Goal: Transaction & Acquisition: Purchase product/service

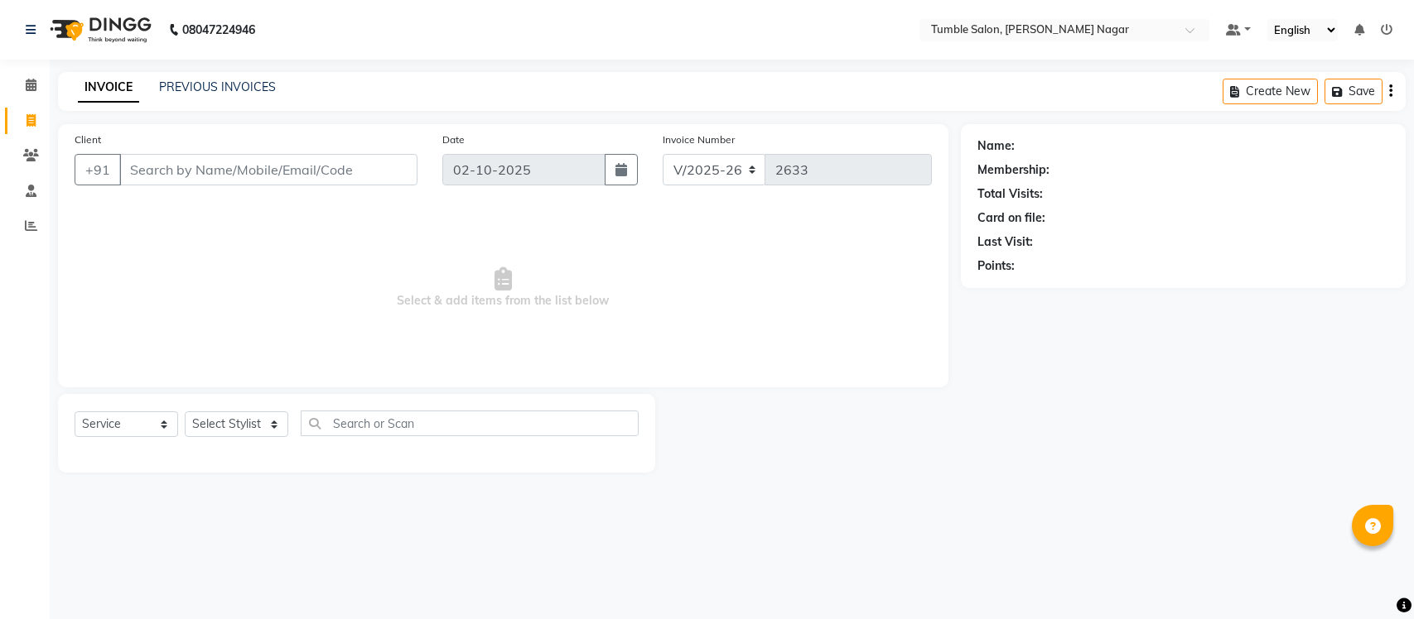
select select "8207"
select select "service"
click at [204, 428] on select "Select Stylist Finance id [PERSON_NAME] [PERSON_NAME] [PERSON_NAME] [PERSON_NAM…" at bounding box center [237, 425] width 104 height 26
select select "77851"
click at [185, 412] on select "Select Stylist Finance id [PERSON_NAME] [PERSON_NAME] [PERSON_NAME] [PERSON_NAM…" at bounding box center [237, 425] width 104 height 26
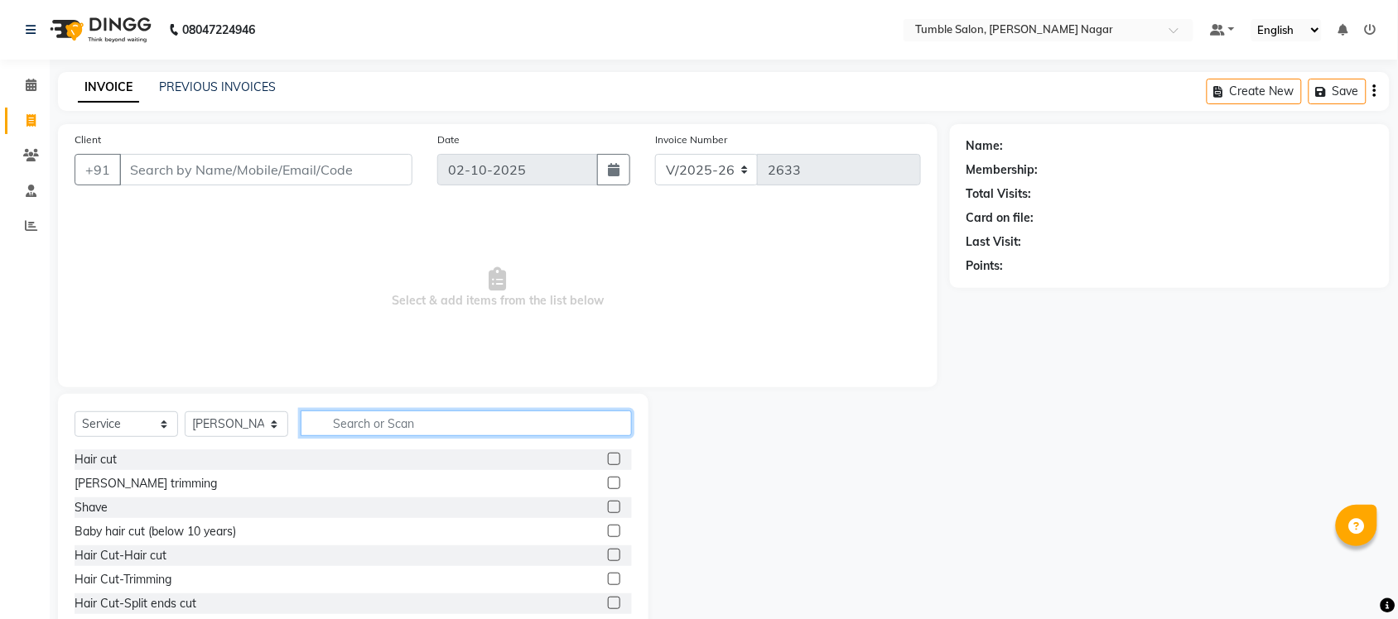
click at [344, 426] on input "text" at bounding box center [466, 424] width 331 height 26
type input "f"
click at [374, 427] on input "wax" at bounding box center [455, 424] width 308 height 26
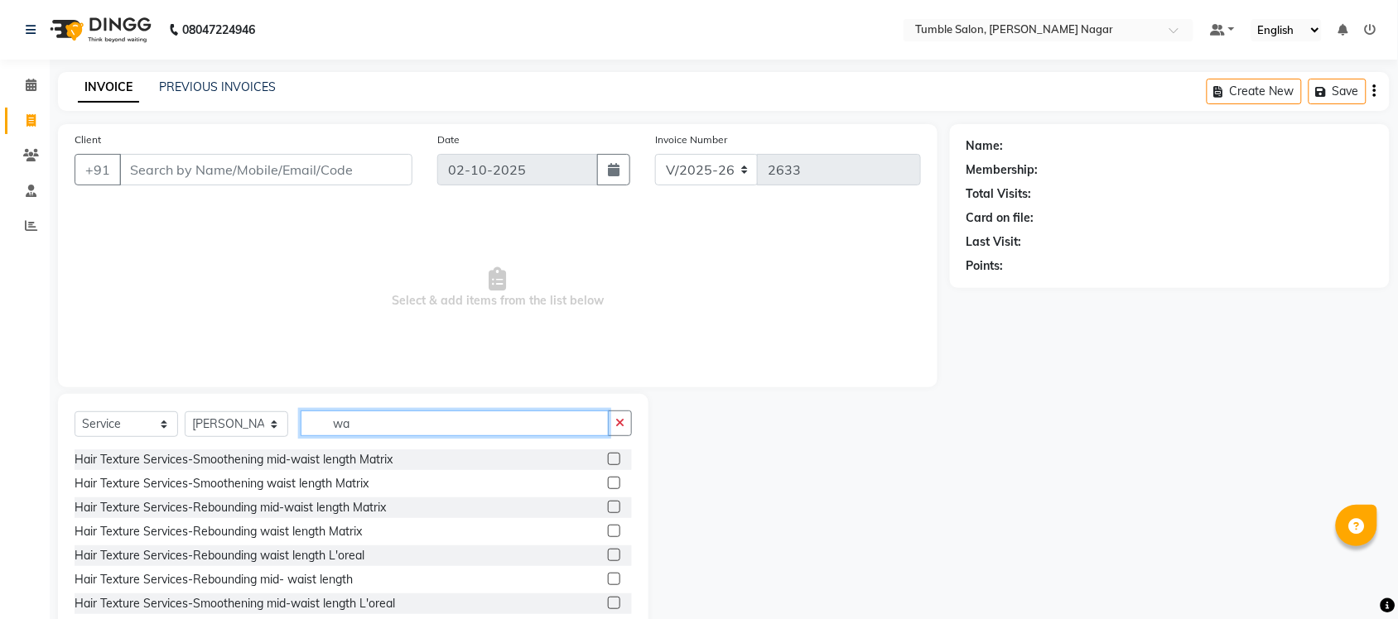
type input "w"
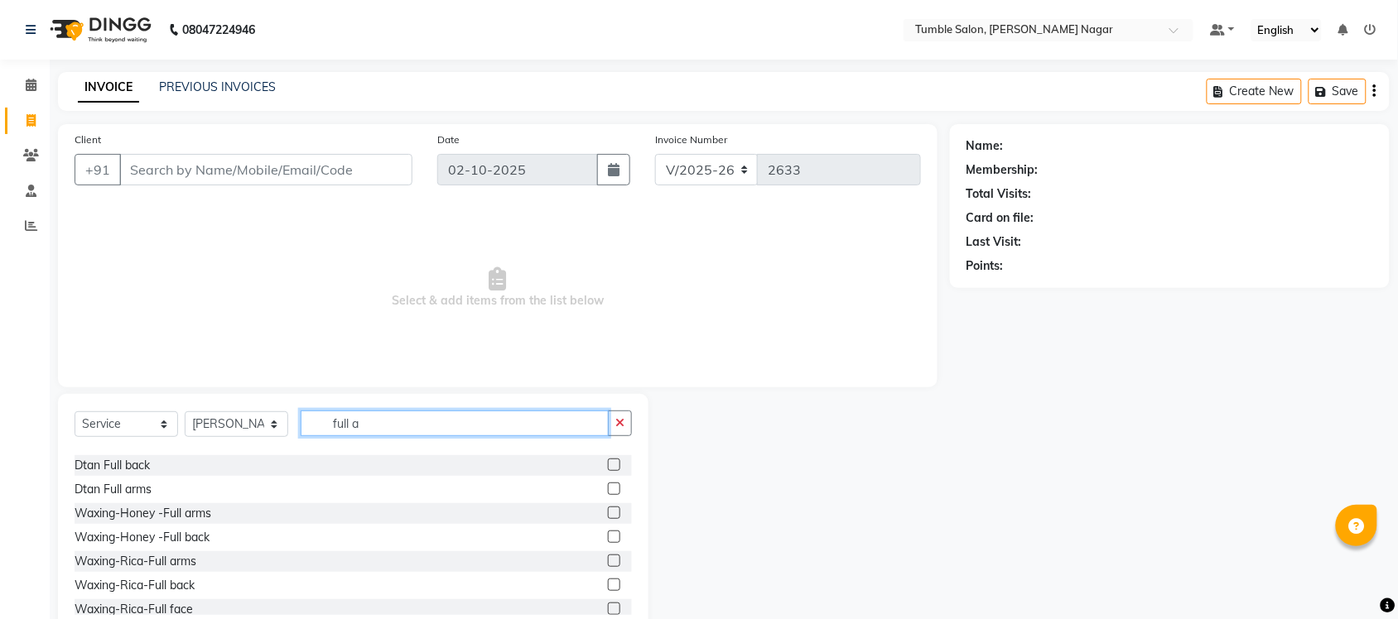
scroll to position [195, 0]
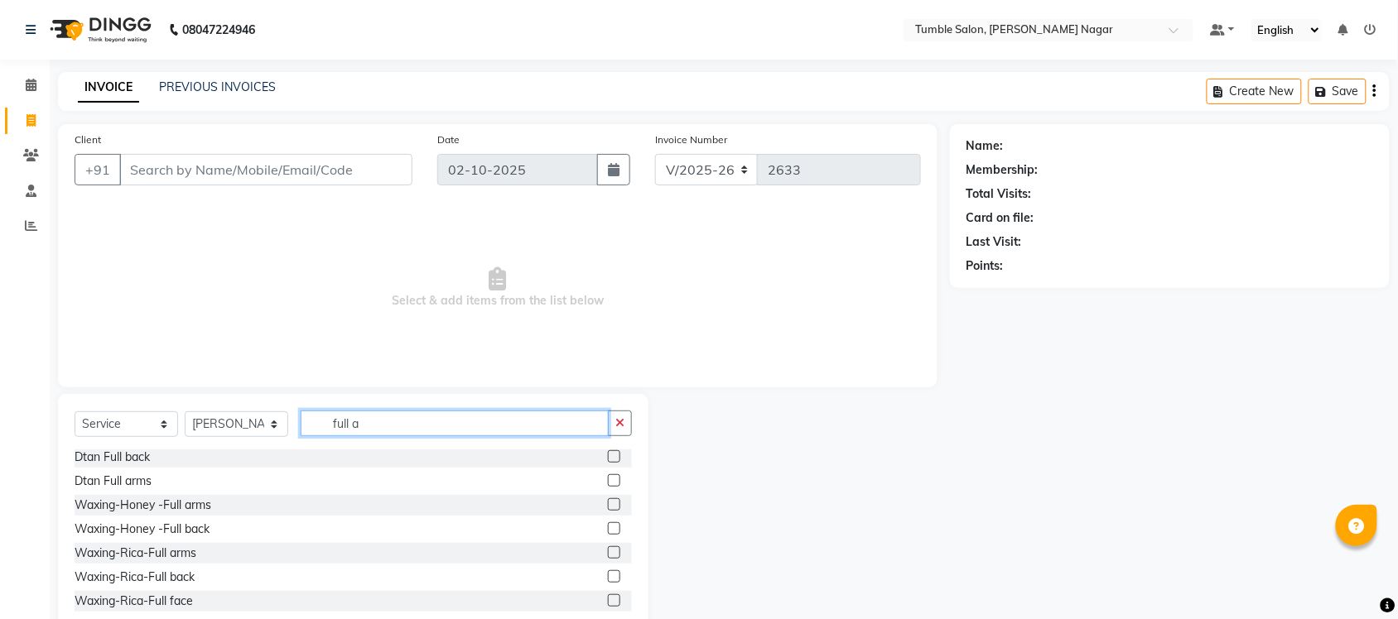
type input "full a"
click at [608, 552] on label at bounding box center [614, 553] width 12 height 12
click at [608, 552] on input "checkbox" at bounding box center [613, 553] width 11 height 11
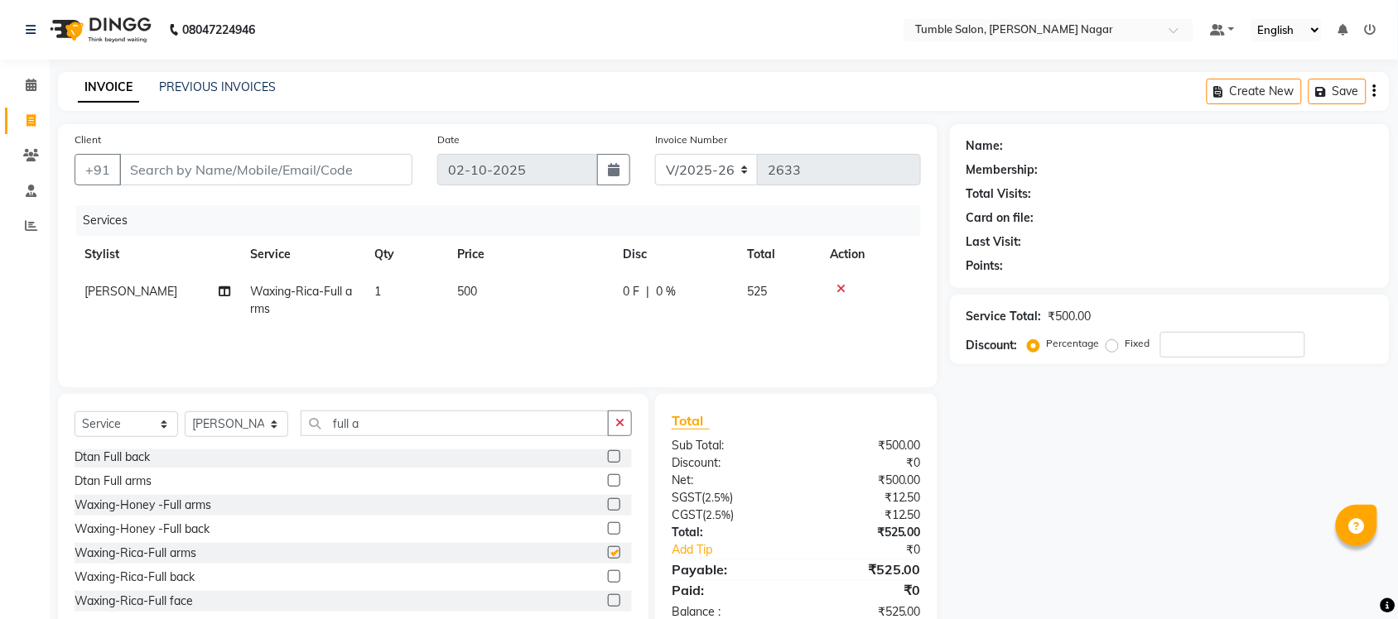
checkbox input "false"
click at [378, 420] on input "full a" at bounding box center [455, 424] width 308 height 26
type input "f"
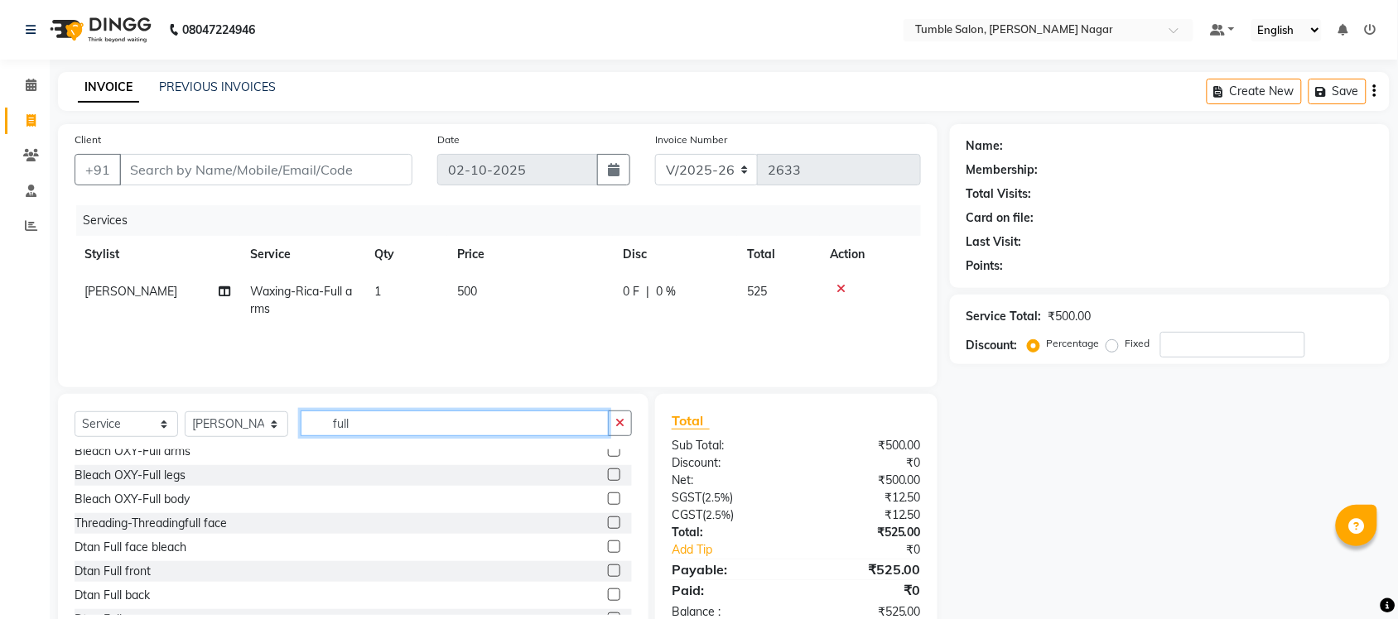
scroll to position [106, 0]
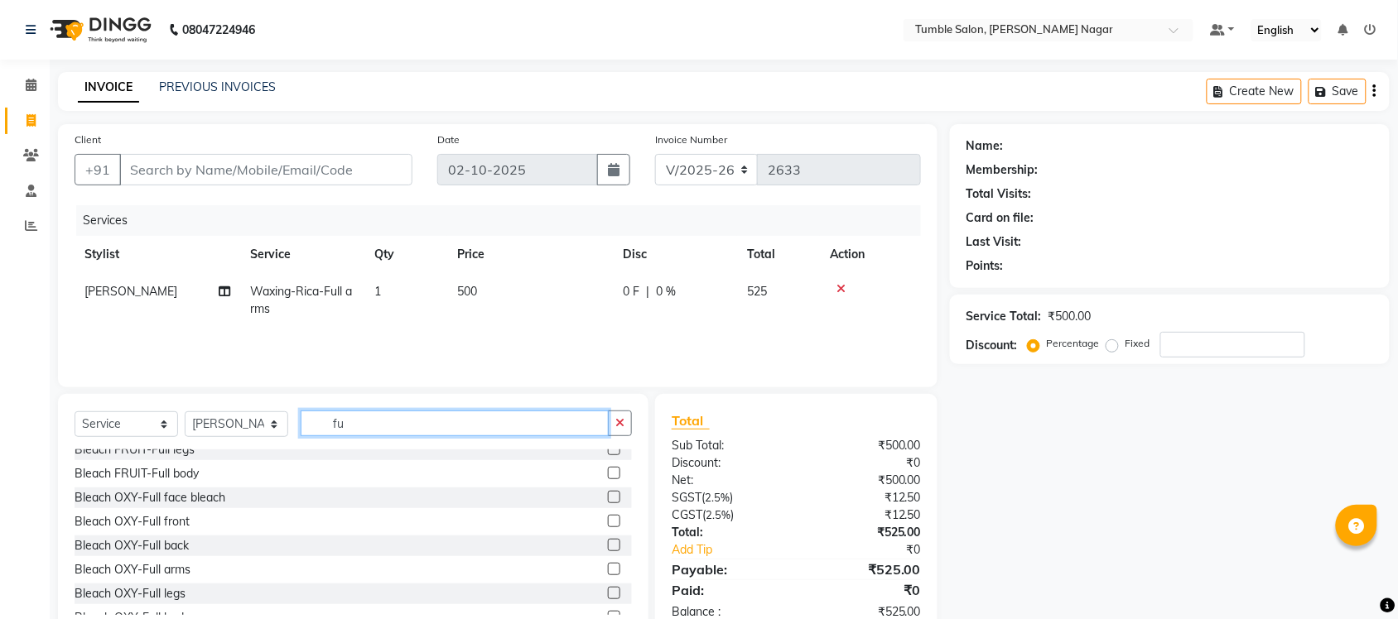
type input "f"
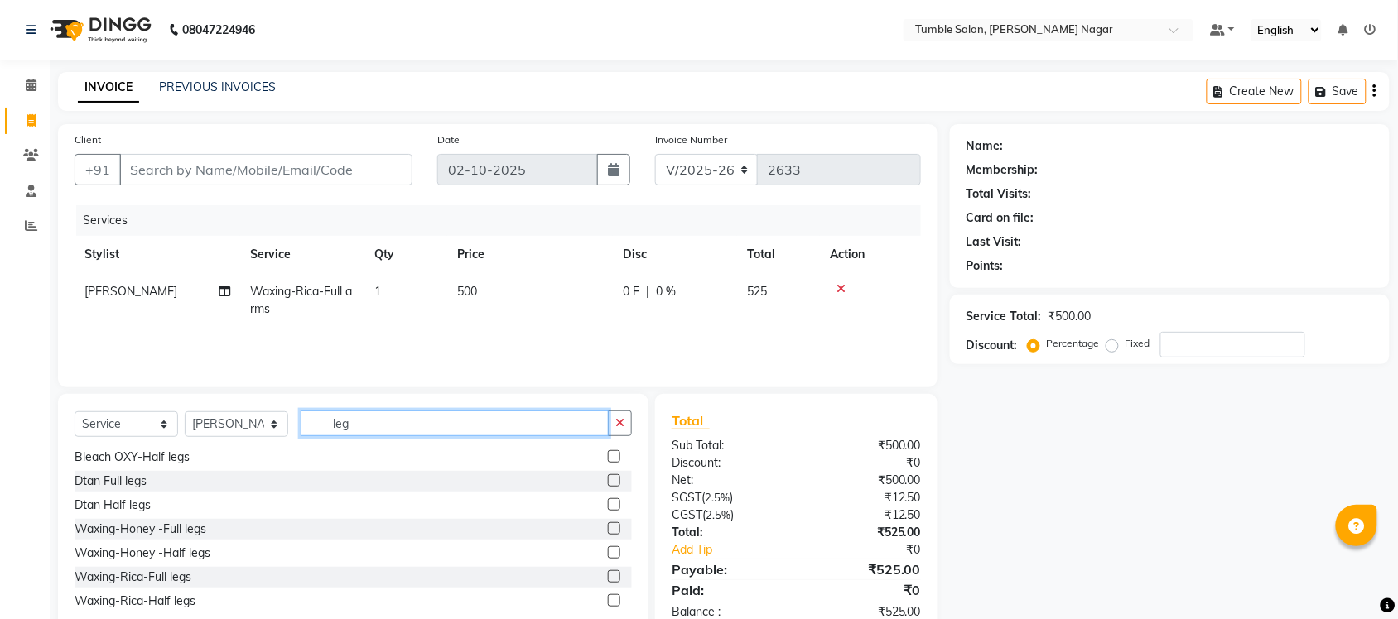
scroll to position [43, 0]
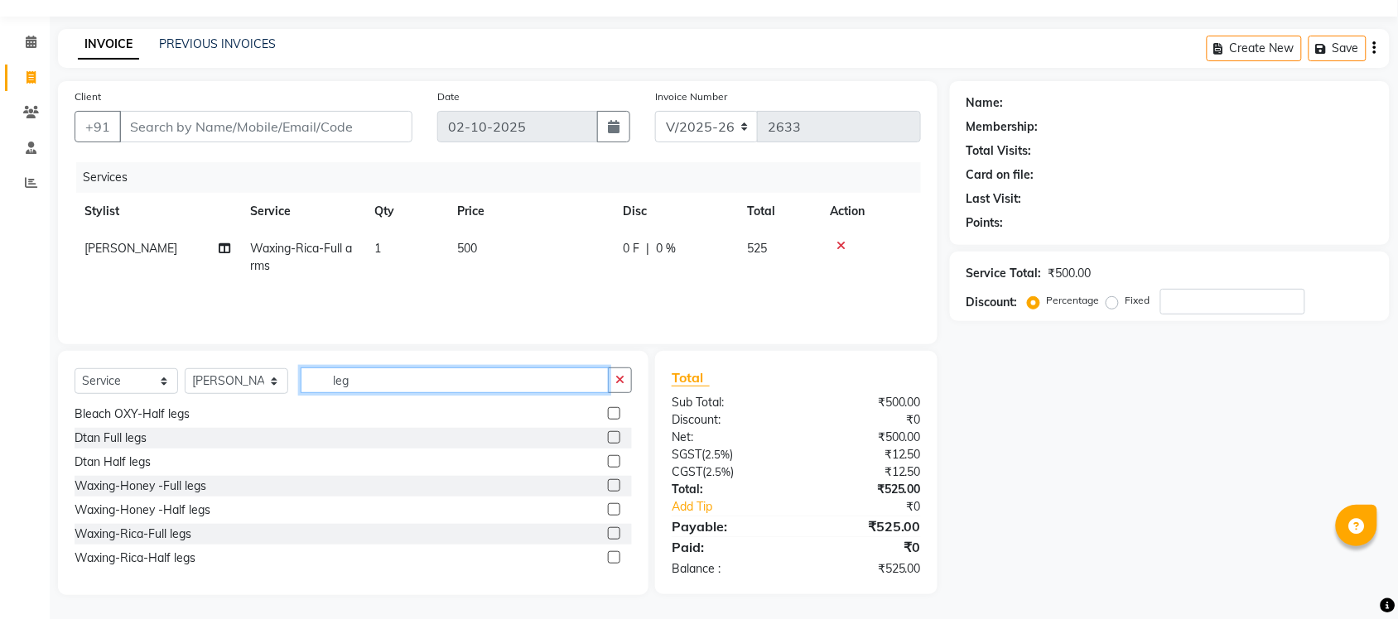
type input "leg"
click at [608, 532] on label at bounding box center [614, 534] width 12 height 12
click at [608, 532] on input "checkbox" at bounding box center [613, 534] width 11 height 11
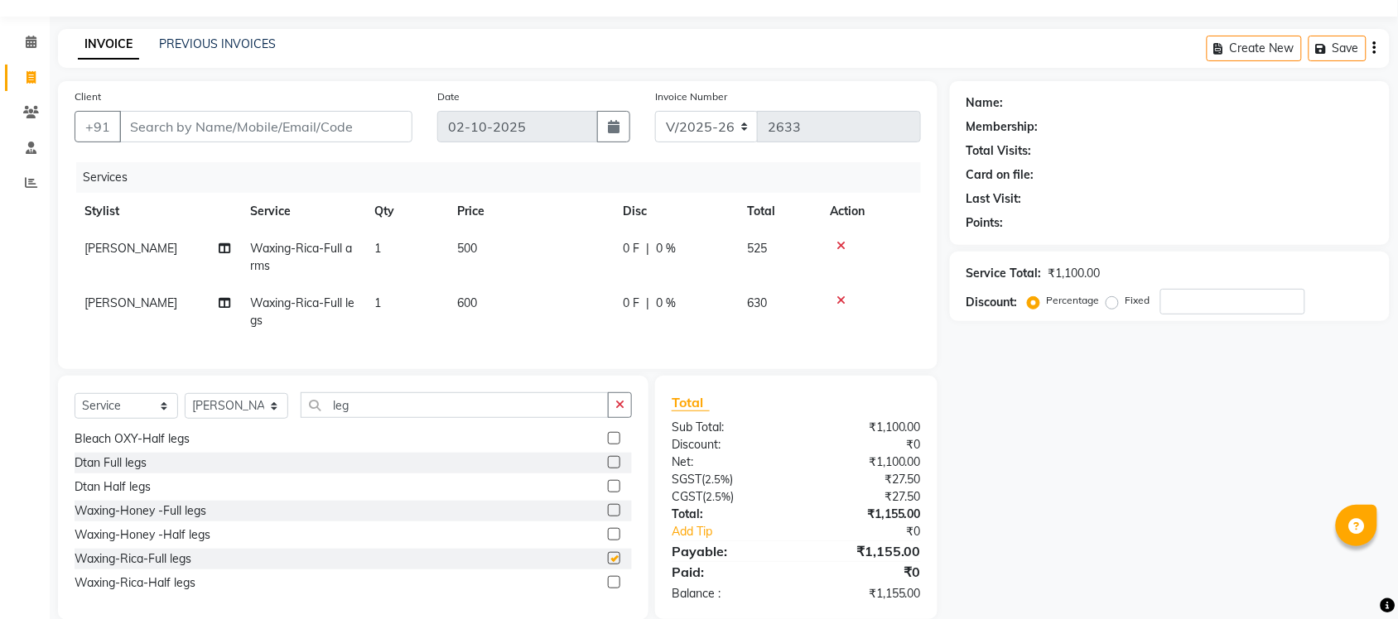
checkbox input "false"
click at [364, 418] on input "leg" at bounding box center [455, 406] width 308 height 26
type input "l"
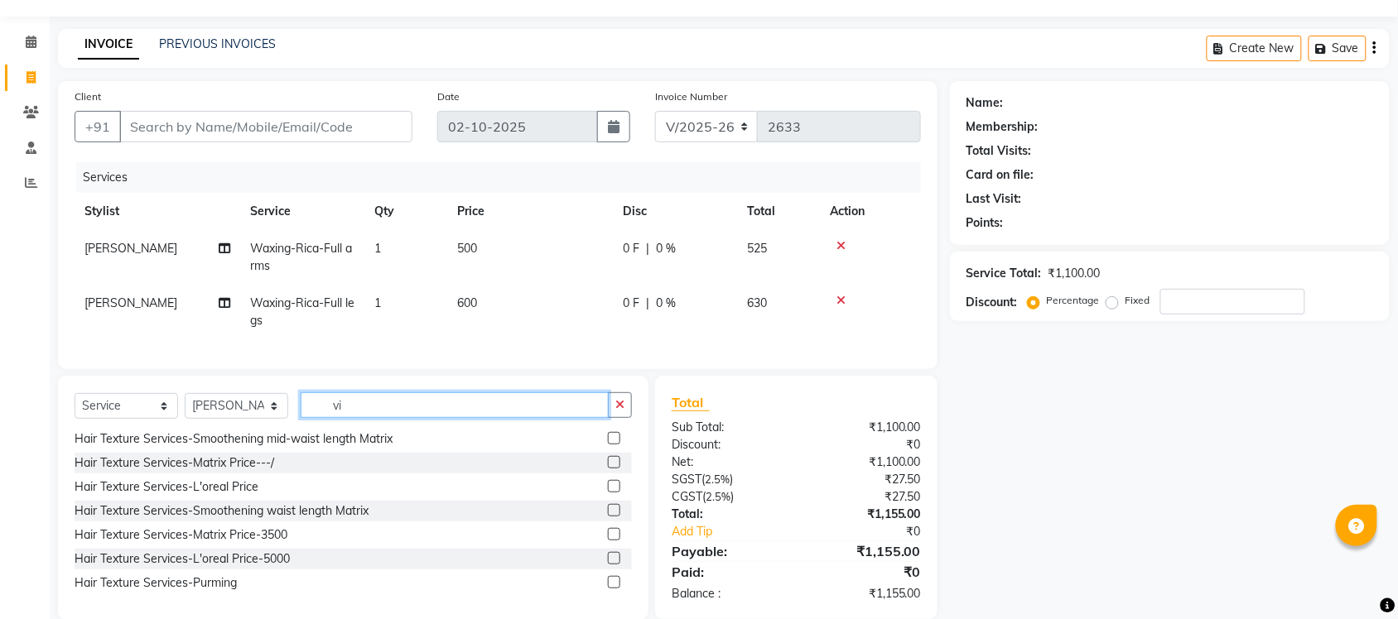
scroll to position [147, 0]
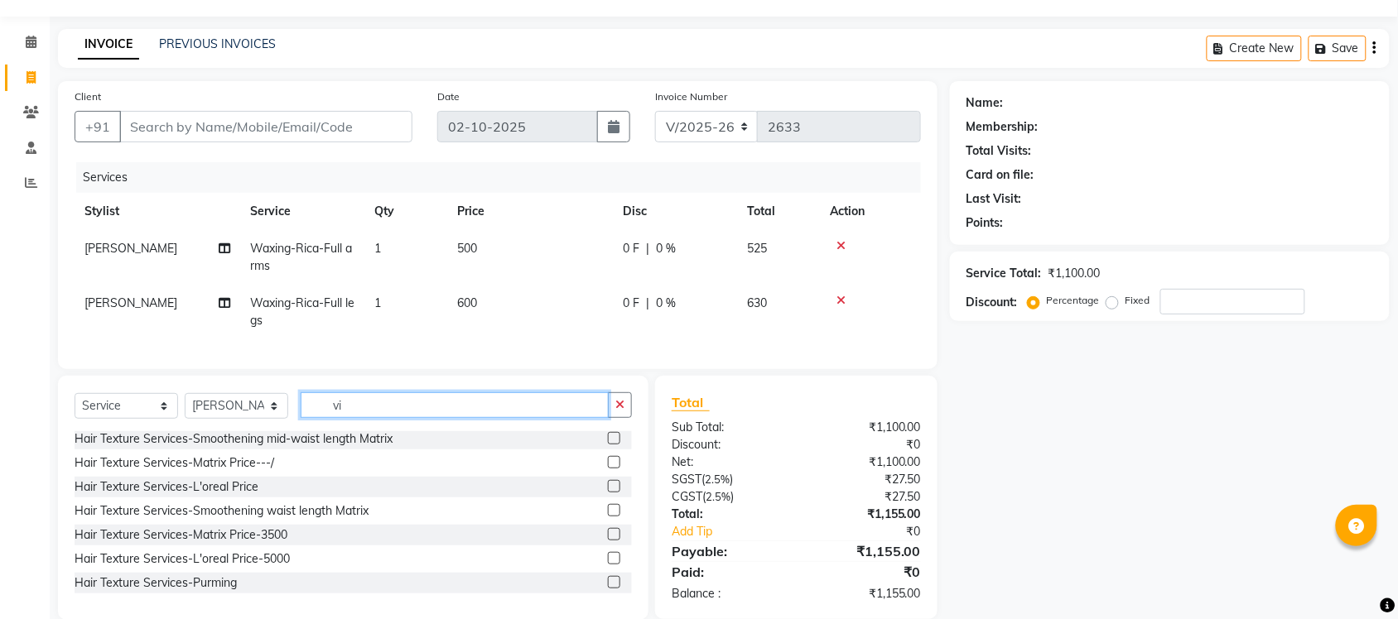
type input "v"
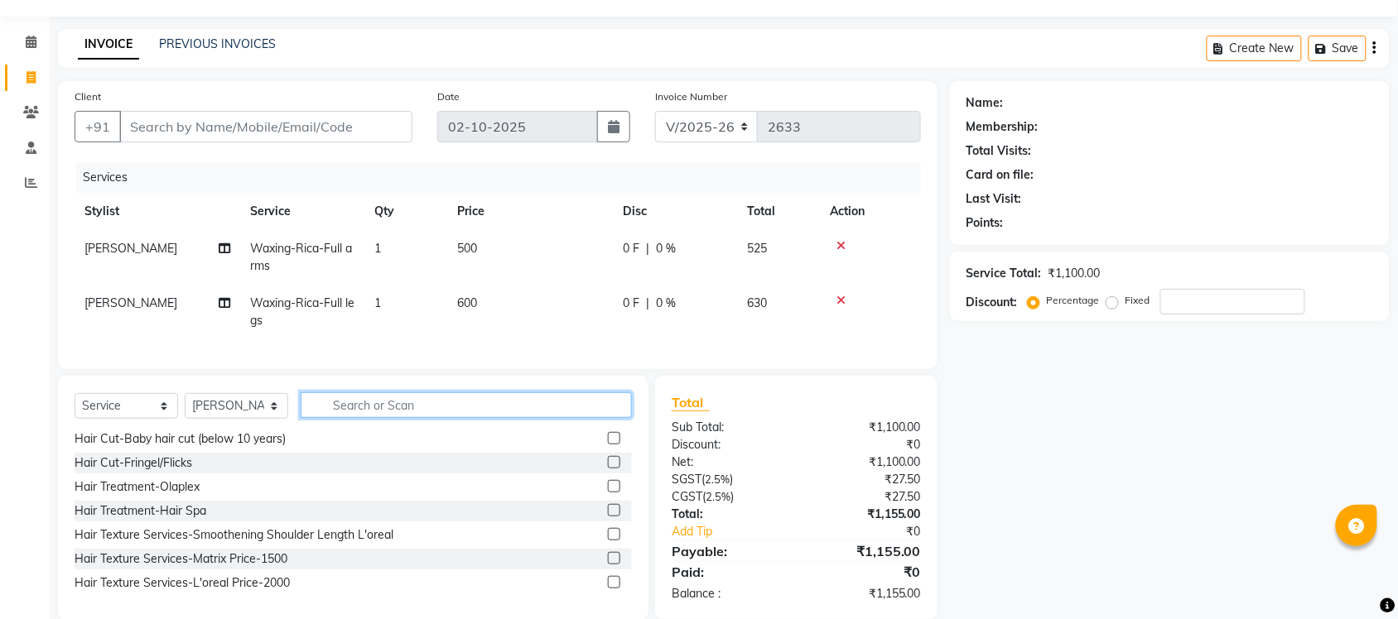
scroll to position [411, 0]
type input "w"
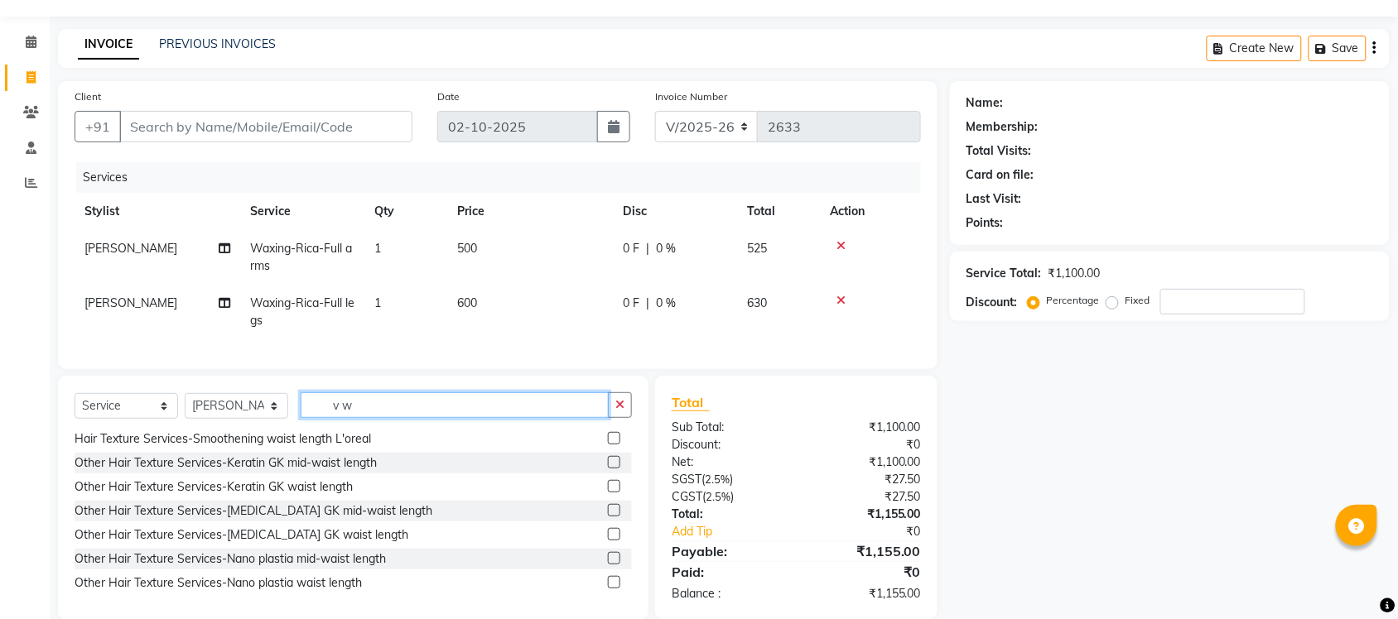
scroll to position [2, 0]
type input "v"
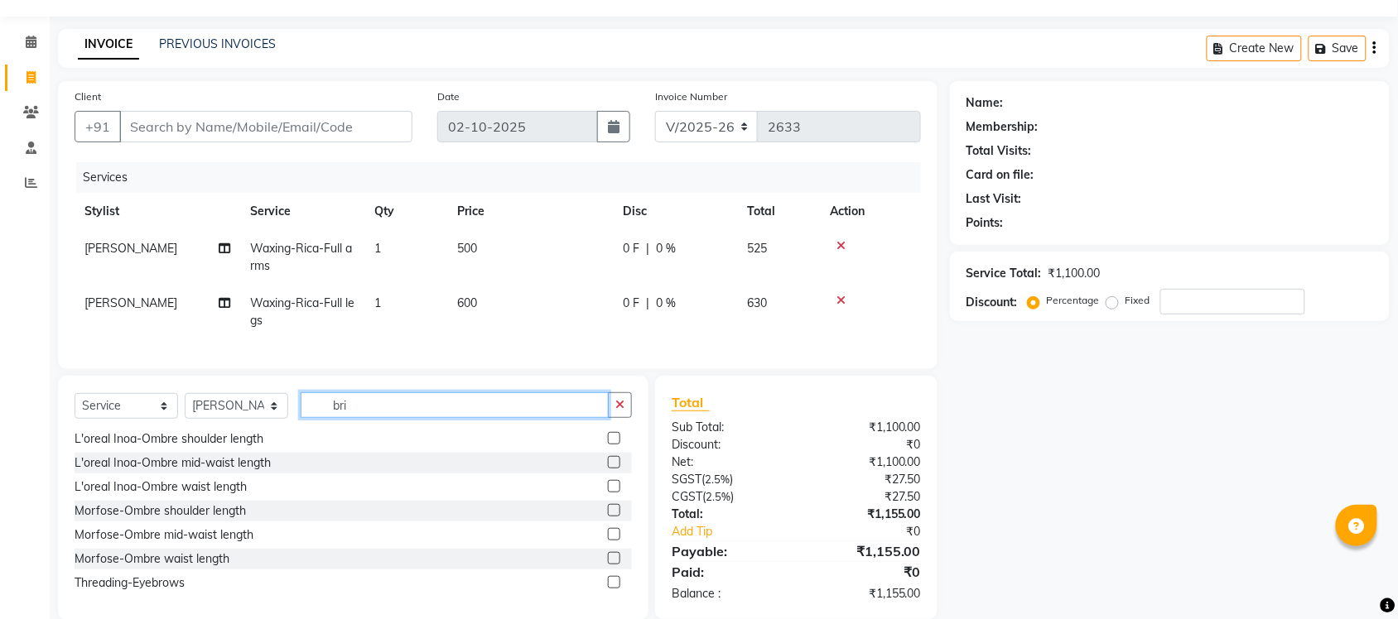
scroll to position [0, 0]
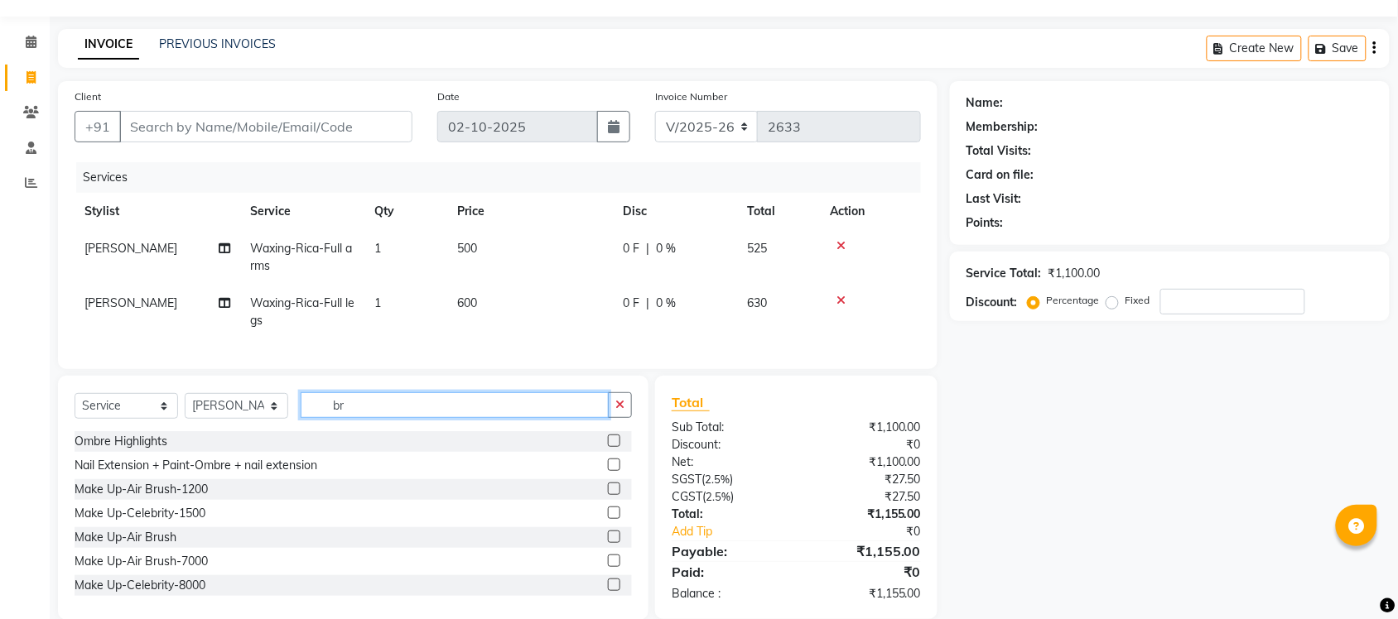
type input "b"
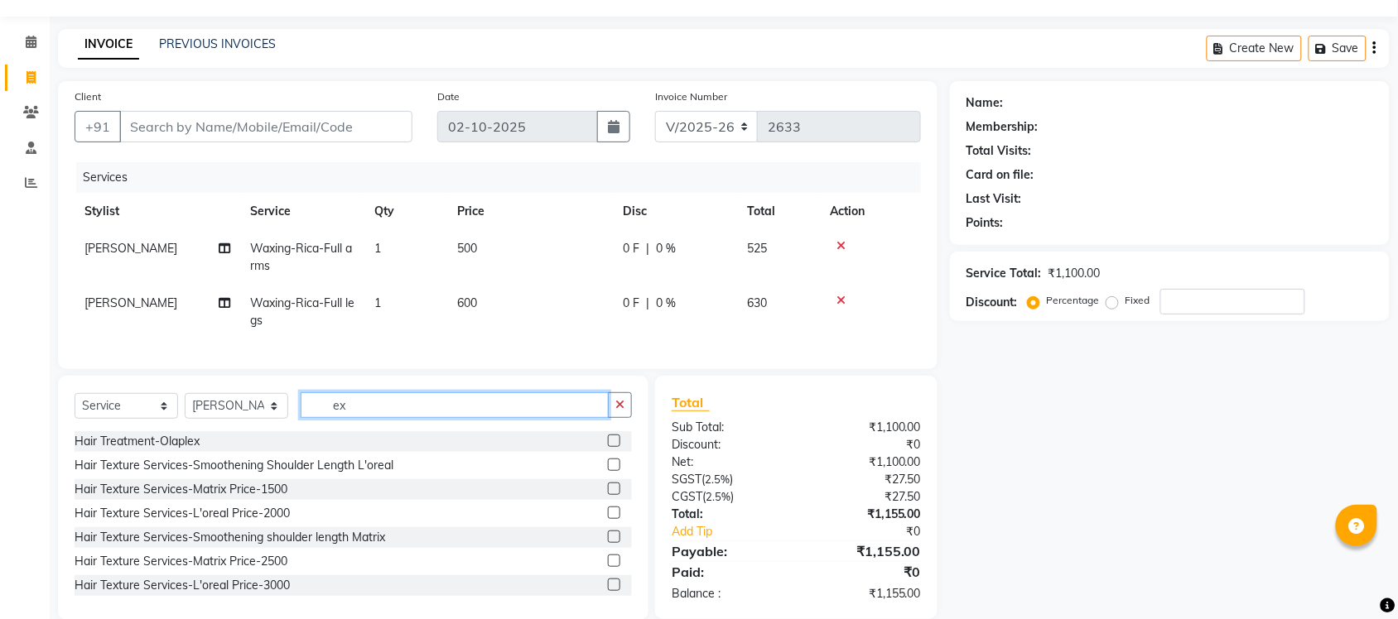
type input "e"
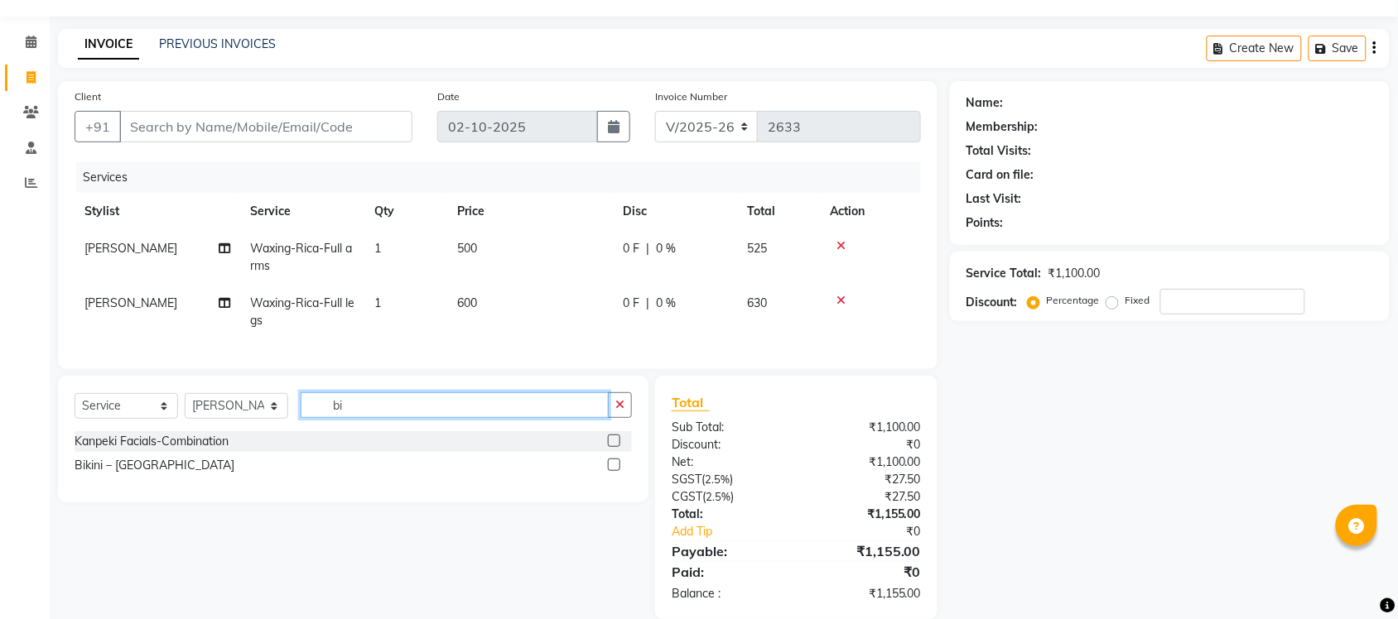
type input "bi"
click at [614, 471] on label at bounding box center [614, 465] width 12 height 12
click at [614, 471] on input "checkbox" at bounding box center [613, 465] width 11 height 11
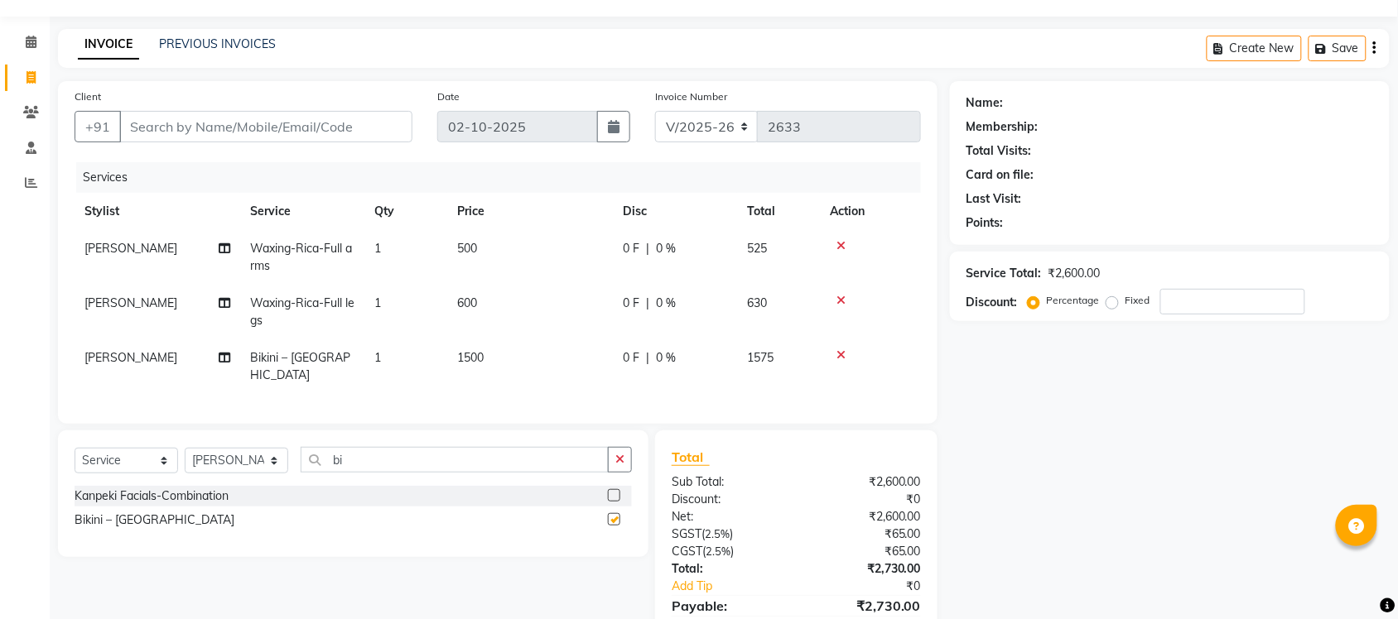
checkbox input "false"
click at [468, 354] on span "1500" at bounding box center [470, 357] width 26 height 15
select select "77851"
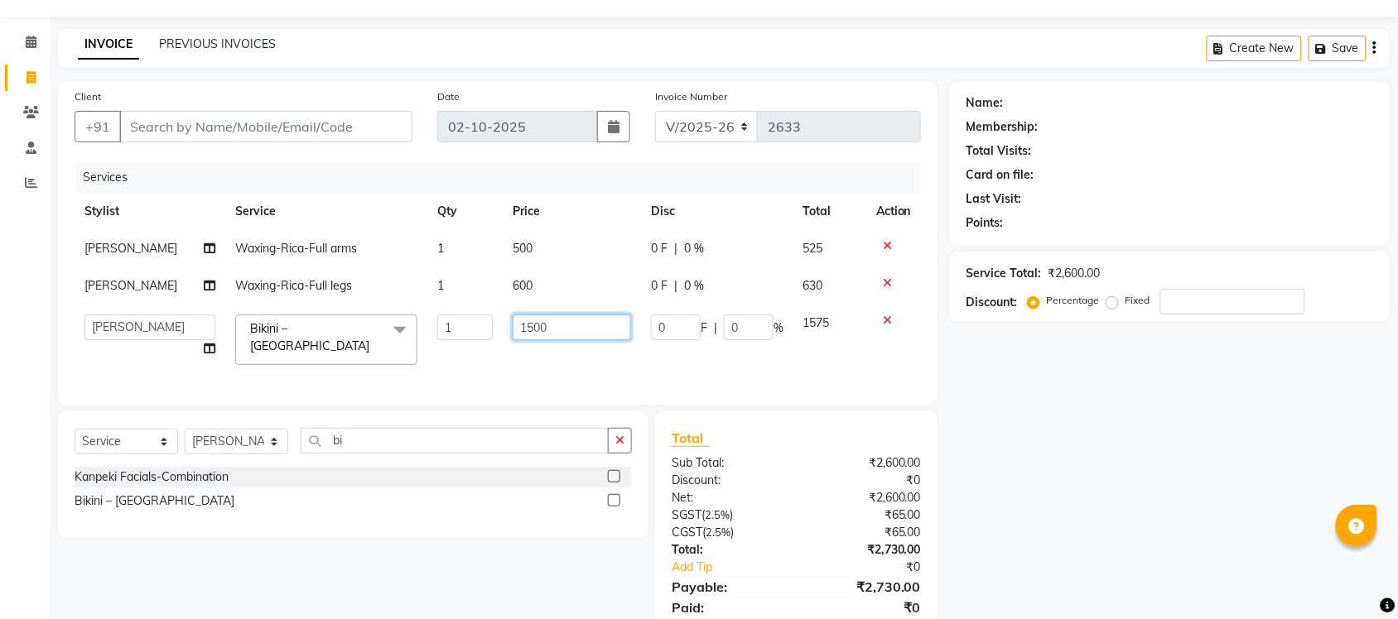
click at [526, 325] on input "1500" at bounding box center [572, 328] width 118 height 26
type input "2000"
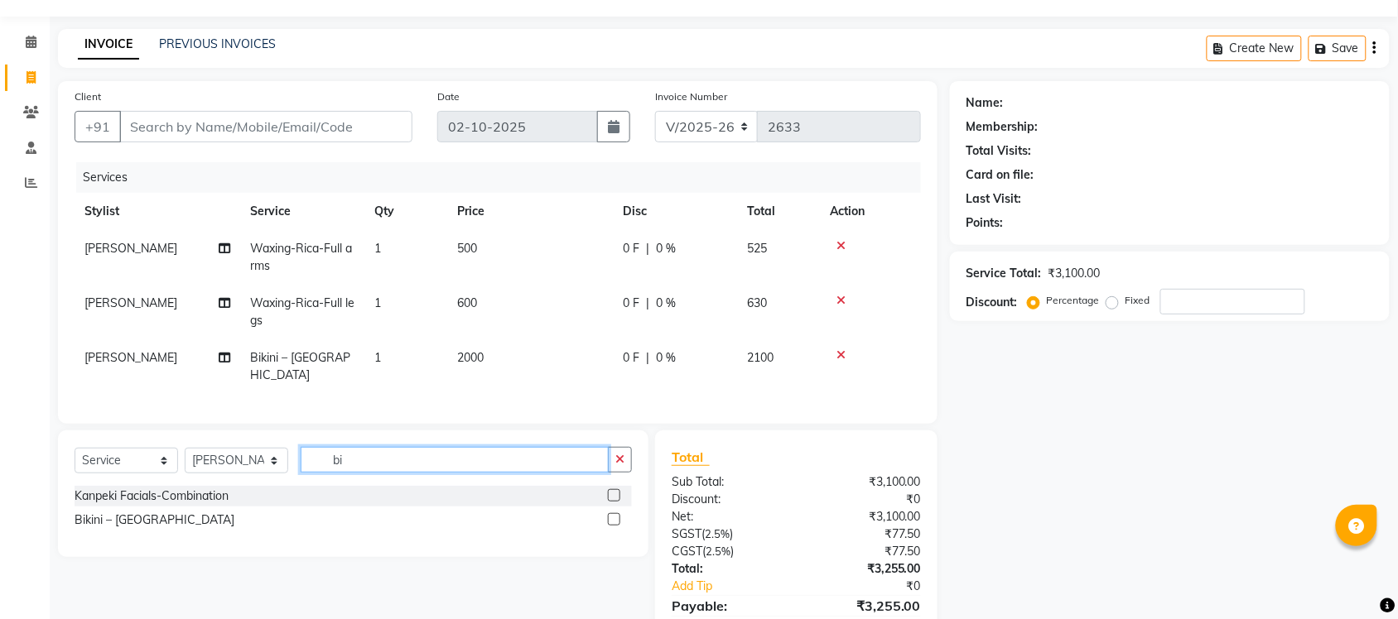
click at [357, 449] on input "bi" at bounding box center [455, 460] width 308 height 26
type input "b"
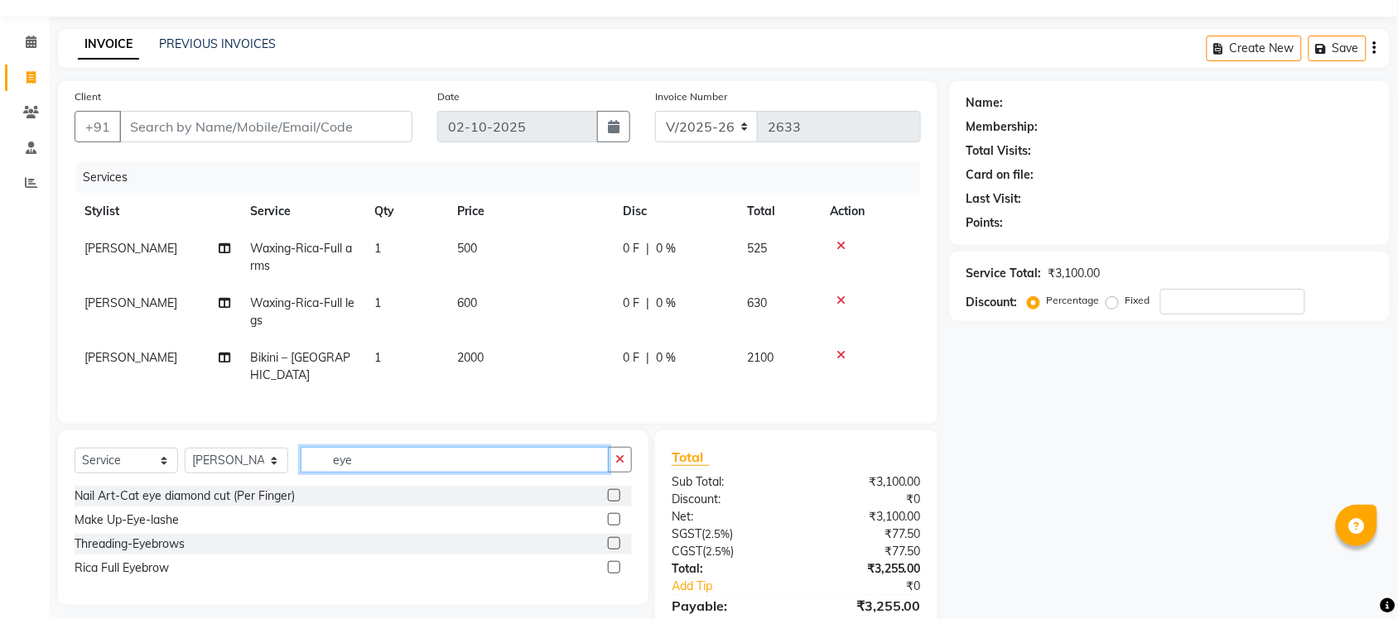
type input "eye"
click at [611, 543] on label at bounding box center [614, 543] width 12 height 12
click at [611, 543] on input "checkbox" at bounding box center [613, 544] width 11 height 11
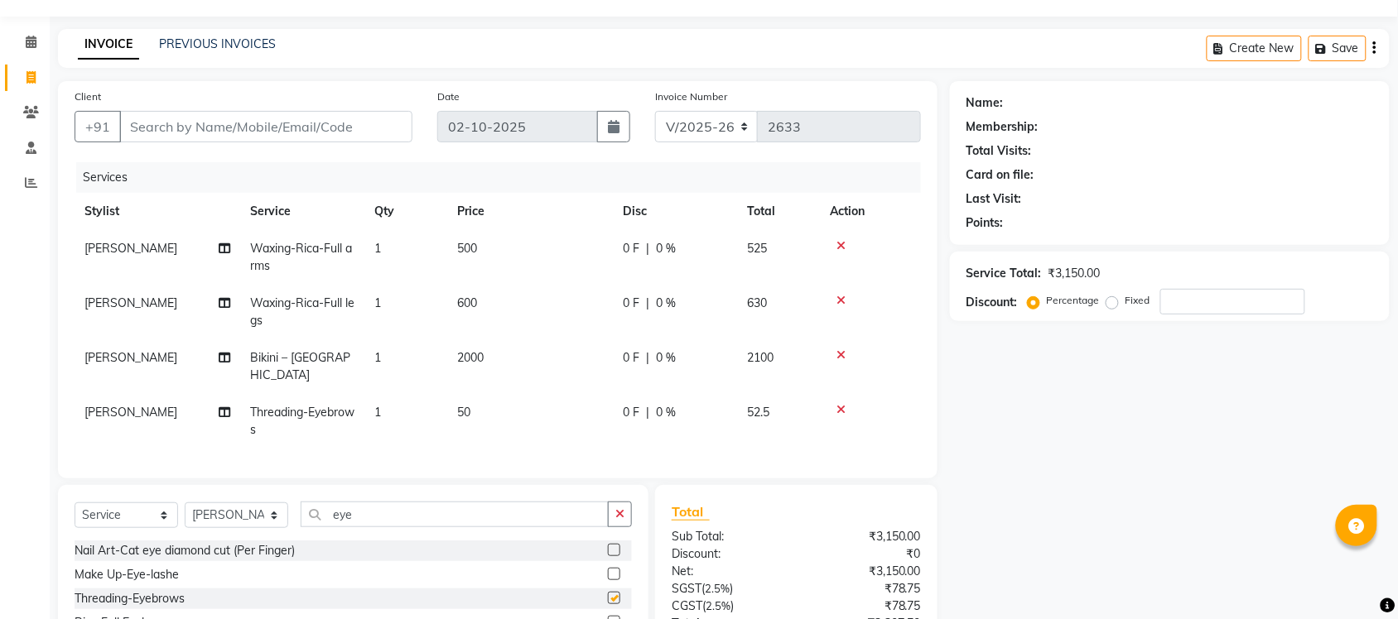
checkbox input "false"
click at [354, 512] on input "eye" at bounding box center [455, 515] width 308 height 26
type input "e"
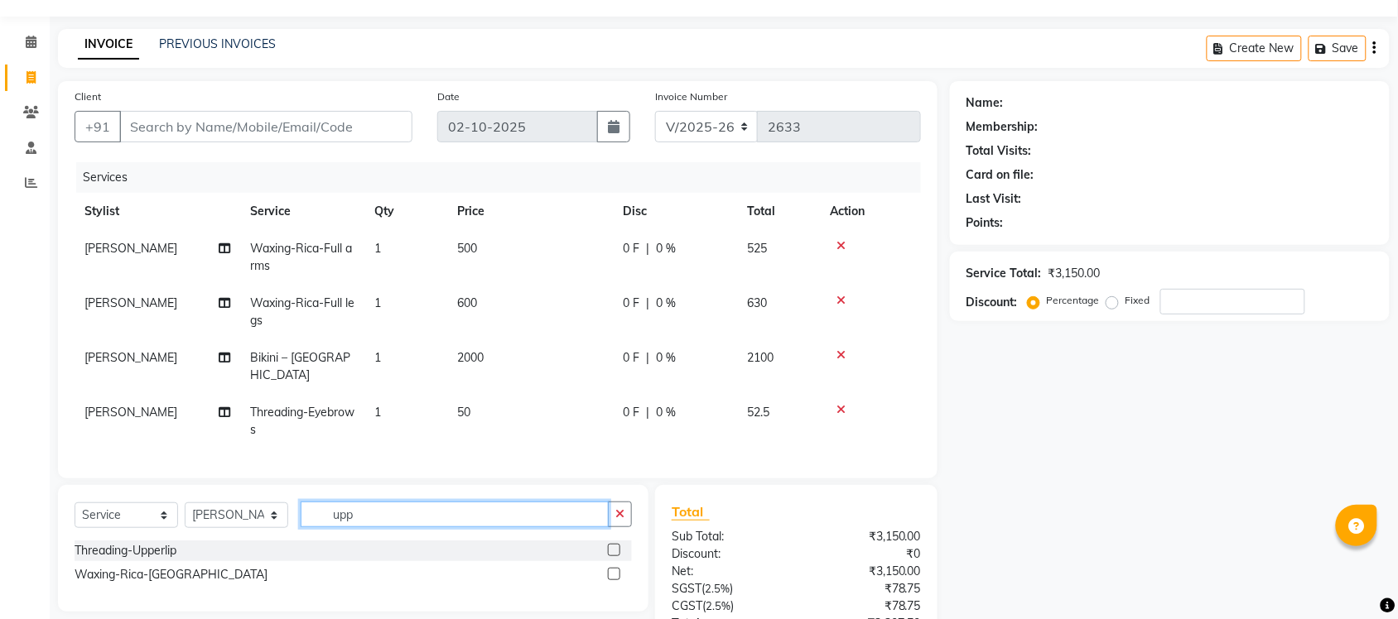
type input "upp"
click at [611, 545] on label at bounding box center [614, 550] width 12 height 12
click at [611, 546] on input "checkbox" at bounding box center [613, 551] width 11 height 11
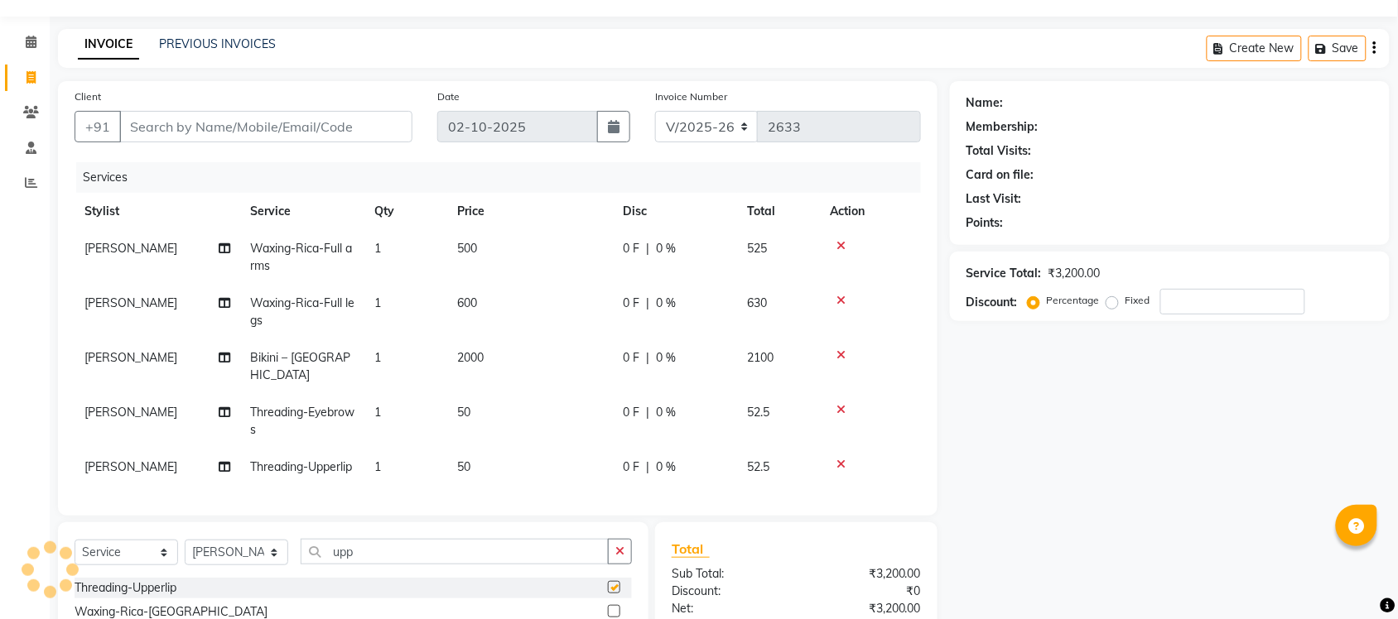
checkbox input "false"
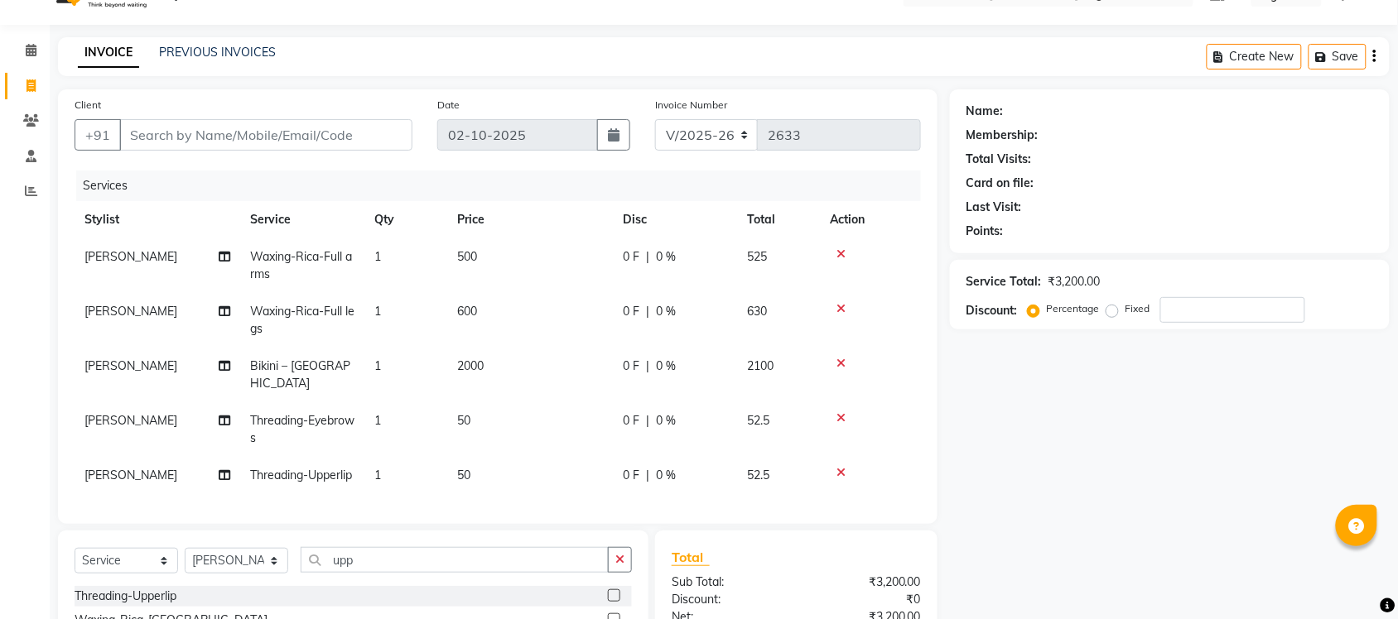
scroll to position [22, 0]
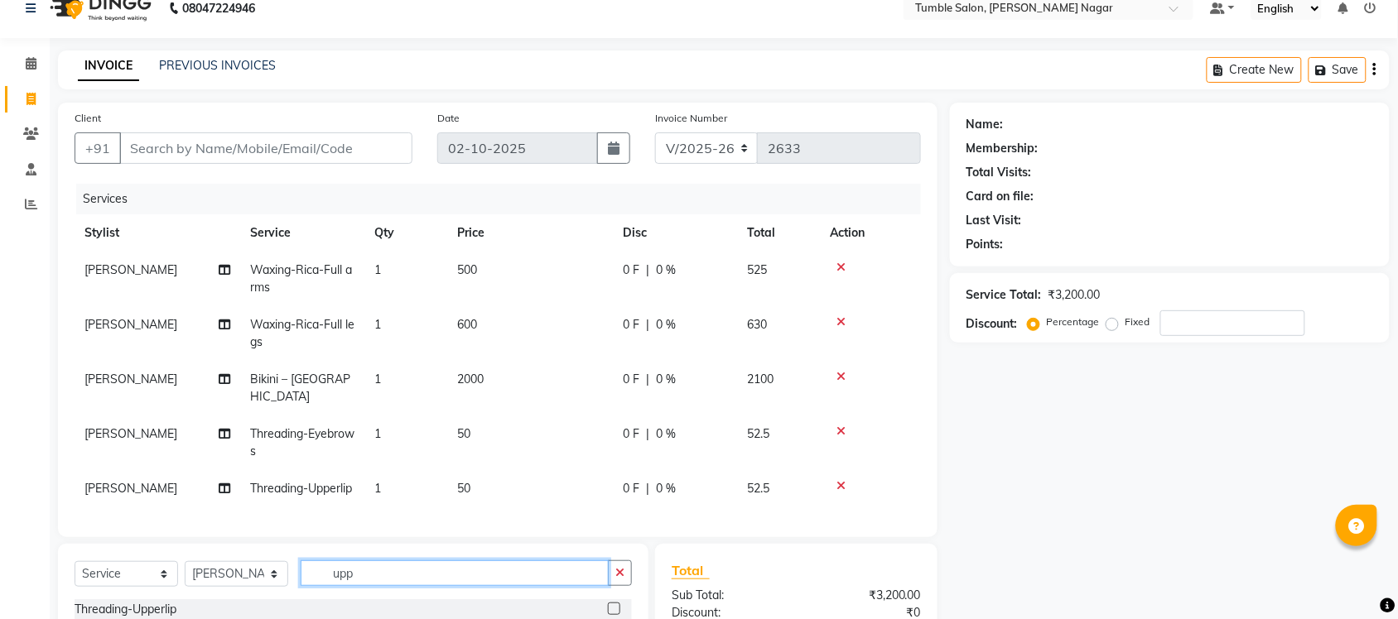
click at [375, 586] on input "upp" at bounding box center [455, 574] width 308 height 26
type input "u"
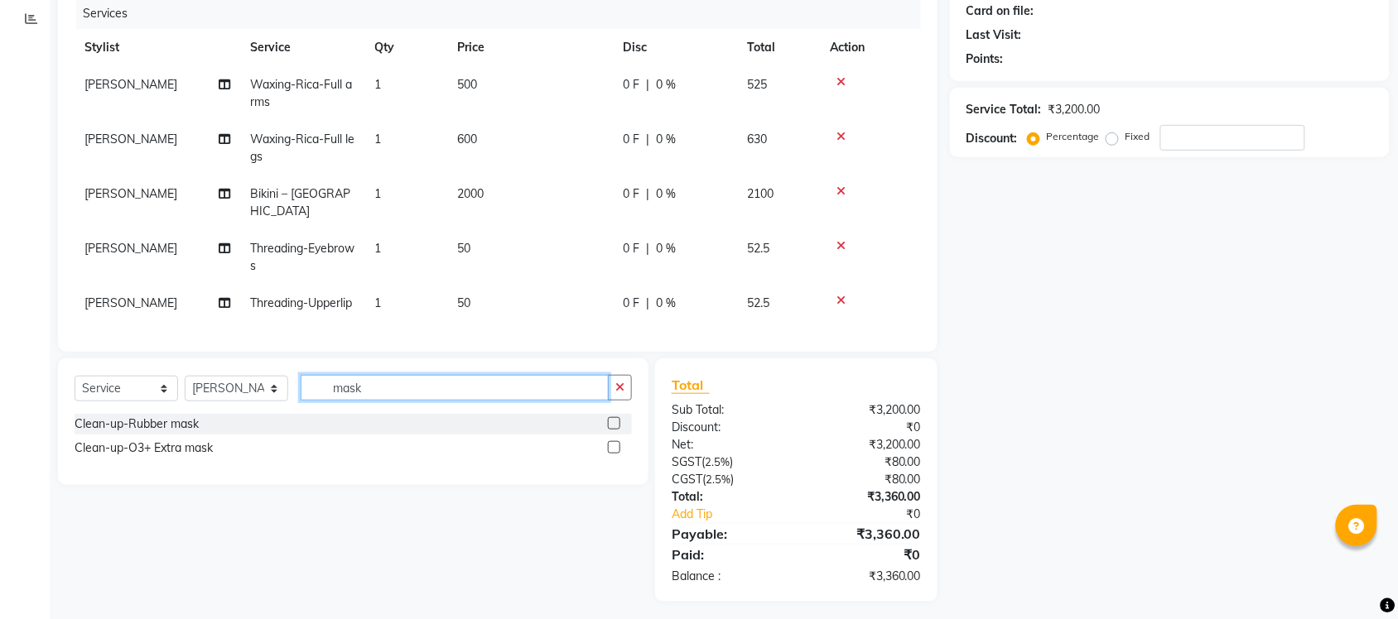
scroll to position [229, 0]
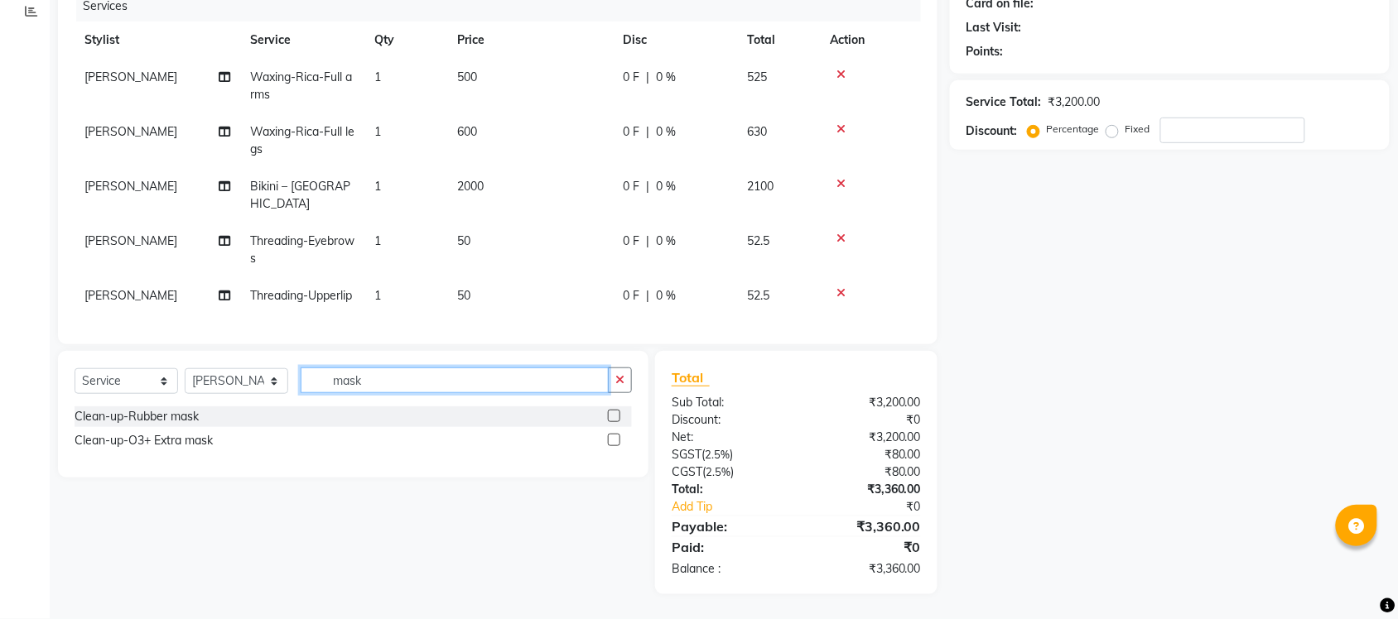
type input "mask"
click at [610, 441] on label at bounding box center [614, 440] width 12 height 12
click at [610, 441] on input "checkbox" at bounding box center [613, 441] width 11 height 11
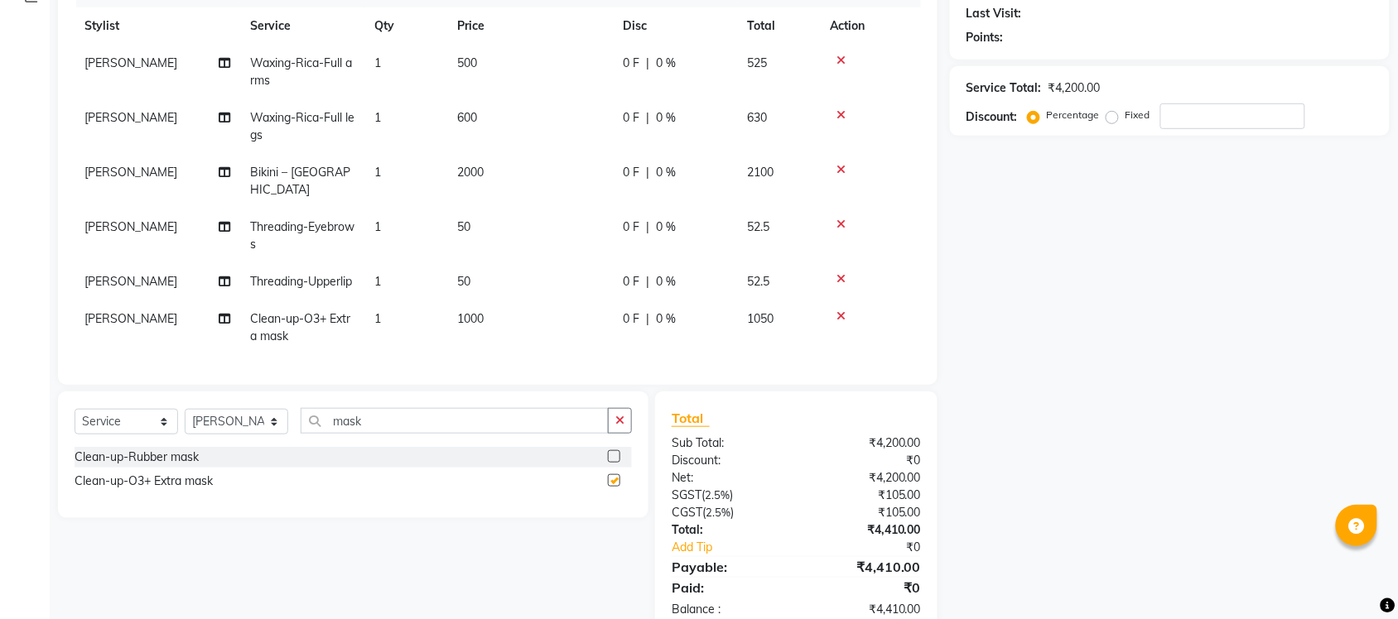
checkbox input "false"
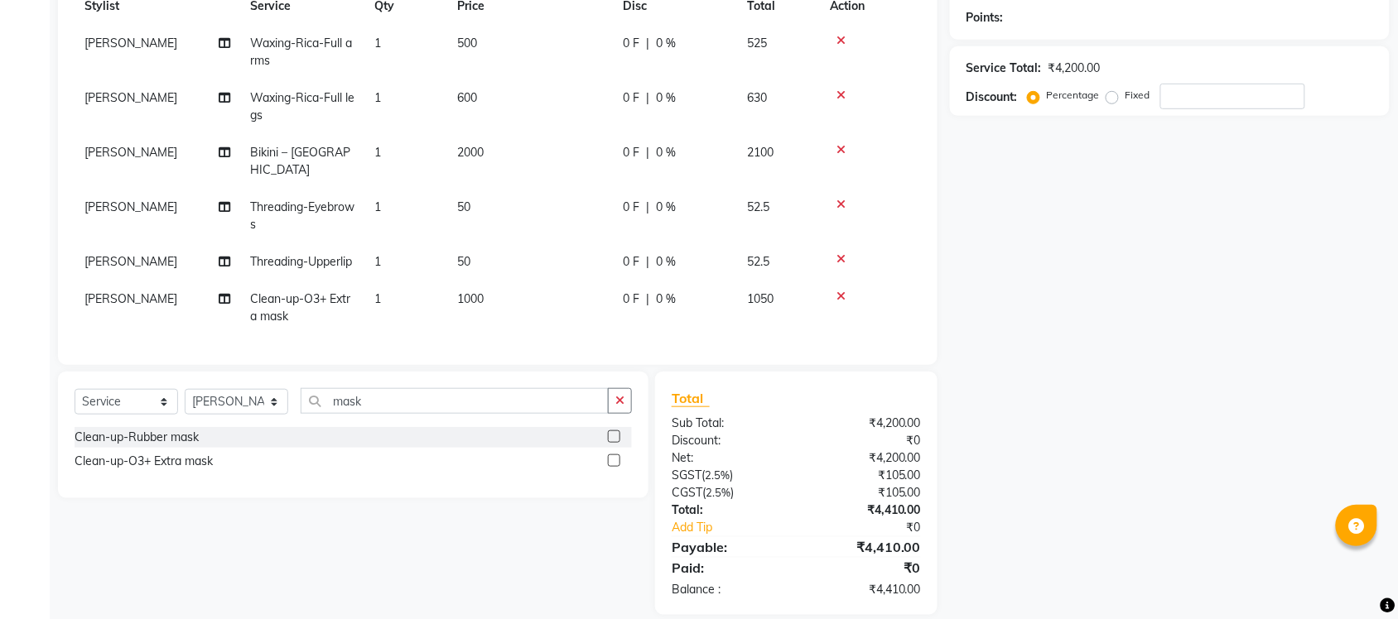
scroll to position [249, 0]
click at [383, 413] on input "mask" at bounding box center [455, 401] width 308 height 26
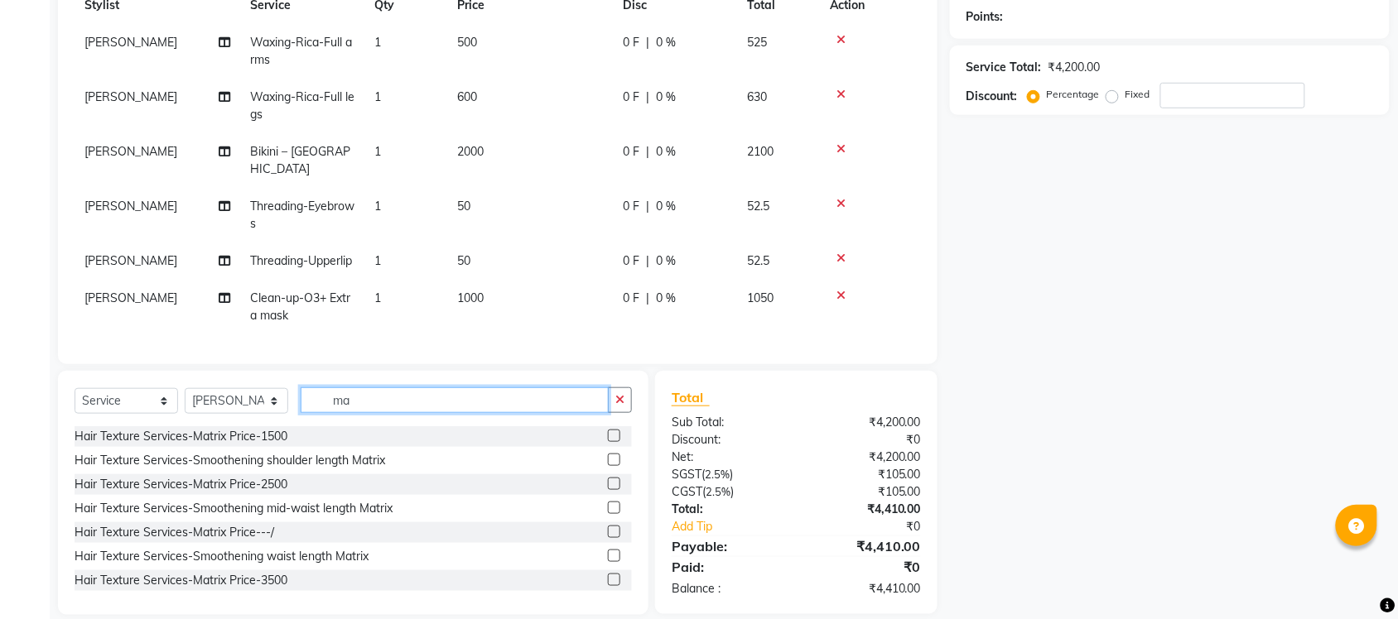
type input "m"
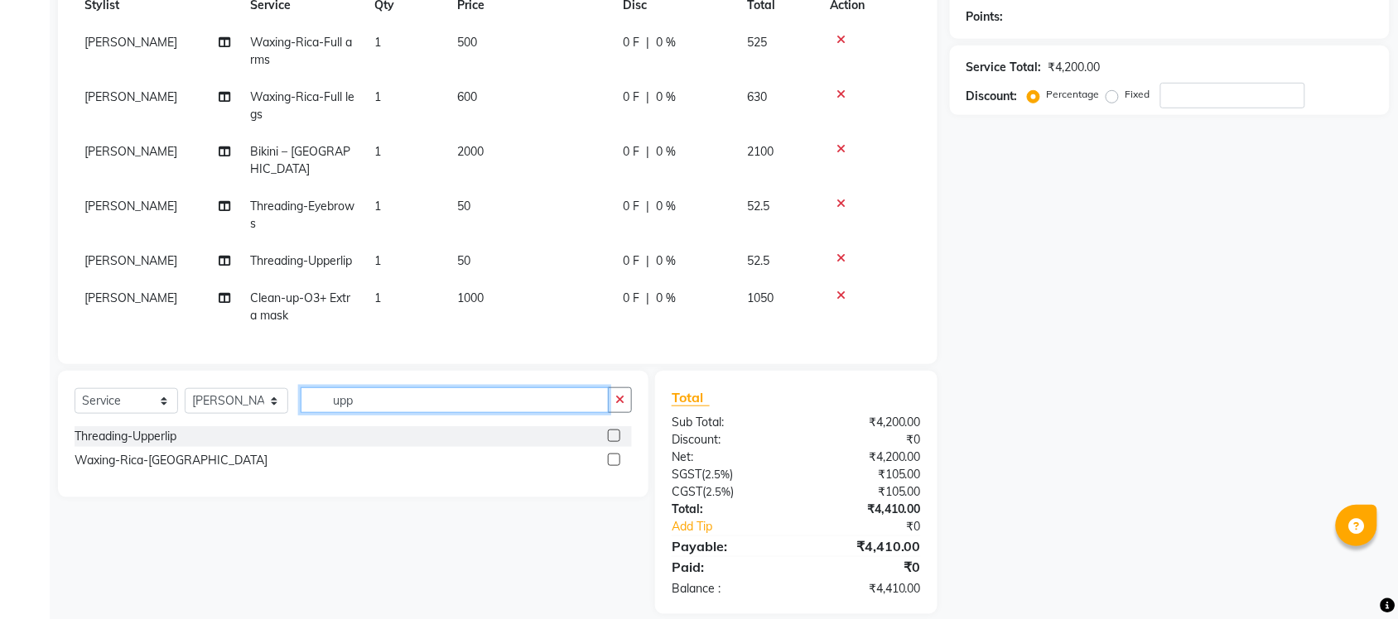
type input "upp"
click at [610, 466] on label at bounding box center [614, 460] width 12 height 12
click at [610, 466] on input "checkbox" at bounding box center [613, 460] width 11 height 11
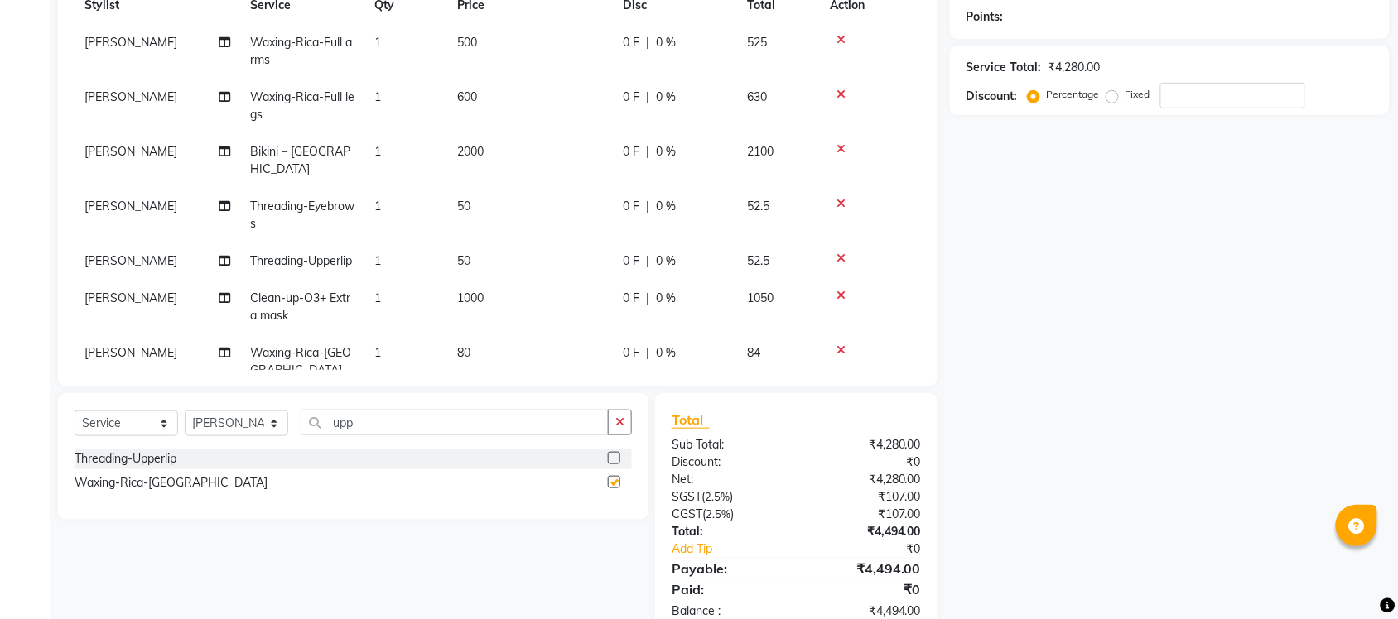
checkbox input "false"
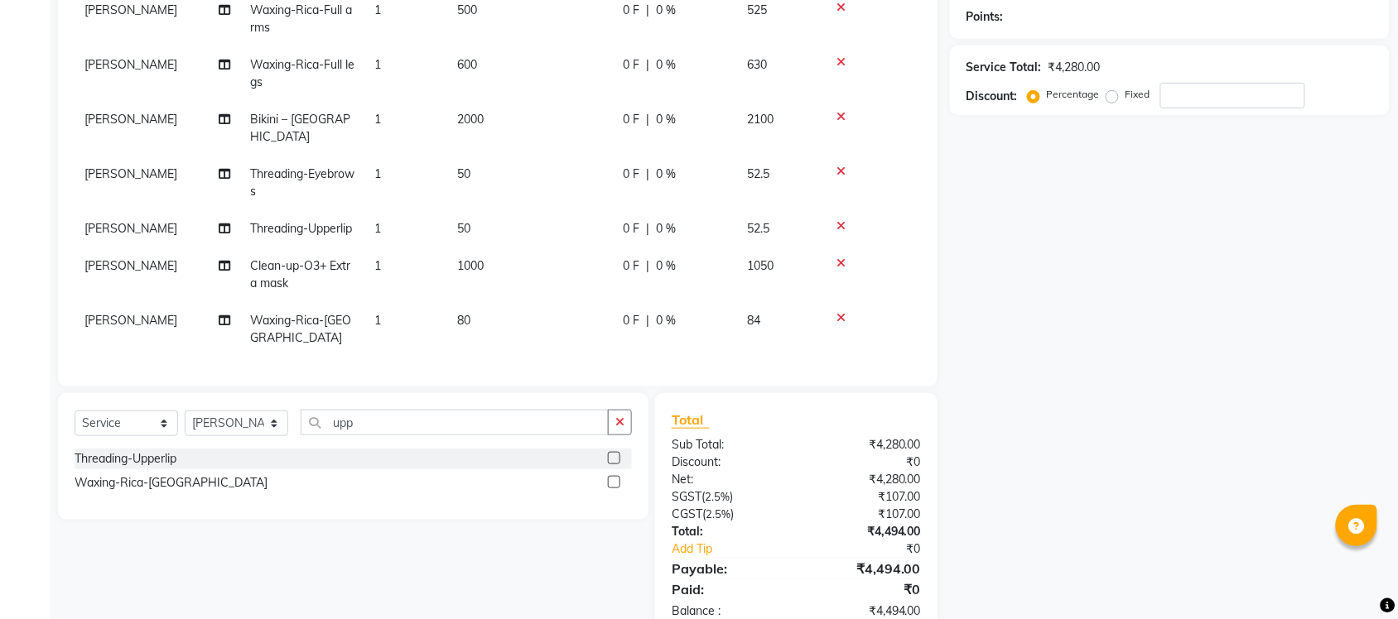
click at [460, 313] on span "80" at bounding box center [463, 320] width 13 height 15
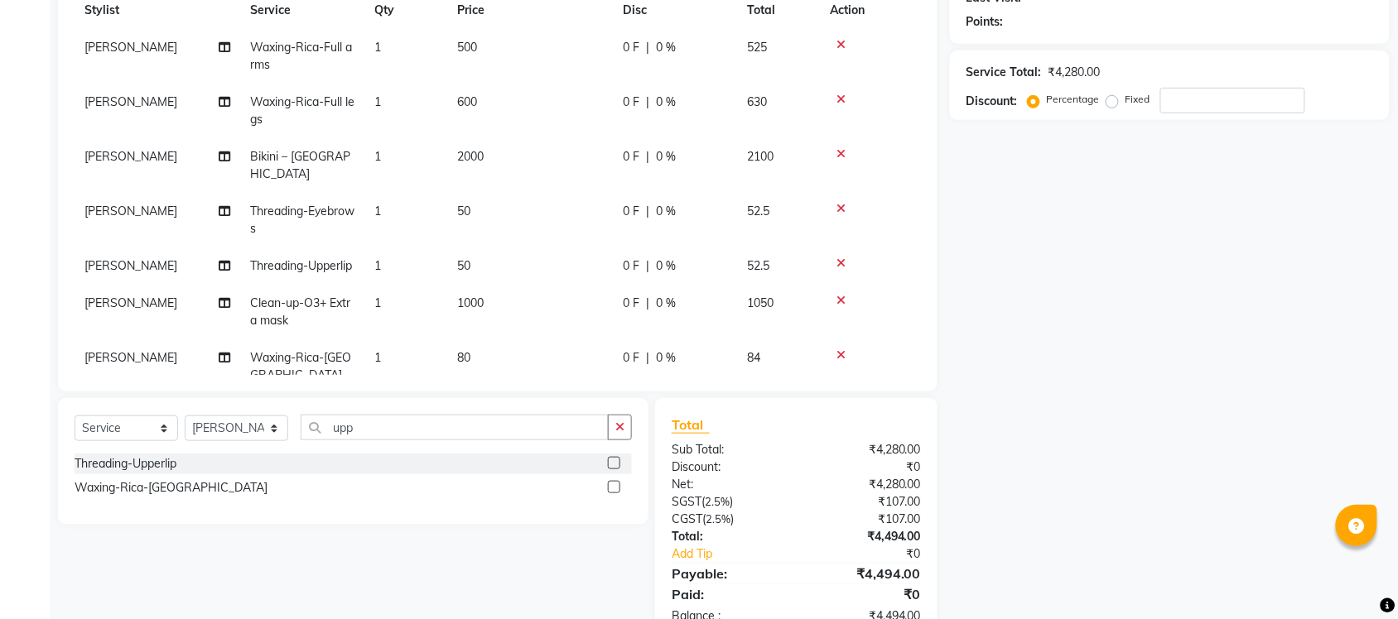
select select "77851"
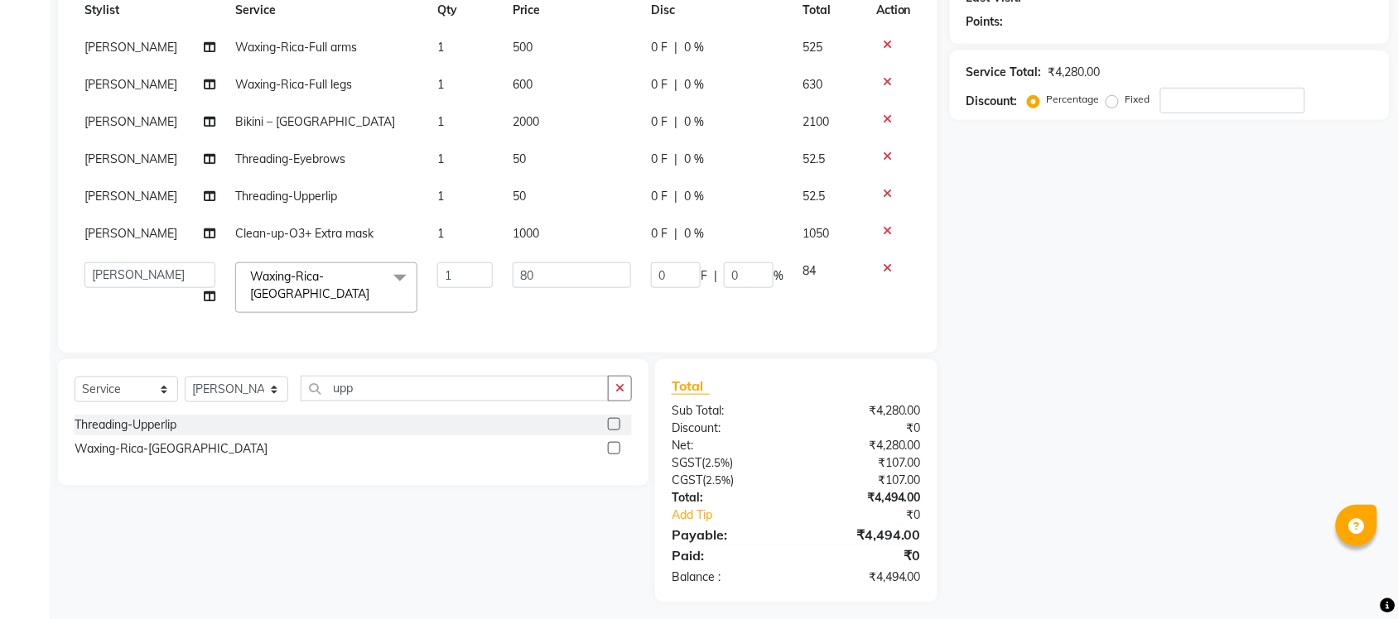
scroll to position [249, 0]
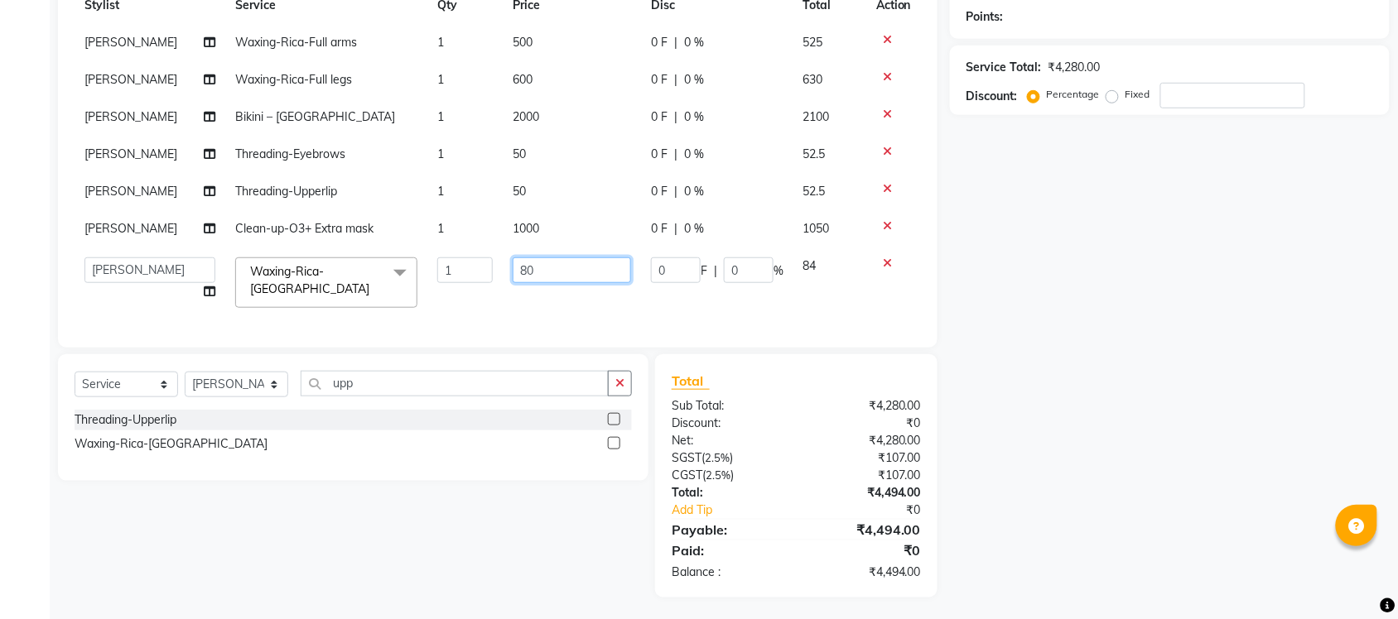
click at [519, 271] on input "80" at bounding box center [572, 271] width 118 height 26
type input "100"
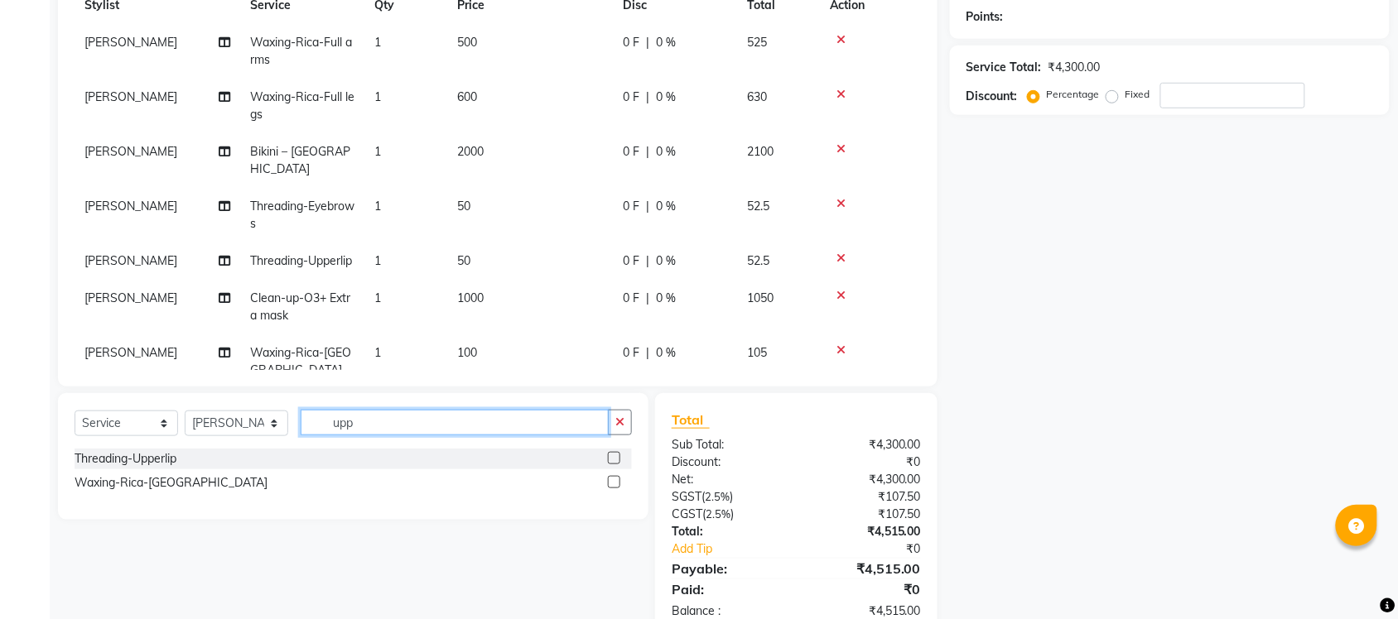
click at [365, 396] on div "Select Service Product Membership Package Voucher Prepaid Gift Card Select Styl…" at bounding box center [353, 456] width 590 height 127
type input "u"
type input "for"
click at [614, 460] on label at bounding box center [614, 458] width 12 height 12
click at [614, 460] on input "checkbox" at bounding box center [613, 459] width 11 height 11
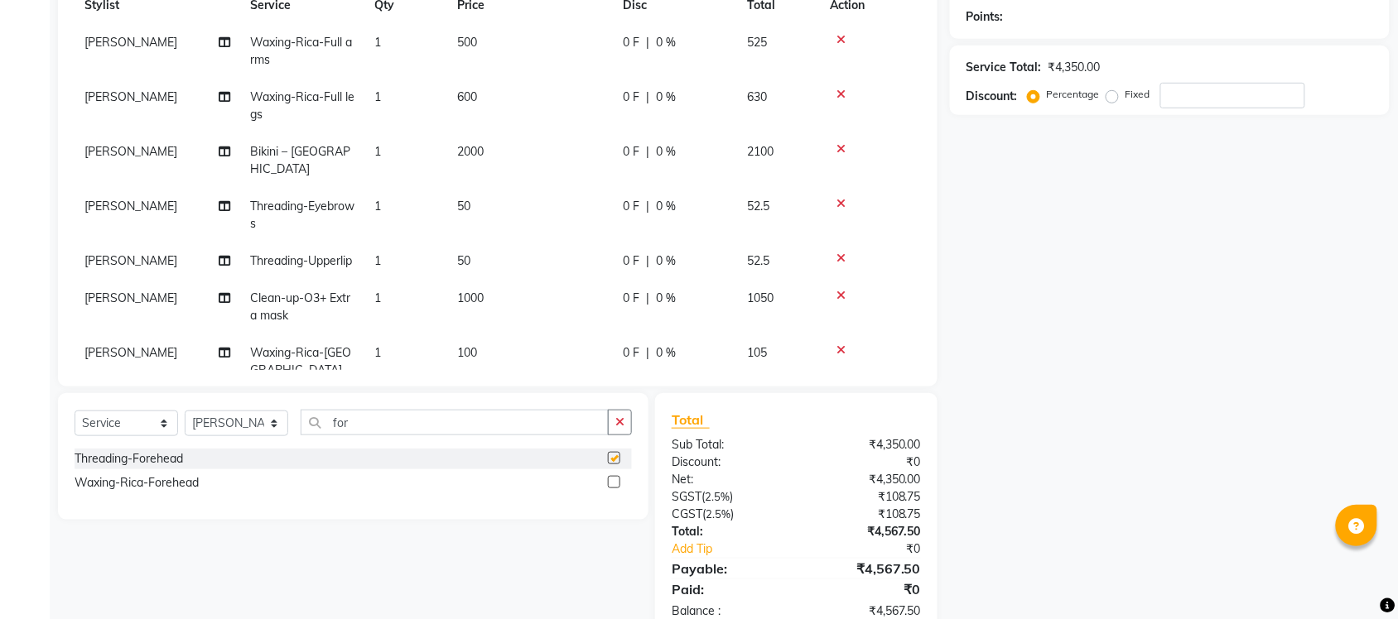
checkbox input "false"
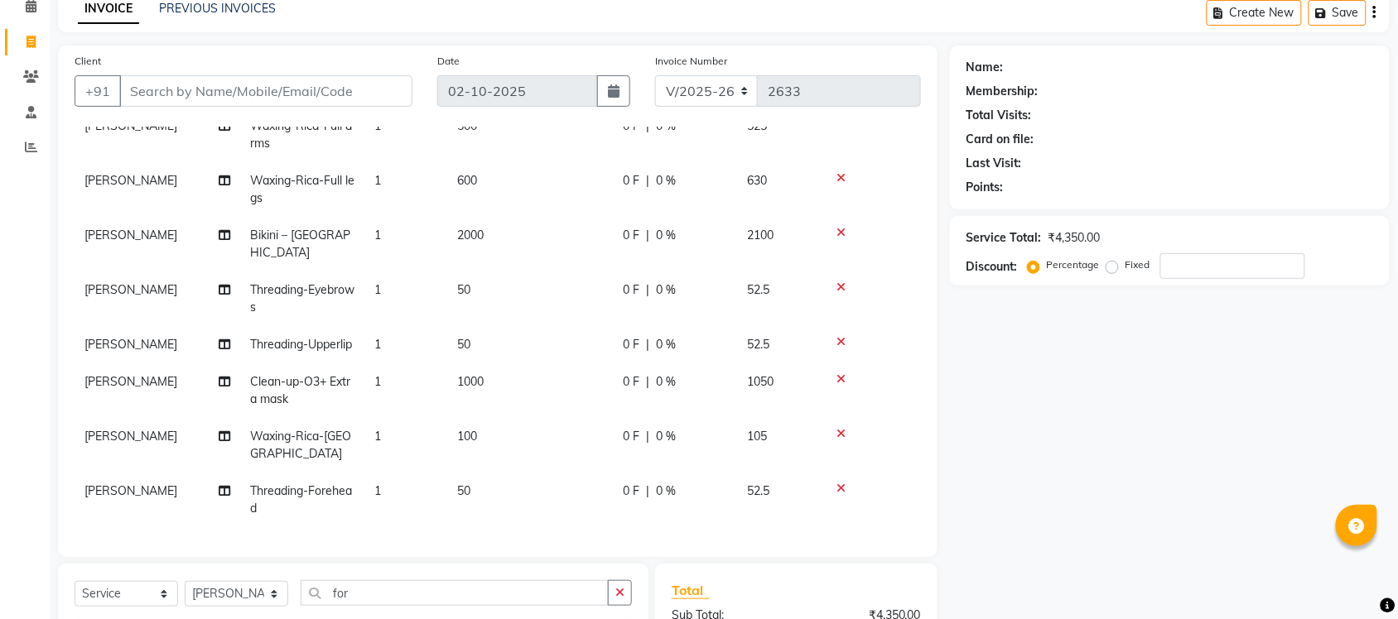
scroll to position [291, 0]
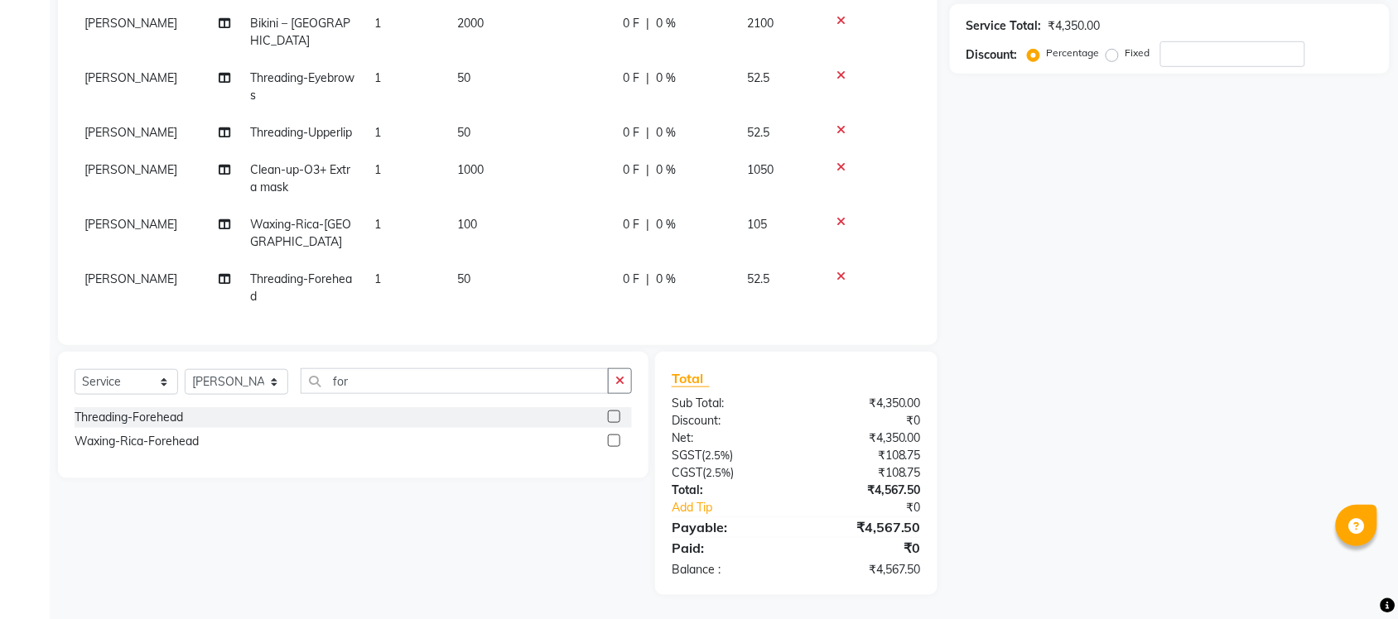
click at [841, 124] on icon at bounding box center [840, 130] width 9 height 12
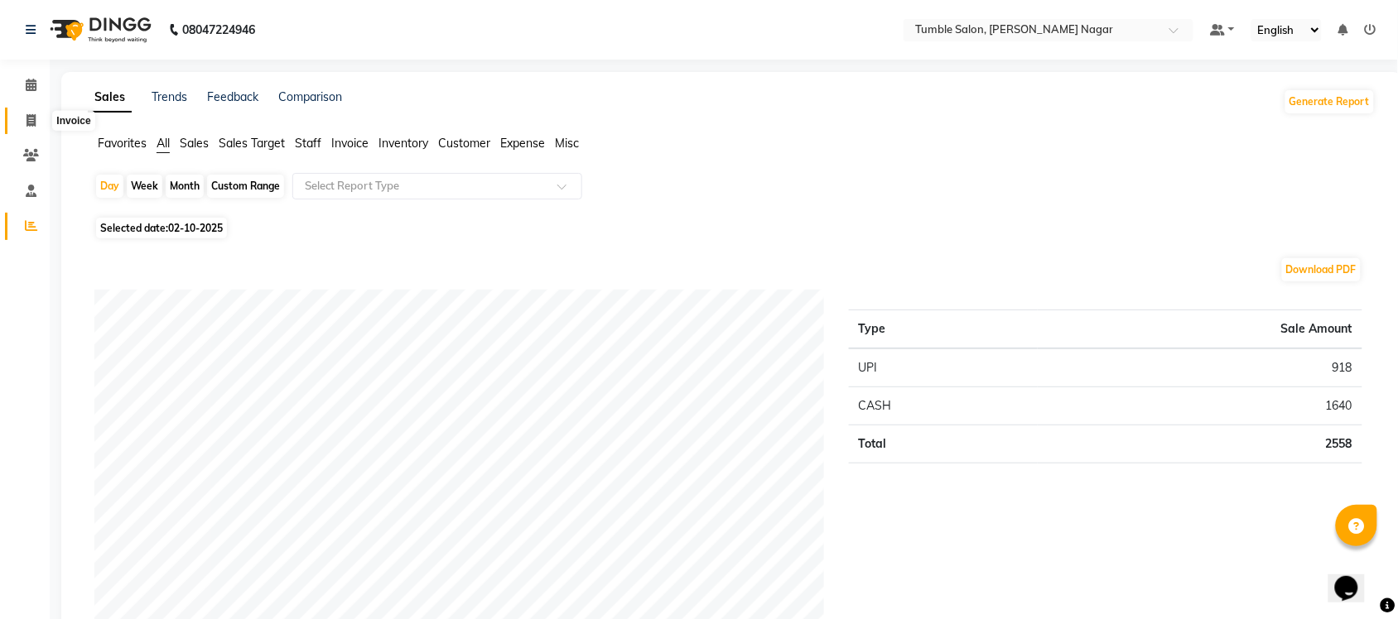
click at [34, 120] on icon at bounding box center [30, 120] width 9 height 12
select select "8207"
select select "service"
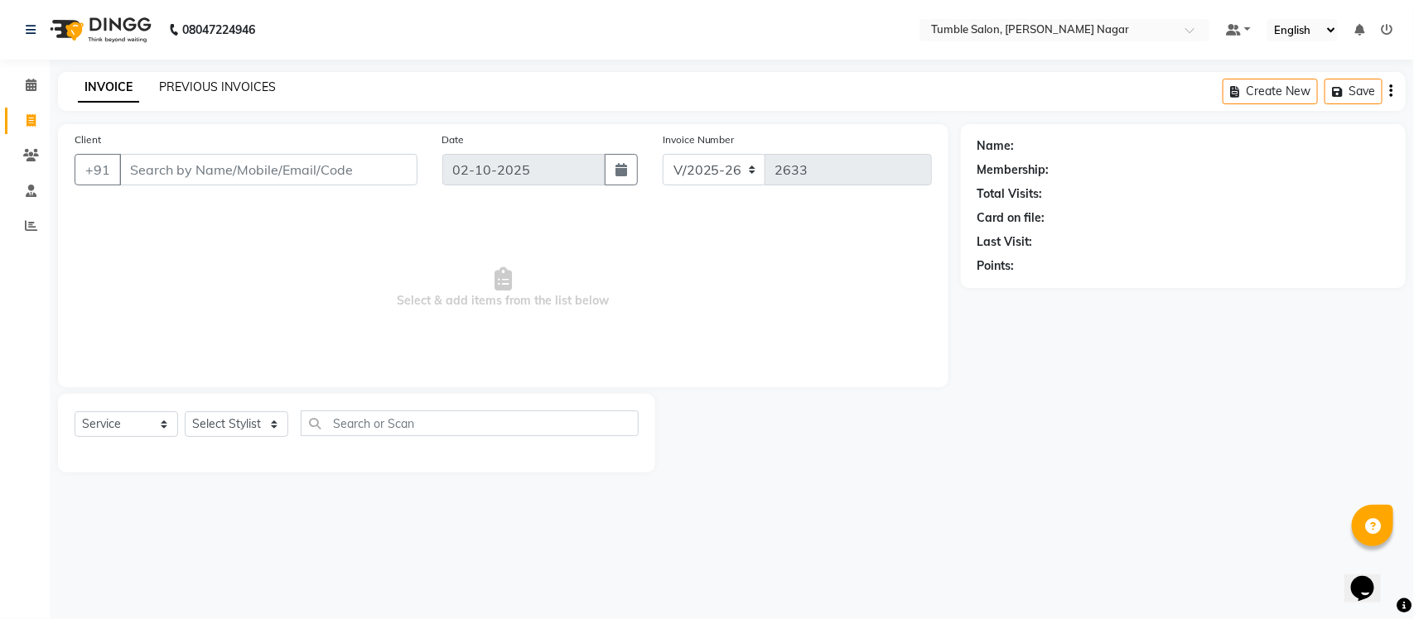
click at [219, 85] on link "PREVIOUS INVOICES" at bounding box center [217, 86] width 117 height 15
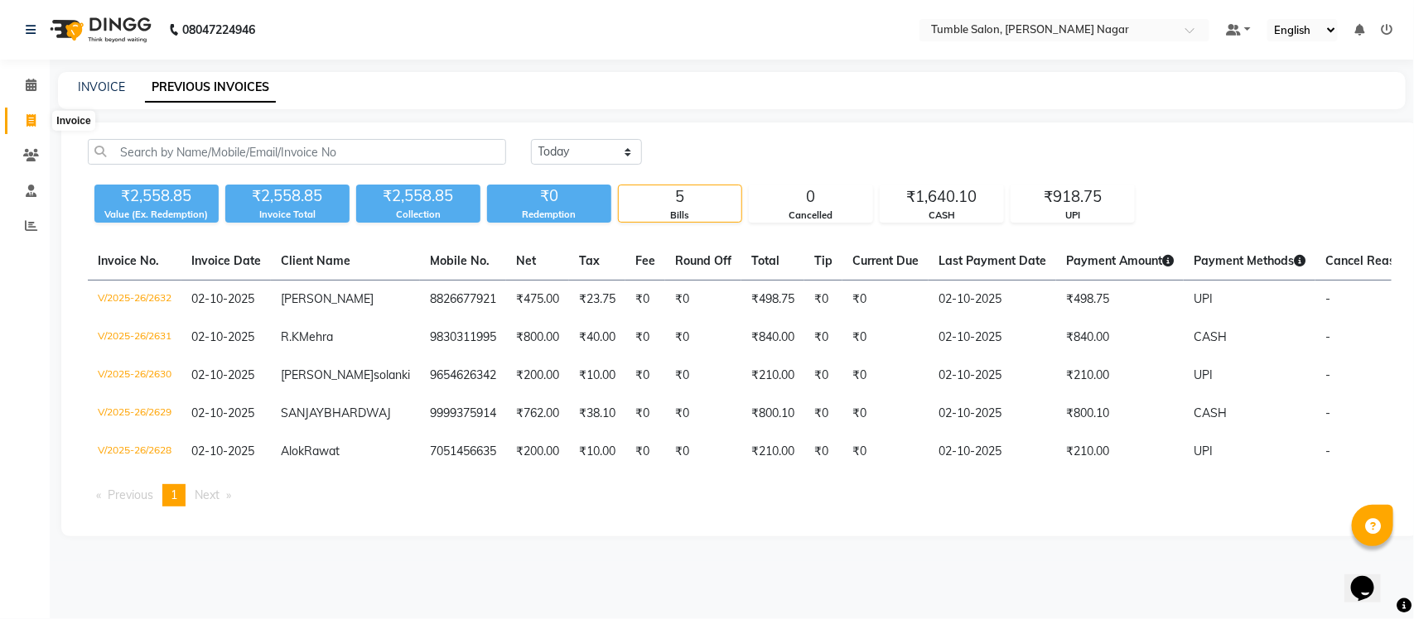
click at [25, 112] on span at bounding box center [31, 121] width 29 height 19
select select "8207"
select select "service"
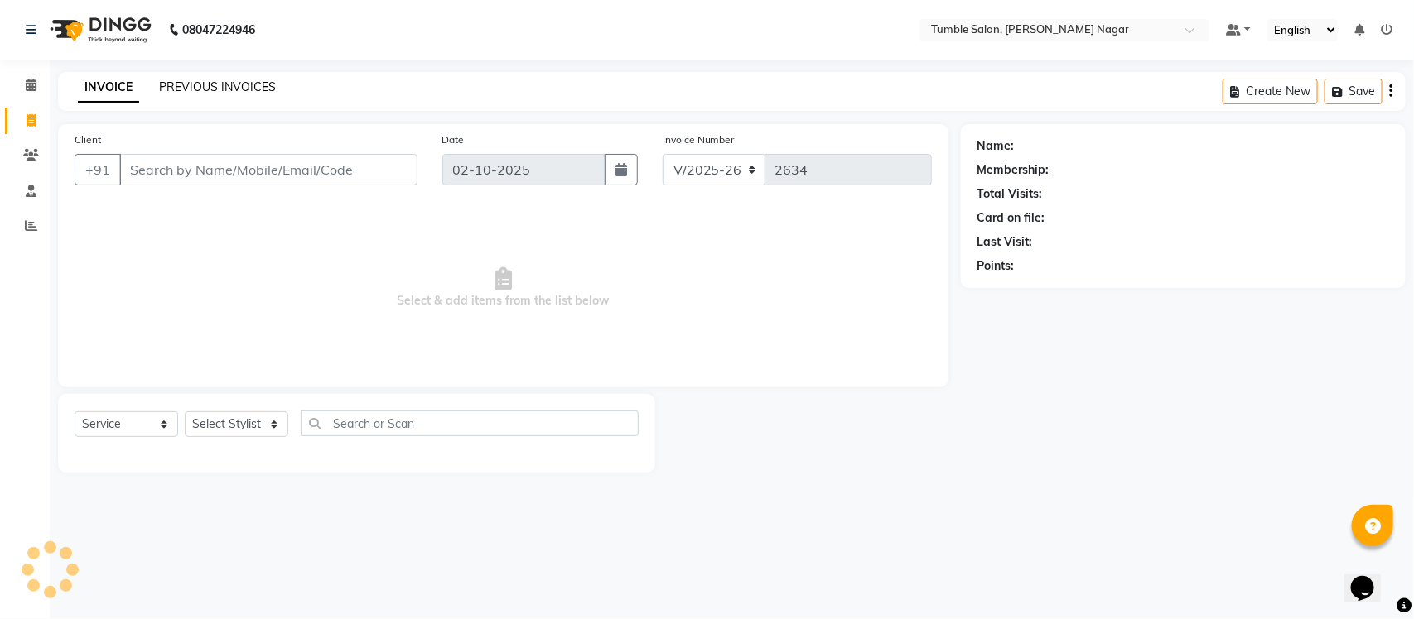
click at [199, 80] on link "PREVIOUS INVOICES" at bounding box center [217, 86] width 117 height 15
select select "8207"
select select "service"
click at [29, 225] on icon at bounding box center [31, 225] width 12 height 12
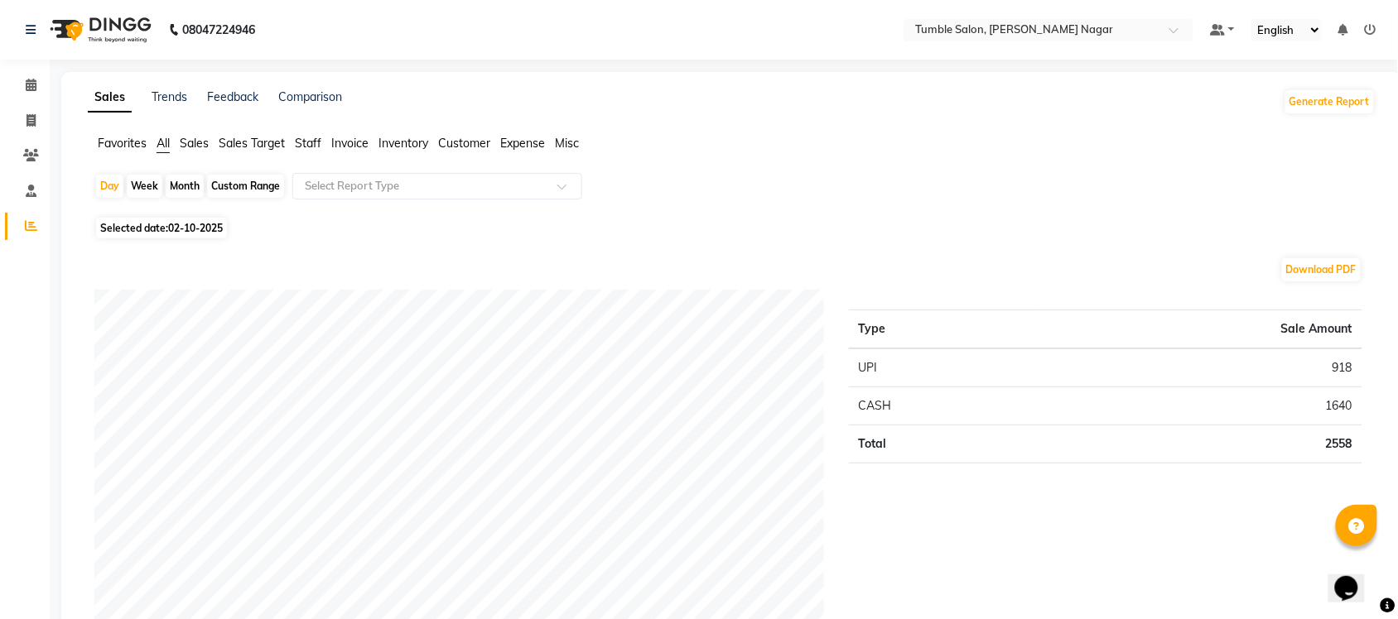
click at [312, 145] on span "Staff" at bounding box center [308, 143] width 26 height 15
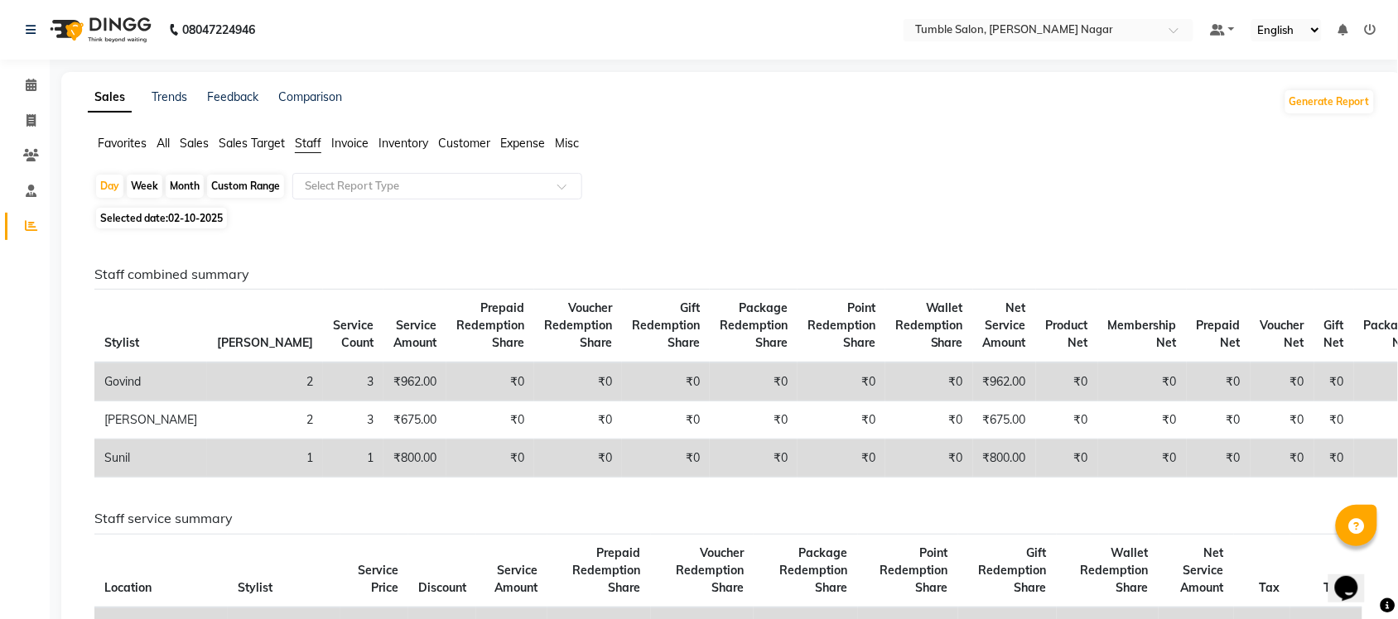
click at [174, 189] on div "Month" at bounding box center [185, 186] width 38 height 23
select select "10"
select select "2025"
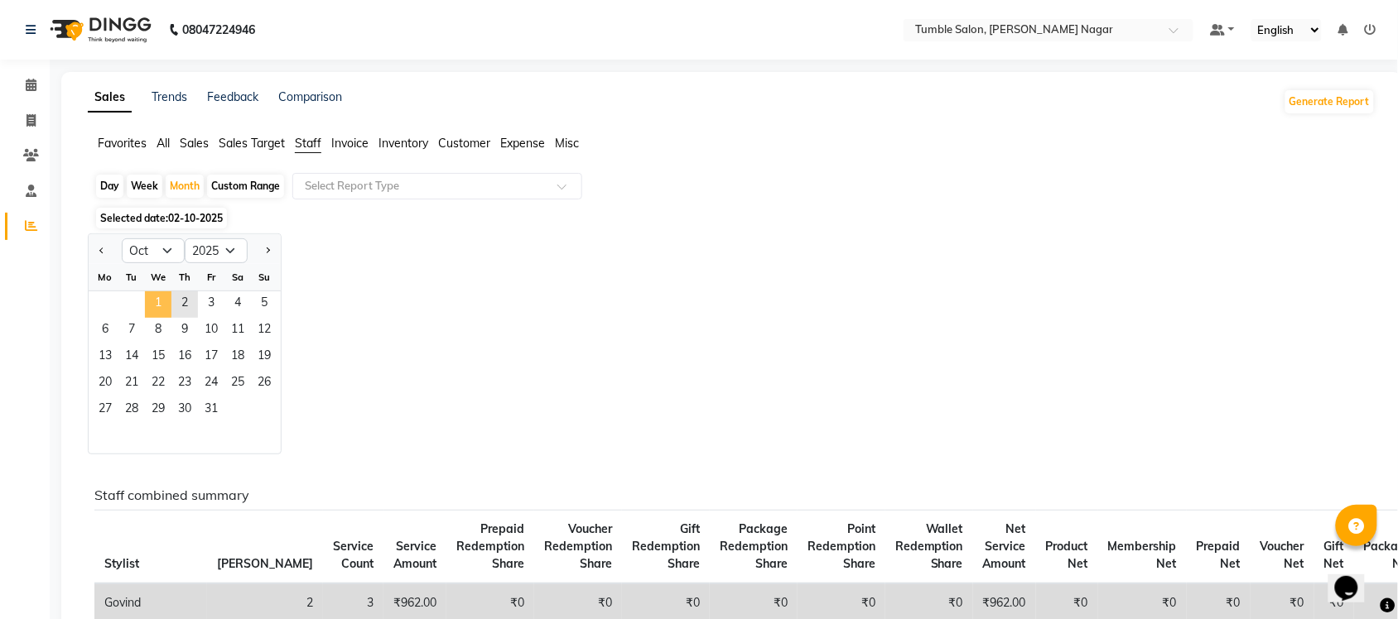
click at [153, 305] on span "1" at bounding box center [158, 304] width 26 height 26
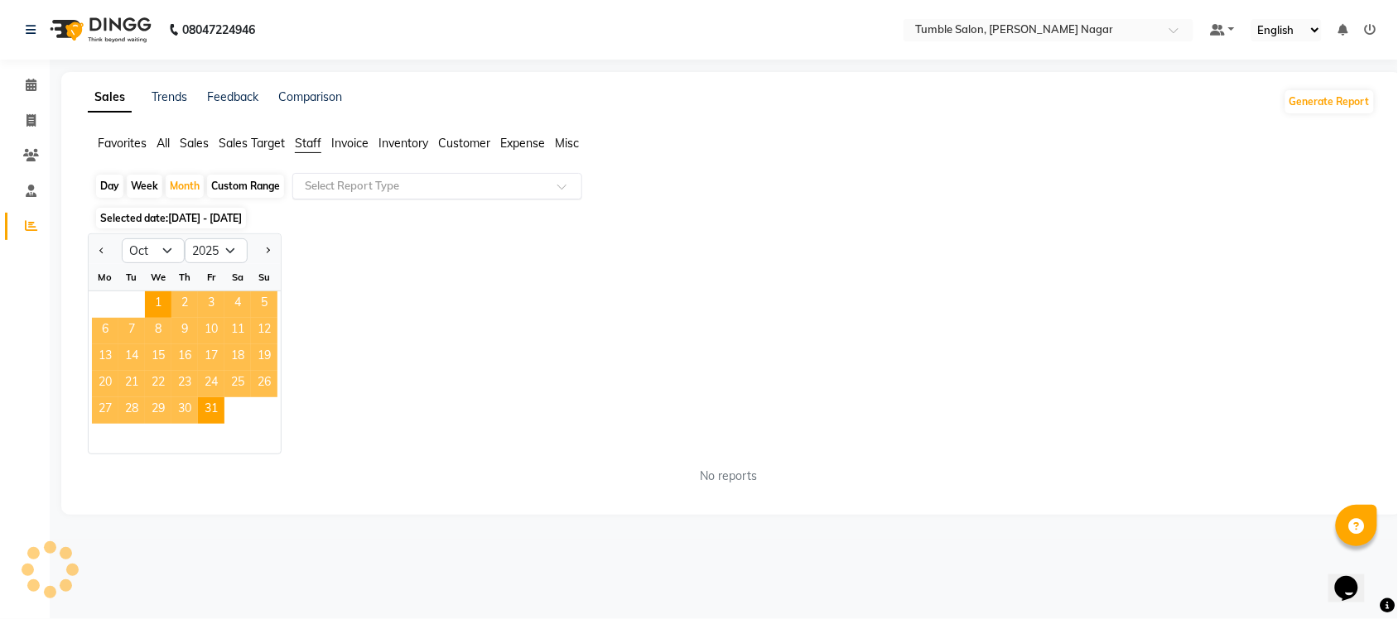
click at [557, 183] on span at bounding box center [567, 191] width 21 height 17
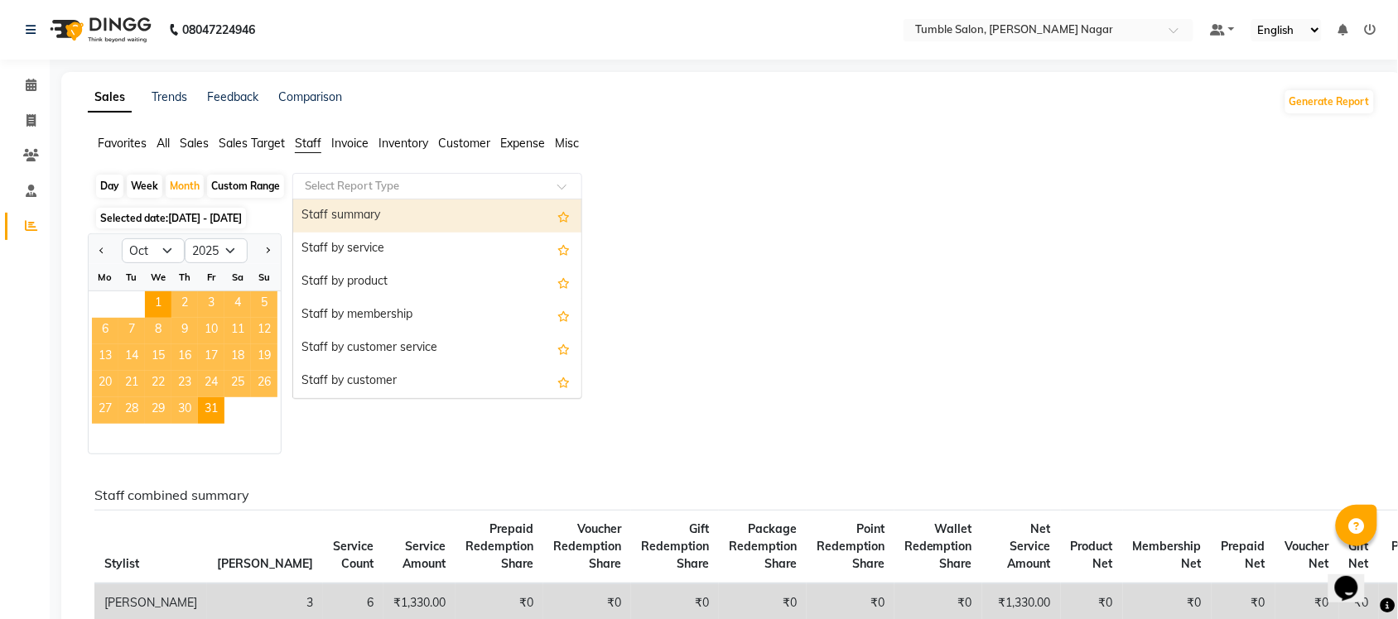
click at [457, 217] on div "Staff summary" at bounding box center [437, 216] width 288 height 33
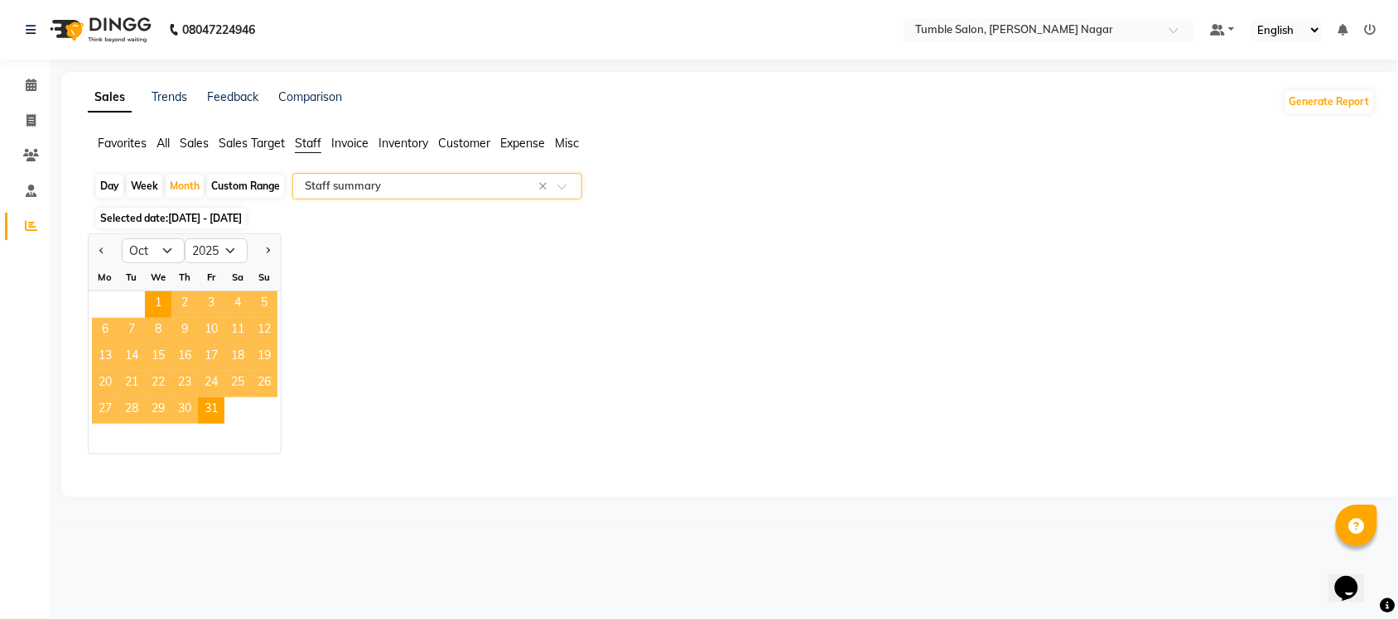
select select "full_report"
select select "csv"
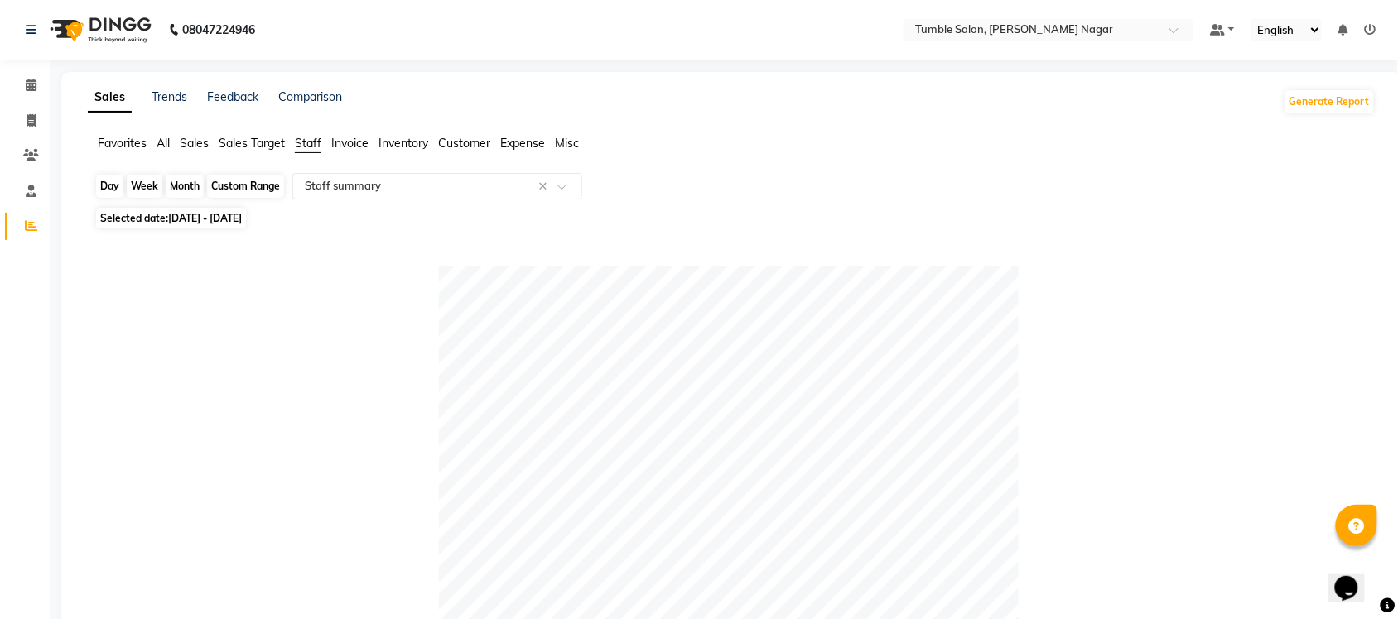
click at [171, 187] on div "Month" at bounding box center [185, 186] width 38 height 23
select select "10"
select select "2025"
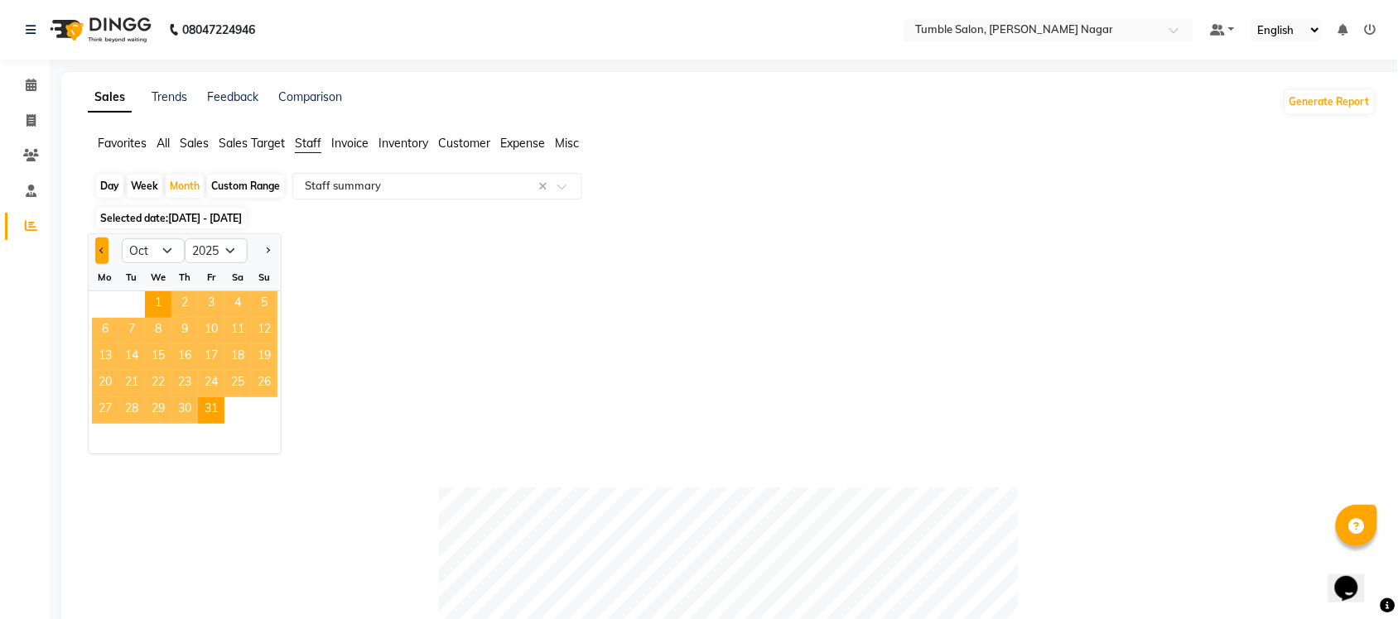
click at [102, 255] on button "Previous month" at bounding box center [101, 251] width 13 height 26
select select "9"
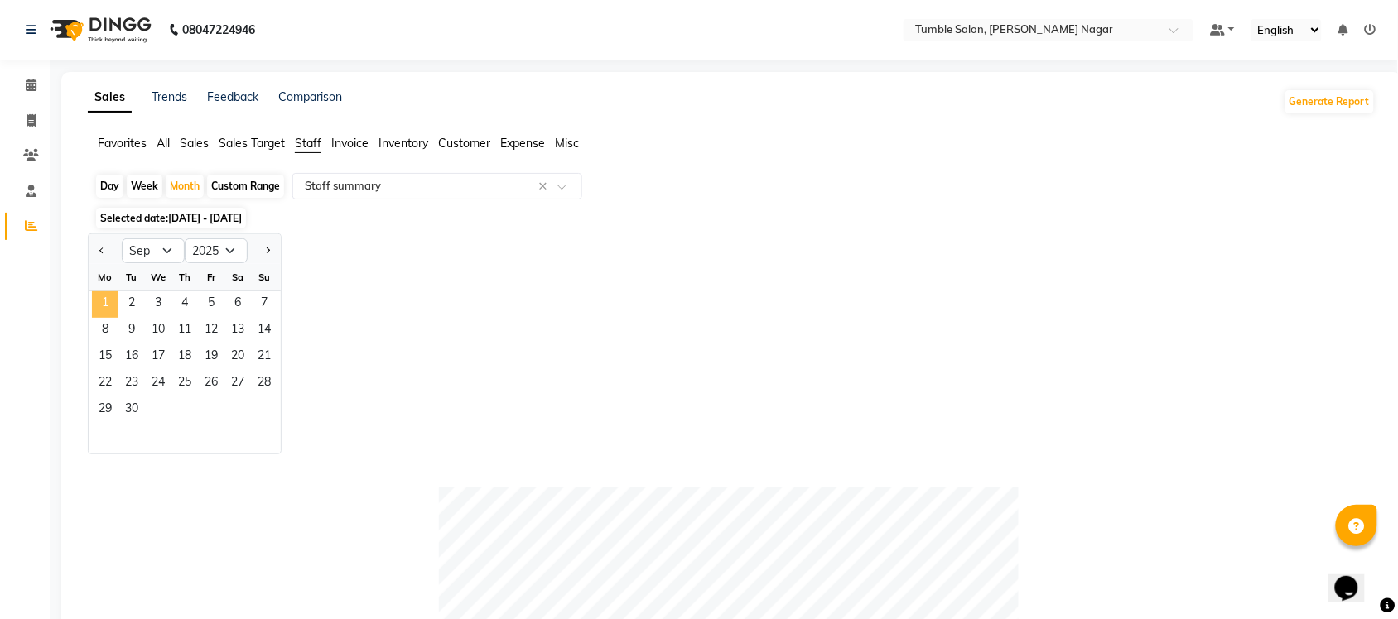
click at [108, 306] on span "1" at bounding box center [105, 304] width 26 height 26
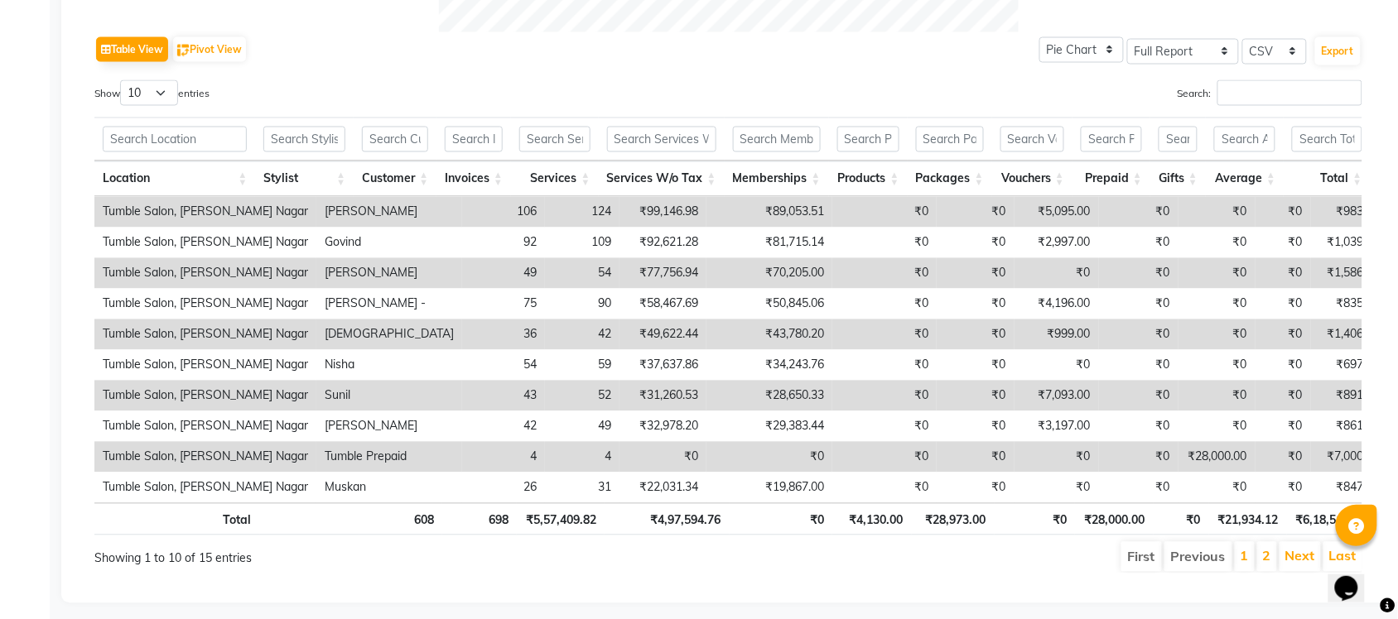
scroll to position [817, 0]
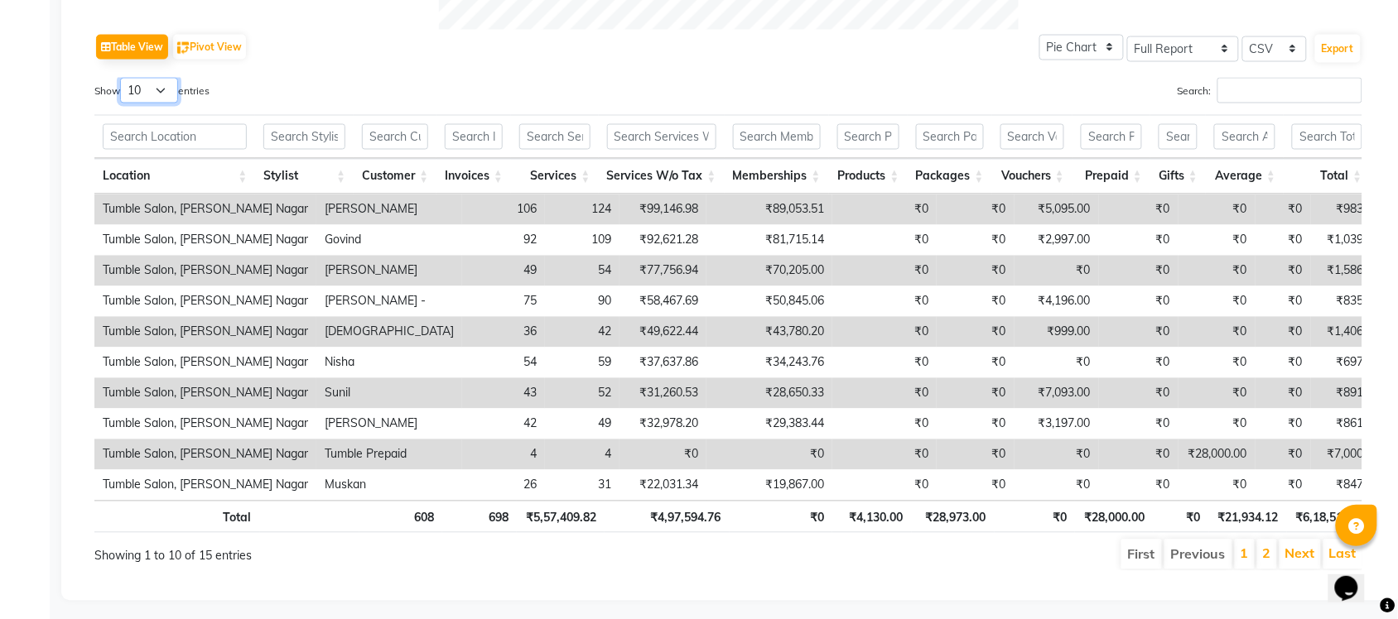
click at [162, 89] on select "10 25 50 100" at bounding box center [149, 91] width 58 height 26
select select "25"
click at [123, 78] on select "10 25 50 100" at bounding box center [149, 91] width 58 height 26
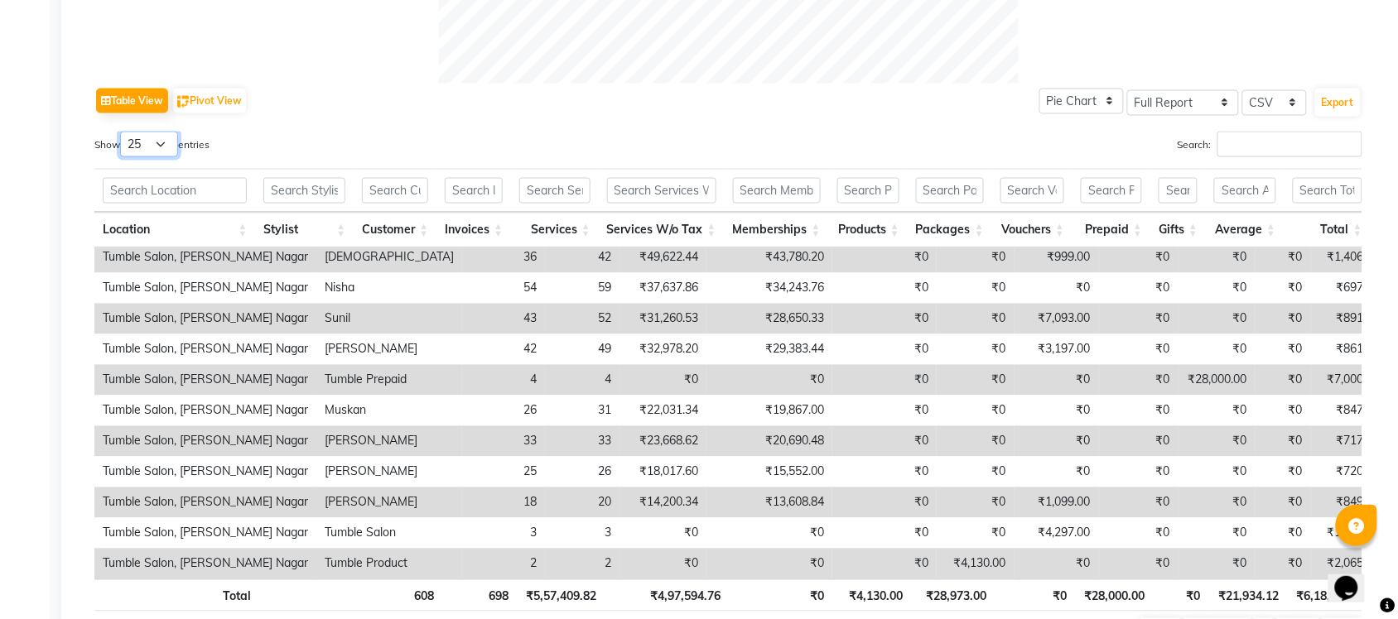
scroll to position [866, 0]
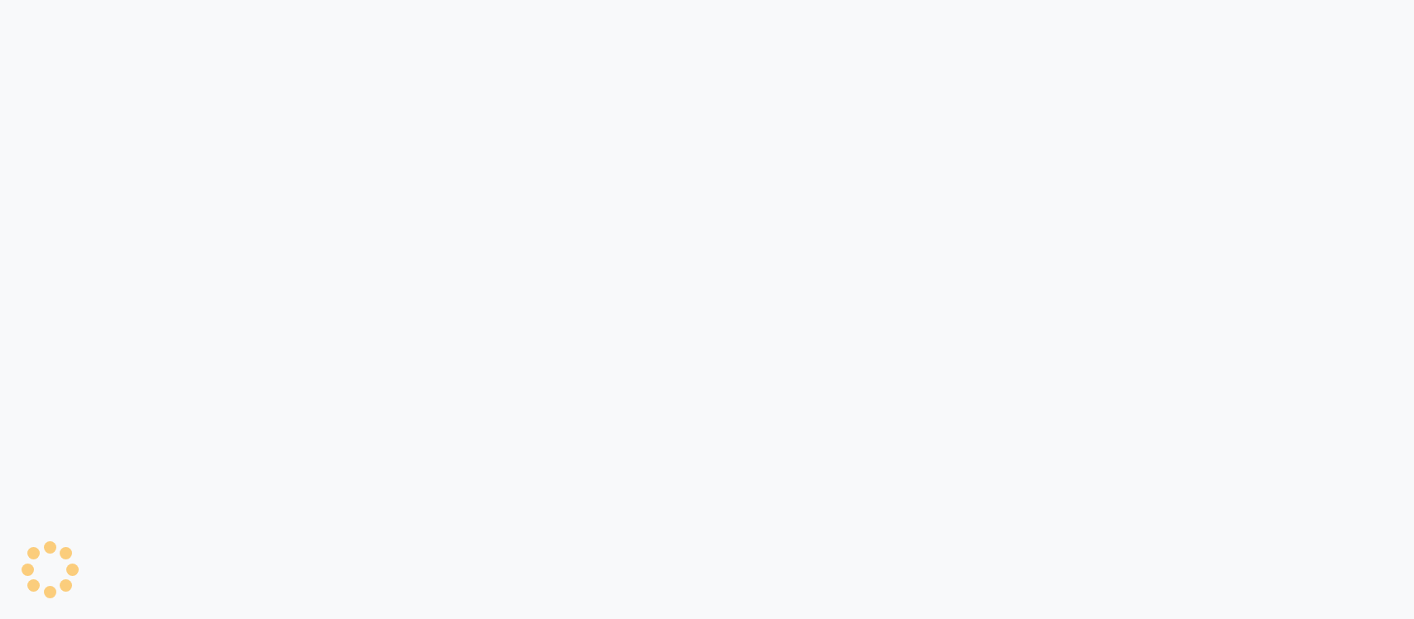
select select "8207"
select select "service"
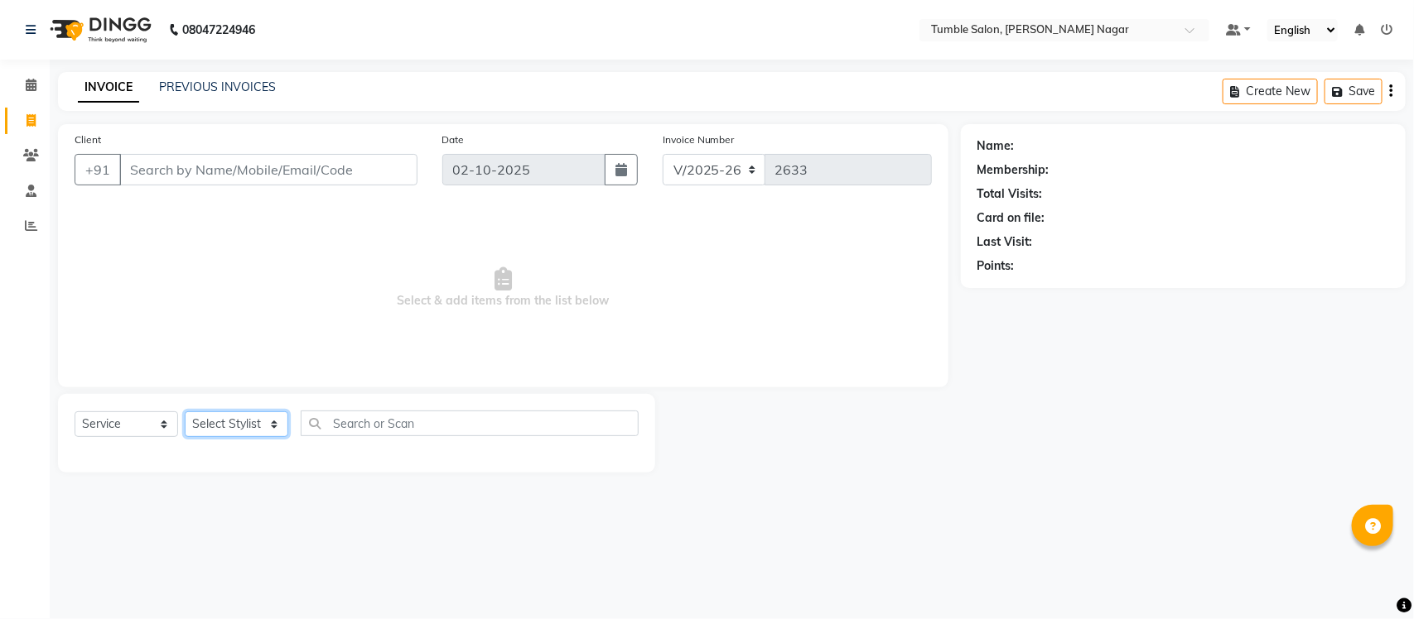
click at [276, 423] on select "Select Stylist Finance id [PERSON_NAME] [PERSON_NAME] [PERSON_NAME] [PERSON_NAM…" at bounding box center [237, 425] width 104 height 26
select select "77847"
click at [185, 412] on select "Select Stylist Finance id [PERSON_NAME] [PERSON_NAME] [PERSON_NAME] [PERSON_NAM…" at bounding box center [237, 425] width 104 height 26
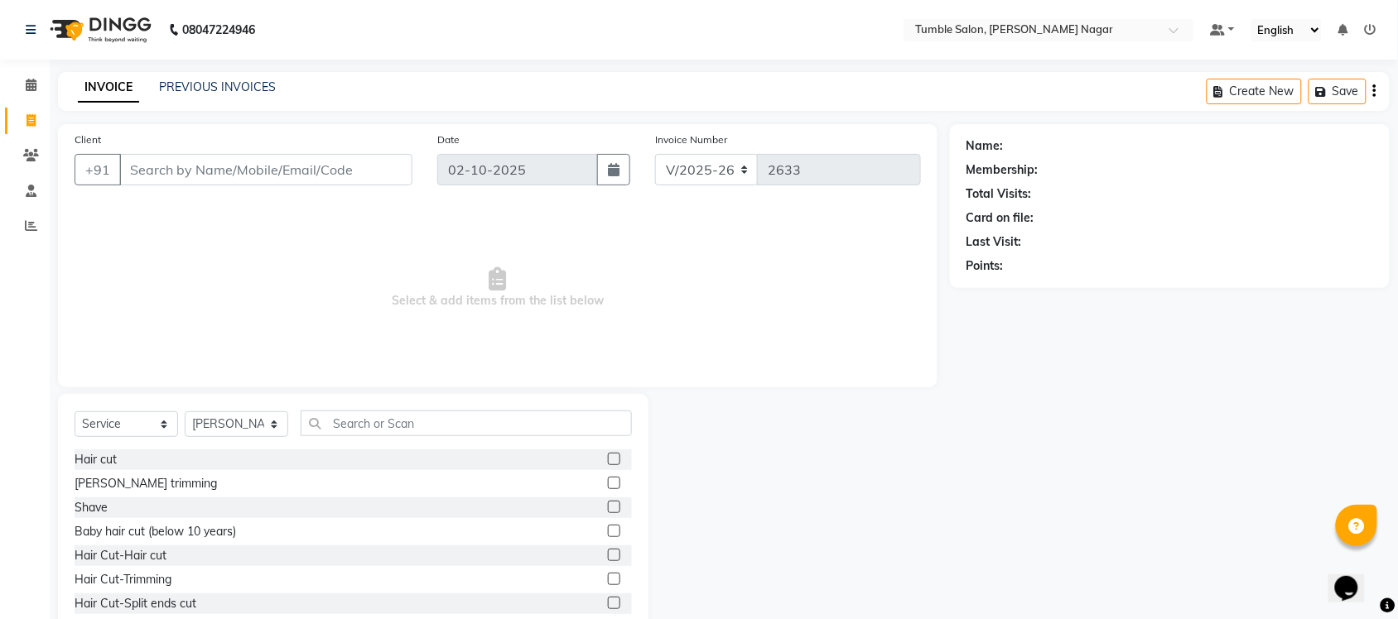
click at [608, 508] on label at bounding box center [614, 507] width 12 height 12
click at [608, 508] on input "checkbox" at bounding box center [613, 508] width 11 height 11
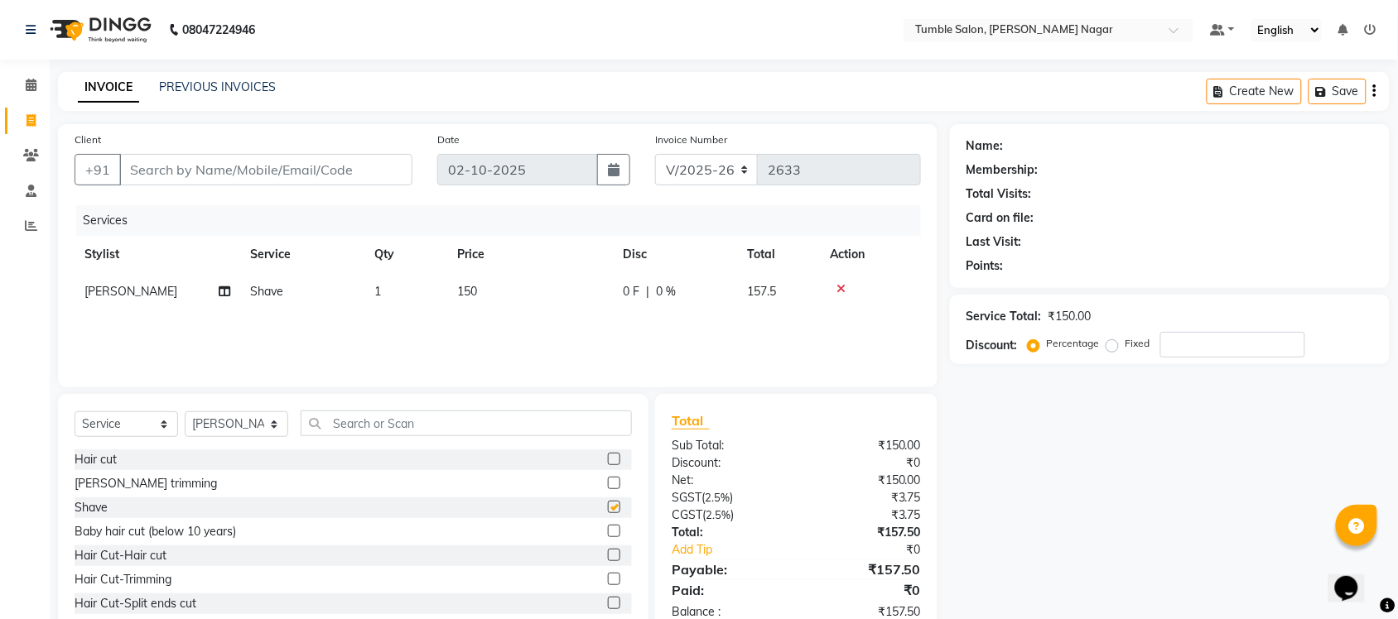
checkbox input "false"
click at [313, 167] on input "Client" at bounding box center [265, 169] width 293 height 31
type input "9"
type input "0"
type input "9810655535"
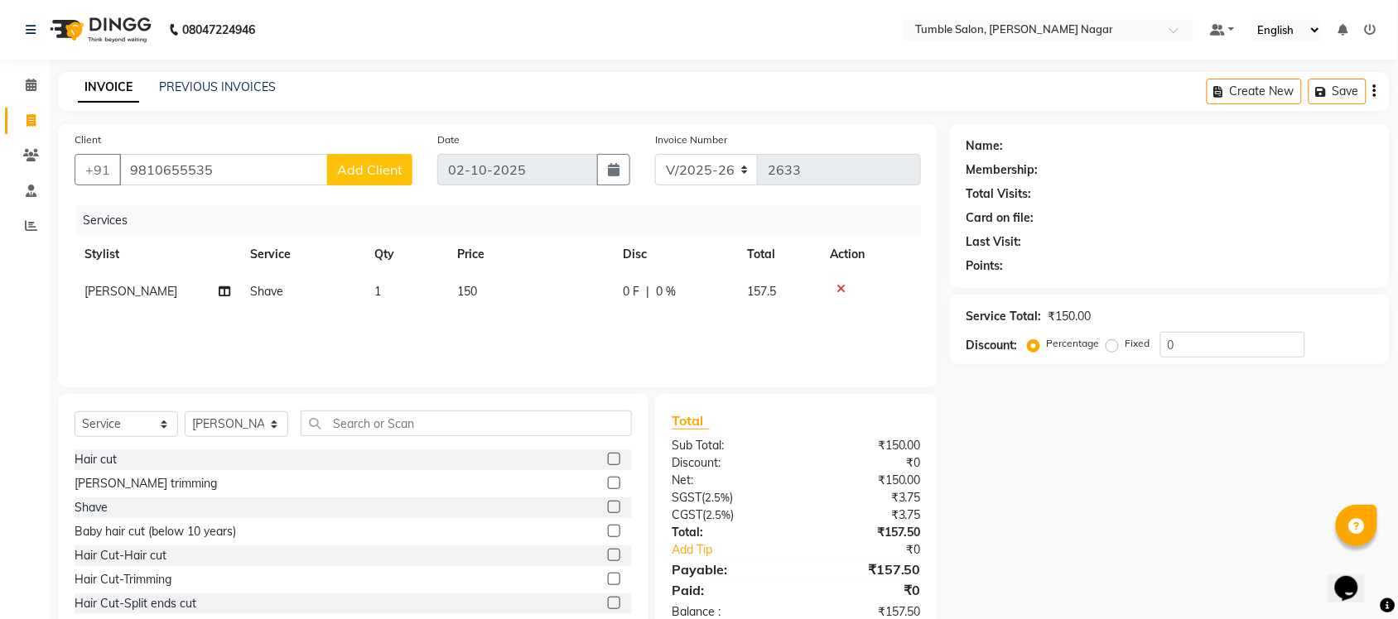
click at [342, 171] on span "Add Client" at bounding box center [369, 169] width 65 height 17
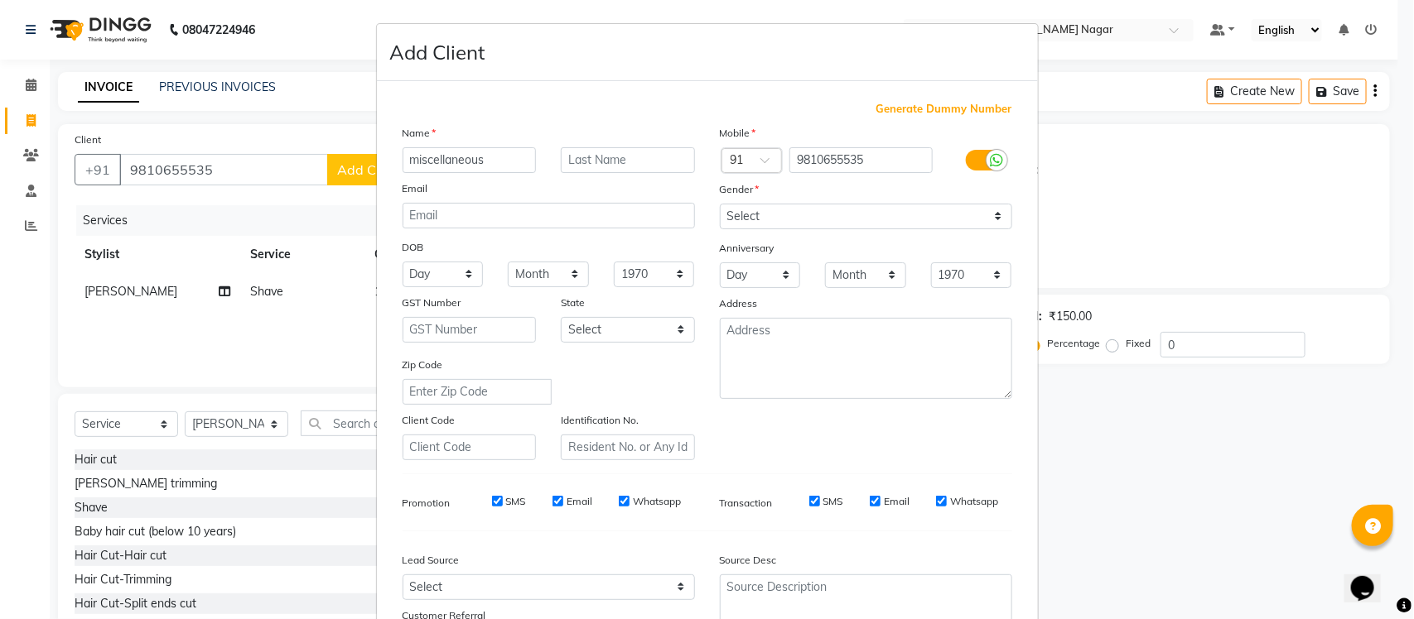
type input "miscellaneous"
click at [994, 215] on select "Select Male Female Other Prefer Not To Say" at bounding box center [866, 217] width 292 height 26
select select "male"
click at [720, 204] on select "Select Male Female Other Prefer Not To Say" at bounding box center [866, 217] width 292 height 26
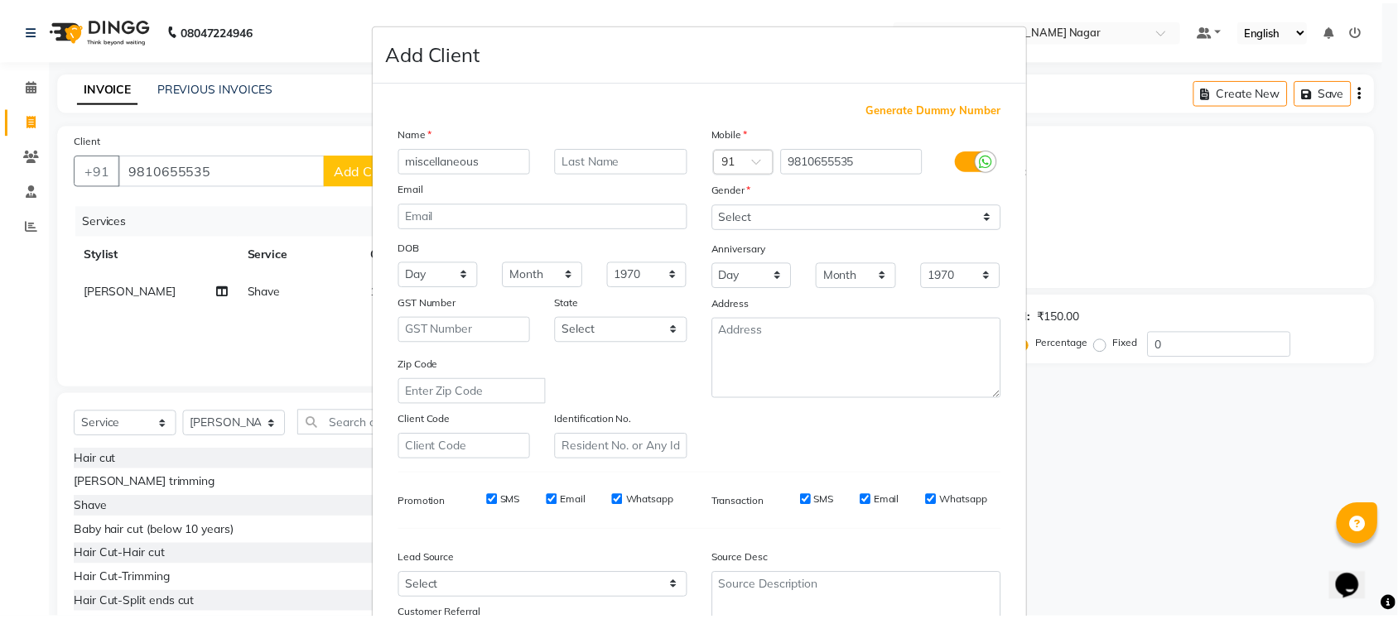
scroll to position [138, 0]
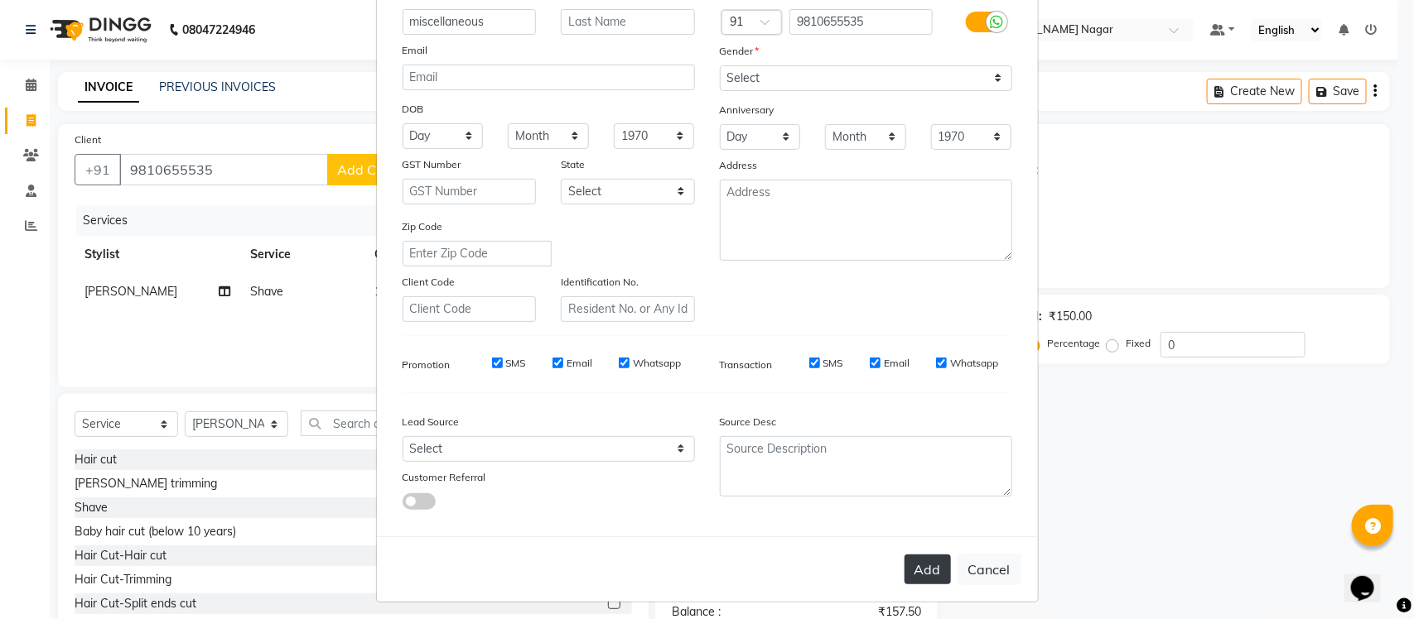
click at [927, 564] on button "Add" at bounding box center [927, 570] width 46 height 30
select select
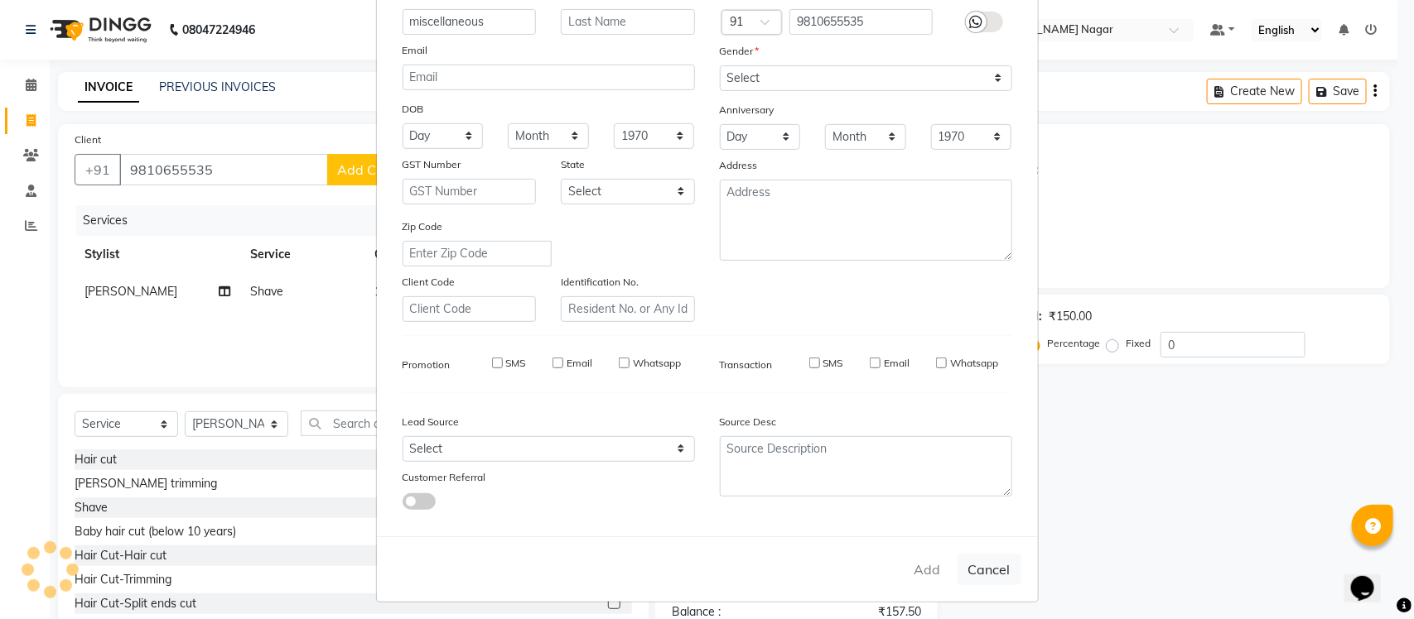
select select
checkbox input "false"
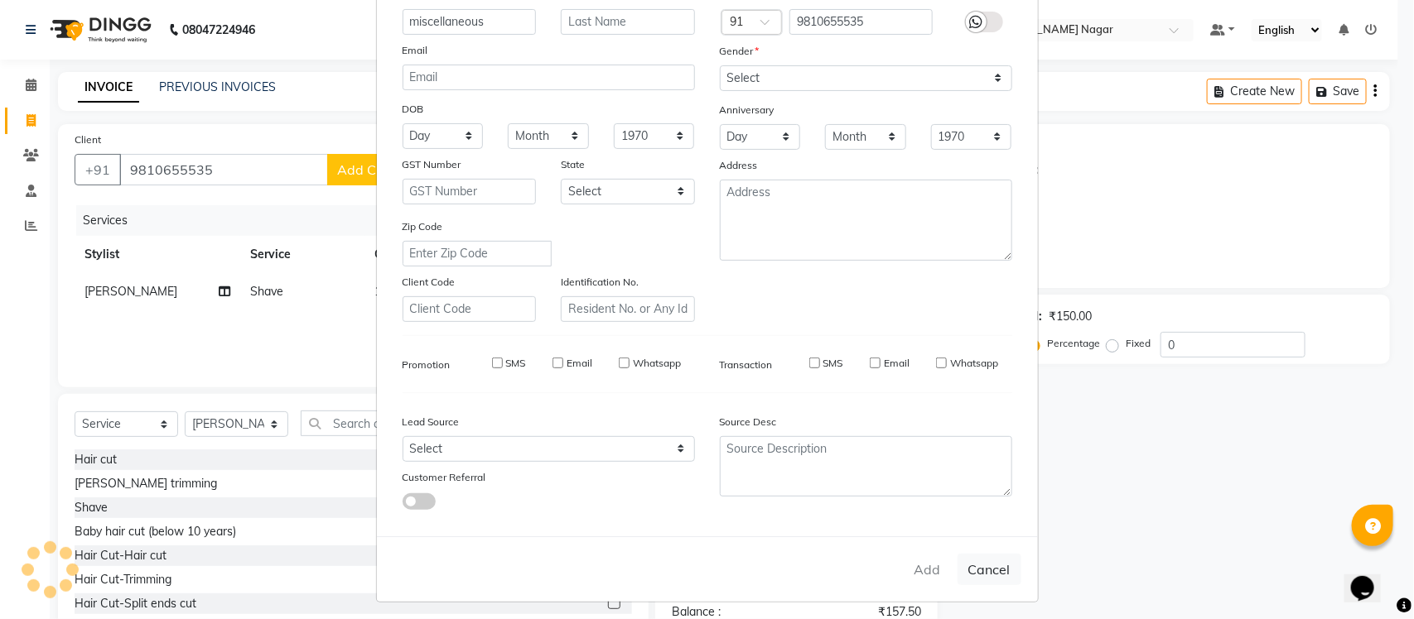
checkbox input "false"
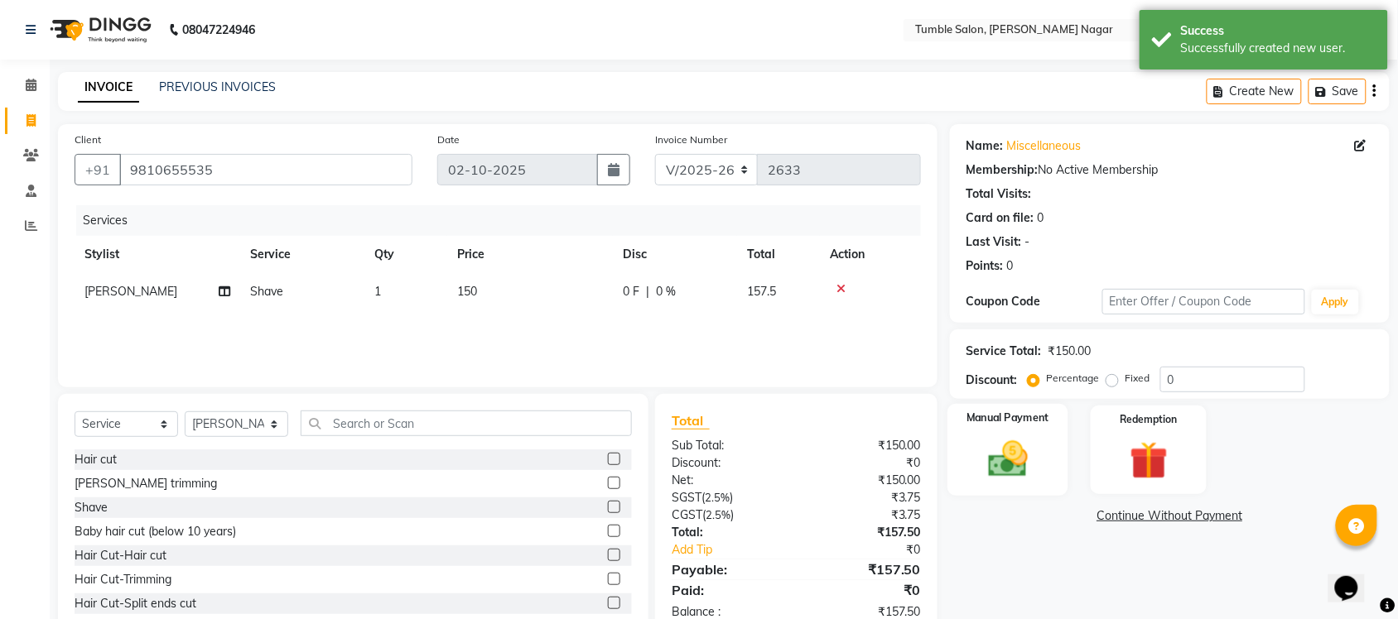
click at [1045, 470] on div "Manual Payment" at bounding box center [1007, 450] width 121 height 93
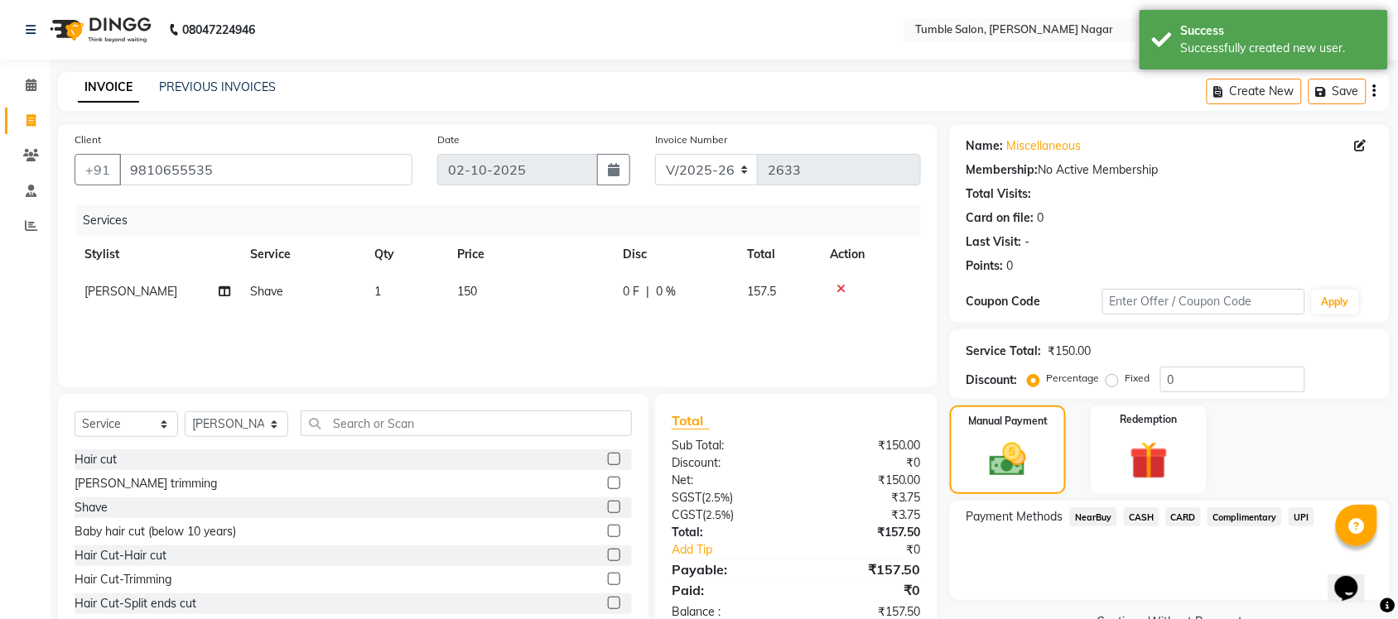
click at [1300, 516] on span "UPI" at bounding box center [1302, 517] width 26 height 19
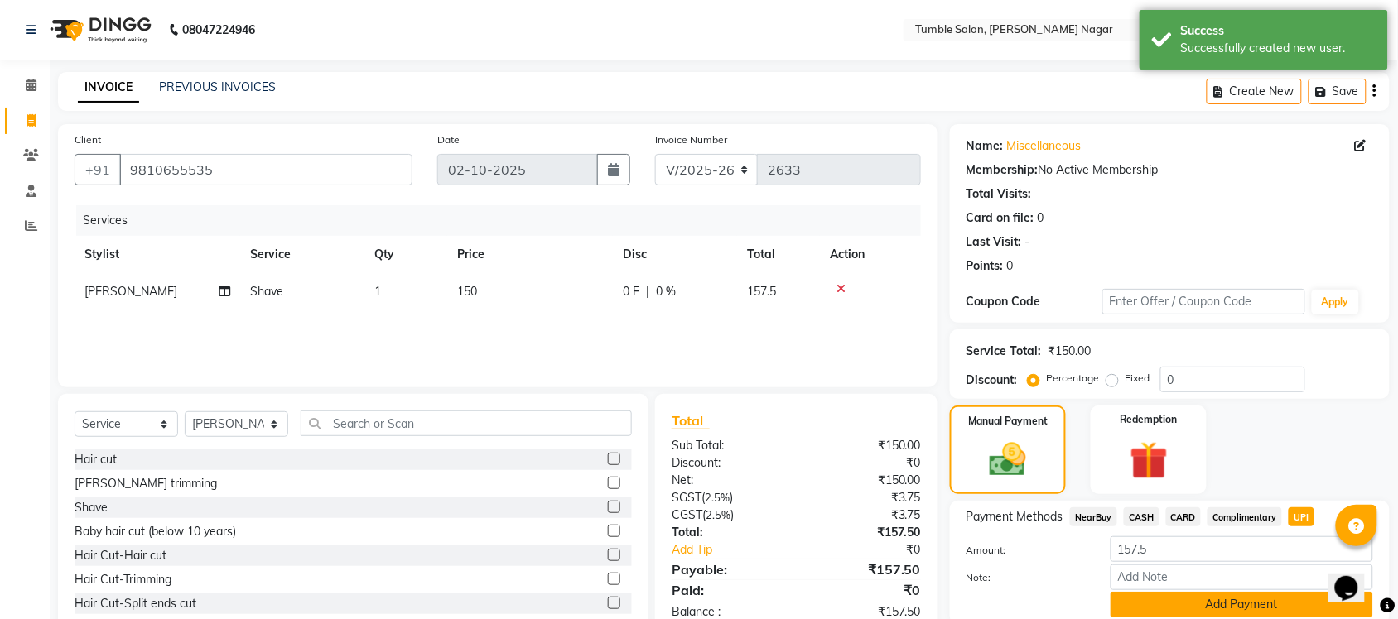
click at [1247, 610] on button "Add Payment" at bounding box center [1242, 605] width 263 height 26
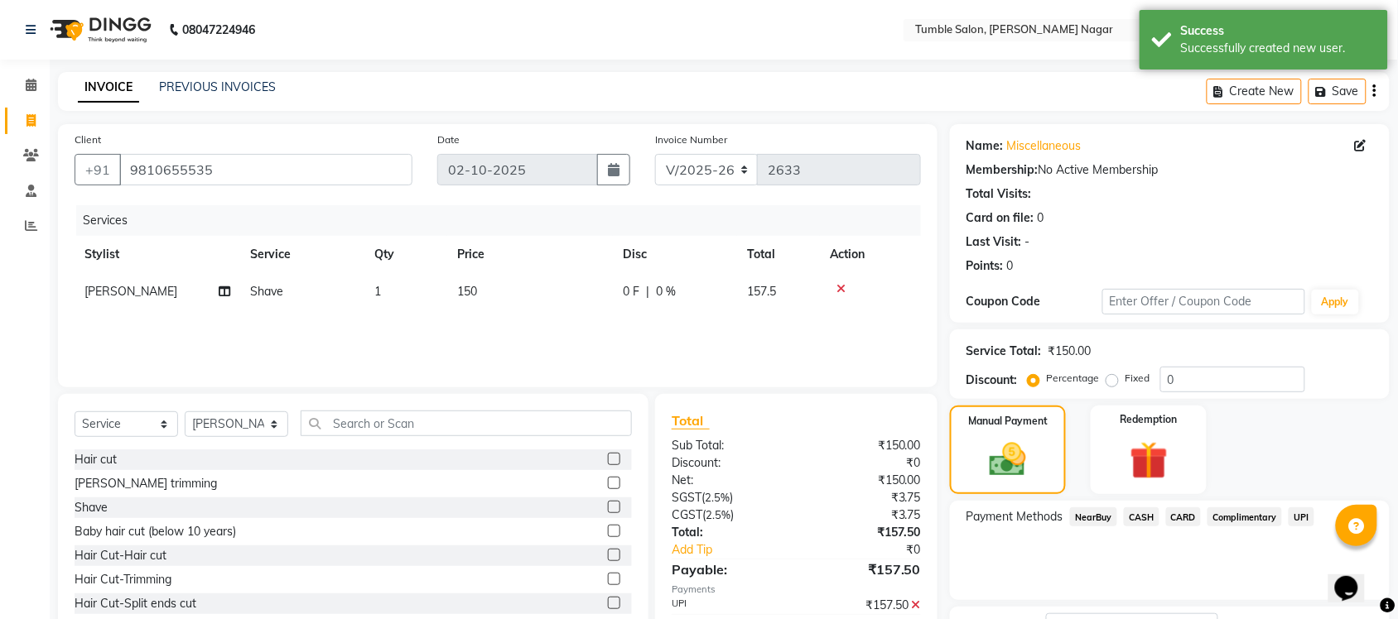
scroll to position [133, 0]
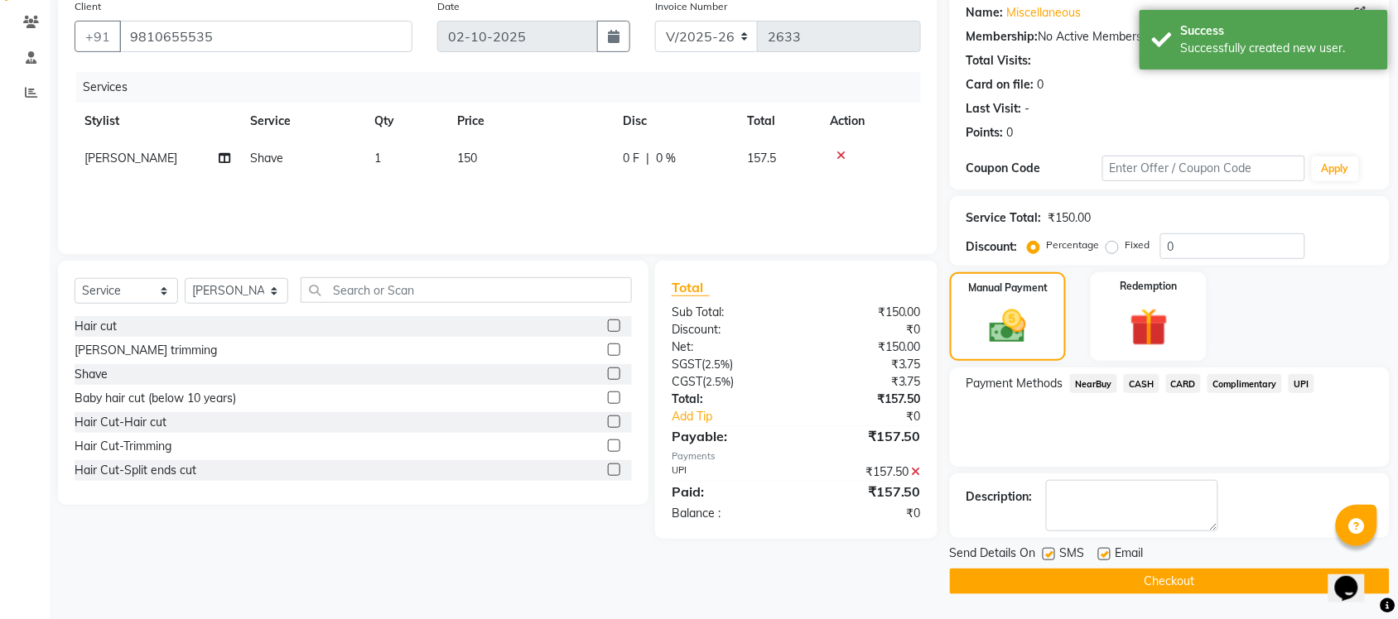
click at [1188, 580] on button "Checkout" at bounding box center [1170, 582] width 440 height 26
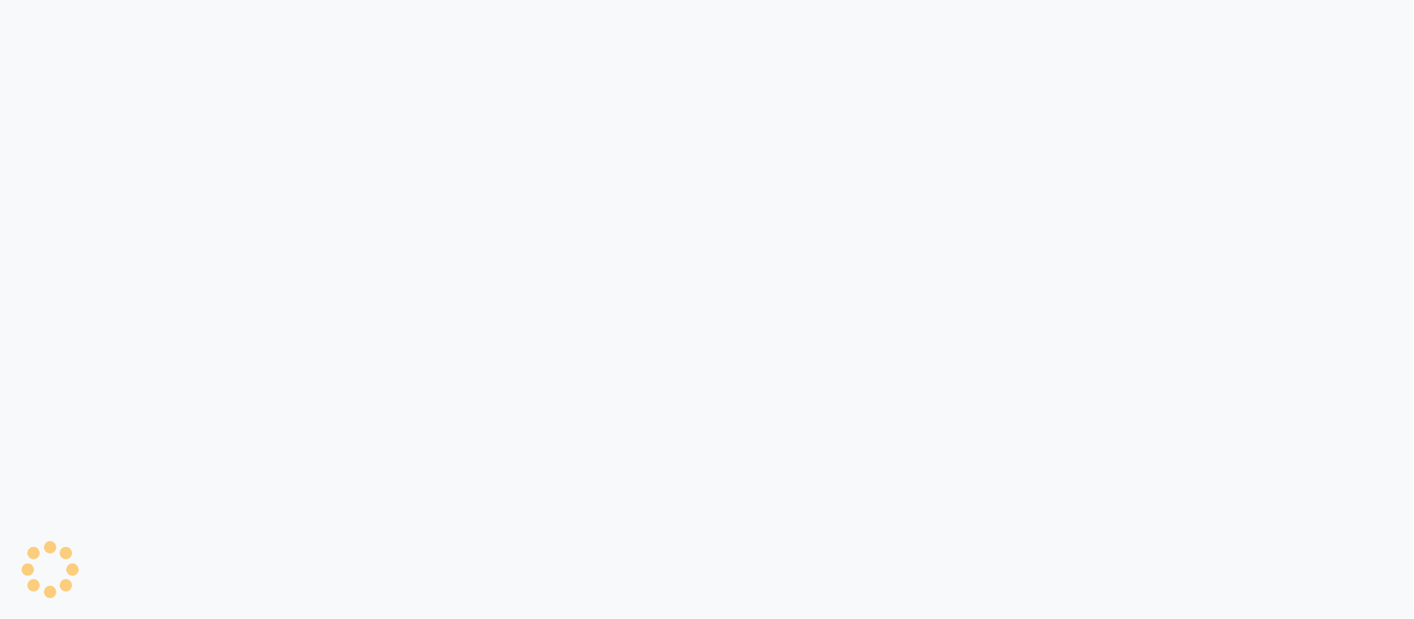
select select "8207"
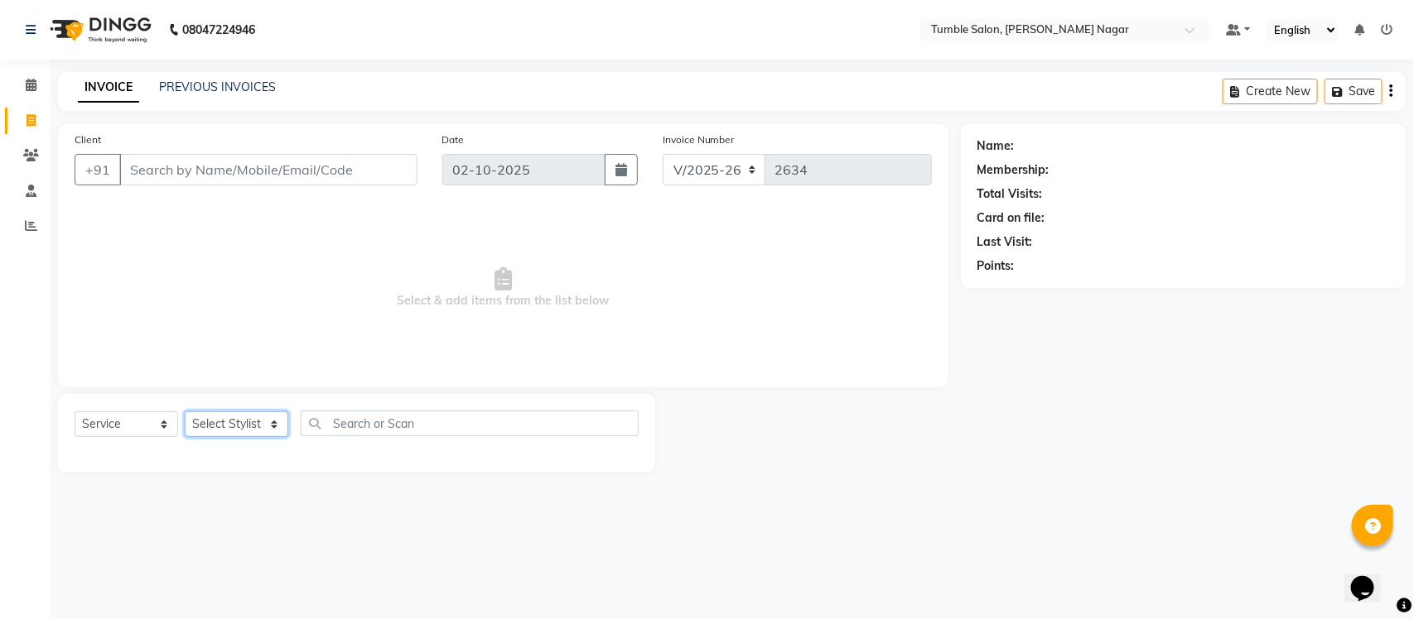
click at [270, 423] on select "Select Stylist Finance id [PERSON_NAME] [PERSON_NAME] [PERSON_NAME] [PERSON_NAM…" at bounding box center [237, 425] width 104 height 26
click at [247, 474] on main "INVOICE PREVIOUS INVOICES Create New Save Client +91 Date [DATE] Invoice Number…" at bounding box center [732, 285] width 1364 height 426
click at [160, 423] on select "Select Service Product Membership Package Voucher Prepaid Gift Card" at bounding box center [127, 425] width 104 height 26
select select "package"
click at [75, 412] on select "Select Service Product Membership Package Voucher Prepaid Gift Card" at bounding box center [127, 425] width 104 height 26
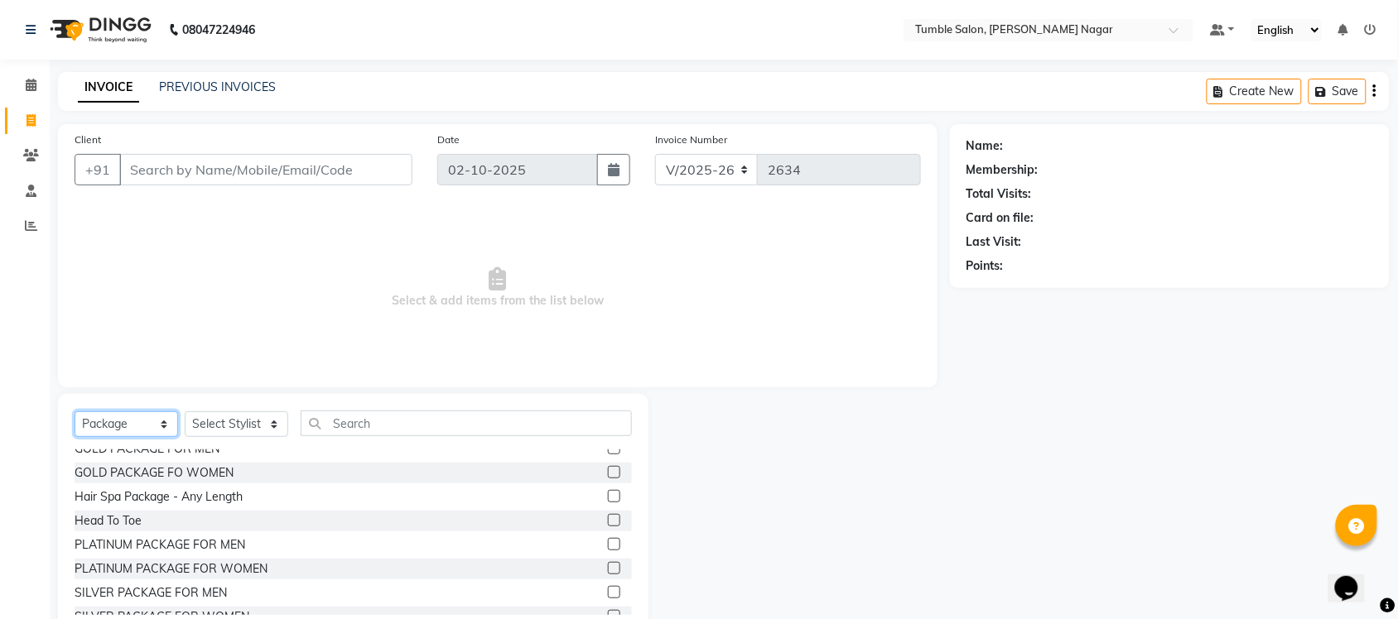
scroll to position [98, 0]
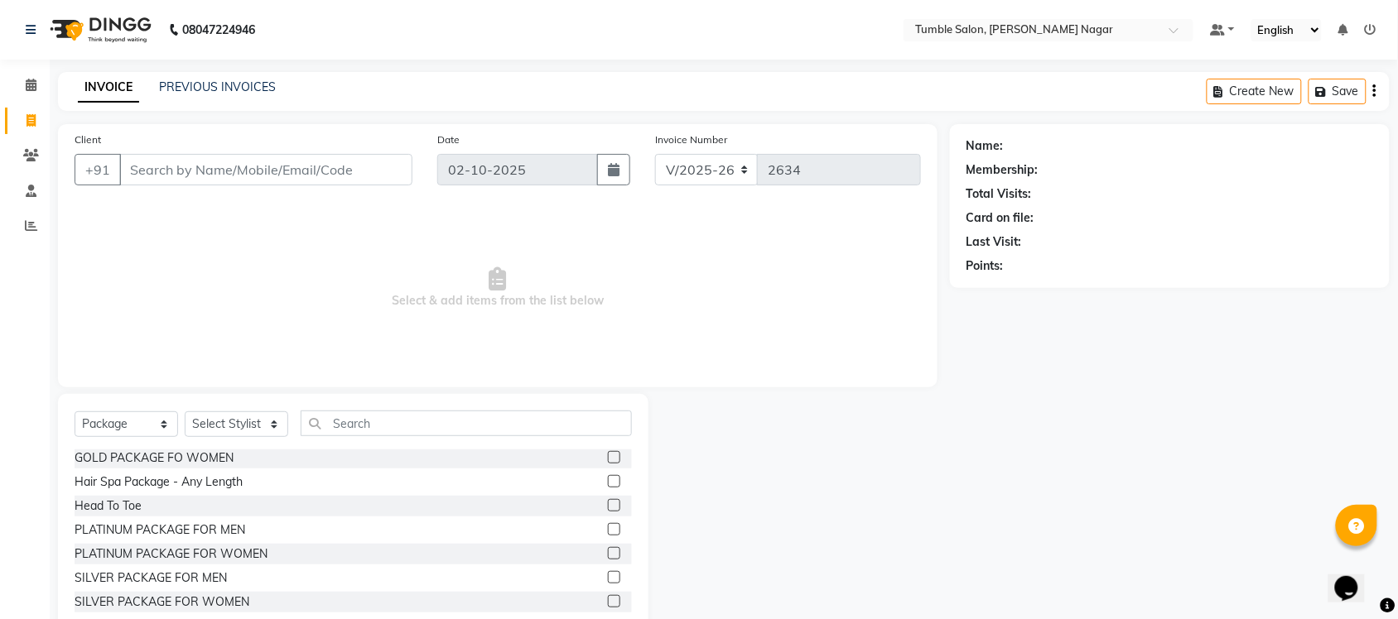
click at [608, 576] on label at bounding box center [614, 577] width 12 height 12
click at [608, 576] on input "checkbox" at bounding box center [613, 578] width 11 height 11
checkbox input "false"
click at [608, 596] on label at bounding box center [614, 601] width 12 height 12
click at [608, 597] on input "checkbox" at bounding box center [613, 602] width 11 height 11
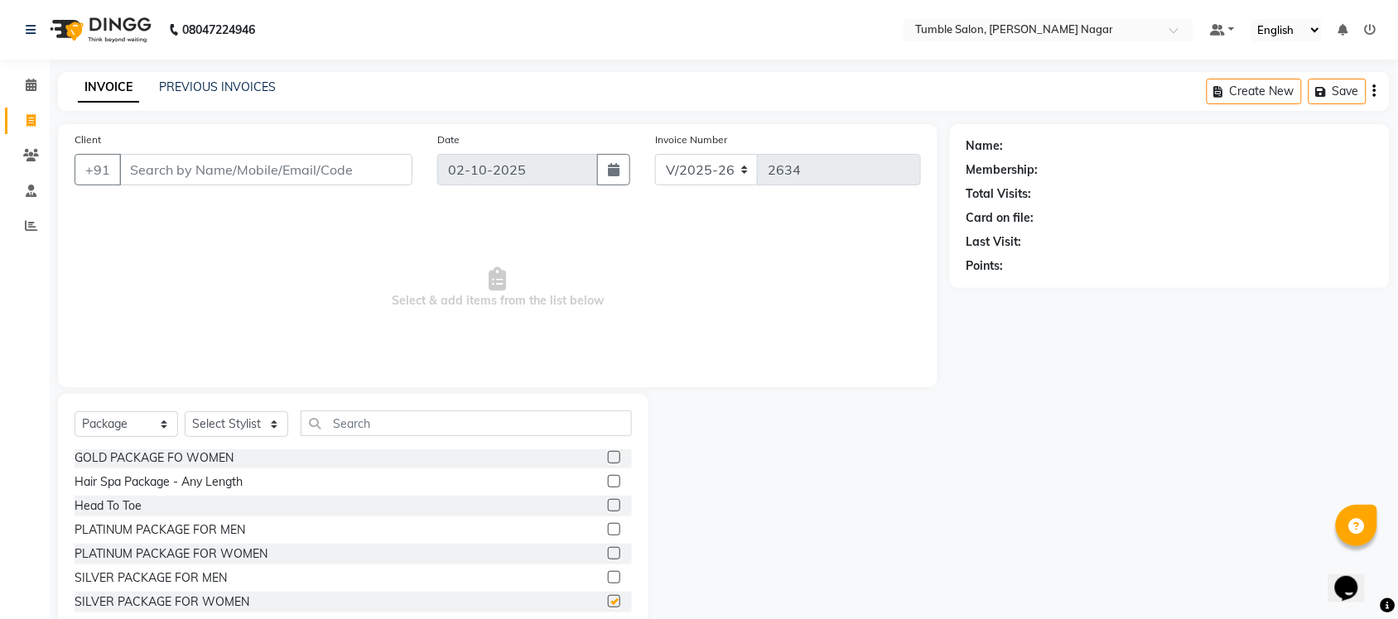
checkbox input "false"
click at [280, 421] on select "Select Stylist Finance id [PERSON_NAME] [PERSON_NAME] [PERSON_NAME] [PERSON_NAM…" at bounding box center [237, 425] width 104 height 26
select select "78889"
click at [185, 412] on select "Select Stylist Finance id [PERSON_NAME] [PERSON_NAME] [PERSON_NAME] [PERSON_NAM…" at bounding box center [237, 425] width 104 height 26
click at [608, 578] on label at bounding box center [614, 577] width 12 height 12
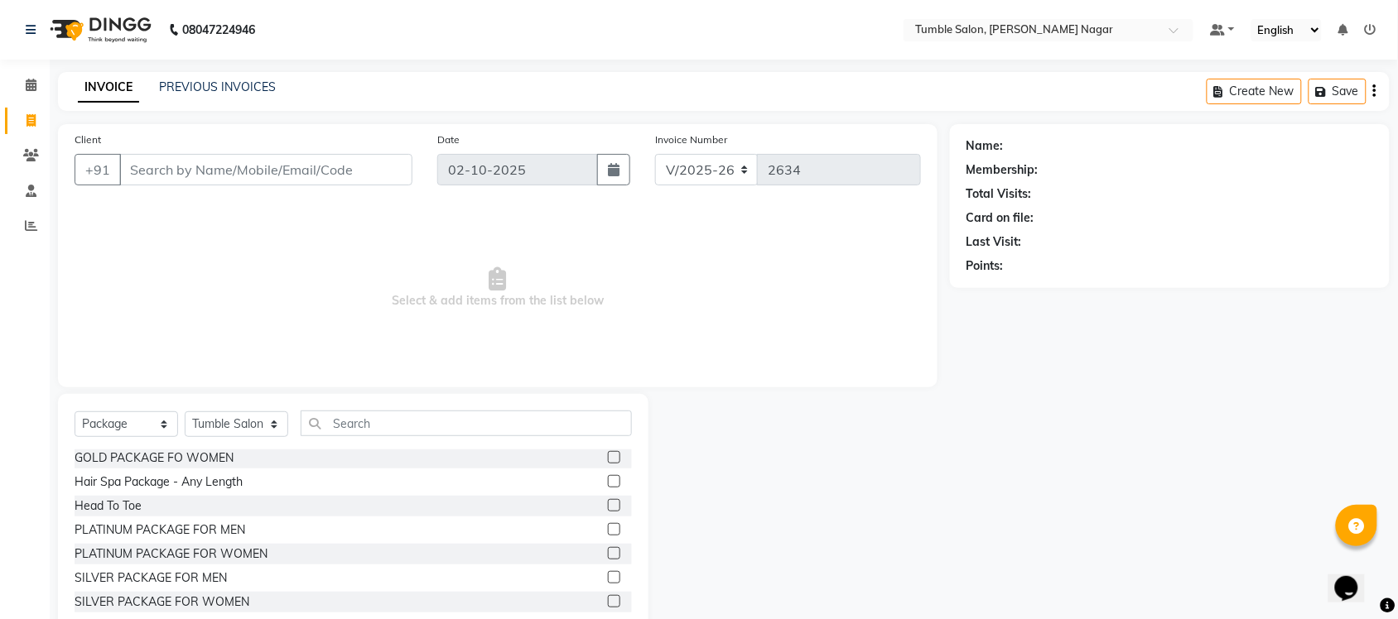
click at [608, 578] on input "checkbox" at bounding box center [613, 578] width 11 height 11
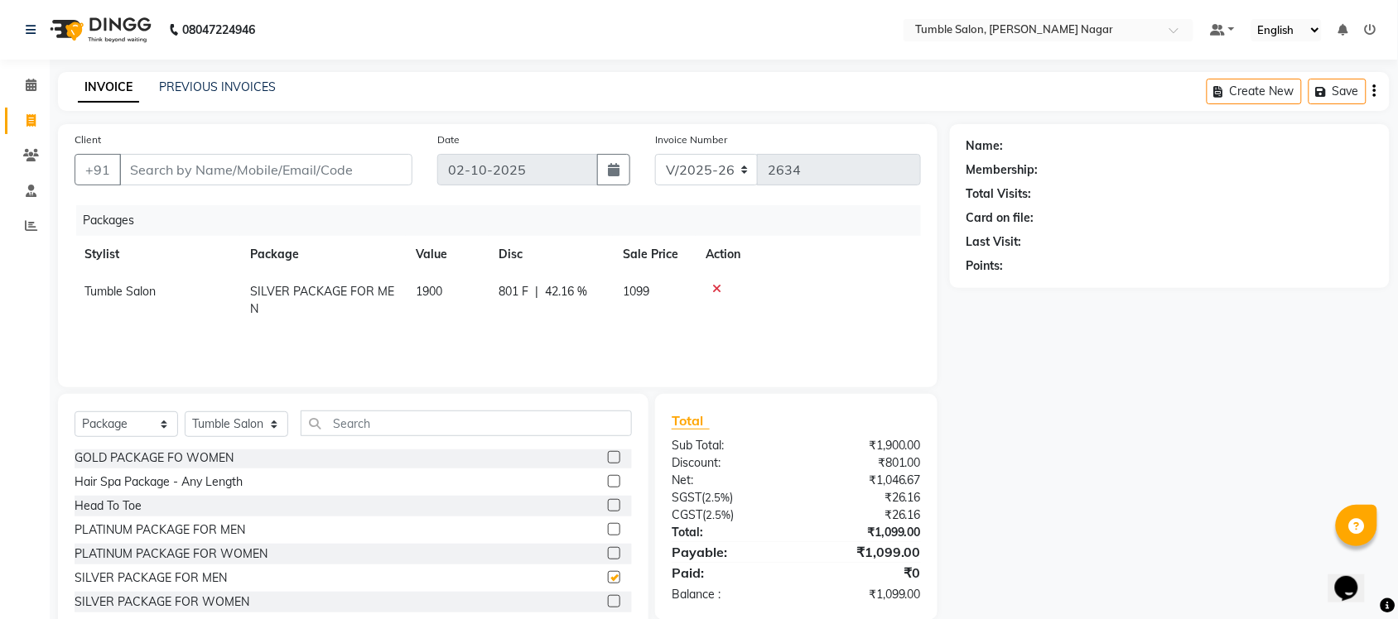
checkbox input "false"
click at [608, 595] on label at bounding box center [614, 601] width 12 height 12
click at [608, 597] on input "checkbox" at bounding box center [613, 602] width 11 height 11
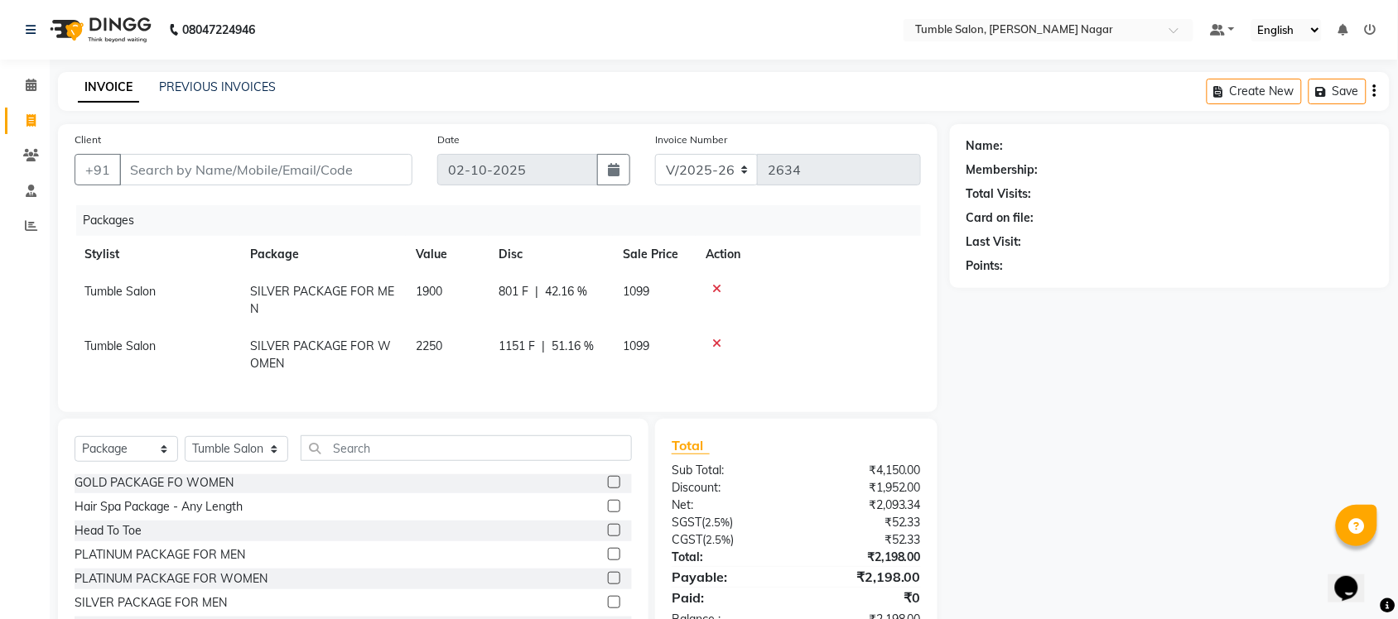
checkbox input "false"
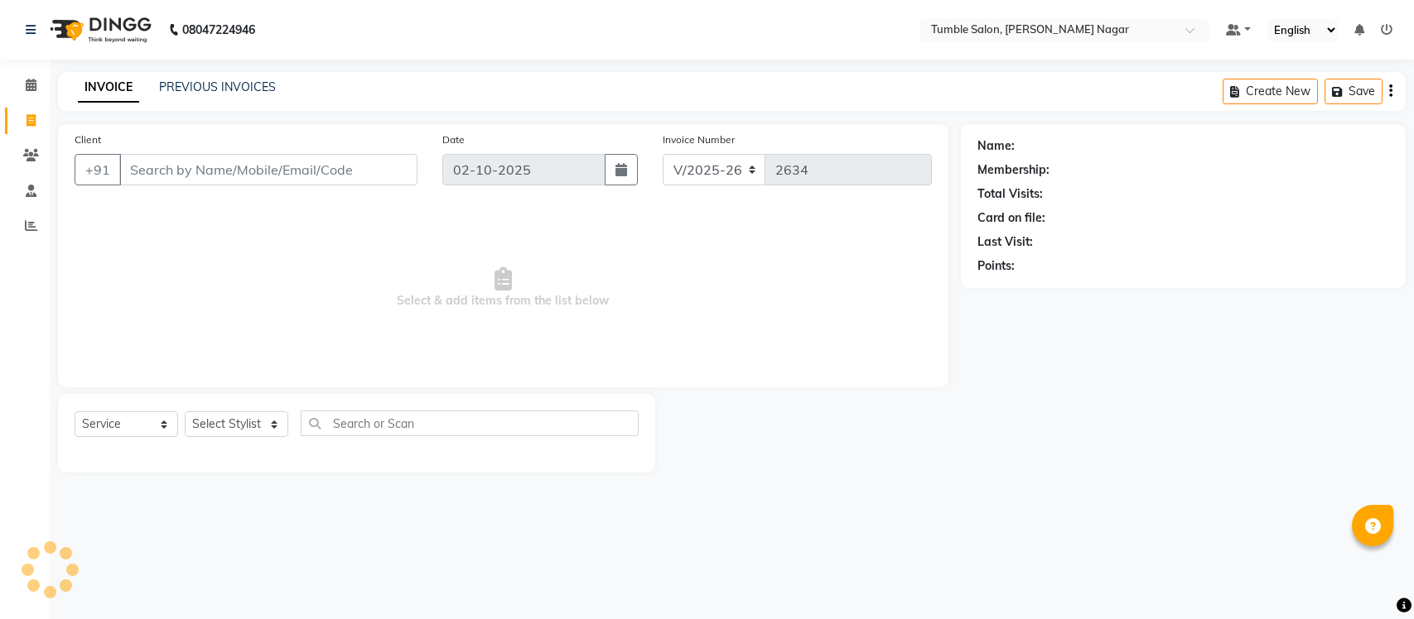
select select "8207"
select select "service"
click at [274, 426] on select "Select Stylist Finance id [PERSON_NAME] [PERSON_NAME] [PERSON_NAME] [PERSON_NAM…" at bounding box center [237, 425] width 104 height 26
select select "77847"
click at [185, 412] on select "Select Stylist Finance id [PERSON_NAME] [PERSON_NAME] [PERSON_NAME] [PERSON_NAM…" at bounding box center [237, 425] width 104 height 26
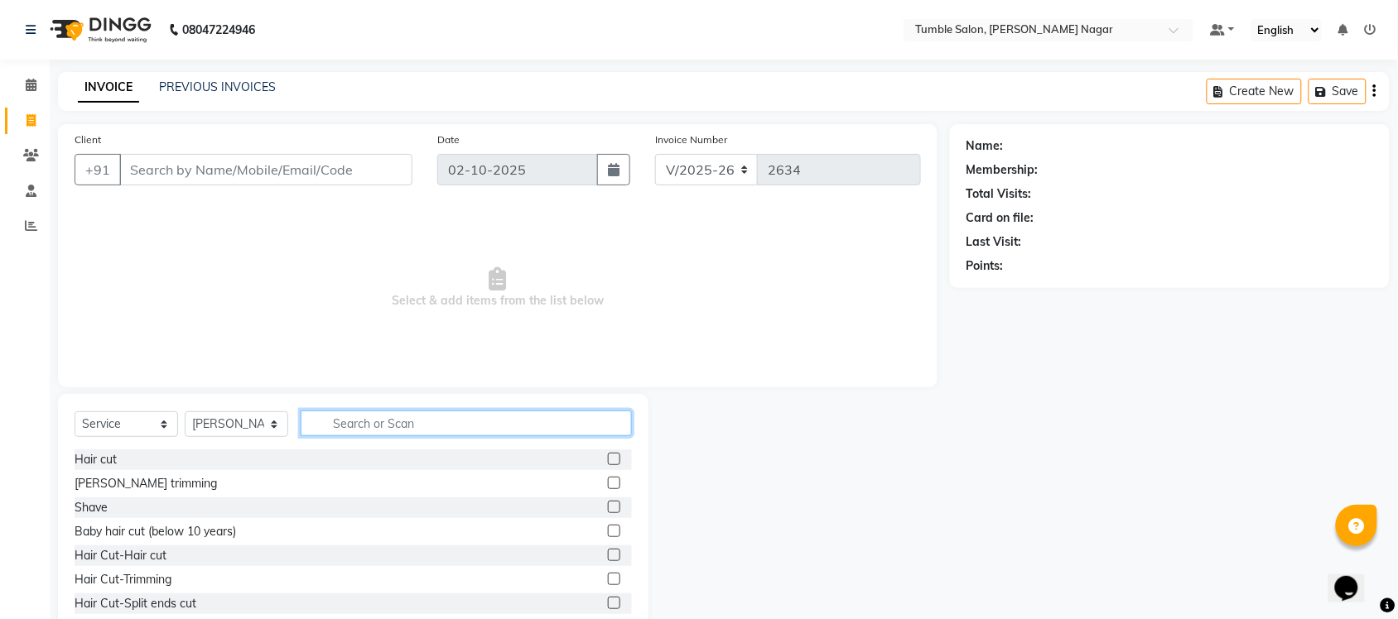
click at [364, 414] on input "text" at bounding box center [466, 424] width 331 height 26
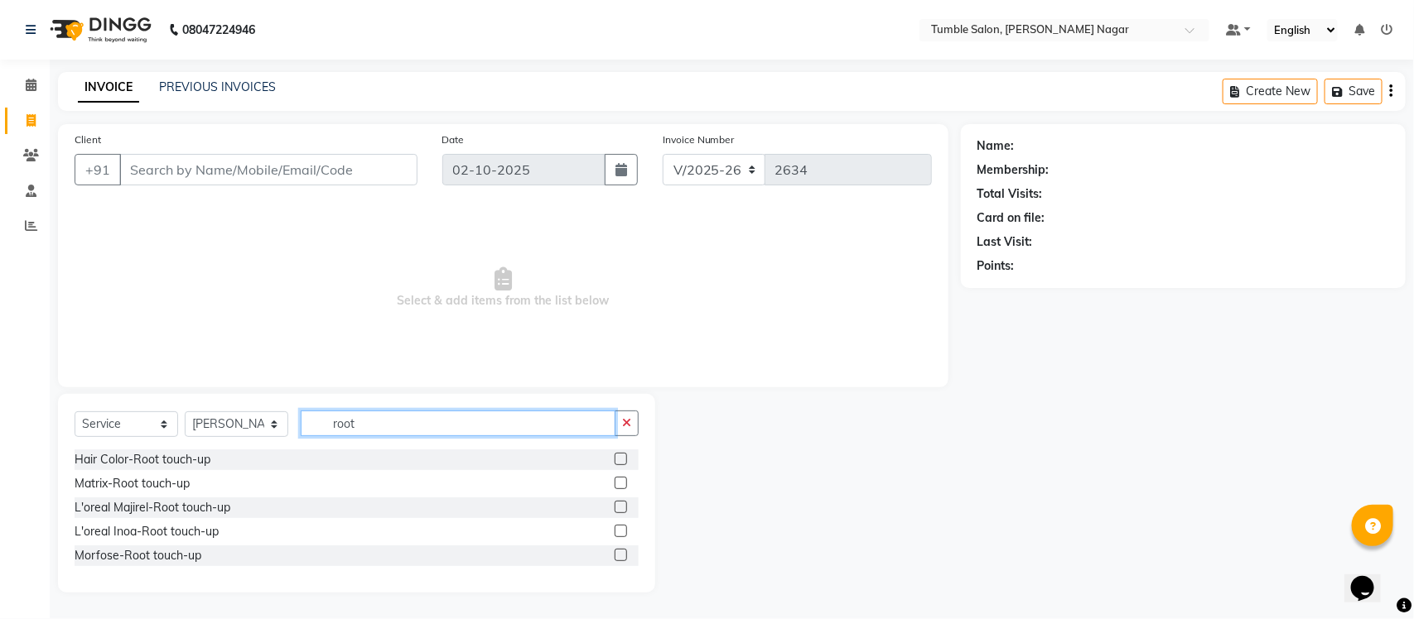
type input "root"
click at [627, 509] on label at bounding box center [620, 507] width 12 height 12
click at [625, 509] on input "checkbox" at bounding box center [619, 508] width 11 height 11
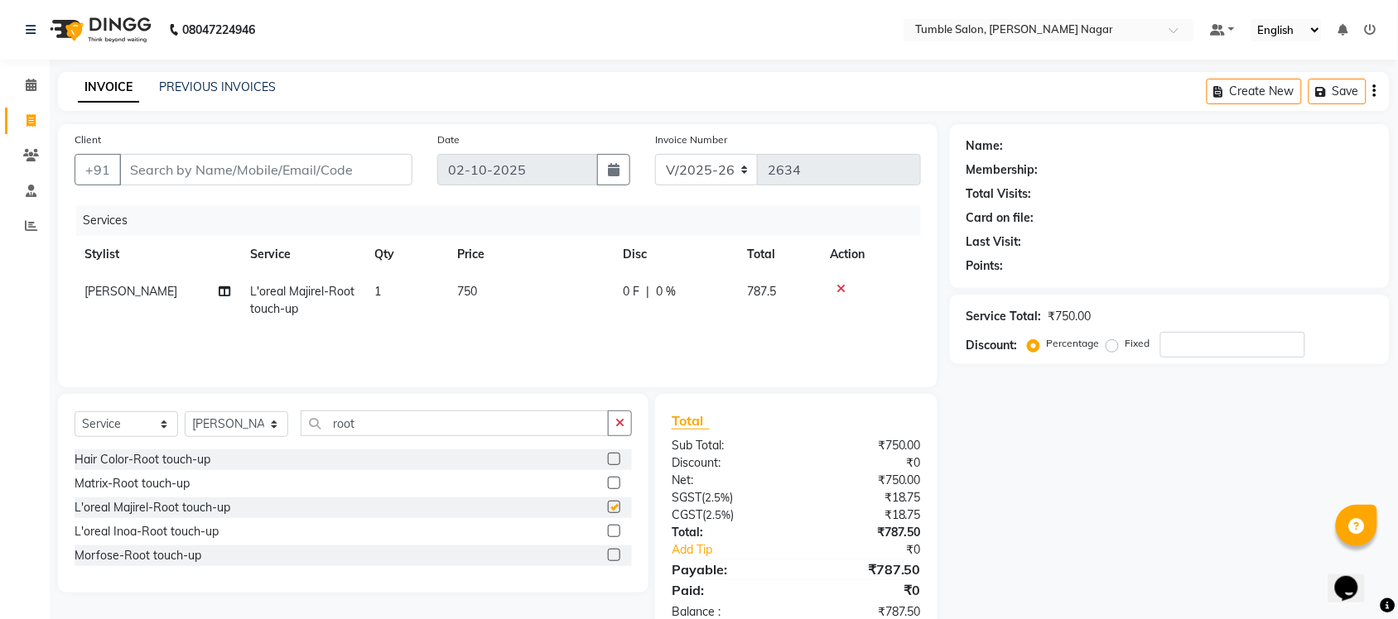
checkbox input "false"
click at [615, 532] on label at bounding box center [614, 531] width 12 height 12
click at [615, 532] on input "checkbox" at bounding box center [613, 532] width 11 height 11
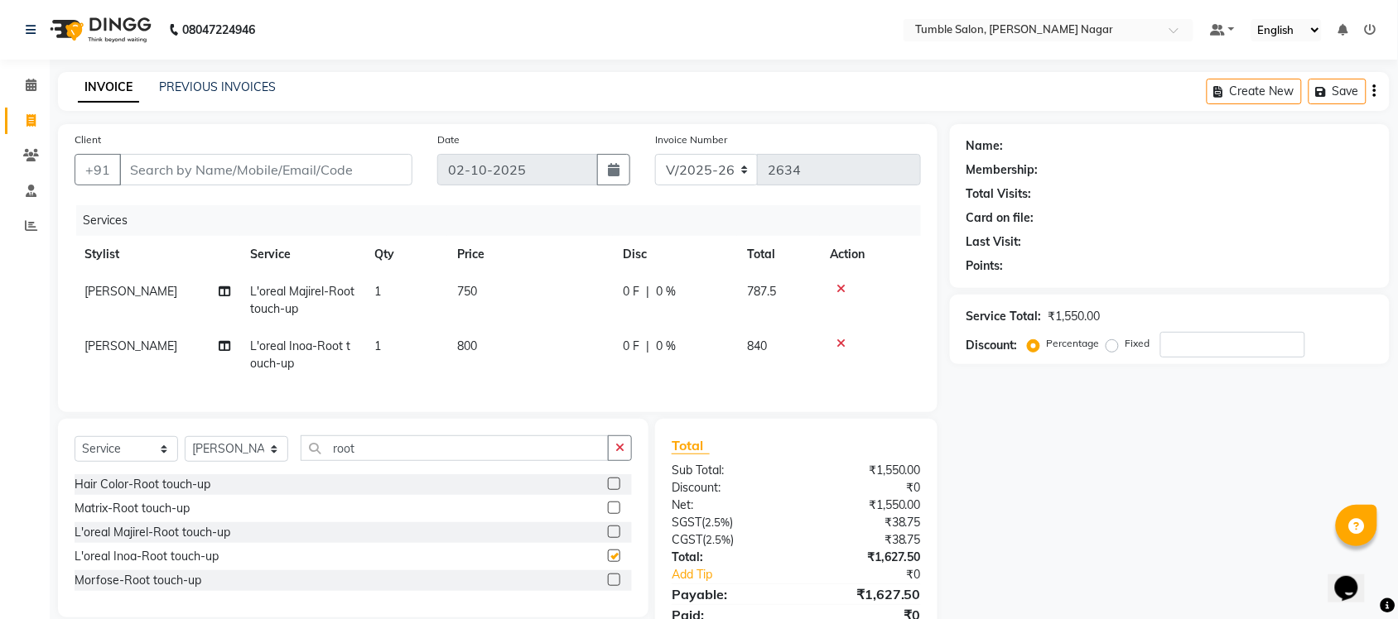
checkbox input "false"
click at [609, 514] on label at bounding box center [614, 508] width 12 height 12
click at [609, 514] on input "checkbox" at bounding box center [613, 508] width 11 height 11
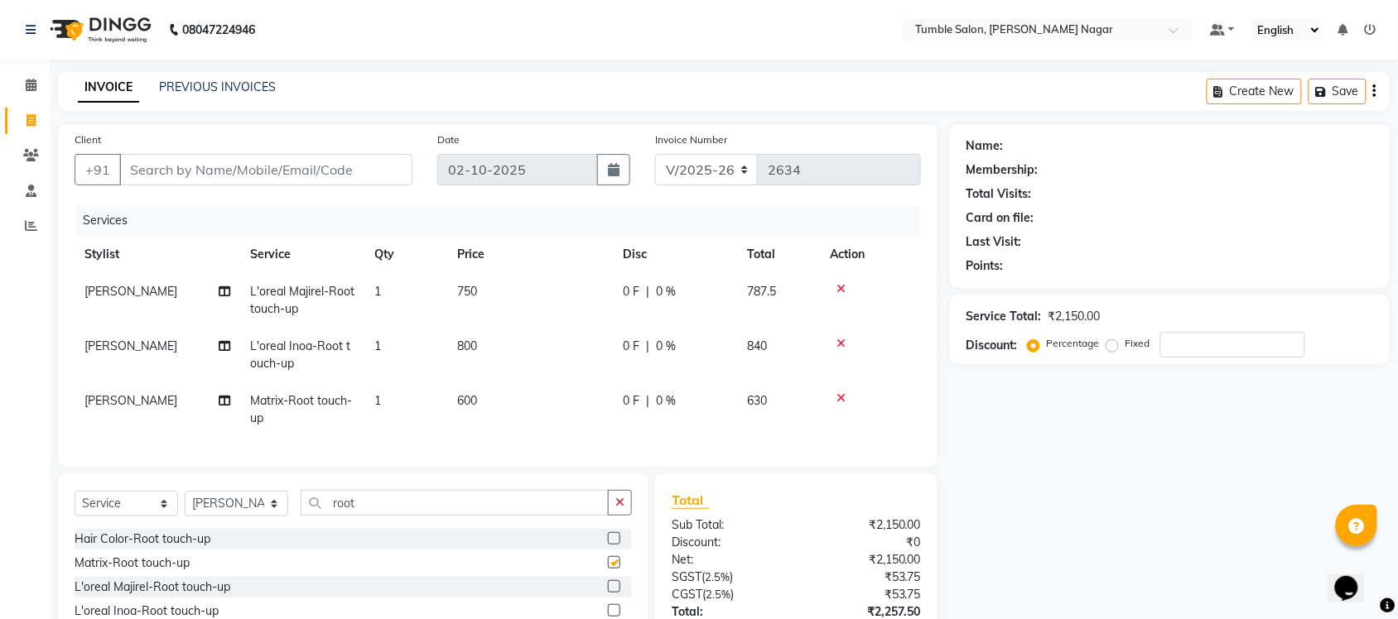
checkbox input "false"
click at [841, 288] on icon at bounding box center [840, 289] width 9 height 12
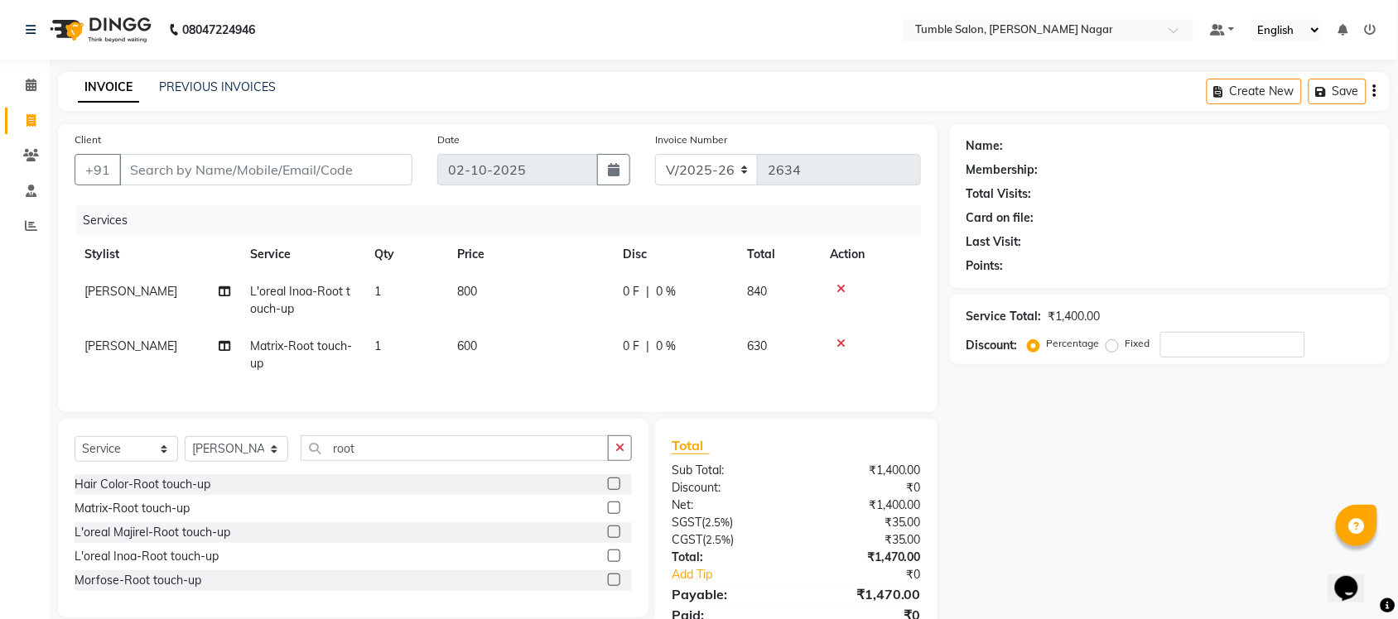
click at [841, 344] on icon at bounding box center [840, 344] width 9 height 12
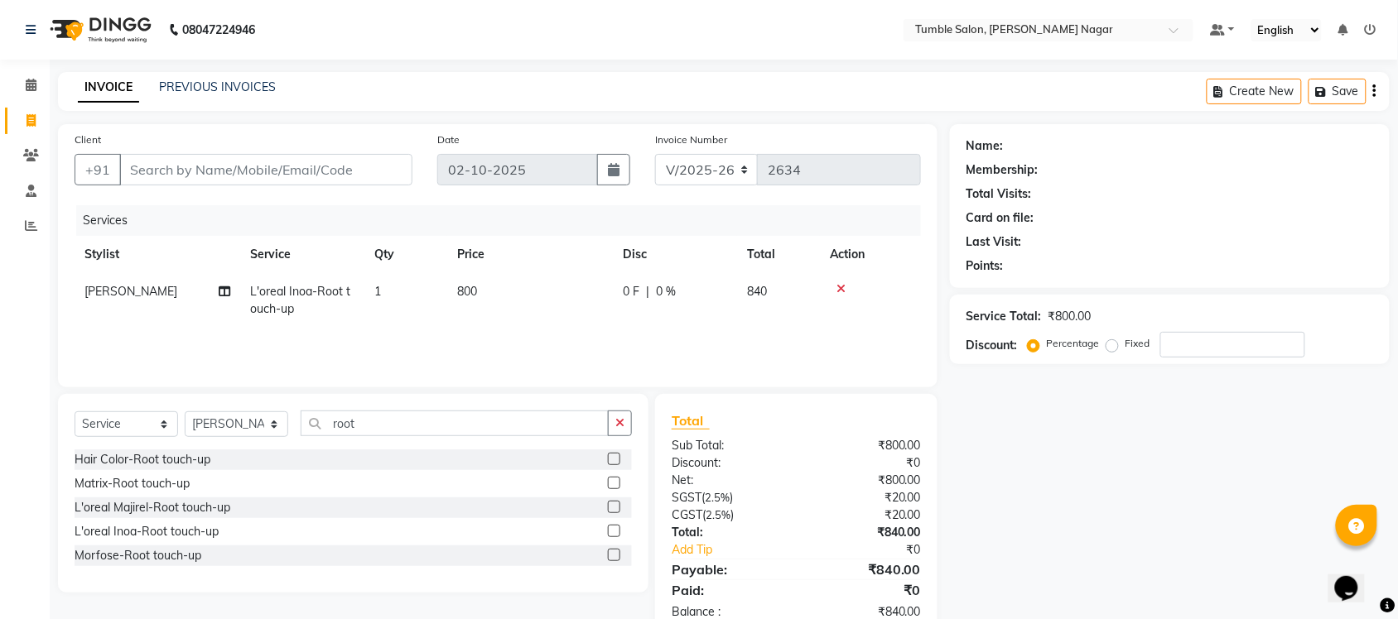
click at [465, 286] on span "800" at bounding box center [467, 291] width 20 height 15
select select "77847"
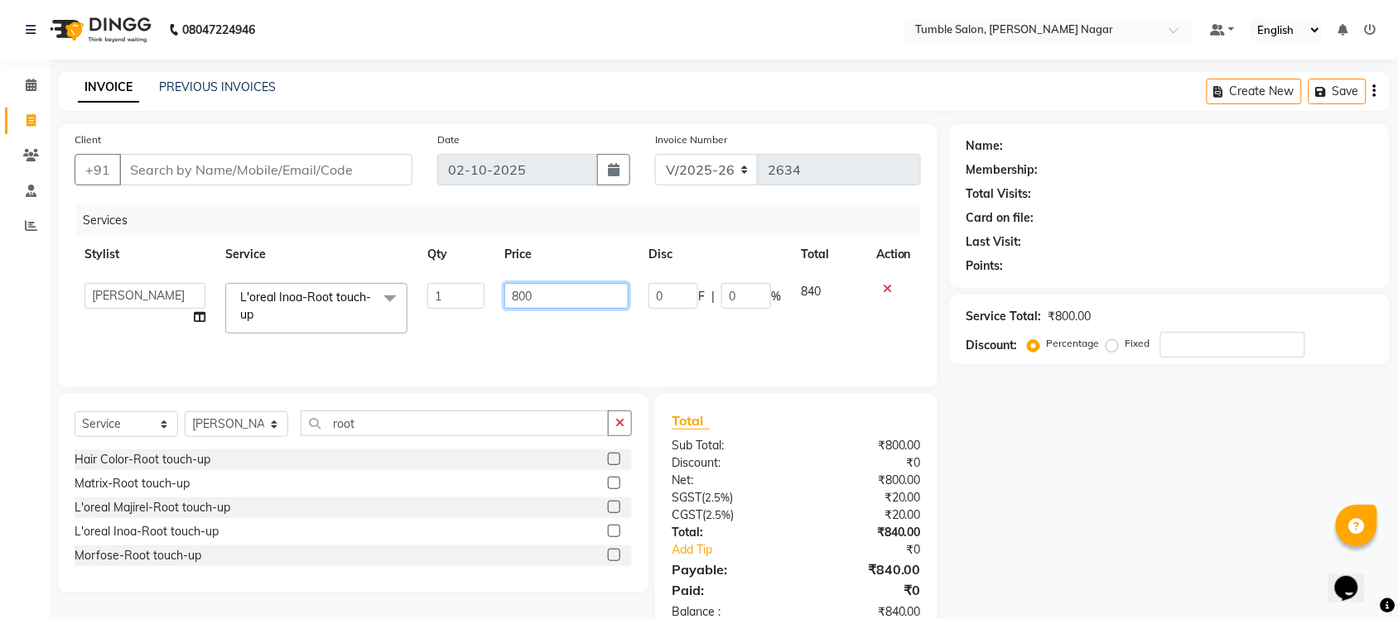
click at [518, 291] on input "800" at bounding box center [566, 296] width 124 height 26
type input "900"
click at [1071, 460] on div "Name: Membership: Total Visits: Card on file: Last Visit: Points: Service Total…" at bounding box center [1176, 380] width 452 height 513
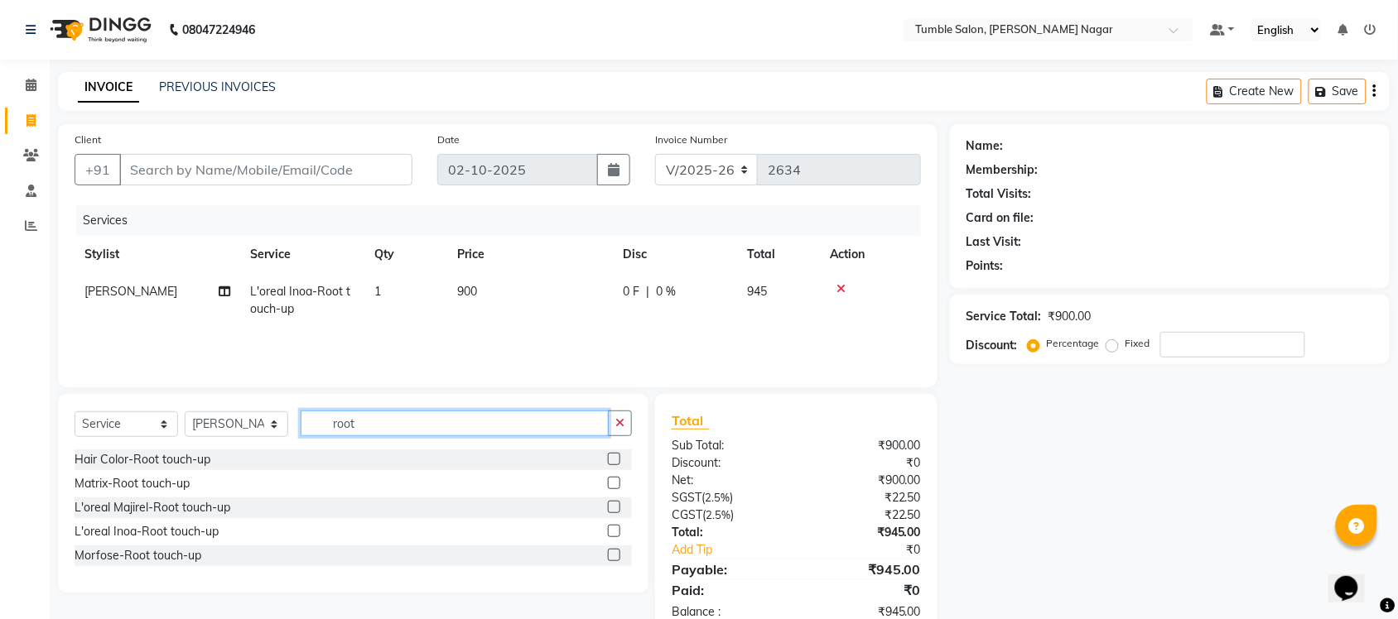
click at [387, 429] on input "root" at bounding box center [455, 424] width 308 height 26
type input "r"
type input "thread"
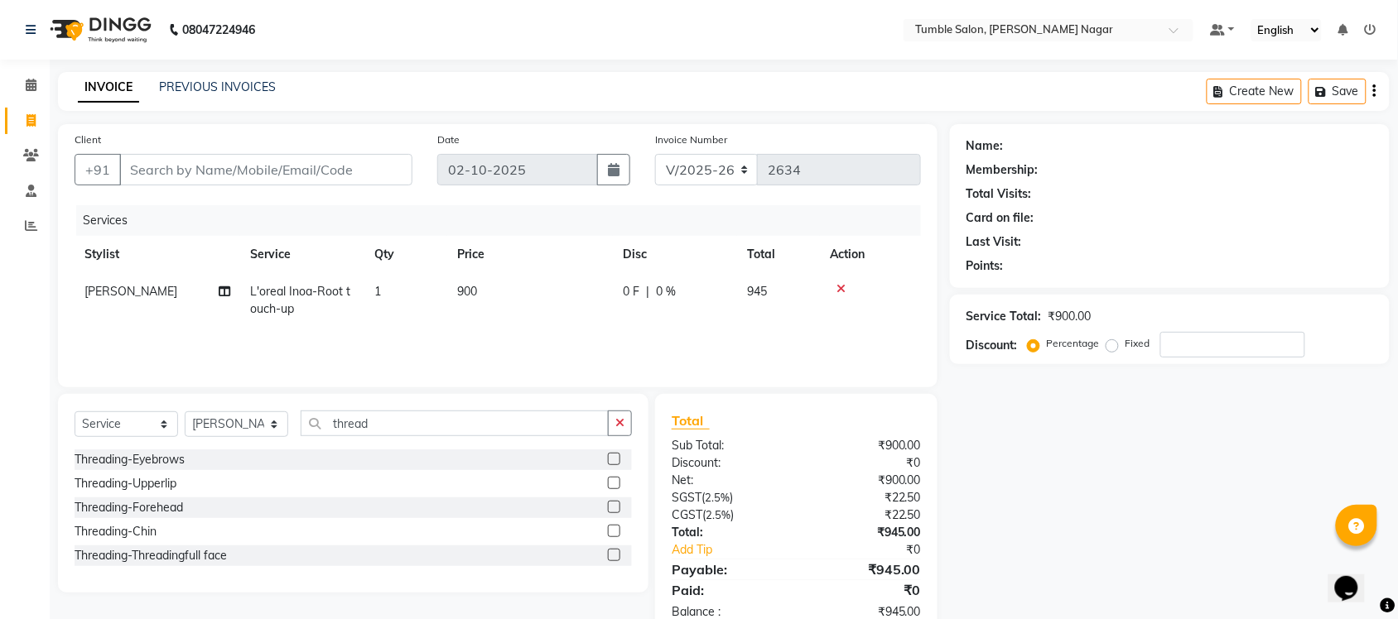
click at [614, 460] on label at bounding box center [614, 459] width 12 height 12
click at [614, 460] on input "checkbox" at bounding box center [613, 460] width 11 height 11
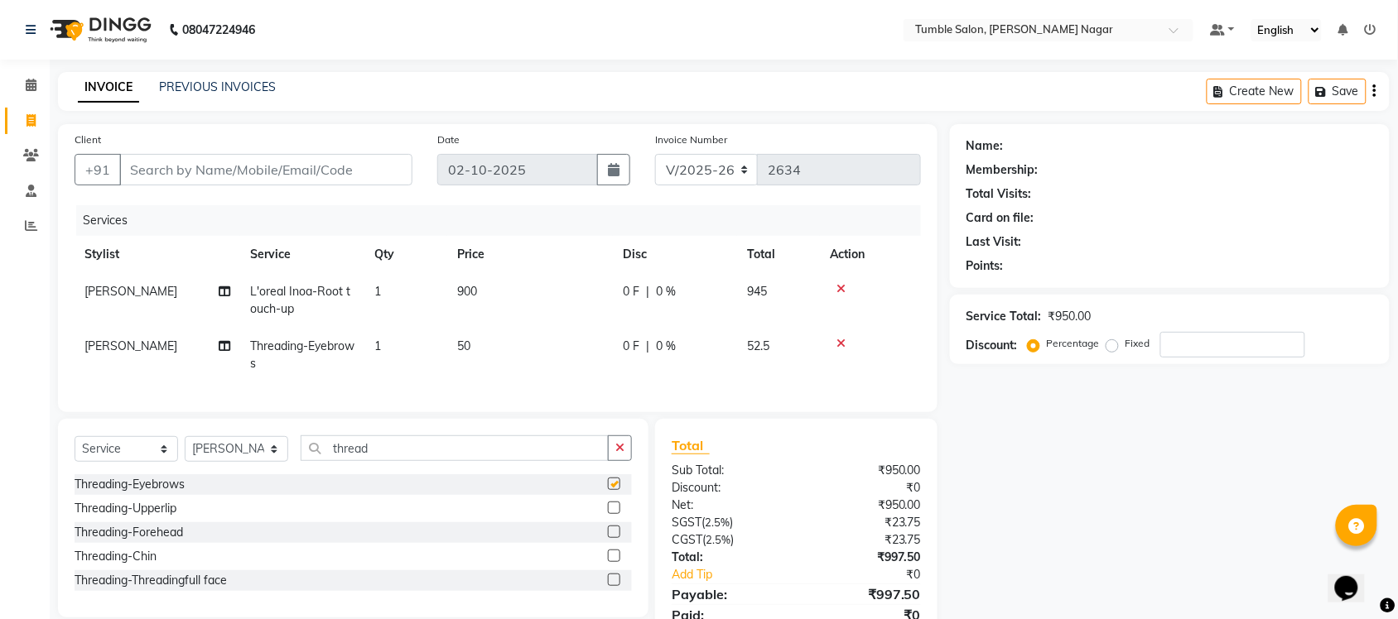
checkbox input "false"
click at [609, 514] on label at bounding box center [614, 508] width 12 height 12
click at [609, 514] on input "checkbox" at bounding box center [613, 508] width 11 height 11
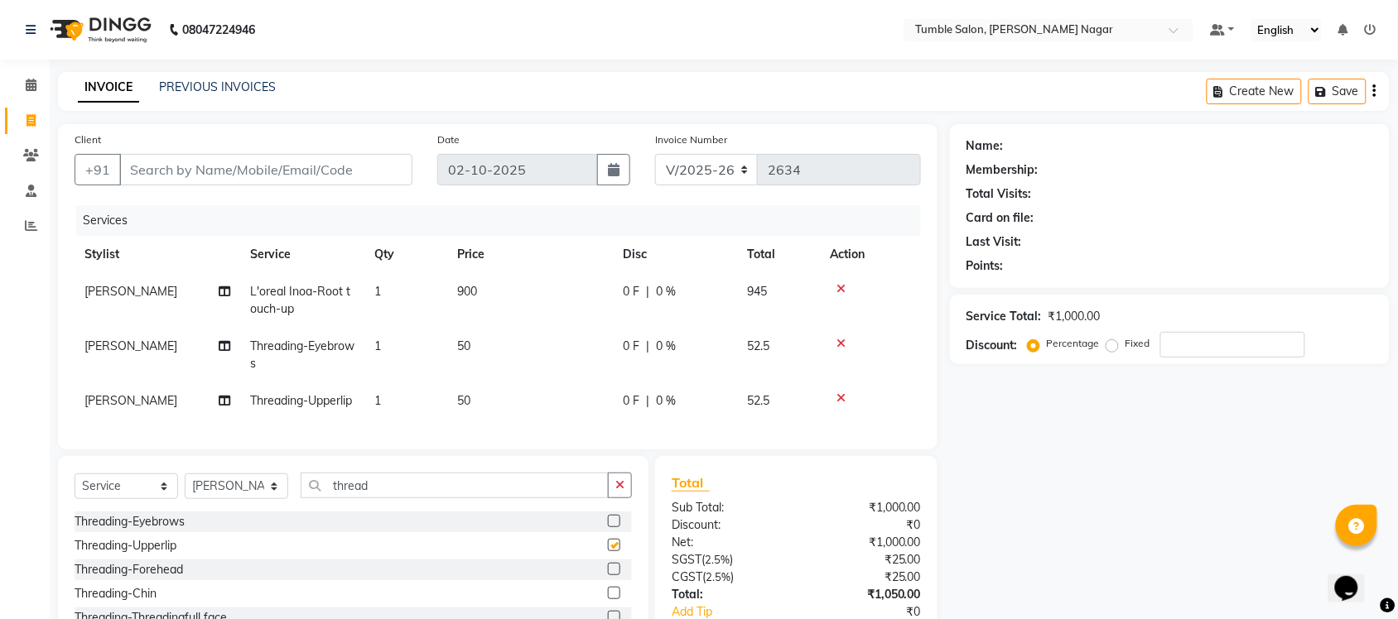
checkbox input "false"
click at [842, 348] on icon at bounding box center [840, 344] width 9 height 12
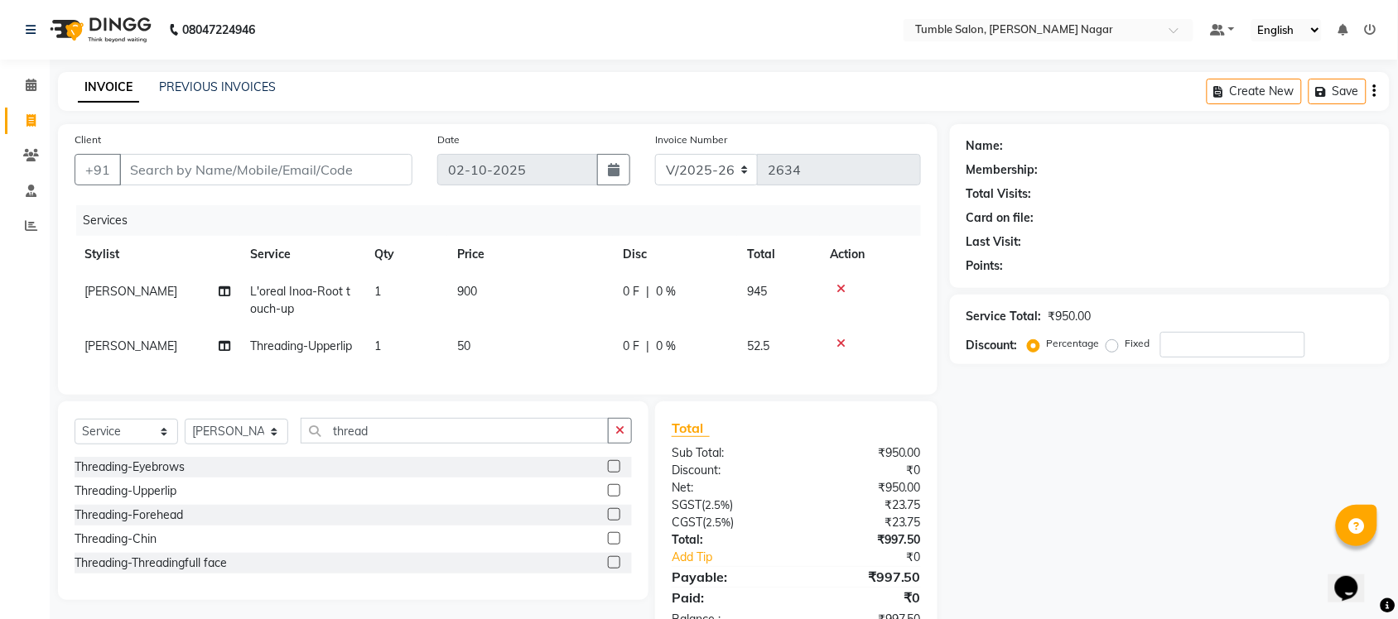
click at [841, 342] on icon at bounding box center [840, 344] width 9 height 12
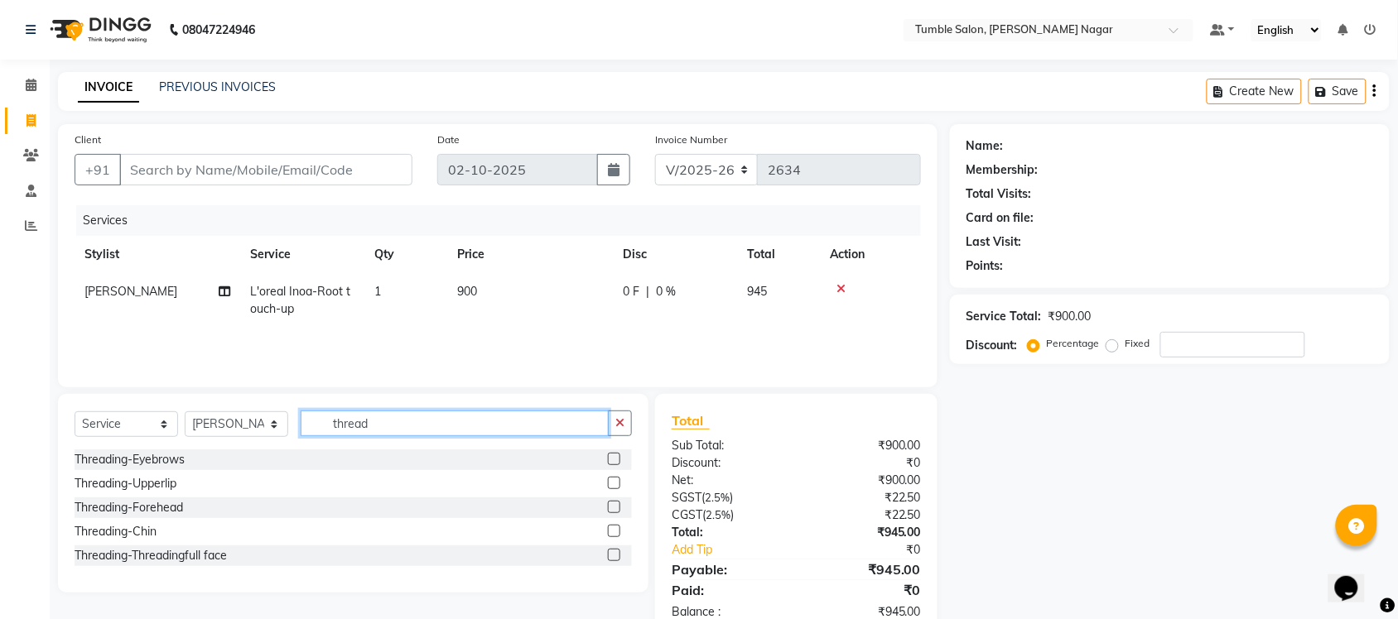
click at [422, 427] on input "thread" at bounding box center [455, 424] width 308 height 26
type input "t"
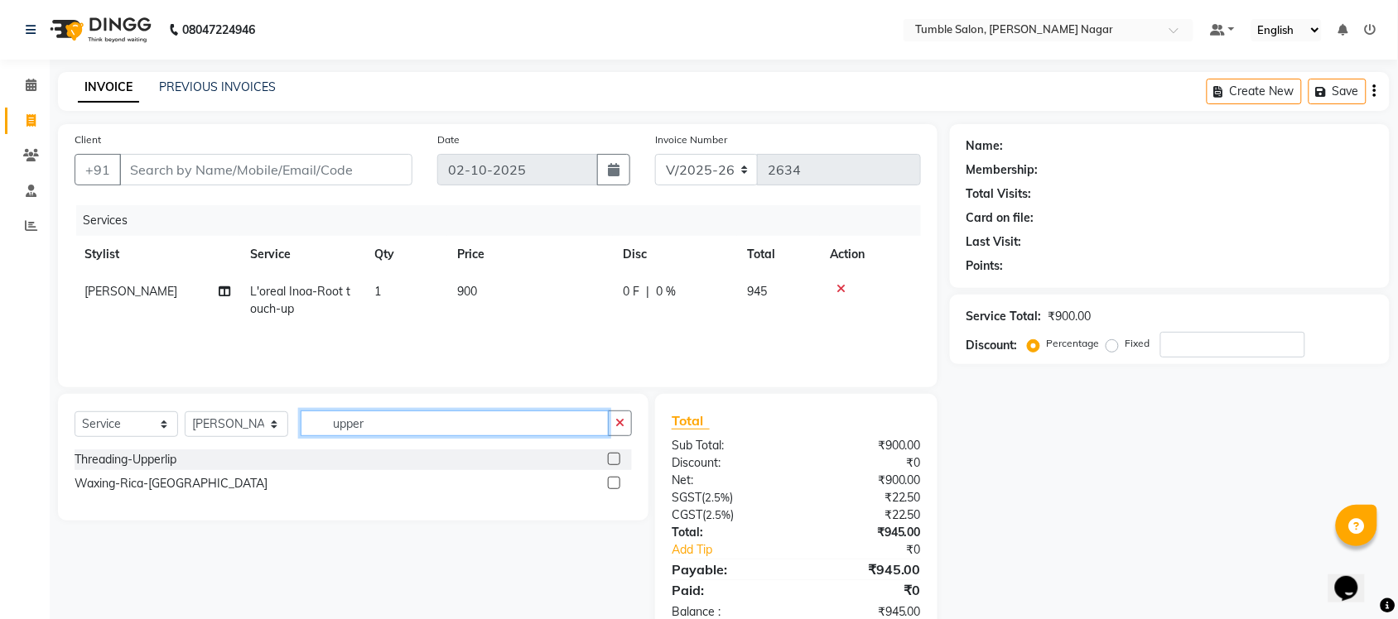
type input "upper"
click at [614, 484] on label at bounding box center [614, 483] width 12 height 12
click at [614, 484] on input "checkbox" at bounding box center [613, 484] width 11 height 11
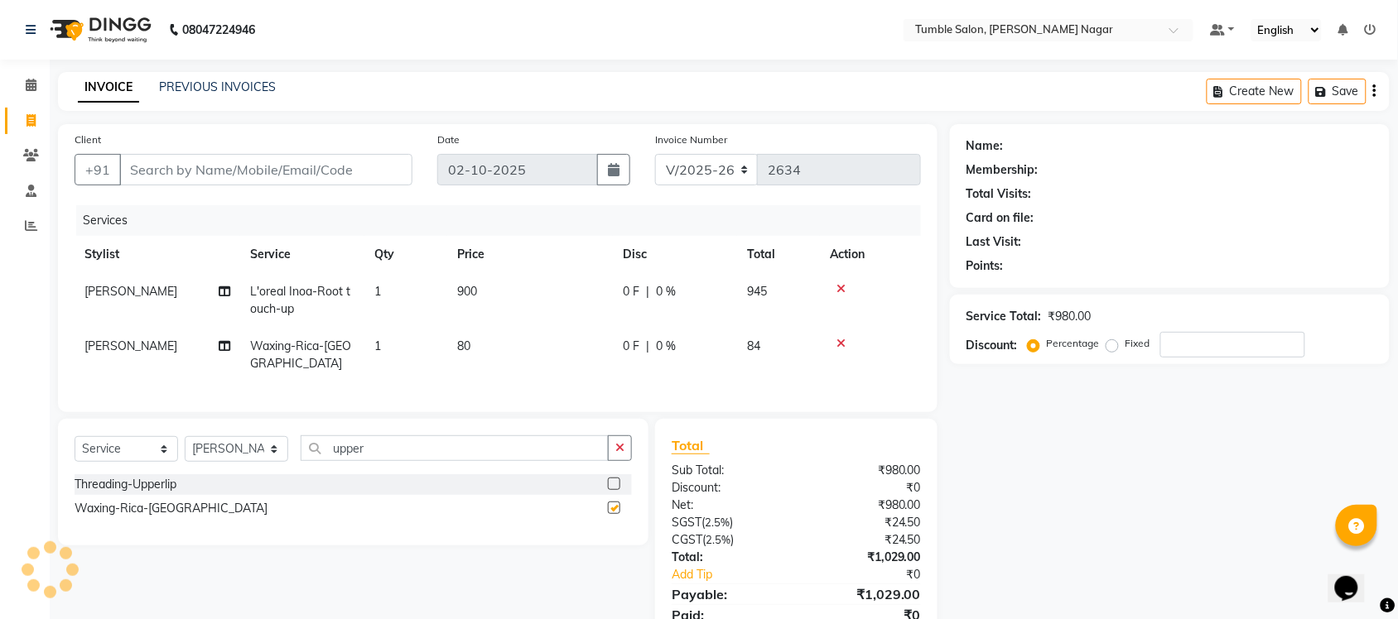
checkbox input "false"
click at [382, 461] on input "upper" at bounding box center [455, 449] width 308 height 26
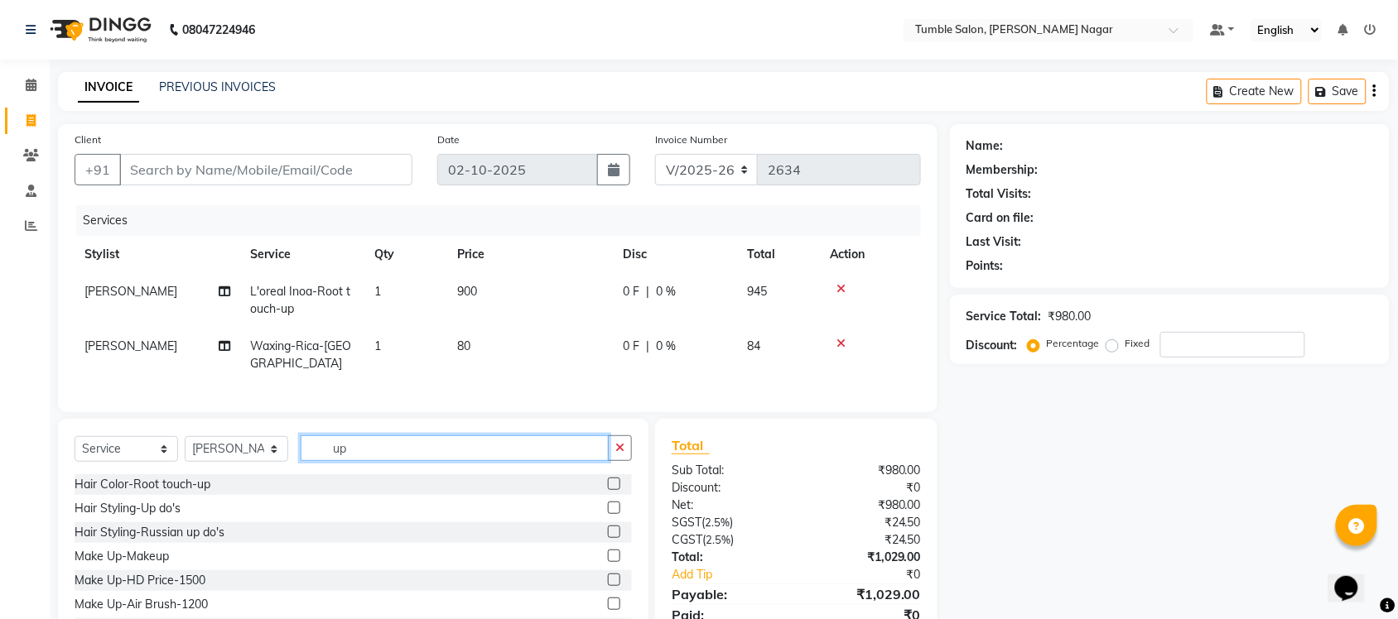
type input "u"
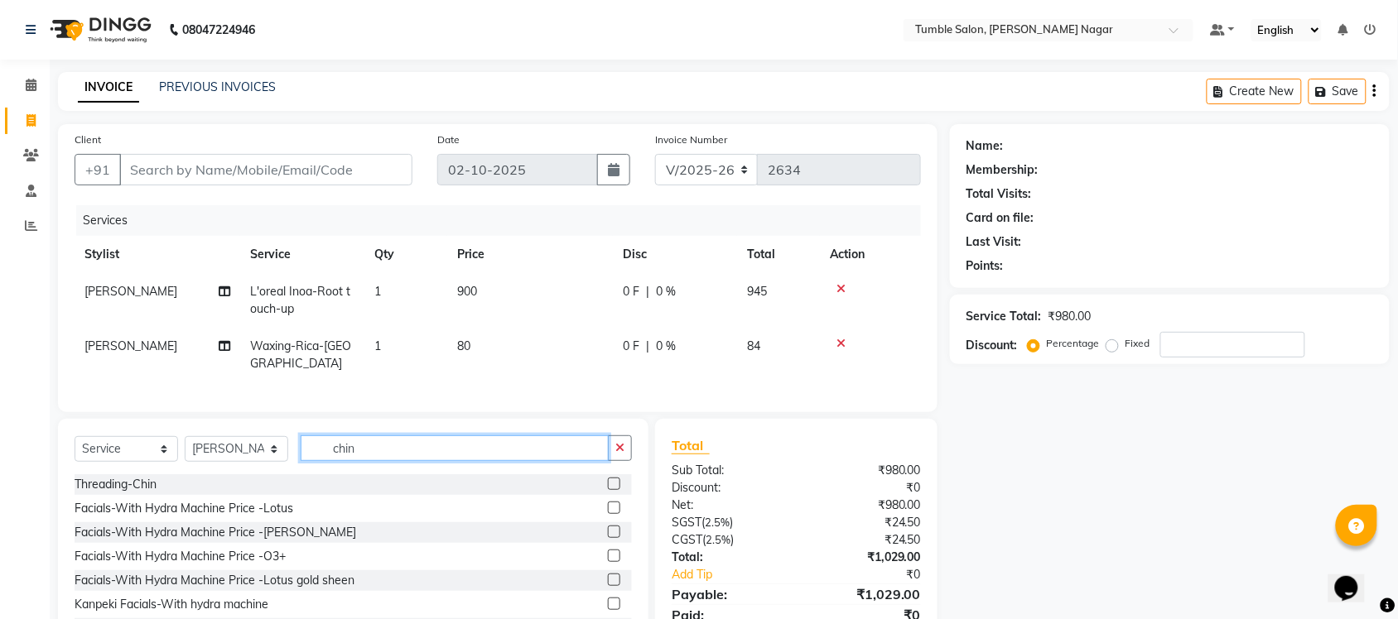
scroll to position [84, 0]
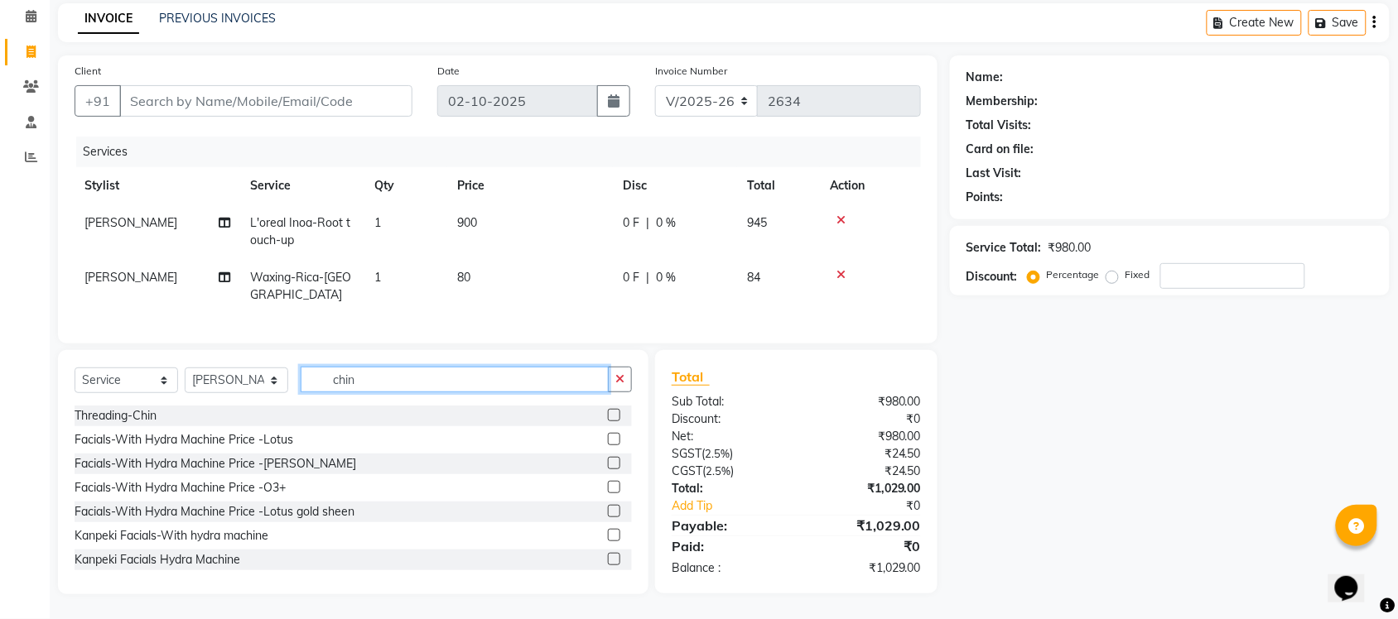
drag, startPoint x: 1409, startPoint y: 305, endPoint x: 46, endPoint y: 35, distance: 1390.4
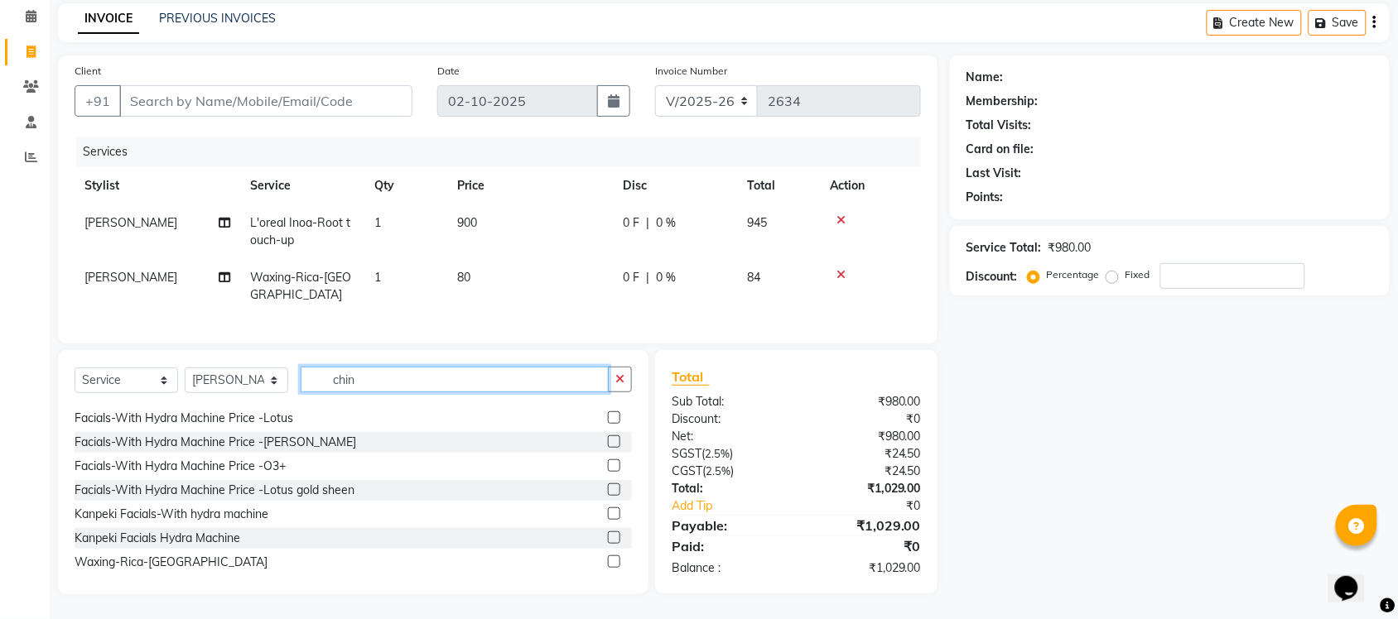
scroll to position [26, 0]
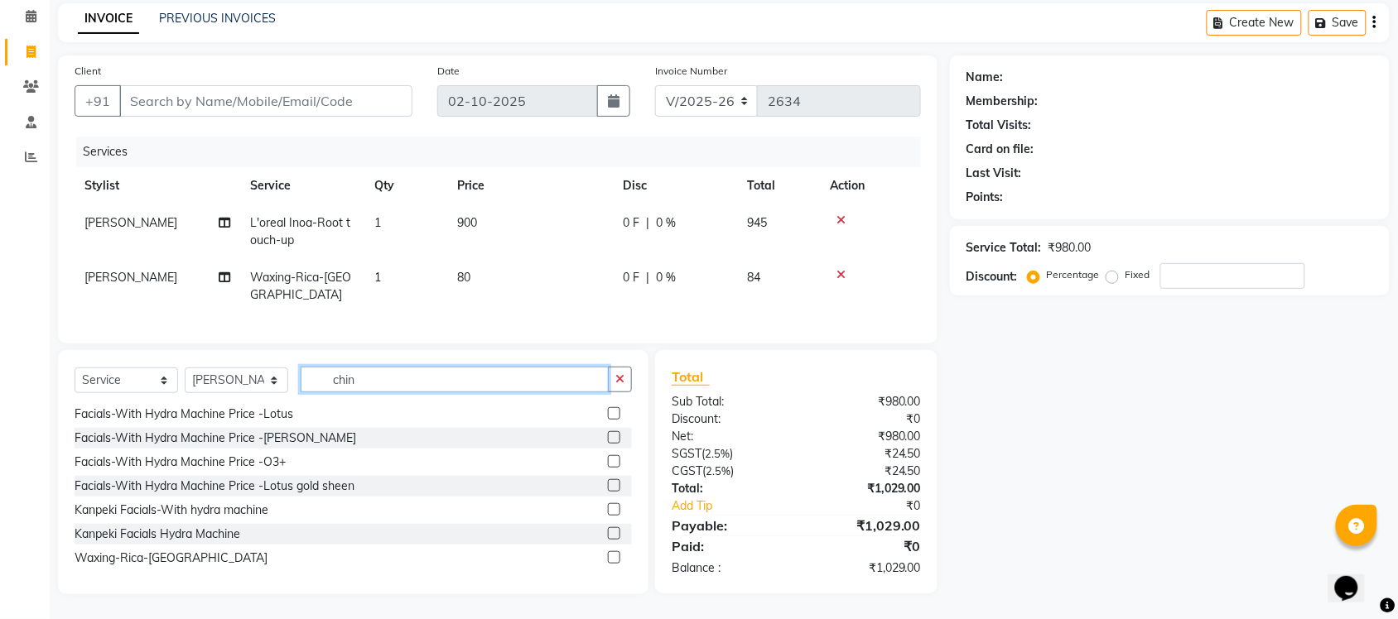
type input "chin"
click at [608, 559] on label at bounding box center [614, 558] width 12 height 12
click at [608, 559] on input "checkbox" at bounding box center [613, 558] width 11 height 11
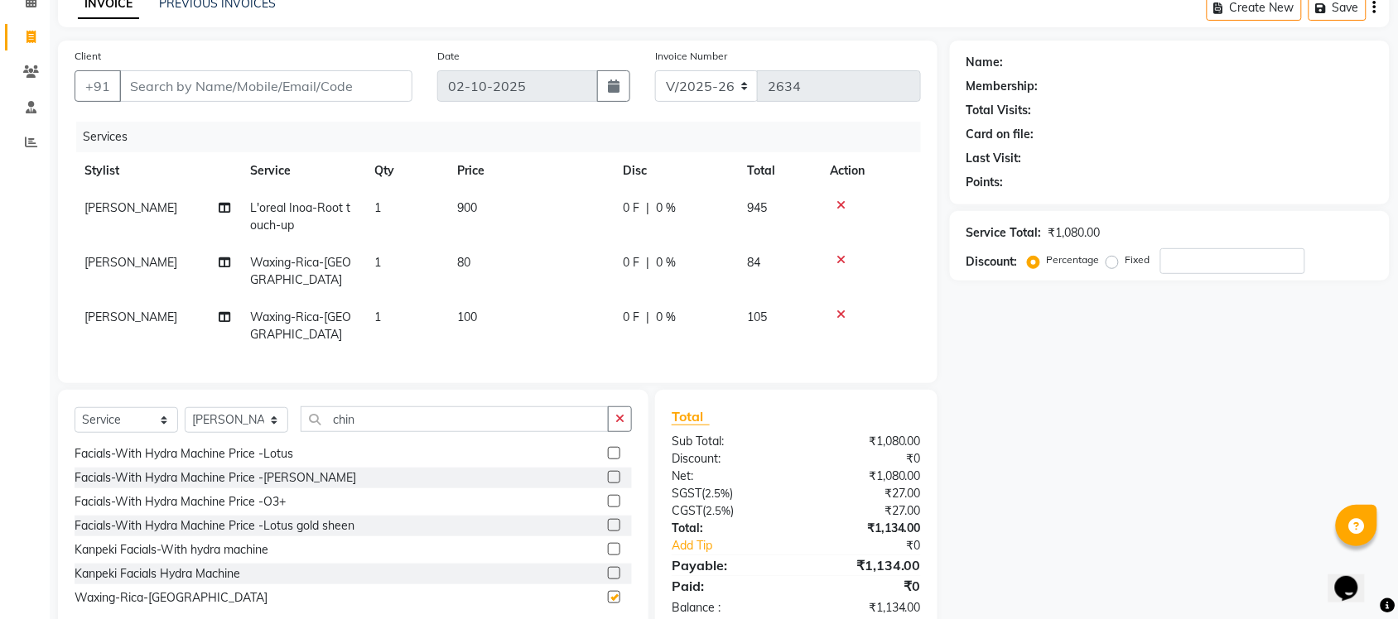
checkbox input "false"
click at [105, 316] on span "[PERSON_NAME]" at bounding box center [130, 317] width 93 height 15
select select "77847"
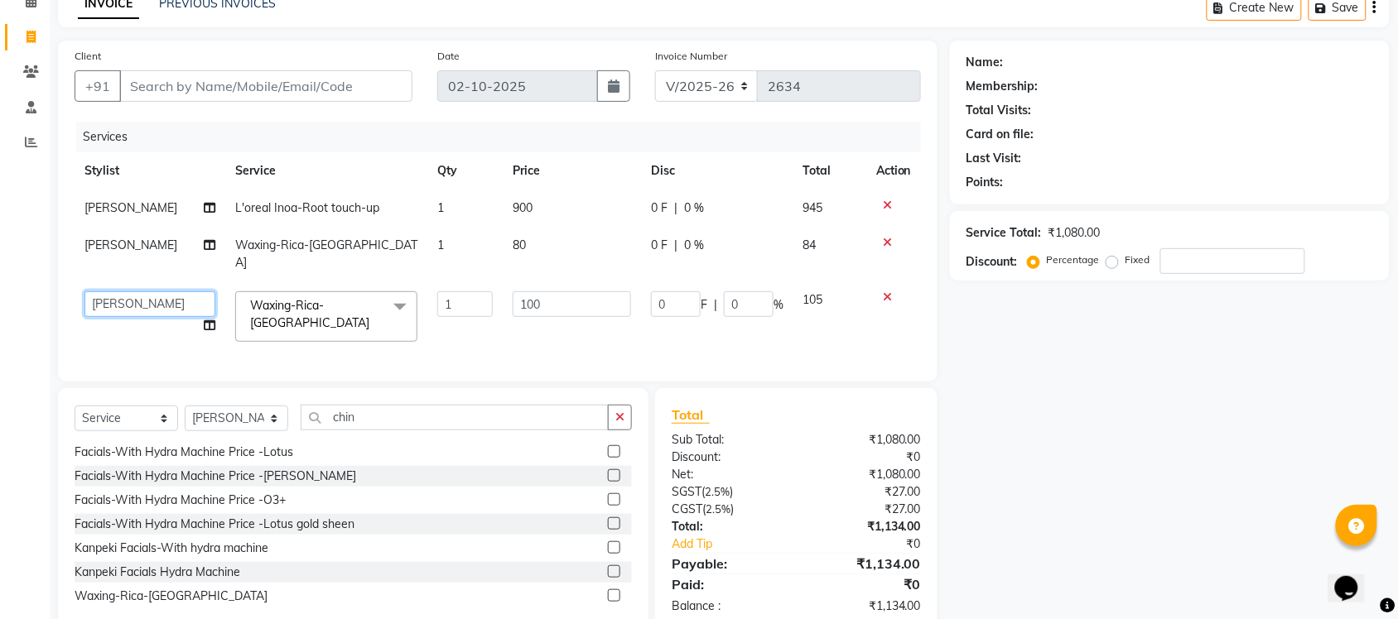
click at [105, 291] on select "Finance id Fiza Abbasi Govind Kiran Singh Krishna Lokesh Mahender Muskan Neetu …" at bounding box center [149, 304] width 131 height 26
select select "77851"
click at [106, 248] on span "[PERSON_NAME]" at bounding box center [130, 245] width 93 height 15
select select "77847"
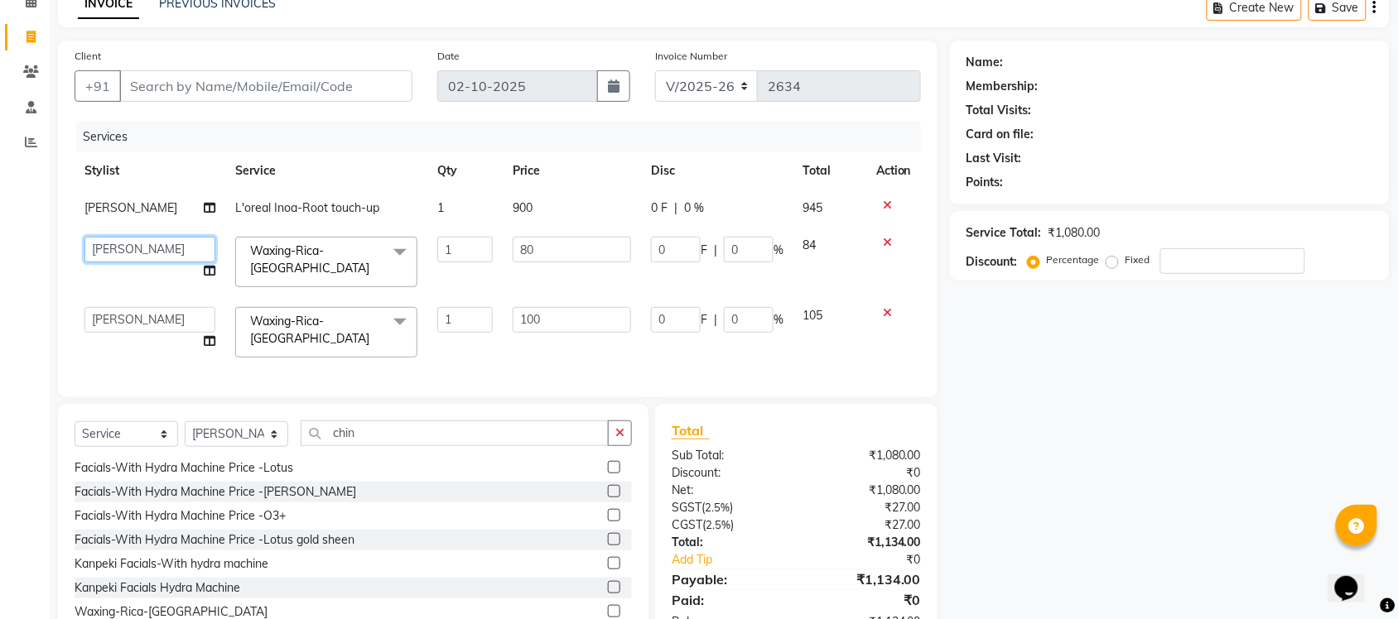
click at [106, 248] on select "Finance id Fiza Abbasi Govind Kiran Singh Krishna Lokesh Mahender Muskan Neetu …" at bounding box center [149, 250] width 131 height 26
select select "77851"
click at [112, 251] on select "Finance id Fiza Abbasi Govind Kiran Singh Krishna Lokesh Mahender Muskan Neetu …" at bounding box center [149, 250] width 131 height 26
select select "77841"
click at [124, 311] on select "Finance id Fiza Abbasi Govind Kiran Singh Krishna Lokesh Mahender Muskan Neetu …" at bounding box center [149, 320] width 131 height 26
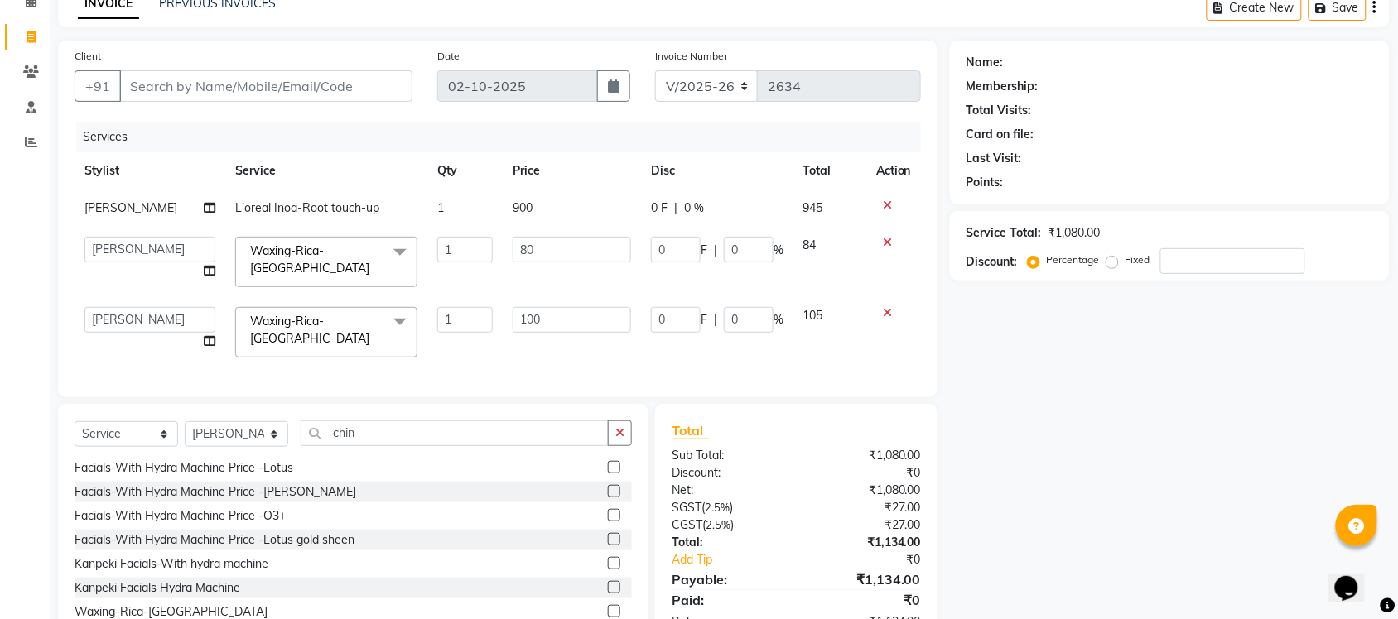
select select "77841"
click at [319, 91] on input "Client" at bounding box center [265, 85] width 293 height 31
type input "9"
type input "0"
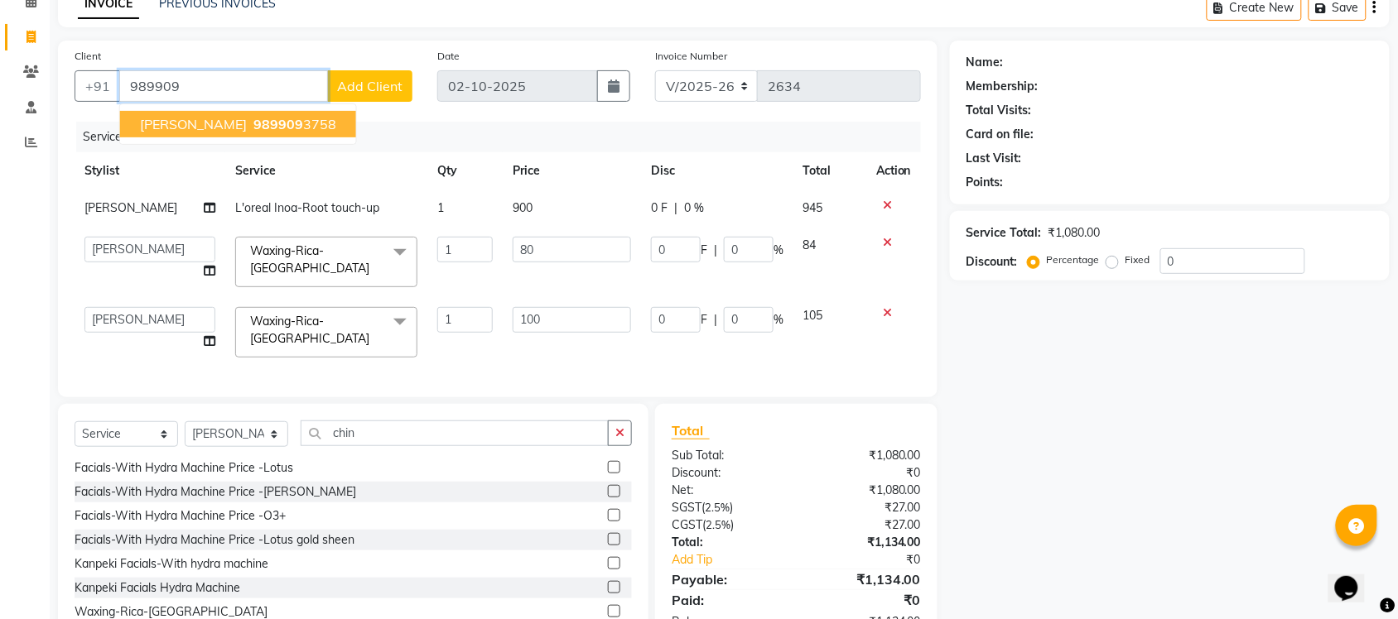
click at [272, 127] on span "989909" at bounding box center [278, 124] width 50 height 17
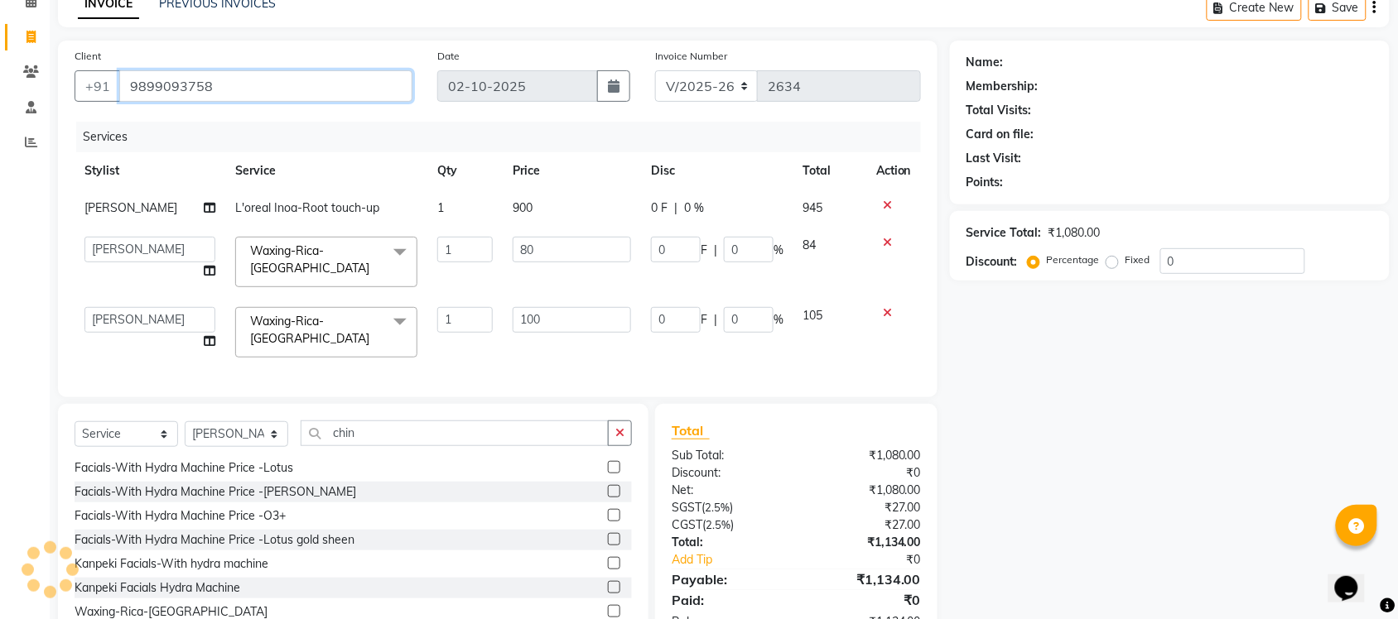
type input "9899093758"
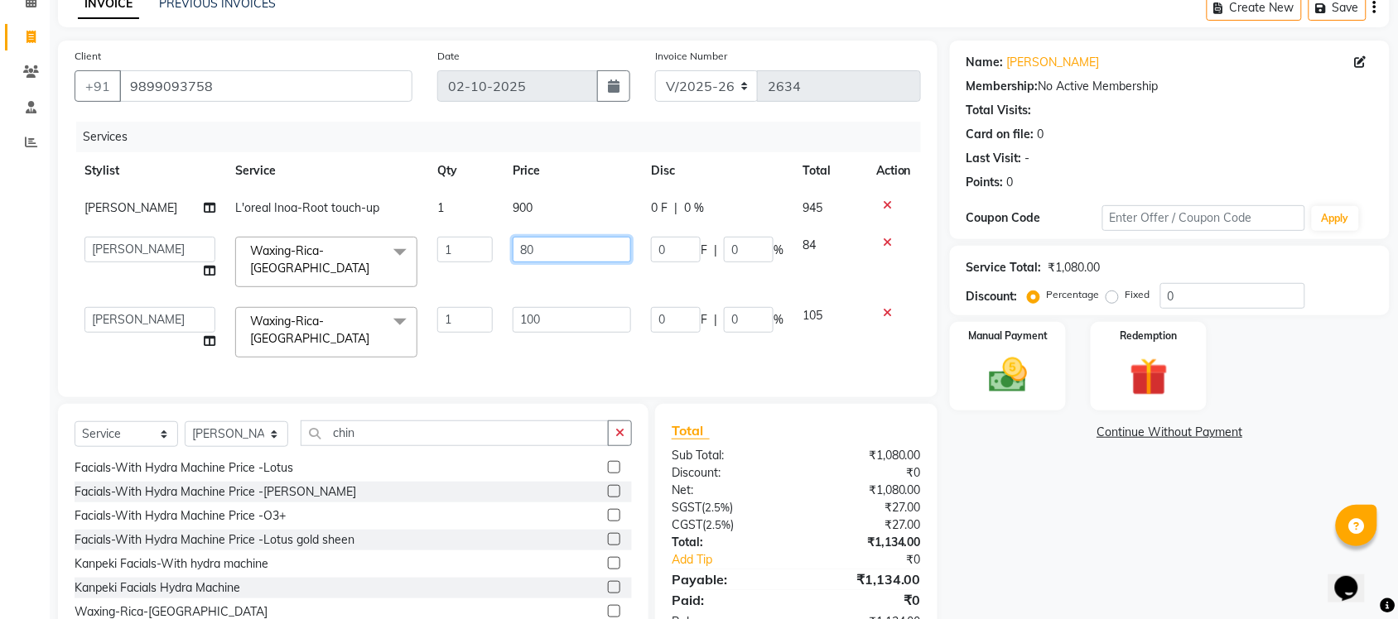
click at [560, 253] on input "80" at bounding box center [572, 250] width 118 height 26
type input "8"
type input "100"
click at [1046, 538] on div "Name: Vineet Khanna Membership: No Active Membership Total Visits: Card on file…" at bounding box center [1176, 345] width 452 height 608
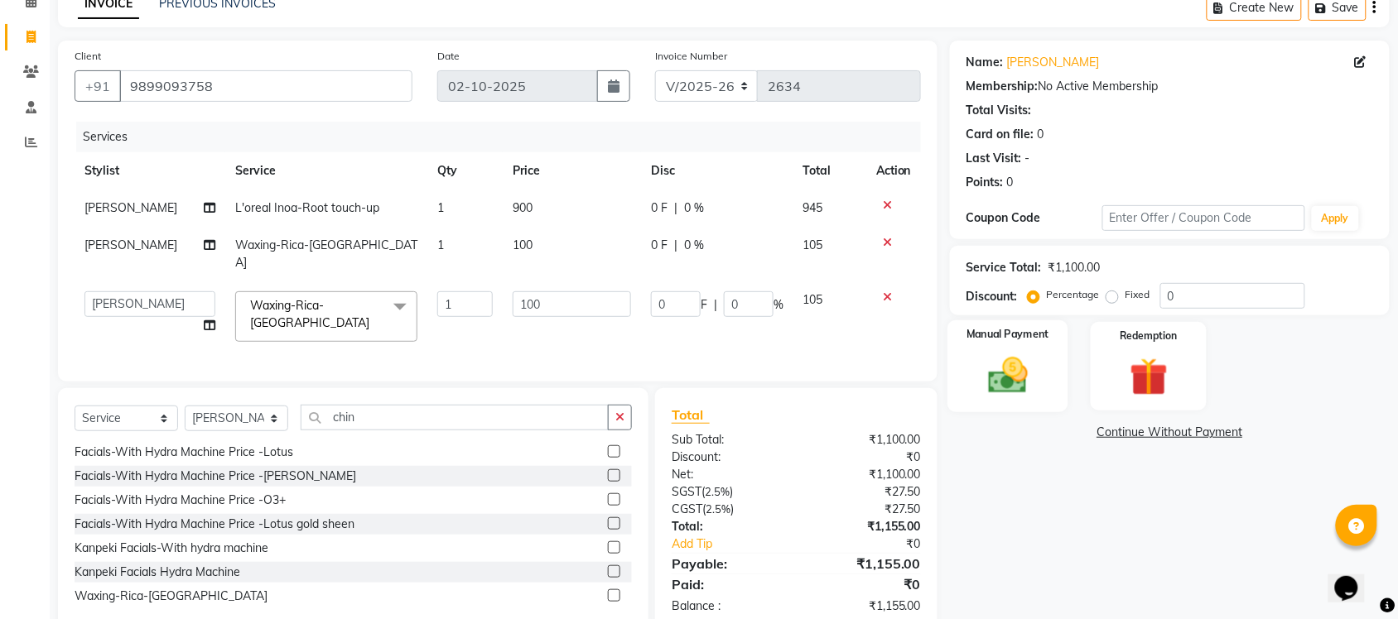
click at [1008, 373] on img at bounding box center [1008, 376] width 65 height 46
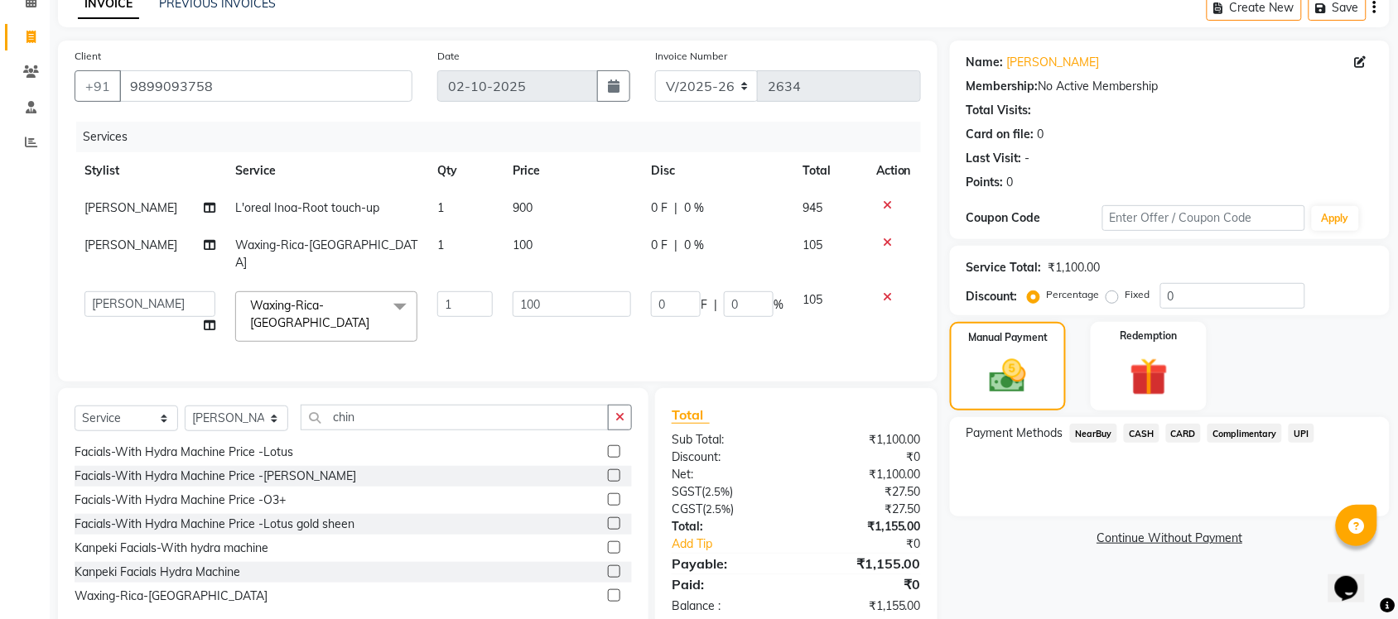
click at [1296, 437] on span "UPI" at bounding box center [1302, 433] width 26 height 19
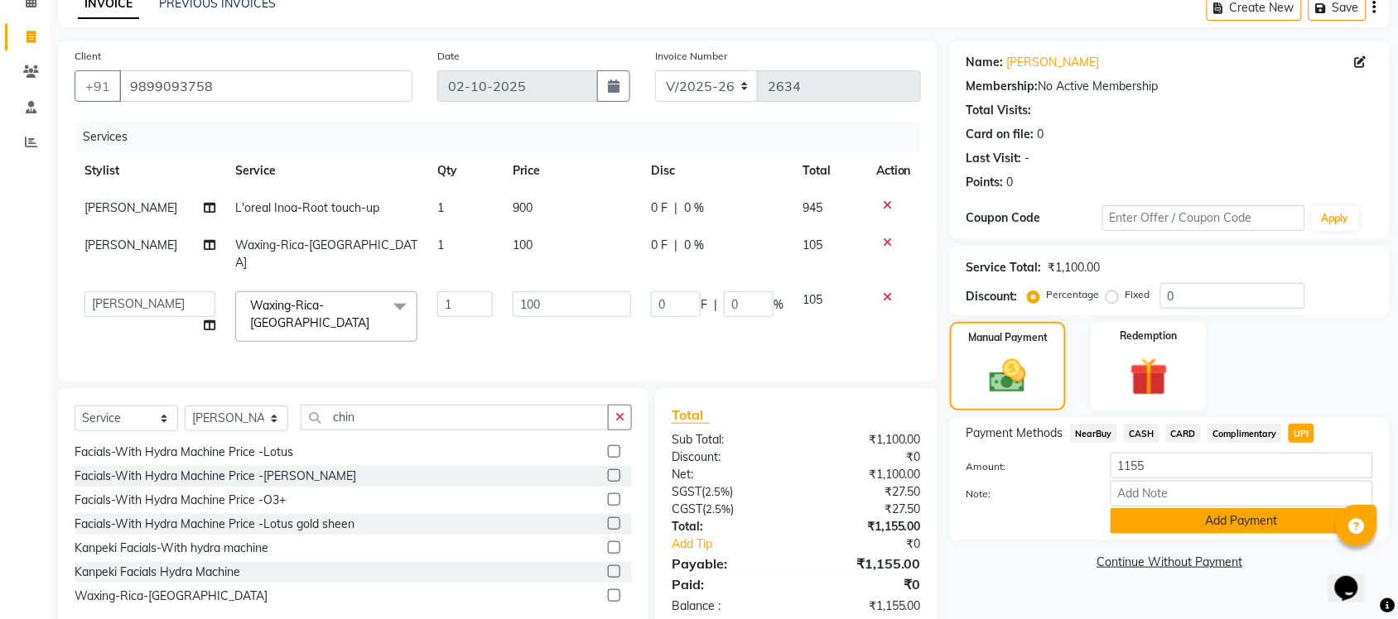
click at [1273, 528] on button "Add Payment" at bounding box center [1242, 521] width 263 height 26
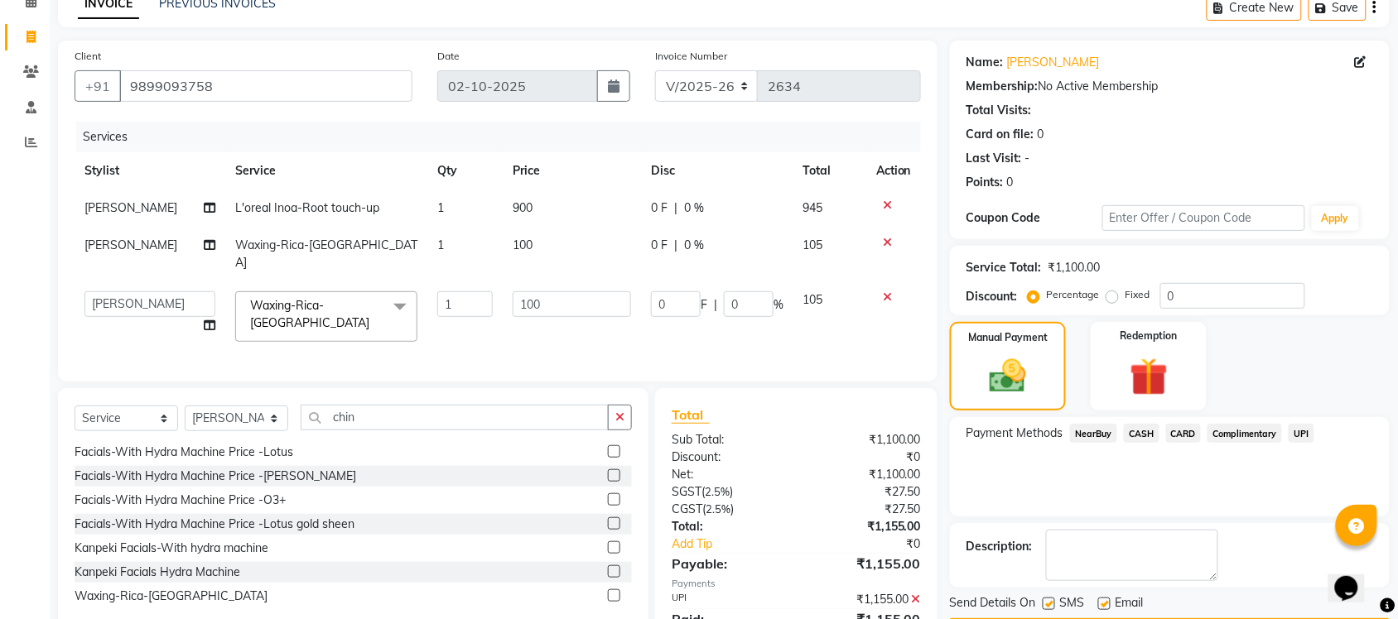
scroll to position [146, 0]
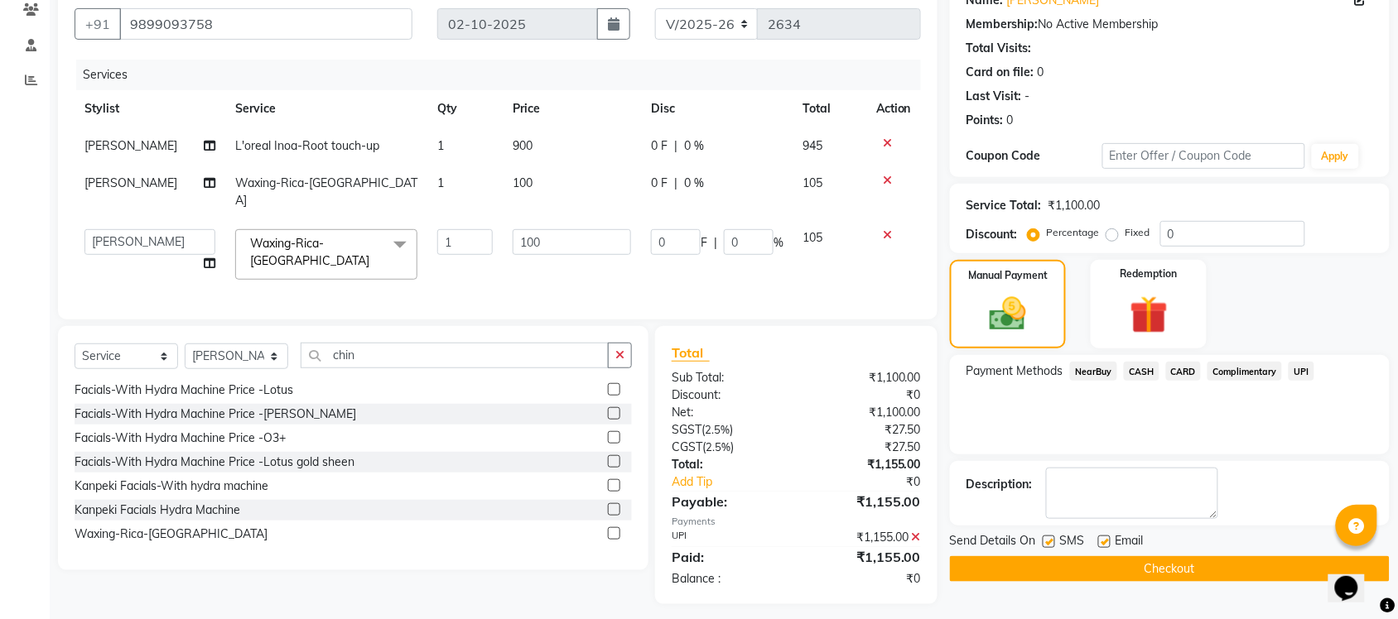
click at [1202, 568] on button "Checkout" at bounding box center [1170, 569] width 440 height 26
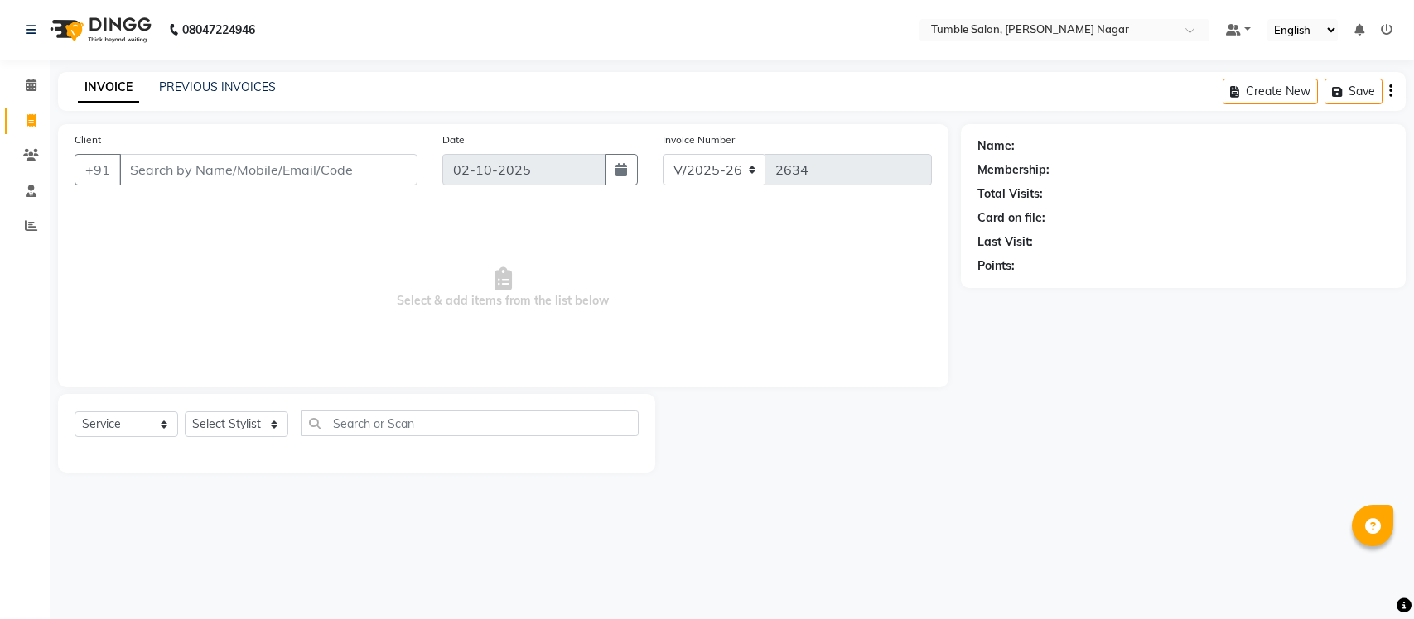
select select "8207"
select select "service"
click at [274, 423] on select "Select Stylist Finance id [PERSON_NAME] [PERSON_NAME] [PERSON_NAME] [PERSON_NAM…" at bounding box center [237, 425] width 104 height 26
select select "77844"
click at [185, 412] on select "Select Stylist Finance id [PERSON_NAME] [PERSON_NAME] [PERSON_NAME] [PERSON_NAM…" at bounding box center [237, 425] width 104 height 26
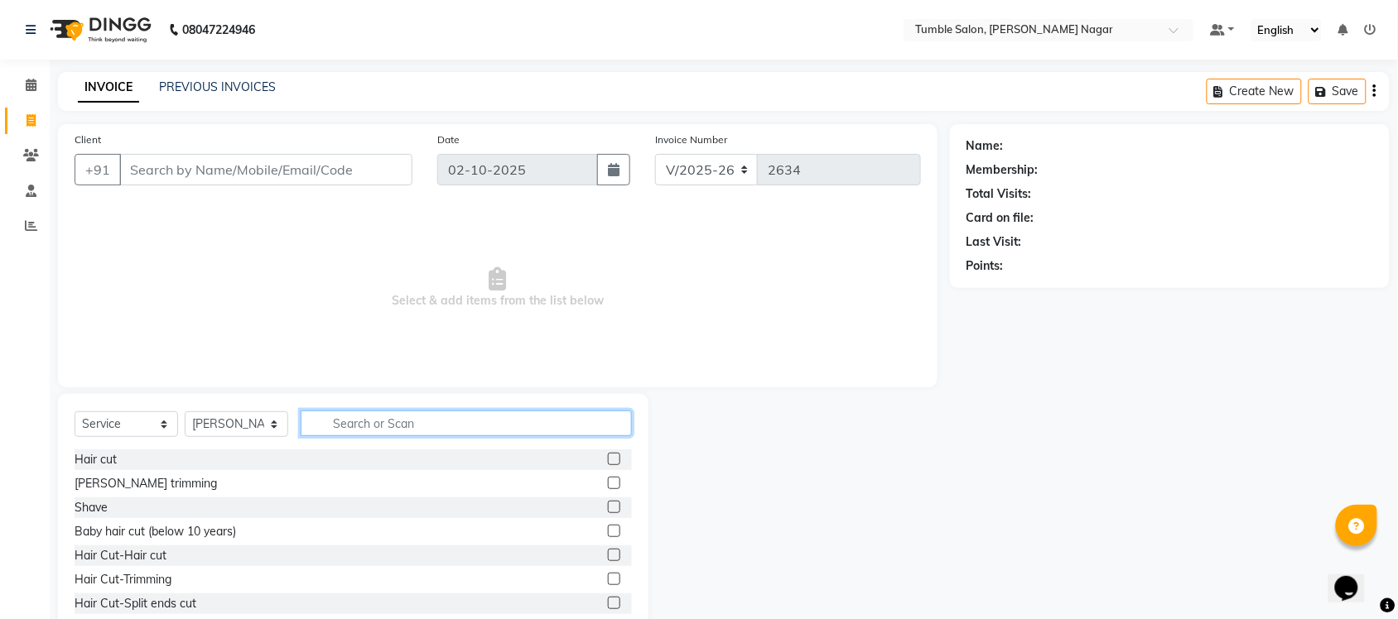
click at [375, 424] on input "text" at bounding box center [466, 424] width 331 height 26
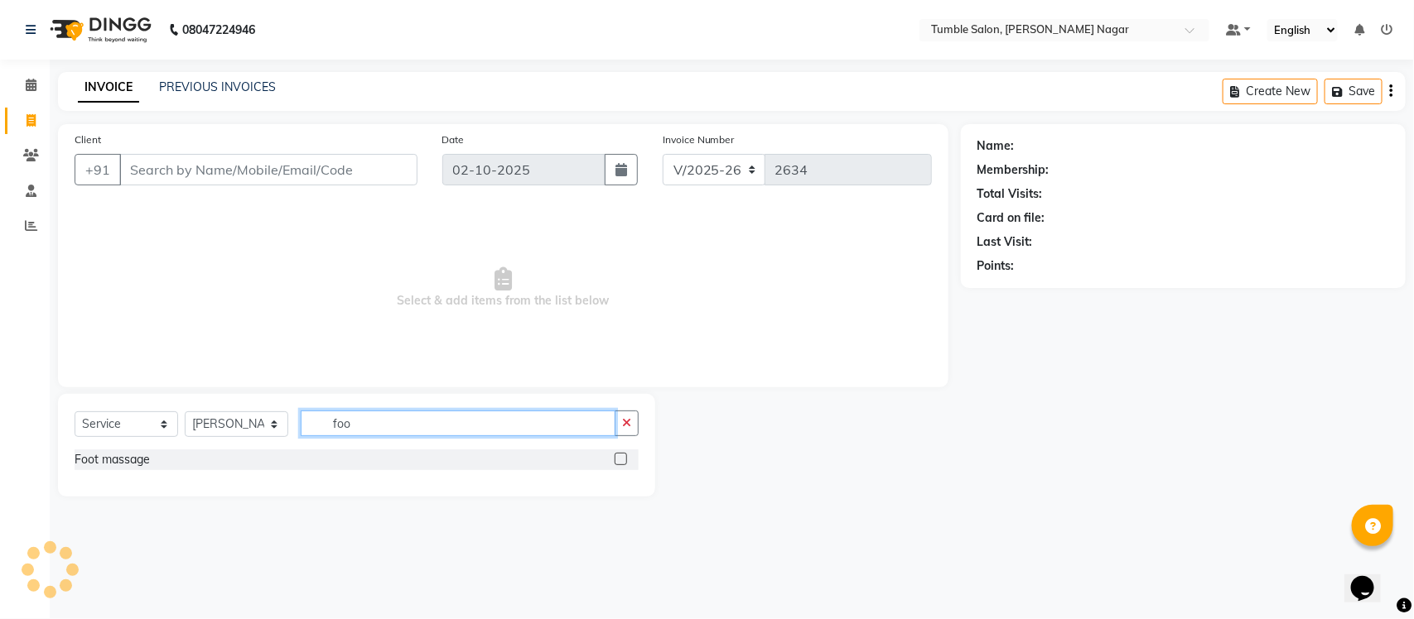
type input "foo"
click at [618, 457] on label at bounding box center [620, 459] width 12 height 12
click at [618, 457] on input "checkbox" at bounding box center [619, 460] width 11 height 11
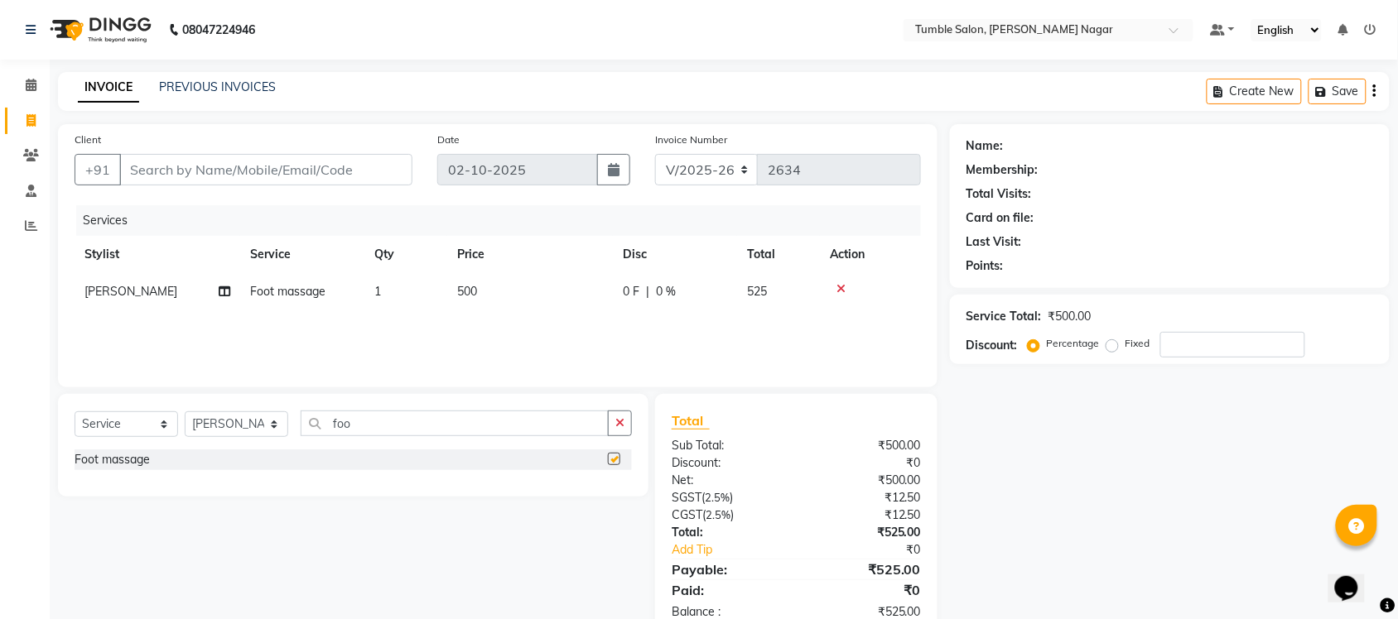
checkbox input "false"
click at [104, 292] on span "[PERSON_NAME]" at bounding box center [130, 291] width 93 height 15
select select "77844"
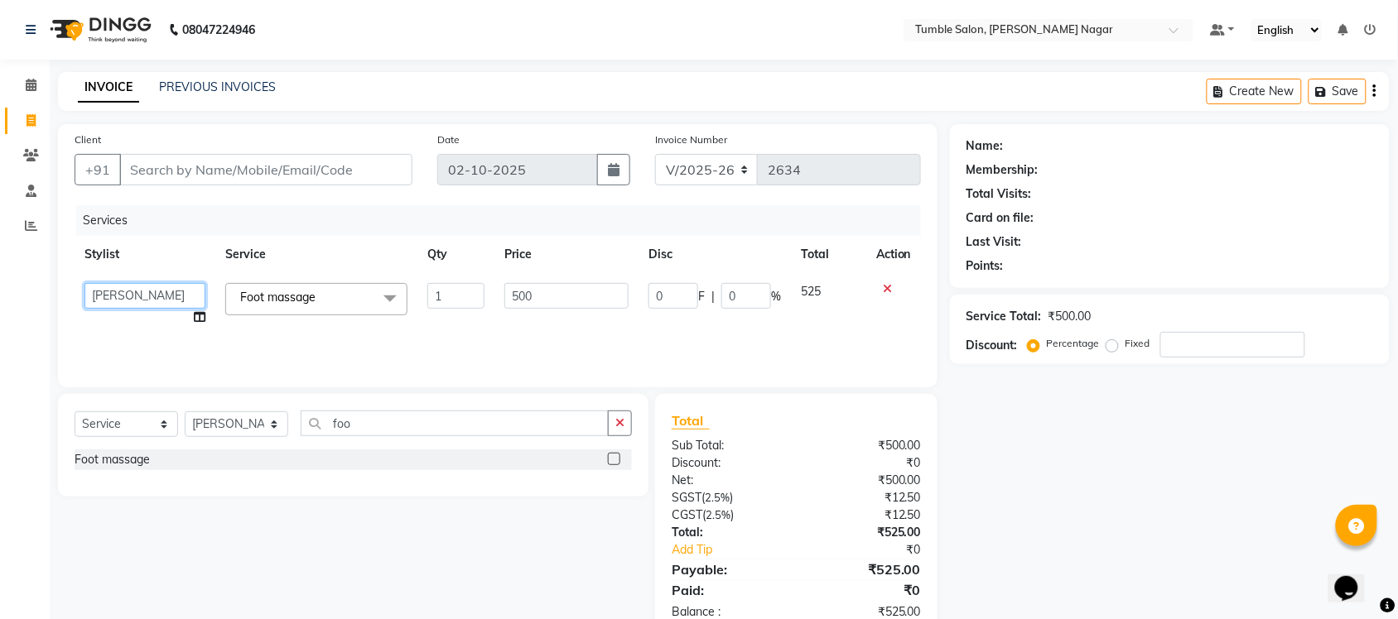
click at [104, 292] on select "Finance id Fiza Abbasi Govind Kiran Singh Krishna Lokesh Mahender Muskan Neetu …" at bounding box center [144, 296] width 121 height 26
select select "89715"
click at [166, 167] on input "Client" at bounding box center [265, 169] width 293 height 31
type input "9"
type input "0"
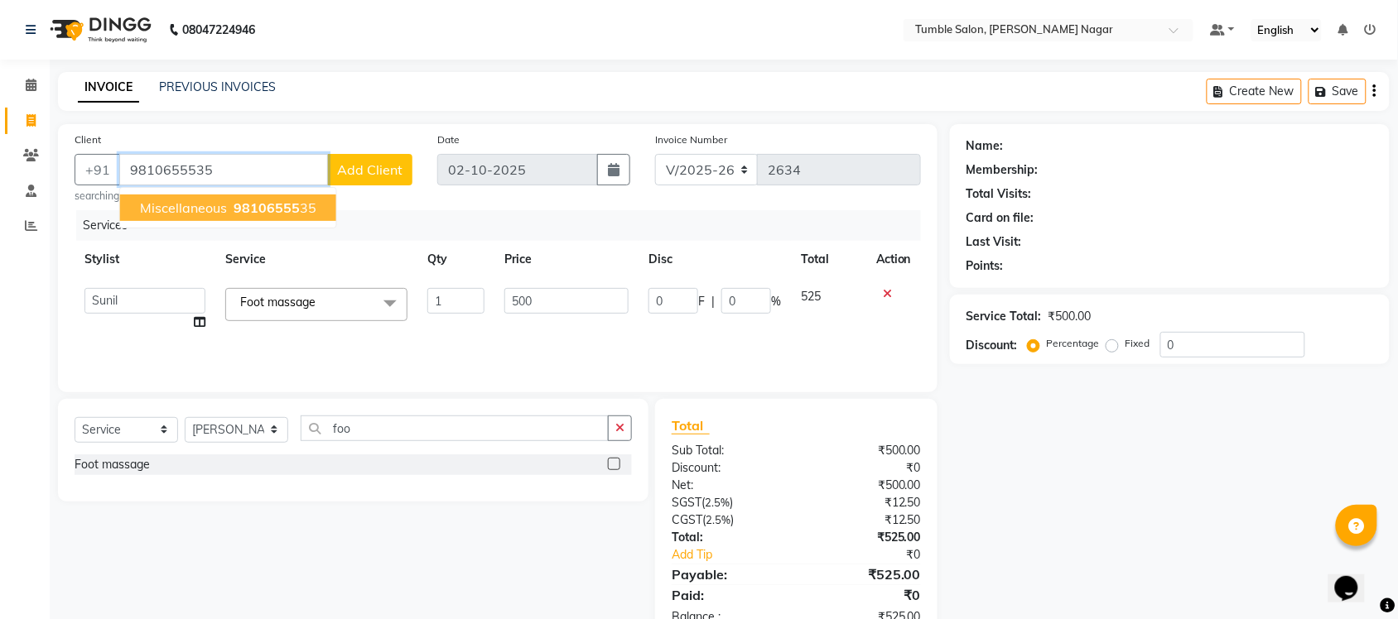
type input "9810655535"
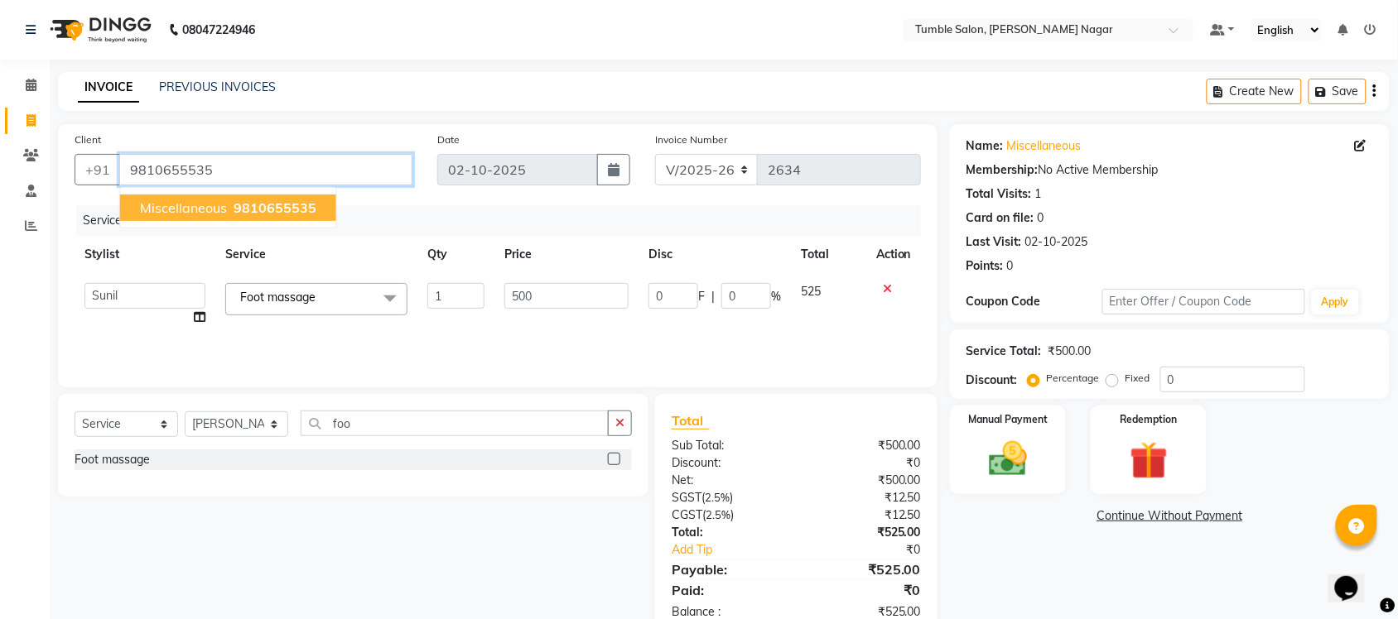
click at [332, 178] on input "9810655535" at bounding box center [265, 169] width 293 height 31
click at [291, 166] on input "9810655535" at bounding box center [265, 169] width 293 height 31
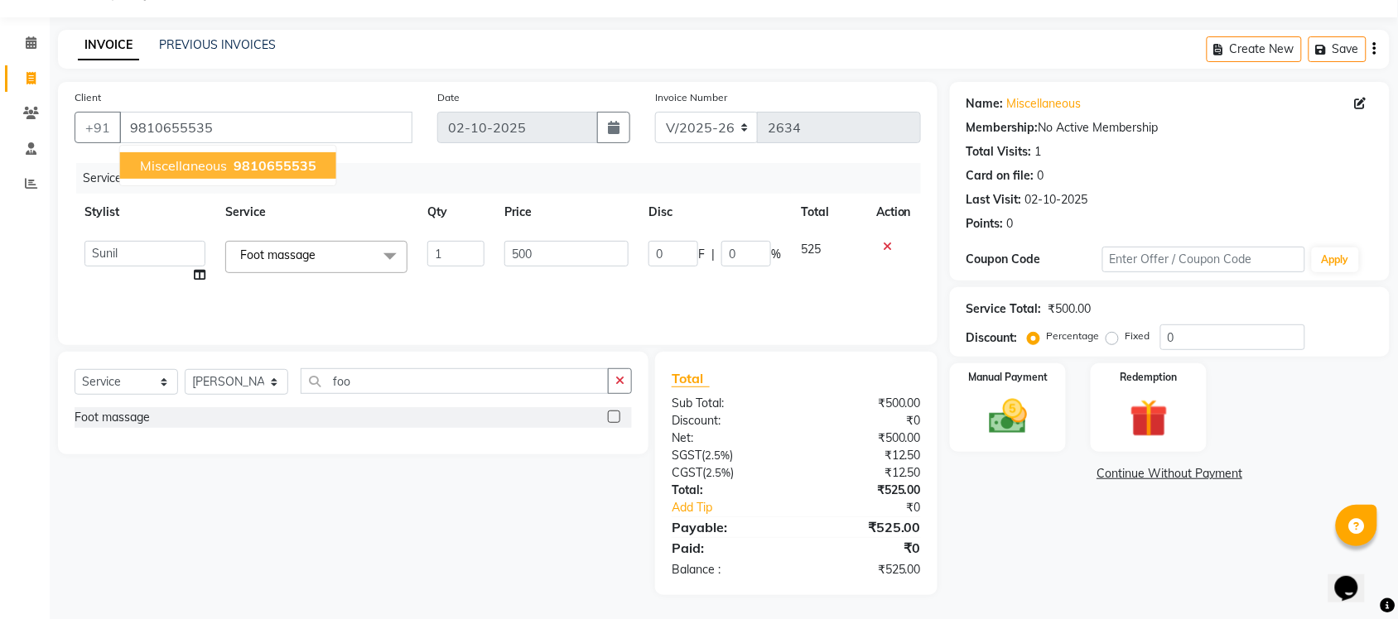
drag, startPoint x: 1397, startPoint y: 446, endPoint x: 1413, endPoint y: 643, distance: 198.5
click at [1398, 577] on html "08047224946 Select Location × Tumble Salon, Uttam Nagar Default Panel My Panel …" at bounding box center [699, 267] width 1398 height 619
click at [1017, 452] on div "Manual Payment" at bounding box center [1007, 408] width 121 height 93
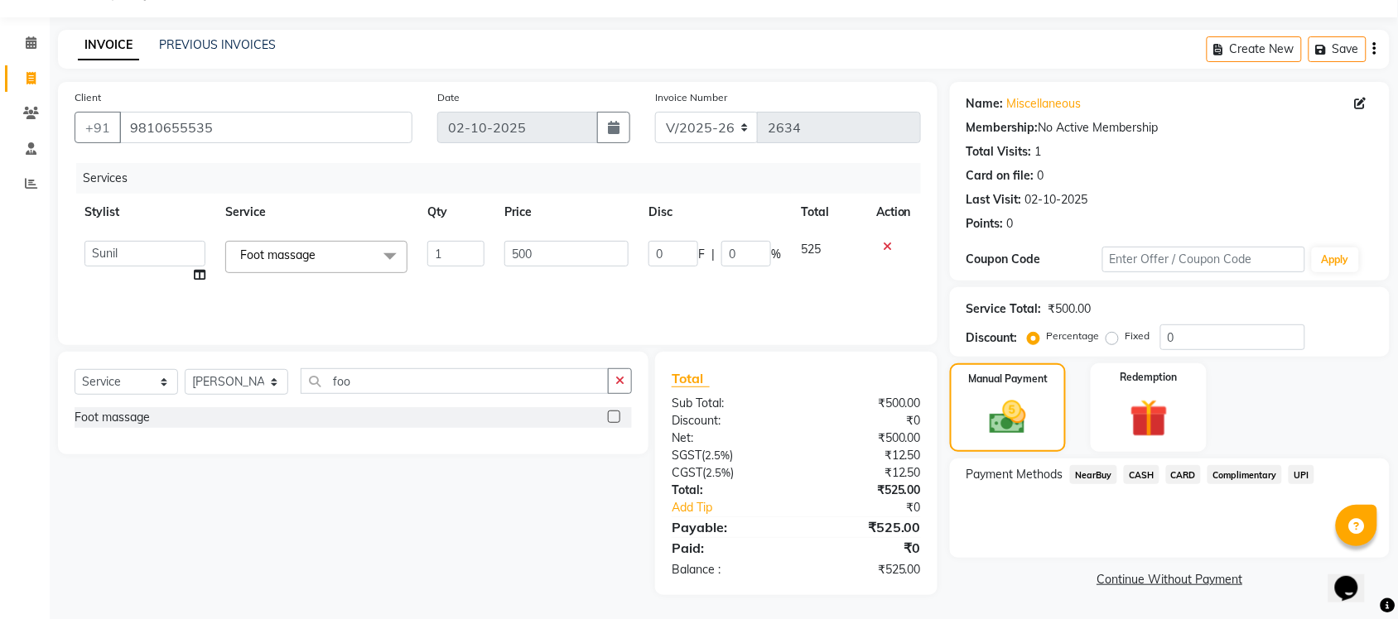
click at [1302, 475] on span "UPI" at bounding box center [1302, 474] width 26 height 19
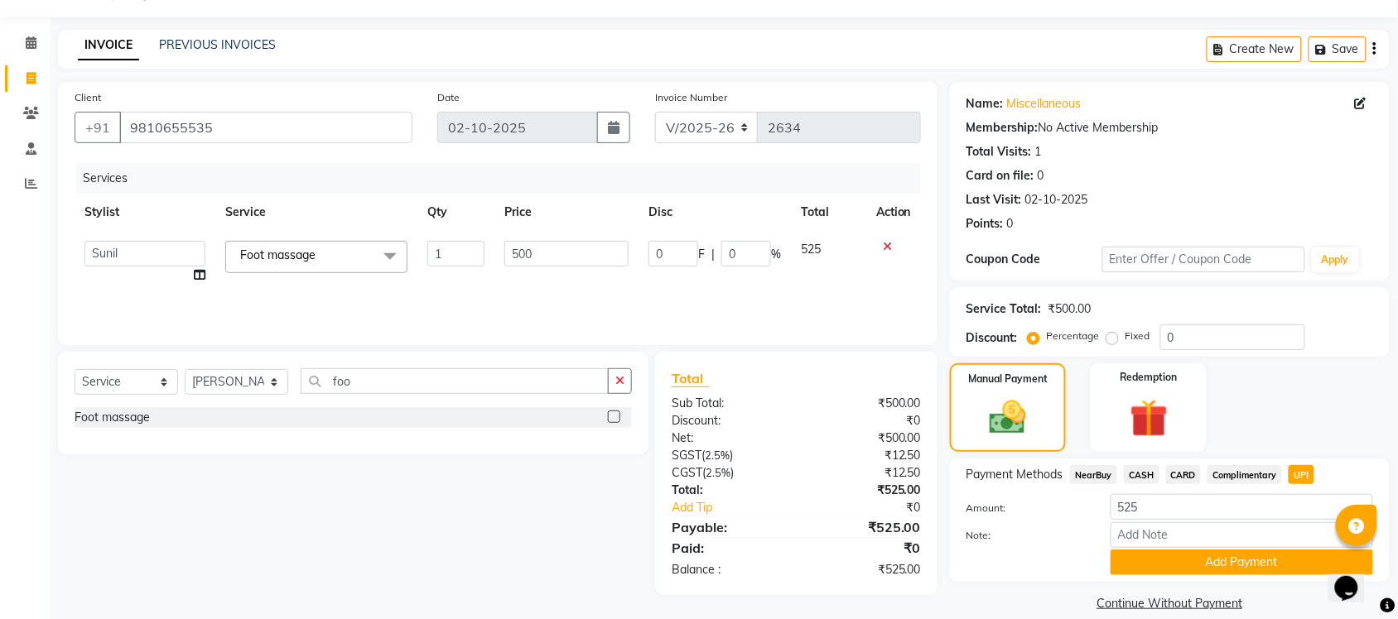
scroll to position [63, 0]
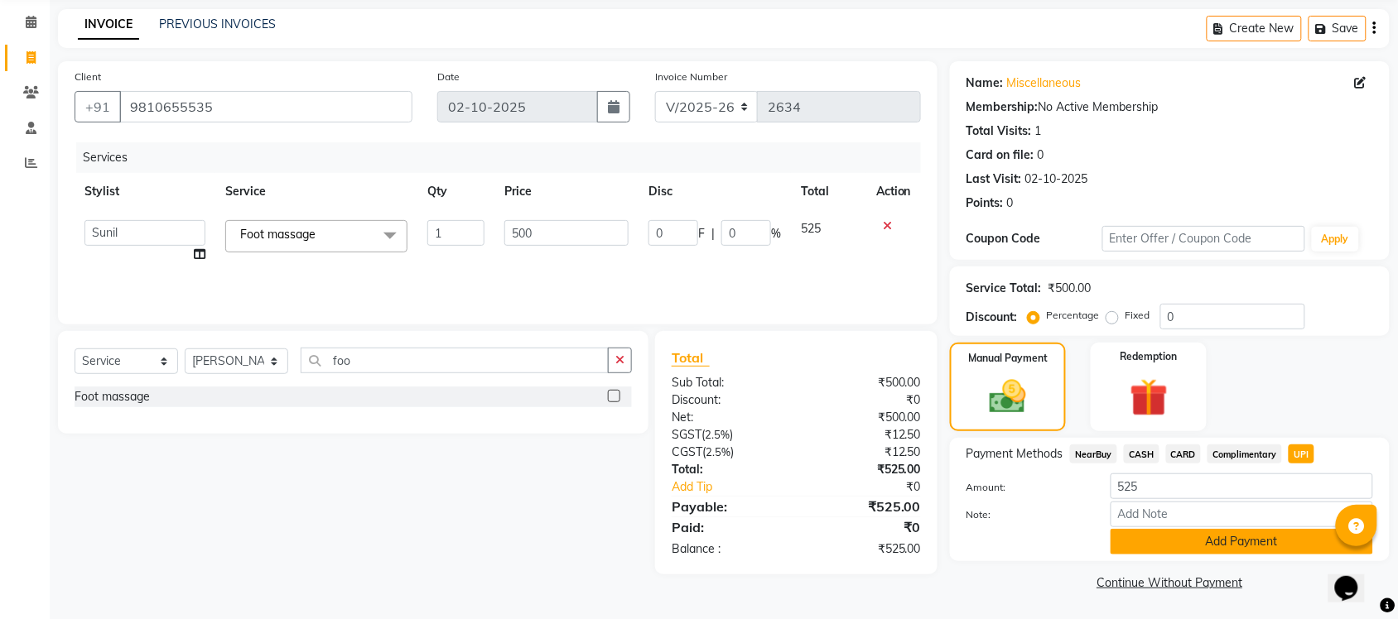
click at [1173, 542] on button "Add Payment" at bounding box center [1242, 542] width 263 height 26
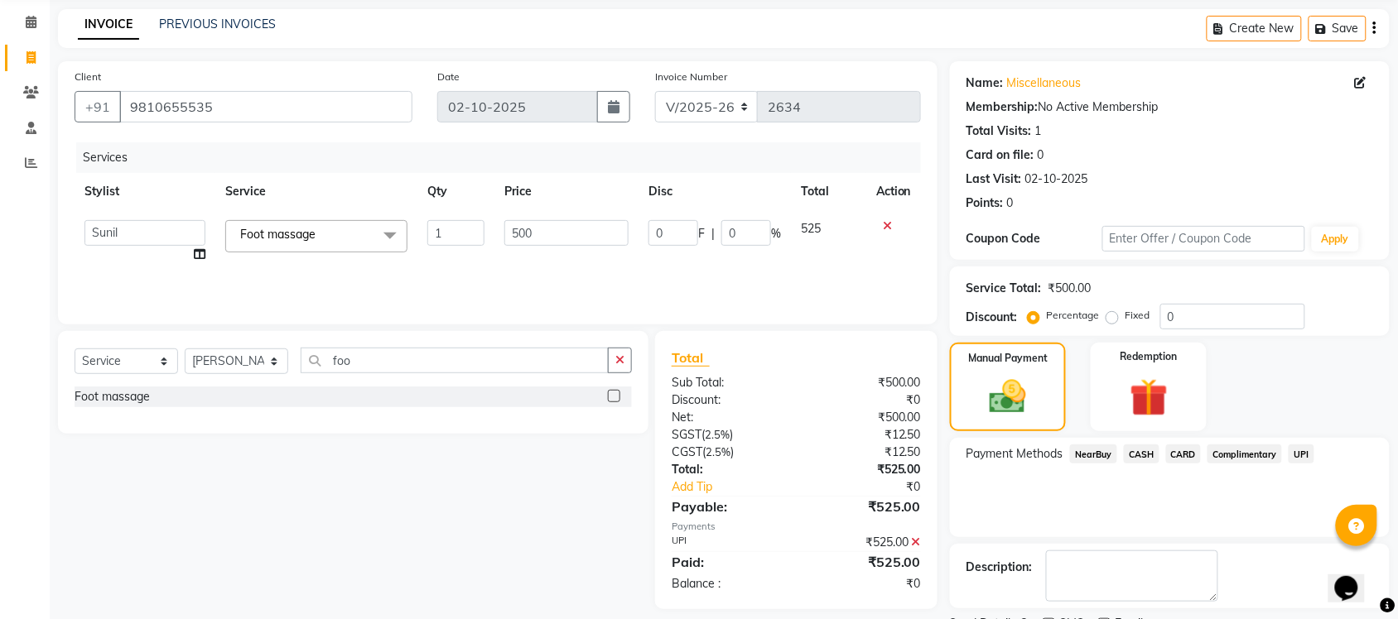
scroll to position [133, 0]
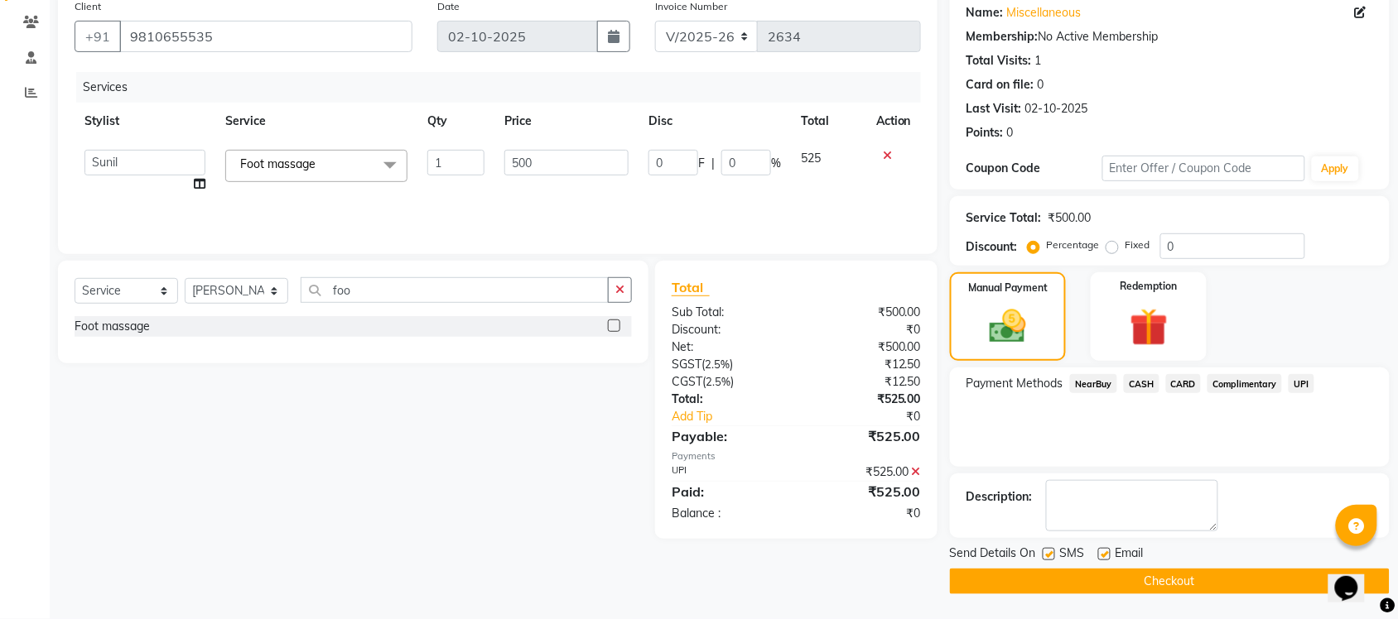
click at [1162, 585] on button "Checkout" at bounding box center [1170, 582] width 440 height 26
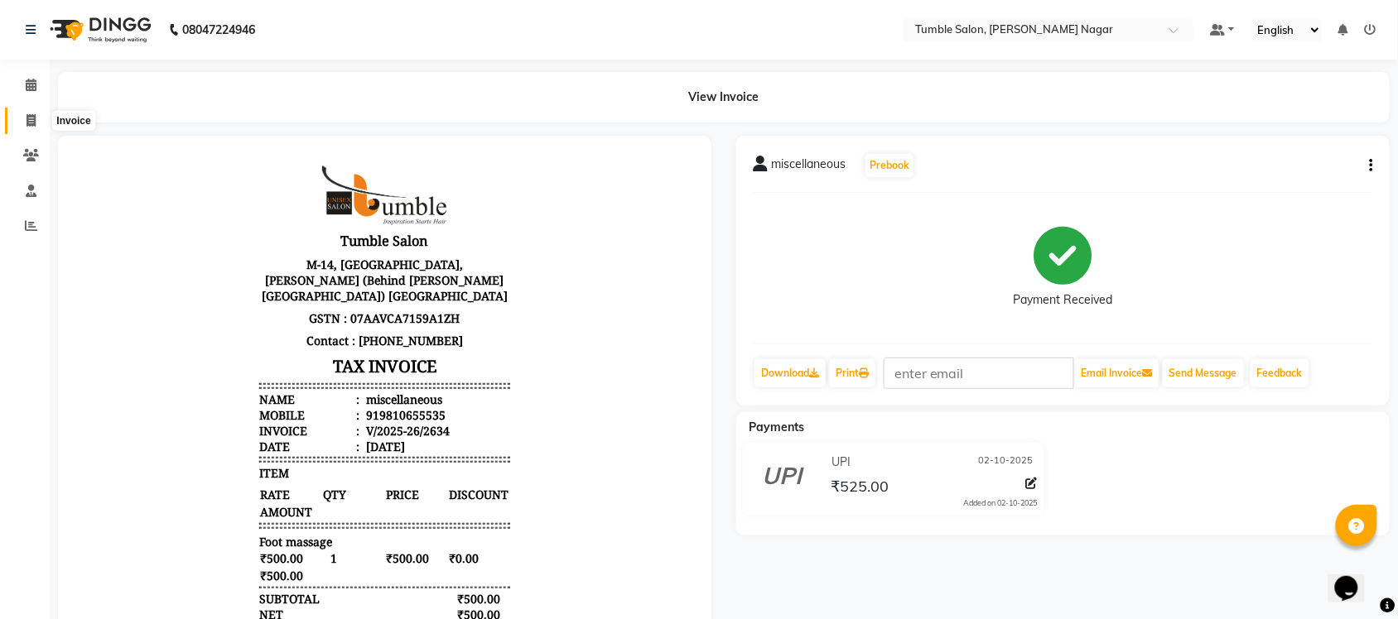
click at [25, 125] on span at bounding box center [31, 121] width 29 height 19
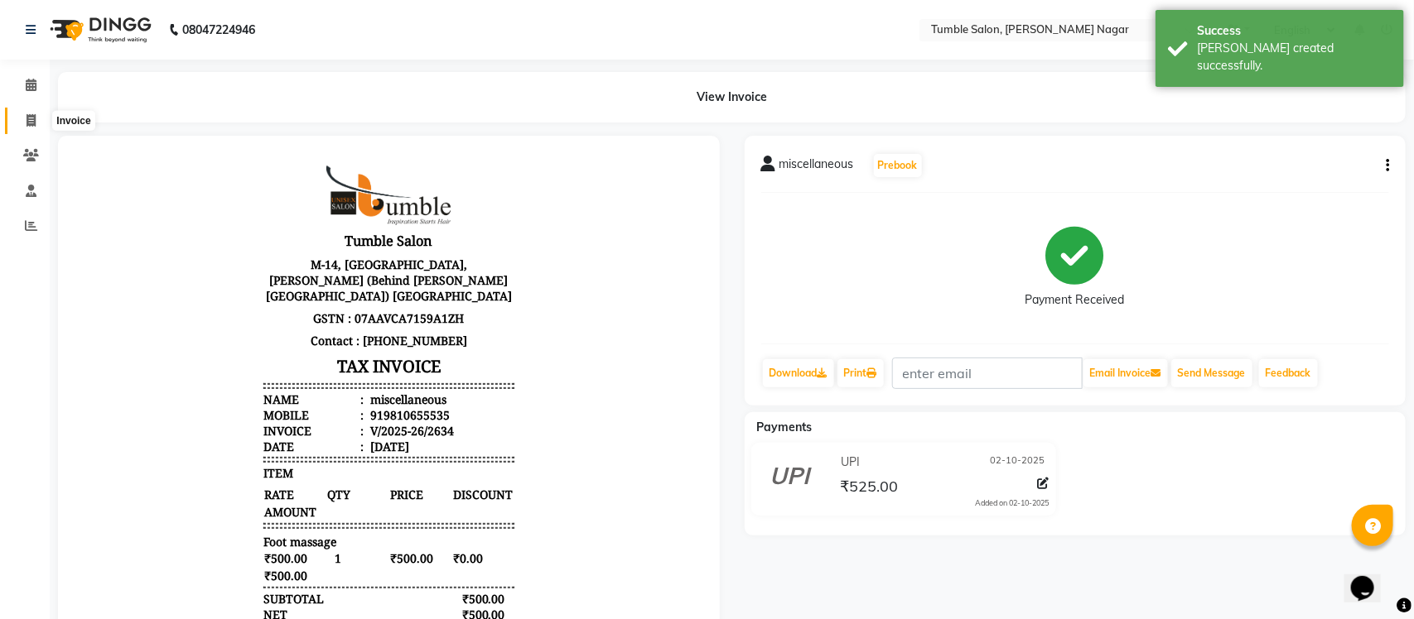
select select "8207"
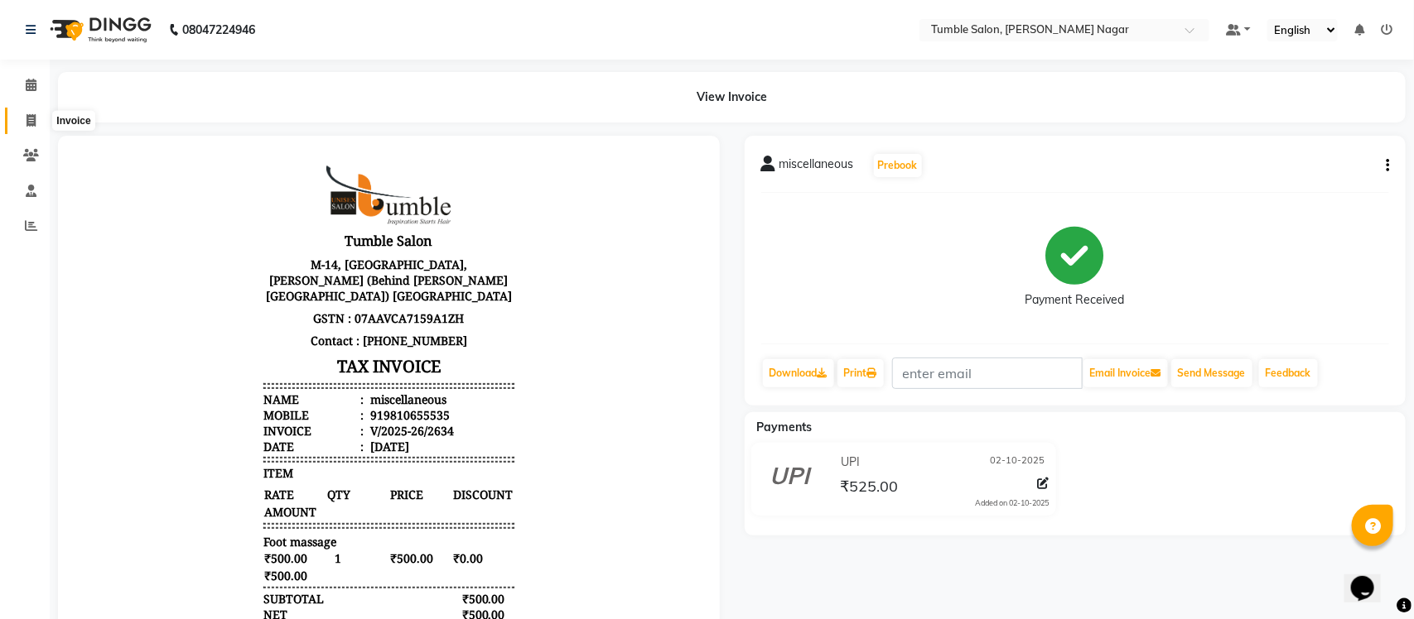
select select "service"
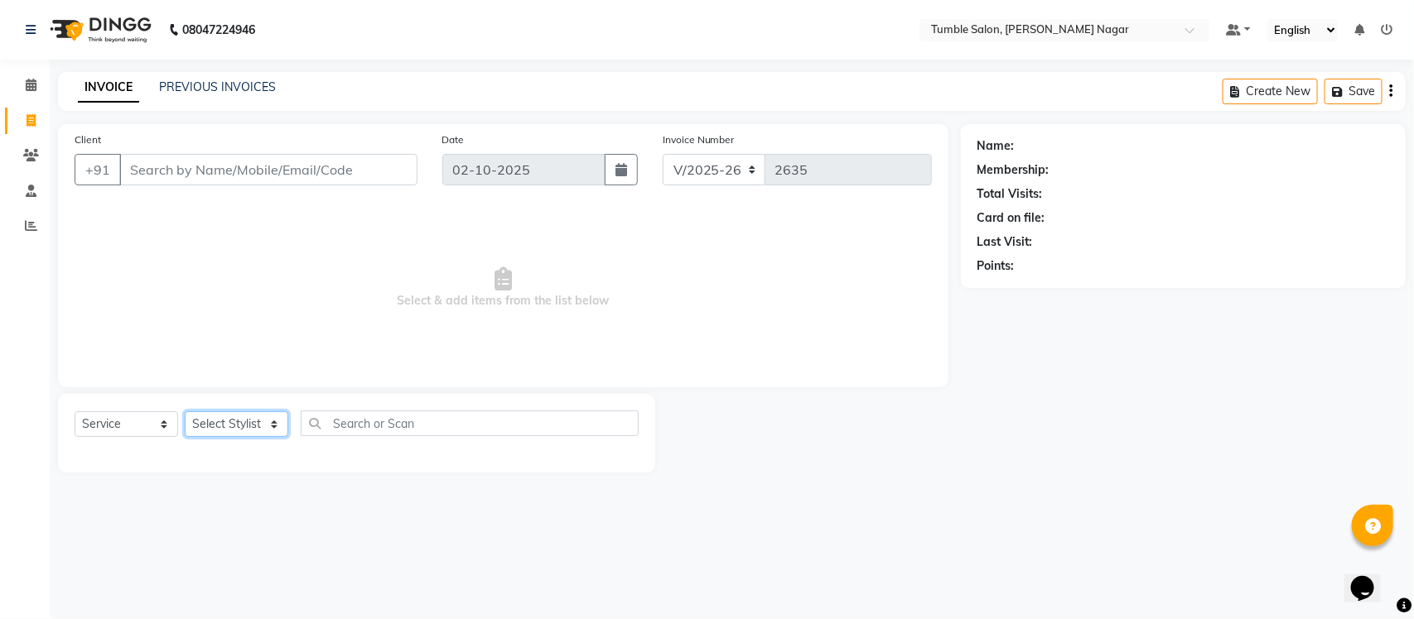
click at [275, 425] on select "Select Stylist Finance id Fiza Abbasi Govind Kiran Singh Krishna Lokesh Mahende…" at bounding box center [237, 425] width 104 height 26
select select "92332"
click at [185, 412] on select "Select Stylist Finance id Fiza Abbasi Govind Kiran Singh Krishna Lokesh Mahende…" at bounding box center [237, 425] width 104 height 26
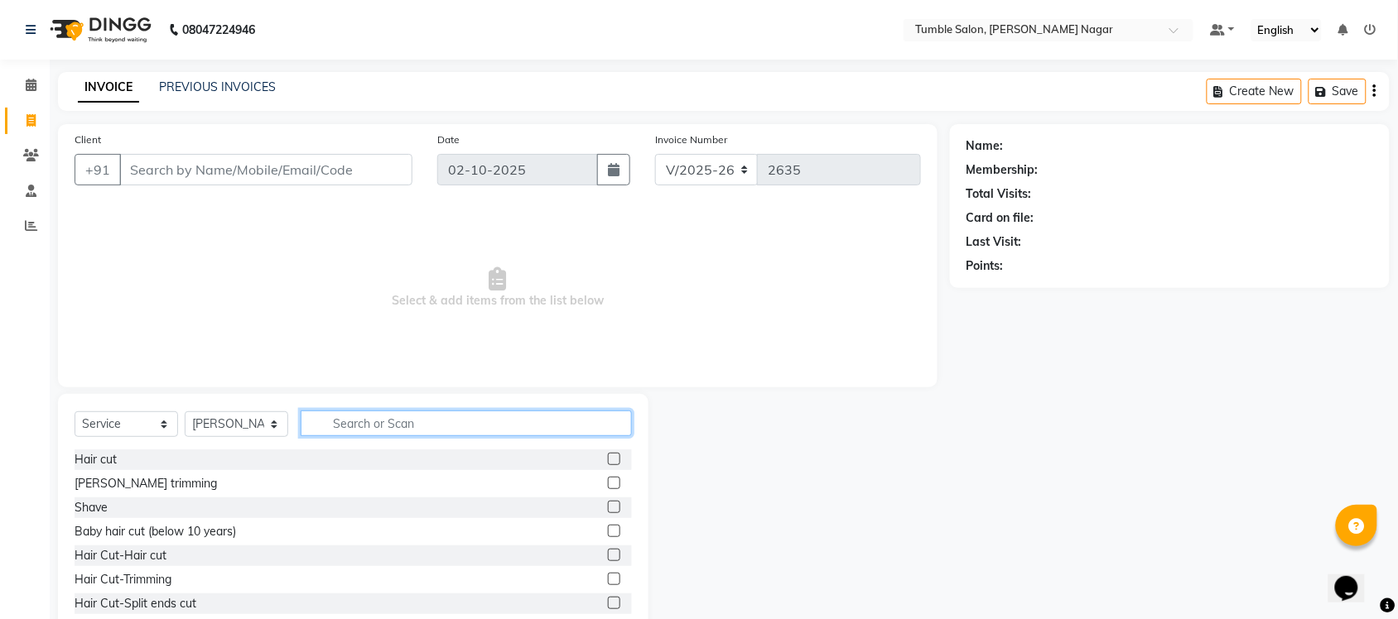
click at [383, 429] on input "text" at bounding box center [466, 424] width 331 height 26
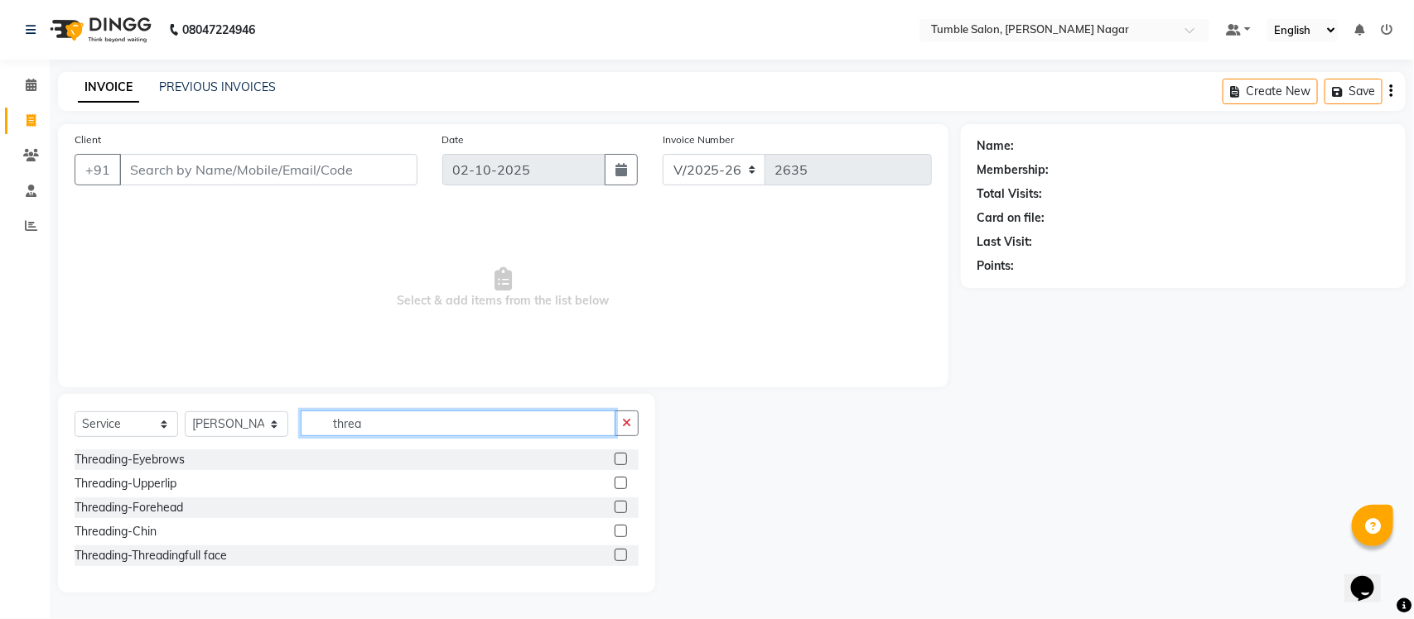
type input "threa"
click at [618, 456] on label at bounding box center [620, 459] width 12 height 12
click at [618, 456] on input "checkbox" at bounding box center [619, 460] width 11 height 11
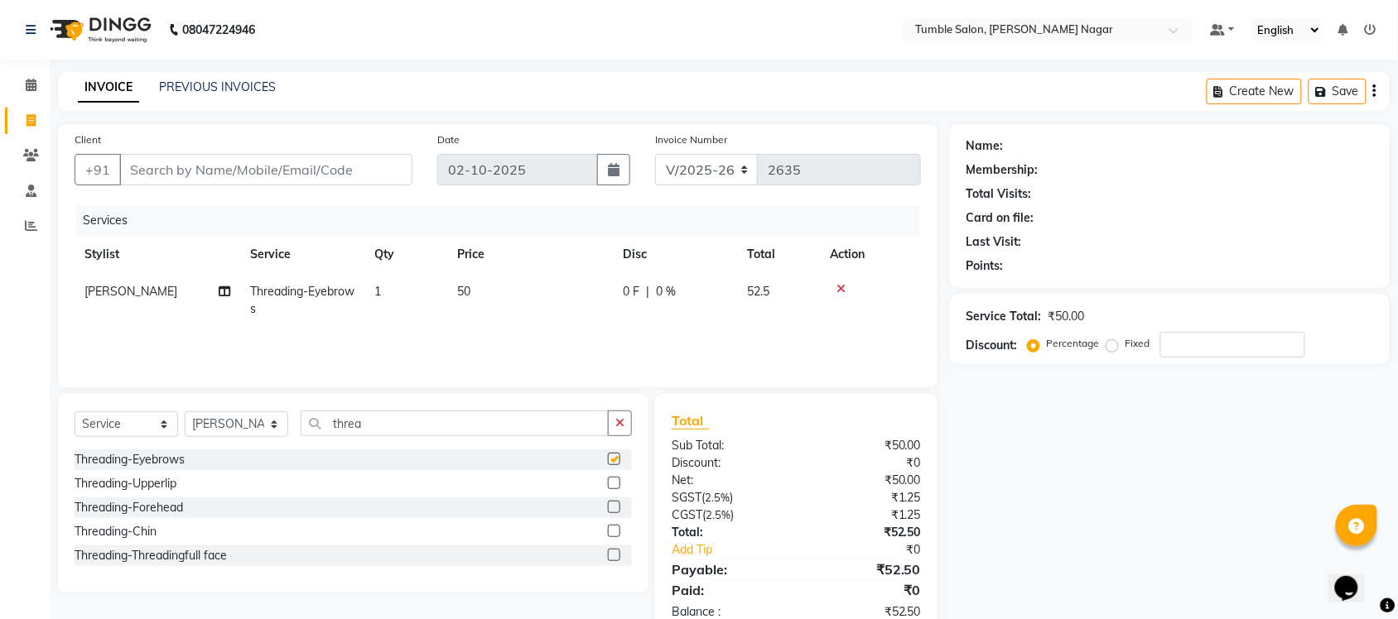
checkbox input "false"
click at [608, 482] on label at bounding box center [614, 483] width 12 height 12
click at [608, 482] on input "checkbox" at bounding box center [613, 484] width 11 height 11
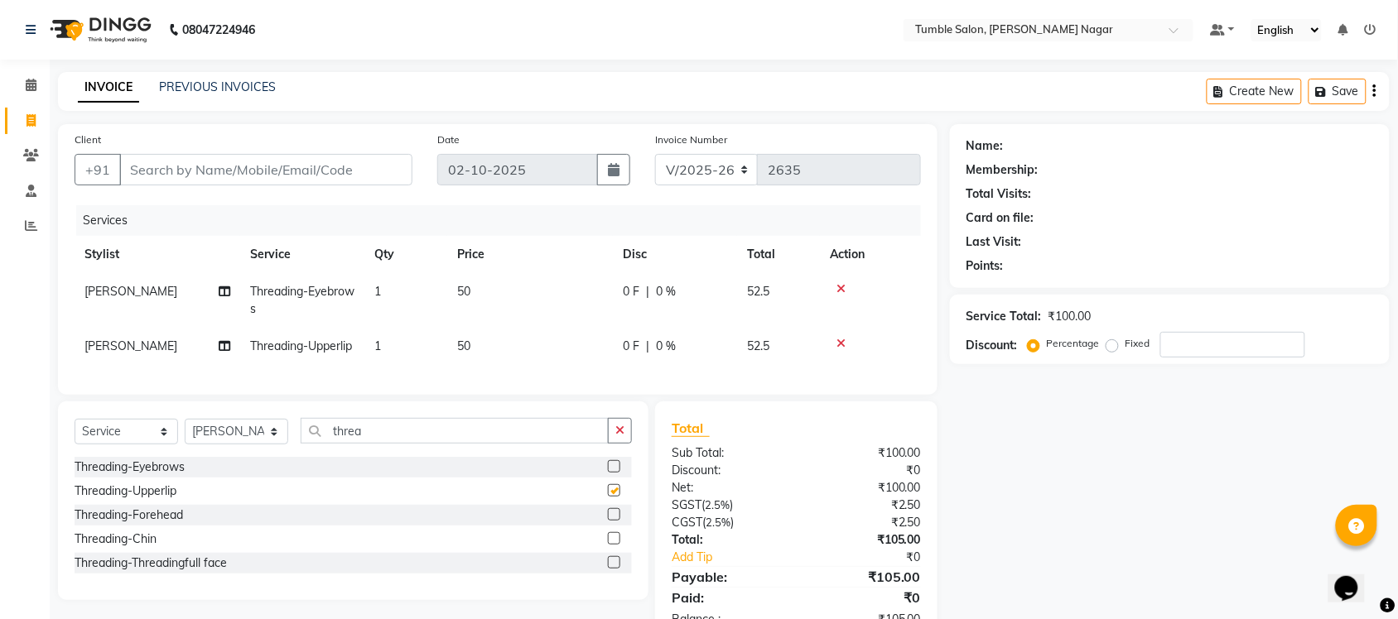
checkbox input "false"
click at [618, 521] on label at bounding box center [614, 514] width 12 height 12
click at [618, 521] on input "checkbox" at bounding box center [613, 515] width 11 height 11
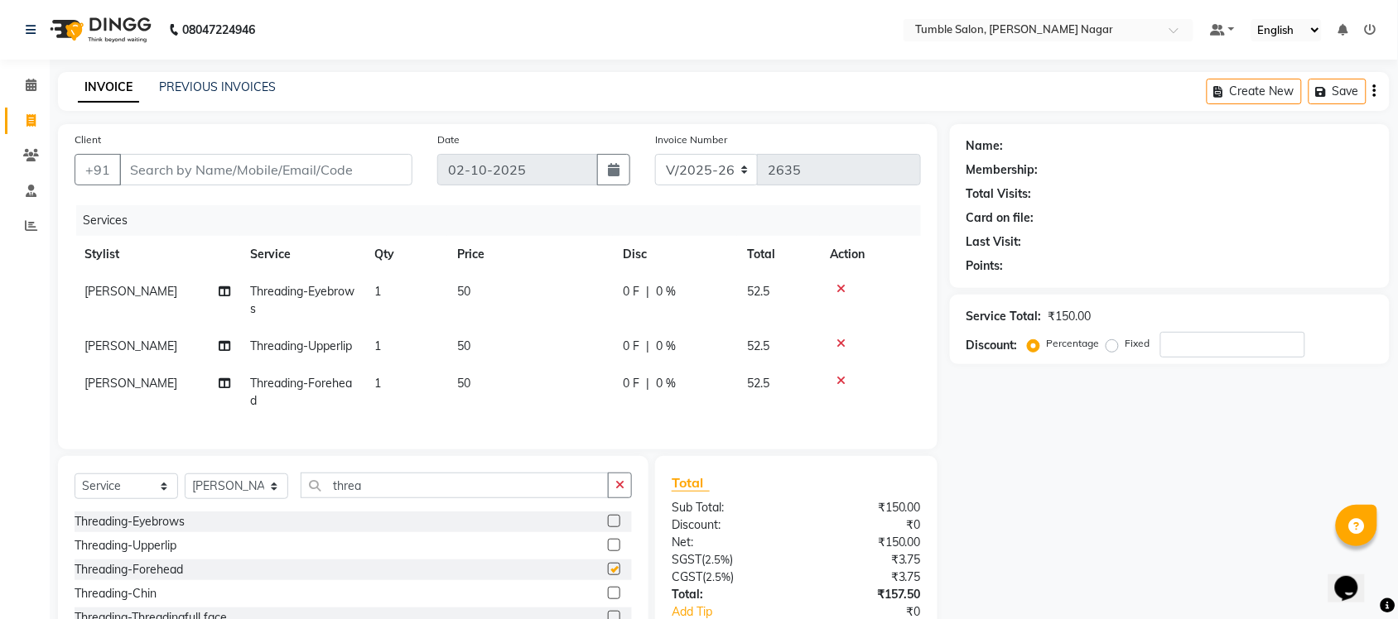
checkbox input "false"
click at [423, 499] on input "threa" at bounding box center [455, 486] width 308 height 26
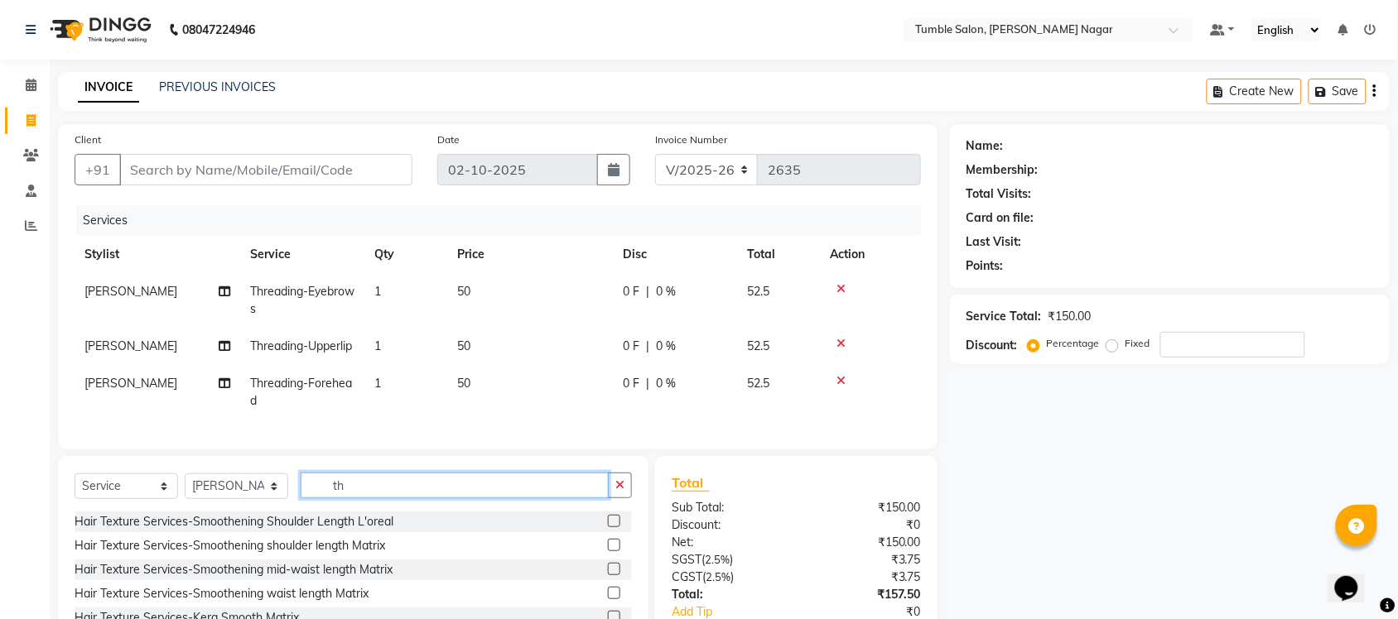
type input "t"
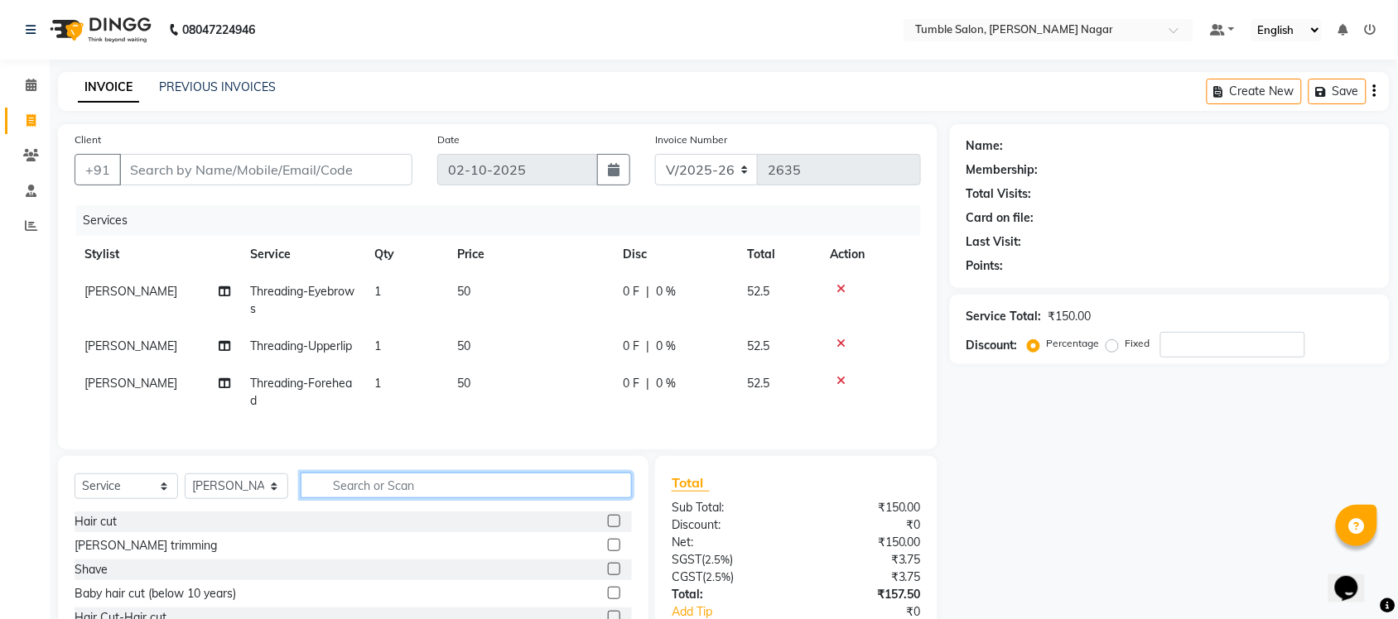
scroll to position [137, 0]
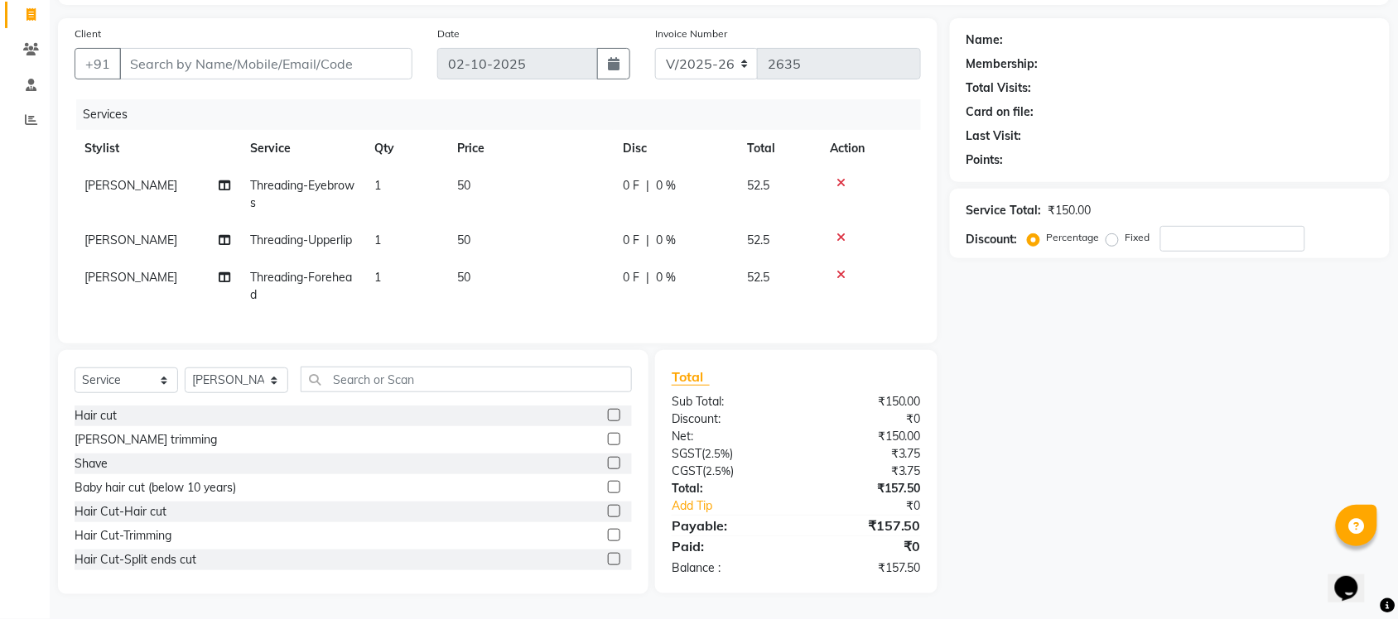
click at [608, 514] on label at bounding box center [614, 511] width 12 height 12
click at [608, 514] on input "checkbox" at bounding box center [613, 512] width 11 height 11
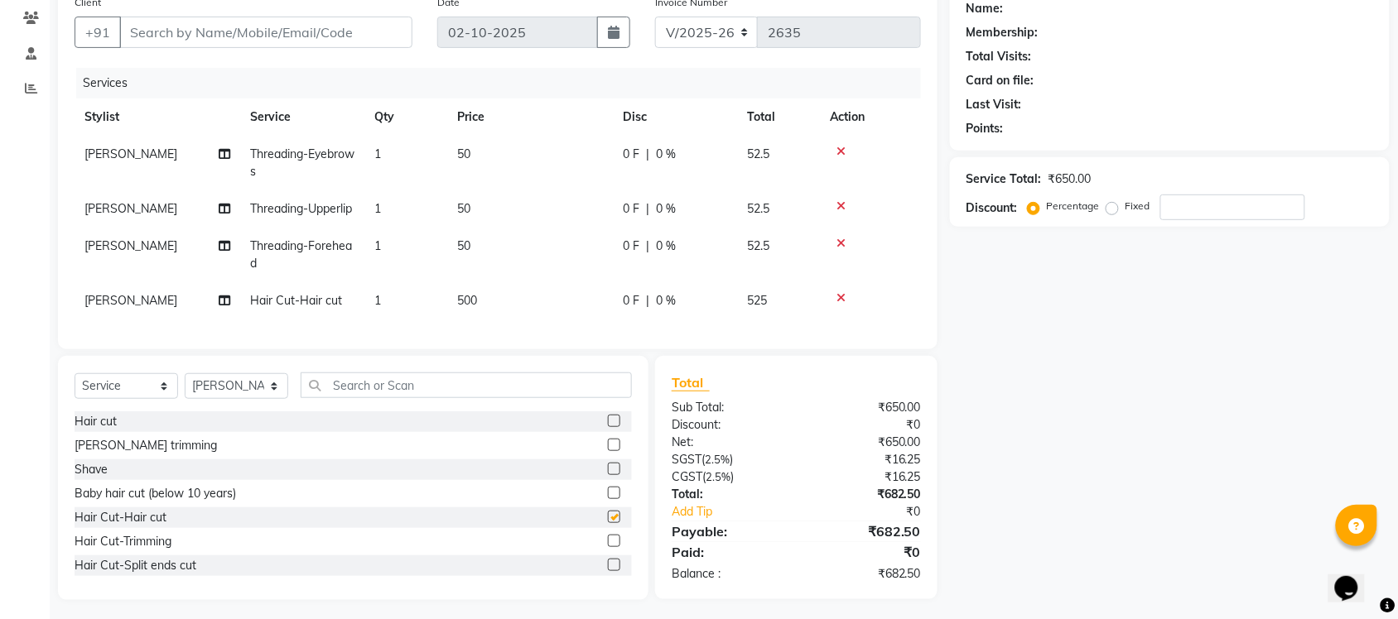
checkbox input "false"
click at [470, 308] on span "500" at bounding box center [467, 300] width 20 height 15
select select "92332"
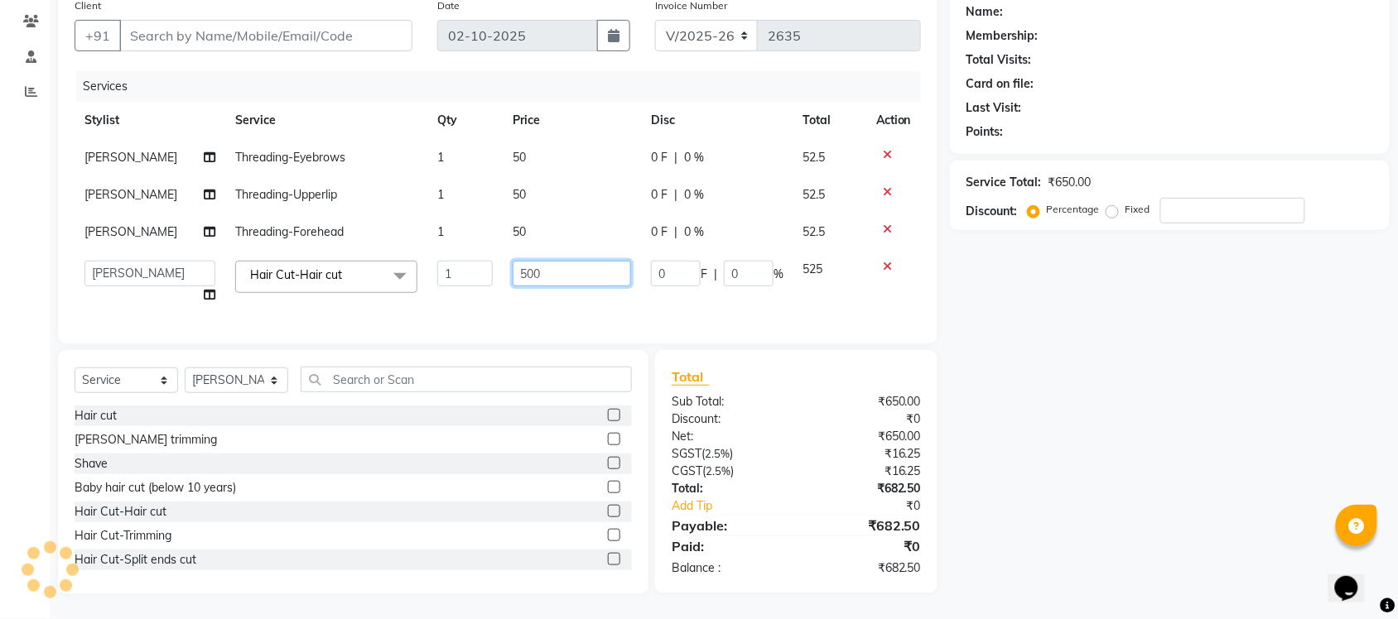
click at [526, 271] on input "500" at bounding box center [572, 274] width 118 height 26
type input "570"
click at [1098, 360] on div "Name: Membership: Total Visits: Card on file: Last Visit: Points: Service Total…" at bounding box center [1176, 292] width 452 height 605
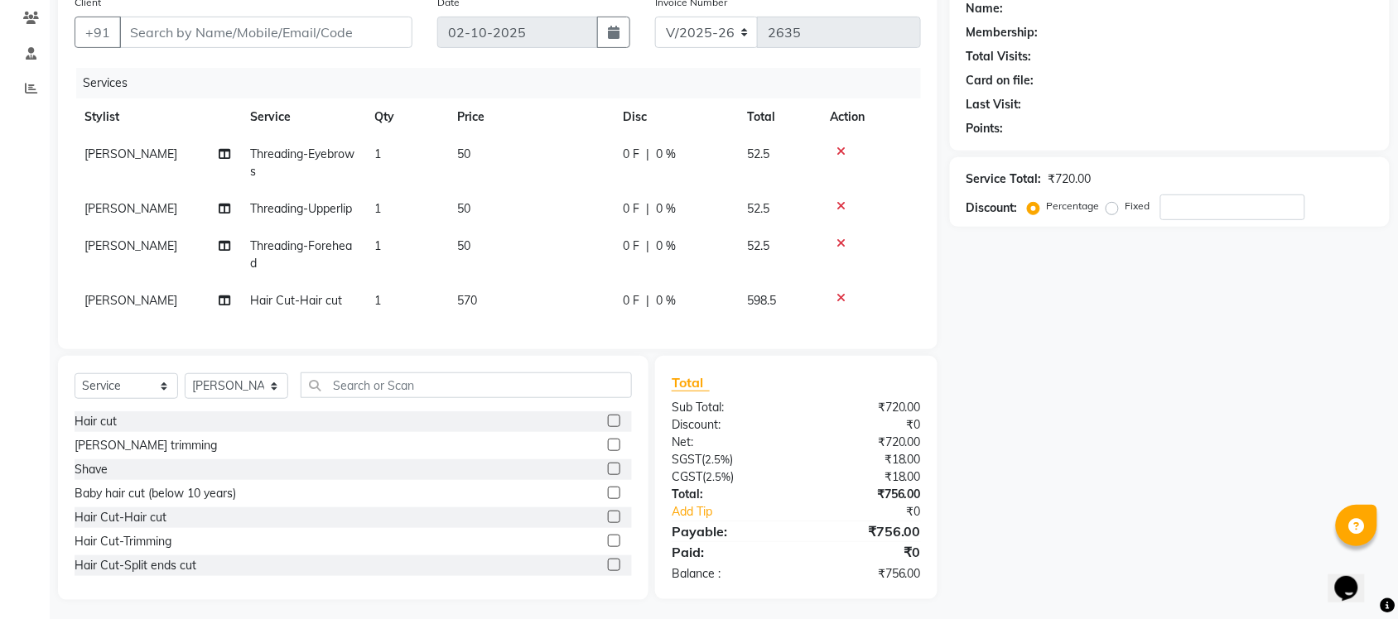
click at [108, 308] on span "[PERSON_NAME]" at bounding box center [130, 300] width 93 height 15
select select "92332"
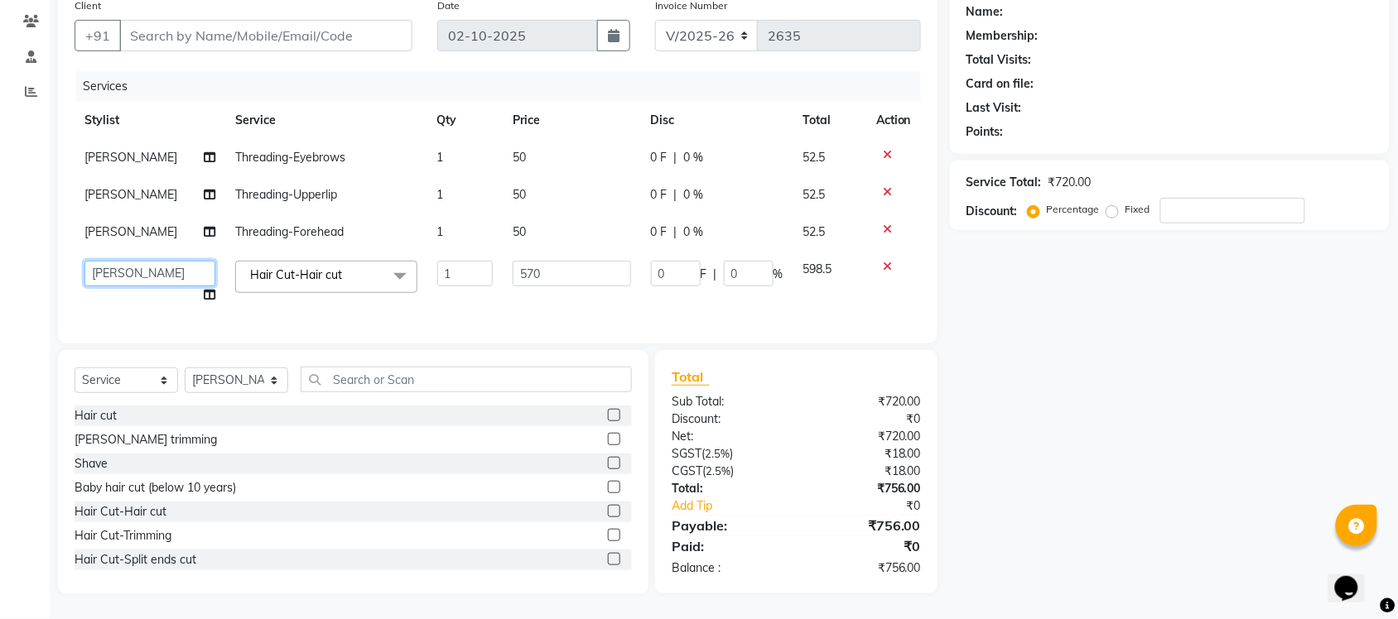
click at [117, 269] on select "Finance id Fiza Abbasi Govind Kiran Singh Krishna Lokesh Mahender Muskan Neetu …" at bounding box center [149, 274] width 131 height 26
select select "89715"
click at [274, 388] on select "Select Stylist Finance id [PERSON_NAME] [PERSON_NAME] [PERSON_NAME] [PERSON_NAM…" at bounding box center [237, 381] width 104 height 26
click at [1041, 382] on div "Name: Membership: Total Visits: Card on file: Last Visit: Points: Service Total…" at bounding box center [1176, 292] width 452 height 605
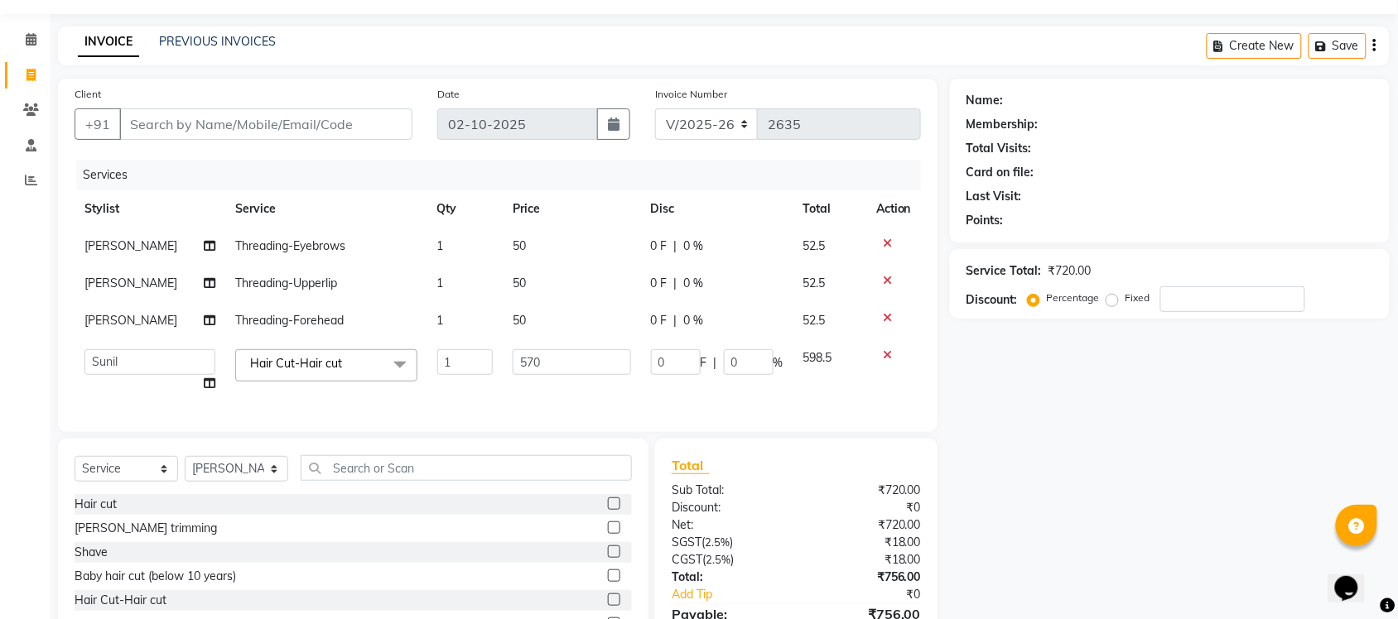
scroll to position [0, 0]
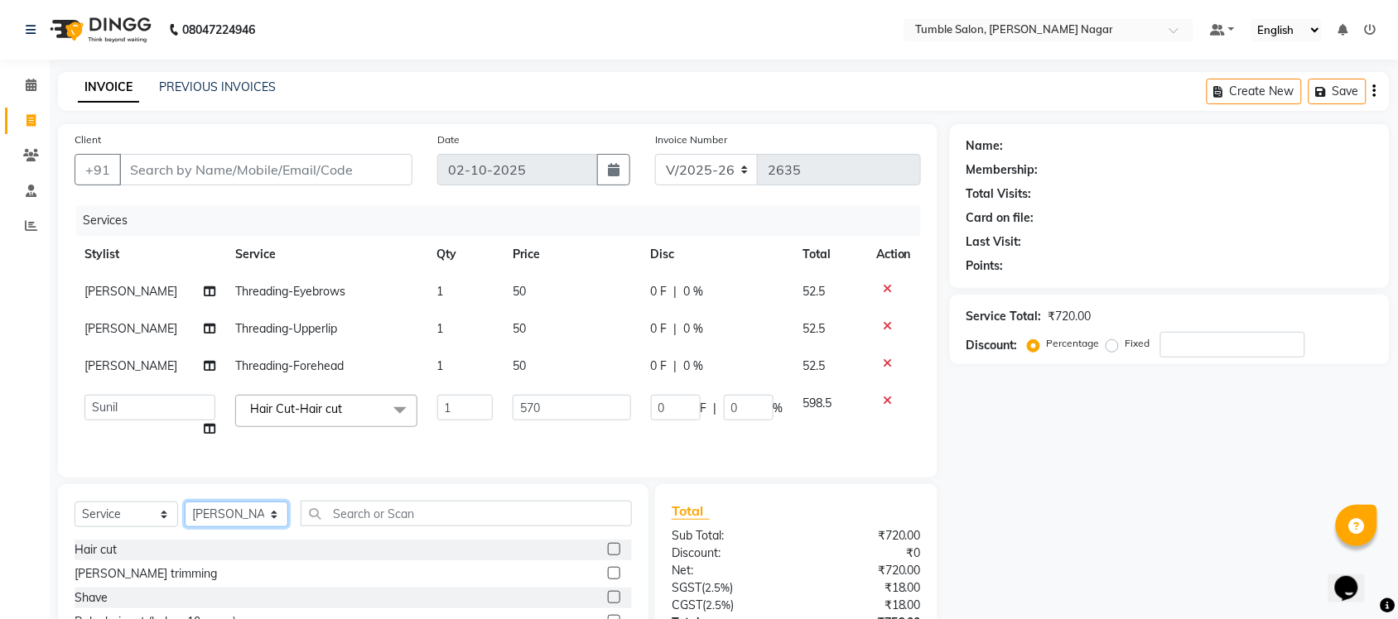
click at [274, 528] on select "Select Stylist Finance id [PERSON_NAME] [PERSON_NAME] [PERSON_NAME] [PERSON_NAM…" at bounding box center [237, 515] width 104 height 26
select select "77847"
click at [185, 517] on select "Select Stylist Finance id [PERSON_NAME] [PERSON_NAME] [PERSON_NAME] [PERSON_NAM…" at bounding box center [237, 515] width 104 height 26
click at [608, 556] on label at bounding box center [614, 549] width 12 height 12
click at [608, 556] on input "checkbox" at bounding box center [613, 550] width 11 height 11
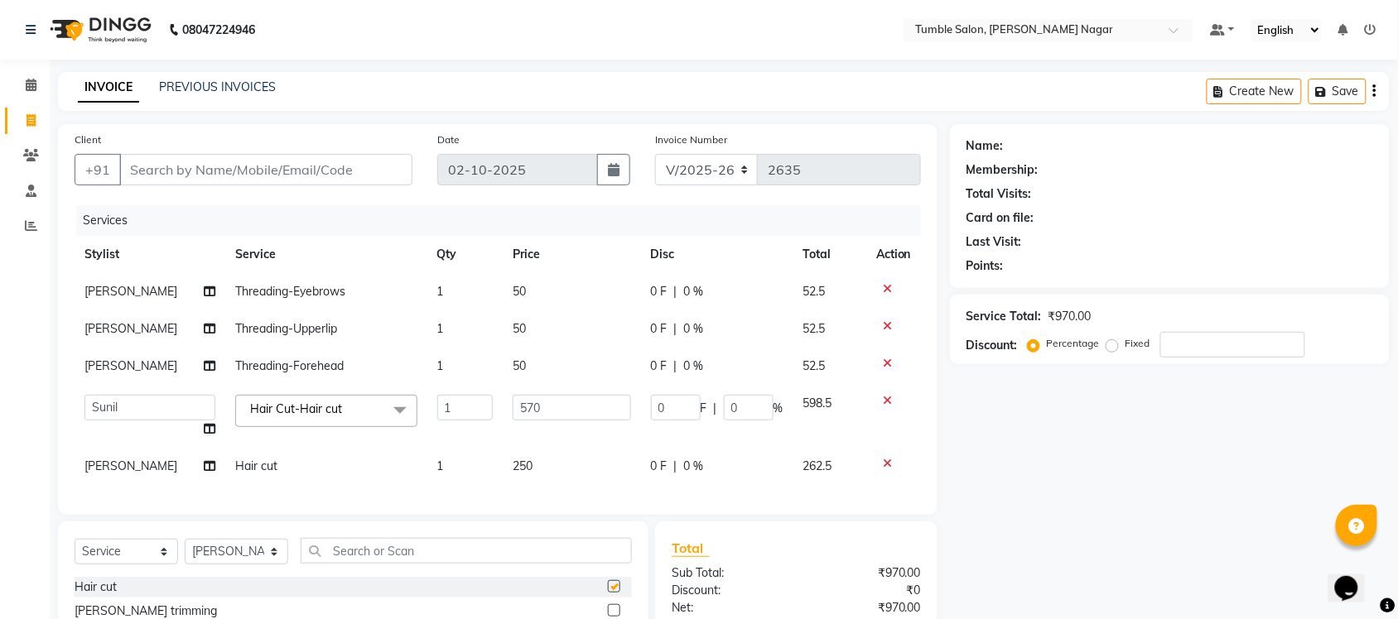
checkbox input "false"
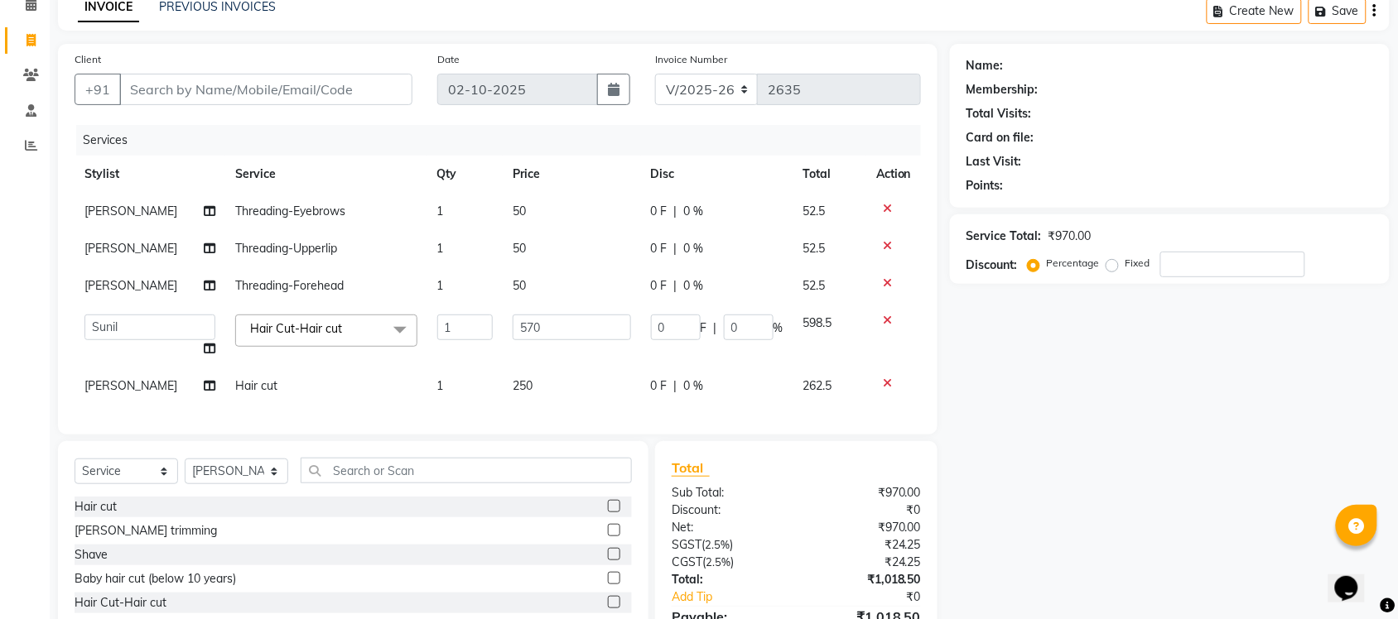
click at [608, 537] on label at bounding box center [614, 530] width 12 height 12
click at [608, 537] on input "checkbox" at bounding box center [613, 531] width 11 height 11
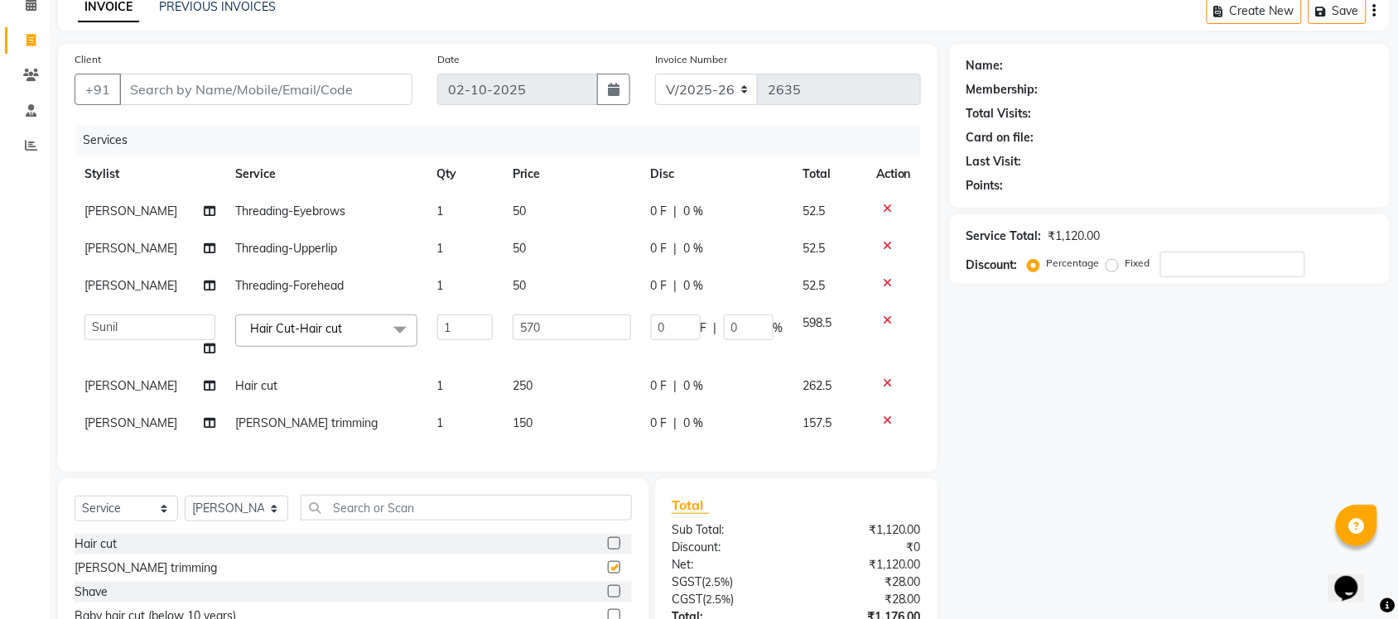
checkbox input "false"
click at [516, 424] on span "150" at bounding box center [523, 423] width 20 height 15
select select "77847"
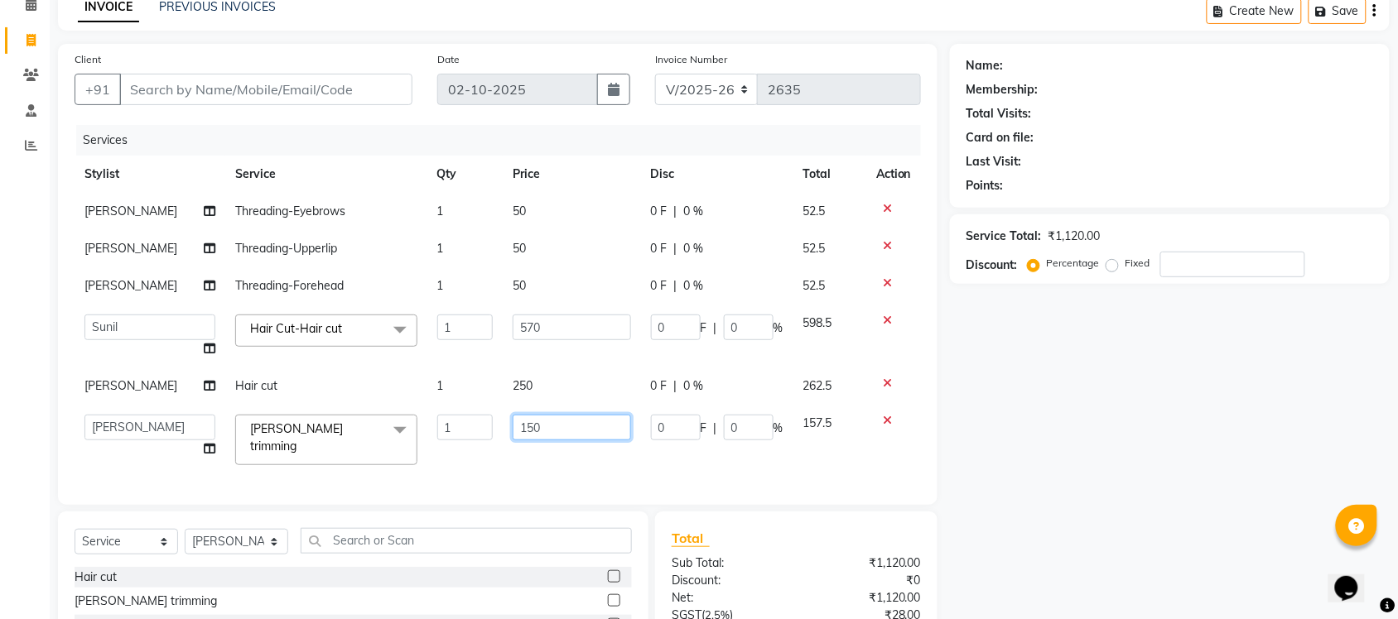
click at [523, 427] on input "150" at bounding box center [572, 428] width 118 height 26
type input "180"
click at [1168, 524] on div "Name: Membership: Total Visits: Card on file: Last Visit: Points: Service Total…" at bounding box center [1176, 400] width 452 height 712
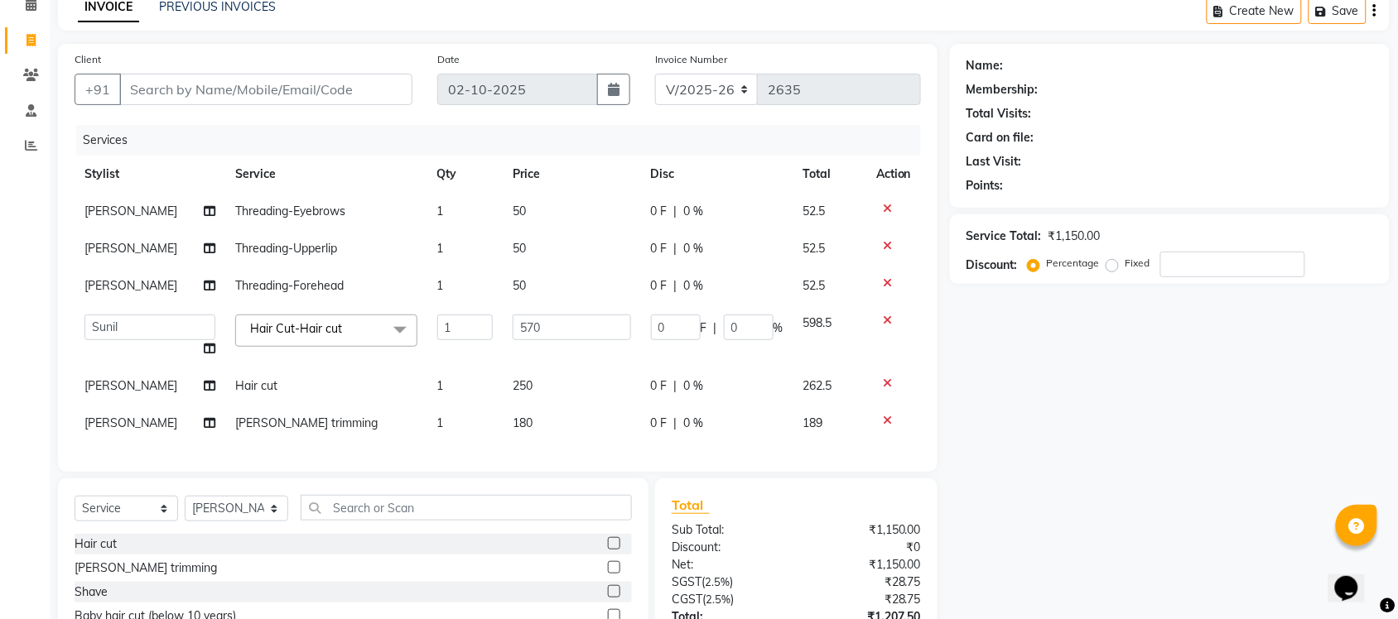
scroll to position [224, 0]
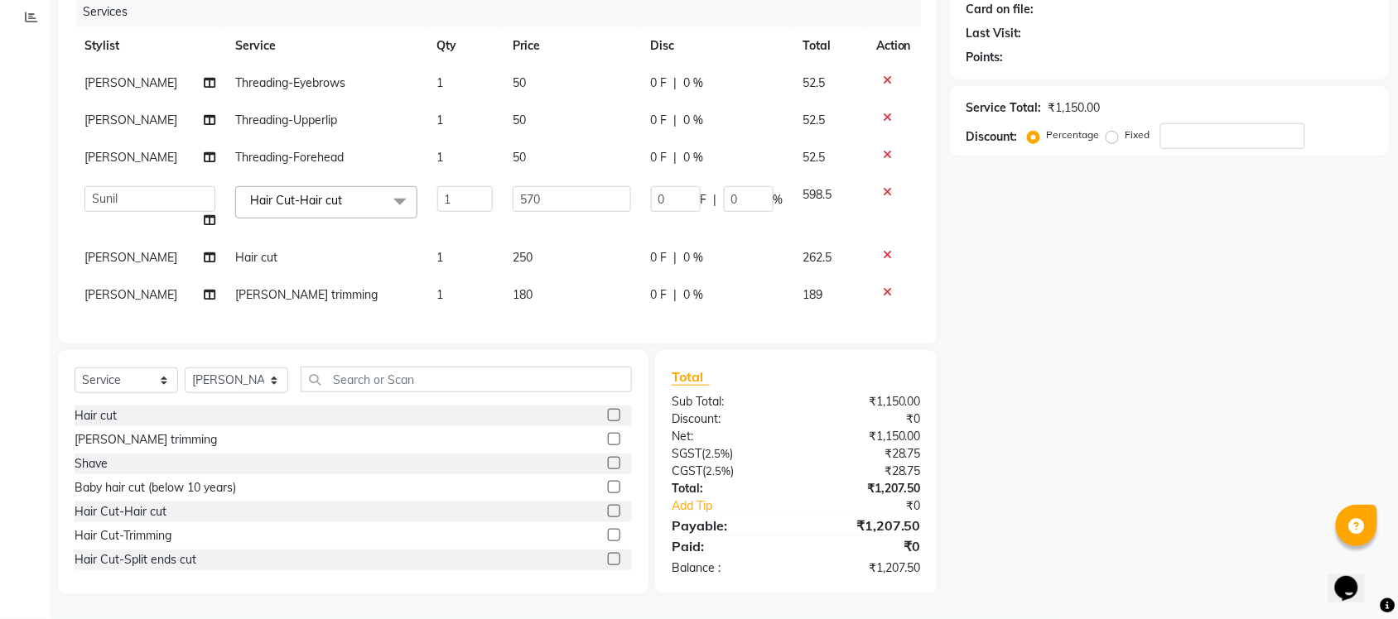
click at [515, 250] on span "250" at bounding box center [523, 257] width 20 height 15
select select "77847"
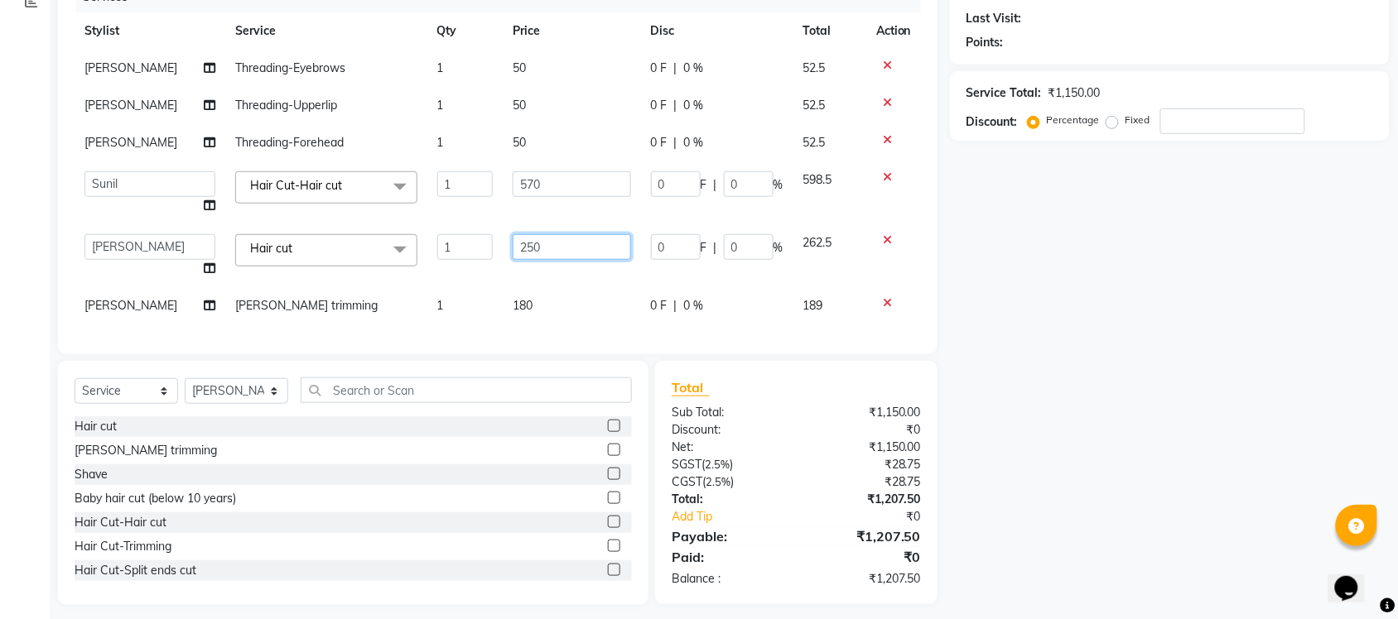
click at [523, 245] on input "250" at bounding box center [572, 247] width 118 height 26
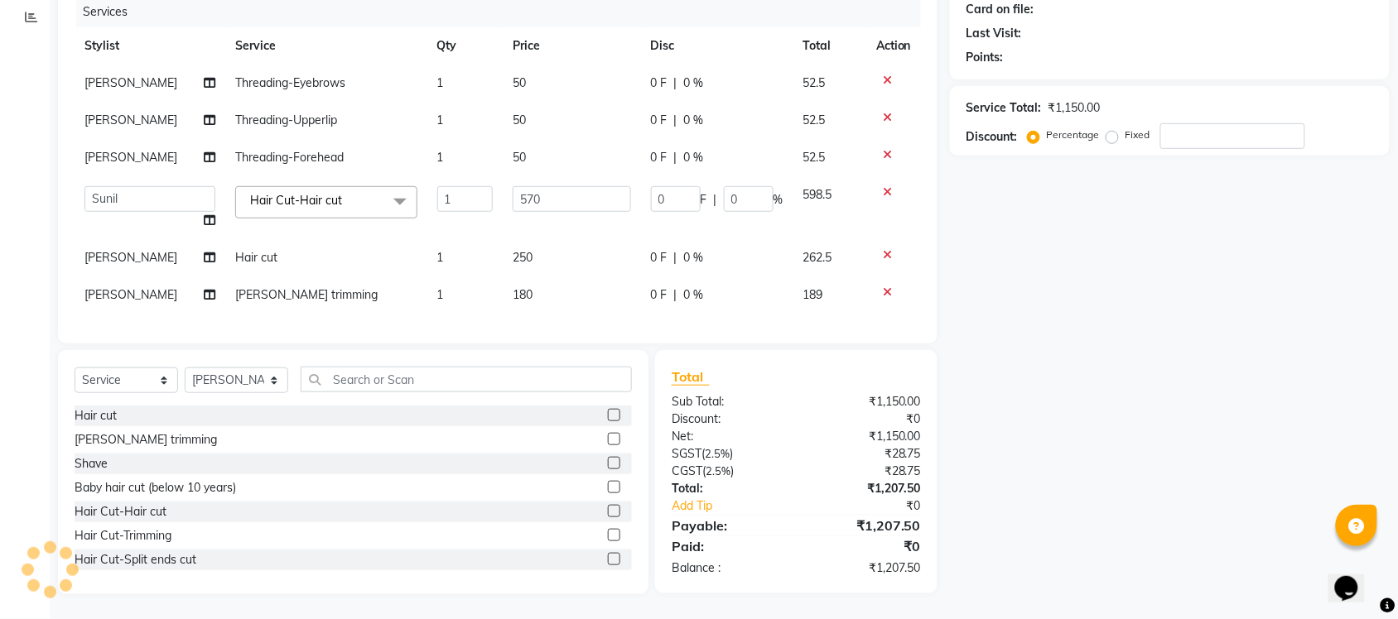
click at [1098, 381] on div "Name: Membership: Total Visits: Card on file: Last Visit: Points: Service Total…" at bounding box center [1176, 255] width 452 height 679
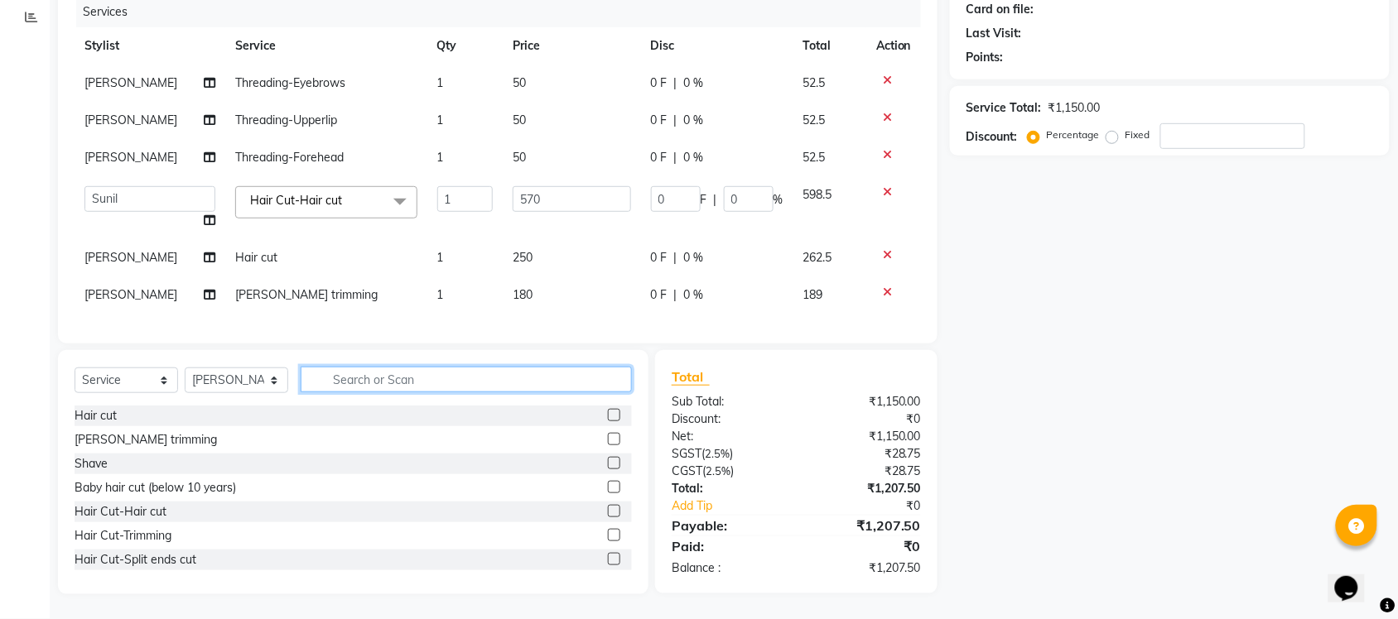
click at [381, 379] on input "text" at bounding box center [466, 380] width 331 height 26
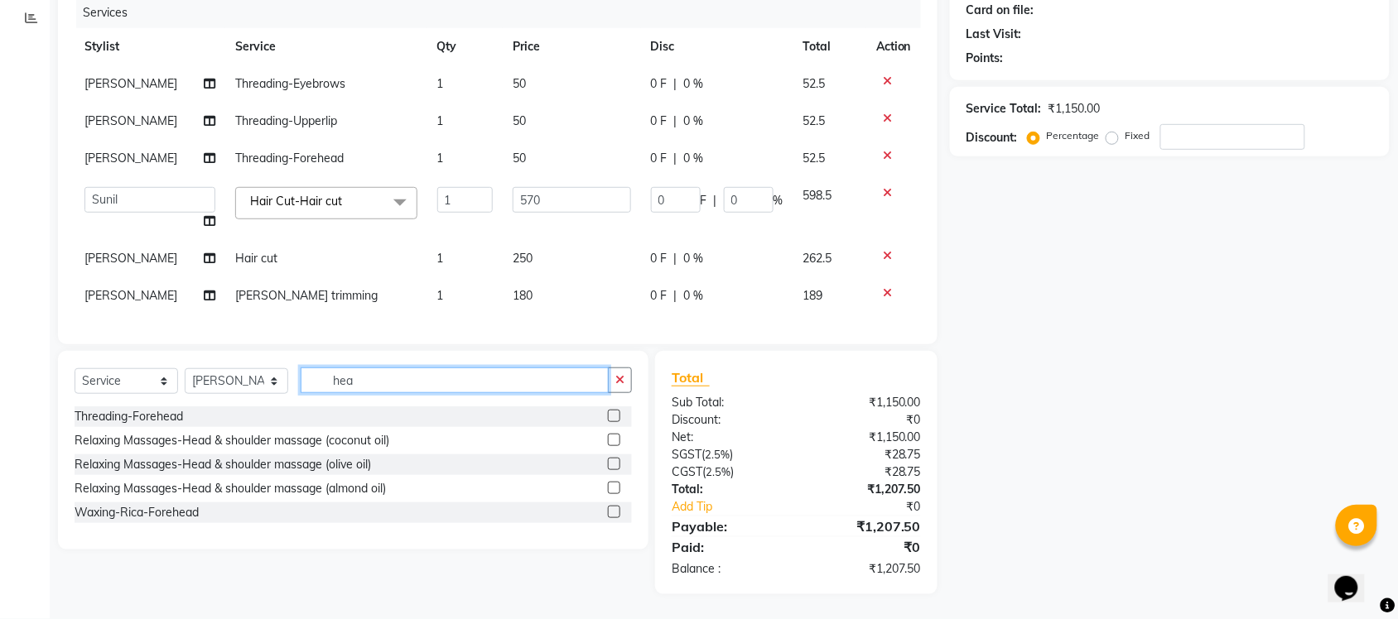
scroll to position [222, 0]
type input "head"
click at [614, 444] on label at bounding box center [614, 440] width 12 height 12
click at [614, 444] on input "checkbox" at bounding box center [613, 441] width 11 height 11
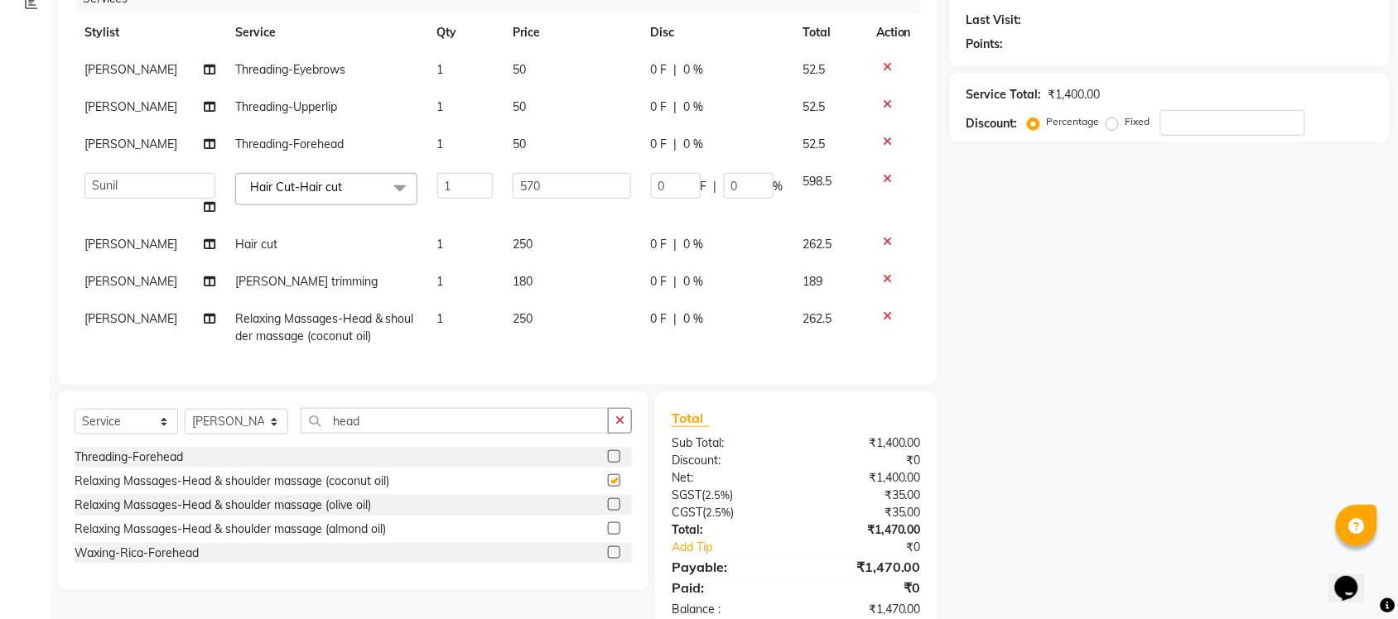
checkbox input "false"
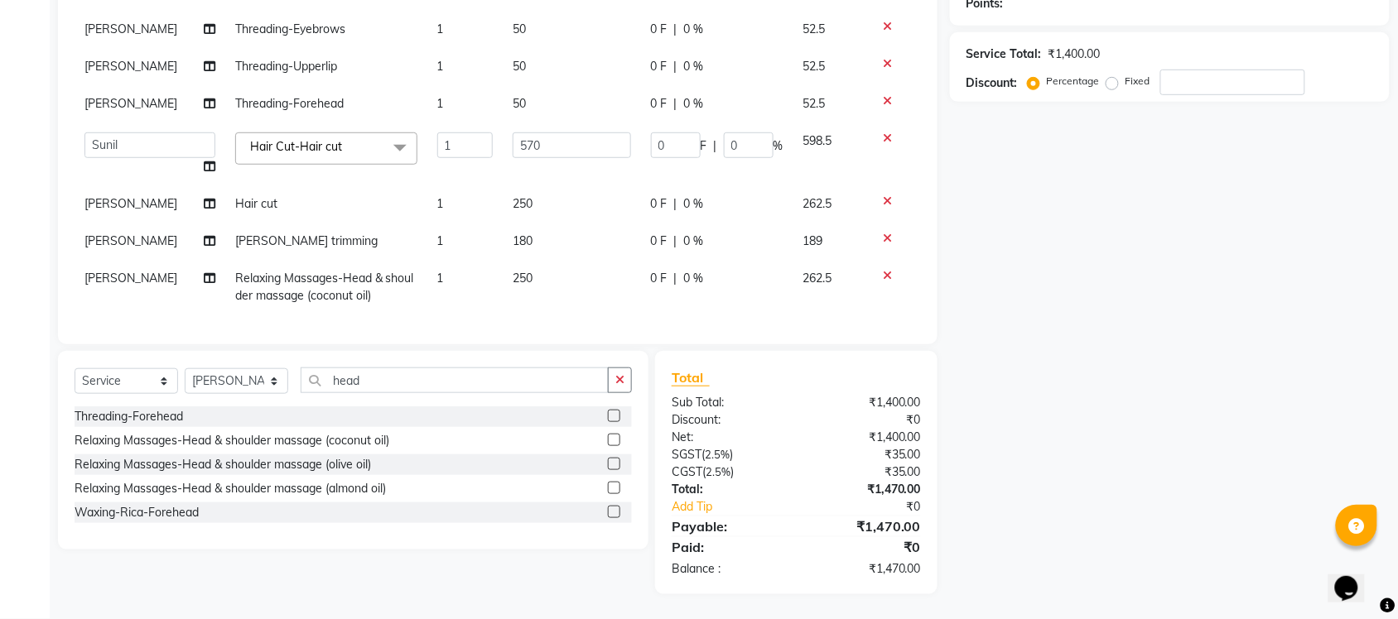
scroll to position [0, 0]
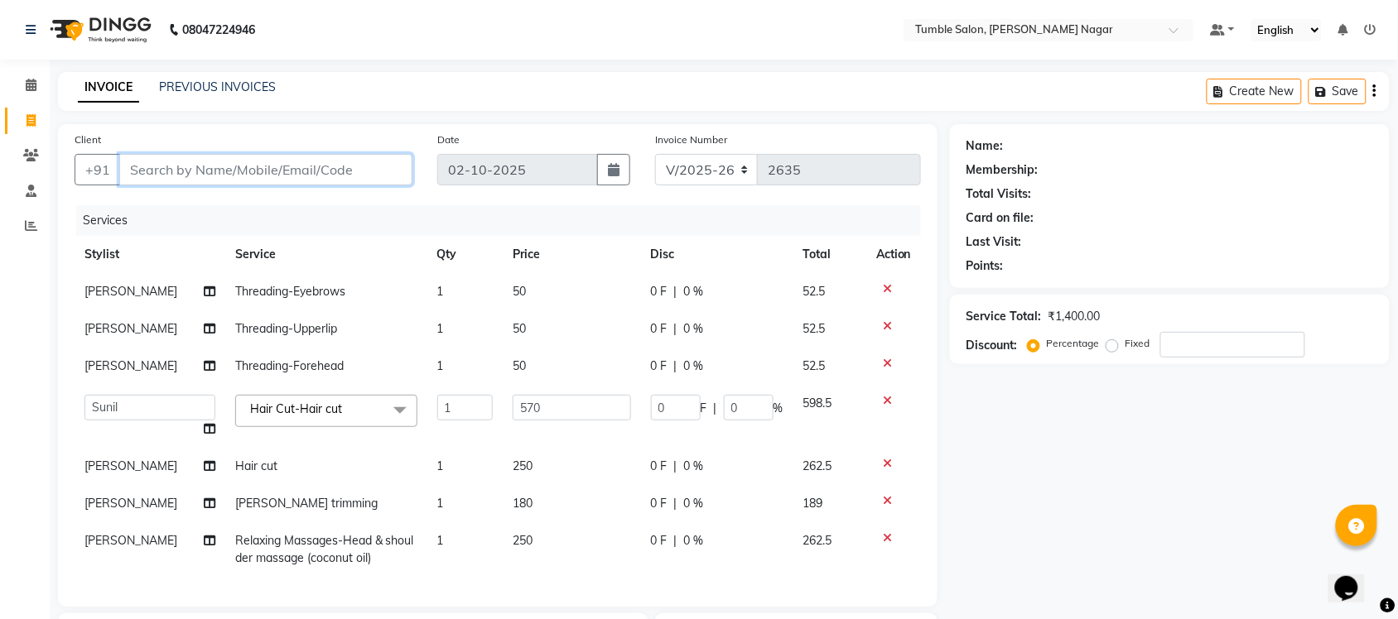
click at [229, 164] on input "Client" at bounding box center [265, 169] width 293 height 31
type input "9"
type input "0"
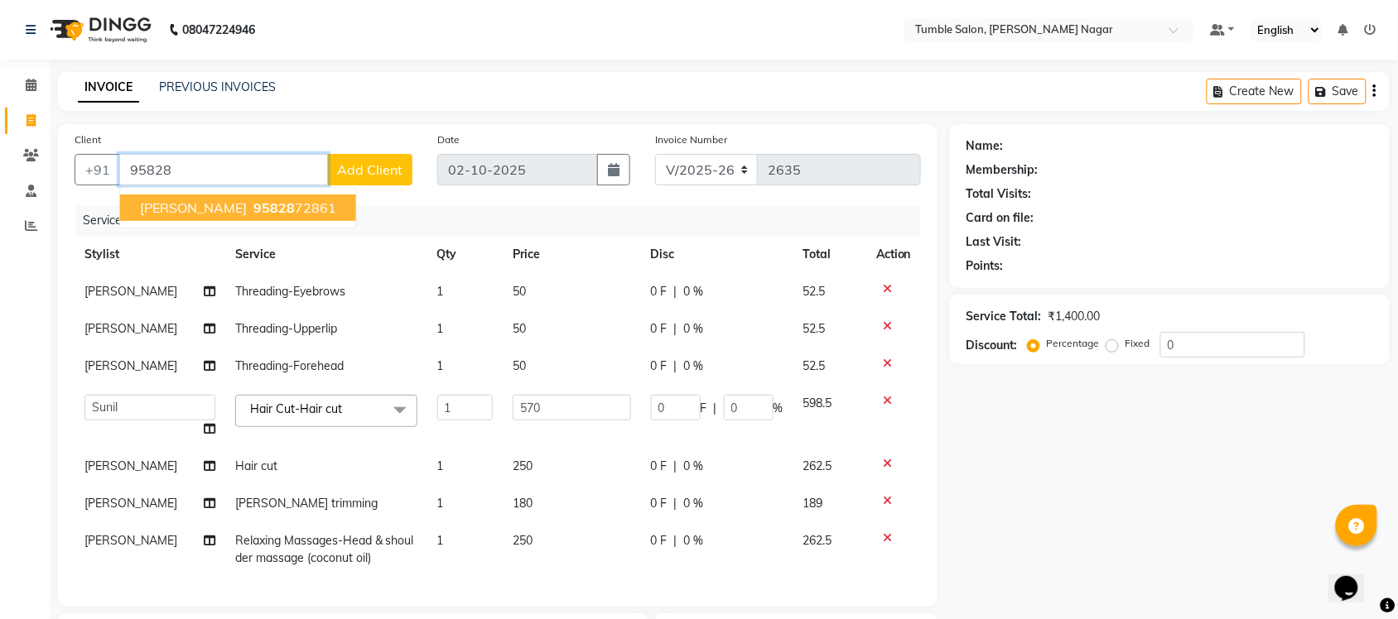
click at [253, 200] on span "95828" at bounding box center [273, 208] width 41 height 17
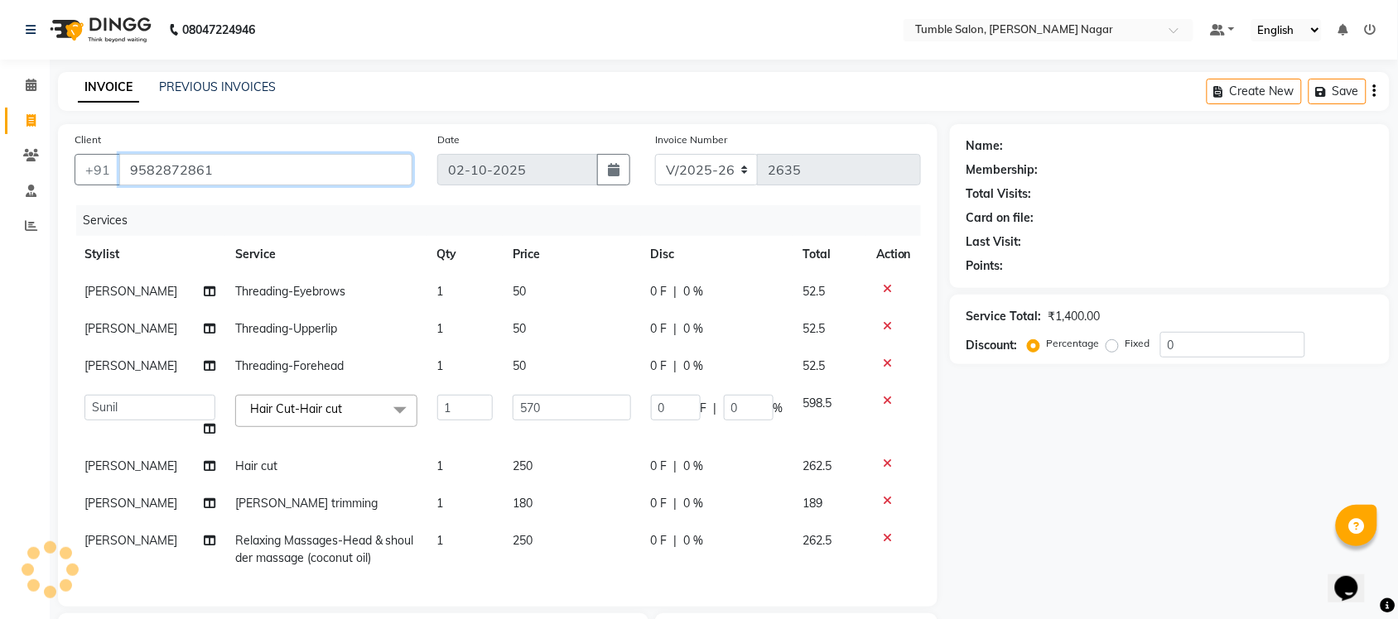
type input "9582872861"
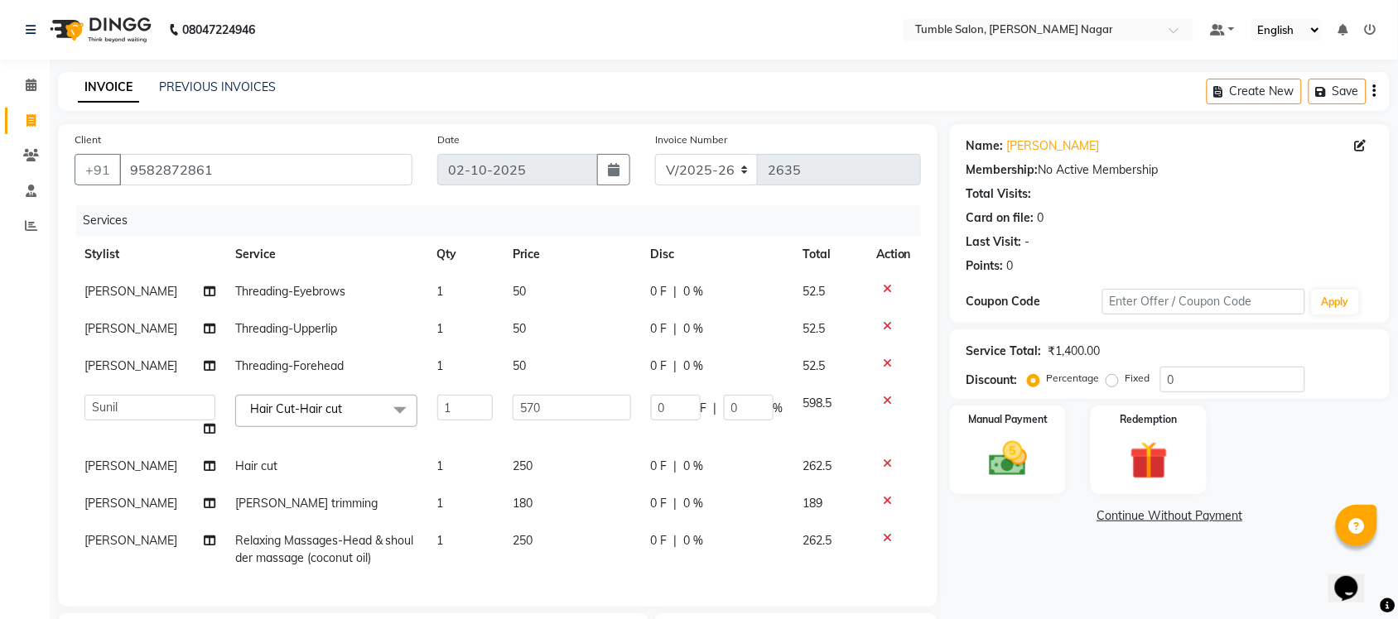
scroll to position [277, 0]
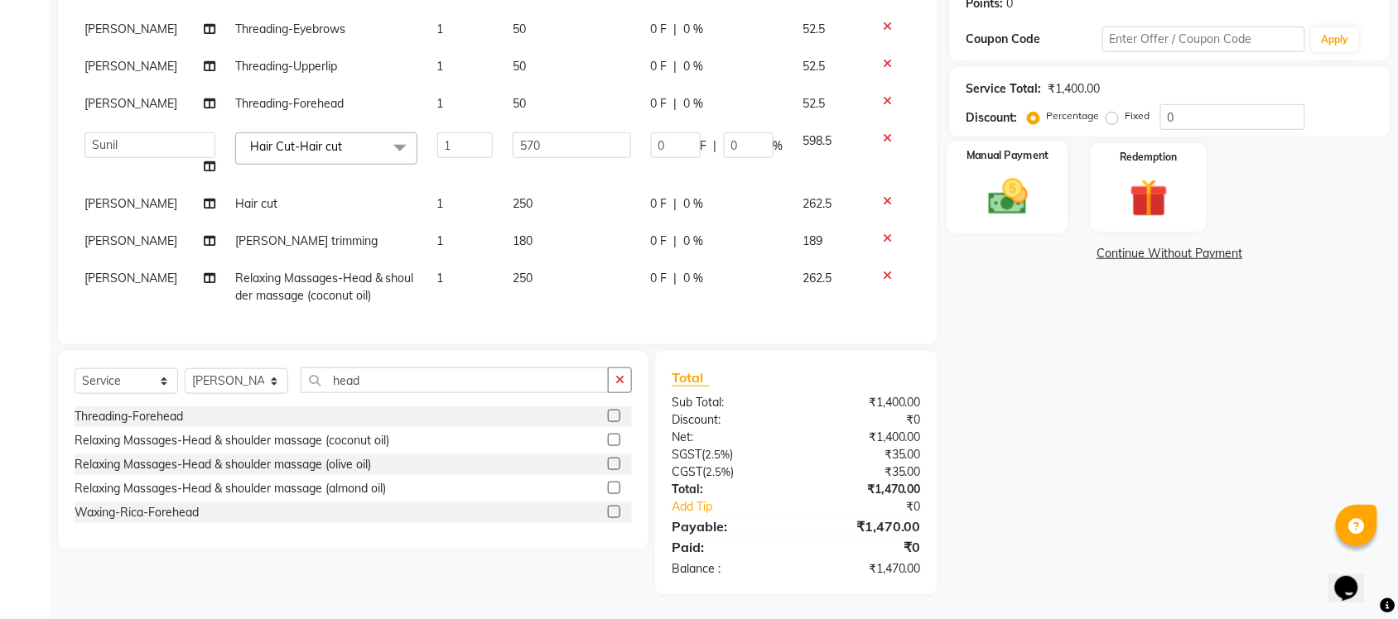
click at [990, 182] on img at bounding box center [1008, 197] width 65 height 46
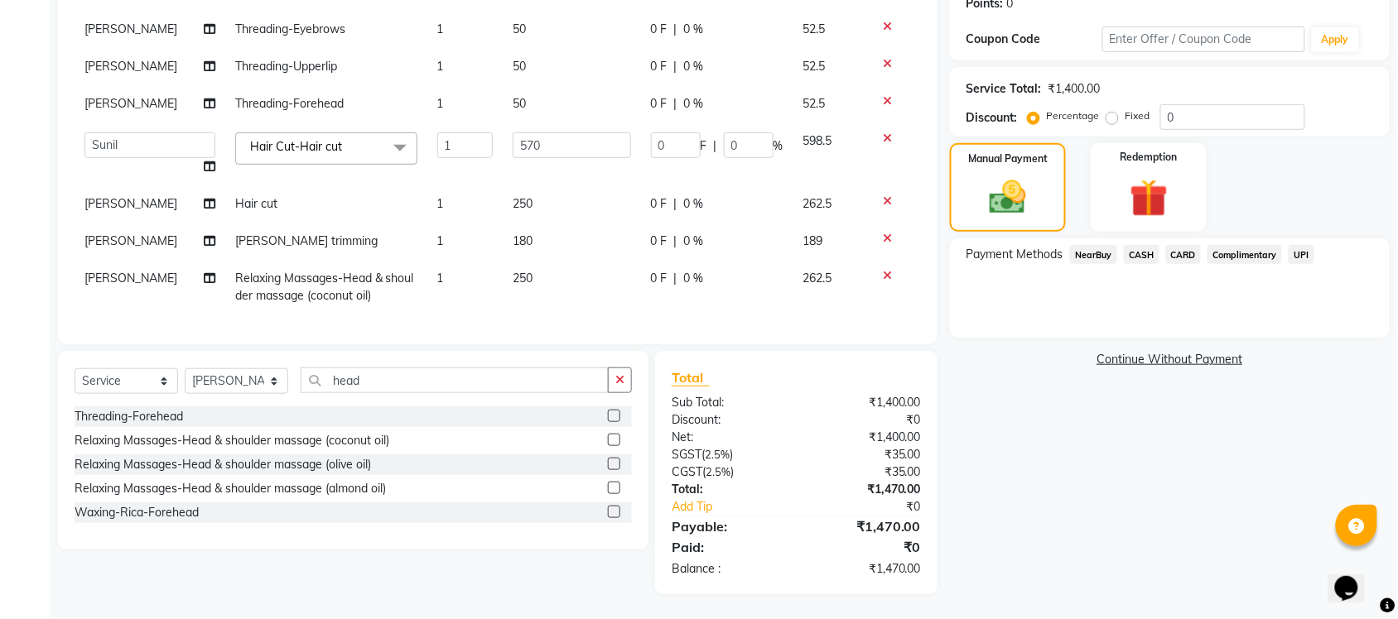
click at [1300, 245] on span "UPI" at bounding box center [1302, 254] width 26 height 19
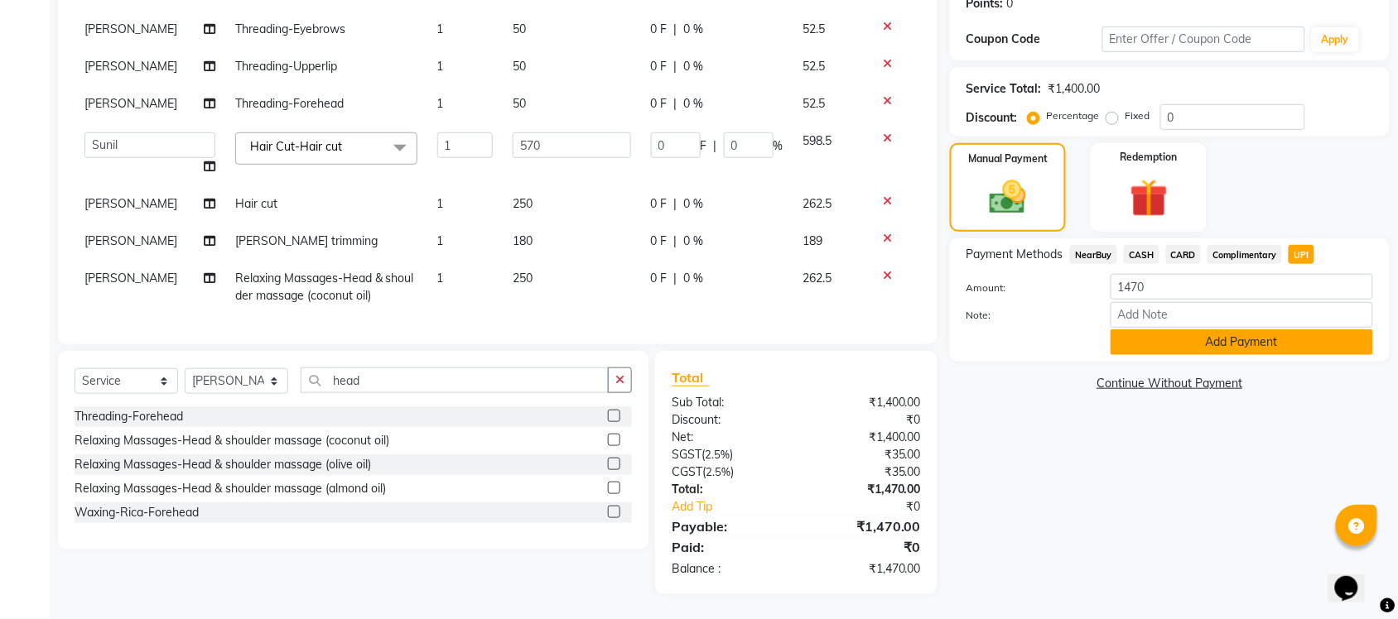
click at [1161, 330] on button "Add Payment" at bounding box center [1242, 343] width 263 height 26
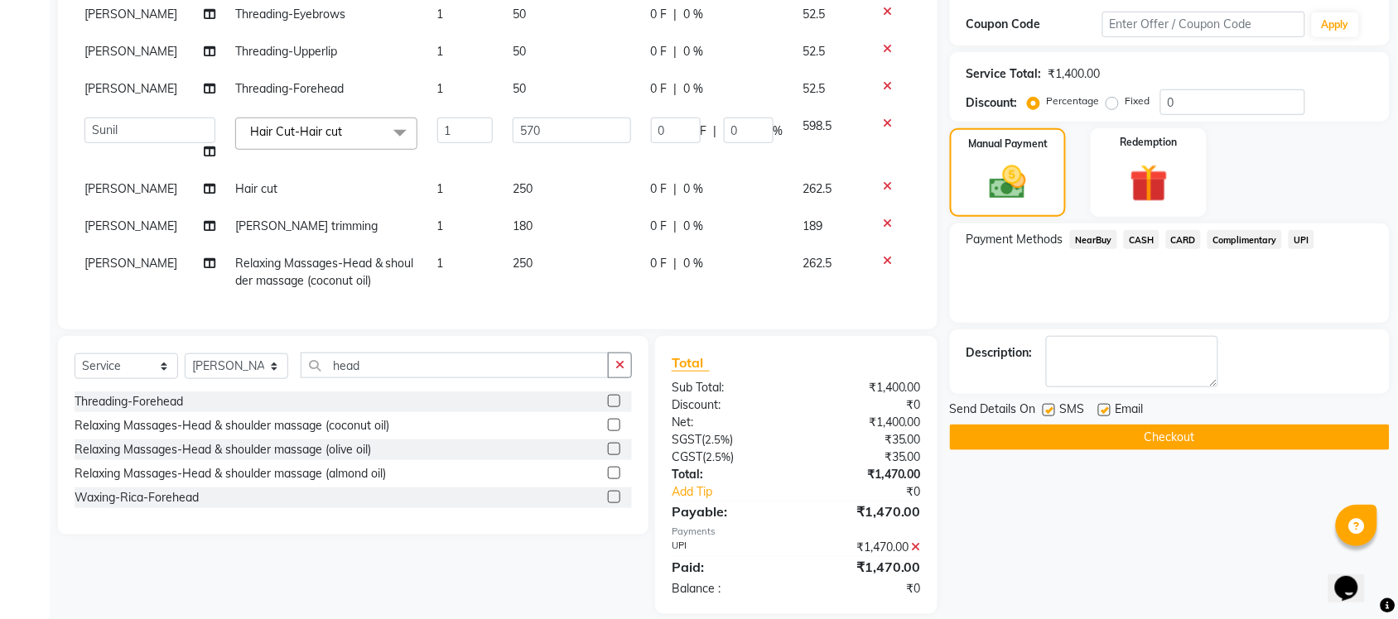
click at [1139, 441] on button "Checkout" at bounding box center [1170, 438] width 440 height 26
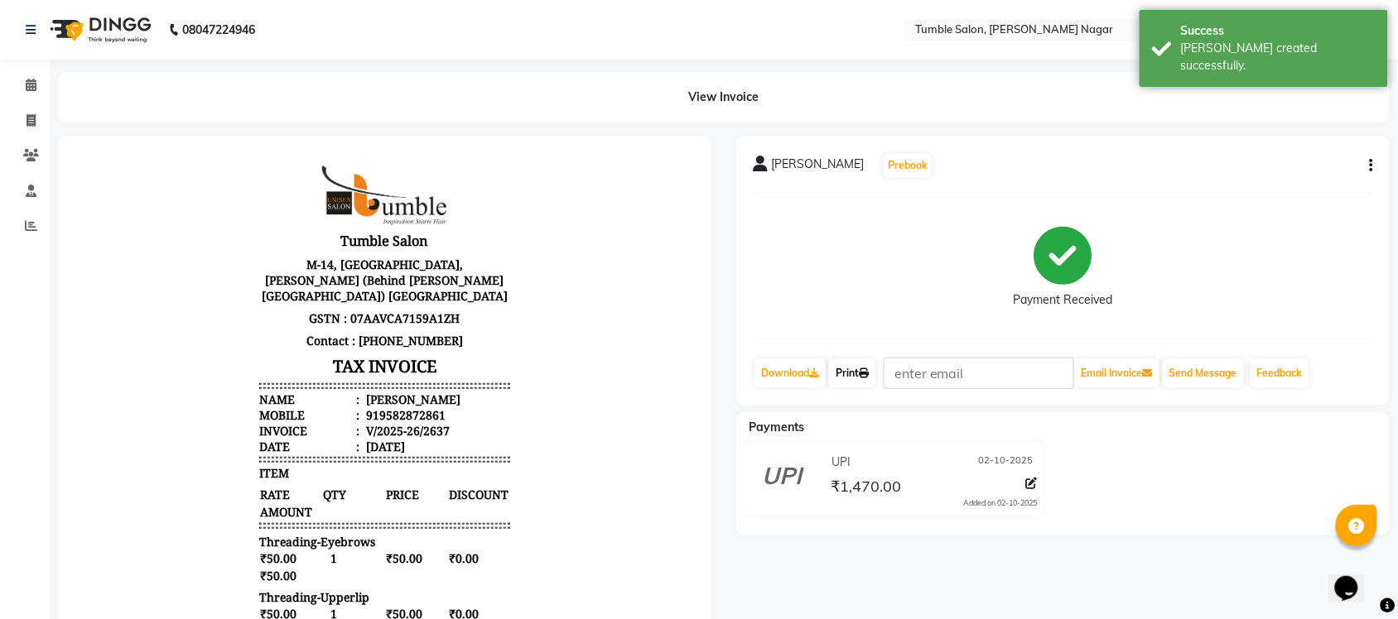
click at [854, 373] on link "Print" at bounding box center [852, 373] width 46 height 28
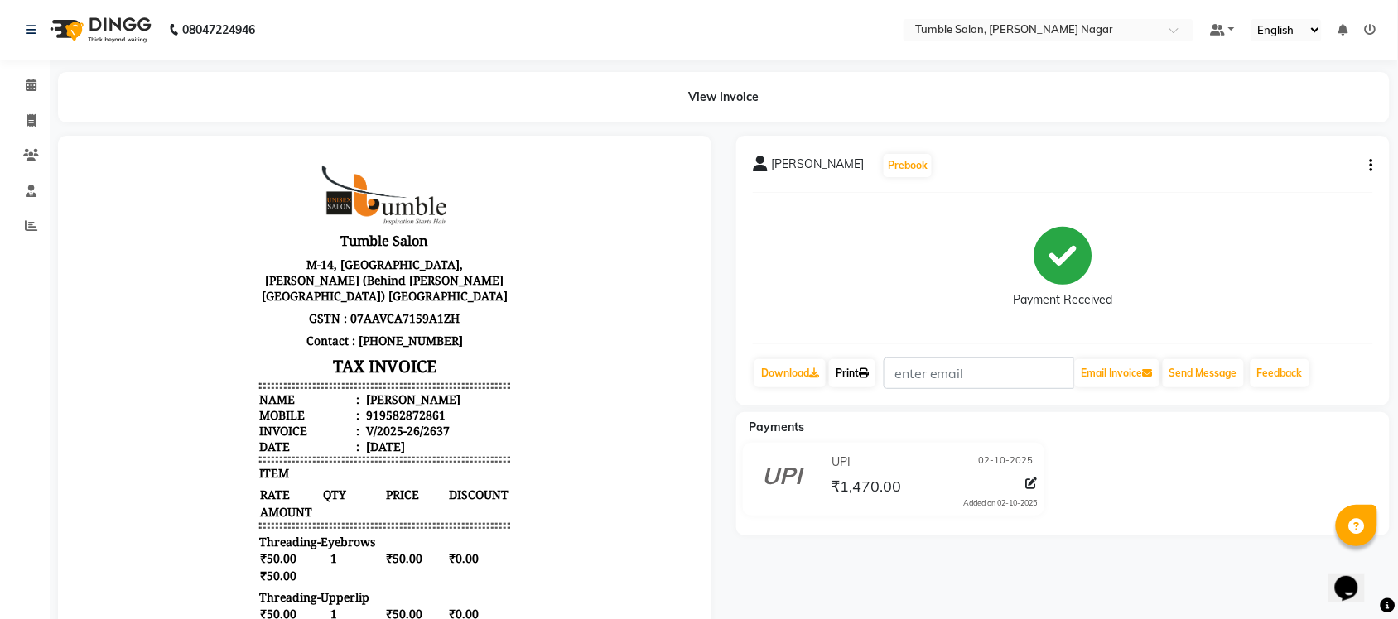
click at [855, 373] on link "Print" at bounding box center [852, 373] width 46 height 28
click at [862, 373] on link "Print" at bounding box center [852, 373] width 46 height 28
click at [851, 374] on link "Print" at bounding box center [852, 373] width 46 height 28
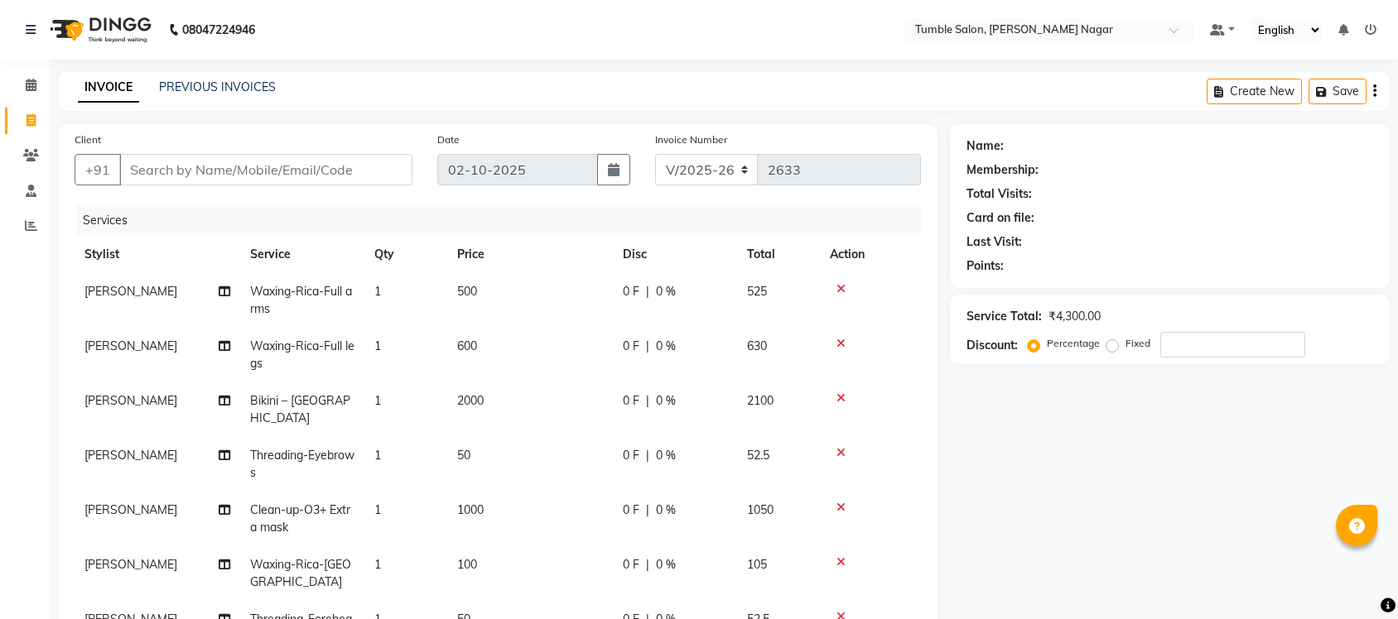
select select "8207"
select select "service"
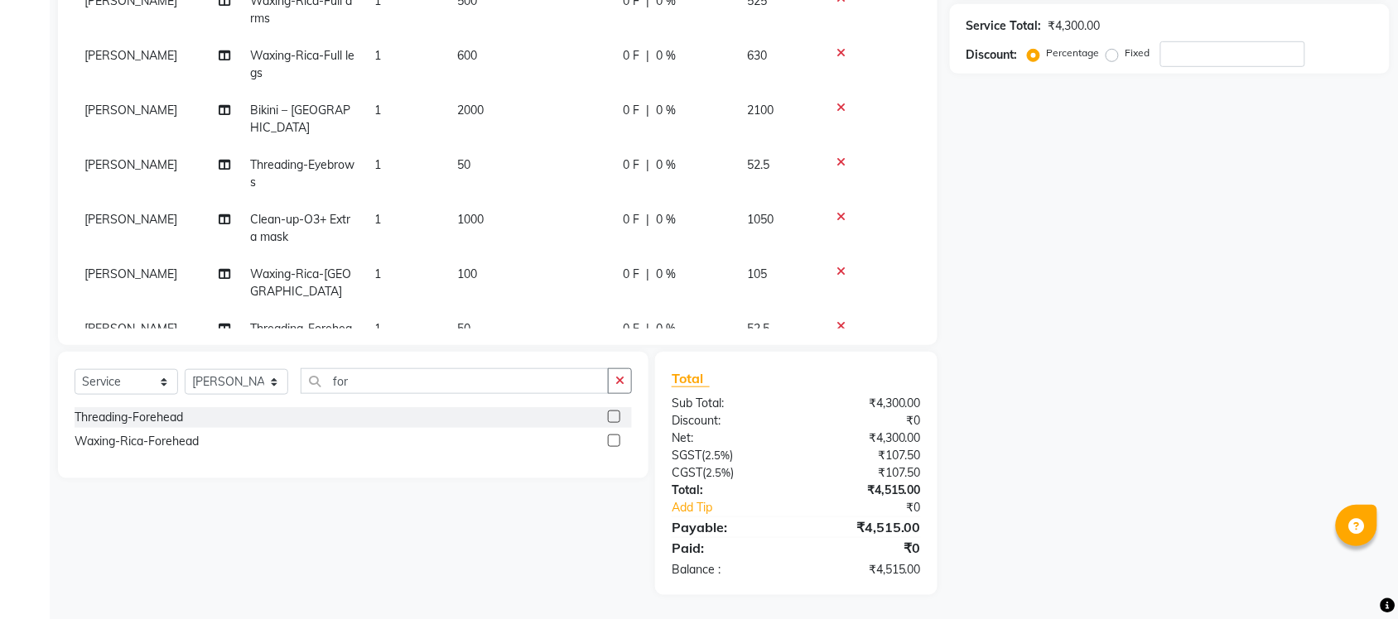
scroll to position [47, 0]
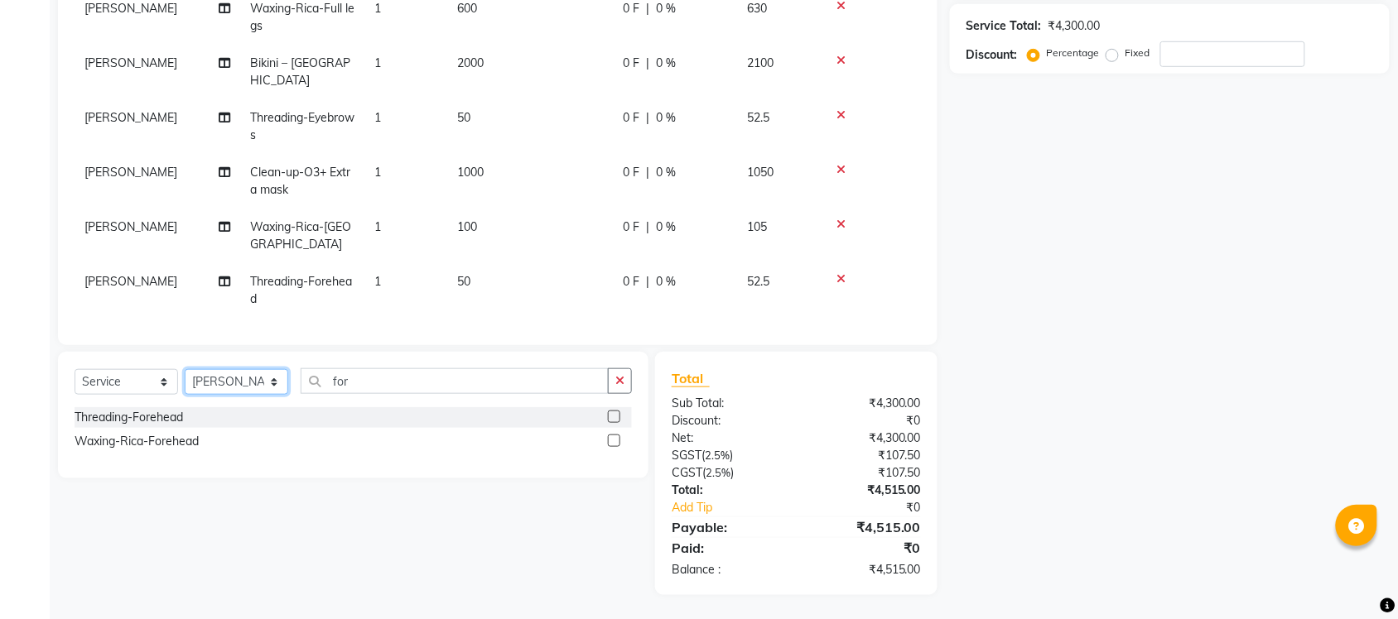
click at [267, 383] on select "Select Stylist Finance id [PERSON_NAME] [PERSON_NAME] [PERSON_NAME] [PERSON_NAM…" at bounding box center [237, 382] width 104 height 26
select select "77852"
click at [185, 369] on select "Select Stylist Finance id [PERSON_NAME] [PERSON_NAME] [PERSON_NAME] [PERSON_NAM…" at bounding box center [237, 382] width 104 height 26
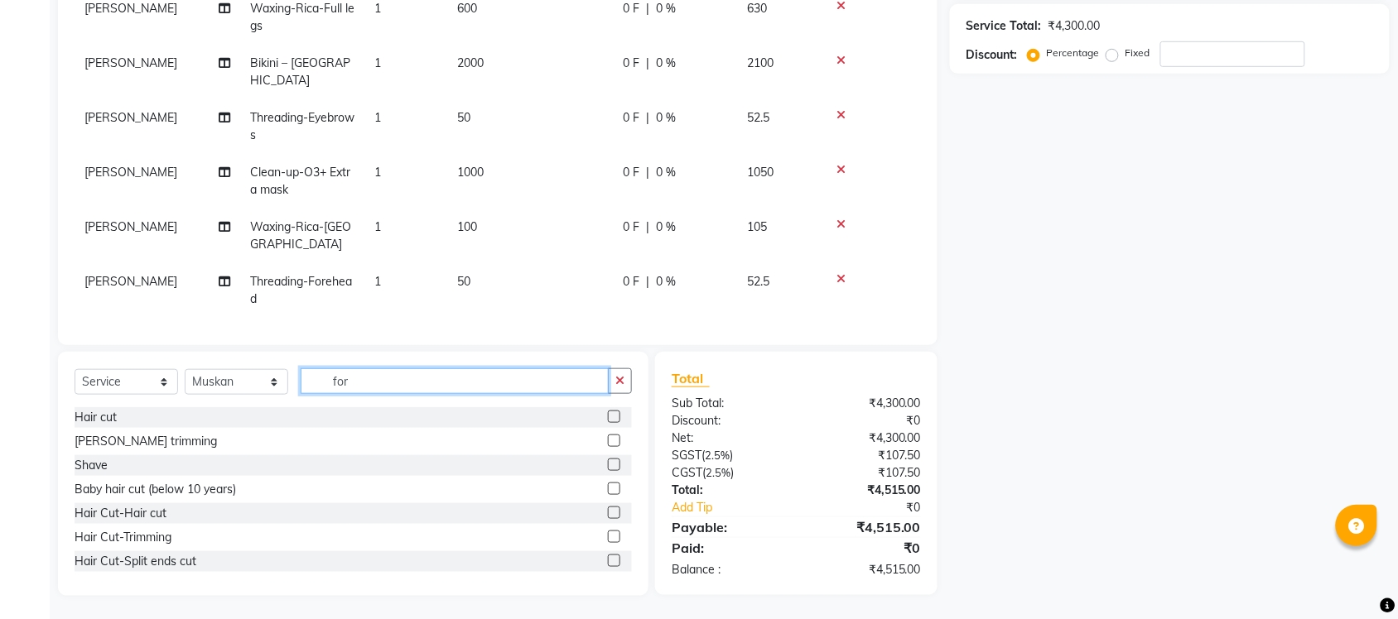
click at [383, 383] on input "for" at bounding box center [455, 382] width 308 height 26
type input "f"
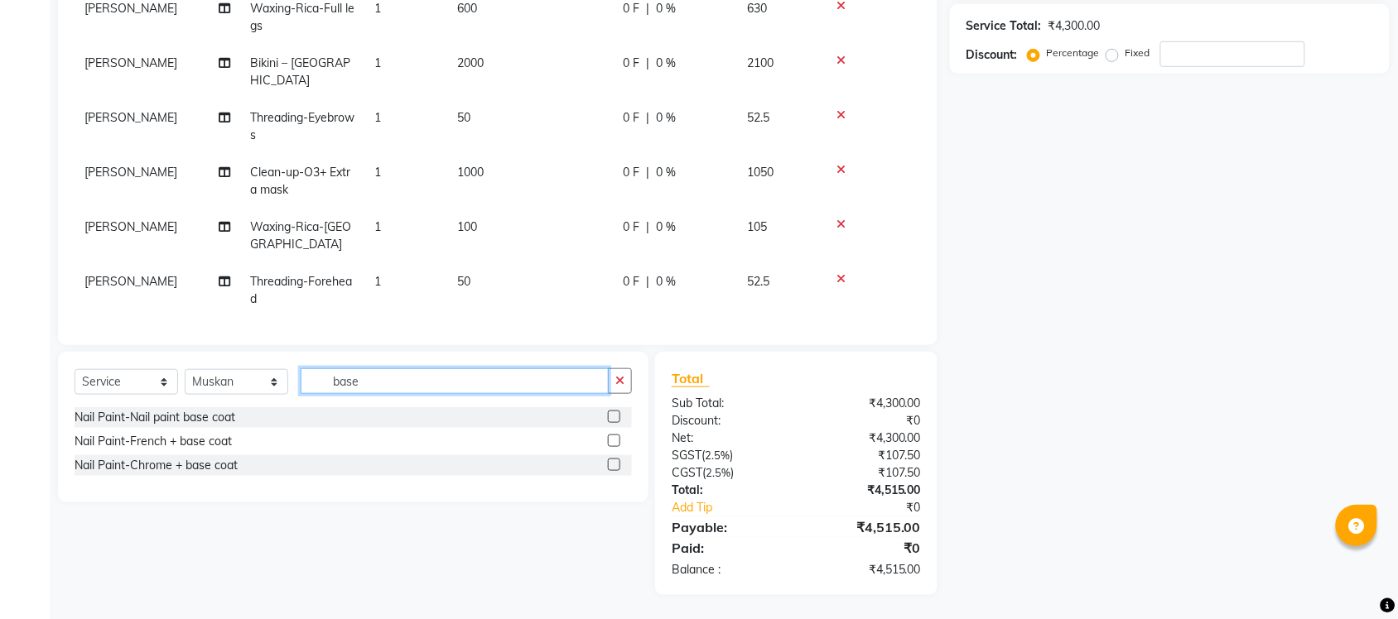
type input "base"
click at [614, 421] on label at bounding box center [614, 417] width 12 height 12
click at [614, 421] on input "checkbox" at bounding box center [613, 417] width 11 height 11
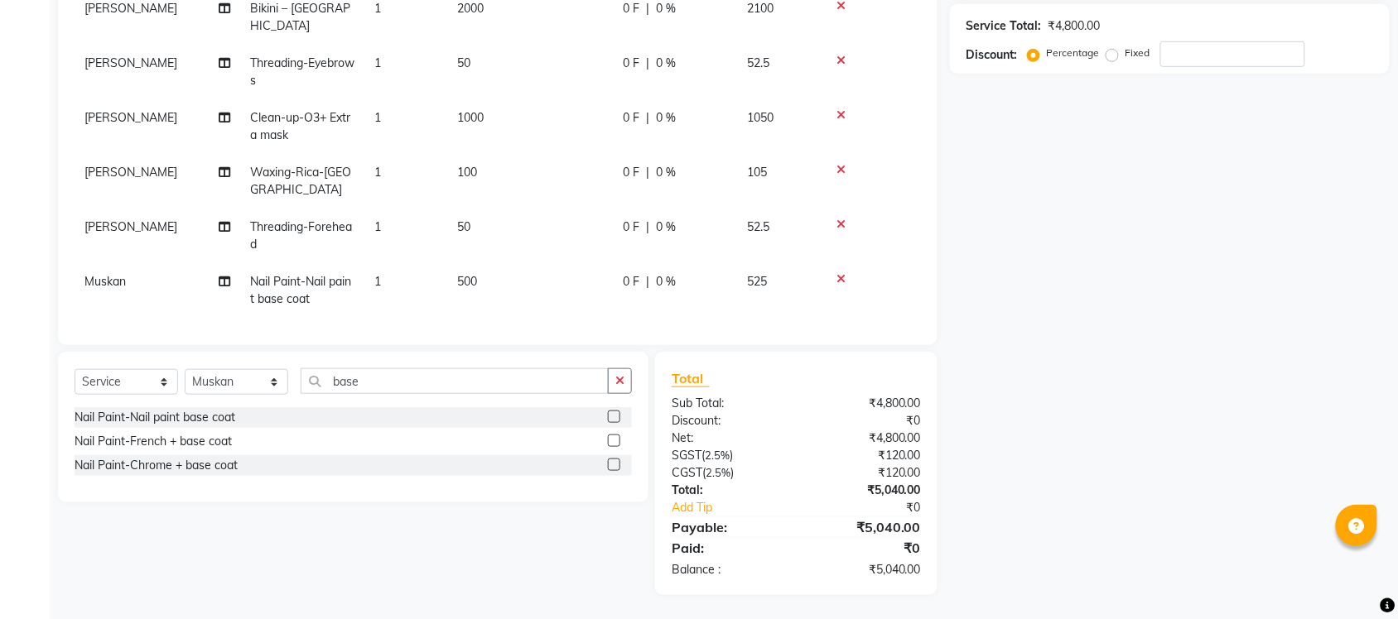
checkbox input "false"
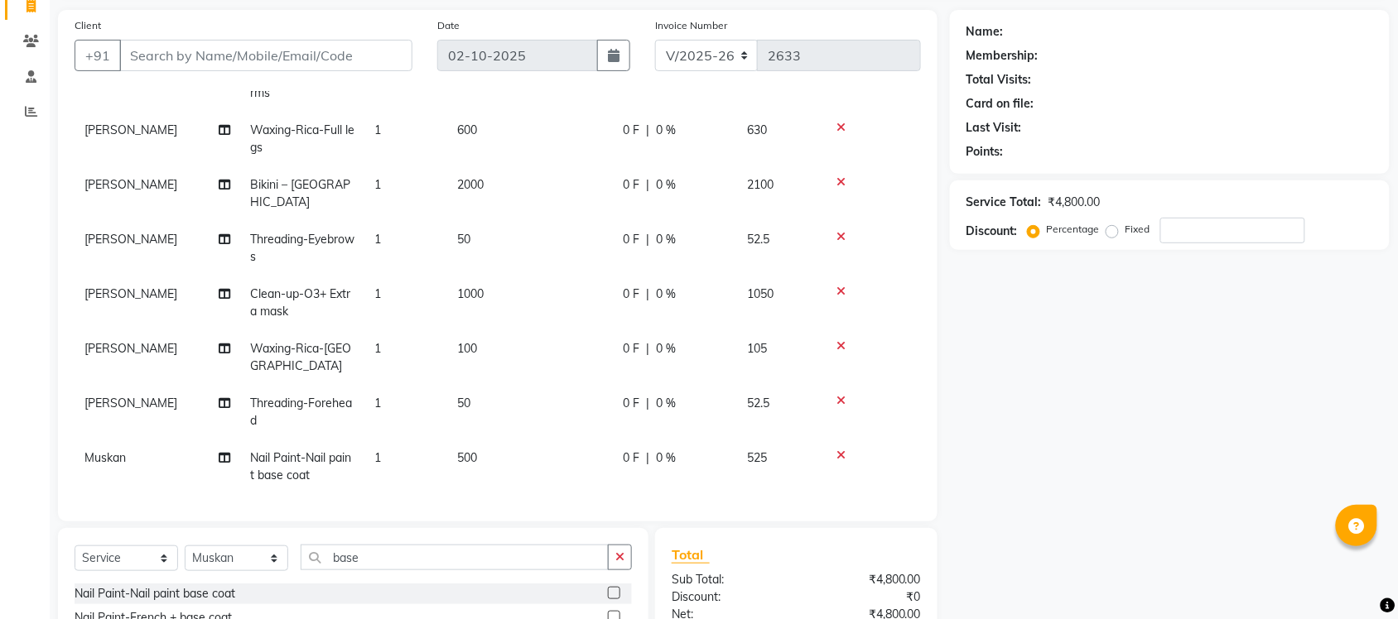
scroll to position [0, 0]
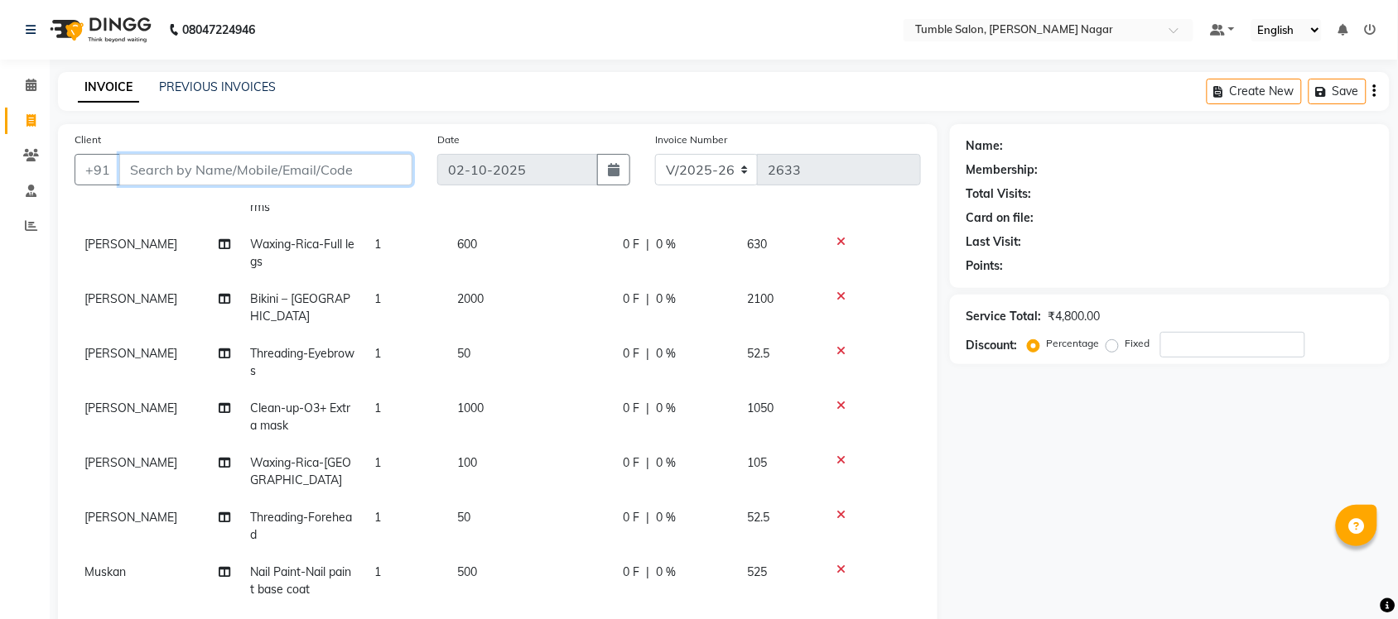
click at [192, 175] on input "Client" at bounding box center [265, 169] width 293 height 31
type input "9"
type input "0"
type input "9289441486"
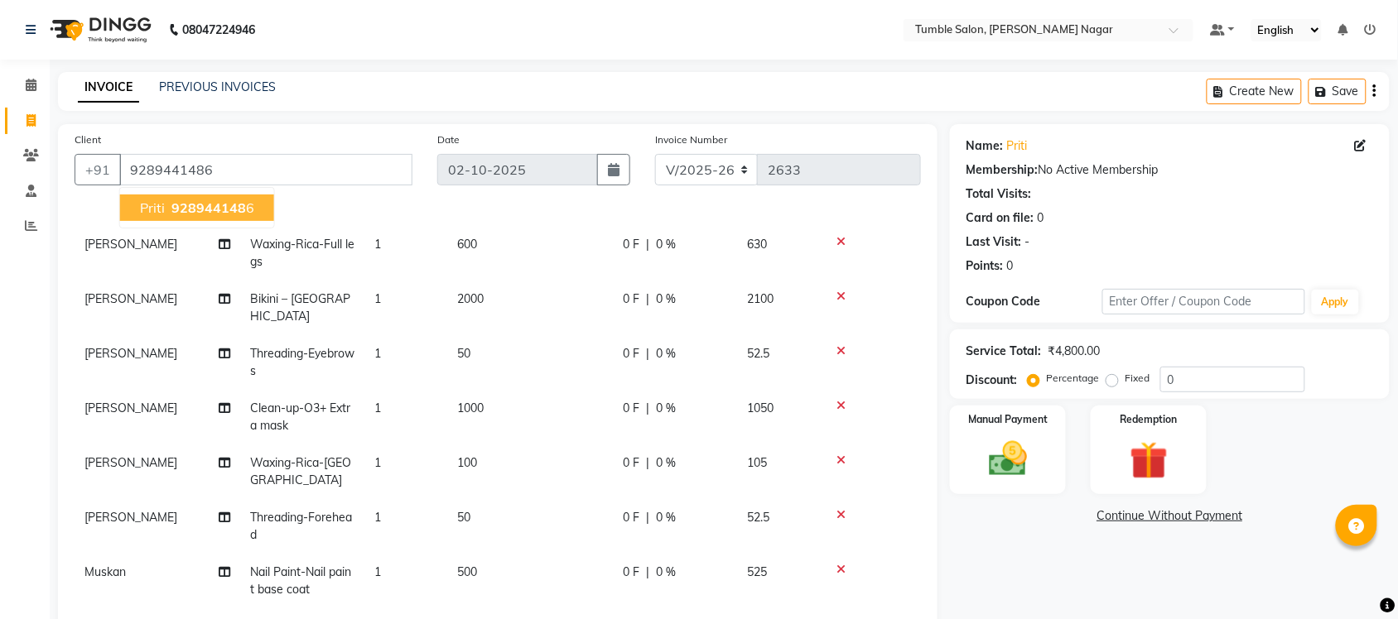
click at [226, 211] on span "928944148" at bounding box center [208, 208] width 75 height 17
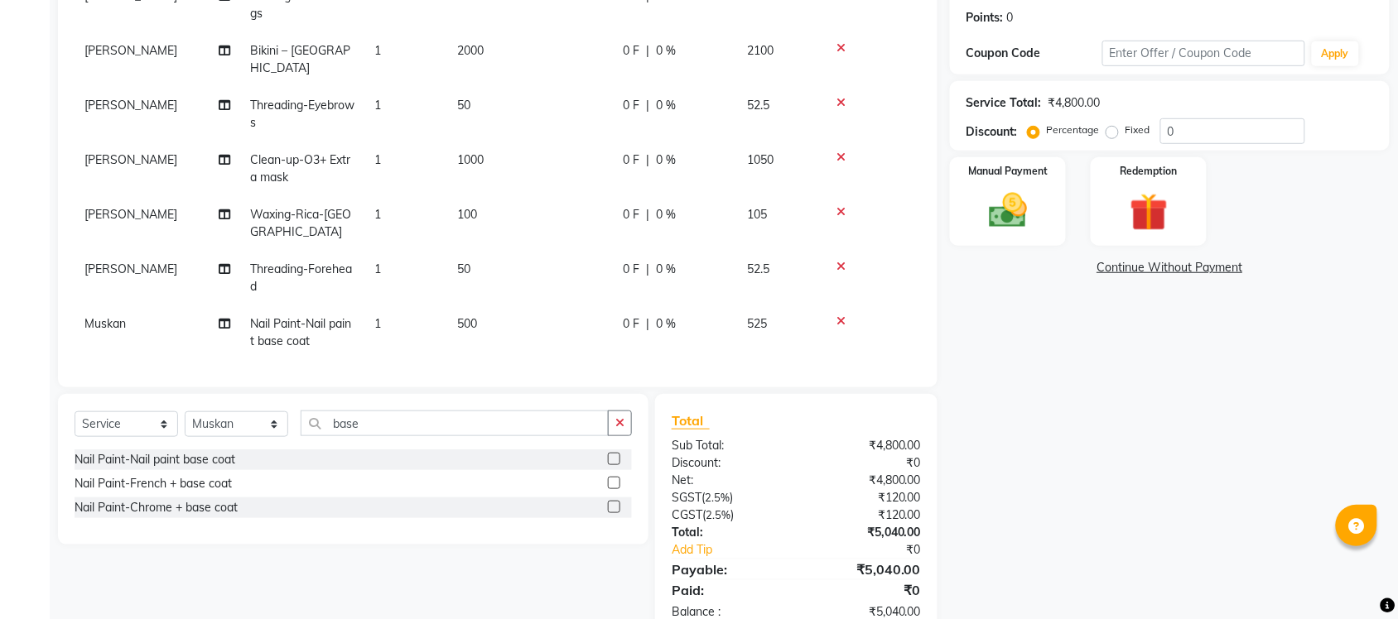
scroll to position [291, 0]
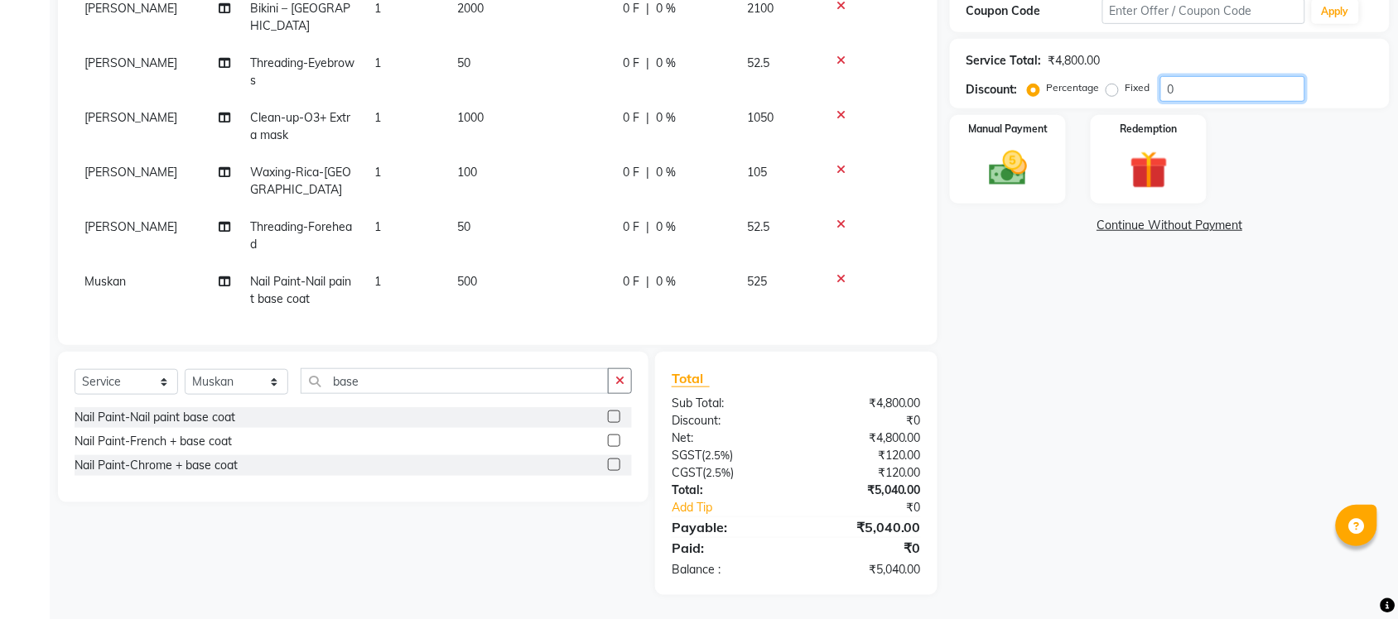
click at [1205, 93] on input "0" at bounding box center [1232, 89] width 145 height 26
type input "20"
click at [1226, 447] on div "Name: Priti Membership: No Active Membership Total Visits: Card on file: 0 Last…" at bounding box center [1176, 215] width 452 height 762
click at [994, 185] on img at bounding box center [1008, 169] width 65 height 46
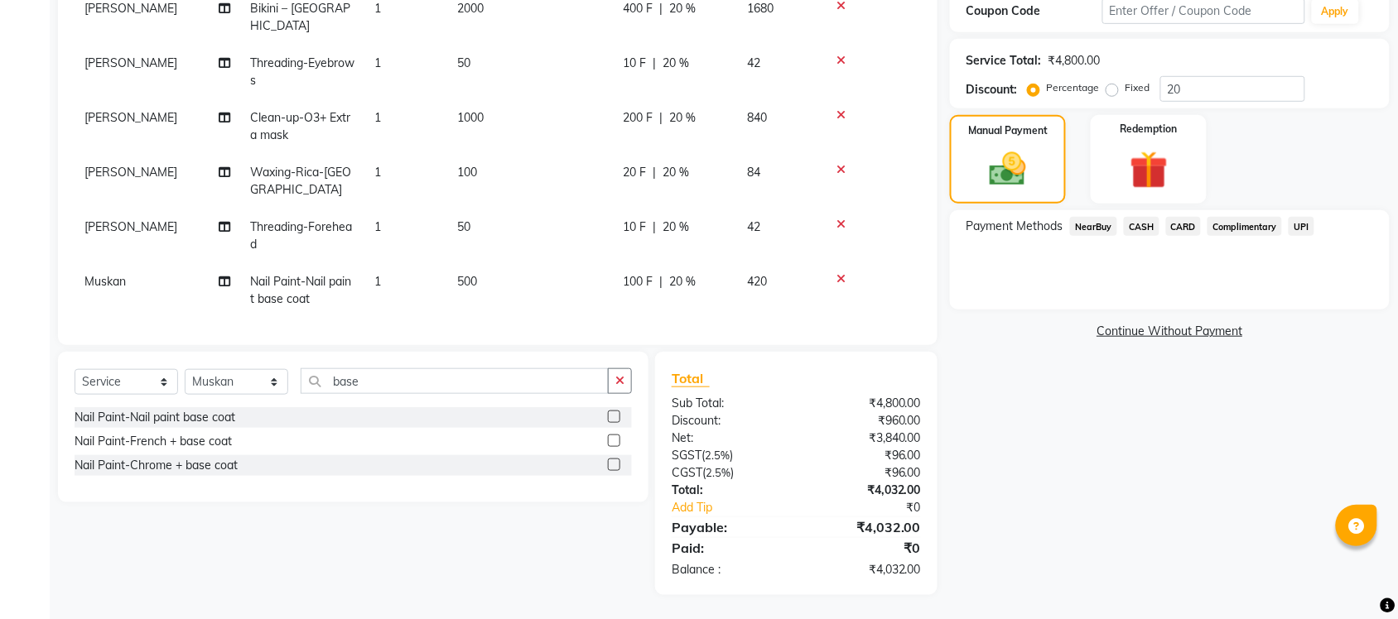
click at [1140, 229] on span "CASH" at bounding box center [1142, 226] width 36 height 19
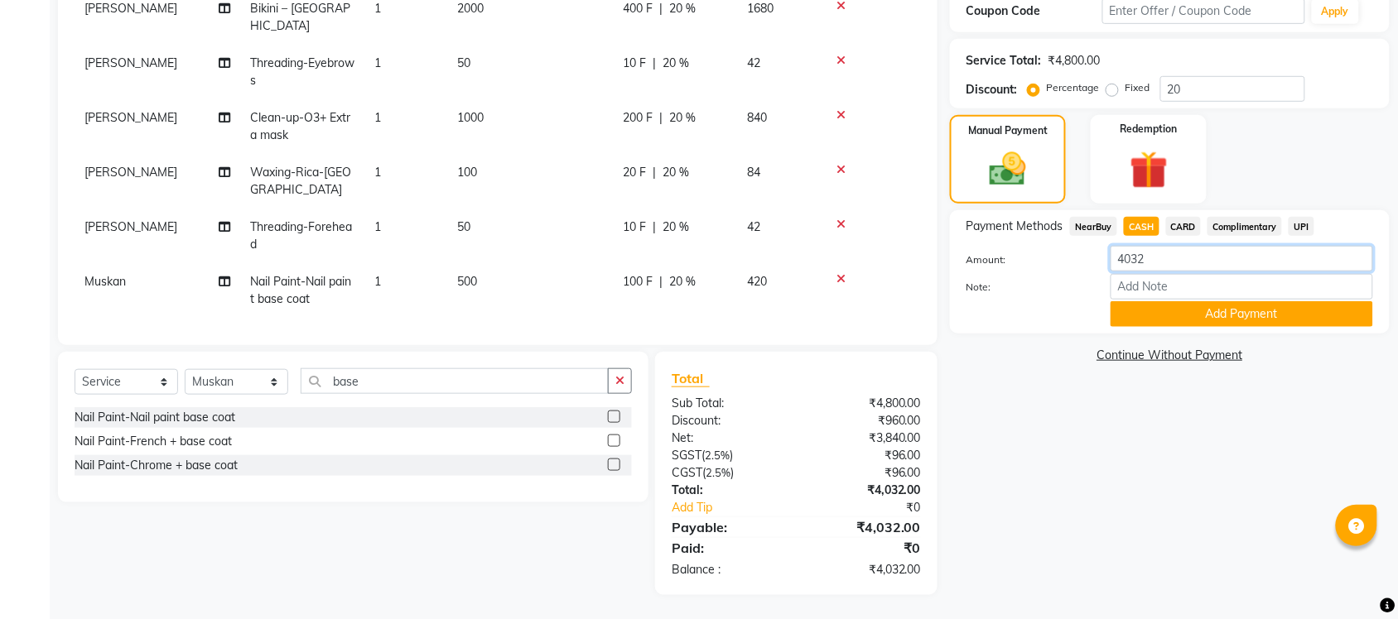
click at [1161, 263] on input "4032" at bounding box center [1242, 259] width 263 height 26
type input "4"
type input "2000"
click at [1302, 317] on button "Add Payment" at bounding box center [1242, 314] width 263 height 26
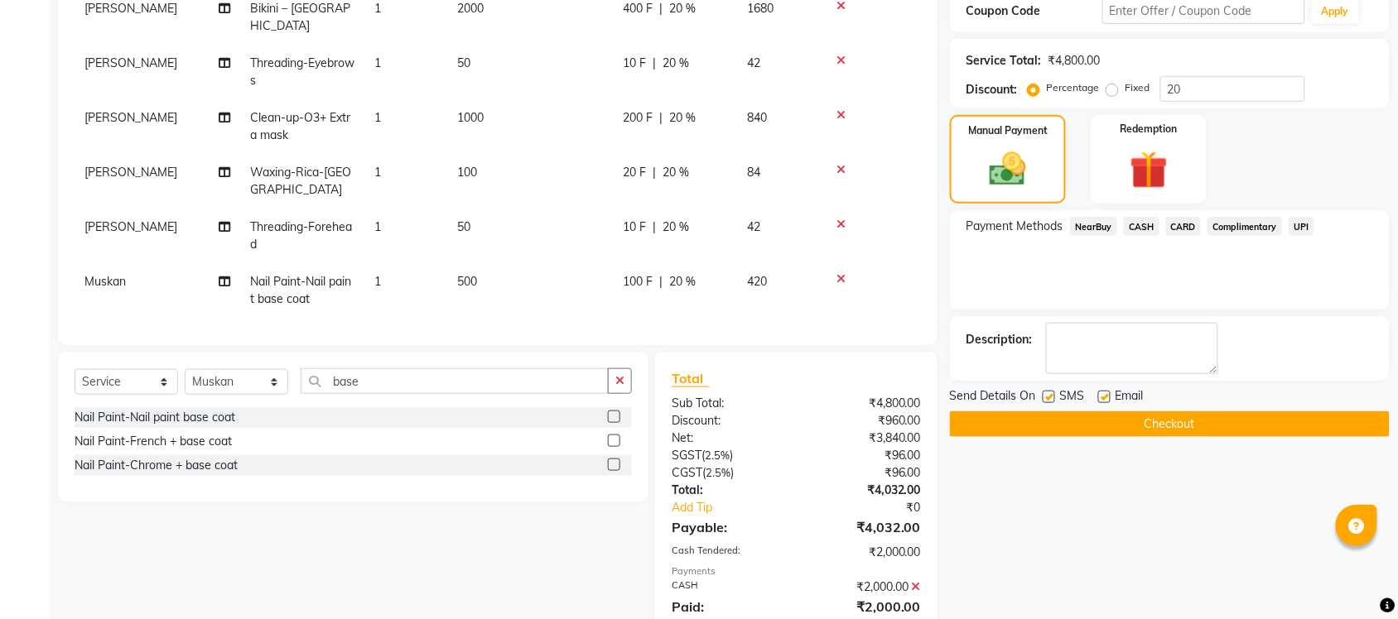
click at [1302, 218] on span "UPI" at bounding box center [1302, 226] width 26 height 19
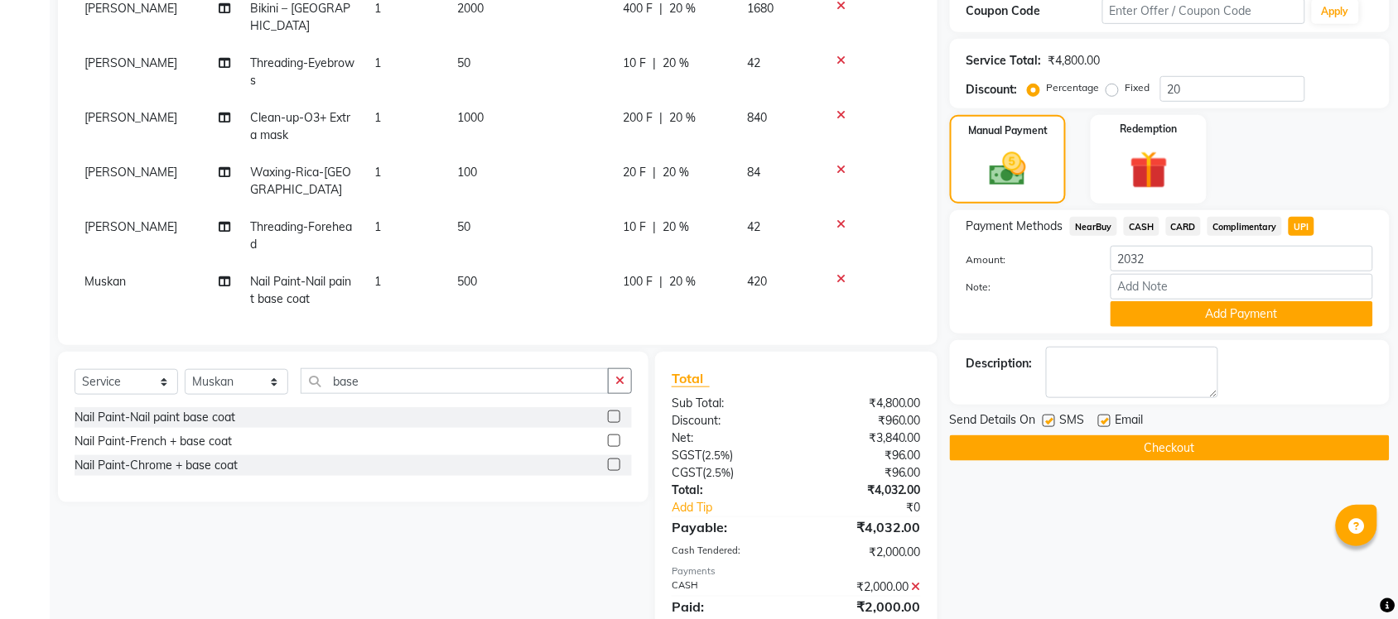
scroll to position [349, 0]
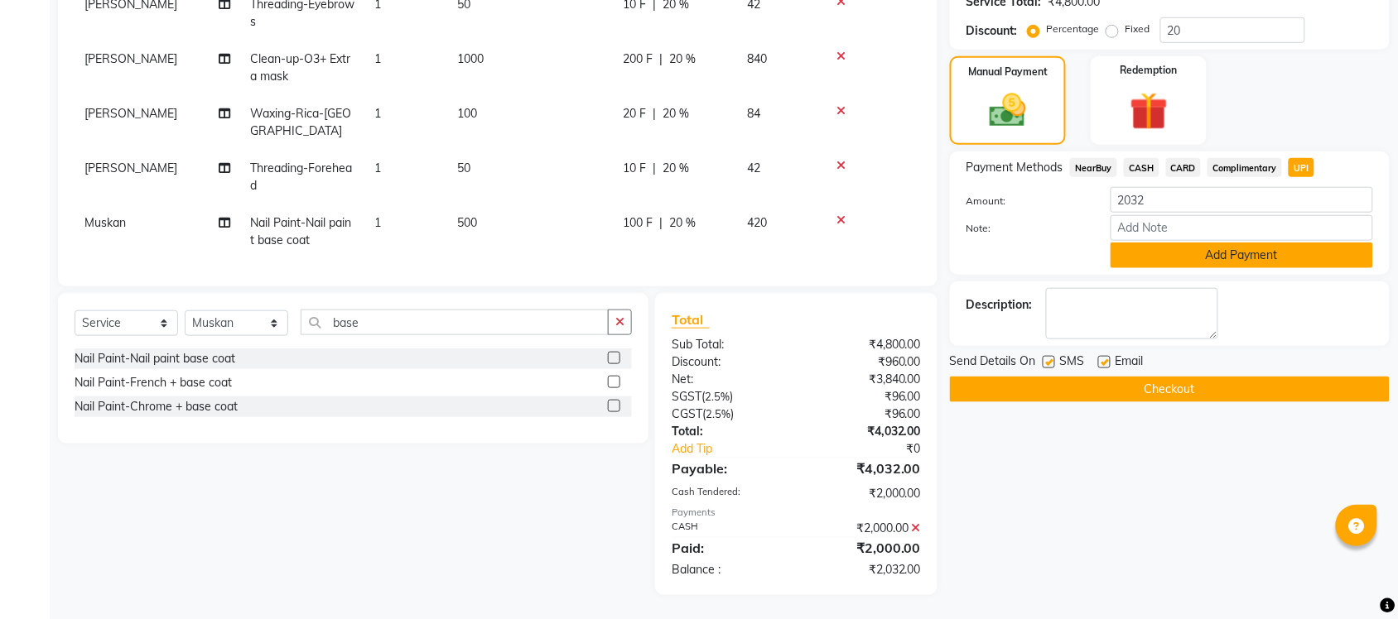
click at [1211, 259] on button "Add Payment" at bounding box center [1242, 256] width 263 height 26
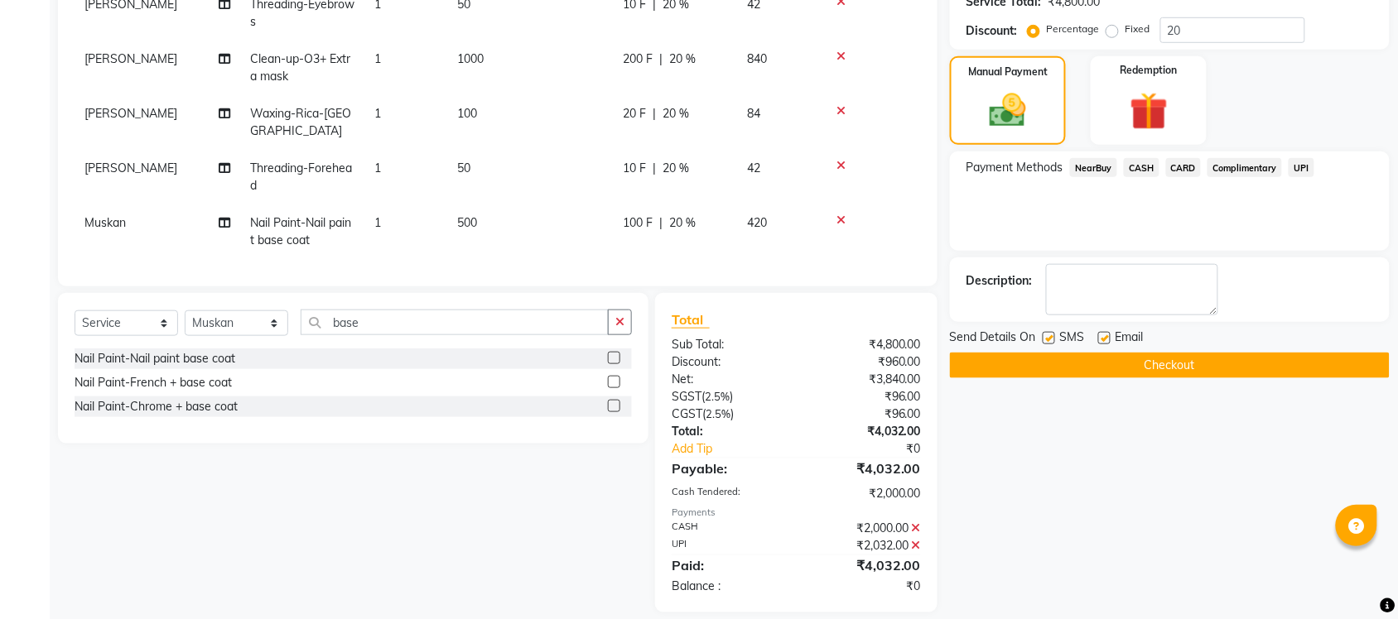
click at [1199, 366] on button "Checkout" at bounding box center [1170, 366] width 440 height 26
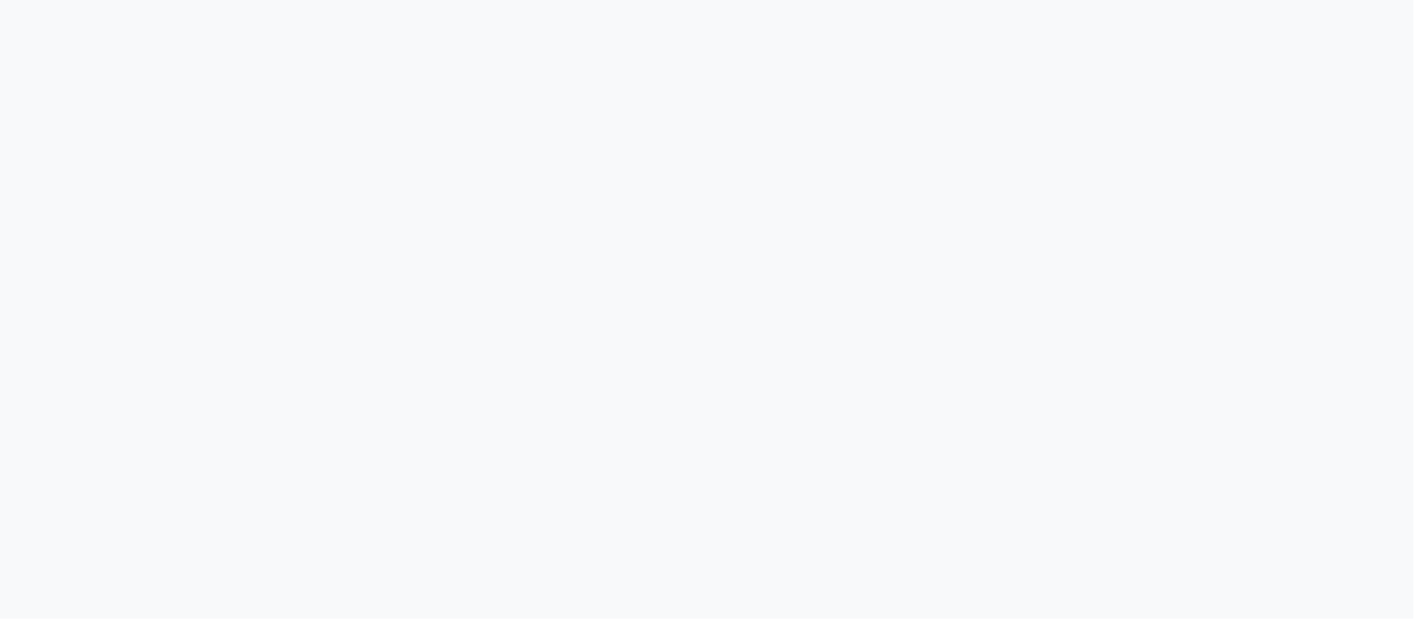
select select "8207"
select select "service"
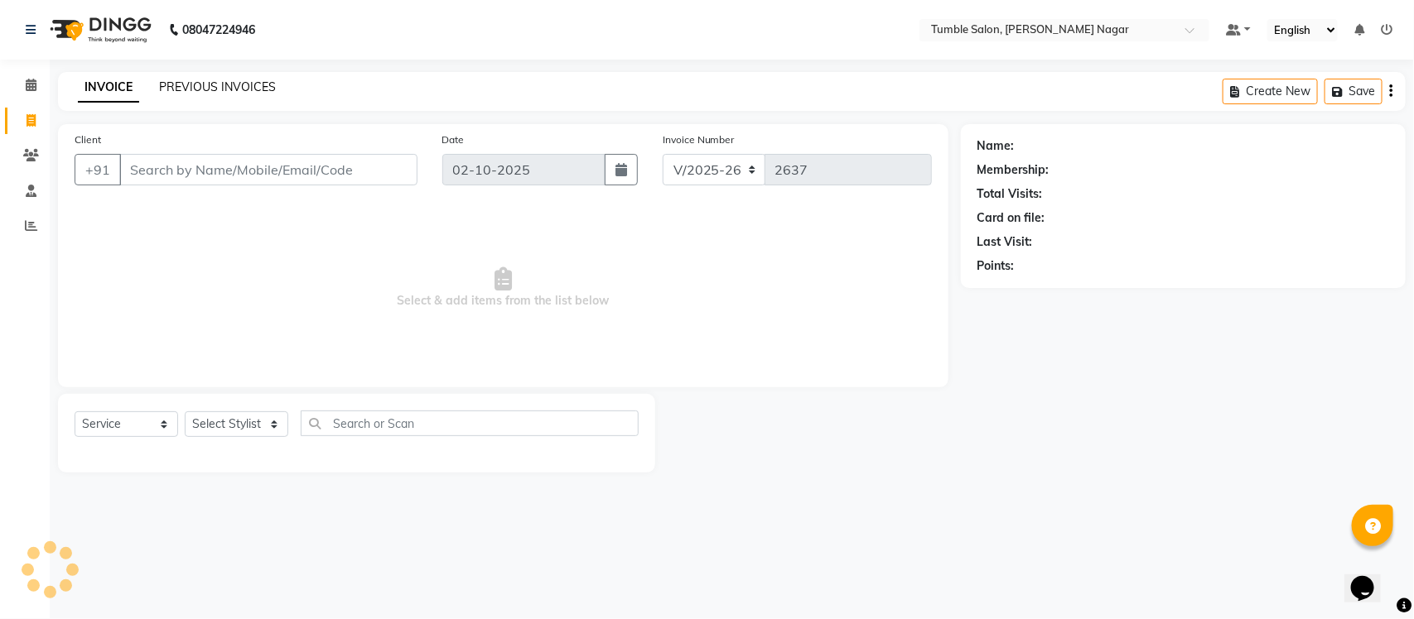
click at [195, 88] on link "PREVIOUS INVOICES" at bounding box center [217, 86] width 117 height 15
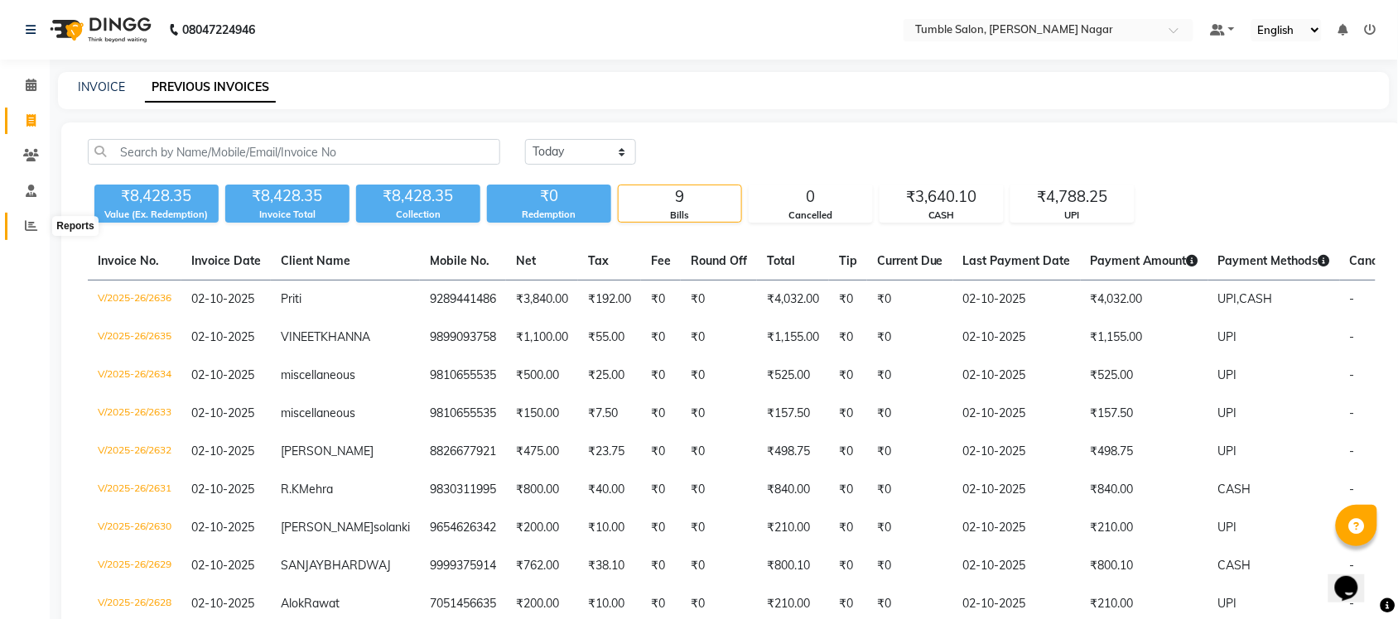
click at [30, 229] on icon at bounding box center [31, 225] width 12 height 12
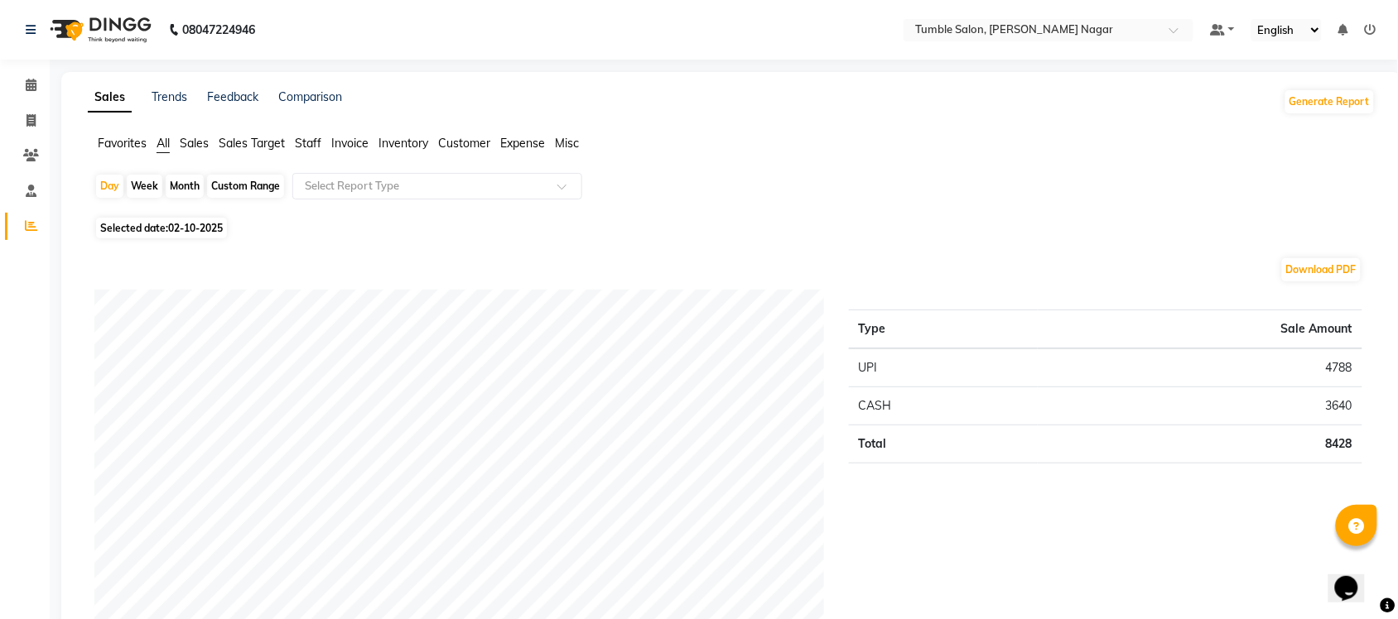
click at [190, 143] on span "Sales" at bounding box center [194, 143] width 29 height 15
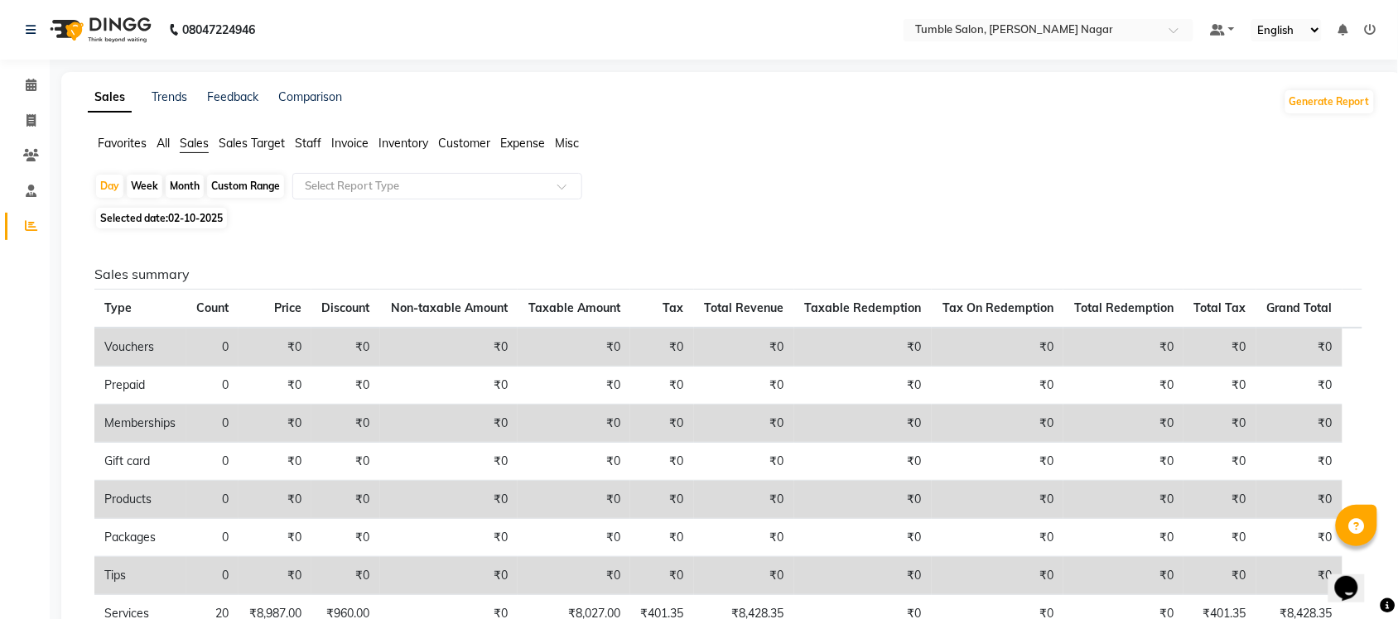
click at [171, 185] on div "Month" at bounding box center [185, 186] width 38 height 23
select select "10"
select select "2025"
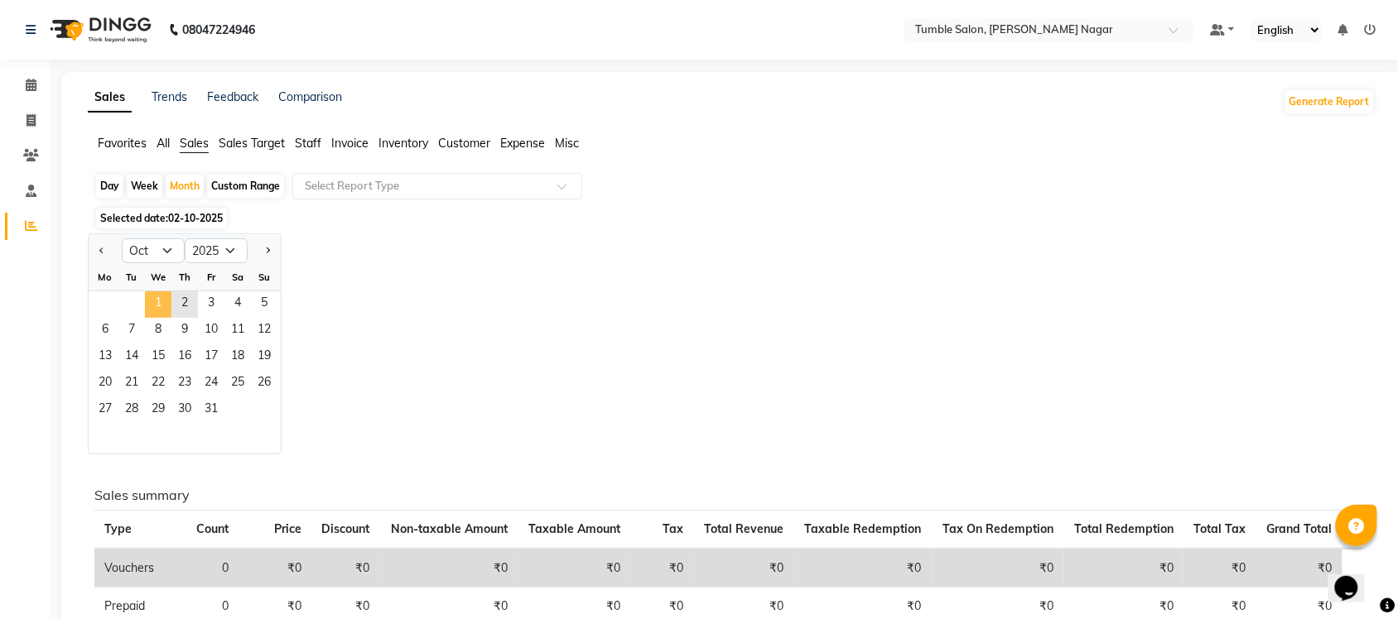
click at [156, 302] on span "1" at bounding box center [158, 304] width 26 height 26
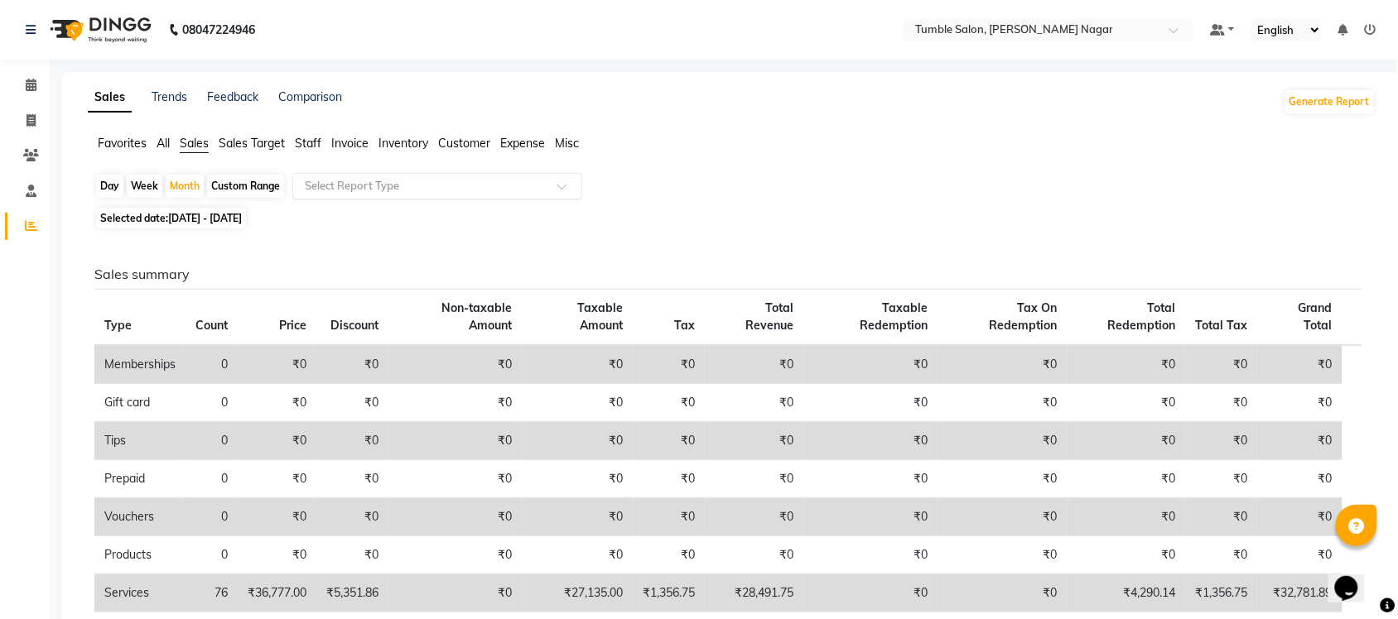
click at [564, 186] on span at bounding box center [567, 191] width 21 height 17
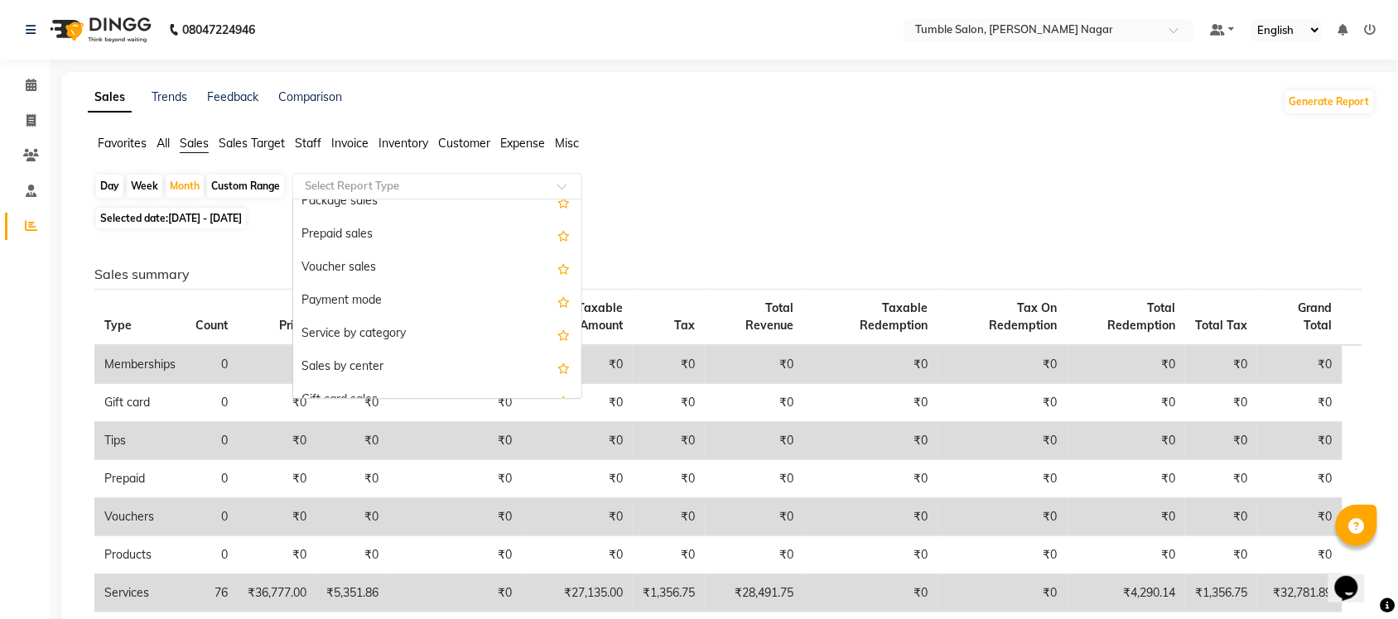
scroll to position [396, 0]
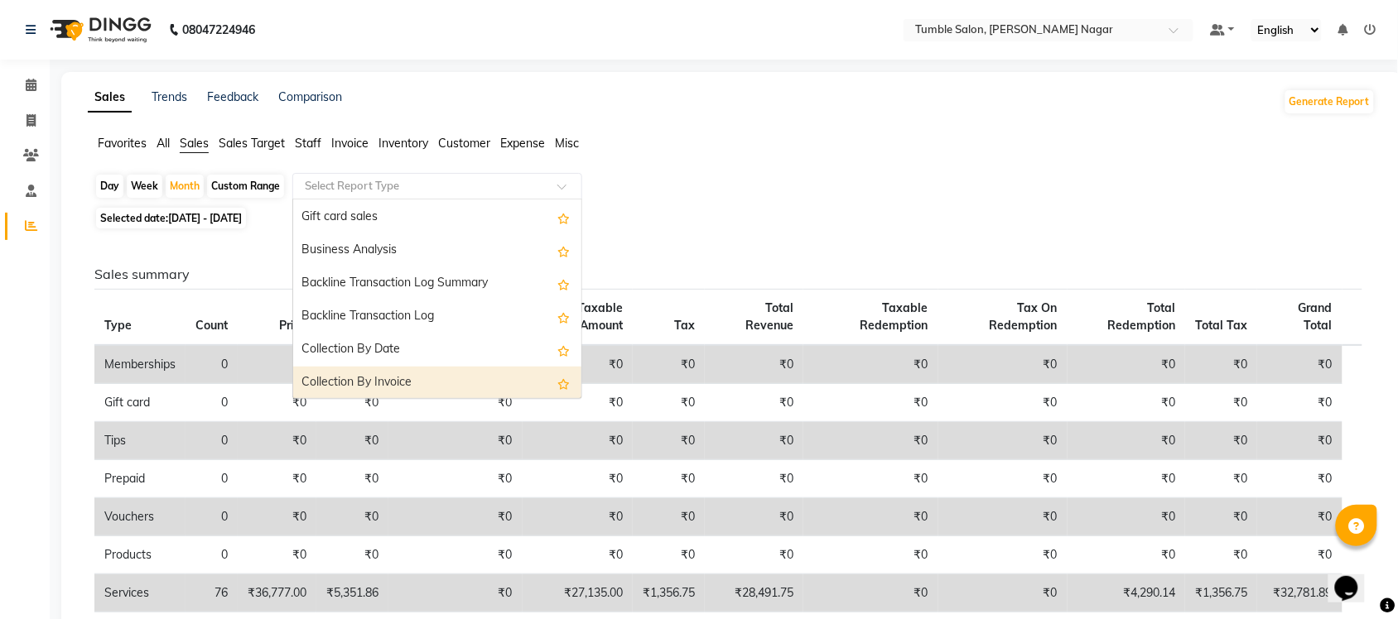
click at [402, 386] on div "Collection By Invoice" at bounding box center [437, 383] width 288 height 33
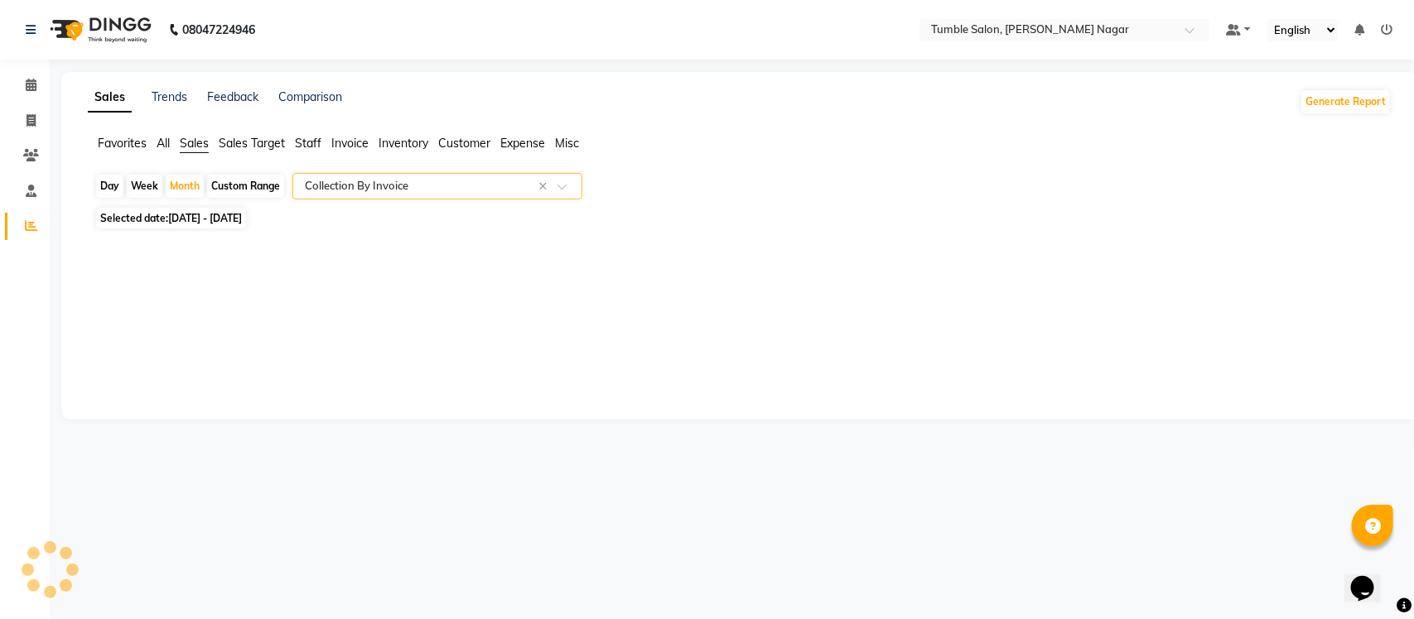
select select "full_report"
select select "csv"
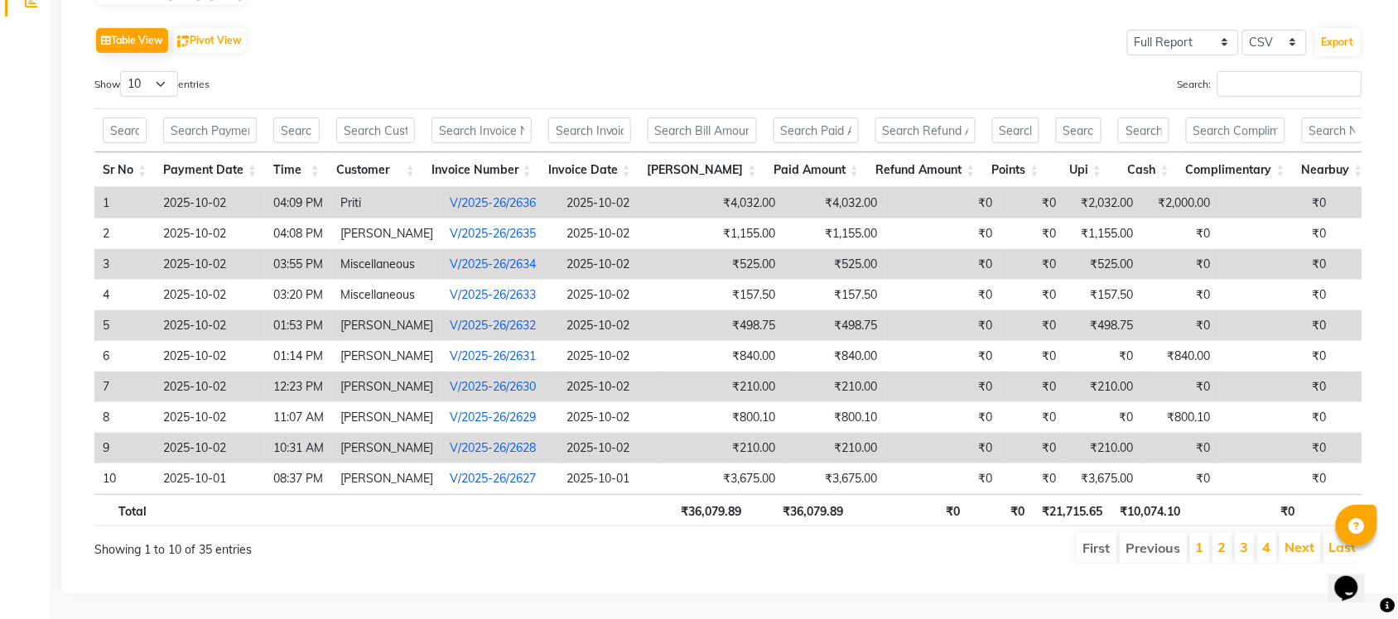
scroll to position [0, 0]
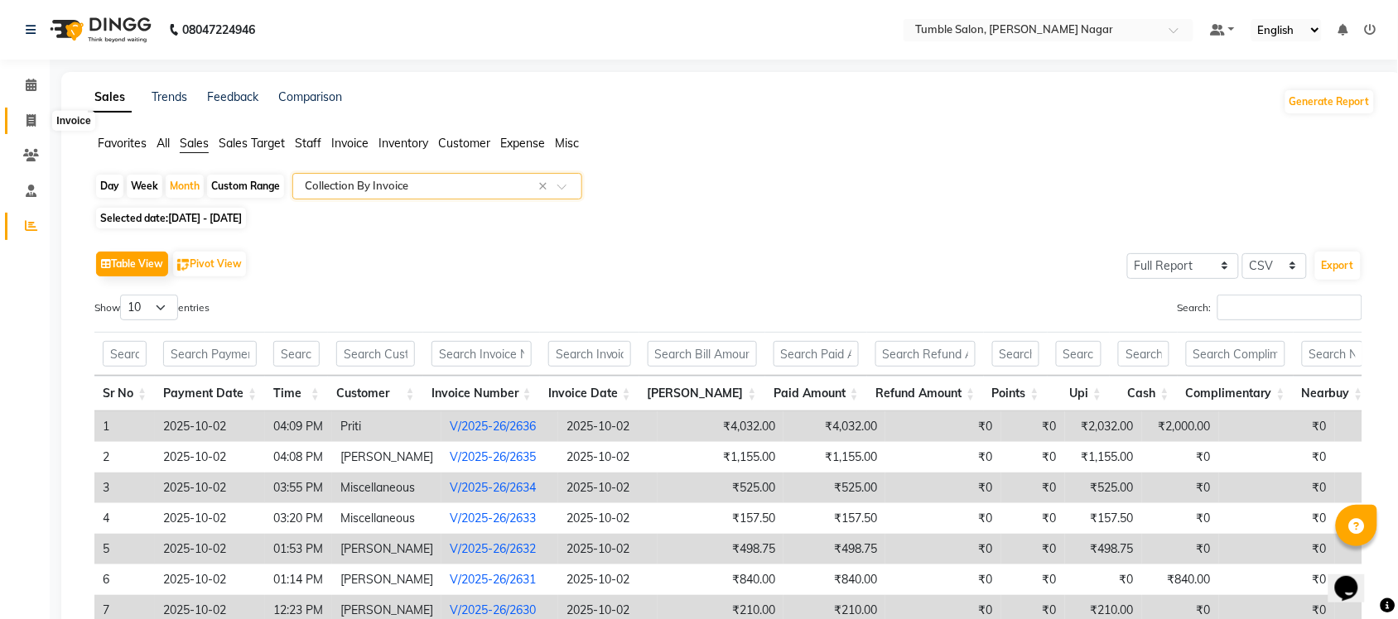
click at [26, 120] on icon at bounding box center [30, 120] width 9 height 12
select select "service"
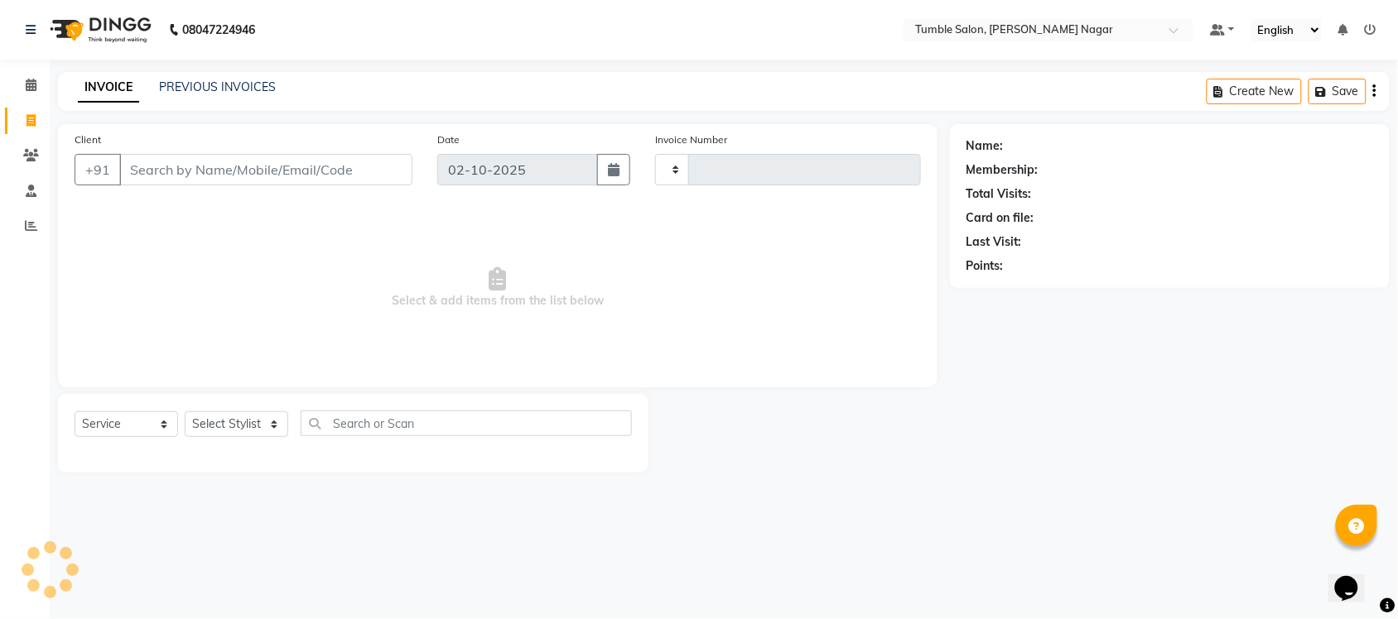
type input "2637"
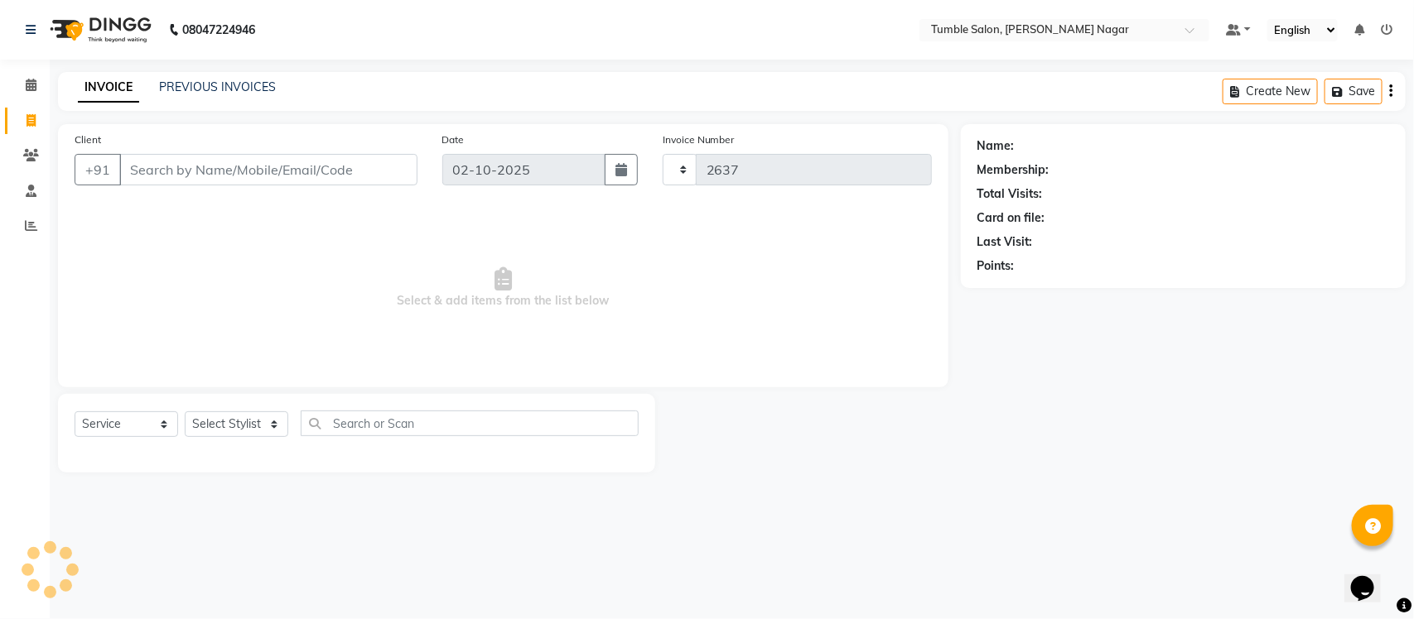
select select "8207"
click at [216, 88] on link "PREVIOUS INVOICES" at bounding box center [217, 86] width 117 height 15
select select "8207"
select select "service"
click at [176, 85] on link "PREVIOUS INVOICES" at bounding box center [217, 86] width 117 height 15
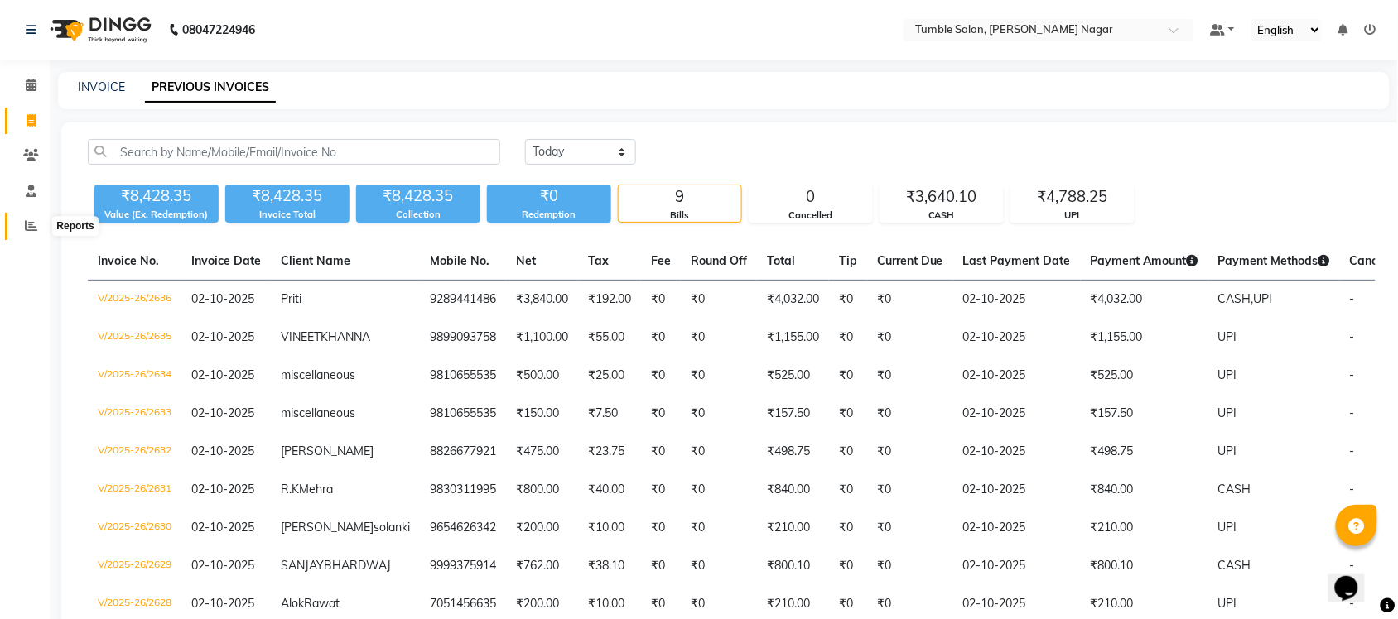
click at [22, 225] on span at bounding box center [31, 226] width 29 height 19
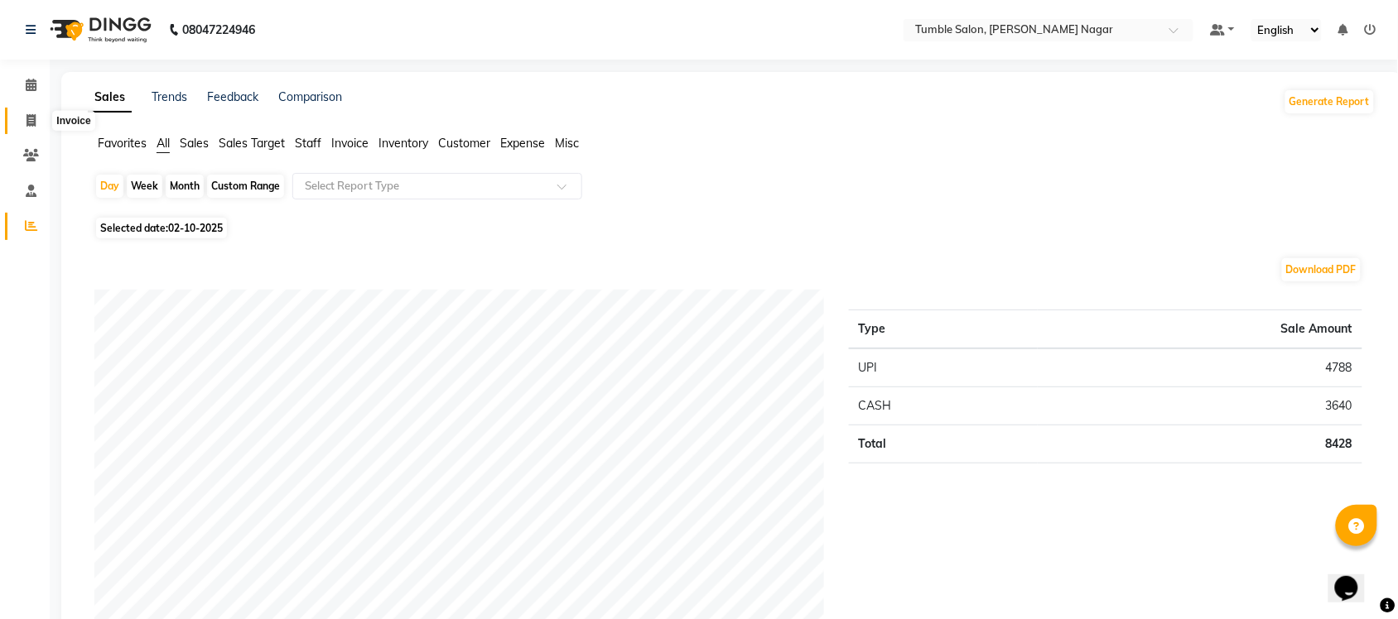
click at [29, 120] on icon at bounding box center [30, 120] width 9 height 12
select select "service"
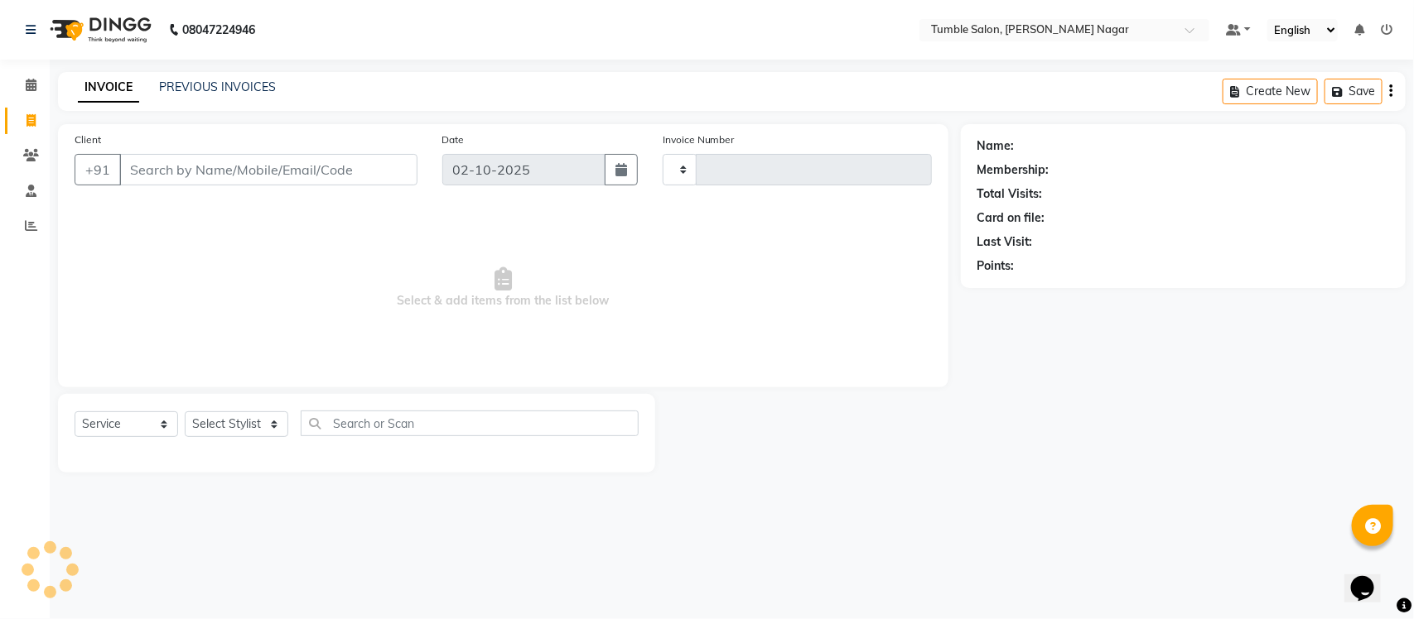
type input "2637"
select select "8207"
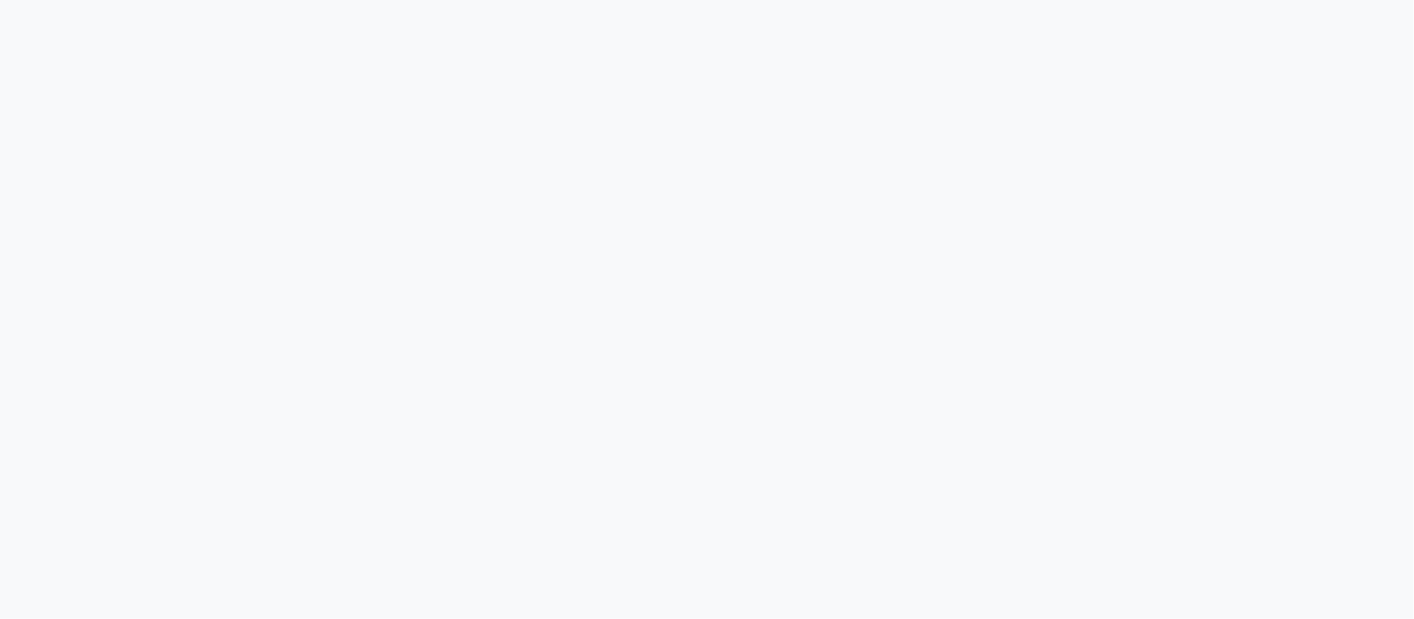
select select "8207"
select select "service"
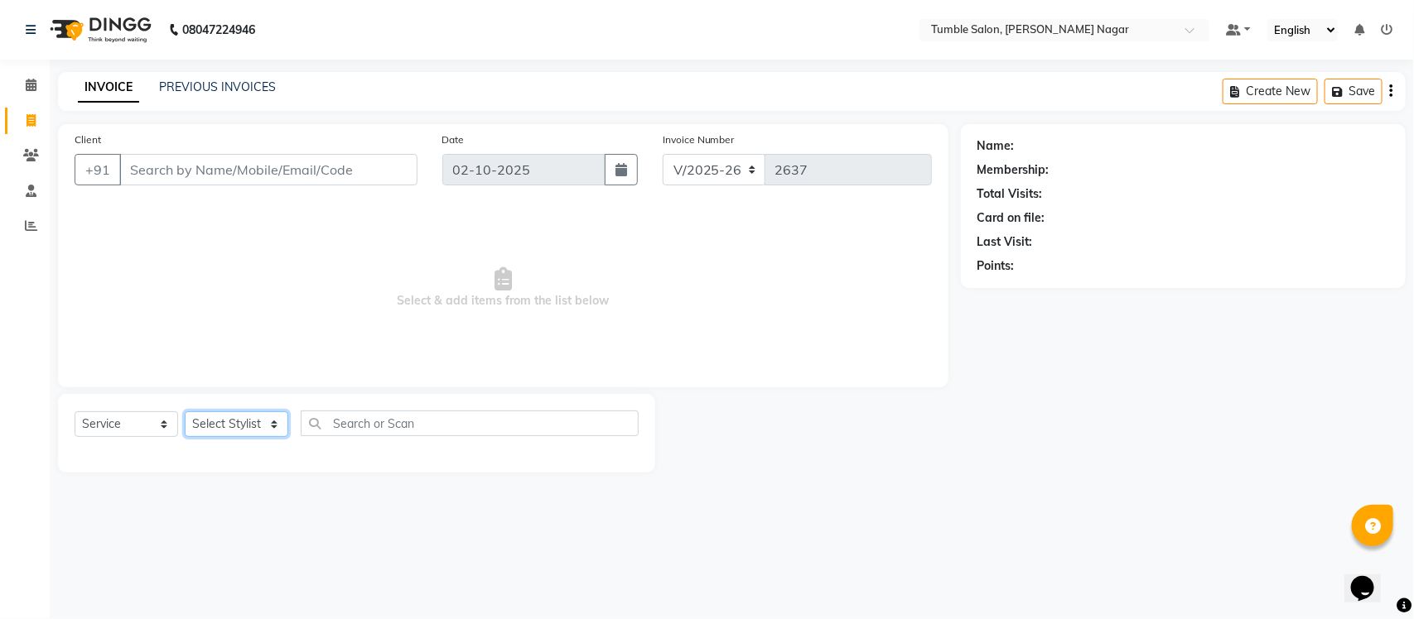
click at [270, 420] on select "Select Stylist Finance id Fiza Abbasi Govind Kiran Singh Krishna Lokesh Mahende…" at bounding box center [237, 425] width 104 height 26
select select "89715"
click at [185, 412] on select "Select Stylist Finance id Fiza Abbasi Govind Kiran Singh Krishna Lokesh Mahende…" at bounding box center [237, 425] width 104 height 26
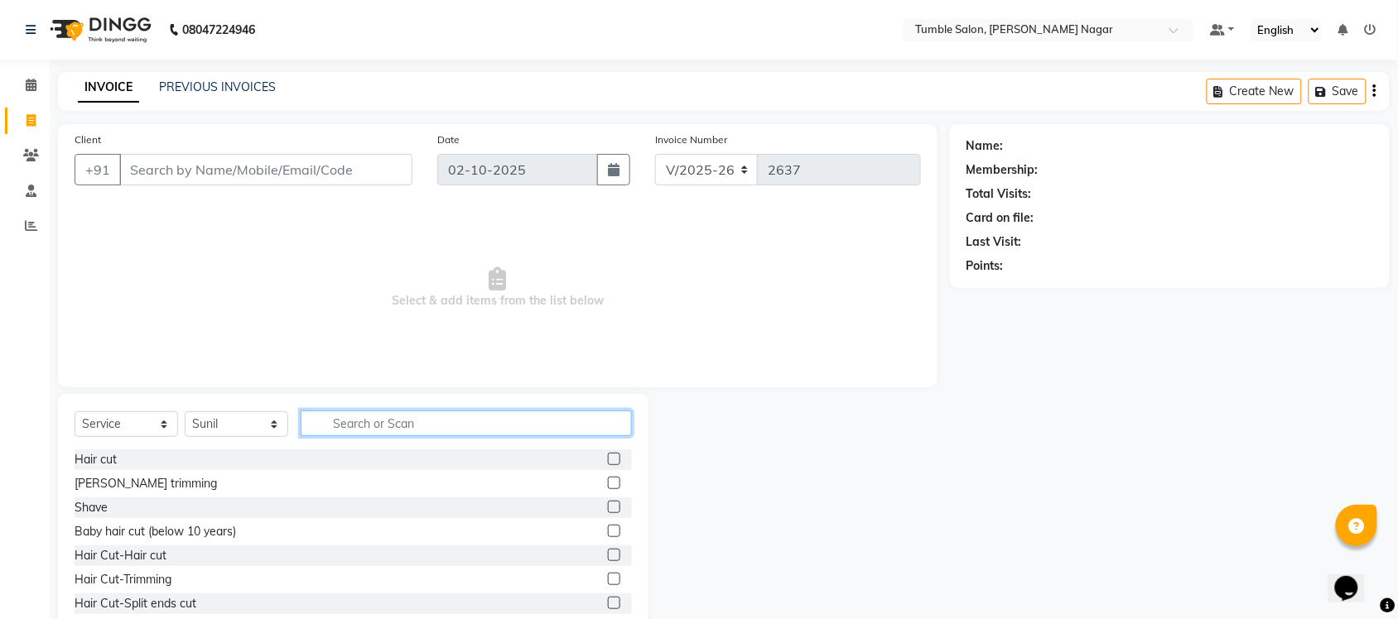
click at [365, 416] on input "text" at bounding box center [466, 424] width 331 height 26
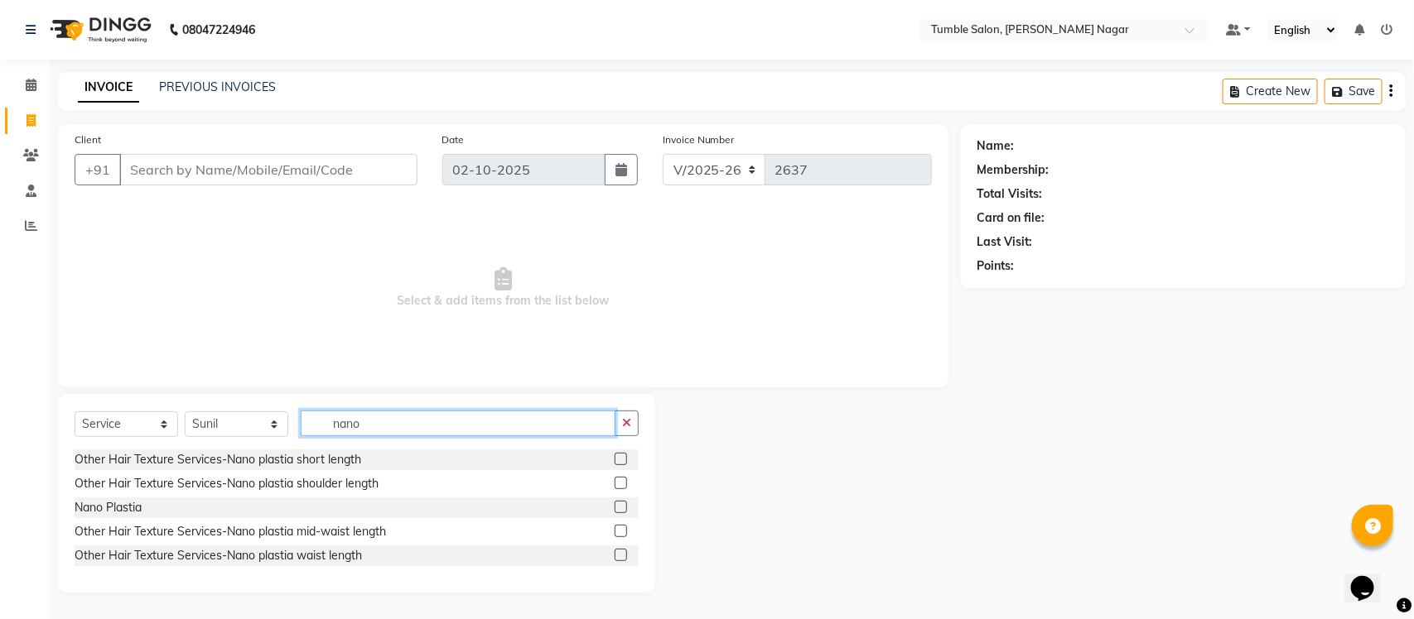
type input "nano"
click at [621, 483] on label at bounding box center [620, 483] width 12 height 12
click at [621, 483] on input "checkbox" at bounding box center [619, 484] width 11 height 11
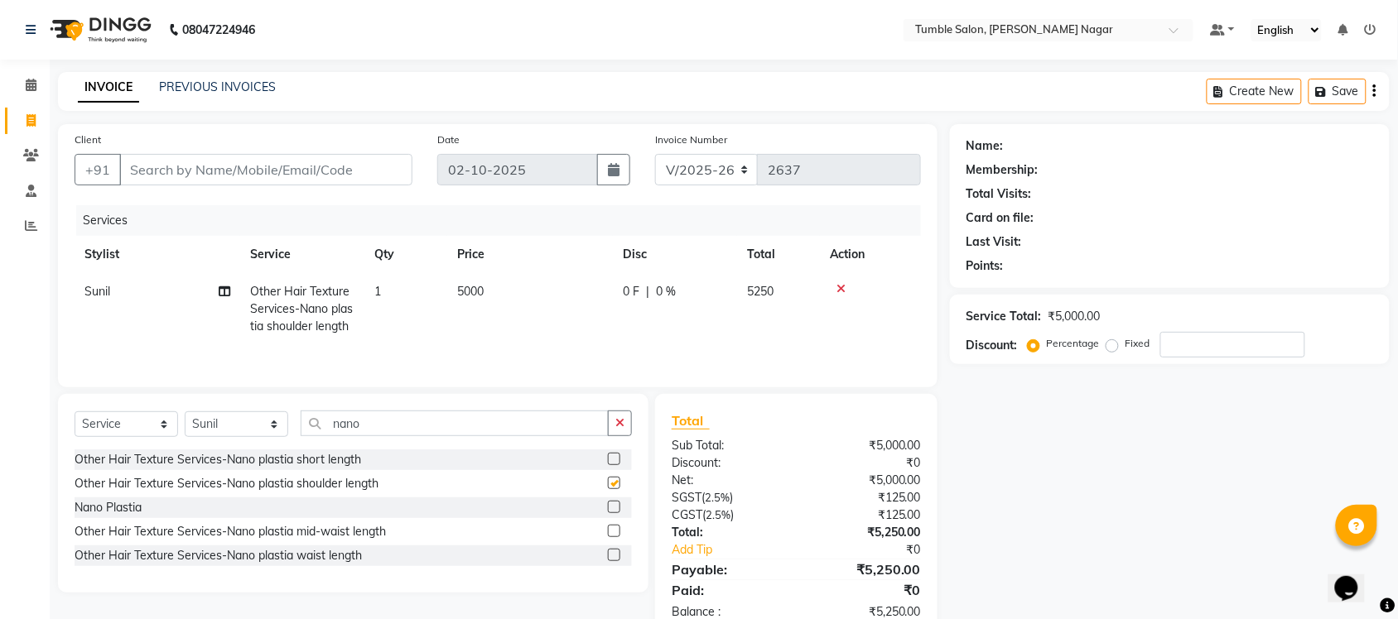
checkbox input "false"
select select "8207"
select select "service"
select select "89715"
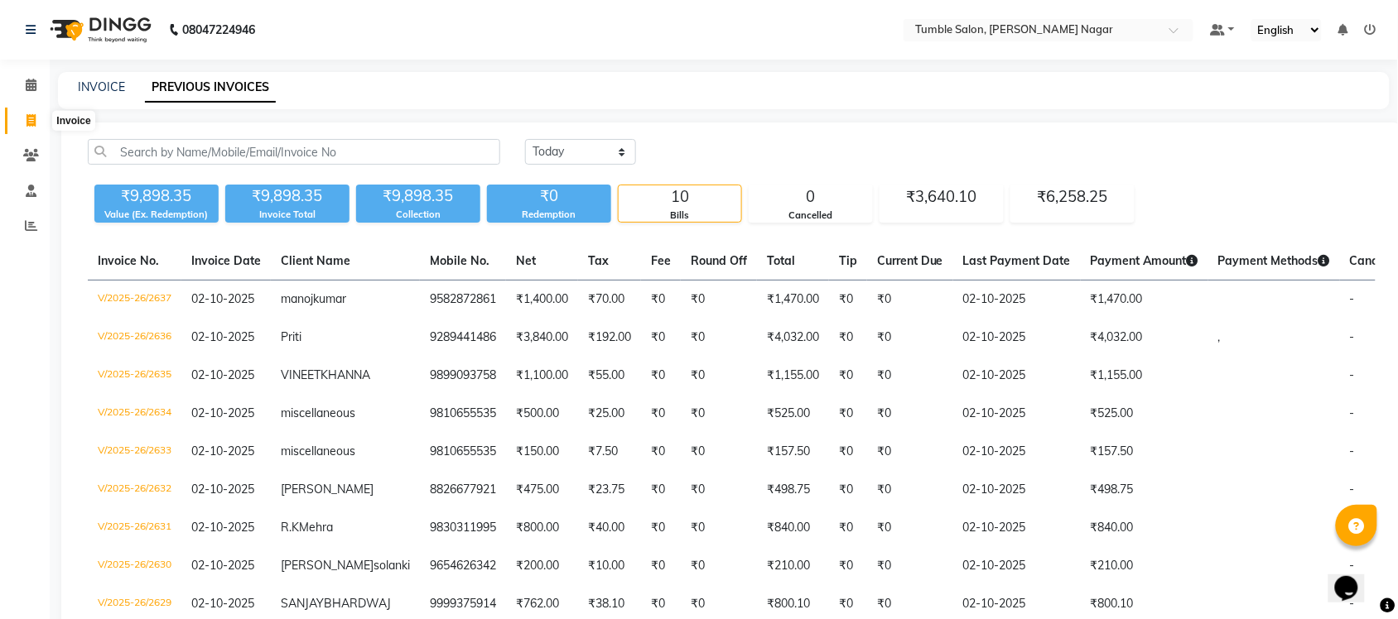
click at [25, 124] on span at bounding box center [31, 121] width 29 height 19
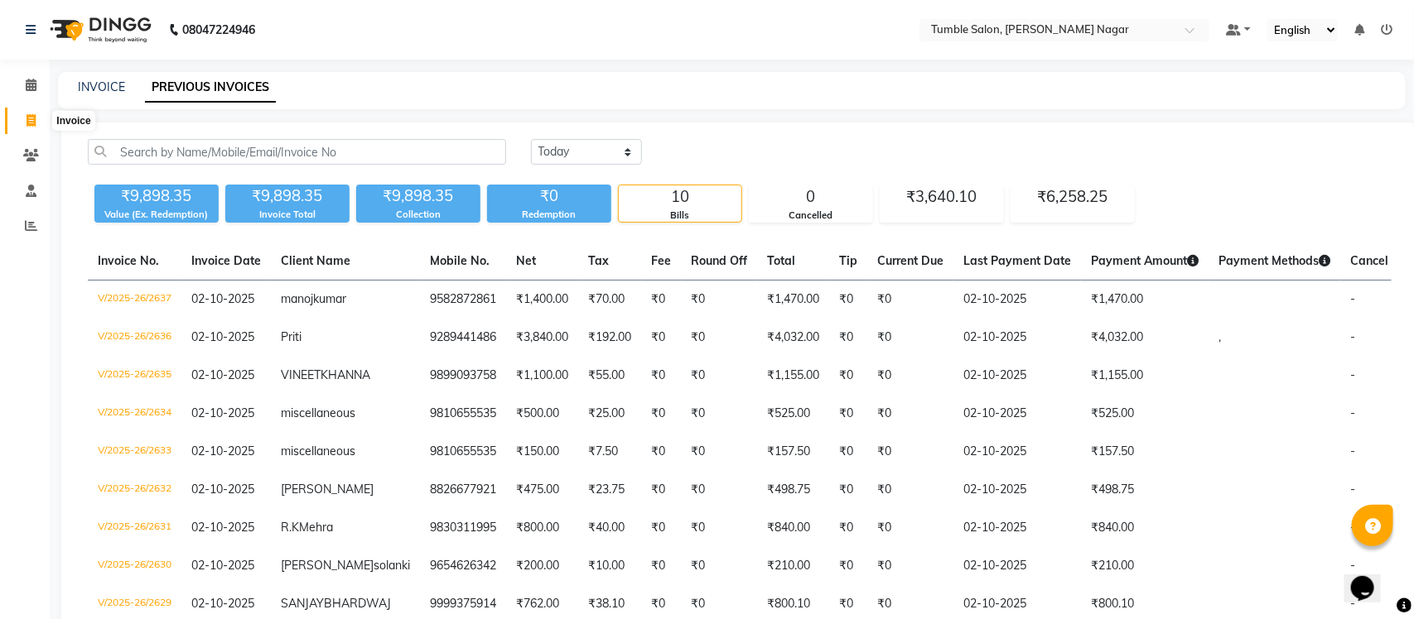
select select "8207"
select select "service"
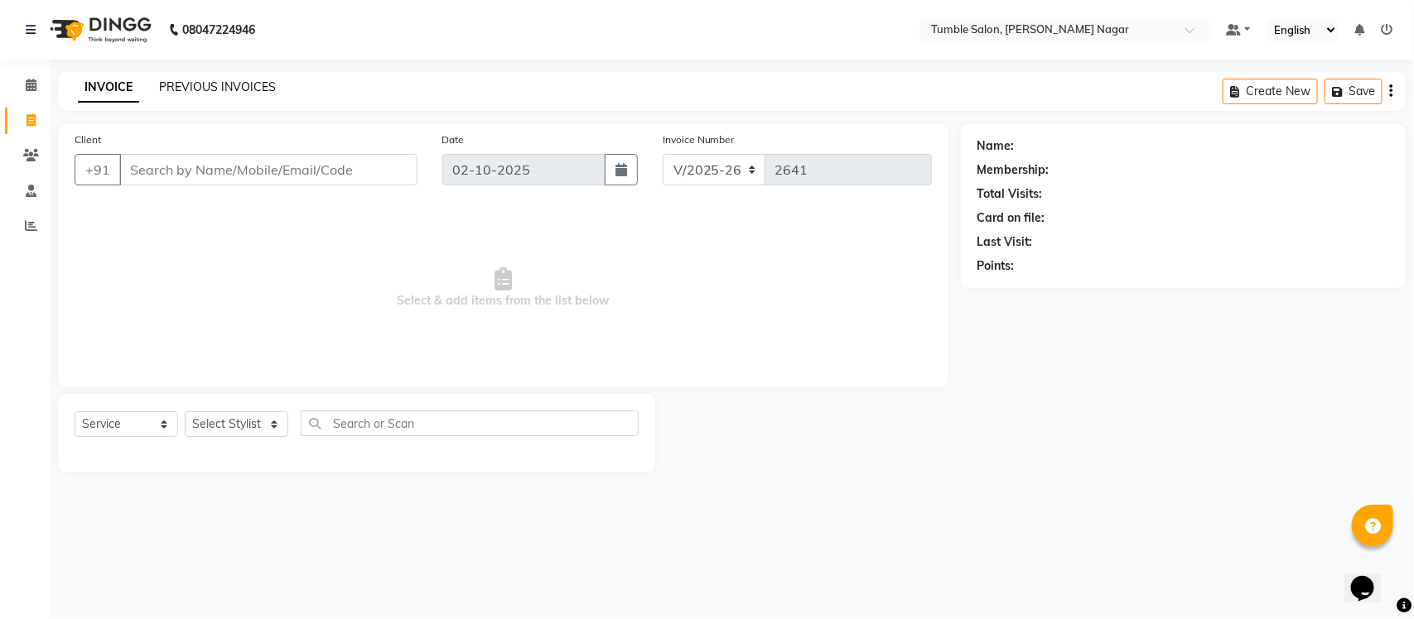
click at [182, 84] on link "PREVIOUS INVOICES" at bounding box center [217, 86] width 117 height 15
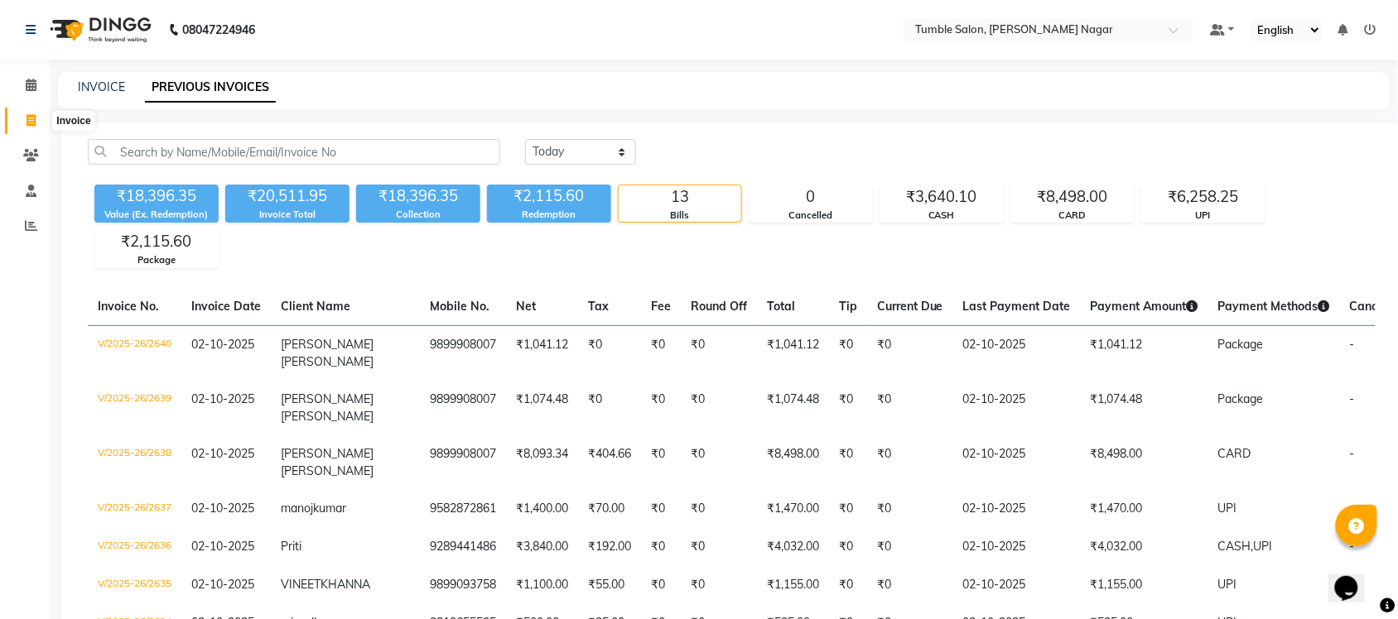
click at [31, 125] on icon at bounding box center [30, 120] width 9 height 12
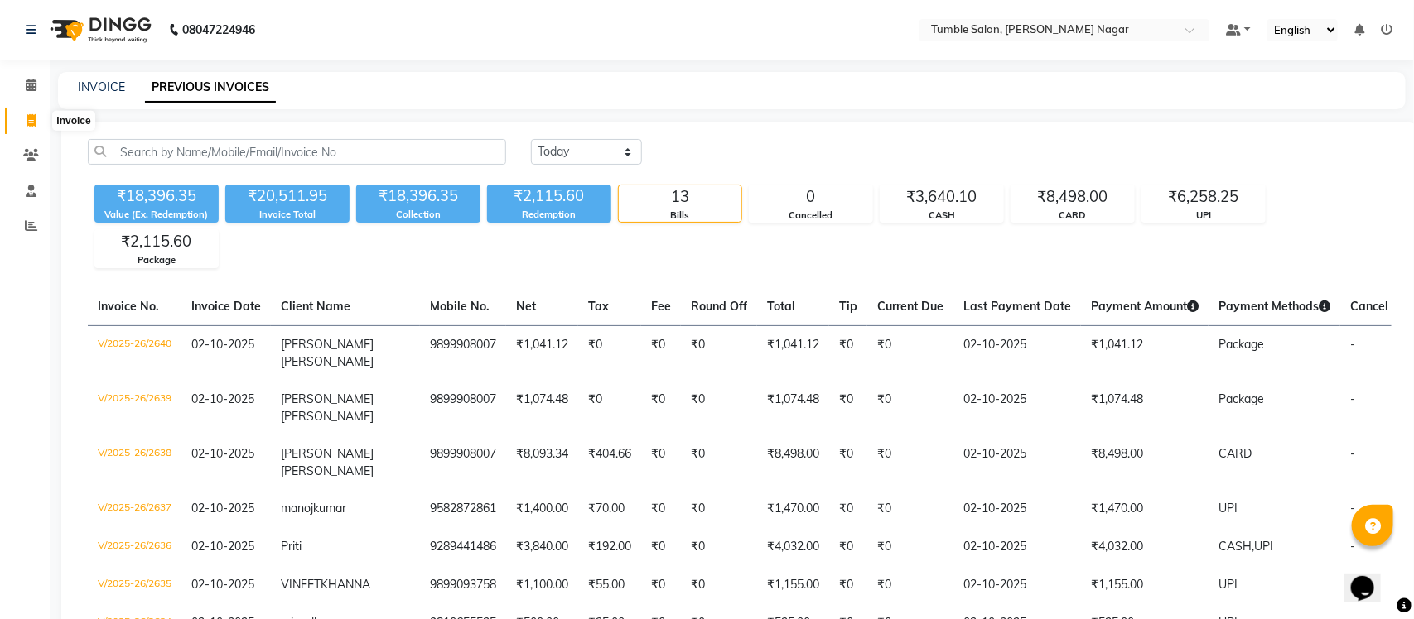
select select "service"
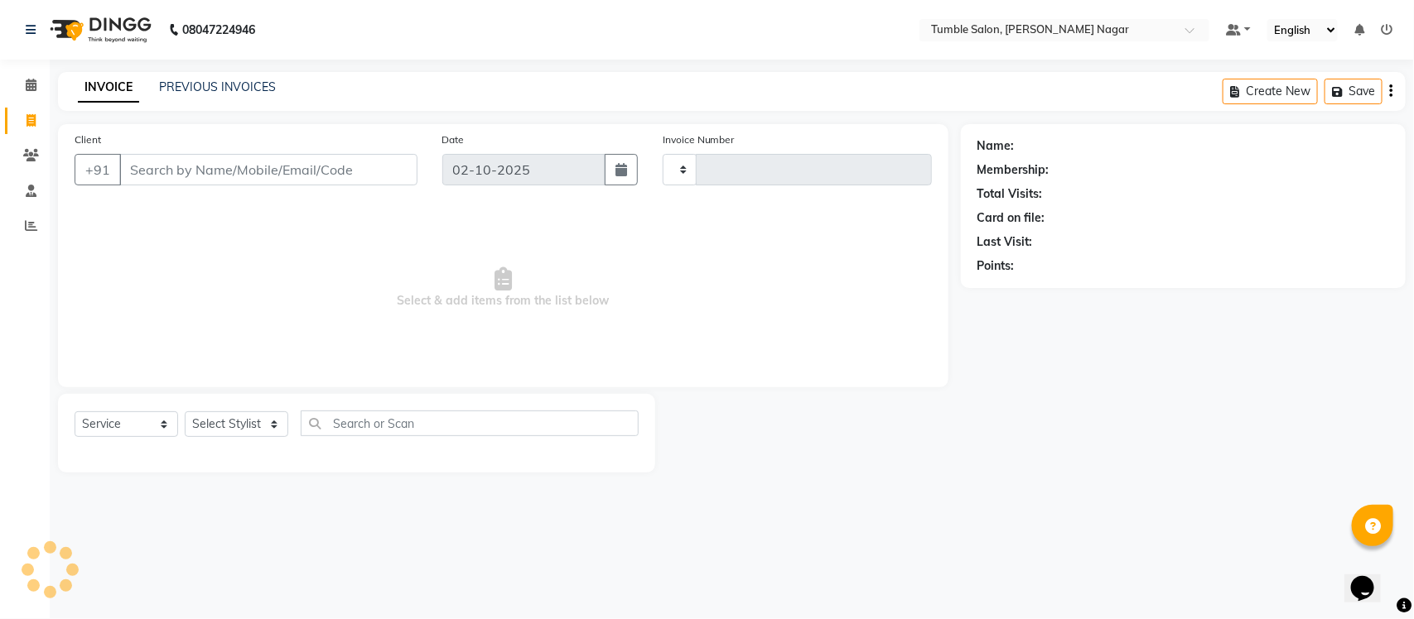
type input "2641"
select select "8207"
click at [271, 422] on select "Select Stylist Finance id [PERSON_NAME] [PERSON_NAME] [PERSON_NAME] [PERSON_NAM…" at bounding box center [237, 425] width 104 height 26
select select "77847"
click at [185, 412] on select "Select Stylist Finance id [PERSON_NAME] [PERSON_NAME] [PERSON_NAME] [PERSON_NAM…" at bounding box center [237, 425] width 104 height 26
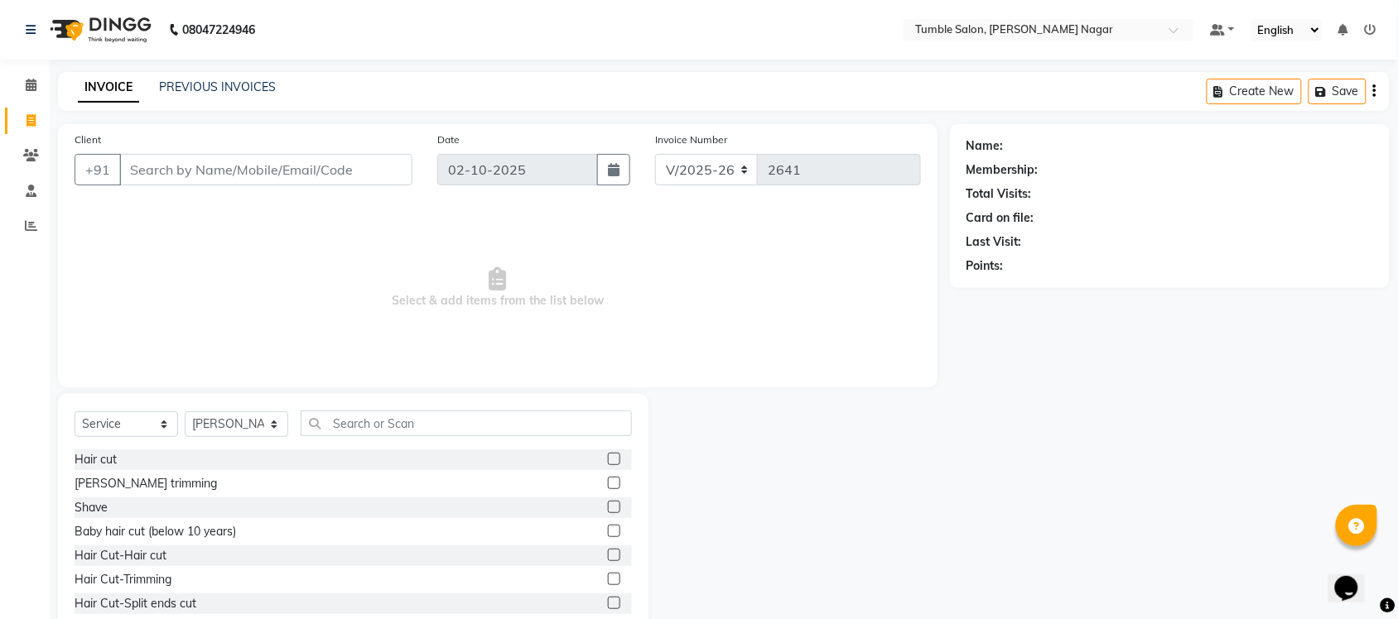
click at [608, 556] on label at bounding box center [614, 555] width 12 height 12
click at [608, 556] on input "checkbox" at bounding box center [613, 556] width 11 height 11
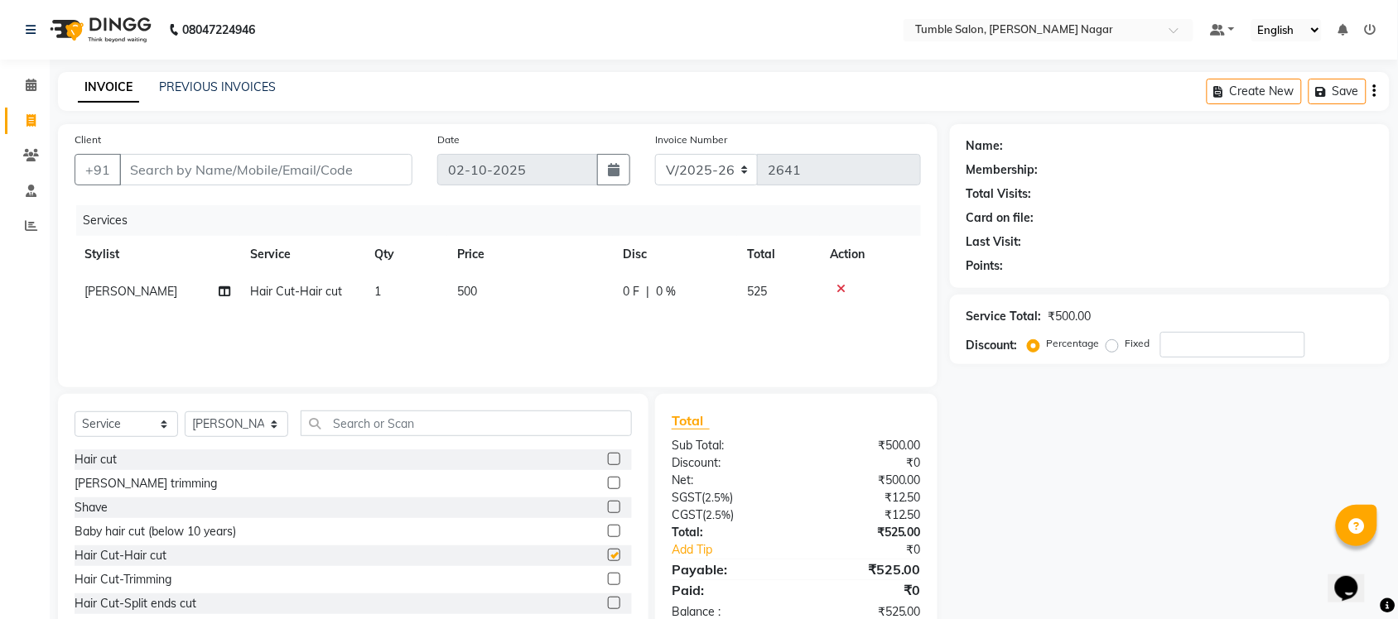
checkbox input "false"
click at [470, 295] on span "500" at bounding box center [467, 291] width 20 height 15
select select "77847"
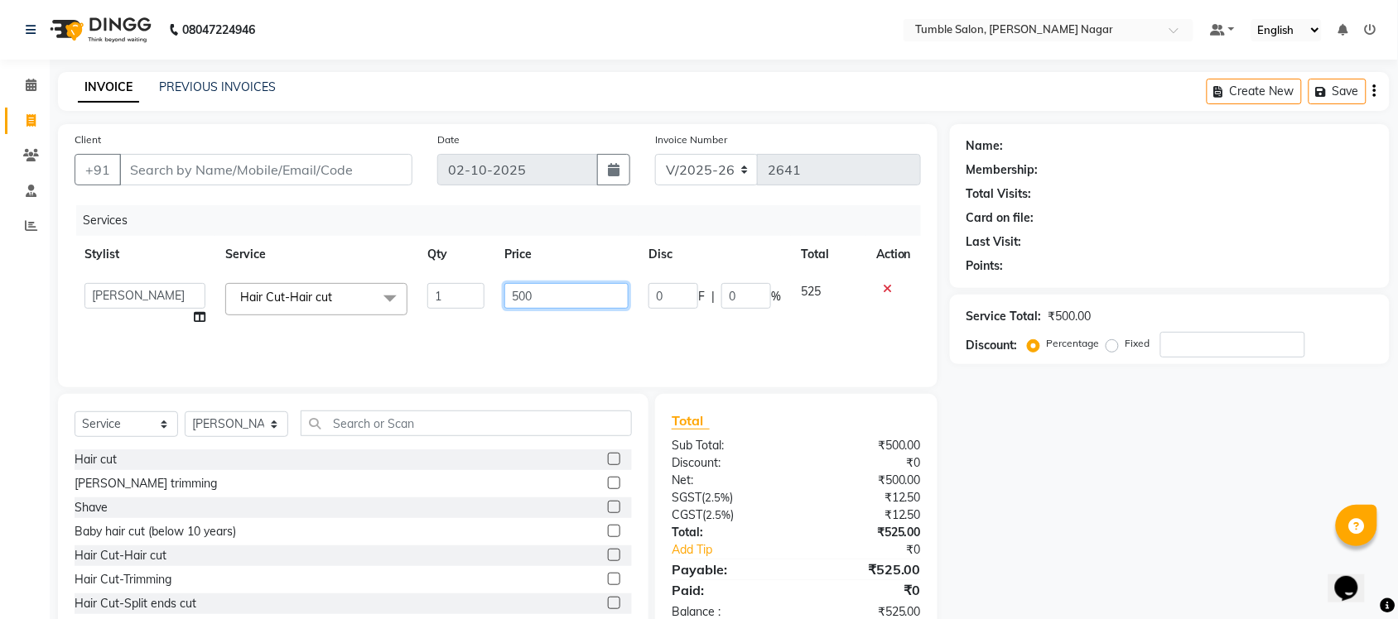
click at [528, 302] on input "500" at bounding box center [566, 296] width 124 height 26
type input "570"
click at [1122, 507] on div "Name: Membership: Total Visits: Card on file: Last Visit: Points: Service Total…" at bounding box center [1176, 381] width 452 height 514
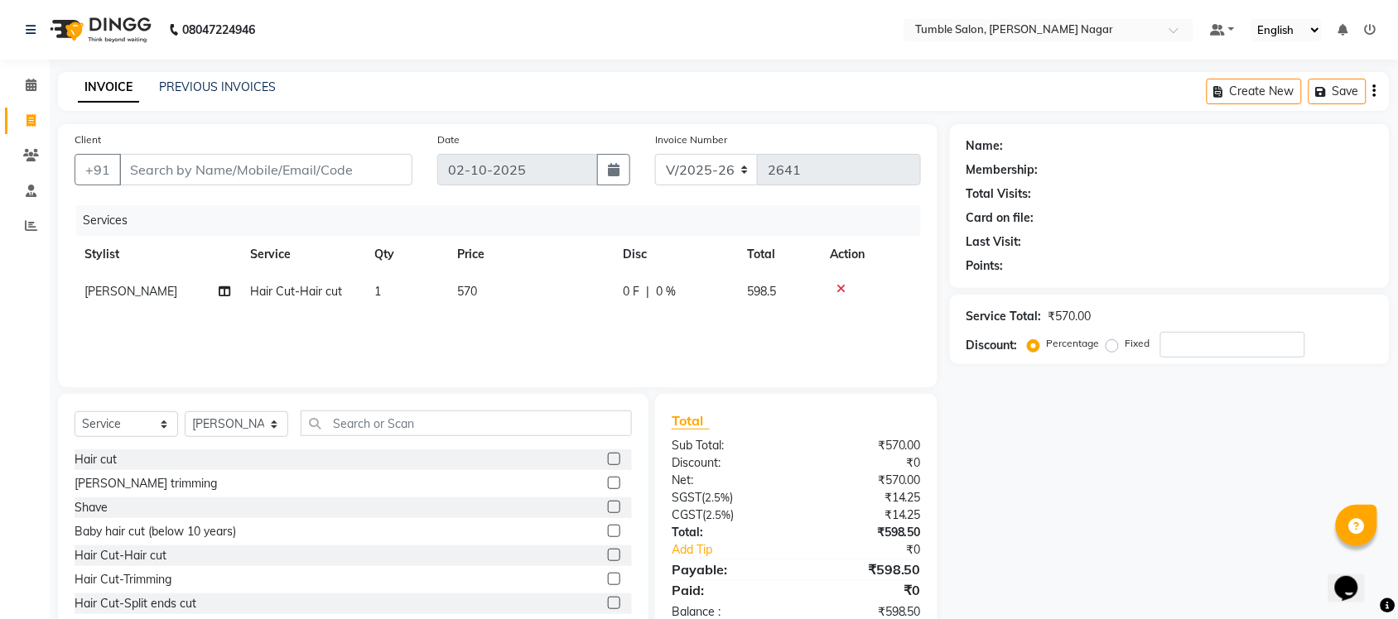
click at [608, 535] on label at bounding box center [614, 531] width 12 height 12
click at [608, 535] on input "checkbox" at bounding box center [613, 532] width 11 height 11
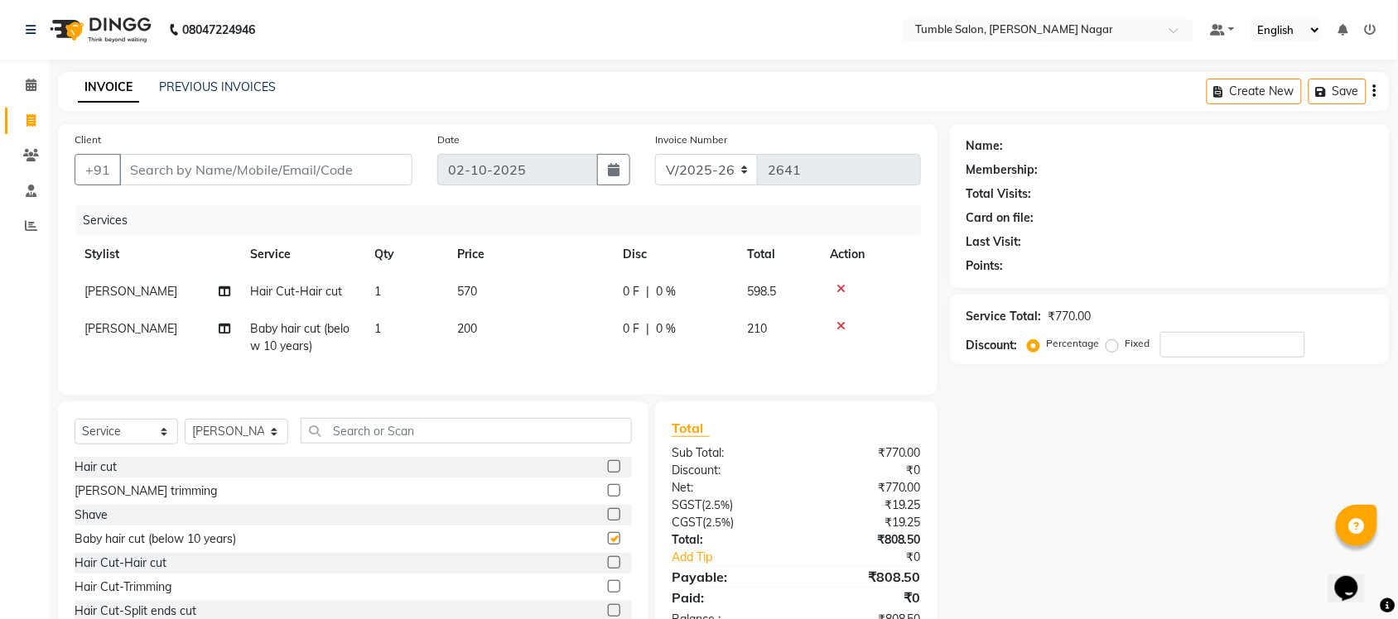
checkbox input "false"
click at [470, 325] on span "200" at bounding box center [467, 328] width 20 height 15
select select "77847"
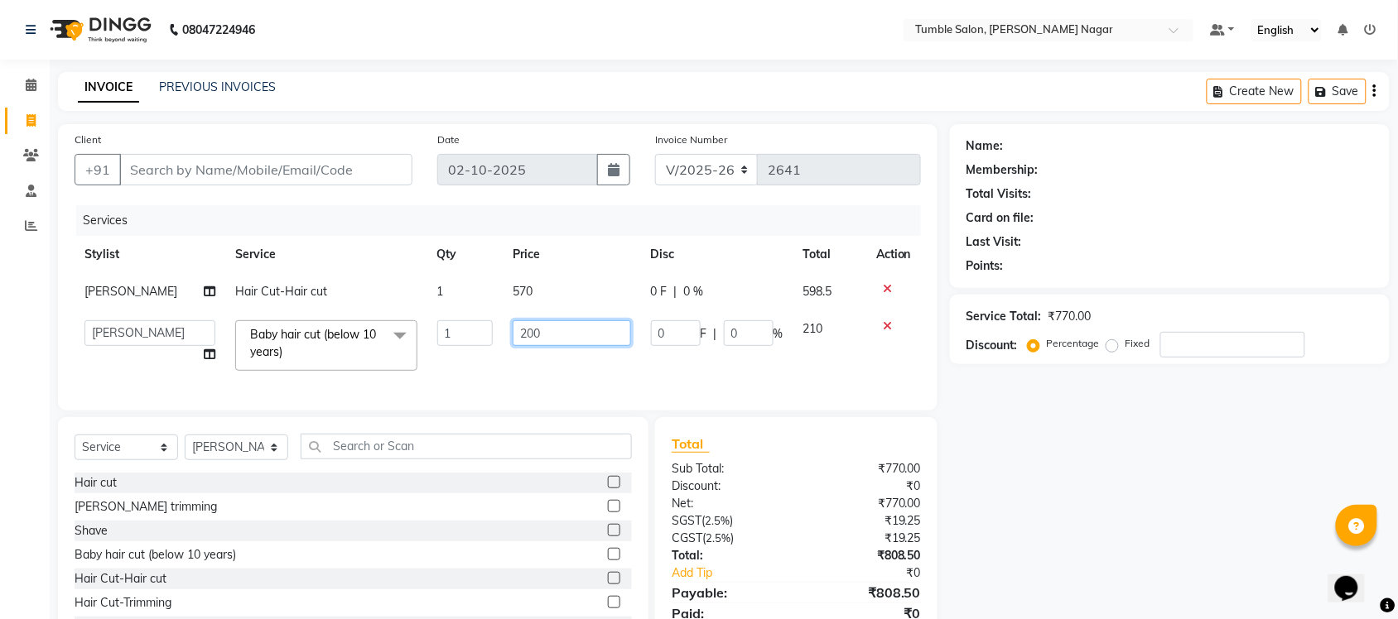
click at [528, 330] on input "200" at bounding box center [572, 333] width 118 height 26
type input "280"
click at [1122, 538] on div "Name: Membership: Total Visits: Card on file: Last Visit: Points: Service Total…" at bounding box center [1176, 392] width 452 height 537
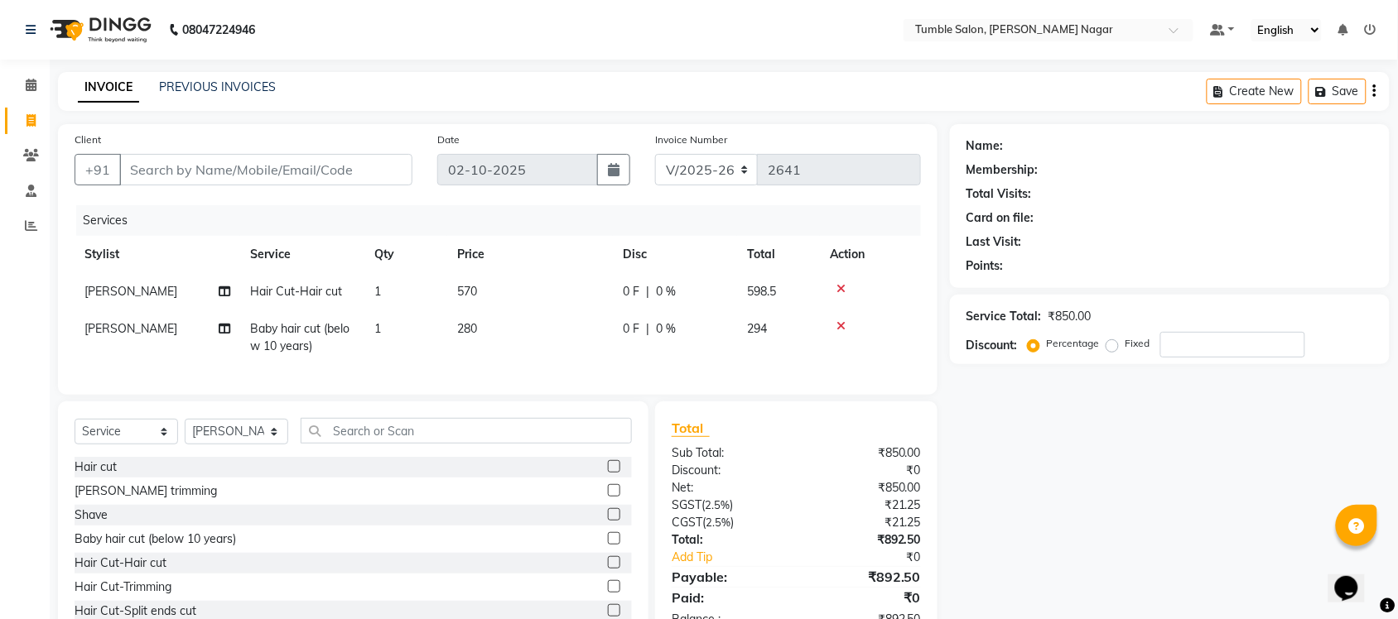
click at [841, 287] on icon at bounding box center [840, 289] width 9 height 12
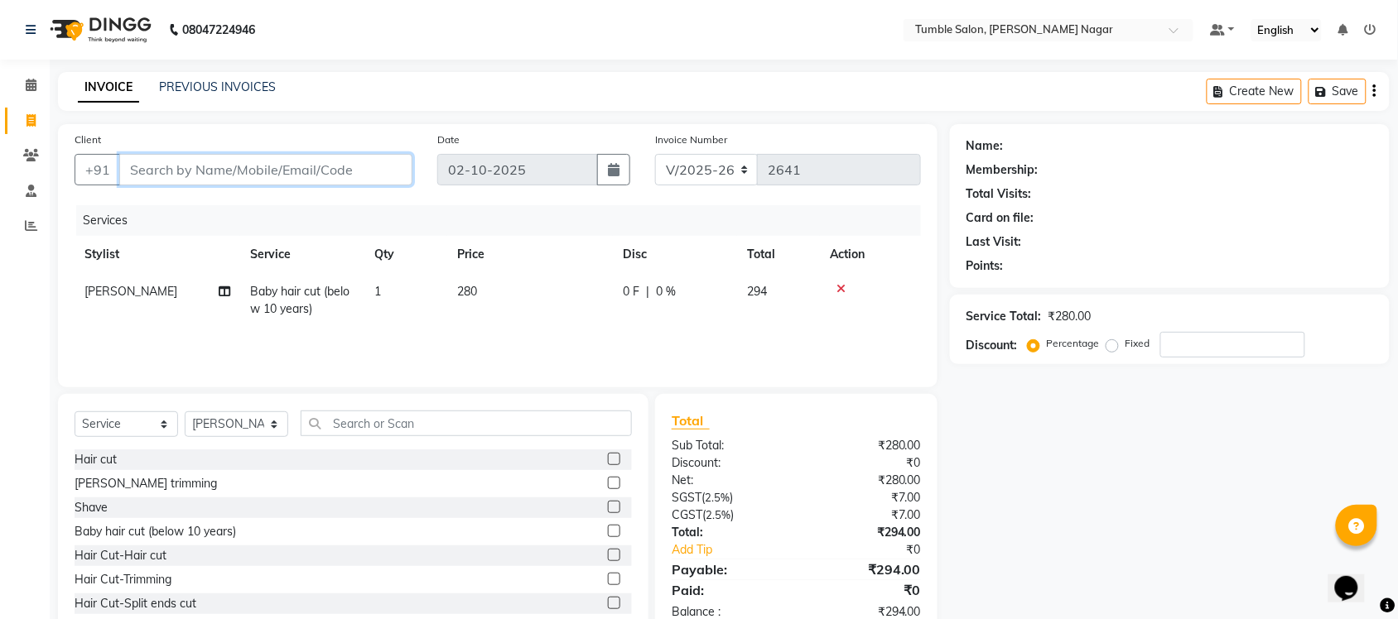
click at [163, 178] on input "Client" at bounding box center [265, 169] width 293 height 31
type input "8"
type input "0"
type input "8800176600"
click at [359, 175] on span "Add Client" at bounding box center [369, 169] width 65 height 17
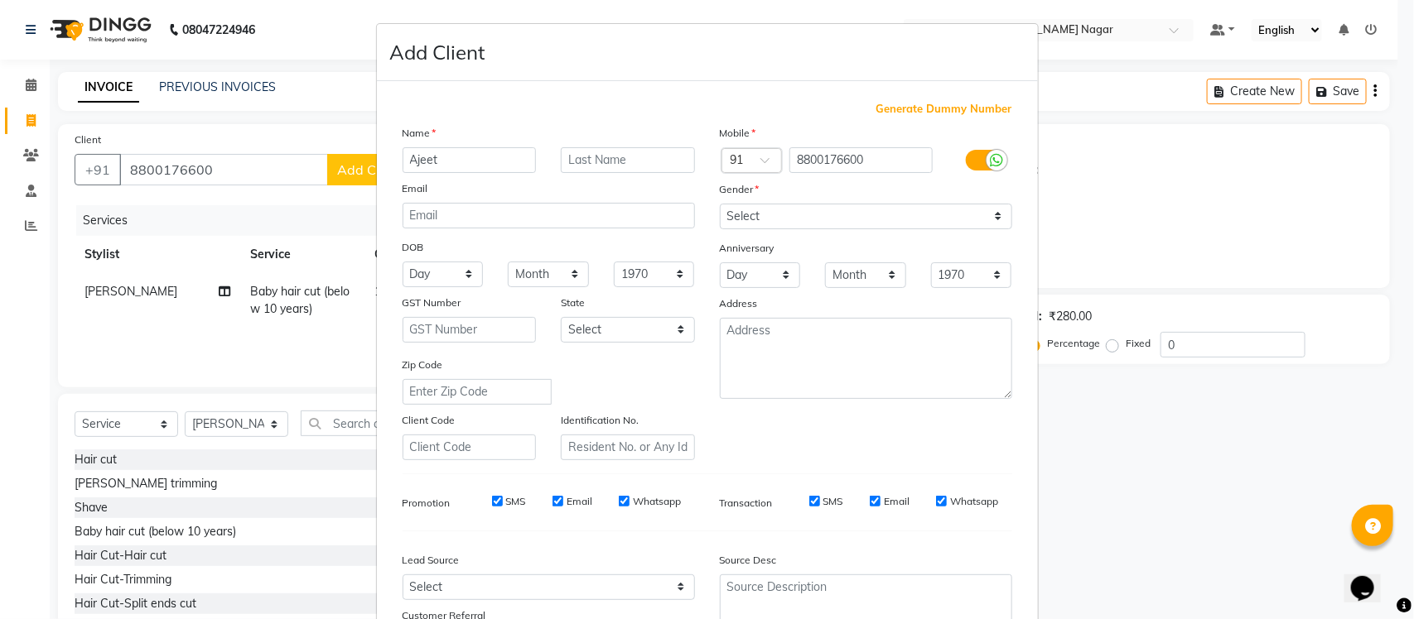
type input "Ajeet"
click at [574, 163] on input "text" at bounding box center [628, 160] width 134 height 26
type input "Singh"
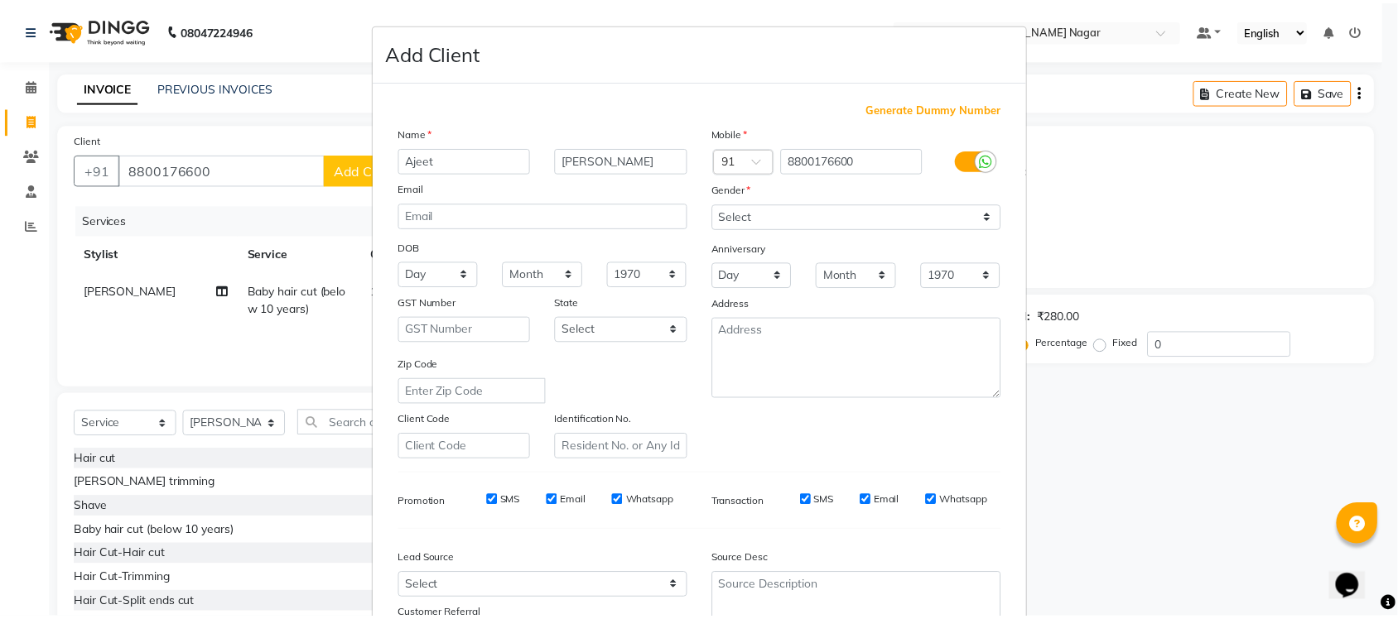
scroll to position [138, 0]
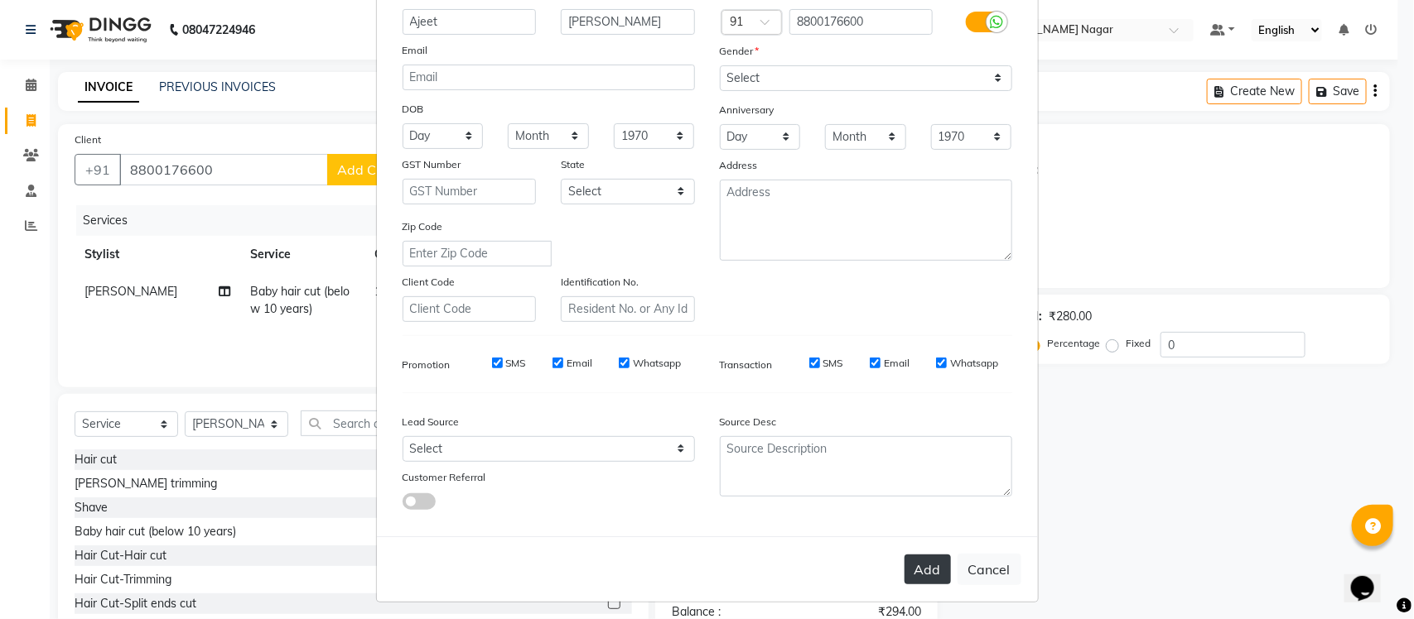
click at [919, 566] on button "Add" at bounding box center [927, 570] width 46 height 30
click at [913, 560] on button "Add" at bounding box center [927, 570] width 46 height 30
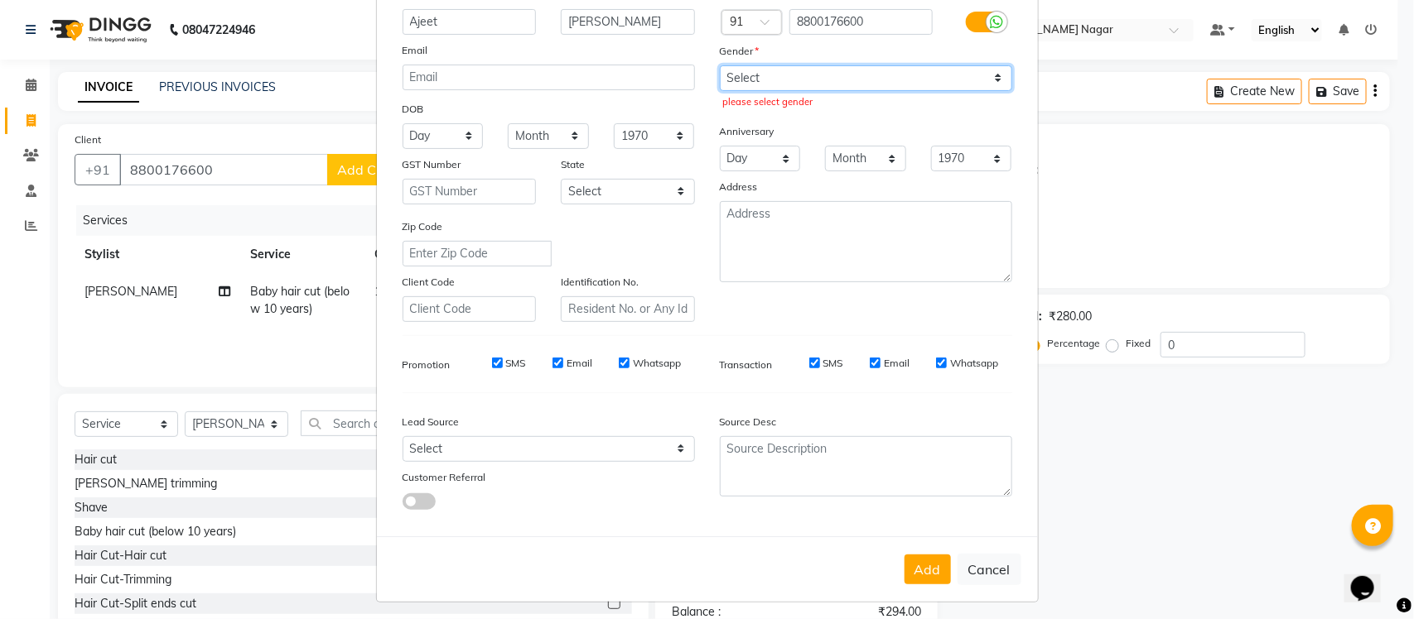
click at [994, 77] on select "Select Male Female Other Prefer Not To Say" at bounding box center [866, 78] width 292 height 26
select select "male"
click at [720, 65] on select "Select Male Female Other Prefer Not To Say" at bounding box center [866, 78] width 292 height 26
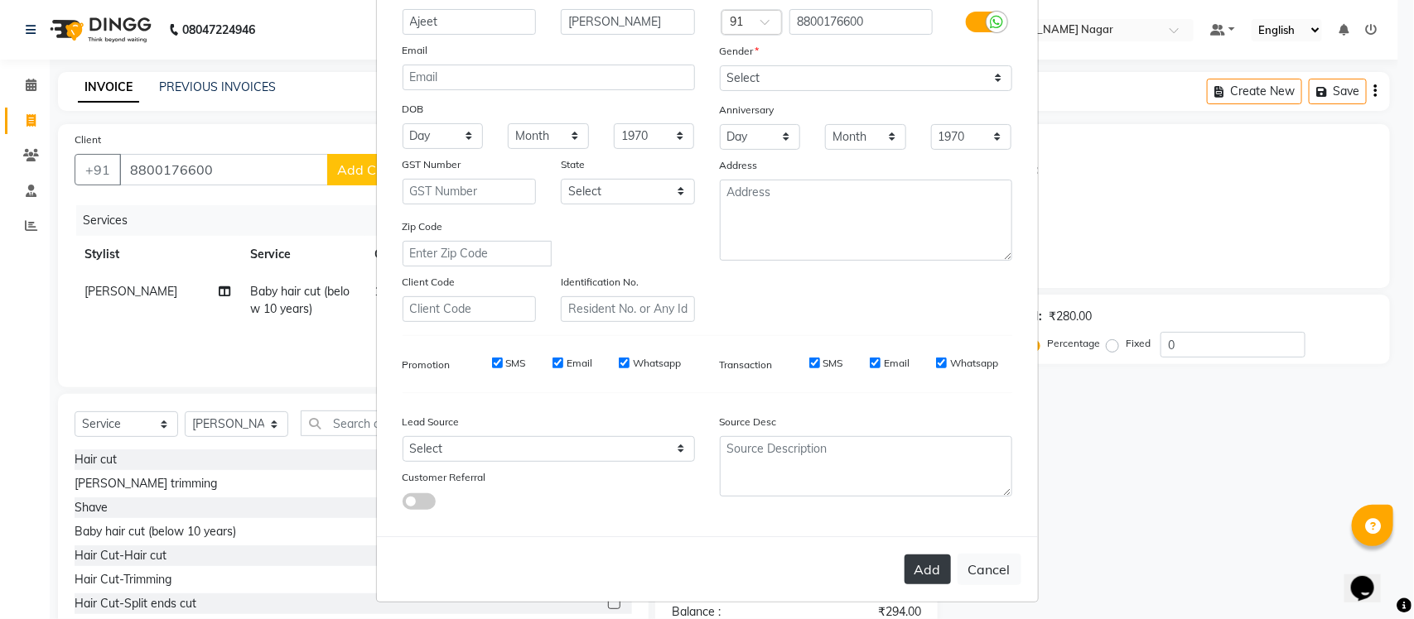
click at [913, 557] on button "Add" at bounding box center [927, 570] width 46 height 30
select select
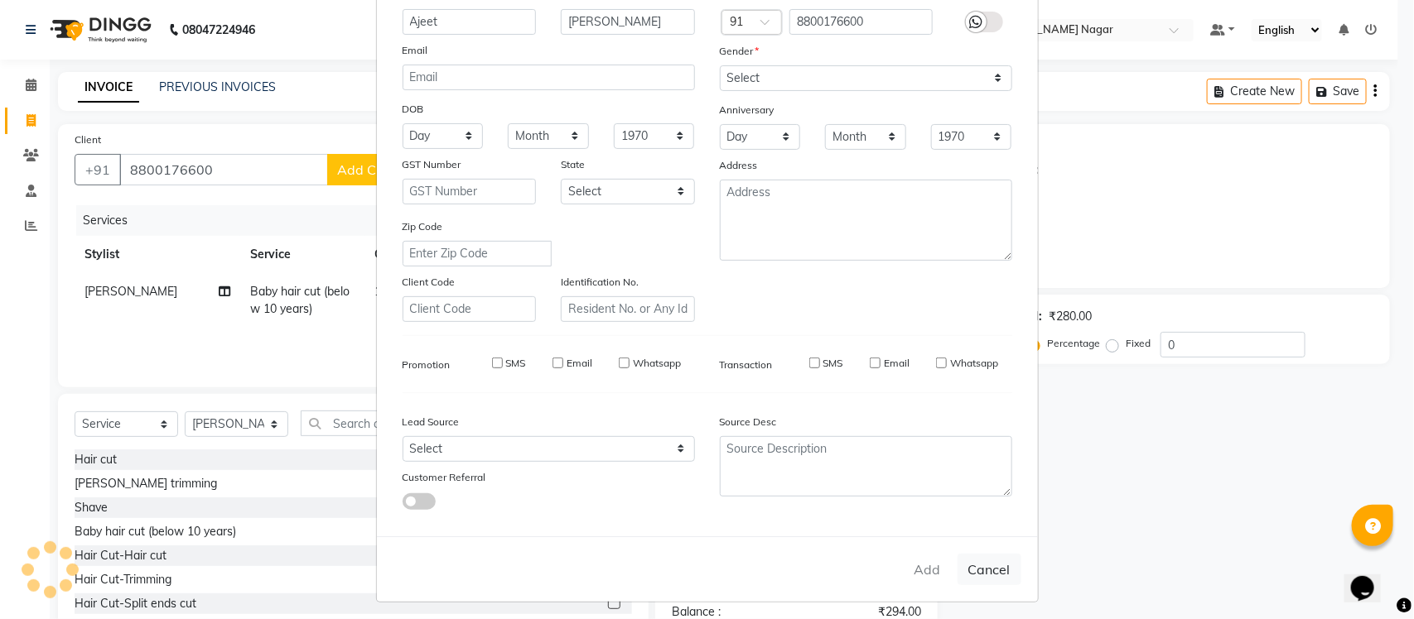
select select
checkbox input "false"
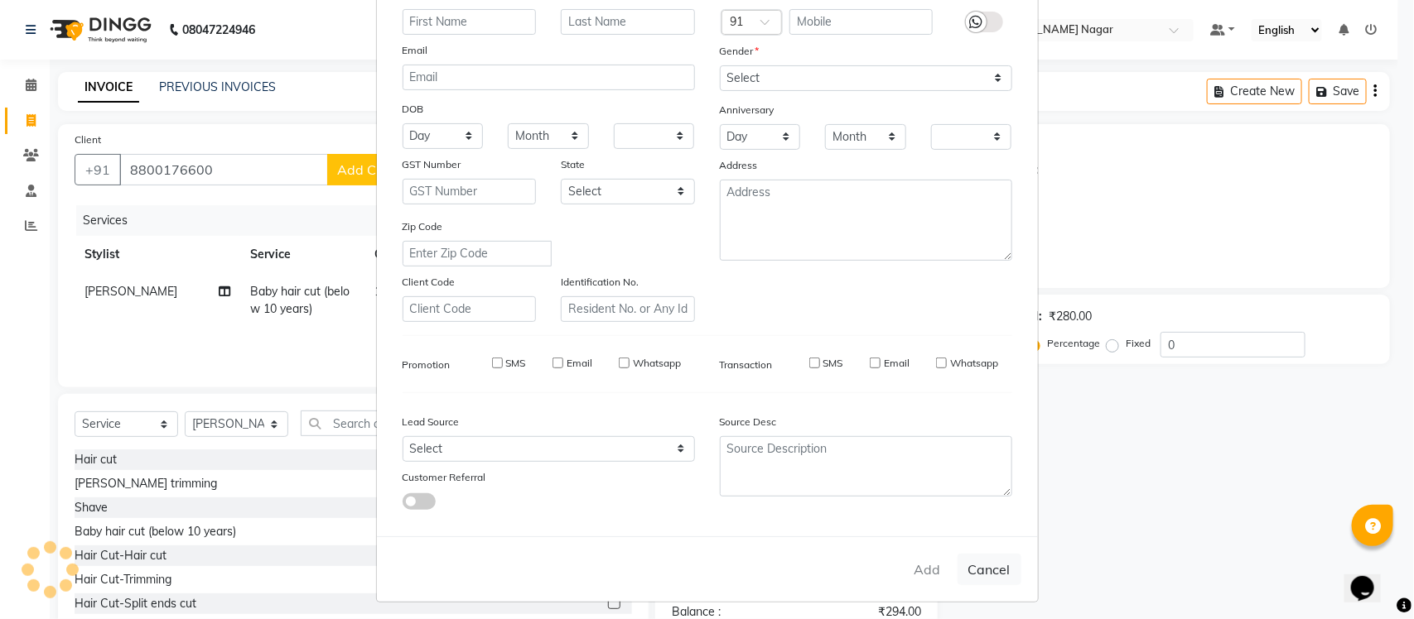
checkbox input "false"
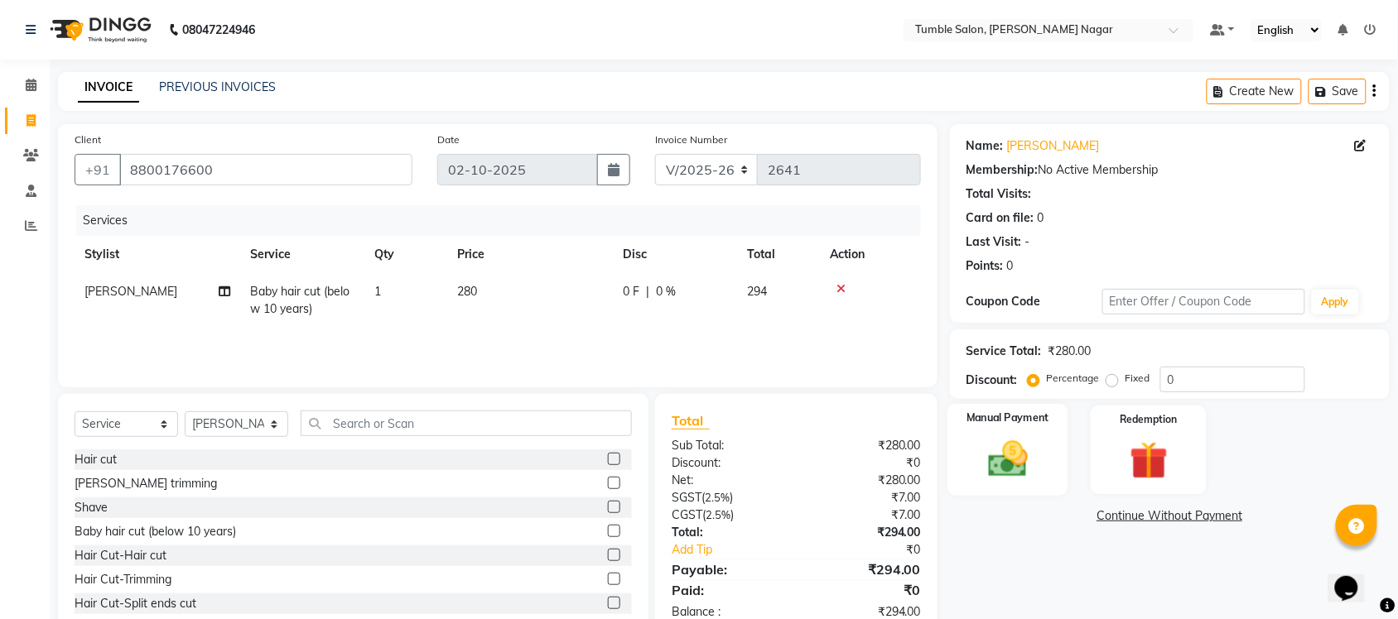
click at [1013, 458] on img at bounding box center [1008, 459] width 65 height 46
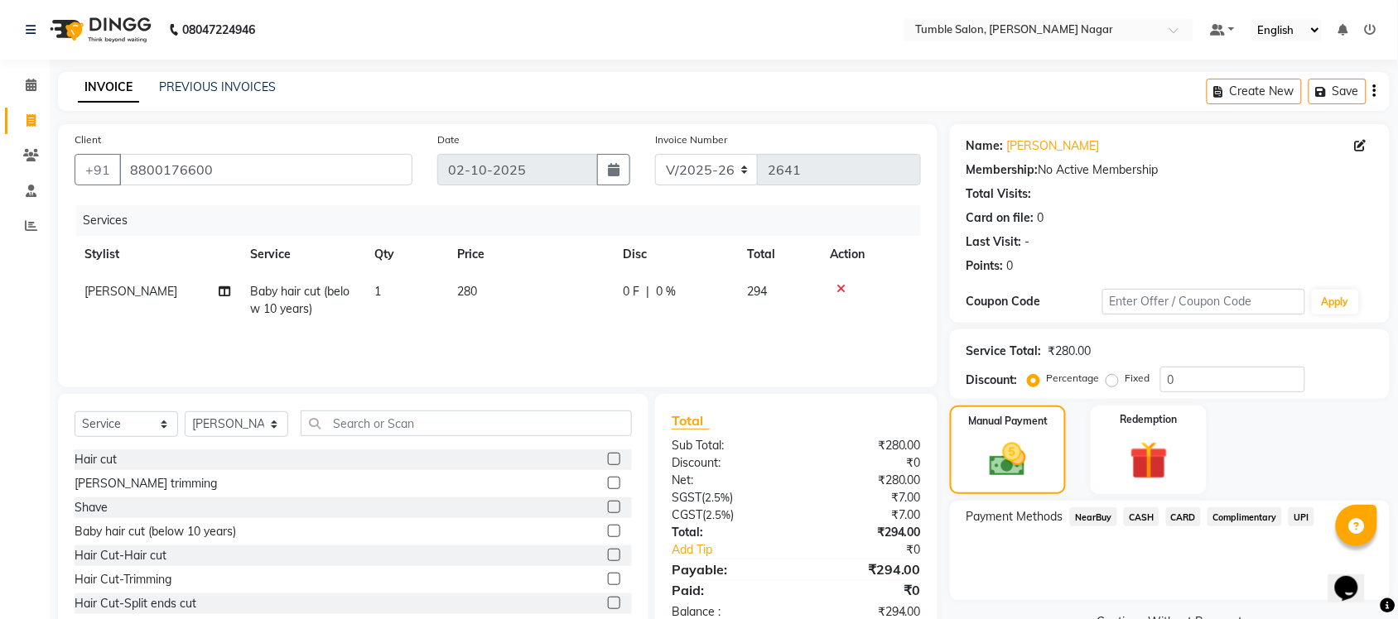
click at [1186, 514] on span "CARD" at bounding box center [1184, 517] width 36 height 19
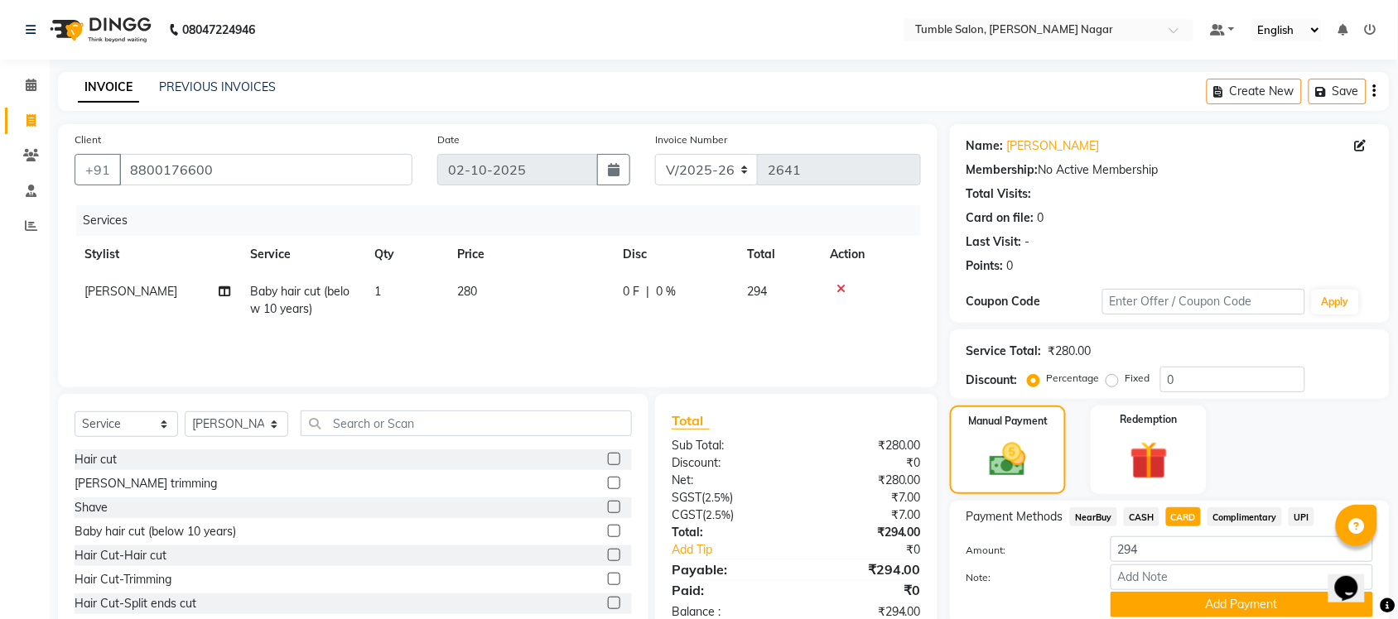
scroll to position [63, 0]
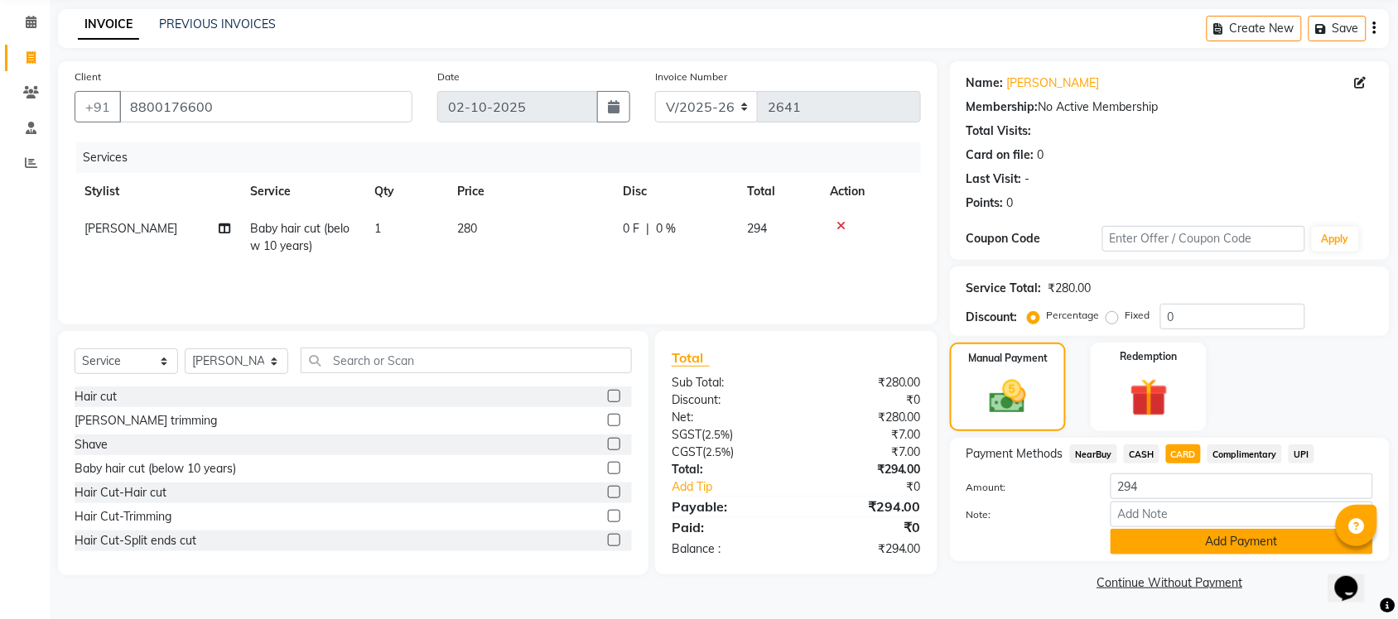
click at [1184, 534] on button "Add Payment" at bounding box center [1242, 542] width 263 height 26
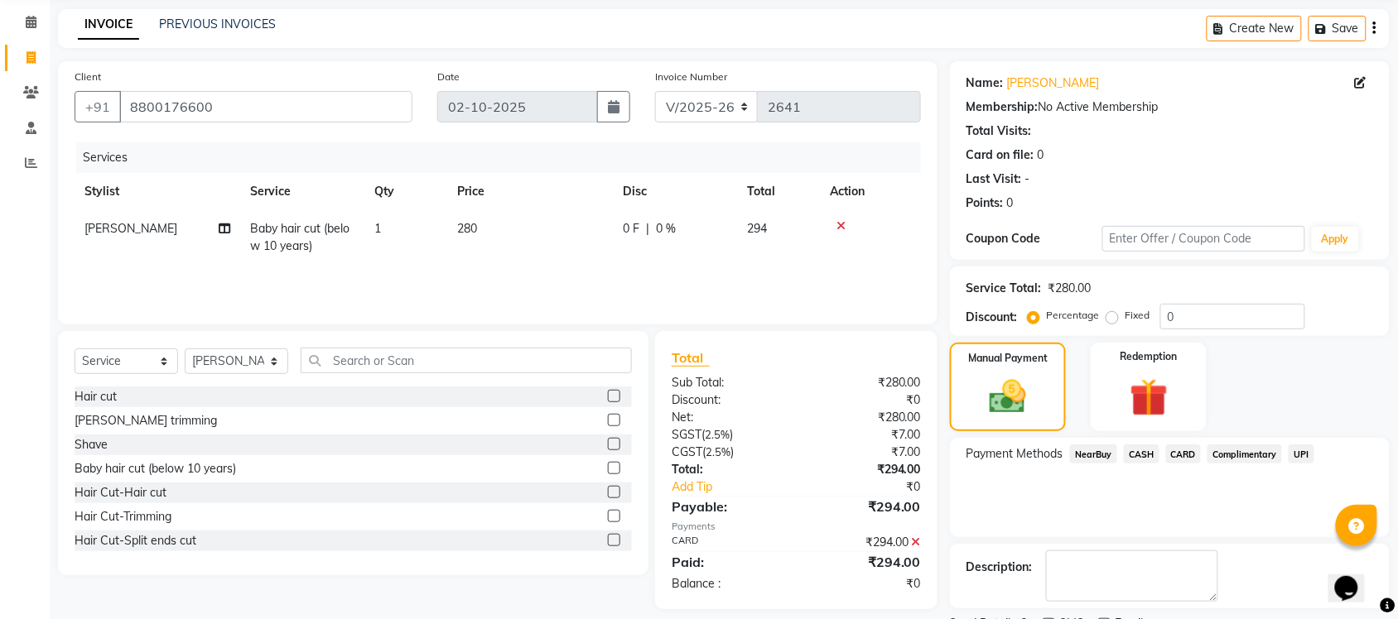
scroll to position [133, 0]
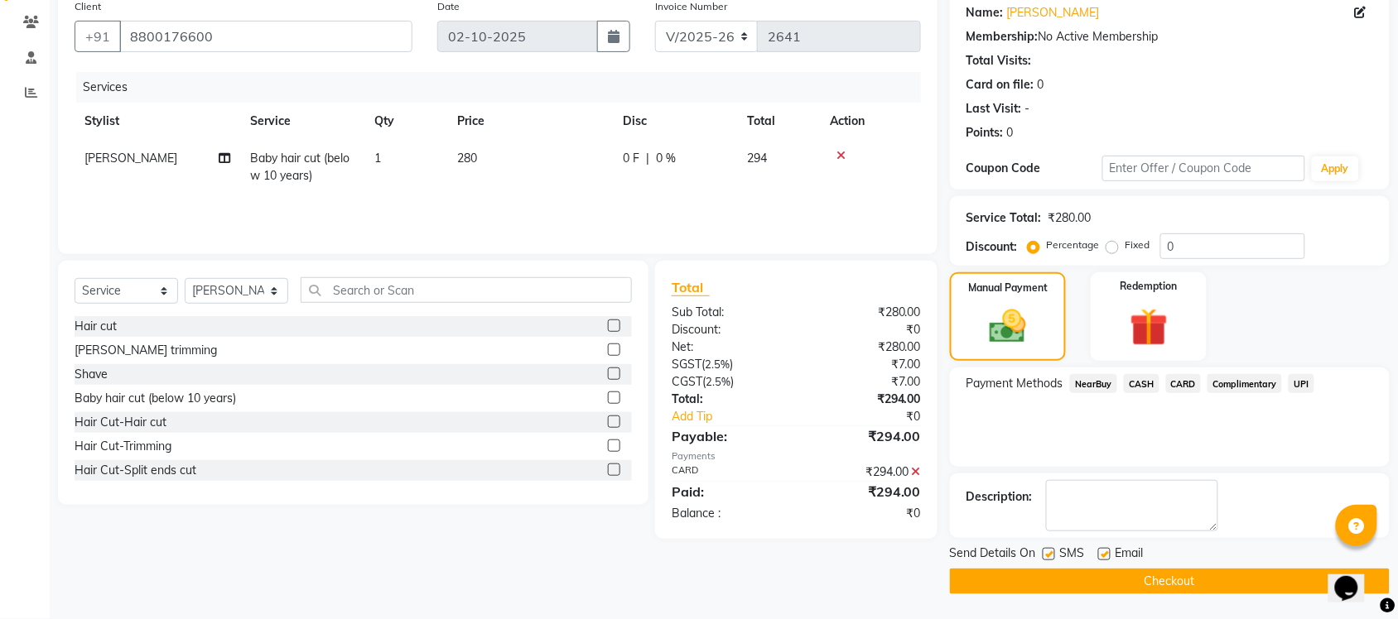
click at [1158, 581] on button "Checkout" at bounding box center [1170, 582] width 440 height 26
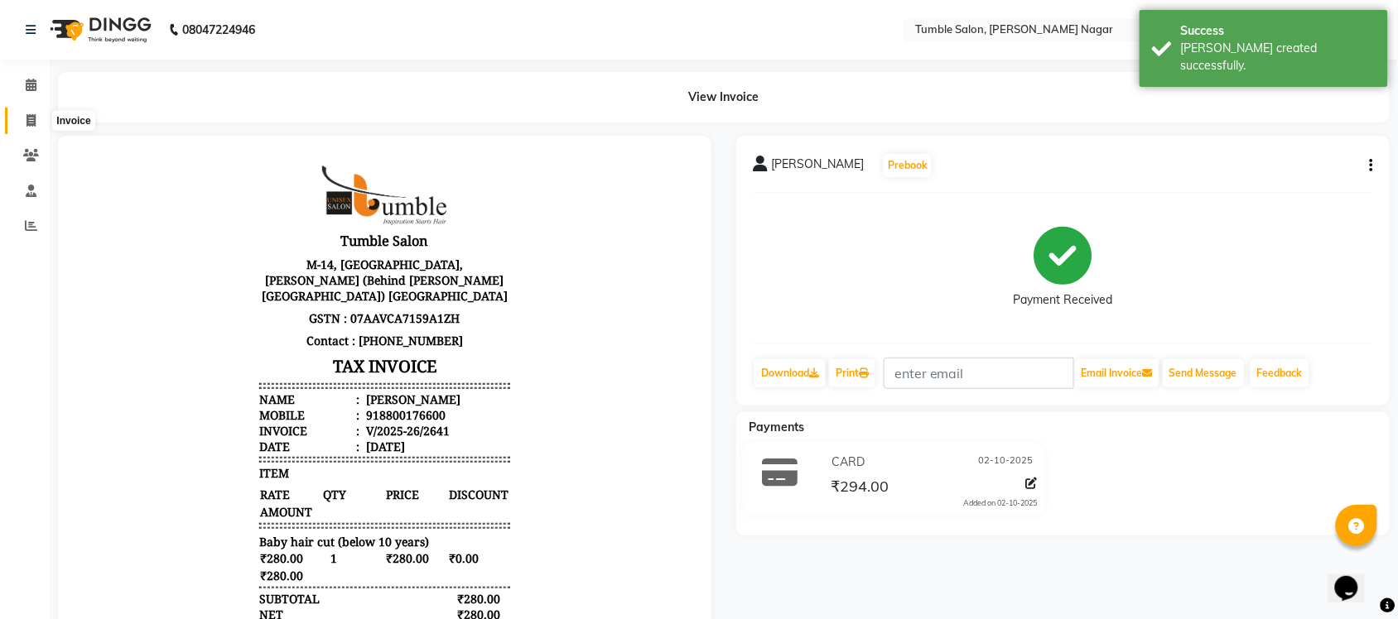
click at [29, 117] on icon at bounding box center [30, 120] width 9 height 12
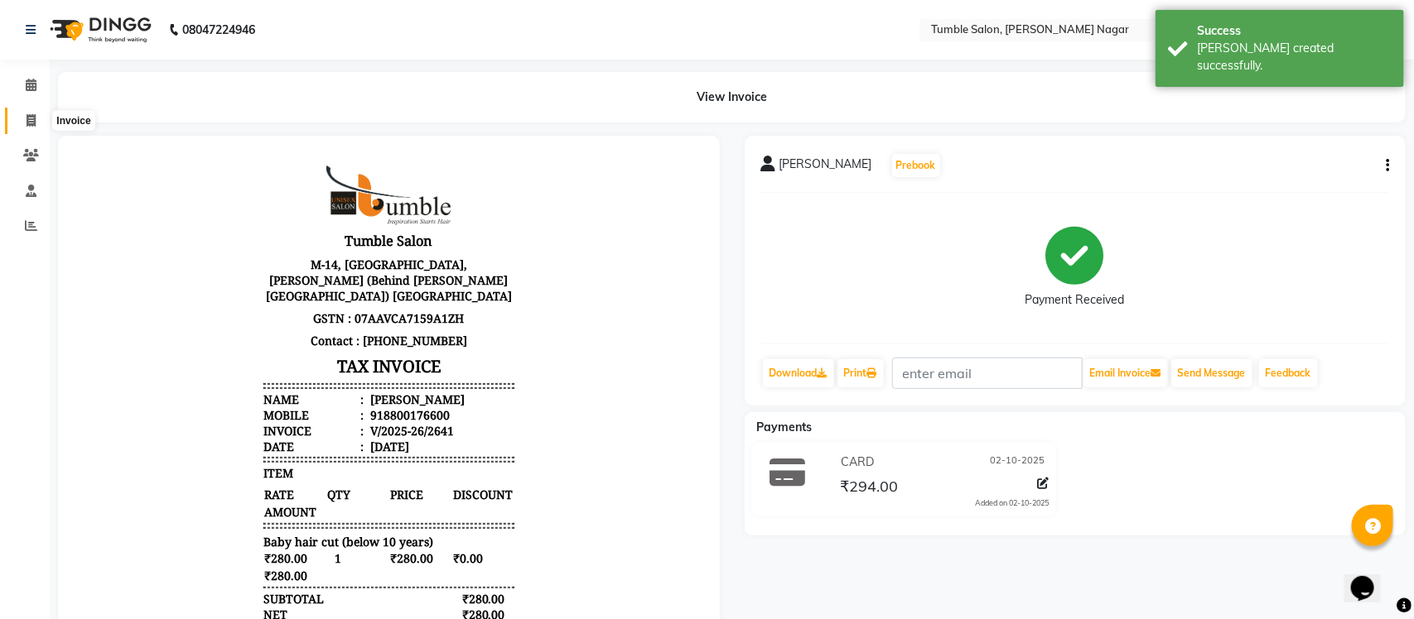
select select "8207"
select select "service"
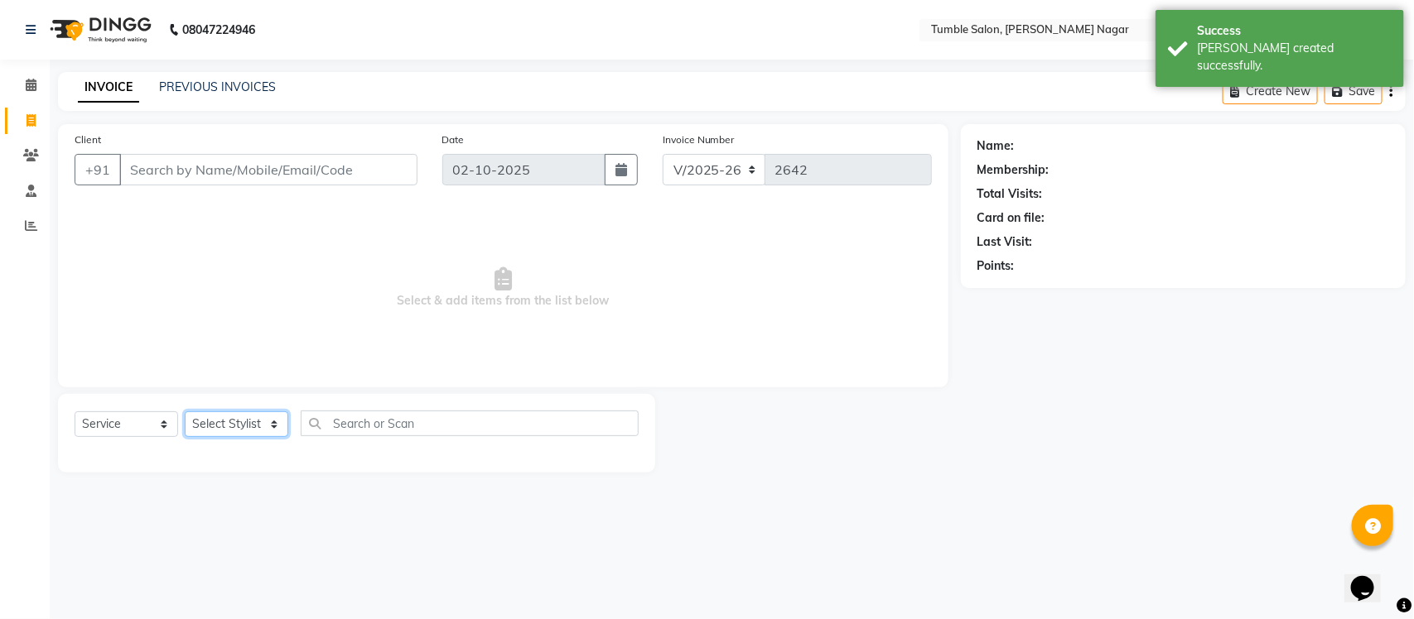
click at [267, 422] on select "Select Stylist Finance id Fiza Abbasi Govind Kiran Singh Krishna Lokesh Mahende…" at bounding box center [237, 425] width 104 height 26
select select "77851"
click at [185, 412] on select "Select Stylist Finance id Fiza Abbasi Govind Kiran Singh Krishna Lokesh Mahende…" at bounding box center [237, 425] width 104 height 26
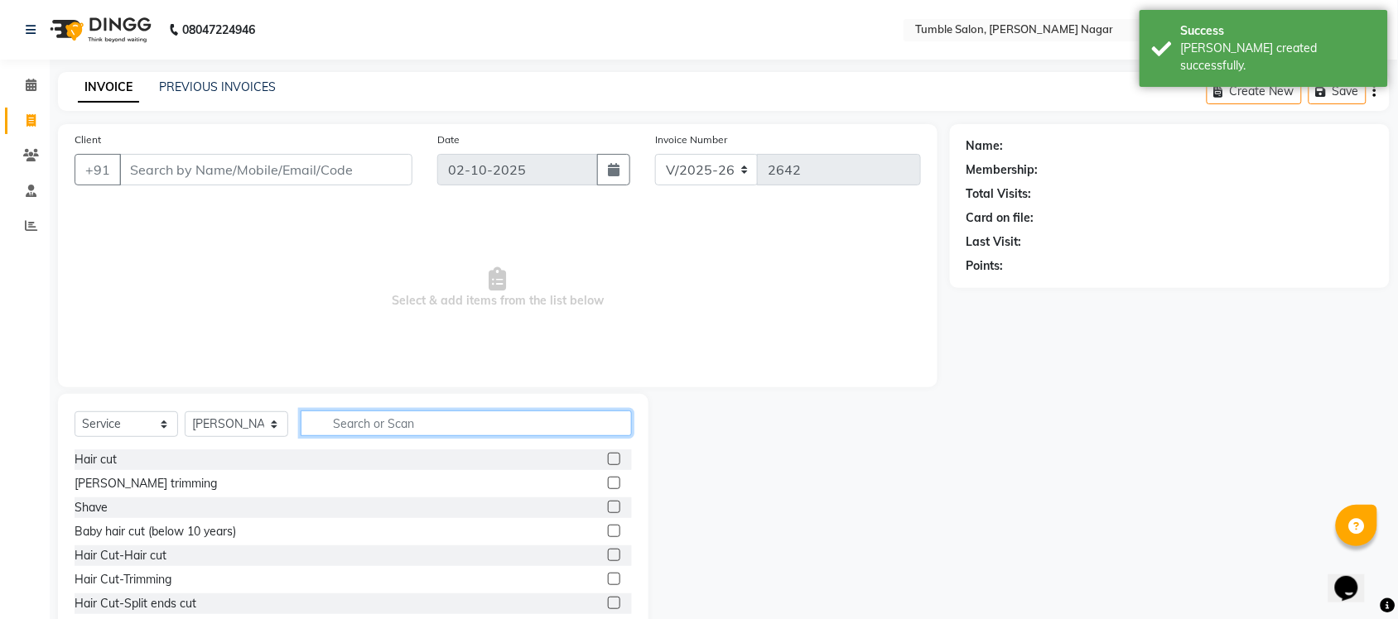
click at [331, 419] on input "text" at bounding box center [466, 424] width 331 height 26
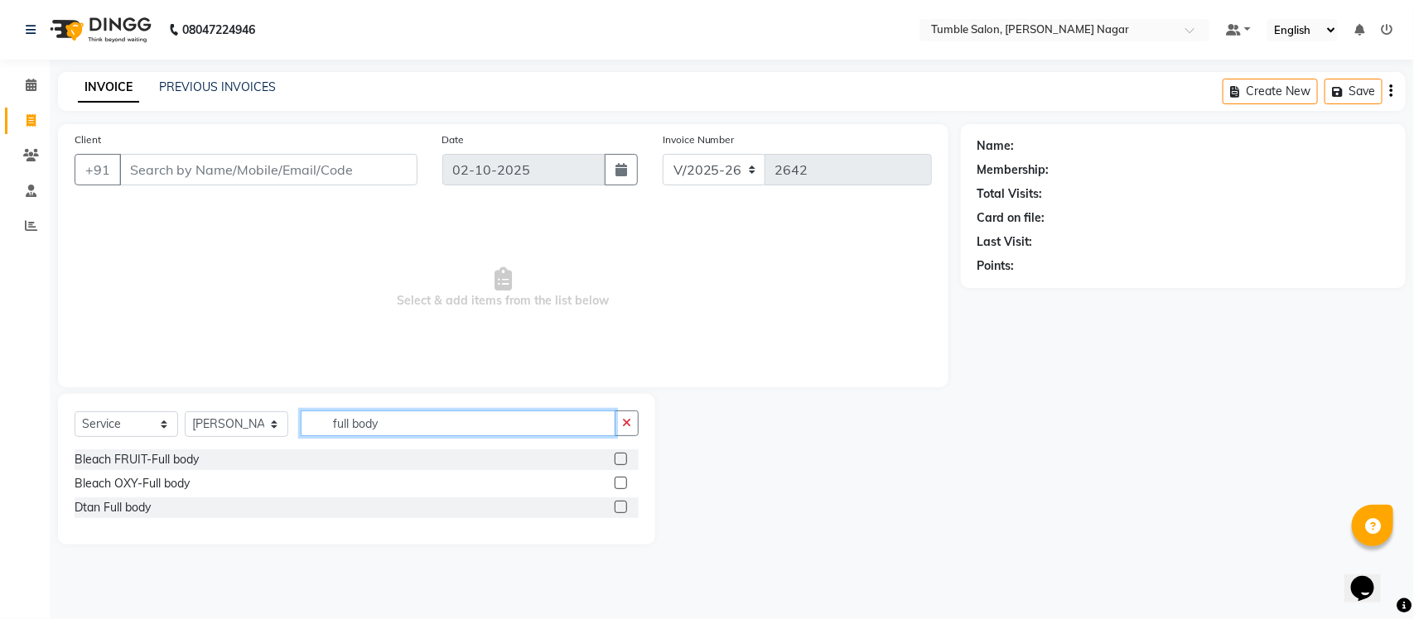
type input "full body"
click at [614, 507] on div "Dtan Full body" at bounding box center [357, 508] width 564 height 21
click at [622, 509] on label at bounding box center [620, 507] width 12 height 12
click at [622, 509] on input "checkbox" at bounding box center [619, 508] width 11 height 11
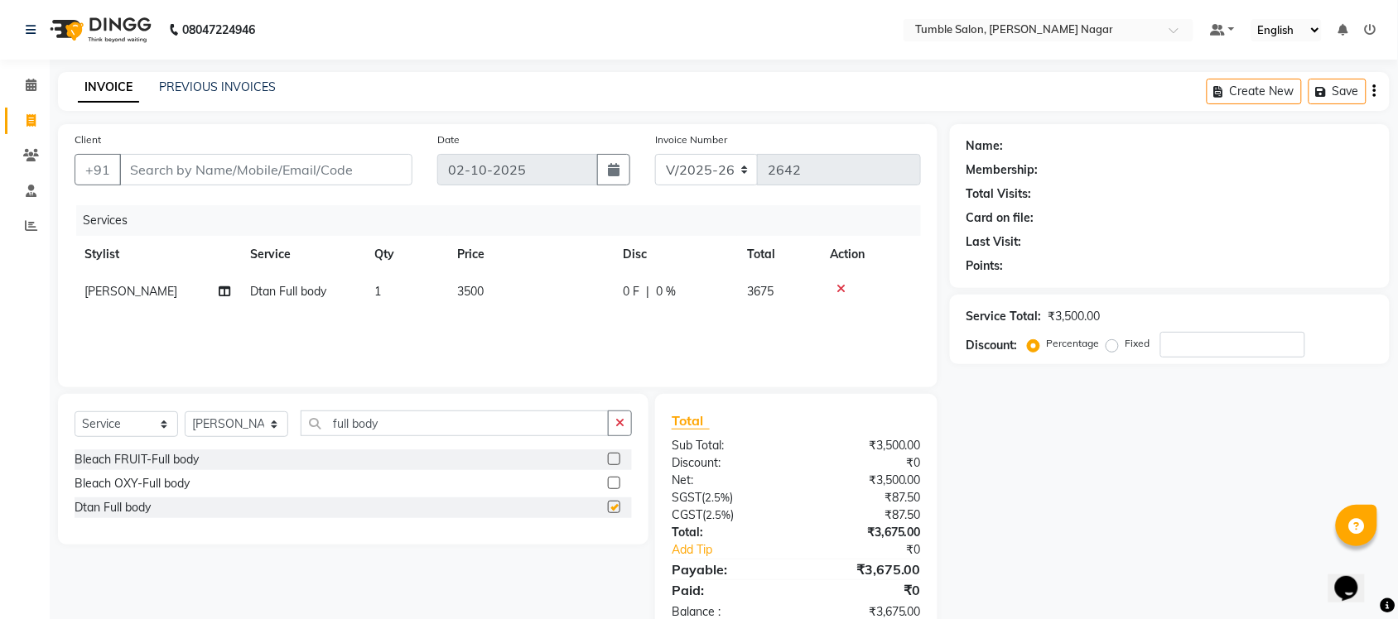
checkbox input "false"
click at [425, 429] on input "full body" at bounding box center [455, 424] width 308 height 26
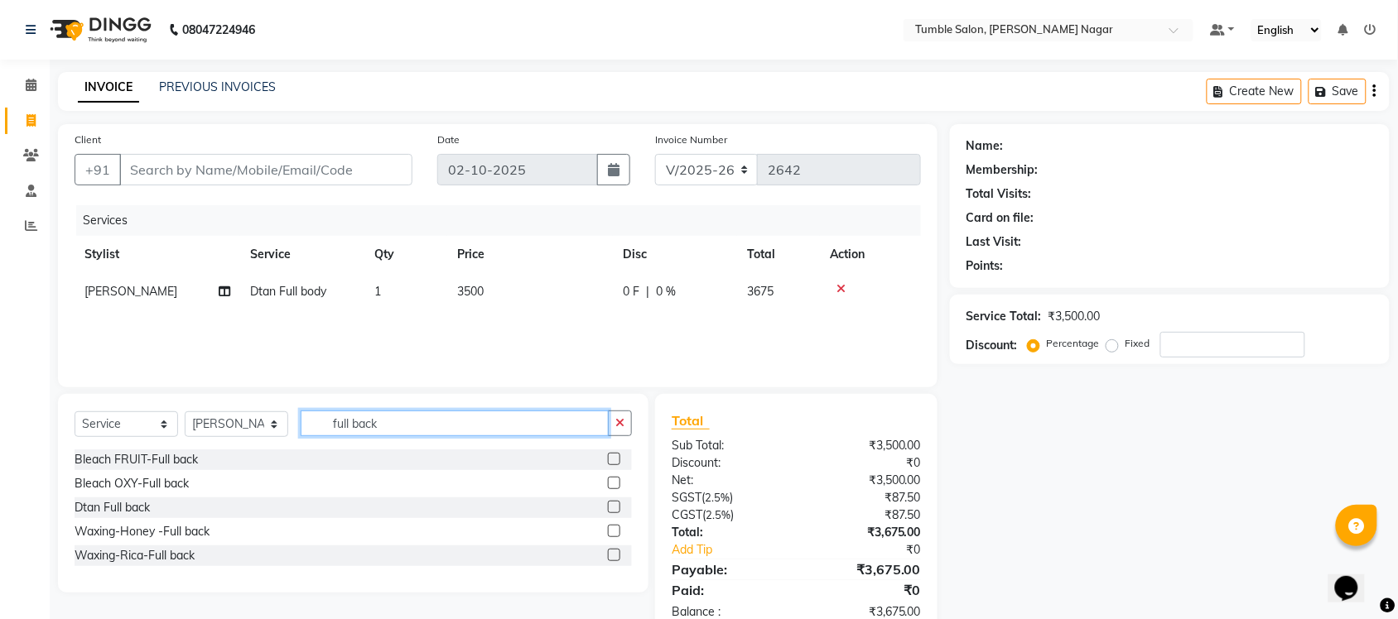
type input "full back"
click at [613, 528] on label at bounding box center [614, 531] width 12 height 12
click at [613, 528] on input "checkbox" at bounding box center [613, 532] width 11 height 11
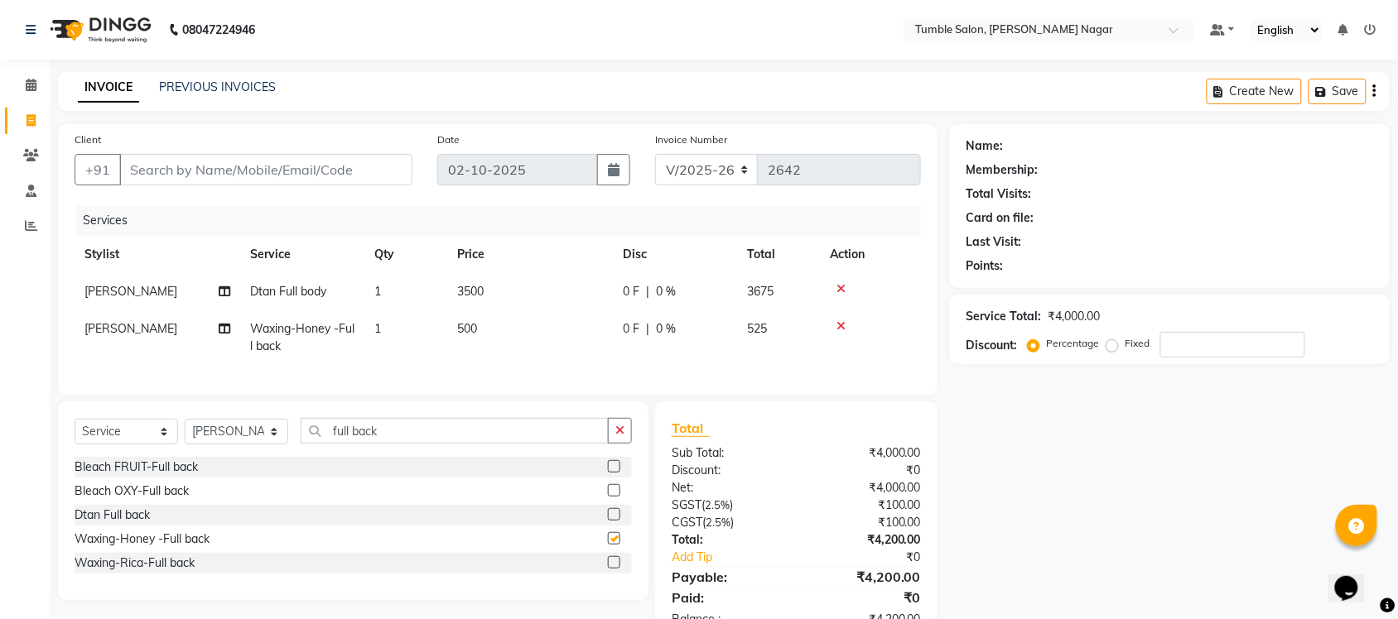
checkbox input "false"
click at [841, 323] on icon at bounding box center [840, 326] width 9 height 12
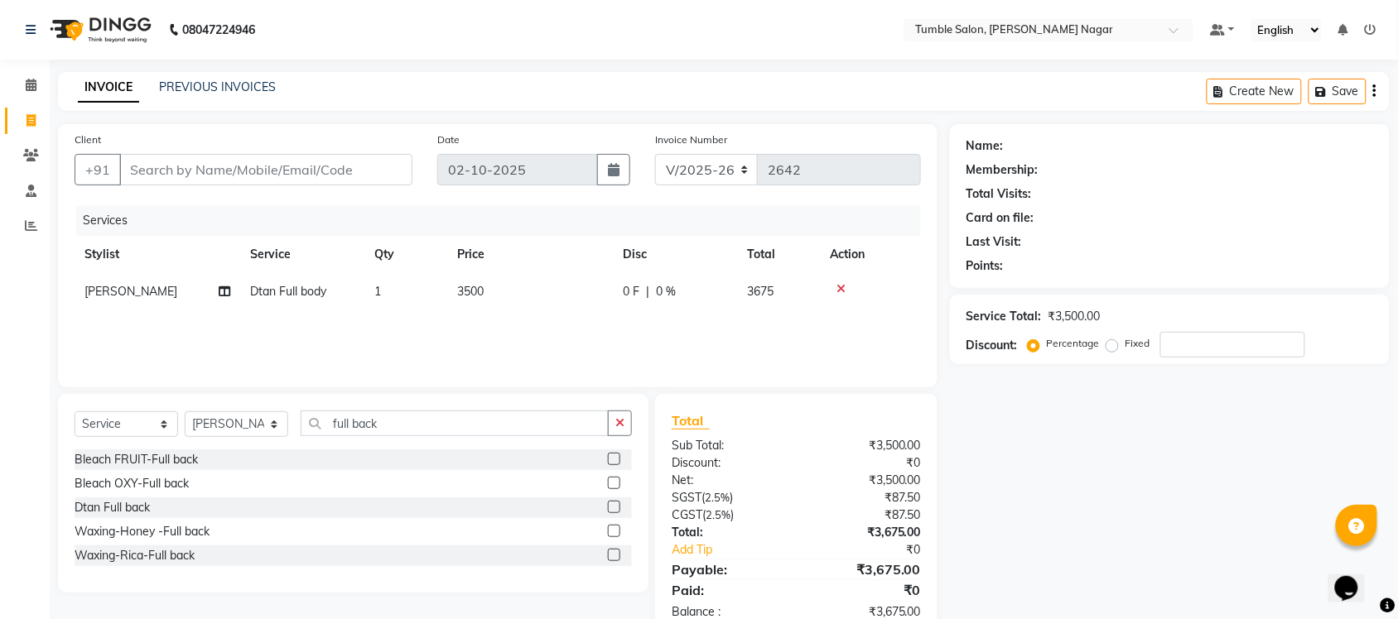
click at [611, 549] on label at bounding box center [614, 555] width 12 height 12
click at [611, 551] on input "checkbox" at bounding box center [613, 556] width 11 height 11
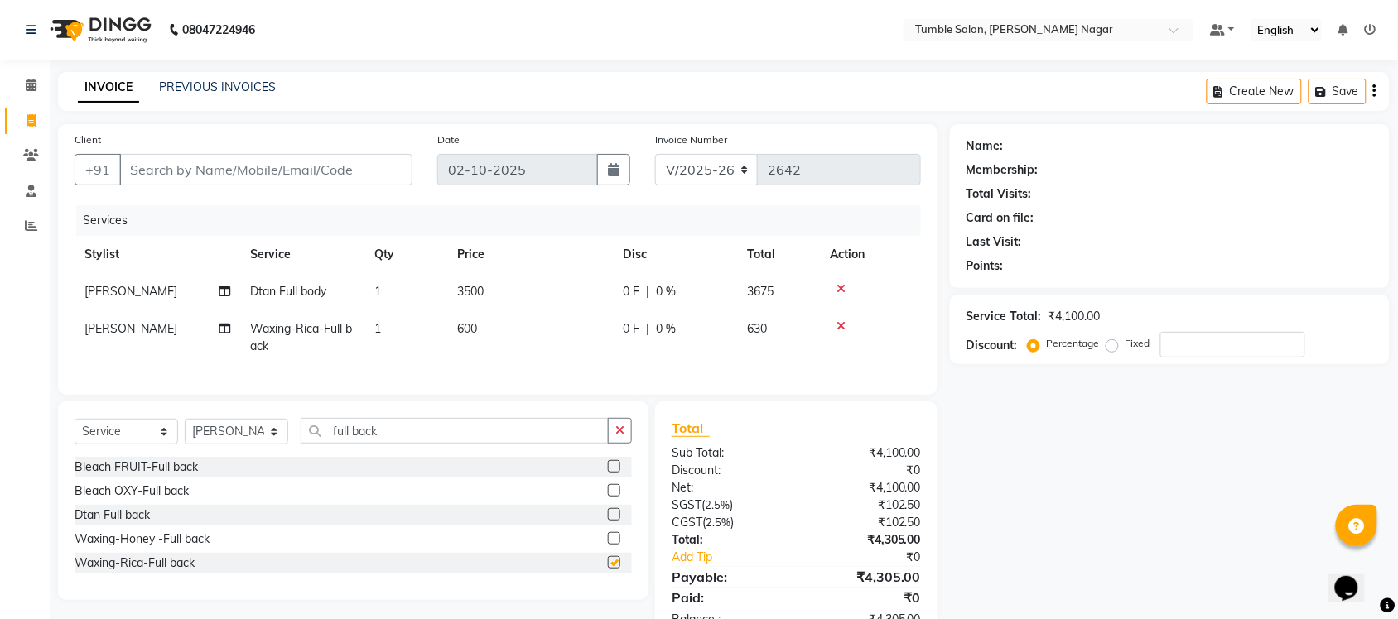
checkbox input "false"
click at [420, 444] on input "full back" at bounding box center [455, 431] width 308 height 26
type input "full front"
click at [610, 545] on label at bounding box center [614, 538] width 12 height 12
click at [610, 545] on input "checkbox" at bounding box center [613, 539] width 11 height 11
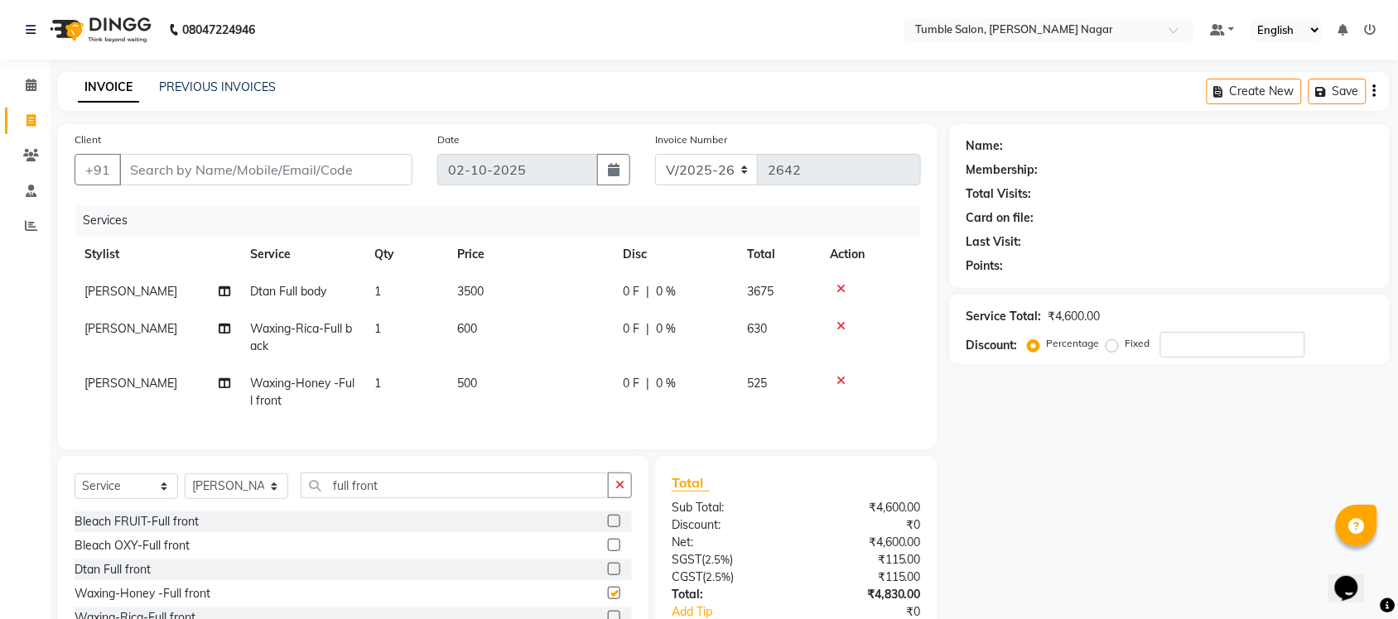
checkbox input "false"
click at [458, 498] on input "full front" at bounding box center [455, 486] width 308 height 26
type input "full legs"
click at [838, 283] on icon at bounding box center [840, 289] width 9 height 12
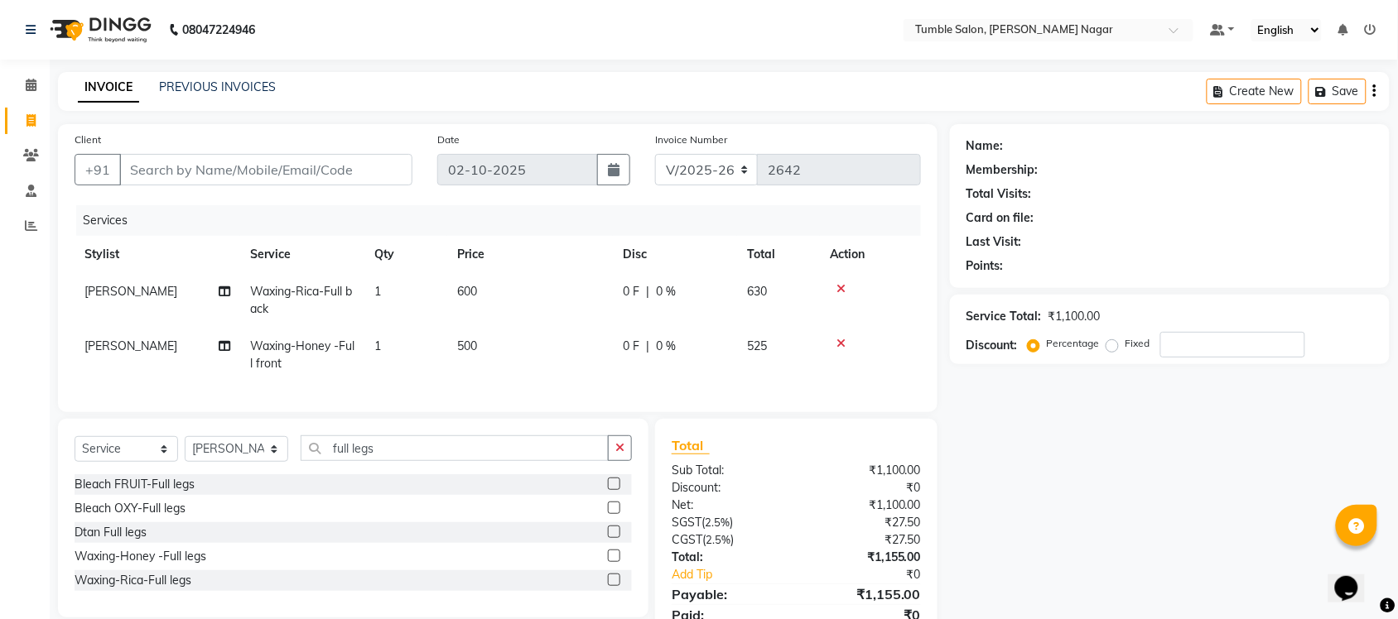
click at [610, 586] on label at bounding box center [614, 580] width 12 height 12
click at [610, 586] on input "checkbox" at bounding box center [613, 581] width 11 height 11
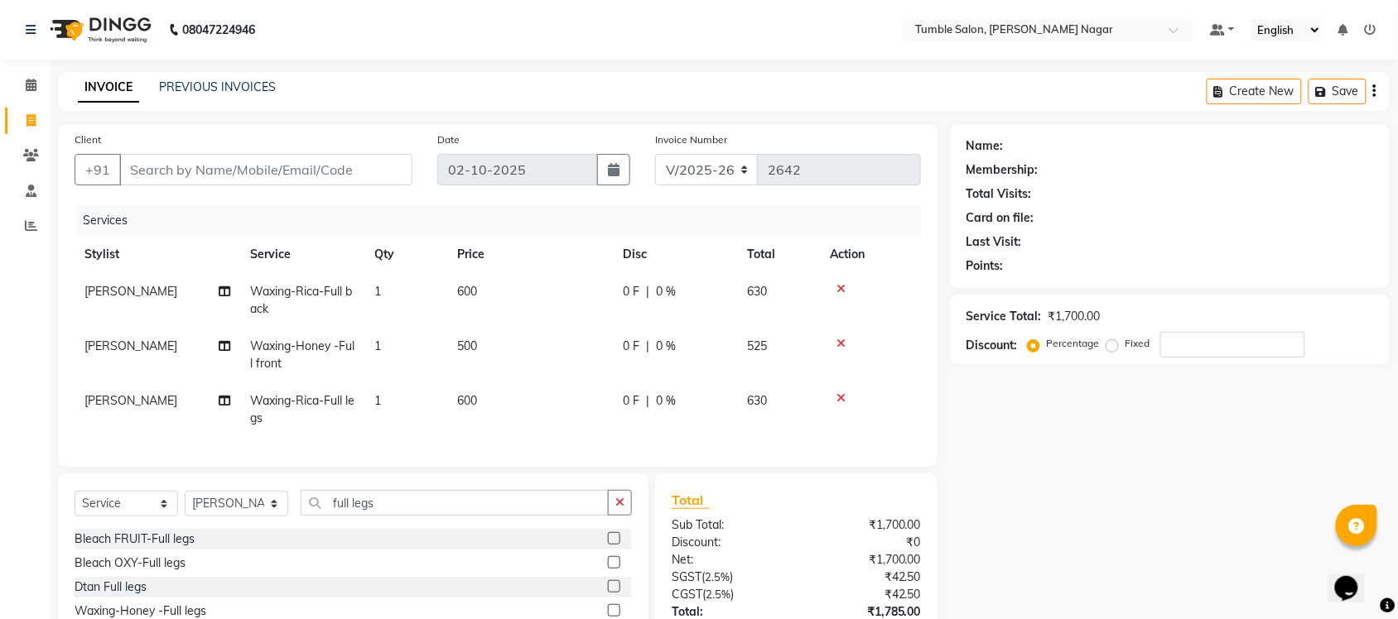
checkbox input "false"
click at [416, 516] on input "full legs" at bounding box center [455, 503] width 308 height 26
click at [1131, 490] on div "Name: Membership: Total Visits: Card on file: Last Visit: Points: Service Total…" at bounding box center [1176, 420] width 452 height 593
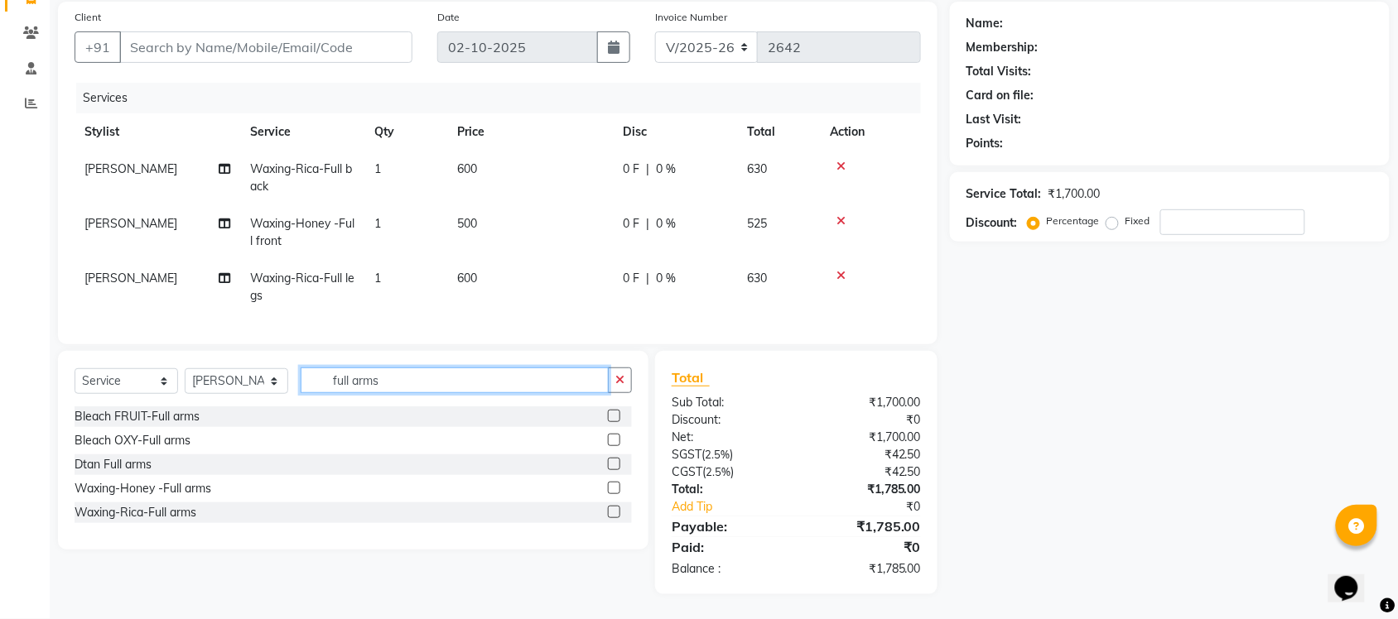
click at [422, 382] on input "full arms" at bounding box center [455, 381] width 308 height 26
type input "f"
type input "full arms"
click at [609, 513] on label at bounding box center [614, 512] width 12 height 12
click at [609, 513] on input "checkbox" at bounding box center [613, 513] width 11 height 11
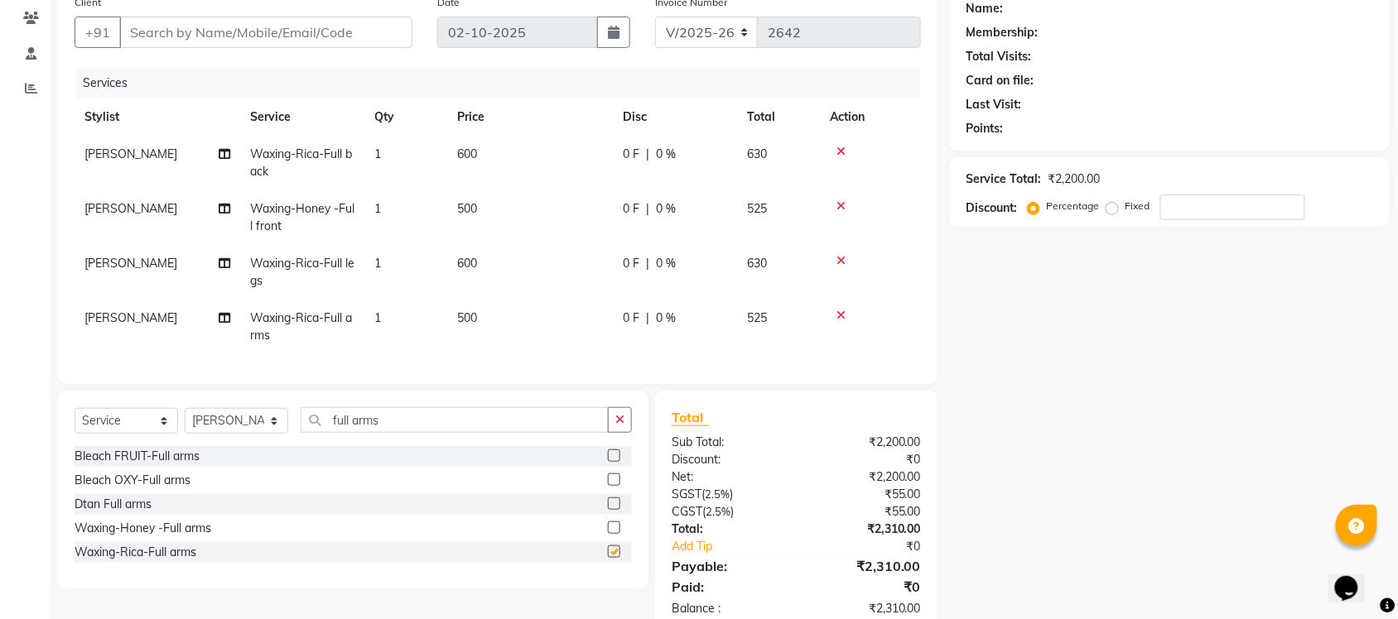
checkbox input "false"
click at [104, 258] on span "[PERSON_NAME]" at bounding box center [130, 263] width 93 height 15
select select "77851"
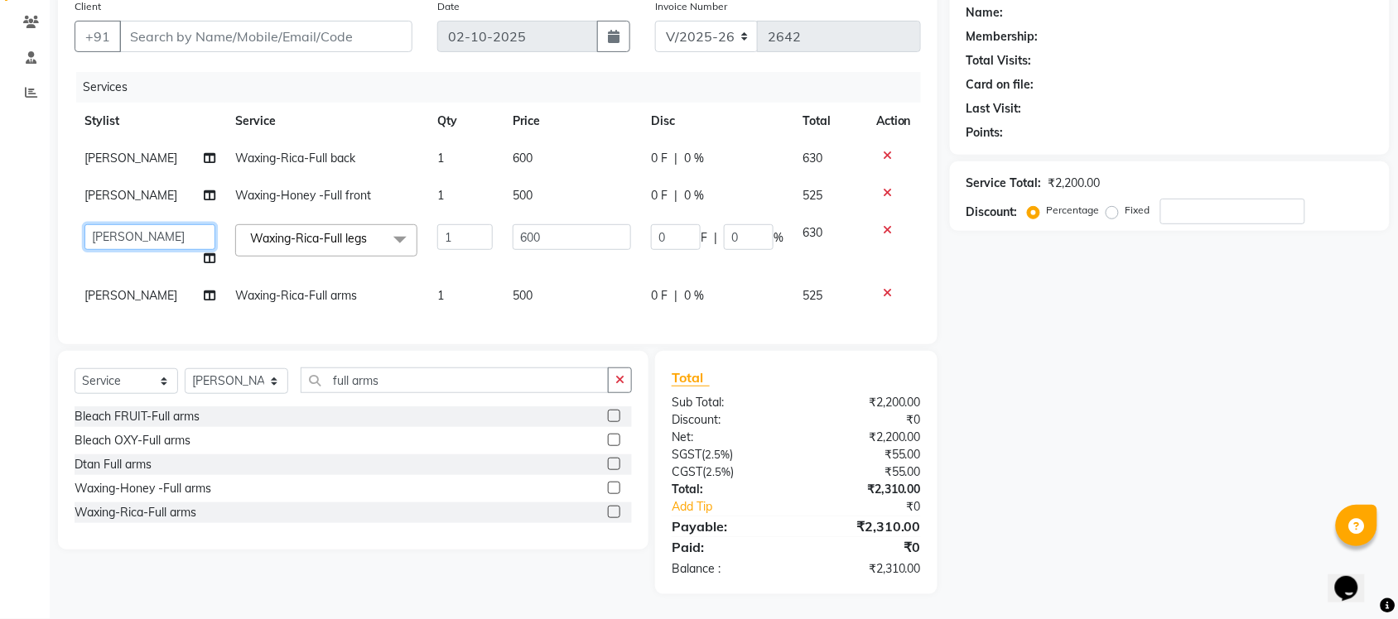
click at [105, 232] on select "Finance id Fiza Abbasi Govind Kiran Singh Krishna Lokesh Mahender Muskan Neetu …" at bounding box center [149, 237] width 131 height 26
select select "92332"
click at [108, 291] on span "[PERSON_NAME]" at bounding box center [130, 295] width 93 height 15
select select "77851"
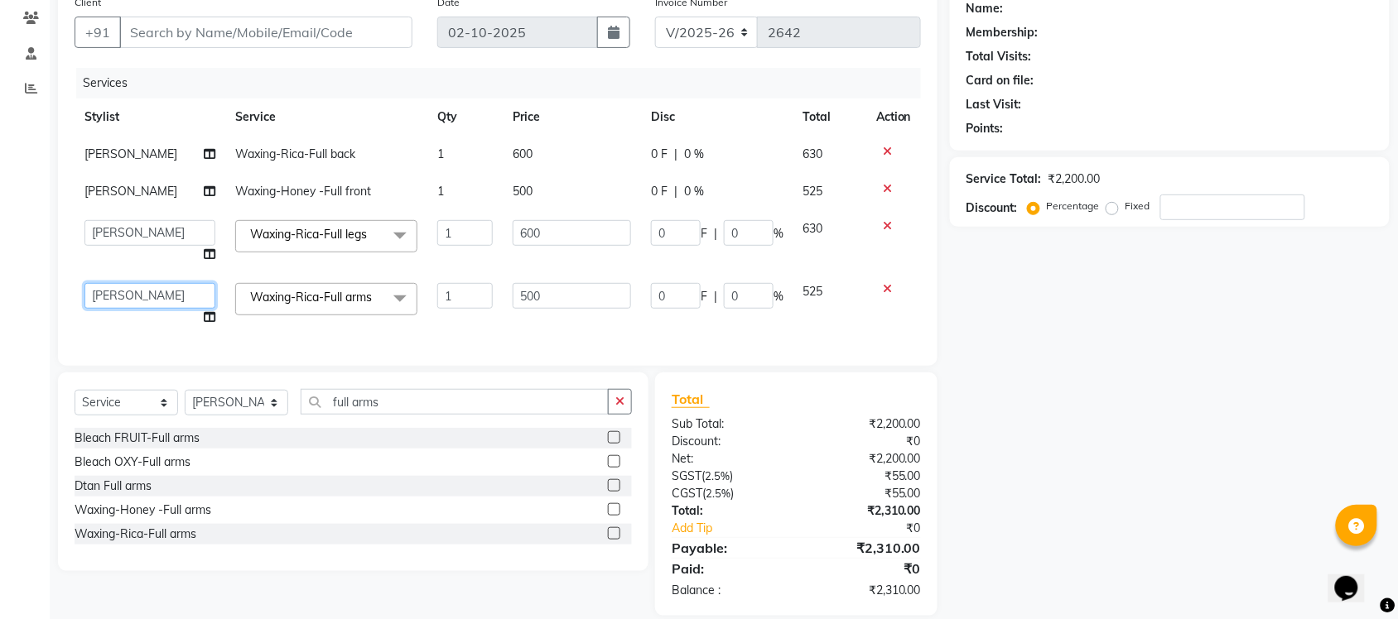
click at [108, 291] on select "Finance id Fiza Abbasi Govind Kiran Singh Krishna Lokesh Mahender Muskan Neetu …" at bounding box center [149, 296] width 131 height 26
select select "92332"
click at [884, 152] on icon at bounding box center [887, 152] width 9 height 12
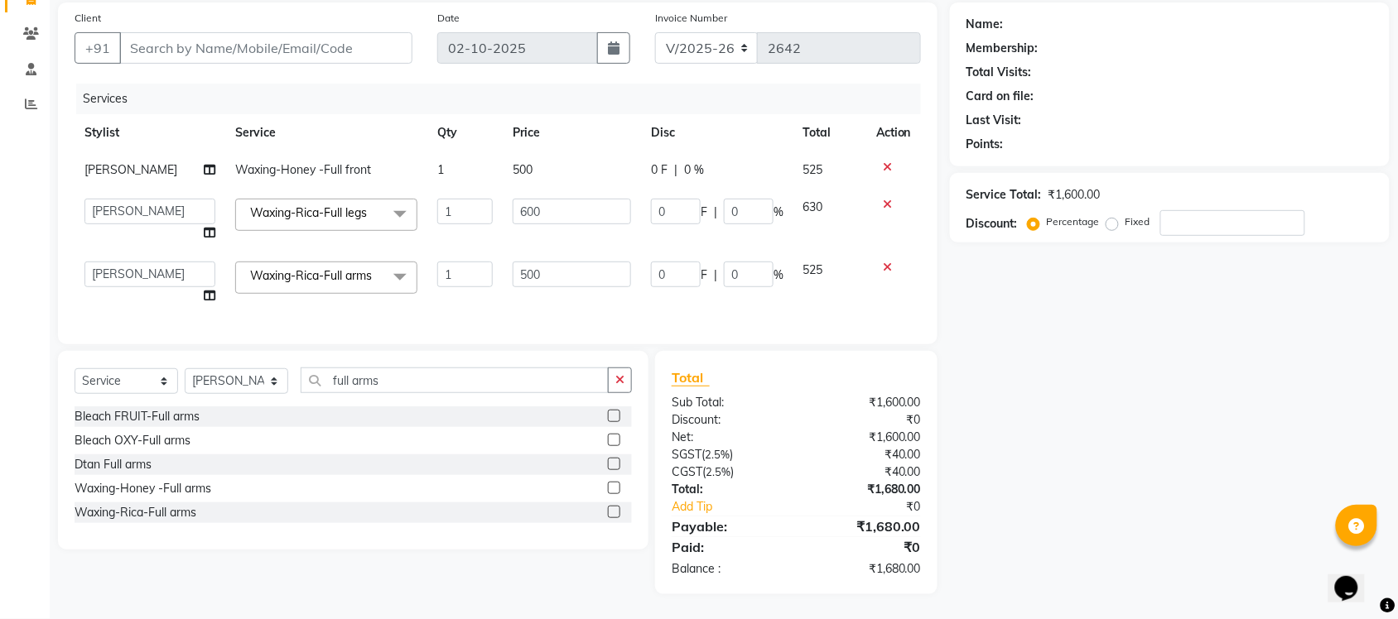
click at [884, 161] on icon at bounding box center [887, 167] width 9 height 12
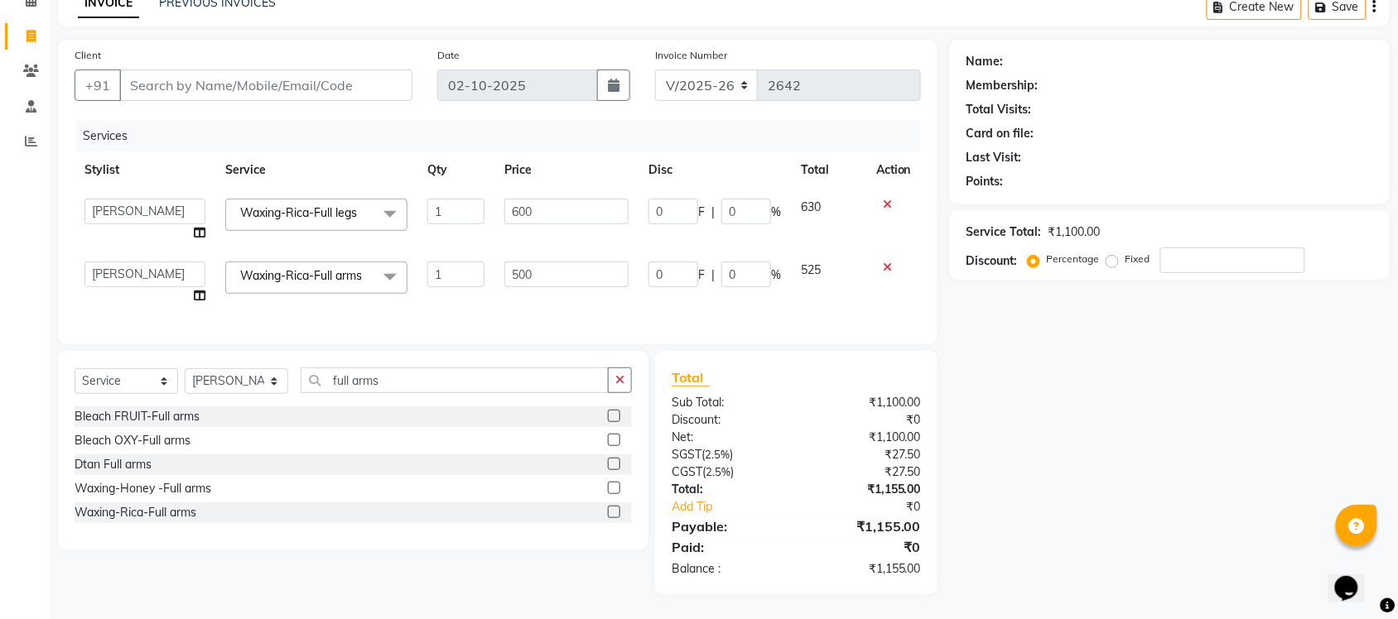
click at [1183, 499] on div "Name: Membership: Total Visits: Card on file: Last Visit: Points: Service Total…" at bounding box center [1176, 317] width 452 height 555
click at [424, 385] on input "full arms" at bounding box center [455, 381] width 308 height 26
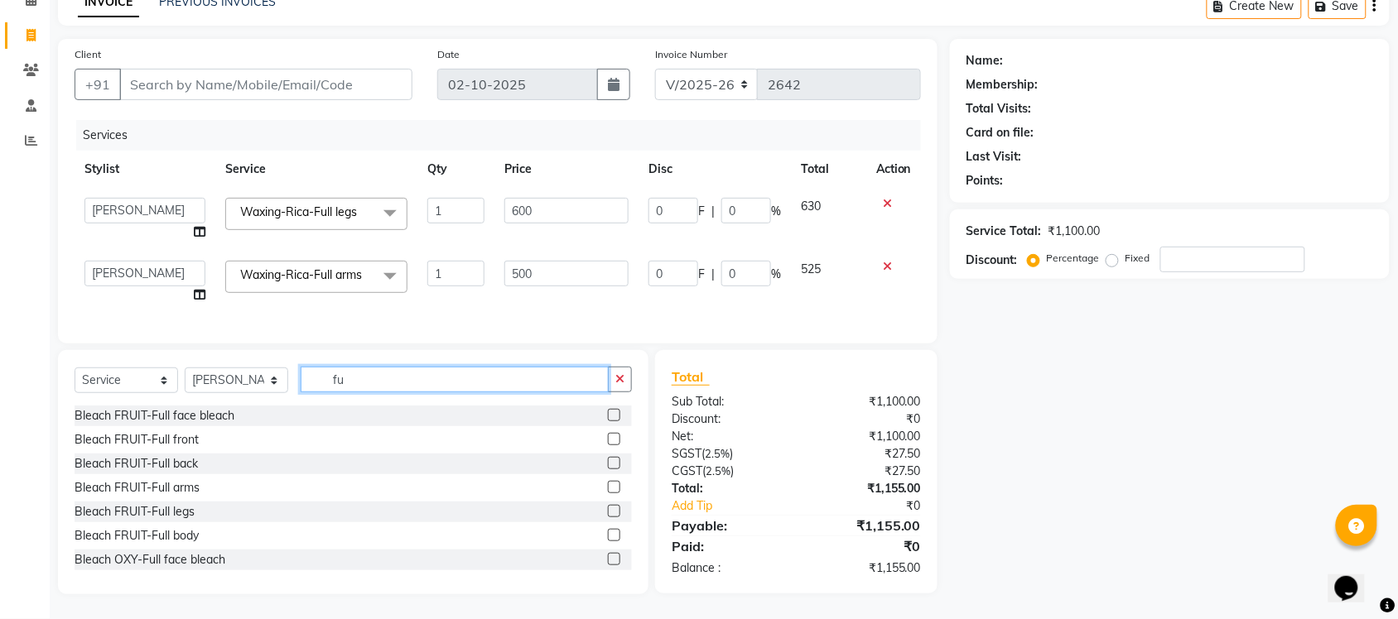
type input "f"
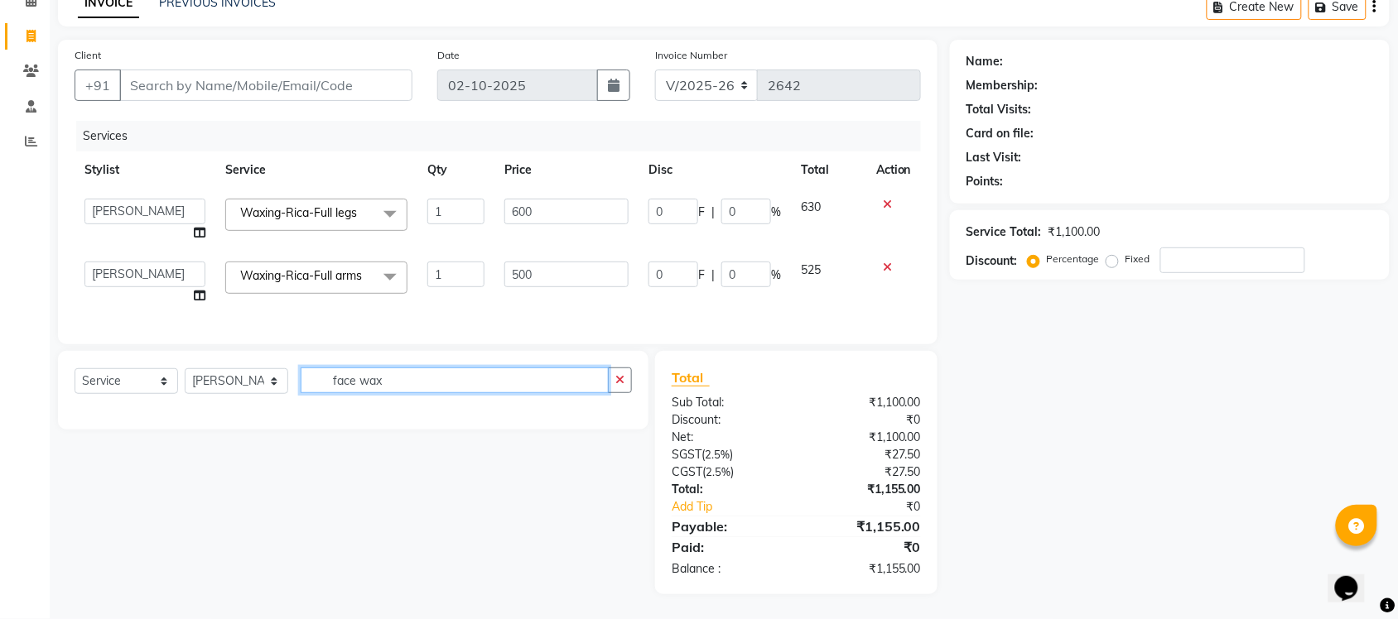
type input "face wax"
click at [1008, 397] on div "Name: Membership: Total Visits: Card on file: Last Visit: Points: Service Total…" at bounding box center [1176, 317] width 452 height 555
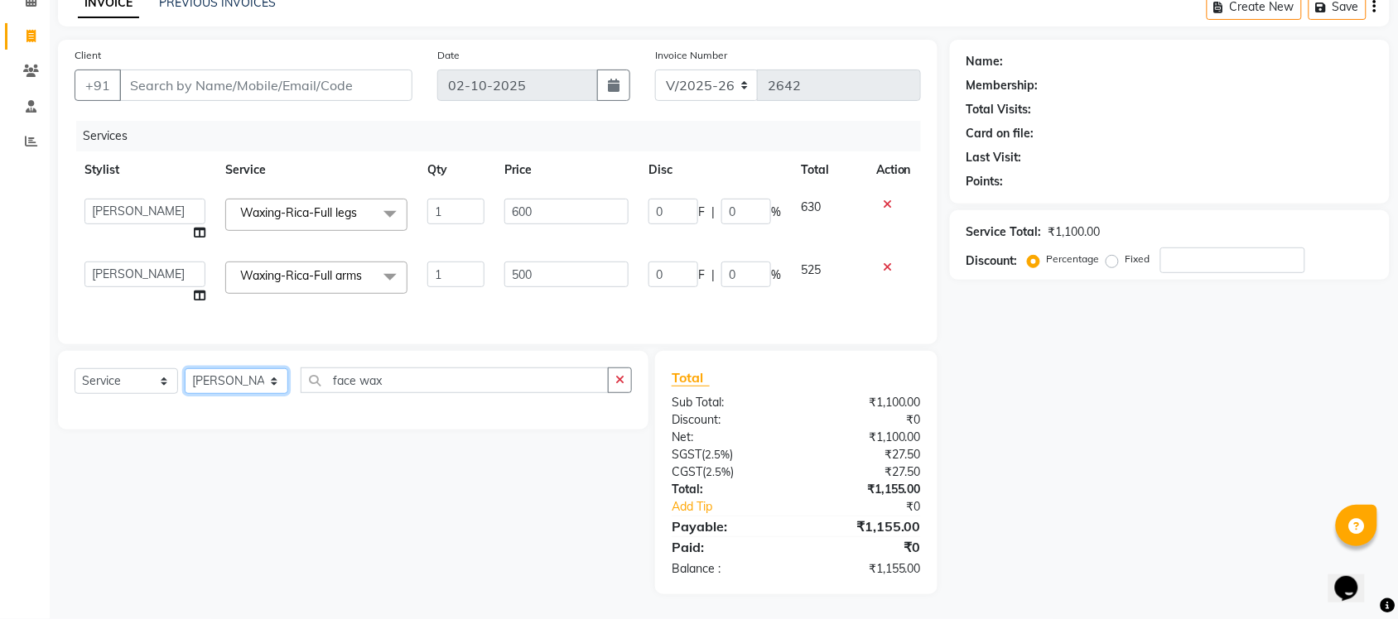
click at [272, 387] on select "Select Stylist Finance id Fiza Abbasi Govind Kiran Singh Krishna Lokesh Mahende…" at bounding box center [237, 382] width 104 height 26
select select "92332"
click at [185, 369] on select "Select Stylist Finance id Fiza Abbasi Govind Kiran Singh Krishna Lokesh Mahende…" at bounding box center [237, 382] width 104 height 26
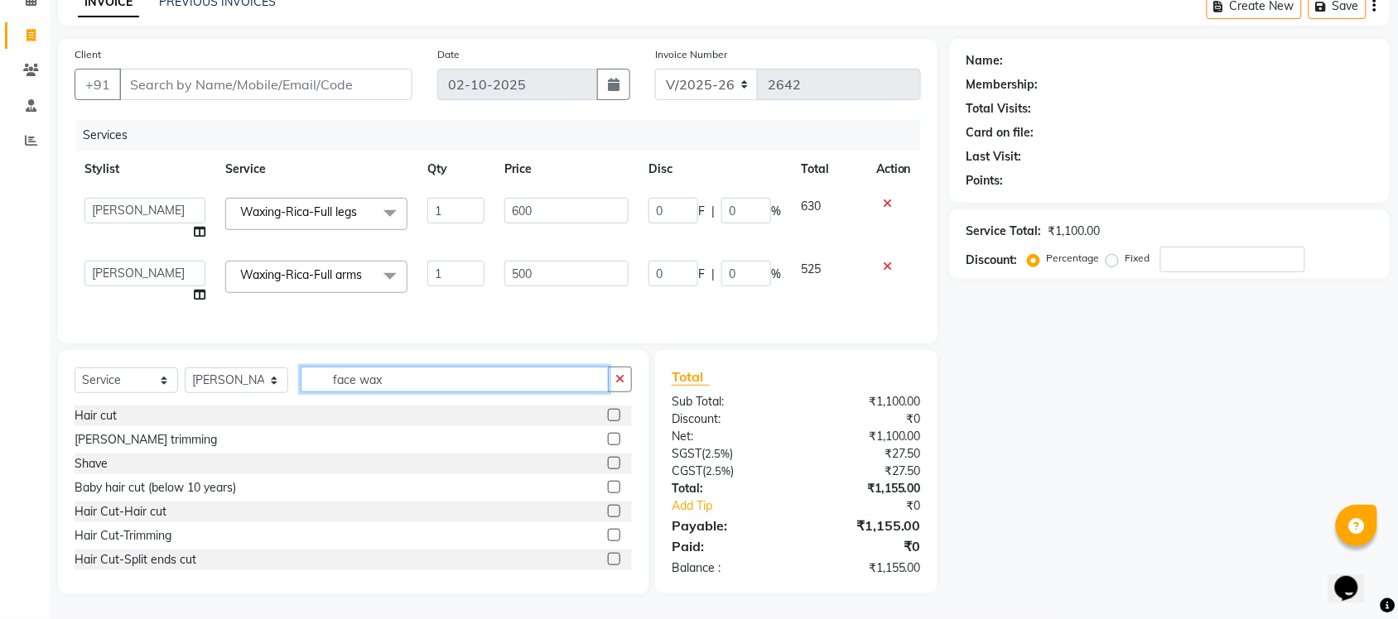
click at [446, 383] on input "face wax" at bounding box center [455, 380] width 308 height 26
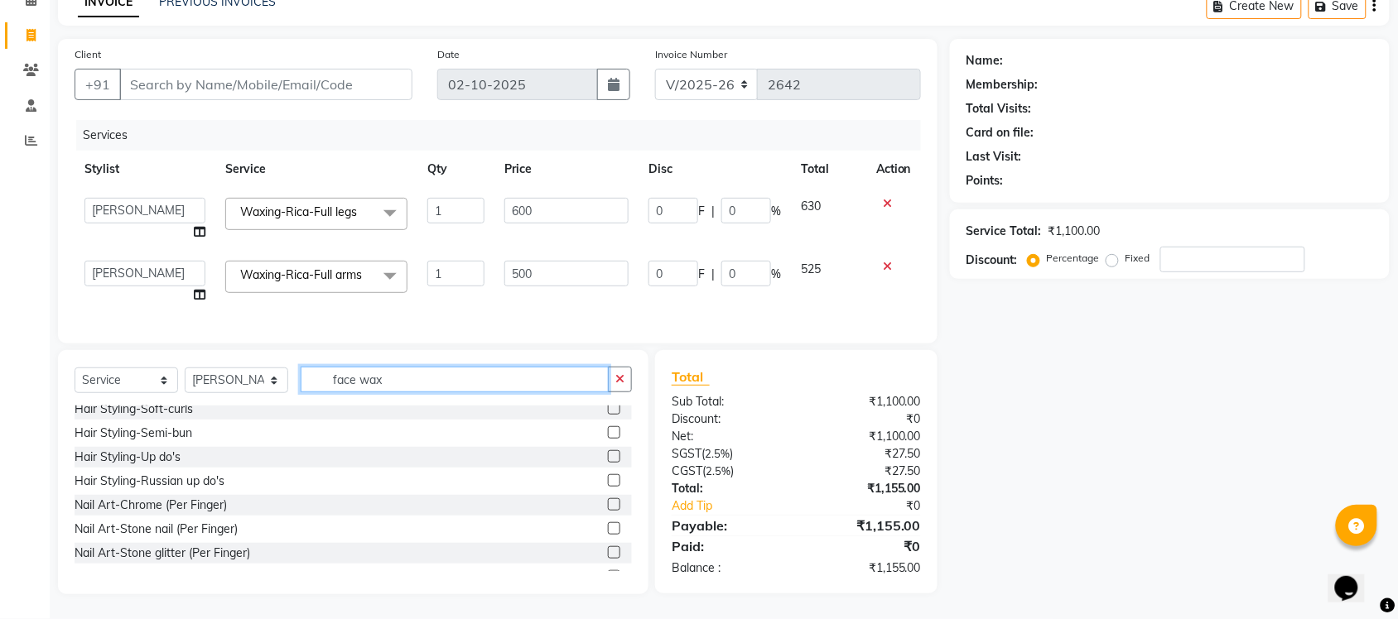
drag, startPoint x: 398, startPoint y: 382, endPoint x: 0, endPoint y: 350, distance: 399.6
click at [0, 350] on app-home "08047224946 Select Location × Tumble Salon, Uttam Nagar Default Panel My Panel …" at bounding box center [699, 267] width 1398 height 705
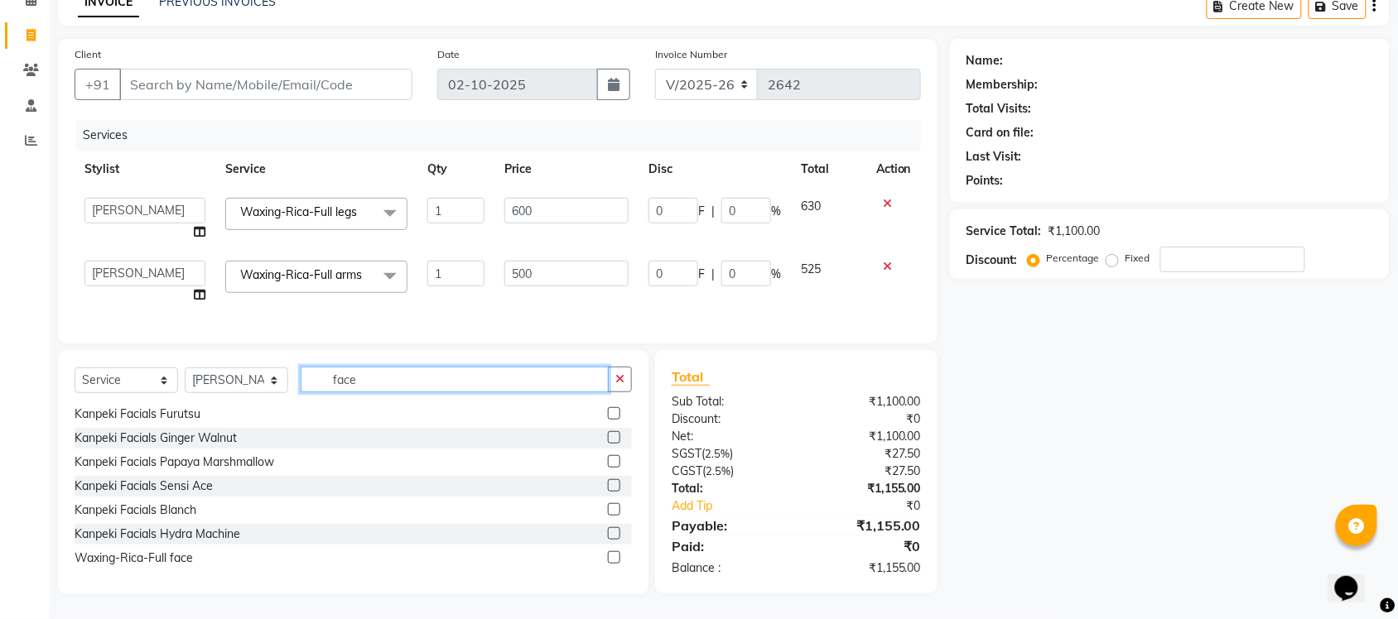
scroll to position [0, 0]
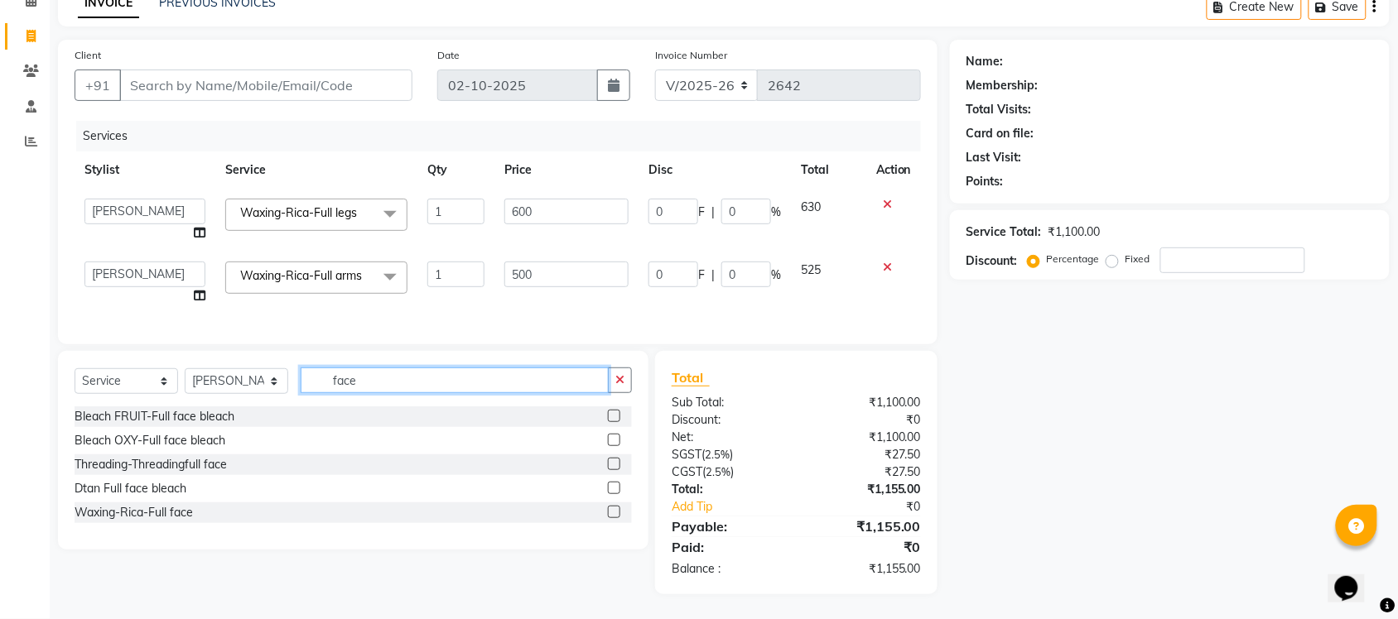
type input "face"
click at [615, 515] on label at bounding box center [614, 512] width 12 height 12
click at [615, 515] on input "checkbox" at bounding box center [613, 513] width 11 height 11
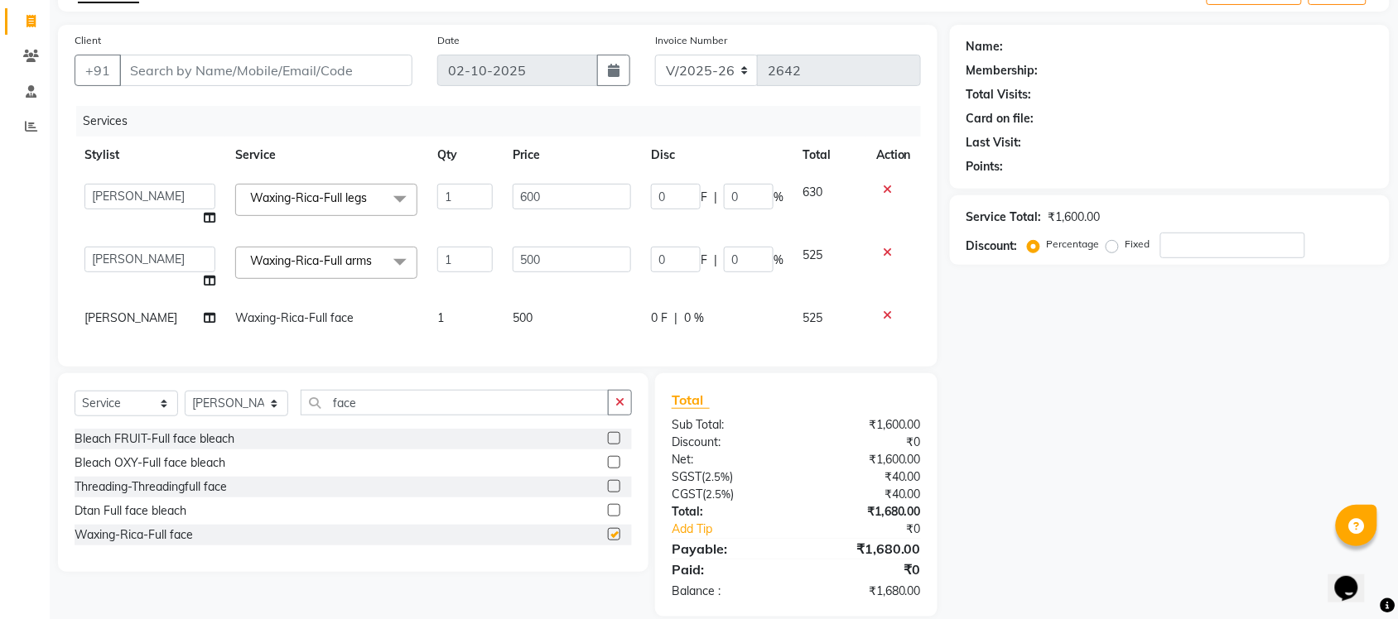
checkbox input "false"
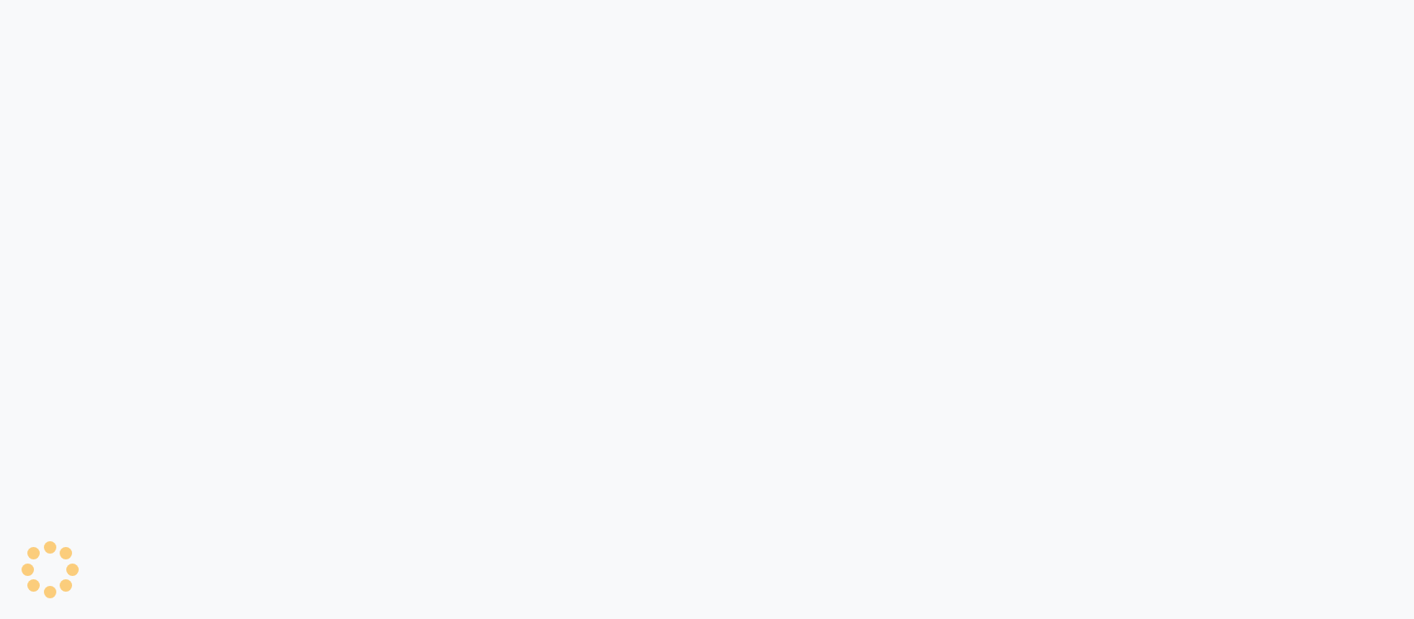
select select "8207"
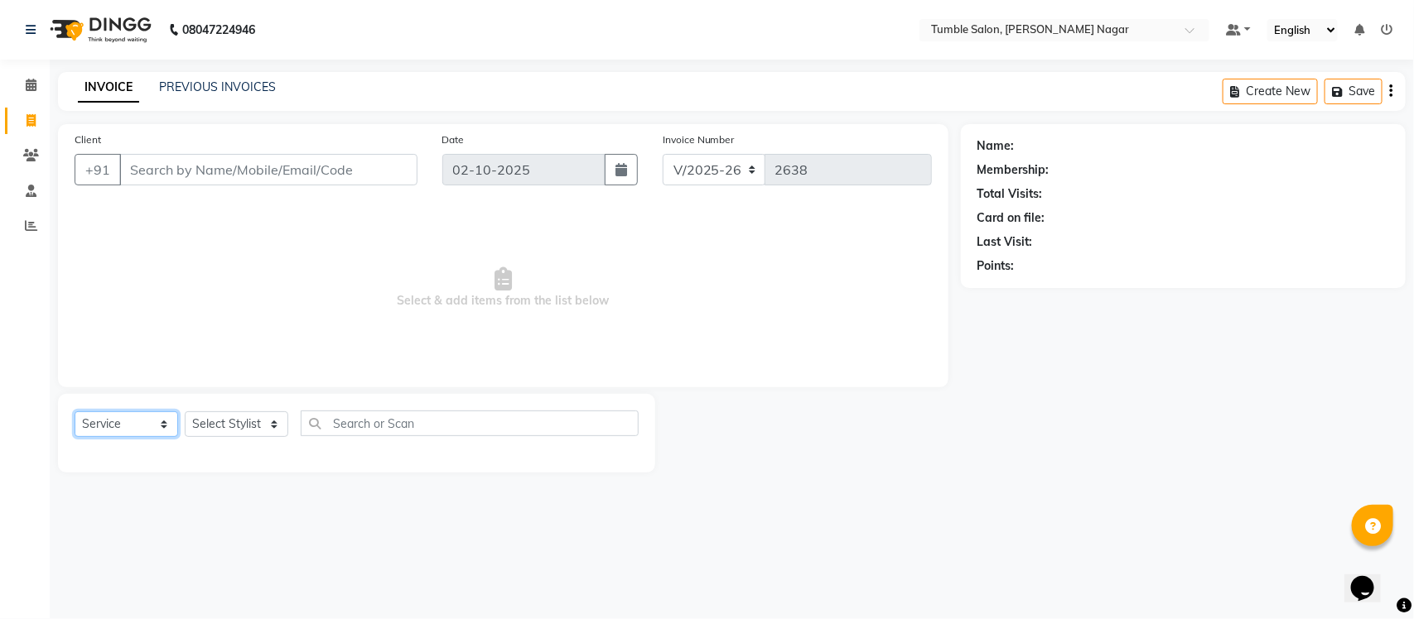
click at [157, 419] on select "Select Service Product Membership Package Voucher Prepaid Gift Card" at bounding box center [127, 425] width 104 height 26
select select "package"
click at [75, 412] on select "Select Service Product Membership Package Voucher Prepaid Gift Card" at bounding box center [127, 425] width 104 height 26
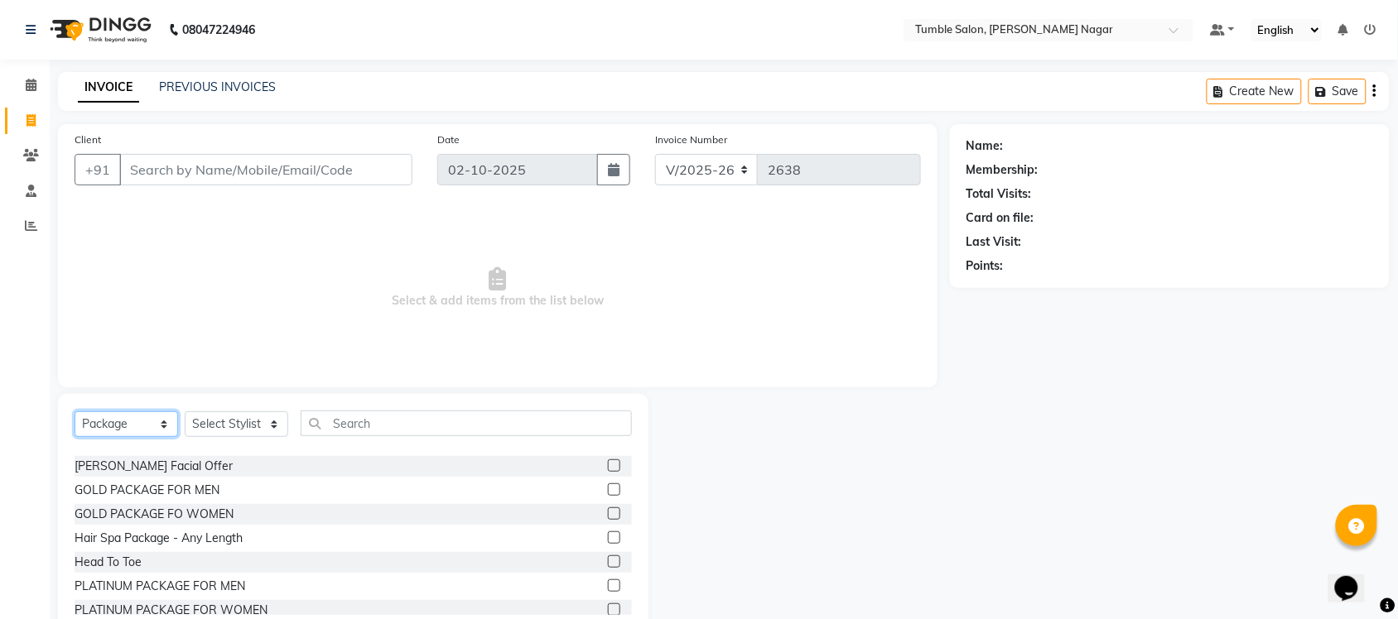
scroll to position [98, 0]
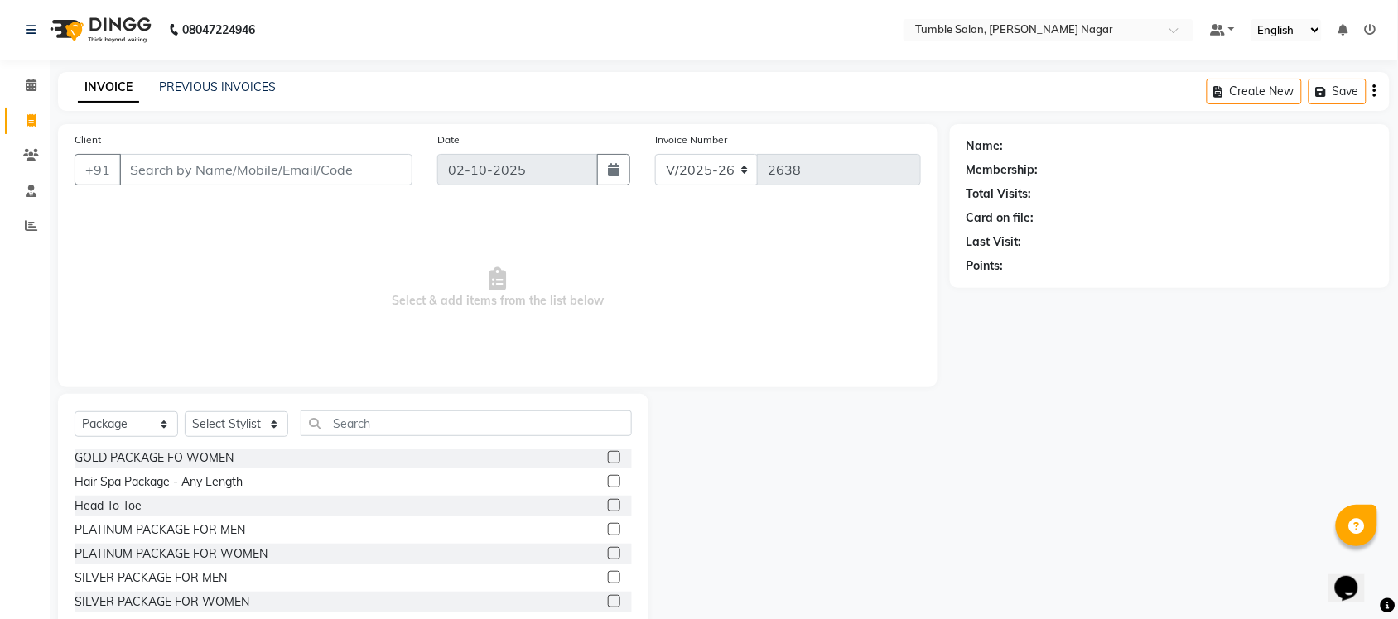
click at [608, 574] on label at bounding box center [614, 577] width 12 height 12
click at [608, 574] on input "checkbox" at bounding box center [613, 578] width 11 height 11
checkbox input "false"
click at [608, 600] on label at bounding box center [614, 601] width 12 height 12
click at [608, 600] on input "checkbox" at bounding box center [613, 602] width 11 height 11
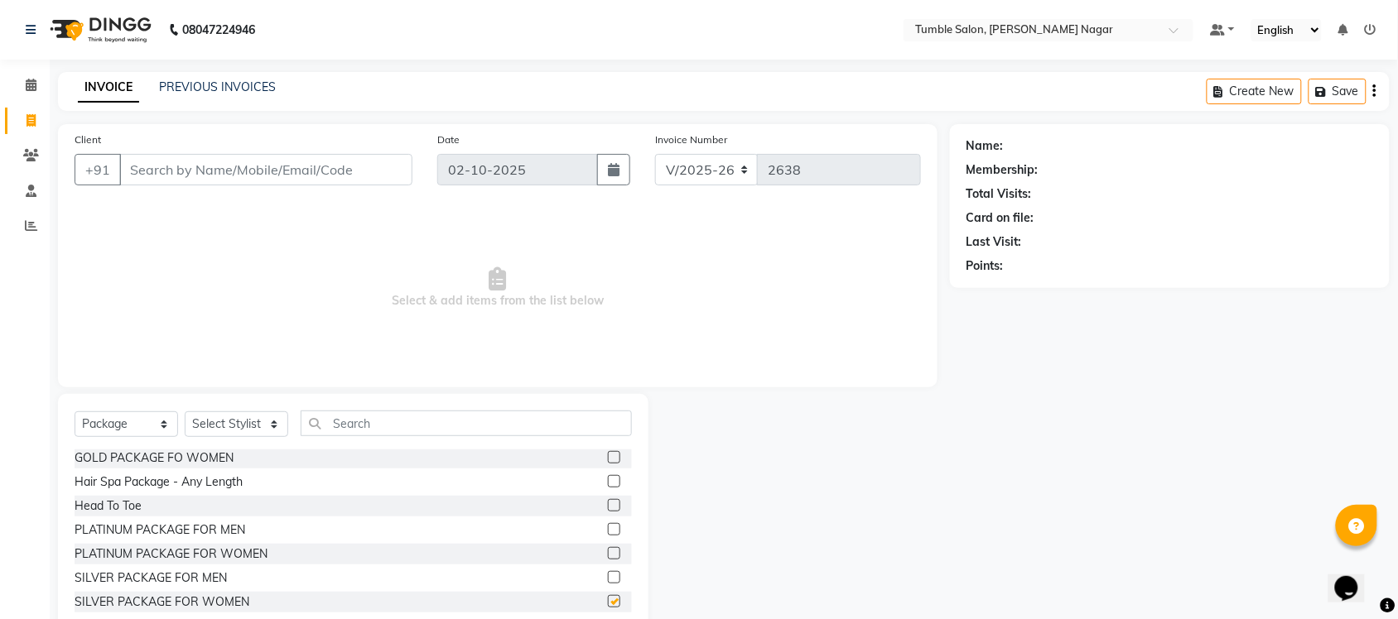
checkbox input "false"
click at [275, 421] on select "Select Stylist Finance id [PERSON_NAME] [PERSON_NAME] [PERSON_NAME] [PERSON_NAM…" at bounding box center [237, 425] width 104 height 26
select select "78889"
click at [185, 412] on select "Select Stylist Finance id [PERSON_NAME] [PERSON_NAME] [PERSON_NAME] [PERSON_NAM…" at bounding box center [237, 425] width 104 height 26
click at [608, 574] on label at bounding box center [614, 577] width 12 height 12
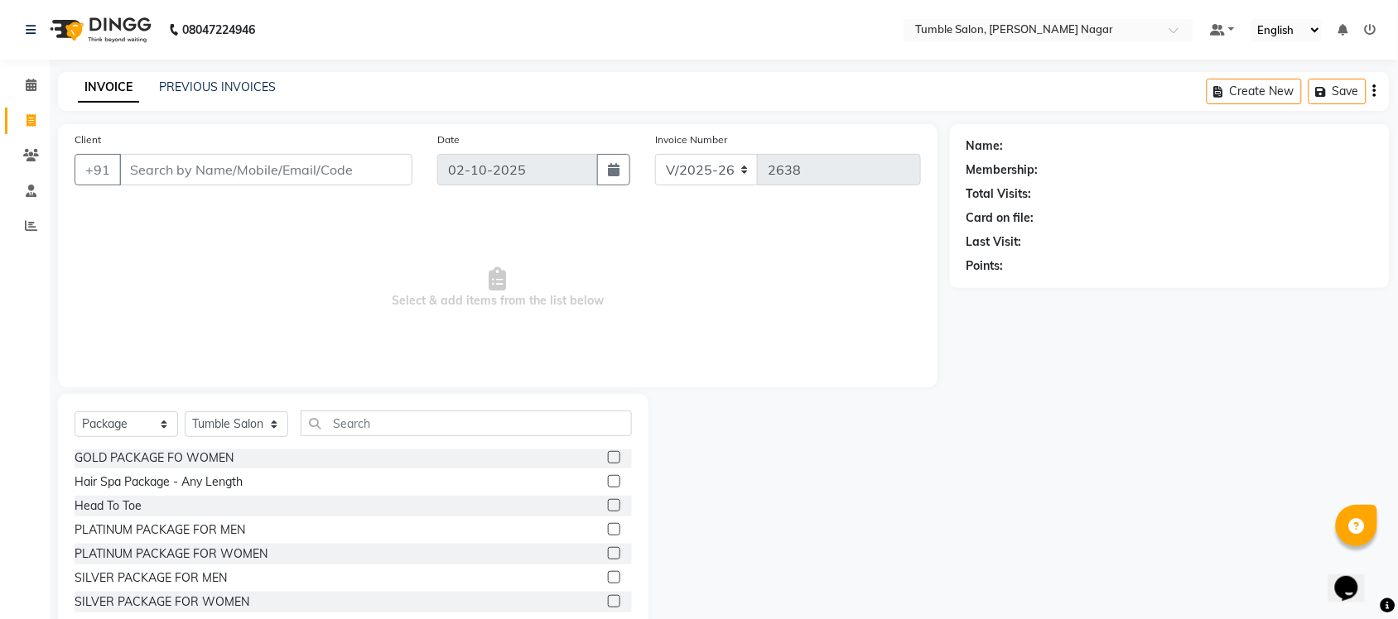
click at [608, 574] on input "checkbox" at bounding box center [613, 578] width 11 height 11
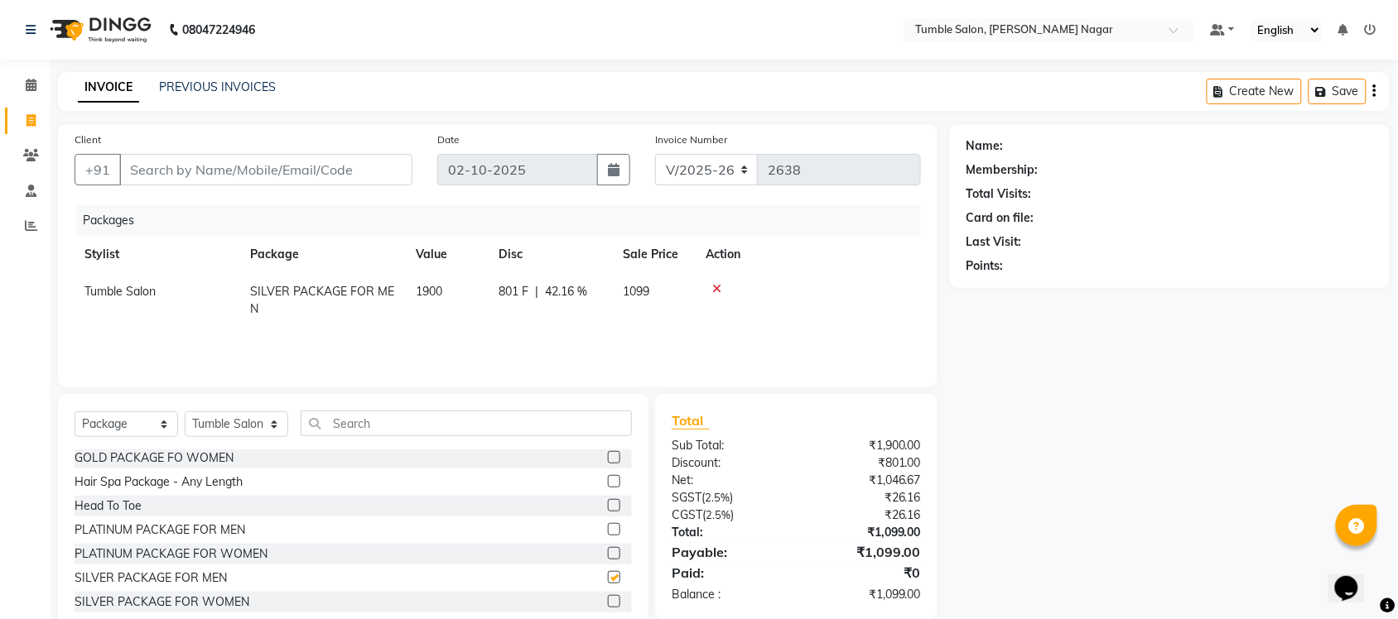
checkbox input "false"
click at [608, 600] on label at bounding box center [614, 601] width 12 height 12
click at [608, 600] on input "checkbox" at bounding box center [613, 602] width 11 height 11
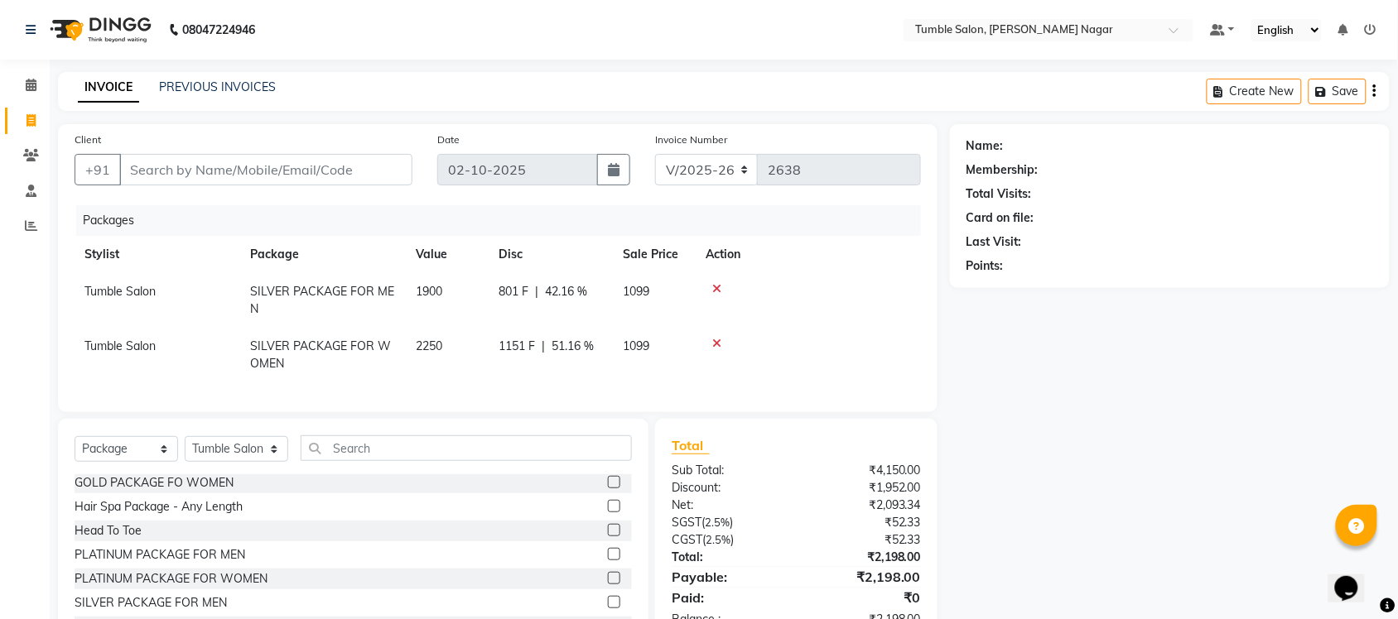
checkbox input "false"
click at [161, 461] on select "Select Service Product Membership Package Voucher Prepaid Gift Card" at bounding box center [127, 449] width 104 height 26
select select "service"
click at [75, 451] on select "Select Service Product Membership Package Voucher Prepaid Gift Card" at bounding box center [127, 449] width 104 height 26
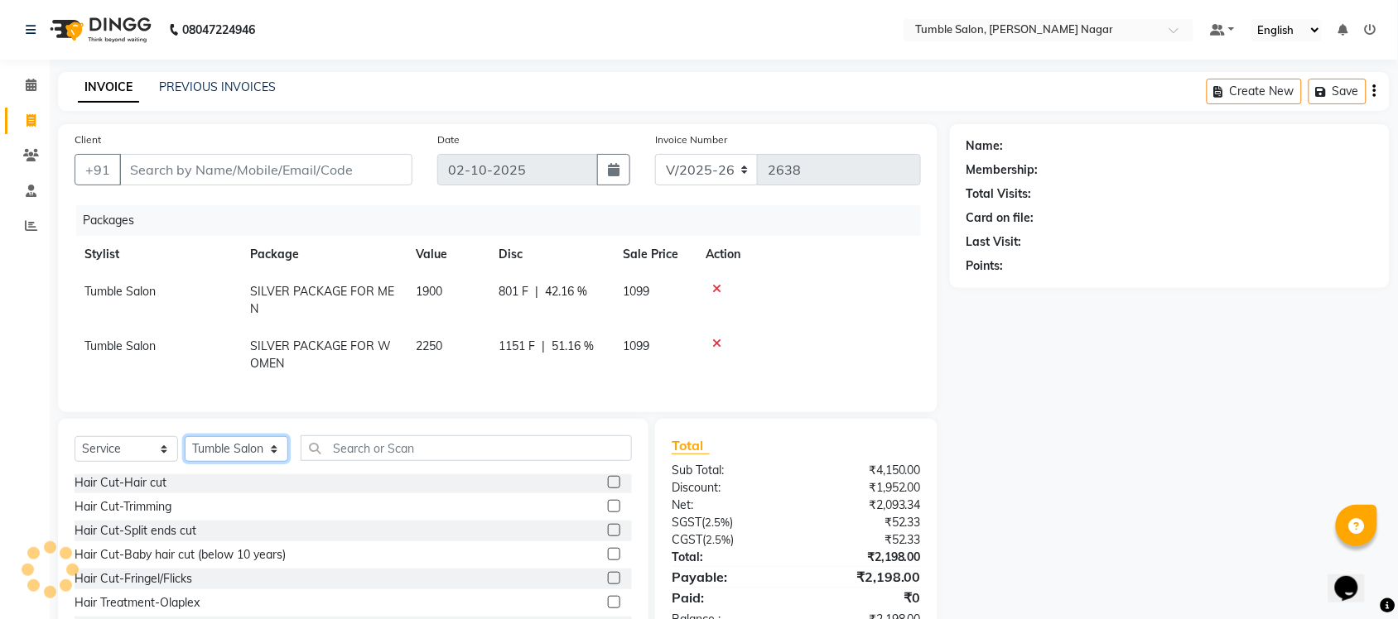
click at [274, 462] on select "Select Stylist Finance id [PERSON_NAME] [PERSON_NAME] [PERSON_NAME] [PERSON_NAM…" at bounding box center [237, 449] width 104 height 26
select select "77846"
click at [185, 451] on select "Select Stylist Finance id Fiza Abbasi Govind Kiran Singh Krishna Lokesh Mahende…" at bounding box center [237, 449] width 104 height 26
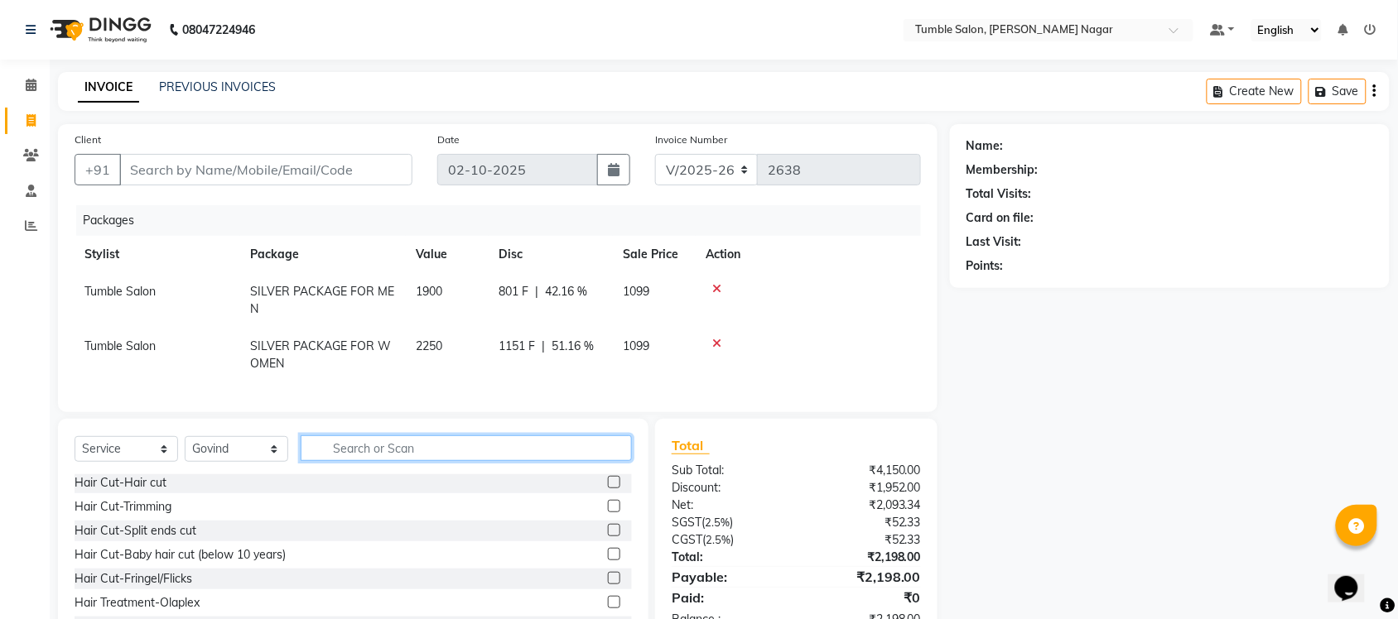
click at [399, 461] on input "text" at bounding box center [466, 449] width 331 height 26
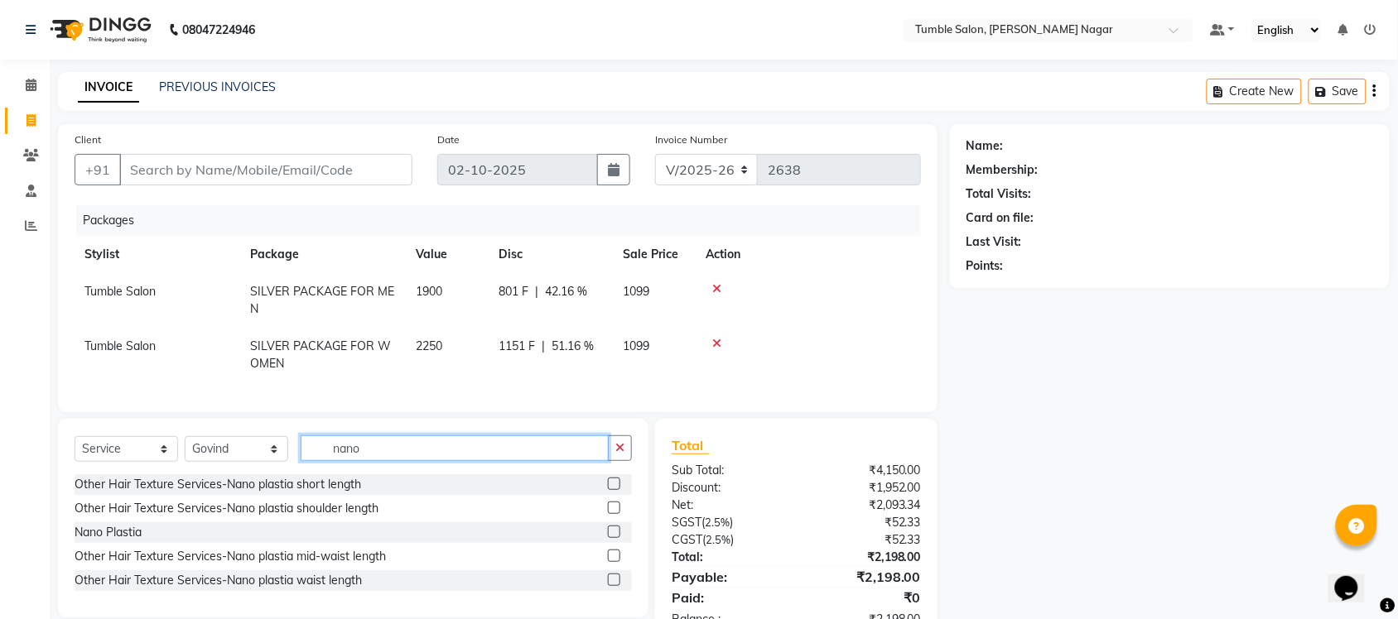
type input "nano"
click at [613, 562] on label at bounding box center [614, 556] width 12 height 12
click at [613, 562] on input "checkbox" at bounding box center [613, 557] width 11 height 11
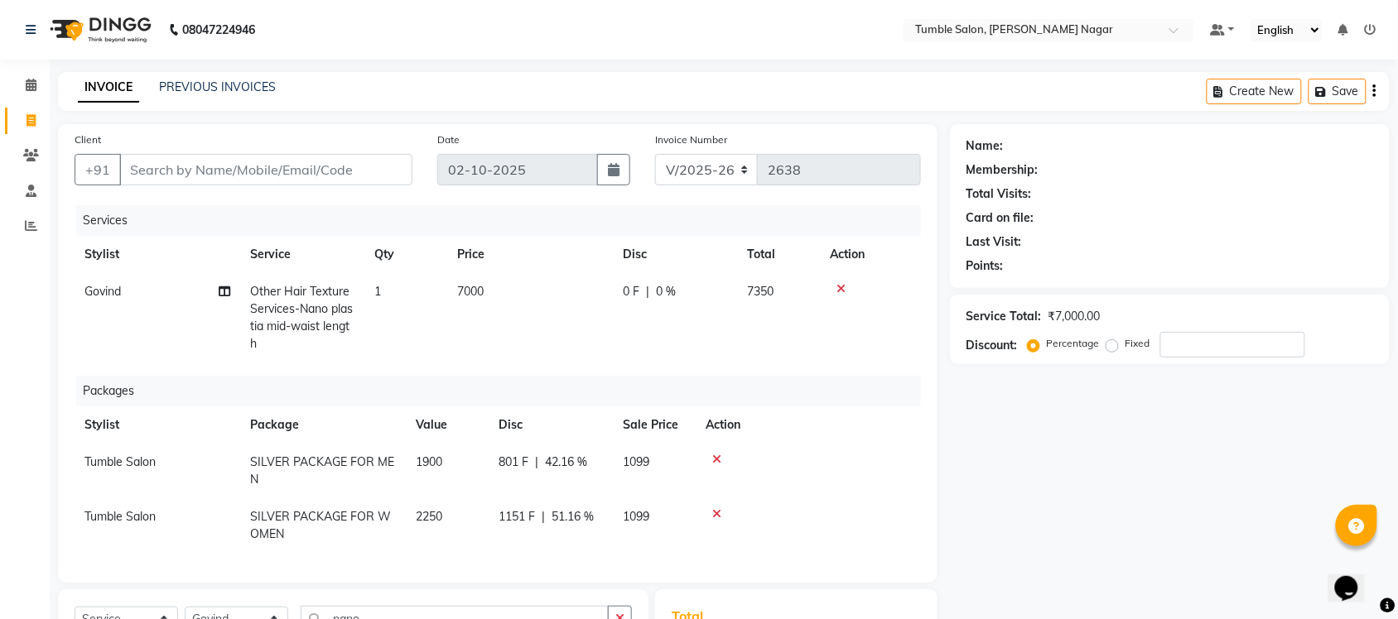
checkbox input "false"
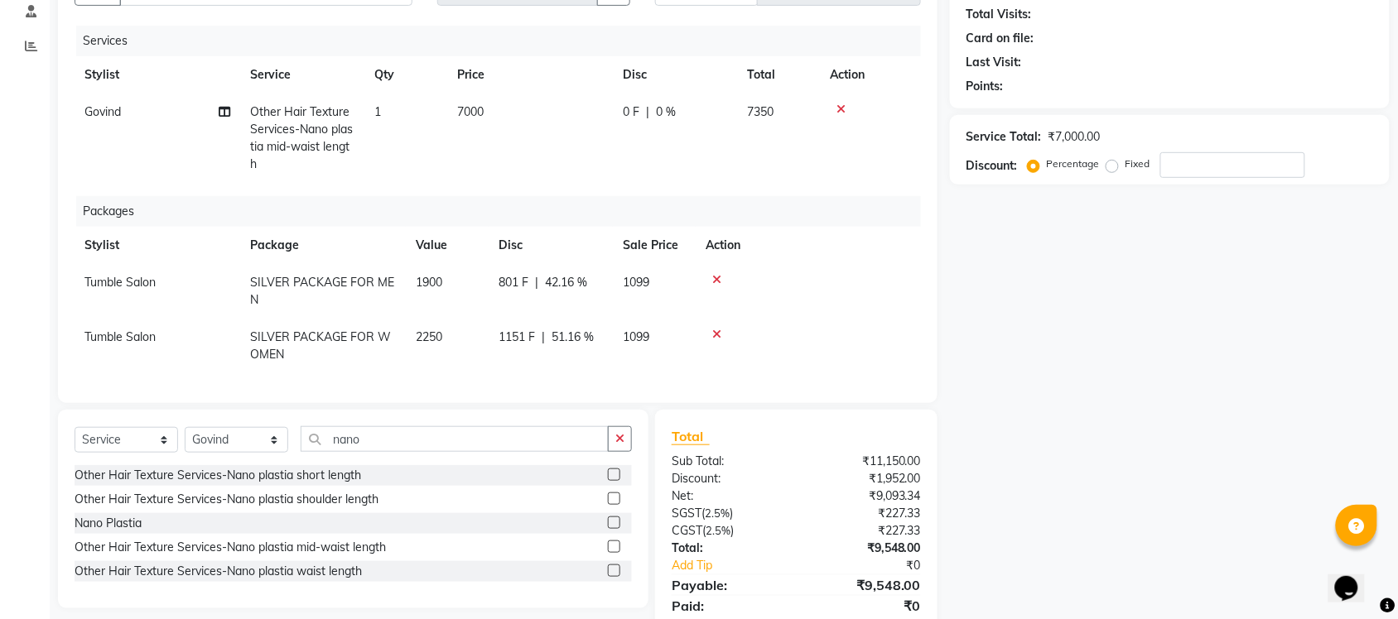
scroll to position [226, 0]
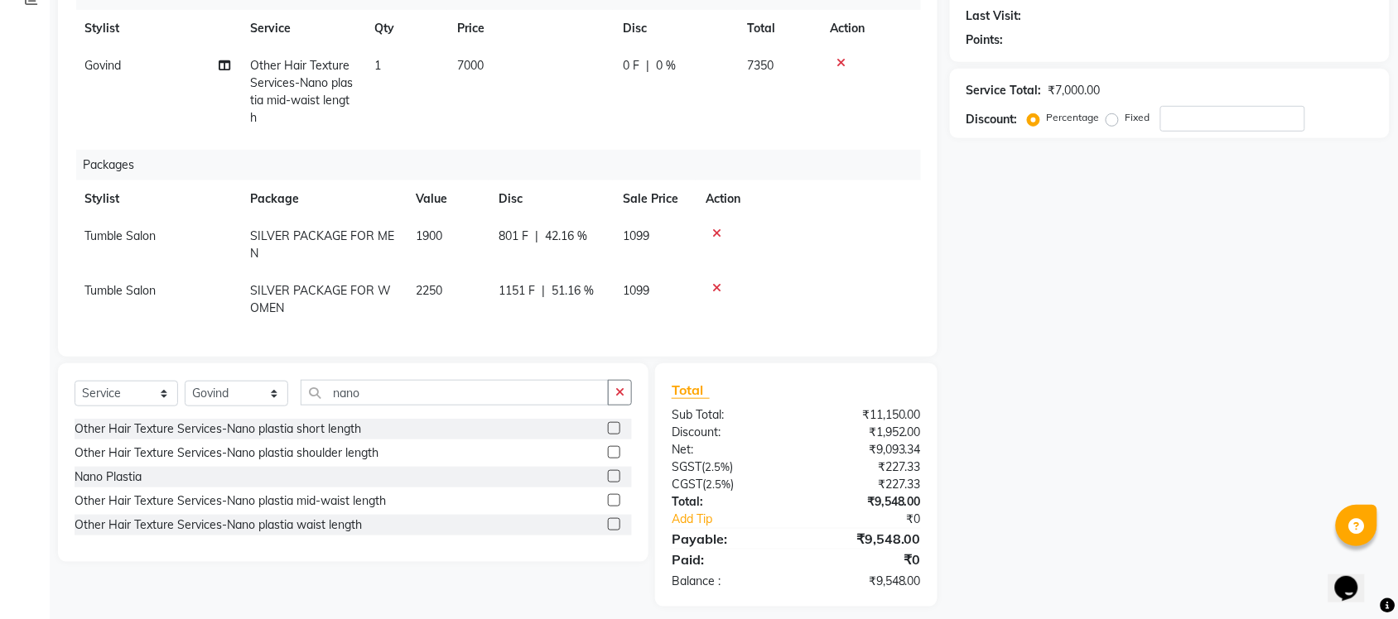
click at [617, 531] on label at bounding box center [614, 524] width 12 height 12
click at [617, 531] on input "checkbox" at bounding box center [613, 525] width 11 height 11
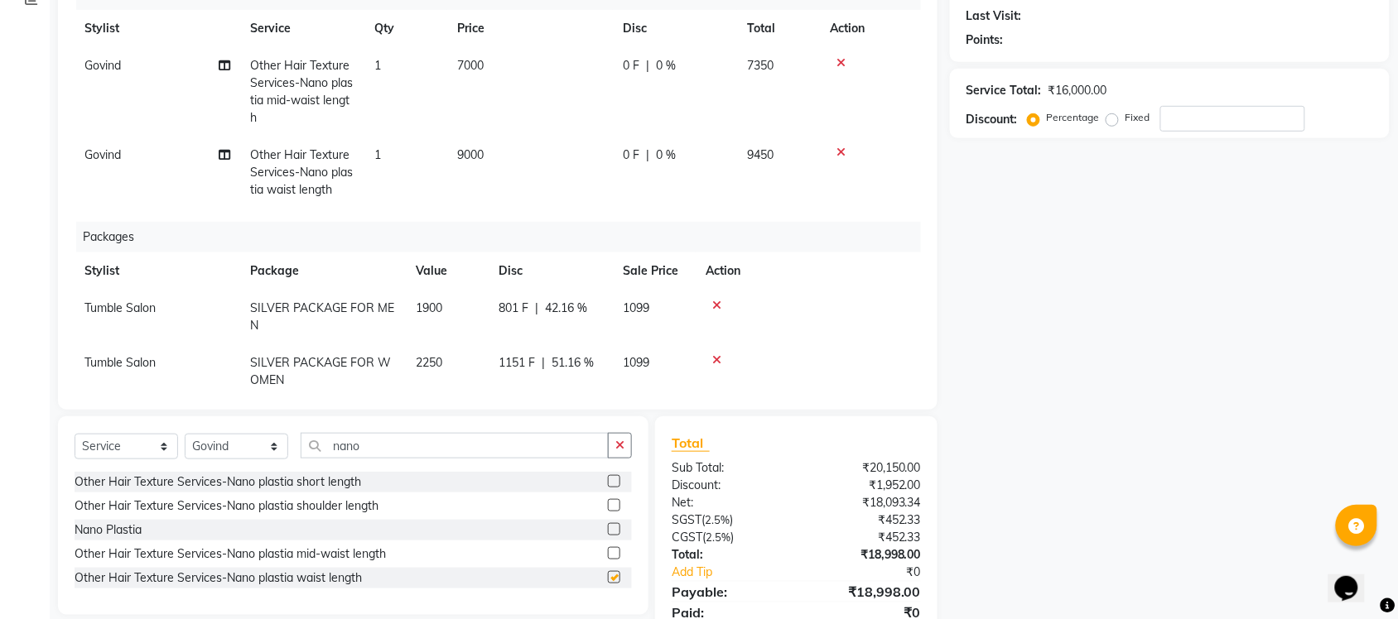
checkbox input "false"
click at [837, 147] on icon at bounding box center [840, 153] width 9 height 12
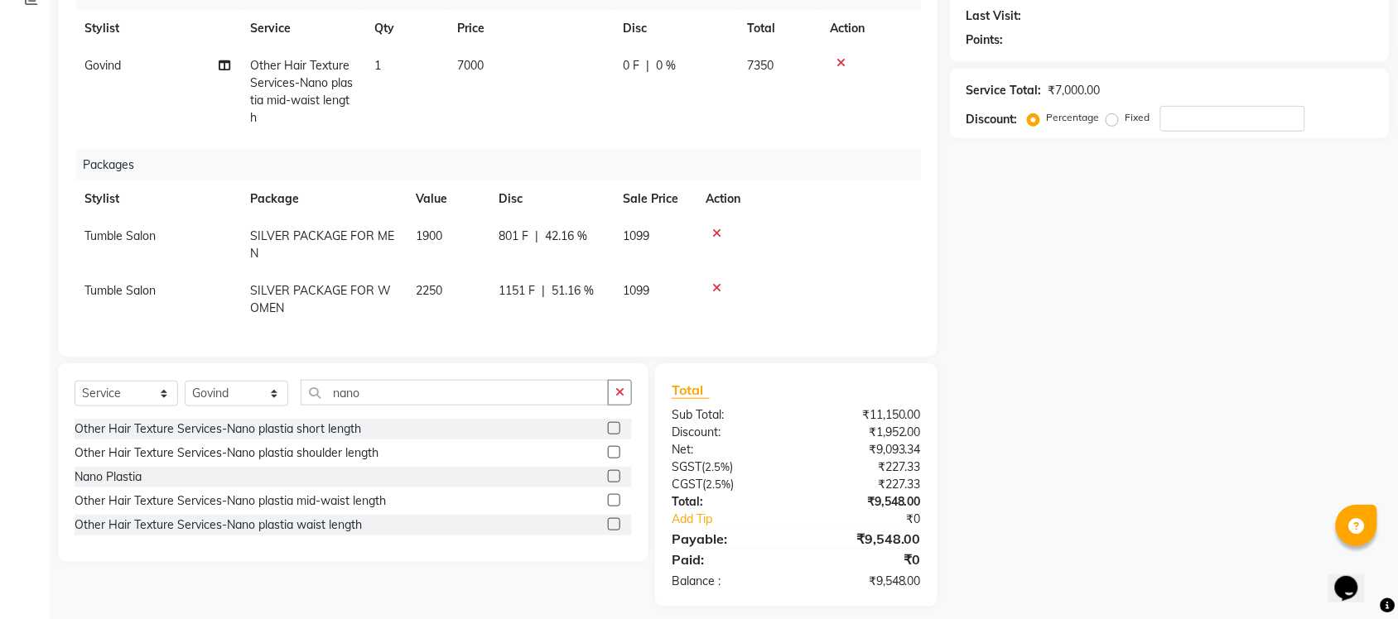
click at [465, 64] on span "7000" at bounding box center [470, 65] width 26 height 15
select select "77846"
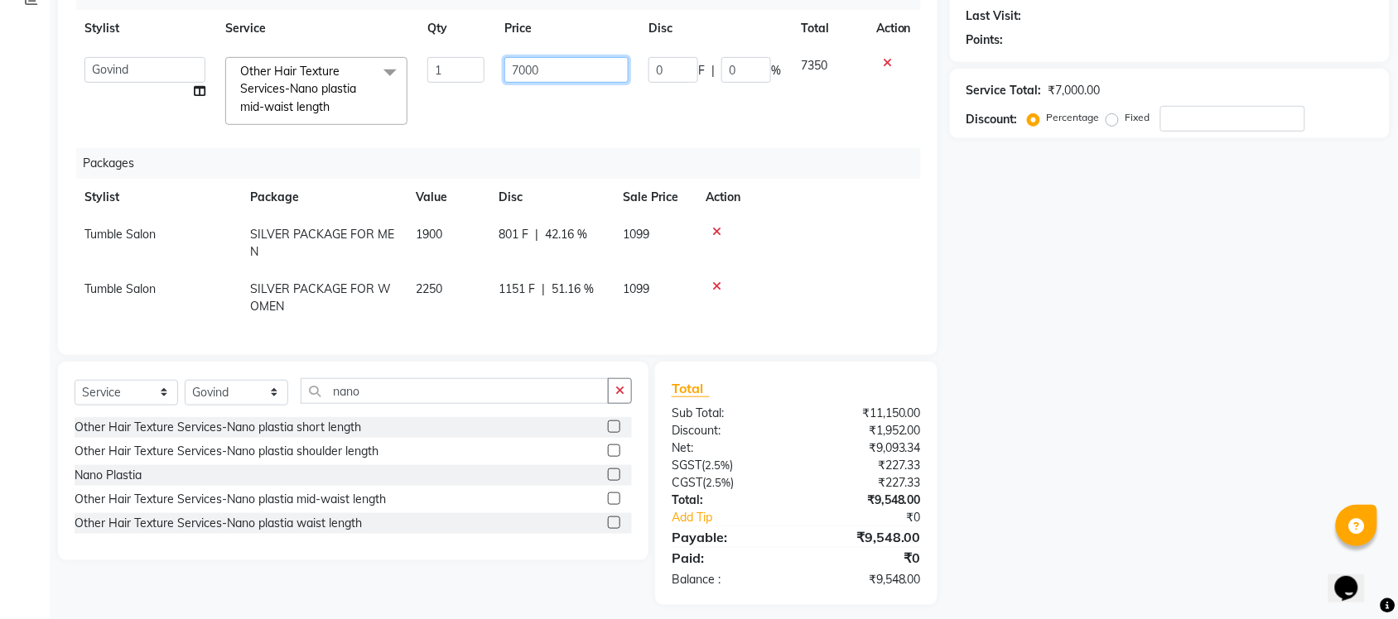
click at [516, 68] on input "7000" at bounding box center [566, 70] width 124 height 26
type input "6000"
click at [981, 284] on div "Name: Membership: Total Visits: Card on file: Last Visit: Points: Service Total…" at bounding box center [1176, 251] width 452 height 707
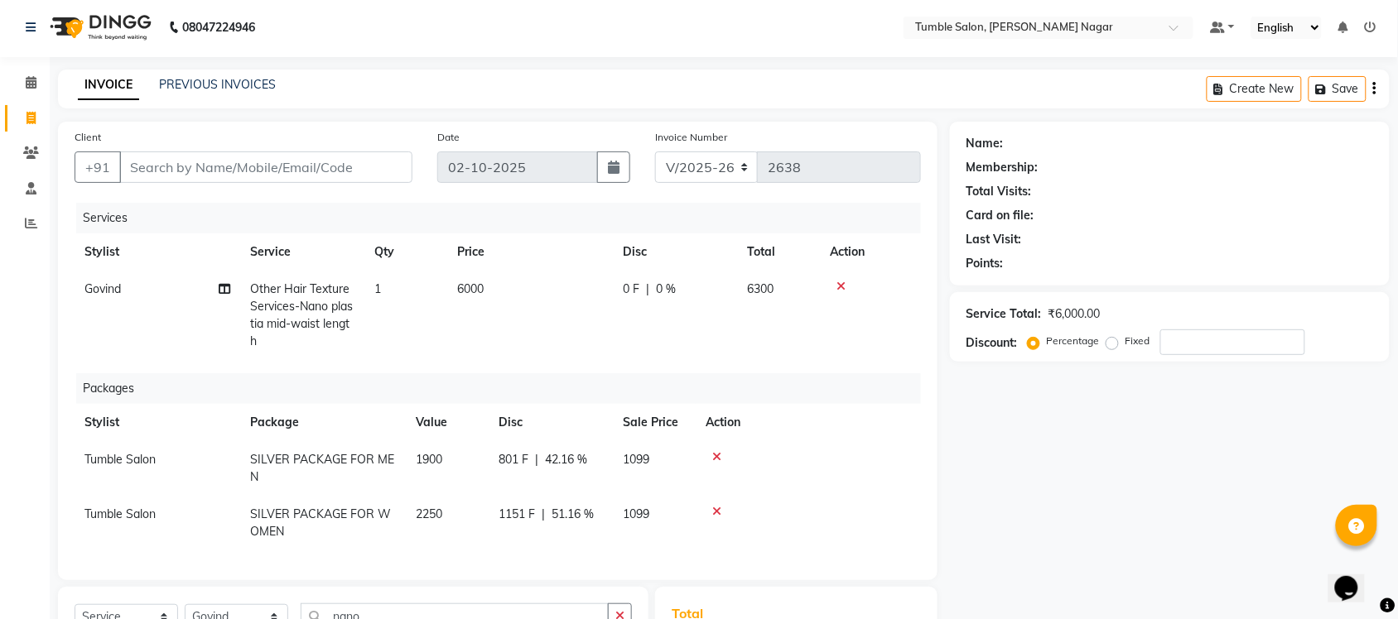
scroll to position [0, 0]
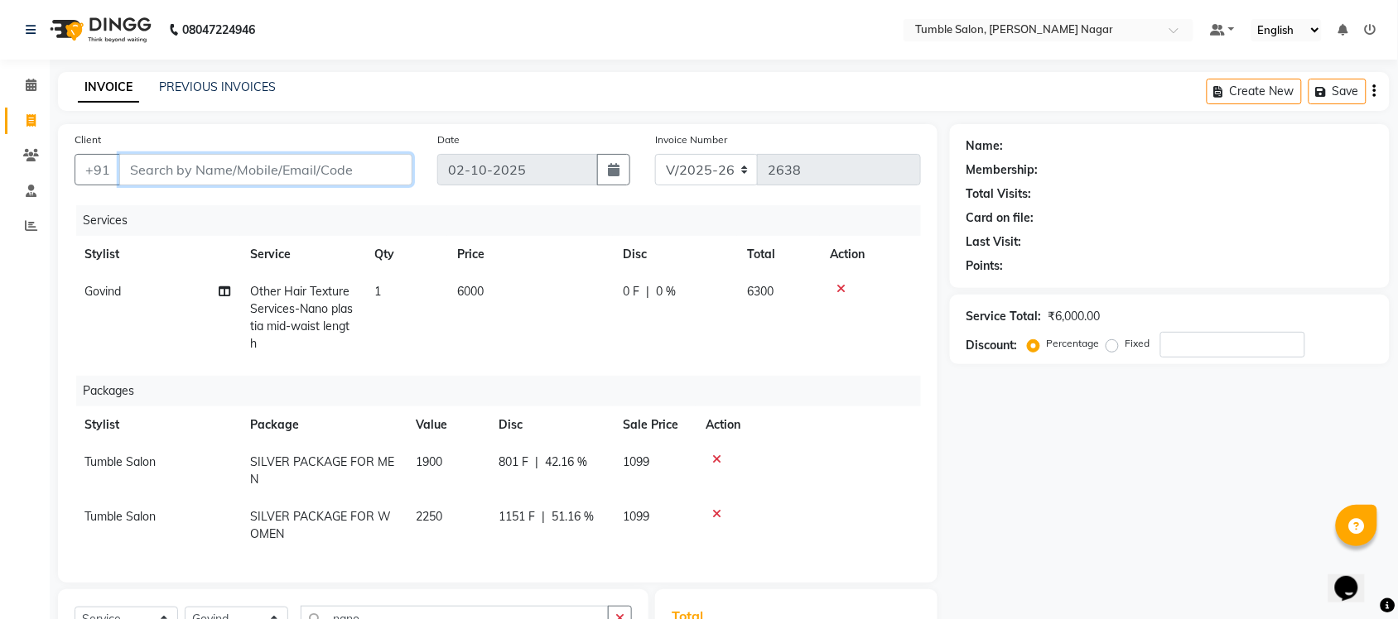
click at [317, 171] on input "Client" at bounding box center [265, 169] width 293 height 31
type input "9"
type input "0"
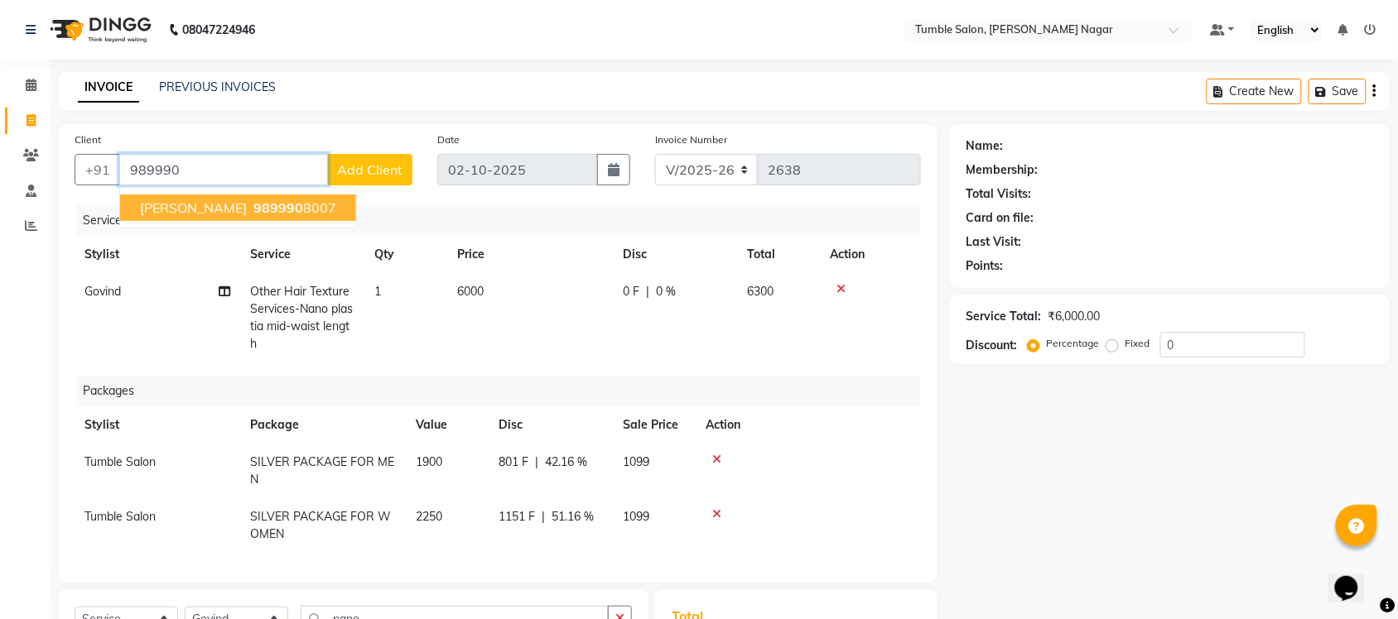
click at [304, 208] on ngb-highlight "989990 8007" at bounding box center [293, 208] width 86 height 17
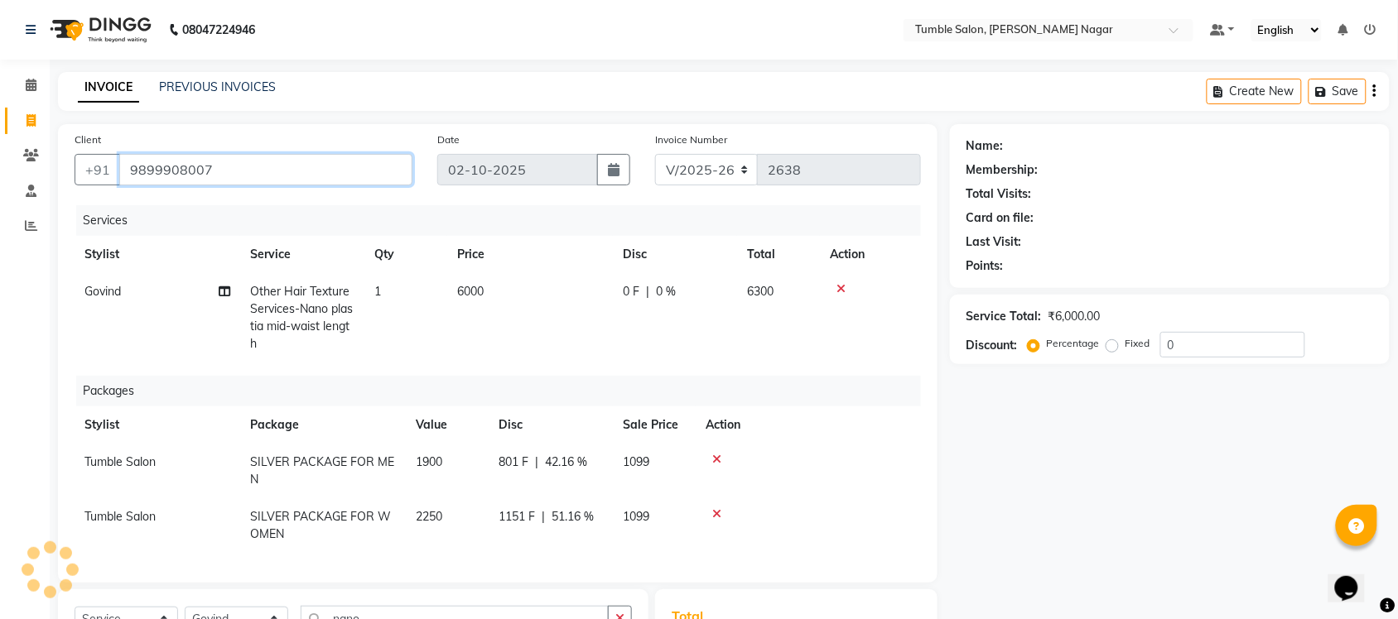
type input "9899908007"
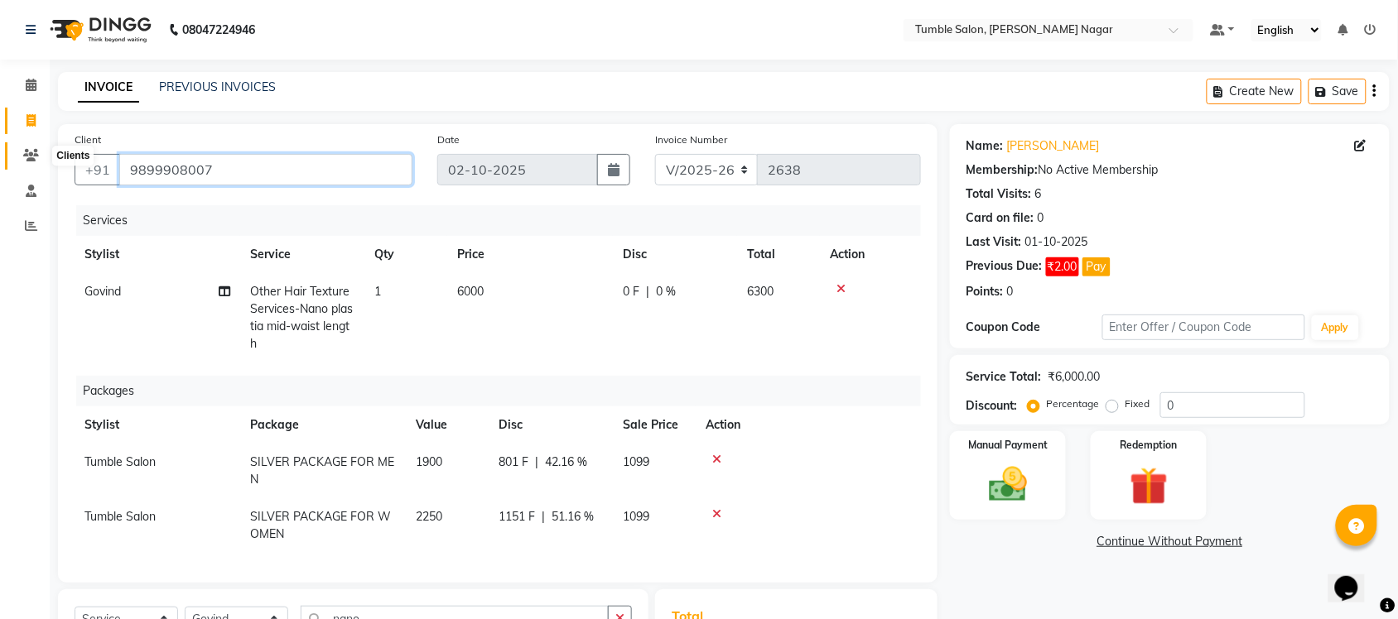
drag, startPoint x: 230, startPoint y: 163, endPoint x: 22, endPoint y: 152, distance: 209.0
click at [22, 152] on app-home "08047224946 Select Location × Tumble Salon, Uttam Nagar Default Panel My Panel …" at bounding box center [699, 429] width 1398 height 858
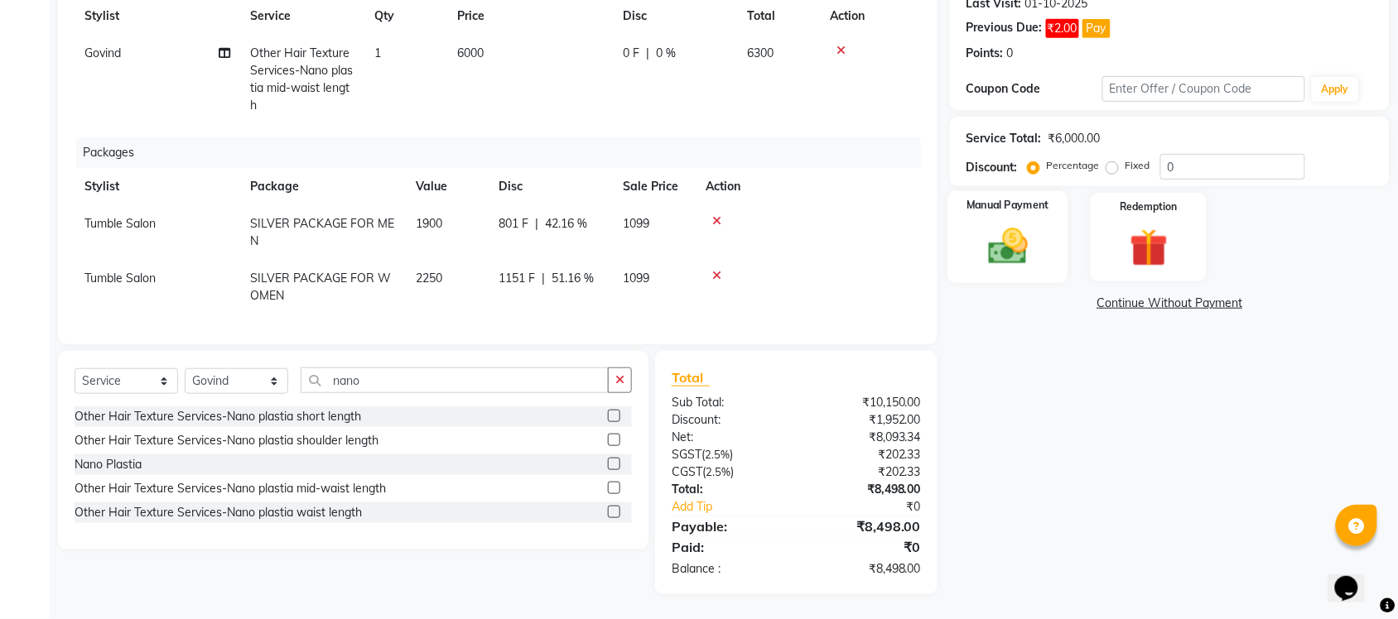
click at [1021, 248] on img at bounding box center [1008, 247] width 65 height 46
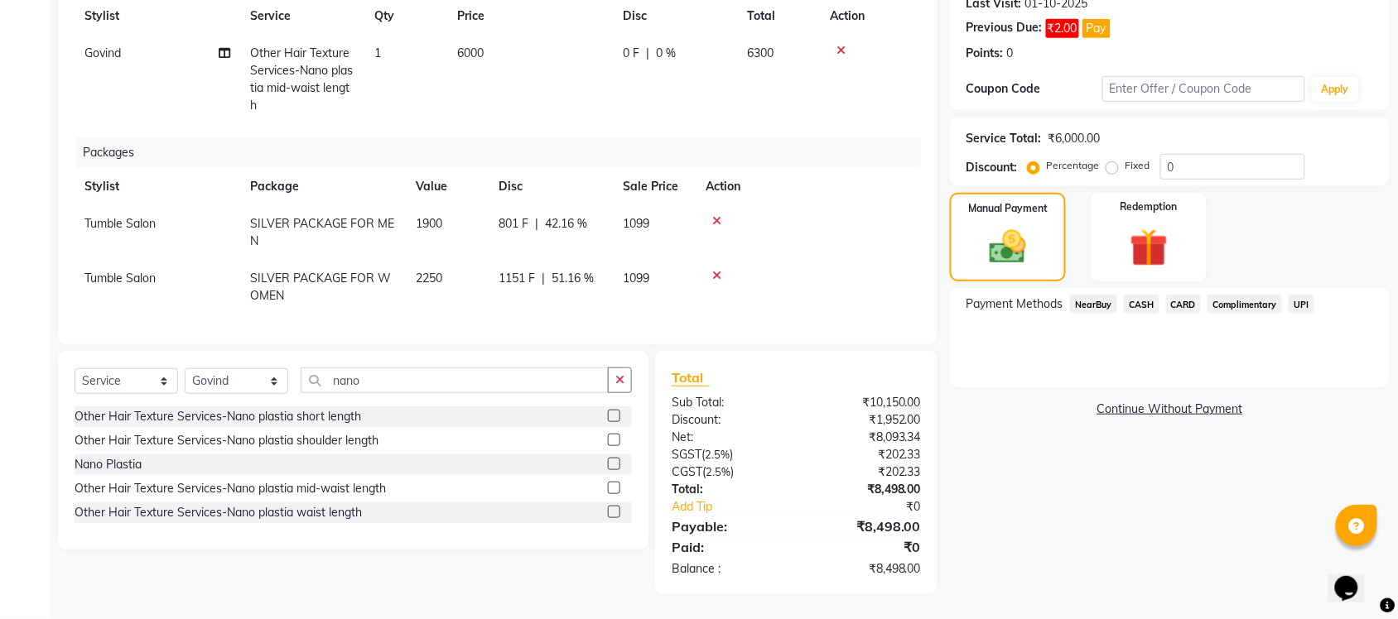
click at [1192, 295] on span "CARD" at bounding box center [1184, 304] width 36 height 19
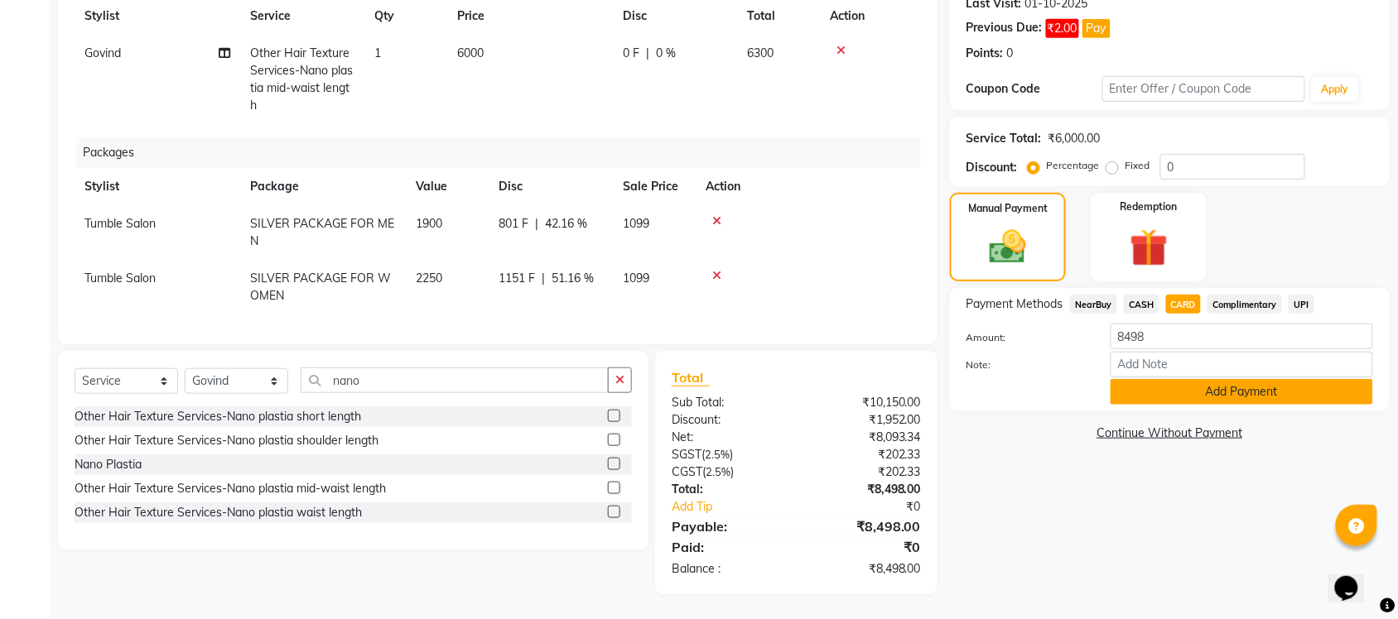
click at [1202, 379] on button "Add Payment" at bounding box center [1242, 392] width 263 height 26
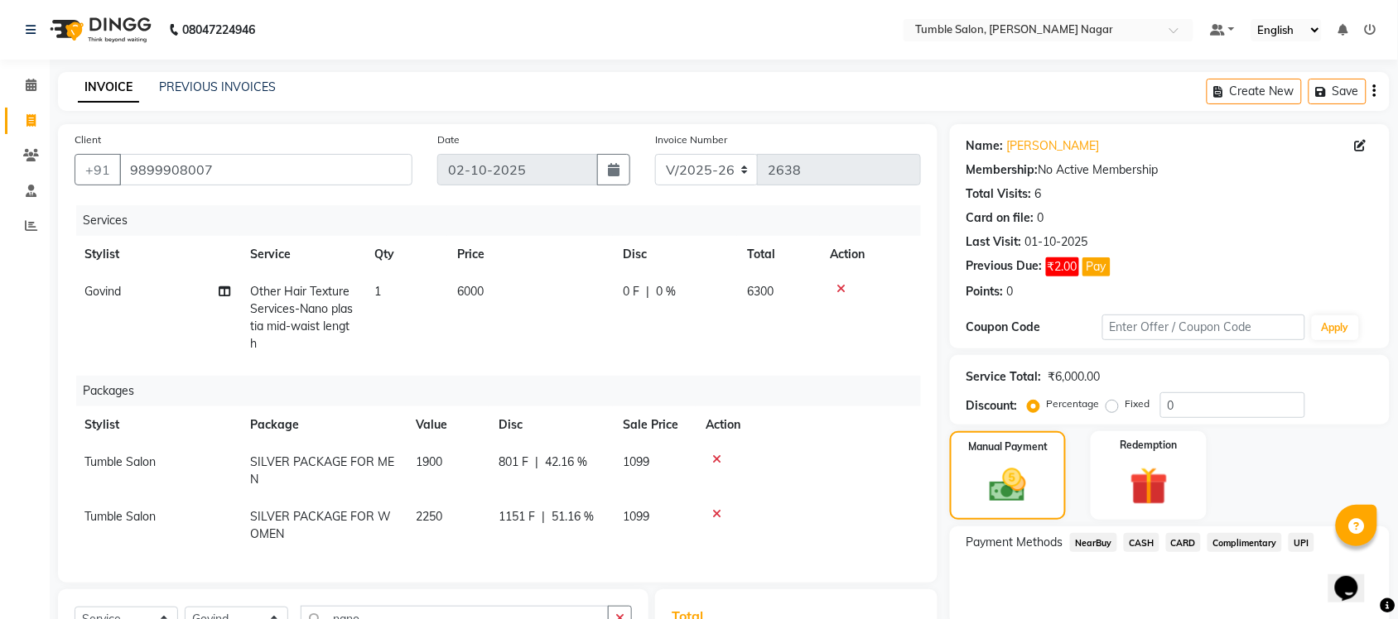
scroll to position [287, 0]
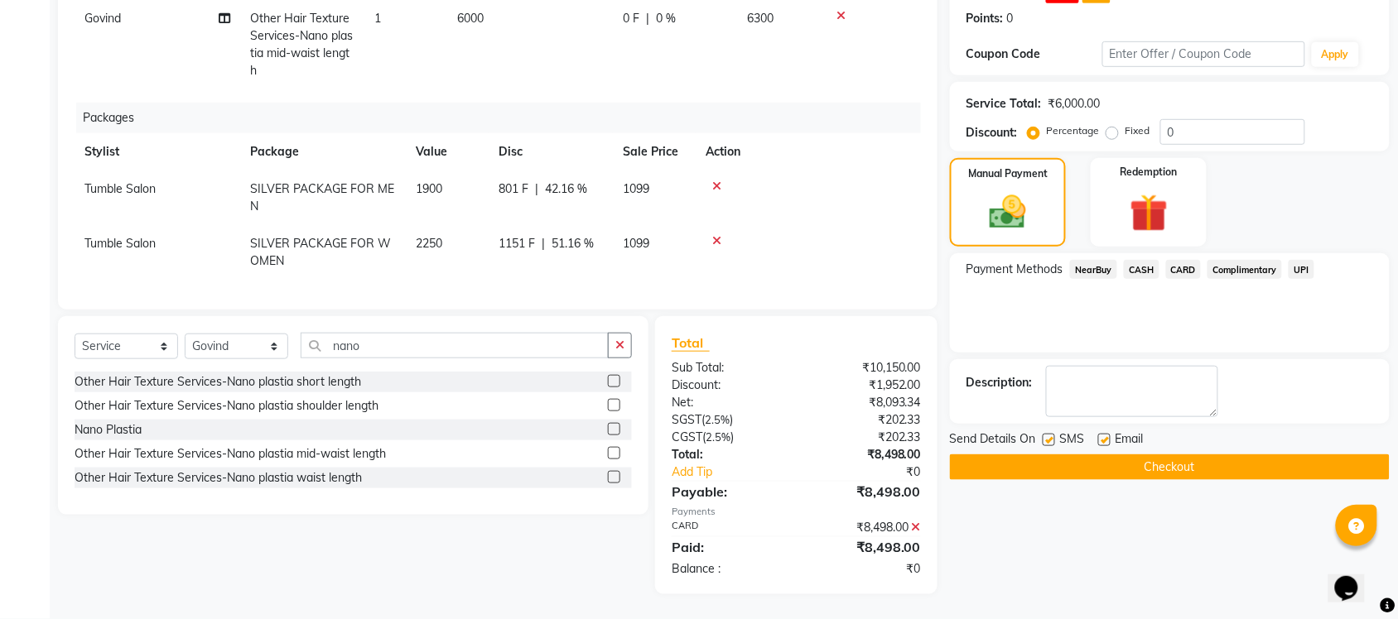
click at [1160, 455] on button "Checkout" at bounding box center [1170, 468] width 440 height 26
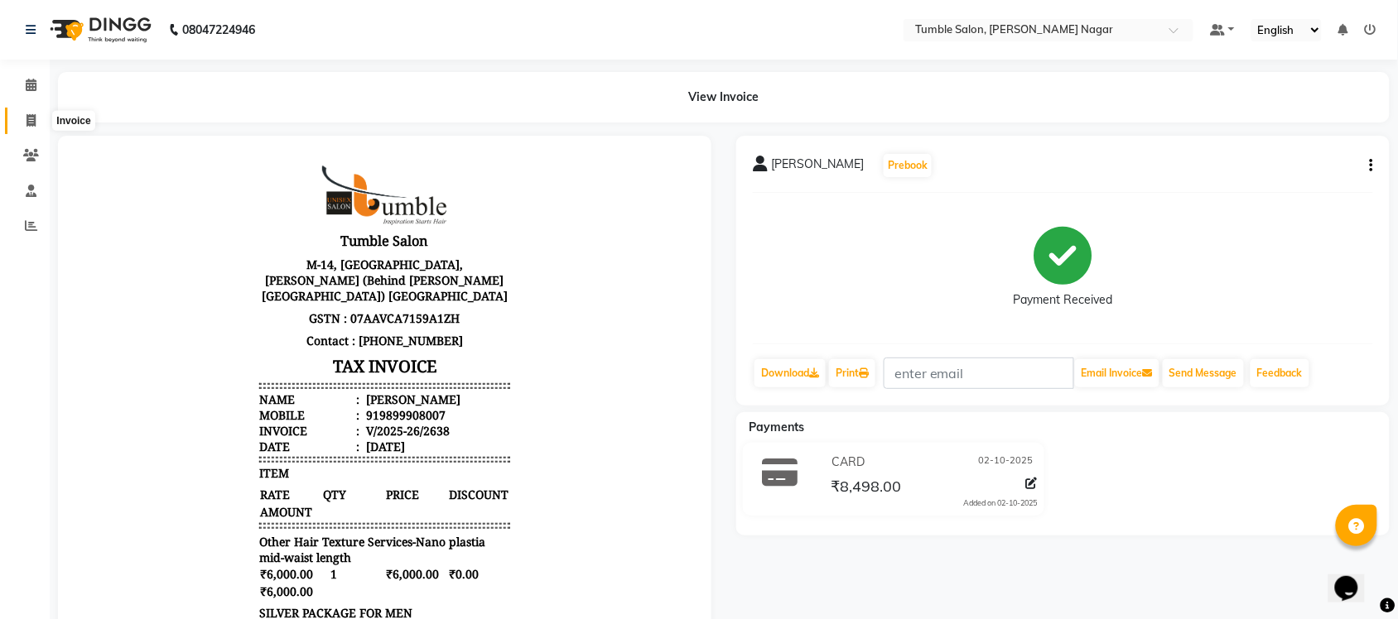
click at [33, 116] on icon at bounding box center [30, 120] width 9 height 12
select select "service"
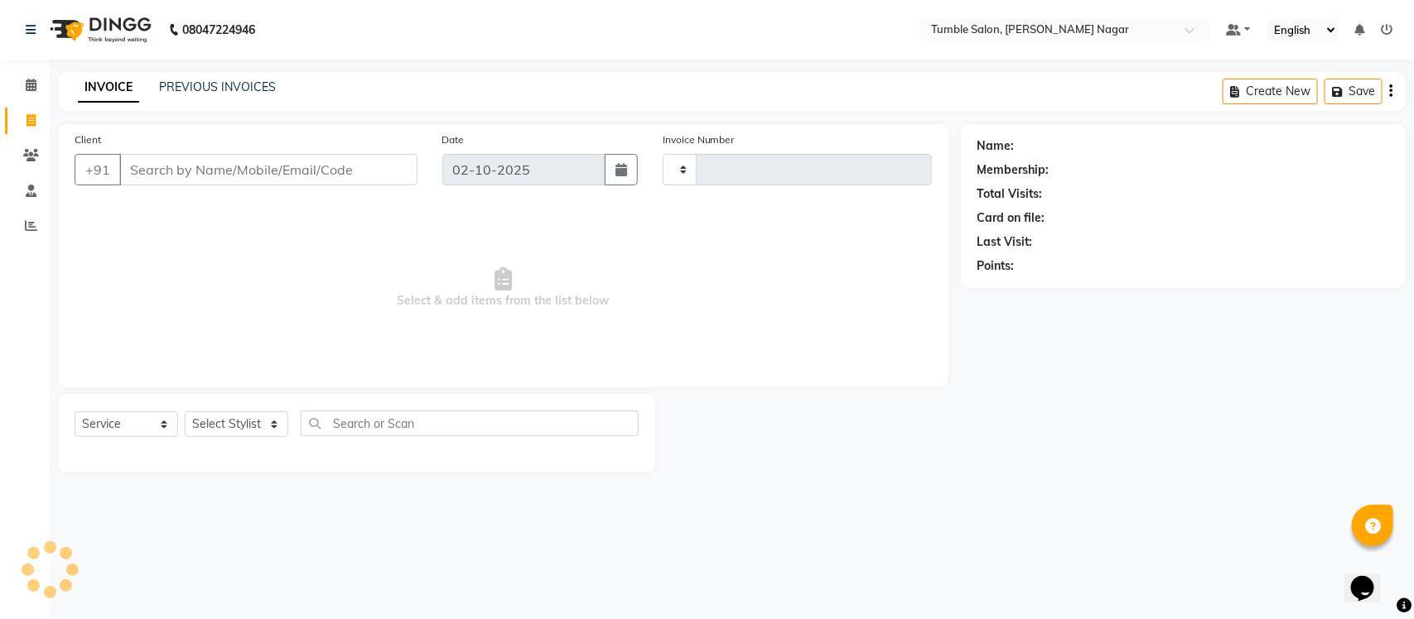
type input "2639"
select select "8207"
click at [153, 164] on input "Client" at bounding box center [268, 169] width 298 height 31
type input "9899908007"
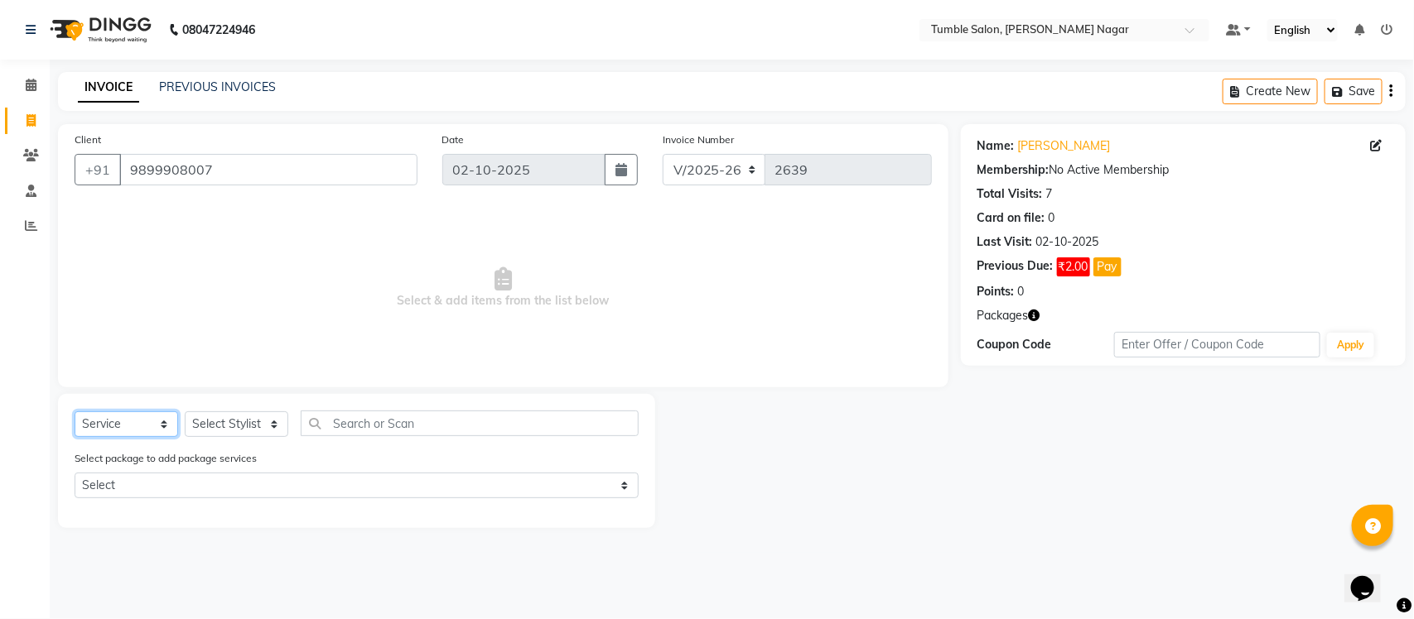
click at [163, 427] on select "Select Service Product Membership Package Voucher Prepaid Gift Card" at bounding box center [127, 425] width 104 height 26
click at [75, 412] on select "Select Service Product Membership Package Voucher Prepaid Gift Card" at bounding box center [127, 425] width 104 height 26
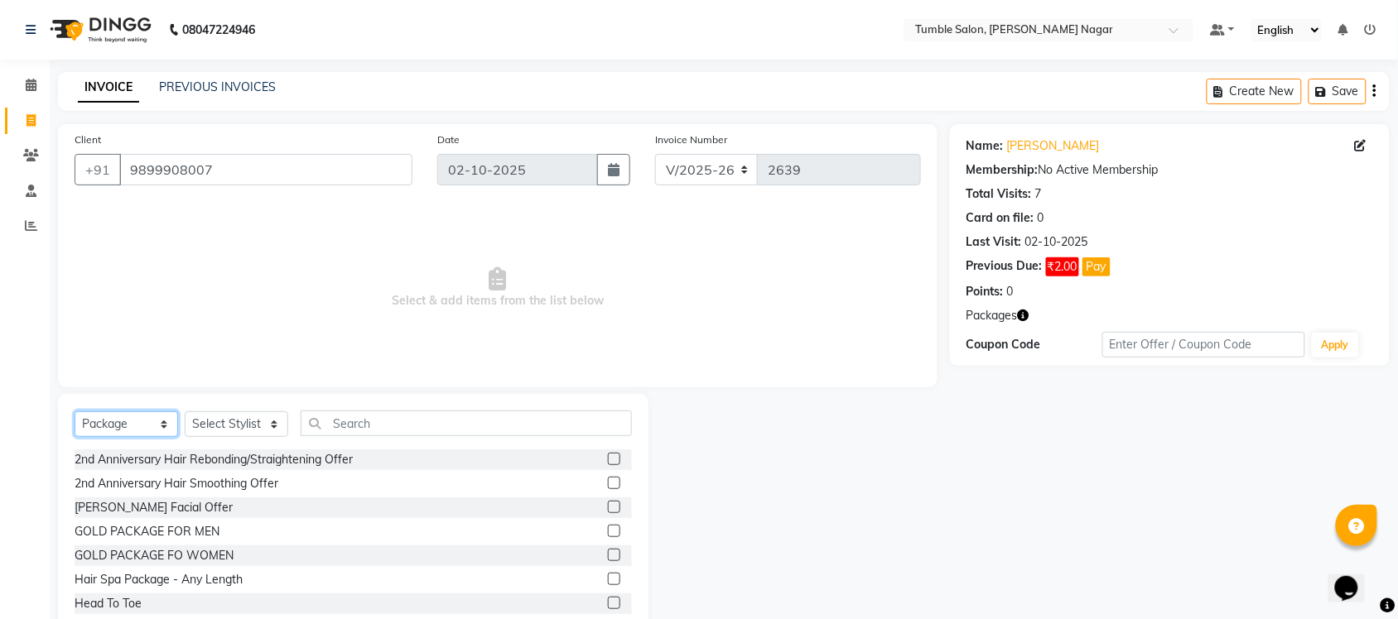
click at [166, 425] on select "Select Service Product Membership Package Voucher Prepaid Gift Card" at bounding box center [127, 425] width 104 height 26
select select "service"
click at [75, 412] on select "Select Service Product Membership Package Voucher Prepaid Gift Card" at bounding box center [127, 425] width 104 height 26
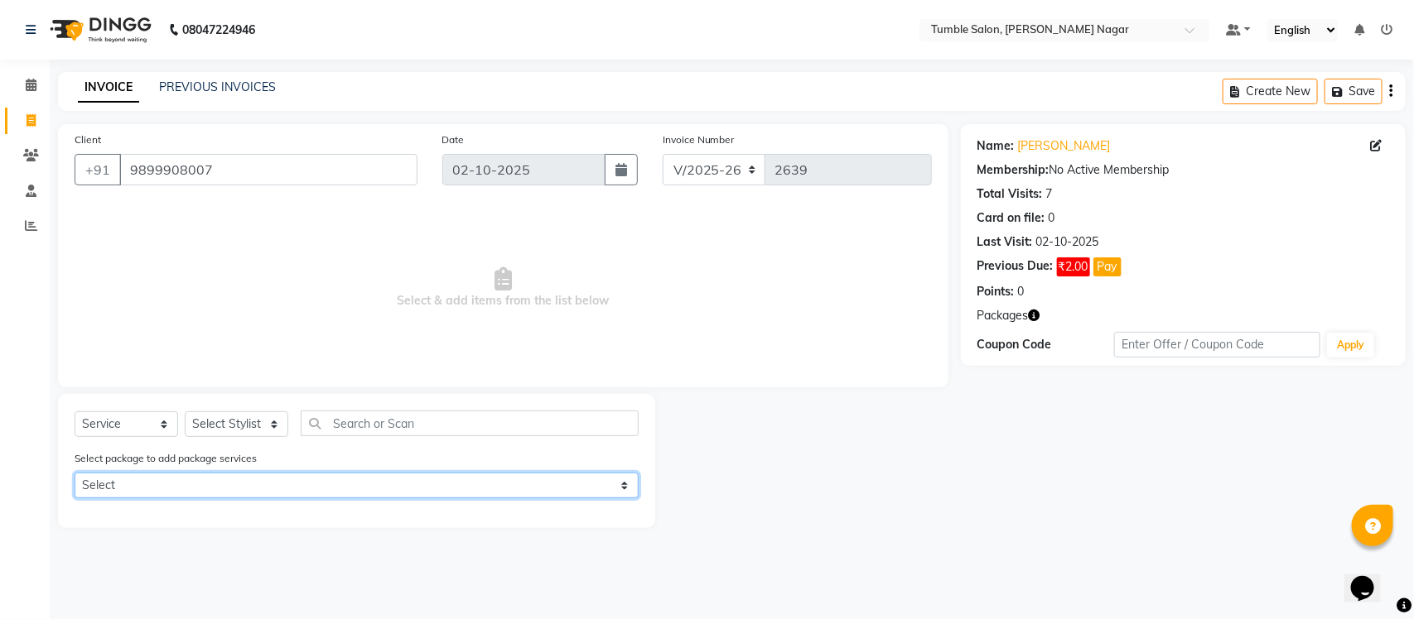
click at [617, 480] on select "Select SILVER PACKAGE FOR WOMEN SILVER PACKAGE FOR MEN" at bounding box center [357, 486] width 564 height 26
select select "1: Object"
click at [75, 473] on select "Select SILVER PACKAGE FOR WOMEN SILVER PACKAGE FOR MEN" at bounding box center [357, 486] width 564 height 26
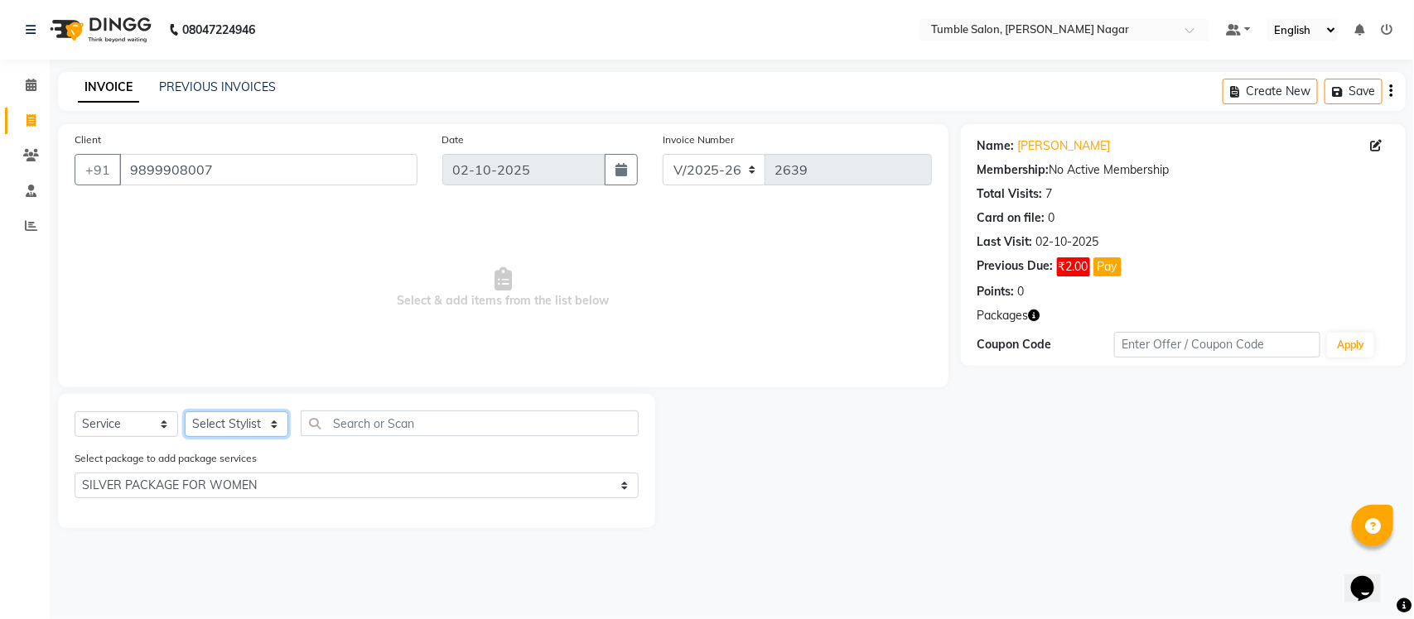
click at [275, 422] on select "Select Stylist Finance id Fiza Abbasi Govind Kiran Singh Krishna Lokesh Mahende…" at bounding box center [237, 425] width 104 height 26
select select "89715"
click at [185, 412] on select "Select Stylist Finance id Fiza Abbasi Govind Kiran Singh Krishna Lokesh Mahende…" at bounding box center [237, 425] width 104 height 26
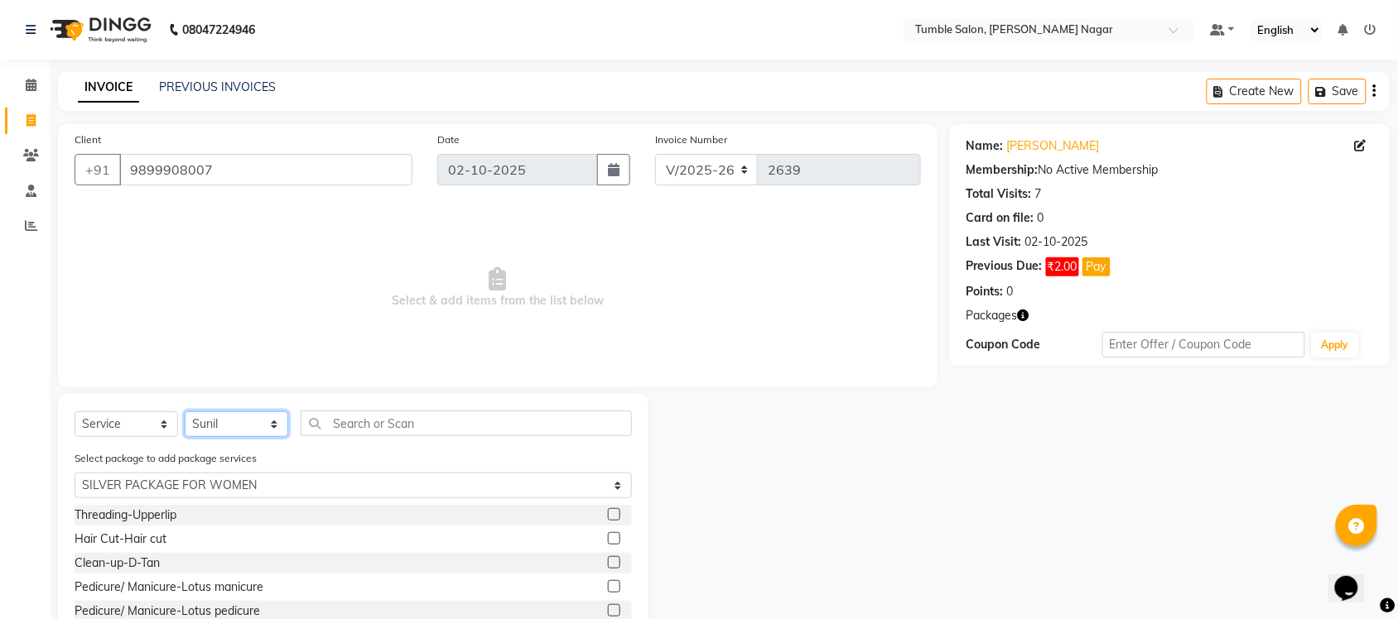
scroll to position [75, 0]
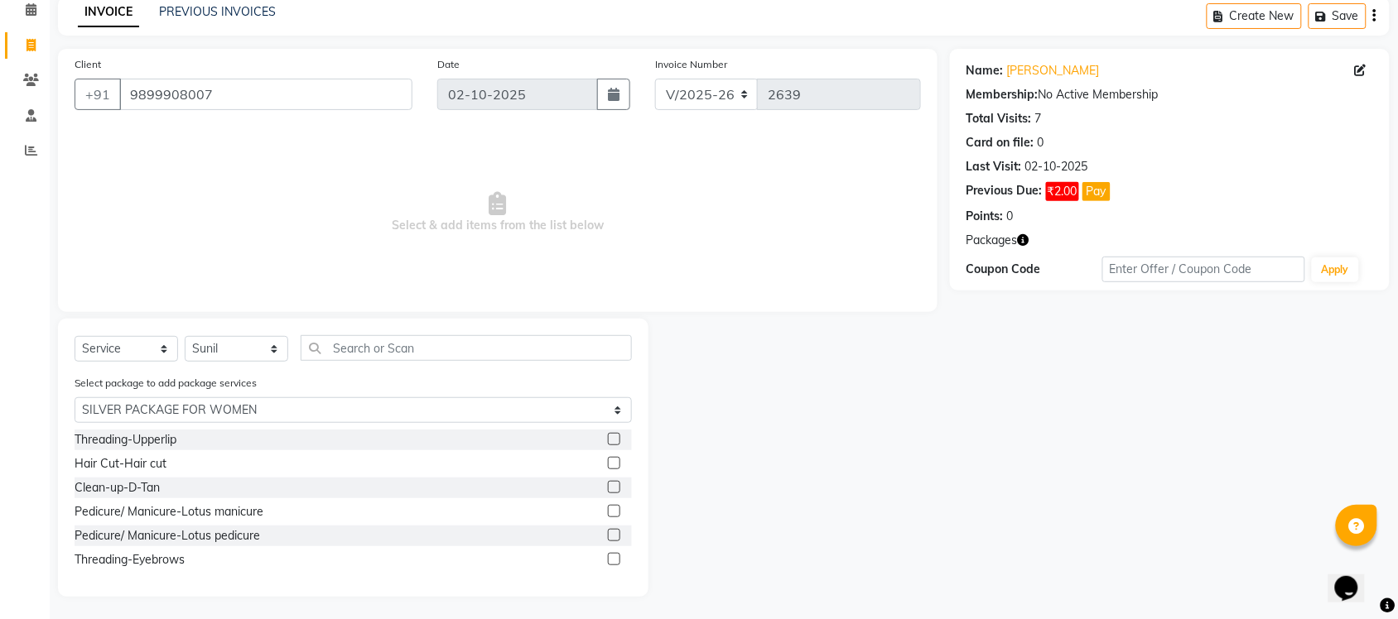
click at [614, 510] on label at bounding box center [614, 511] width 12 height 12
click at [614, 510] on input "checkbox" at bounding box center [613, 512] width 11 height 11
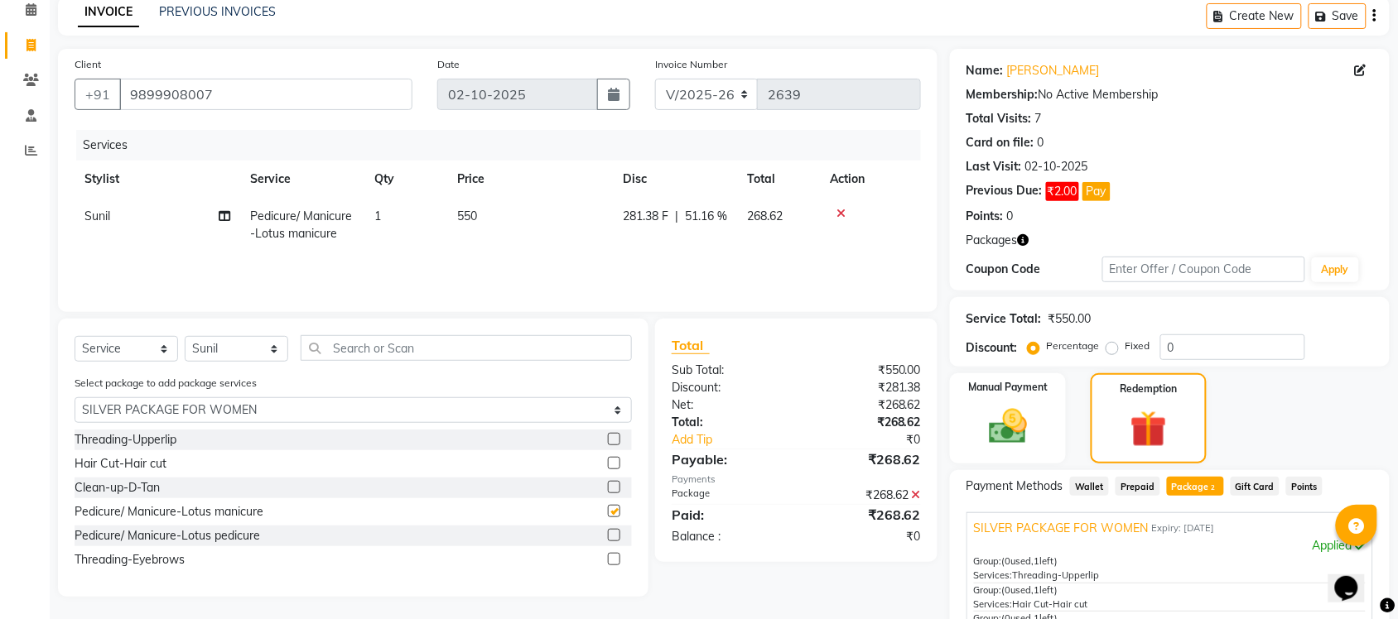
checkbox input "false"
click at [614, 530] on label at bounding box center [614, 535] width 12 height 12
click at [614, 531] on input "checkbox" at bounding box center [613, 536] width 11 height 11
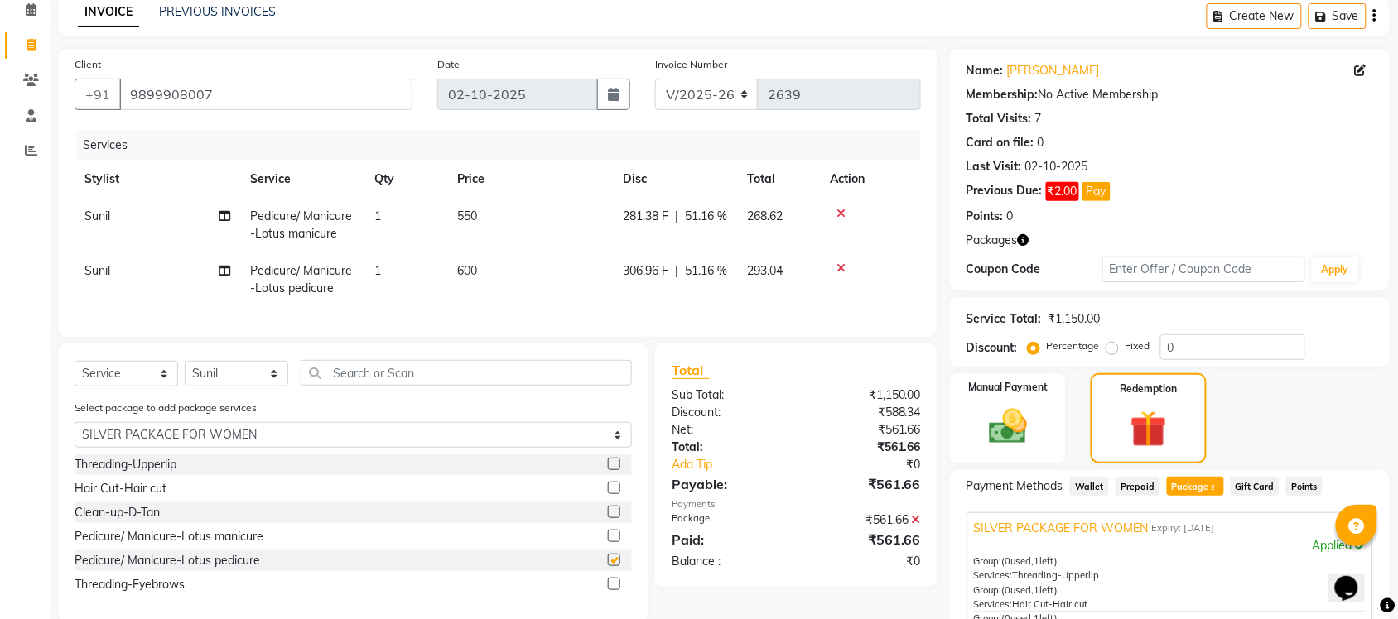
checkbox input "false"
click at [272, 387] on select "Select Stylist Finance id Fiza Abbasi Govind Kiran Singh Krishna Lokesh Mahende…" at bounding box center [237, 374] width 104 height 26
select select "77841"
click at [185, 376] on select "Select Stylist Finance id Fiza Abbasi Govind Kiran Singh Krishna Lokesh Mahende…" at bounding box center [237, 374] width 104 height 26
click at [614, 518] on label at bounding box center [614, 512] width 12 height 12
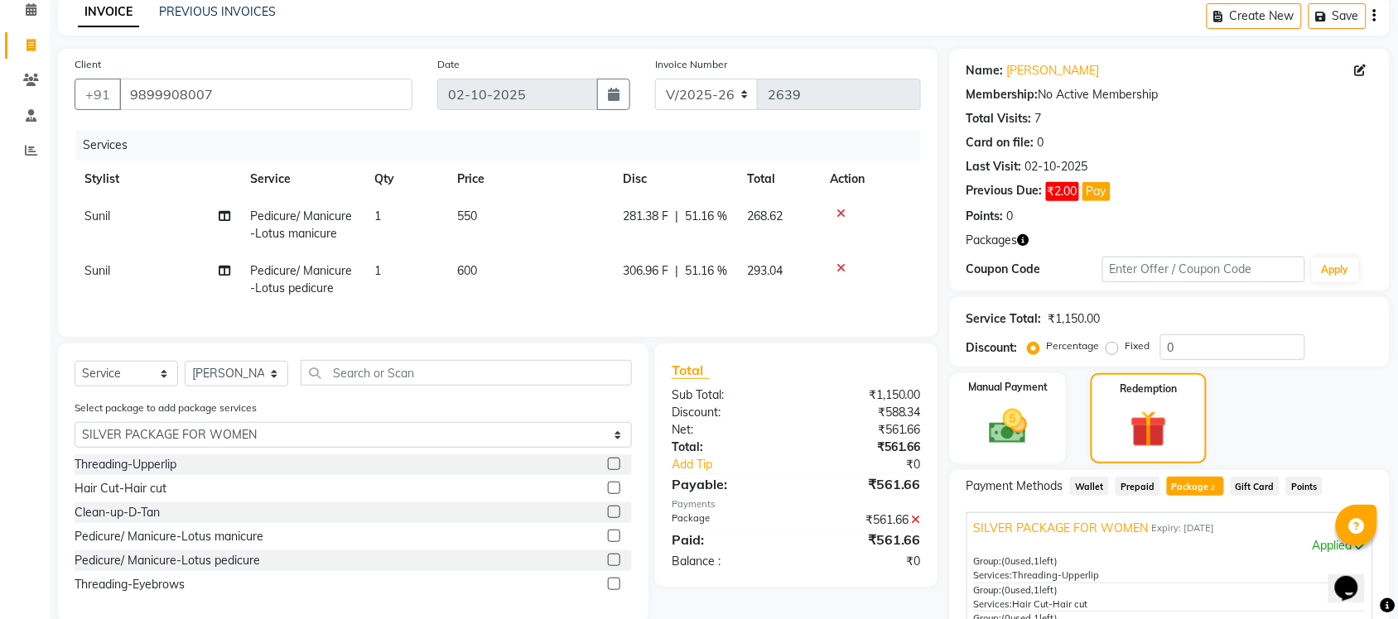
click at [614, 518] on input "checkbox" at bounding box center [613, 513] width 11 height 11
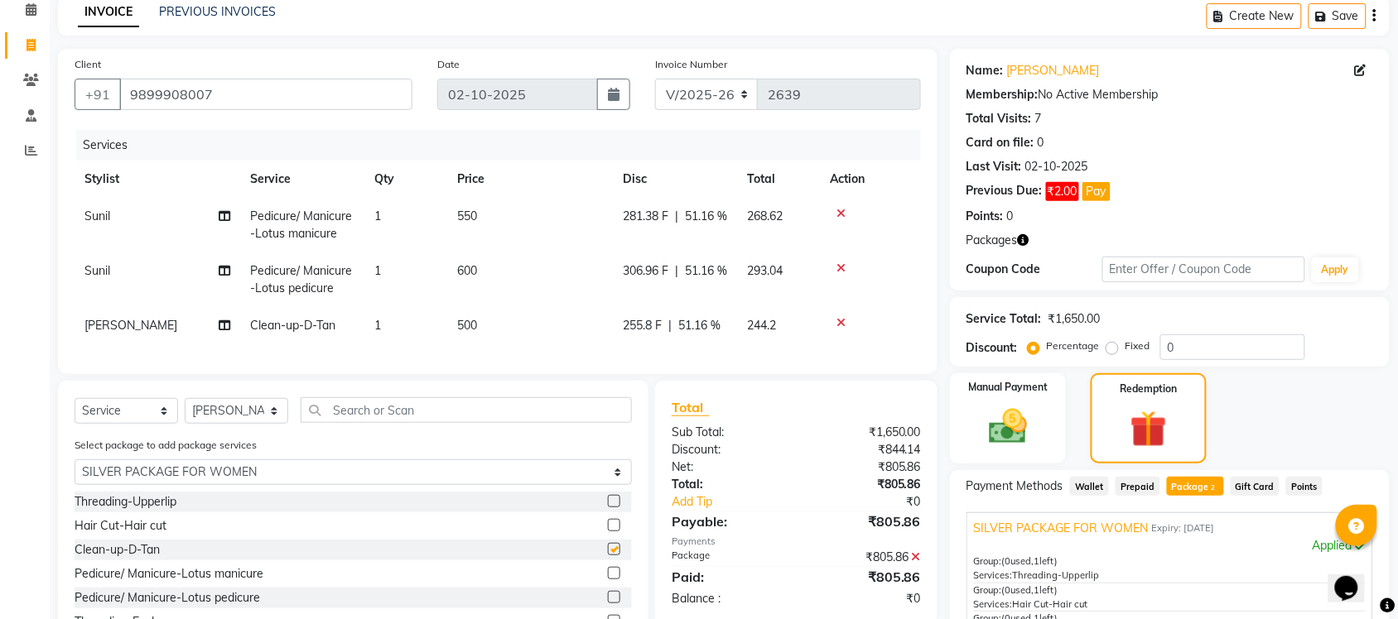
checkbox input "false"
click at [611, 508] on label at bounding box center [614, 501] width 12 height 12
click at [611, 508] on input "checkbox" at bounding box center [613, 502] width 11 height 11
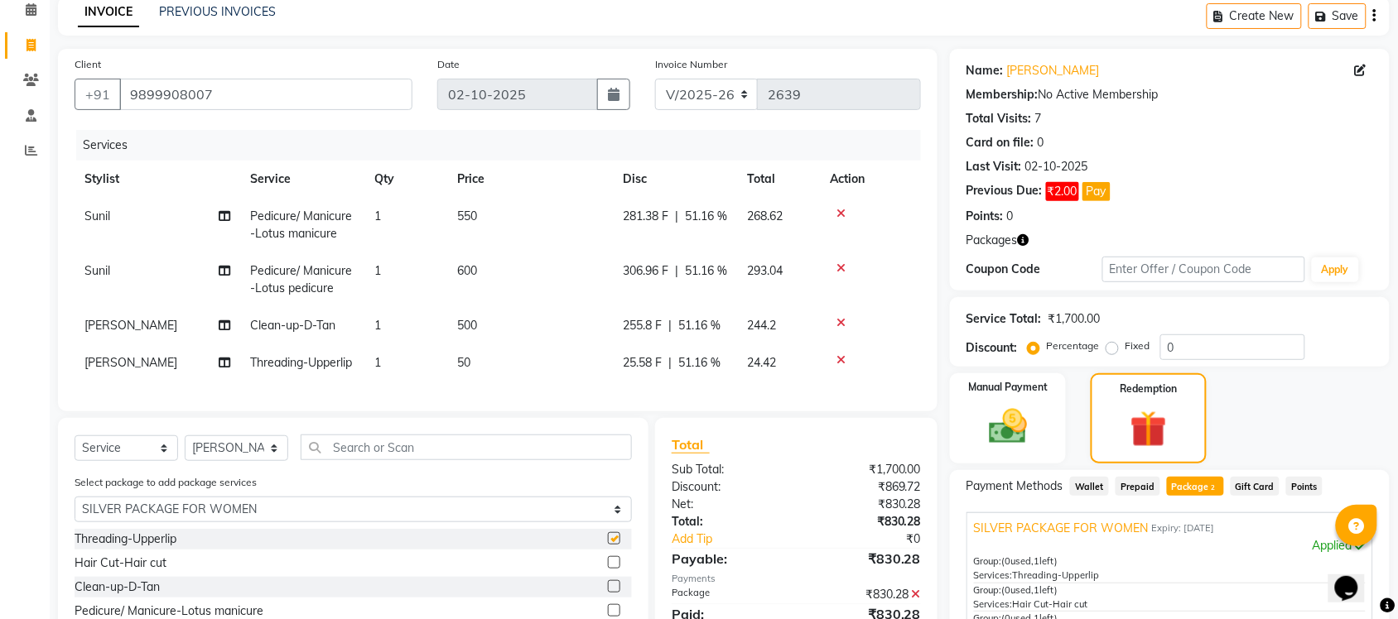
checkbox input "false"
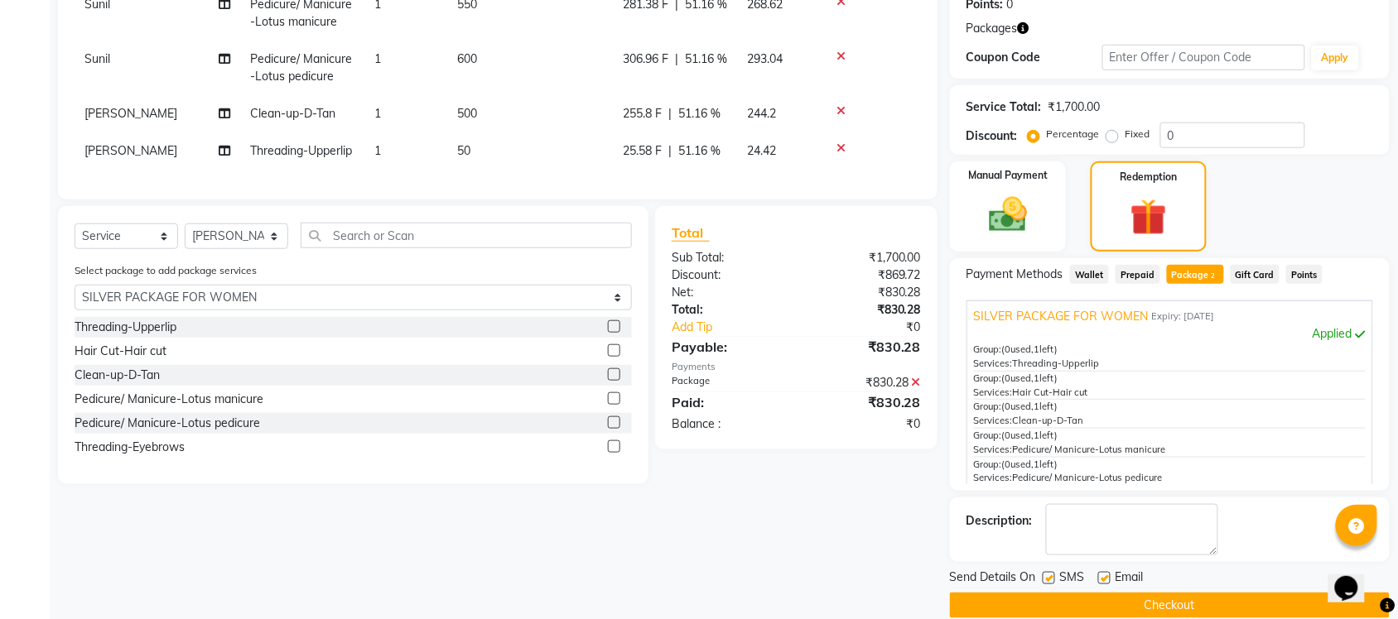
scroll to position [304, 0]
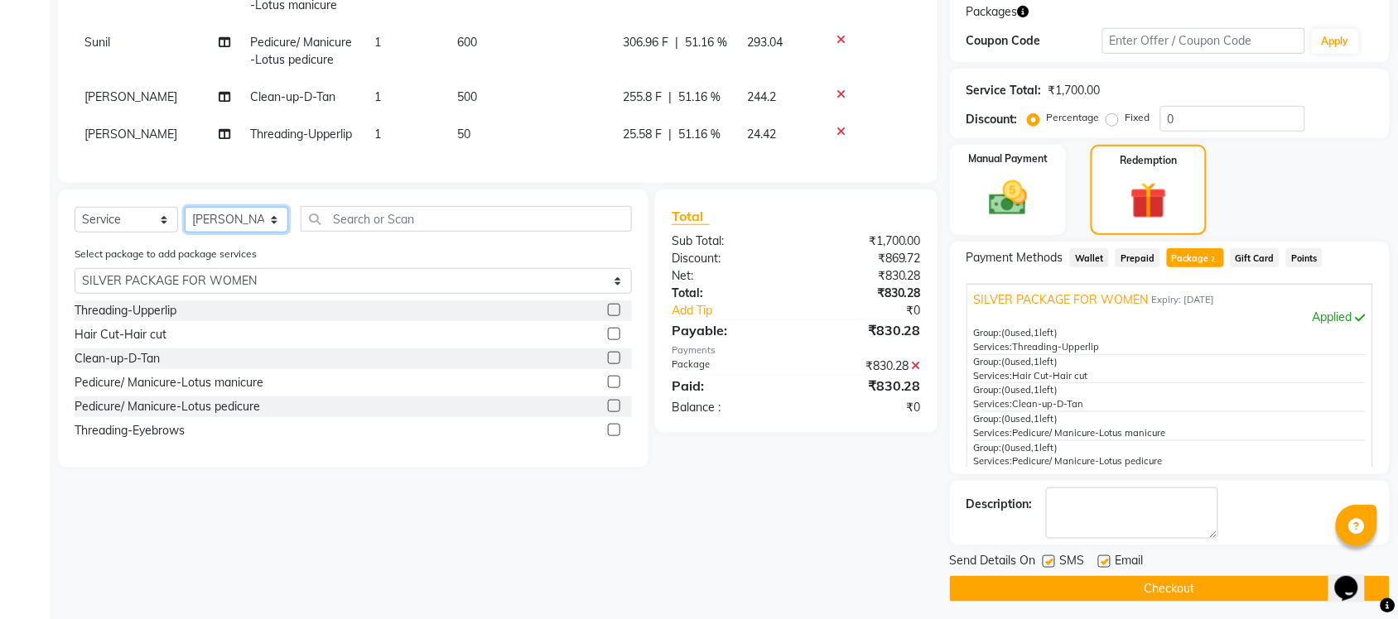
click at [271, 233] on select "Select Stylist Finance id Fiza Abbasi Govind Kiran Singh Krishna Lokesh Mahende…" at bounding box center [237, 220] width 104 height 26
select select "77846"
click at [185, 233] on select "Select Stylist Finance id Fiza Abbasi Govind Kiran Singh Krishna Lokesh Mahende…" at bounding box center [237, 220] width 104 height 26
click at [614, 340] on label at bounding box center [614, 334] width 12 height 12
click at [614, 340] on input "checkbox" at bounding box center [613, 335] width 11 height 11
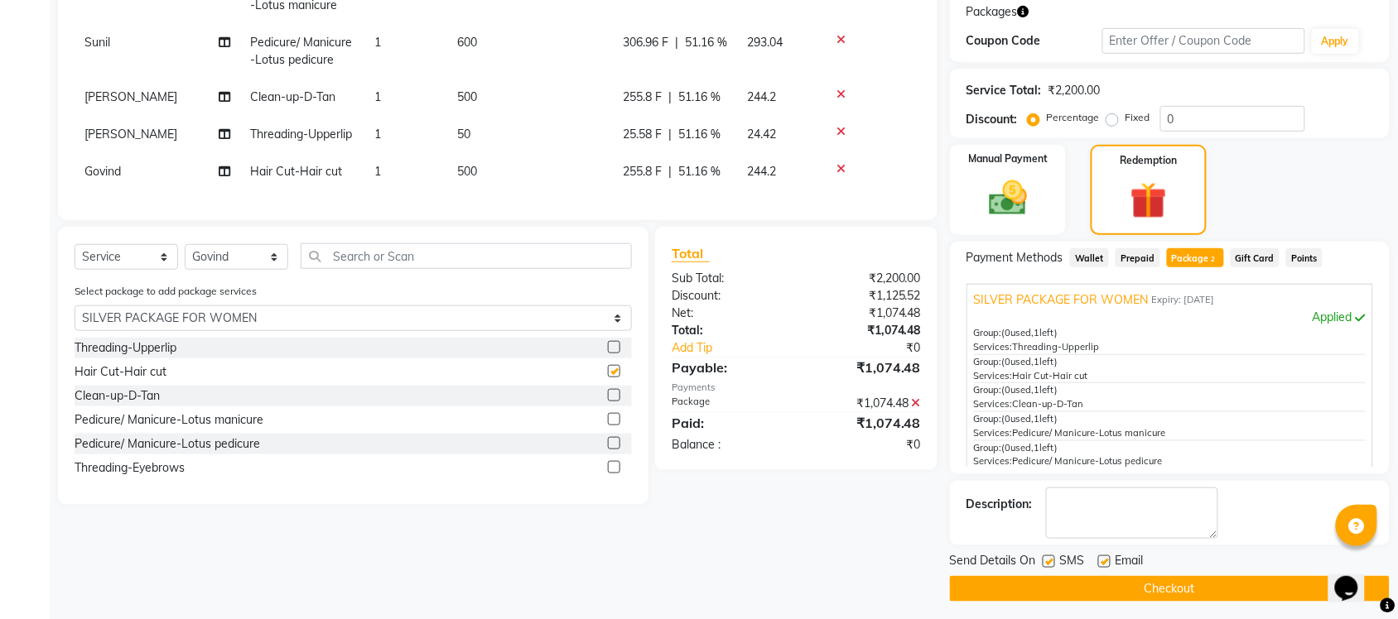
checkbox input "false"
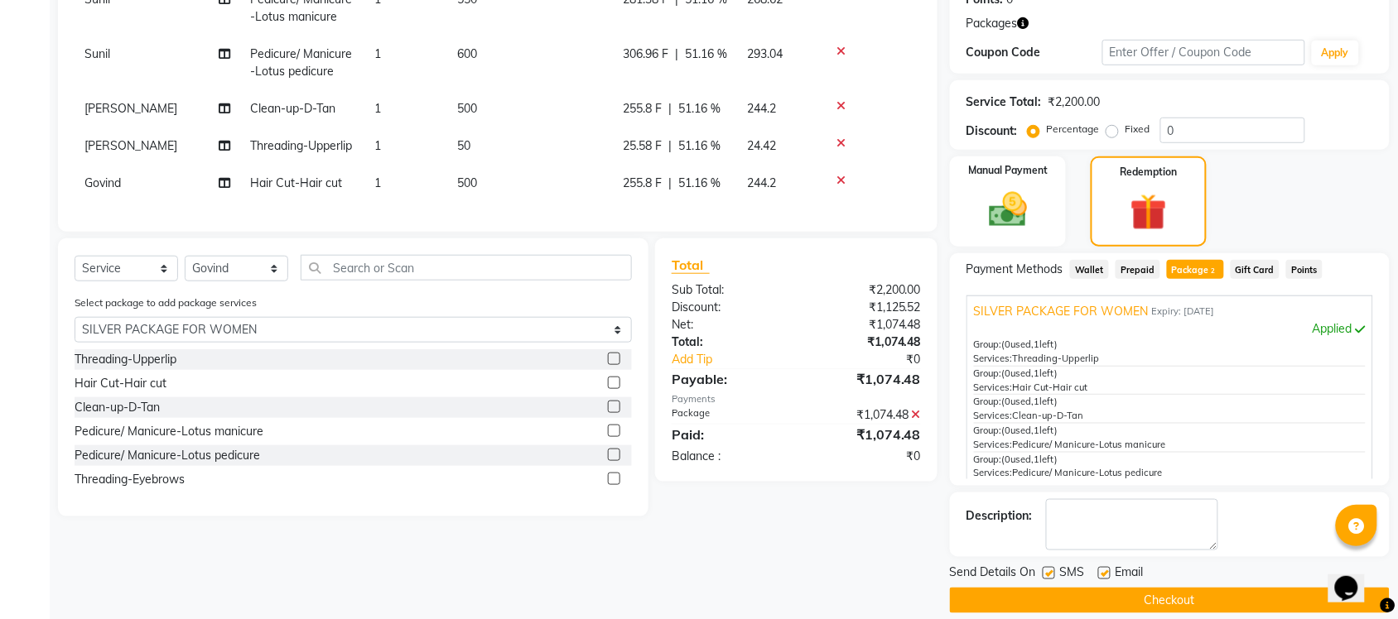
scroll to position [311, 0]
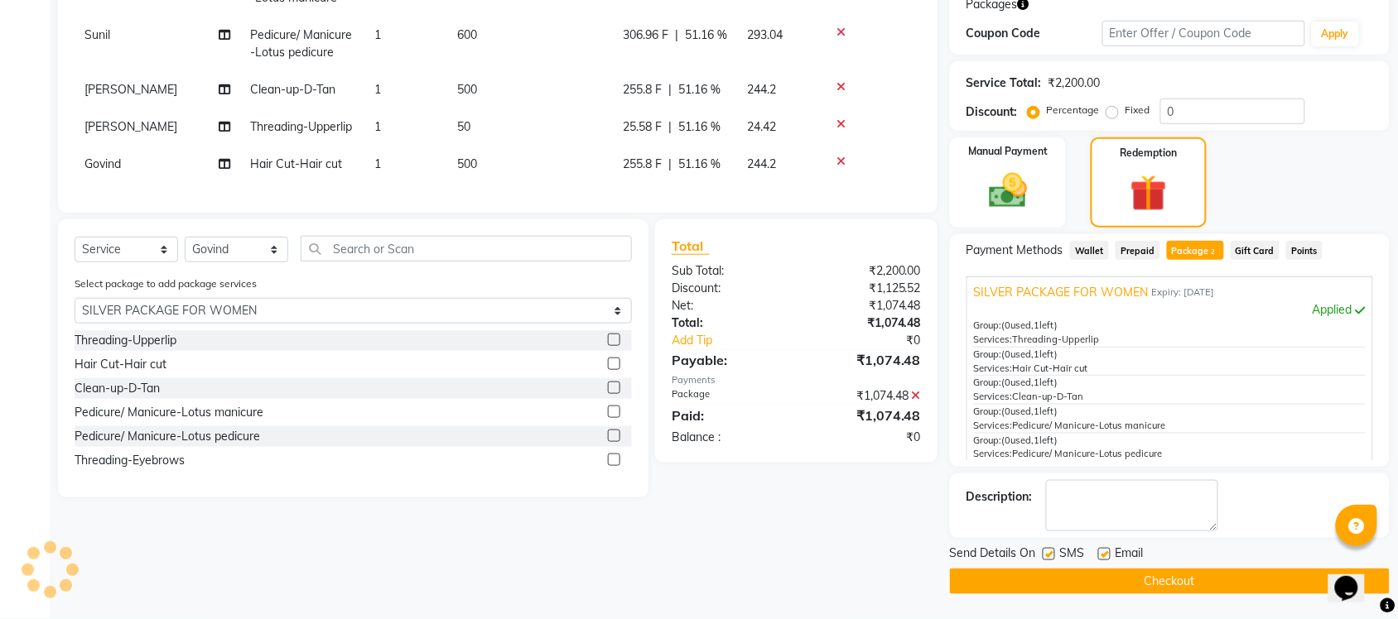
click at [1147, 585] on button "Checkout" at bounding box center [1170, 582] width 440 height 26
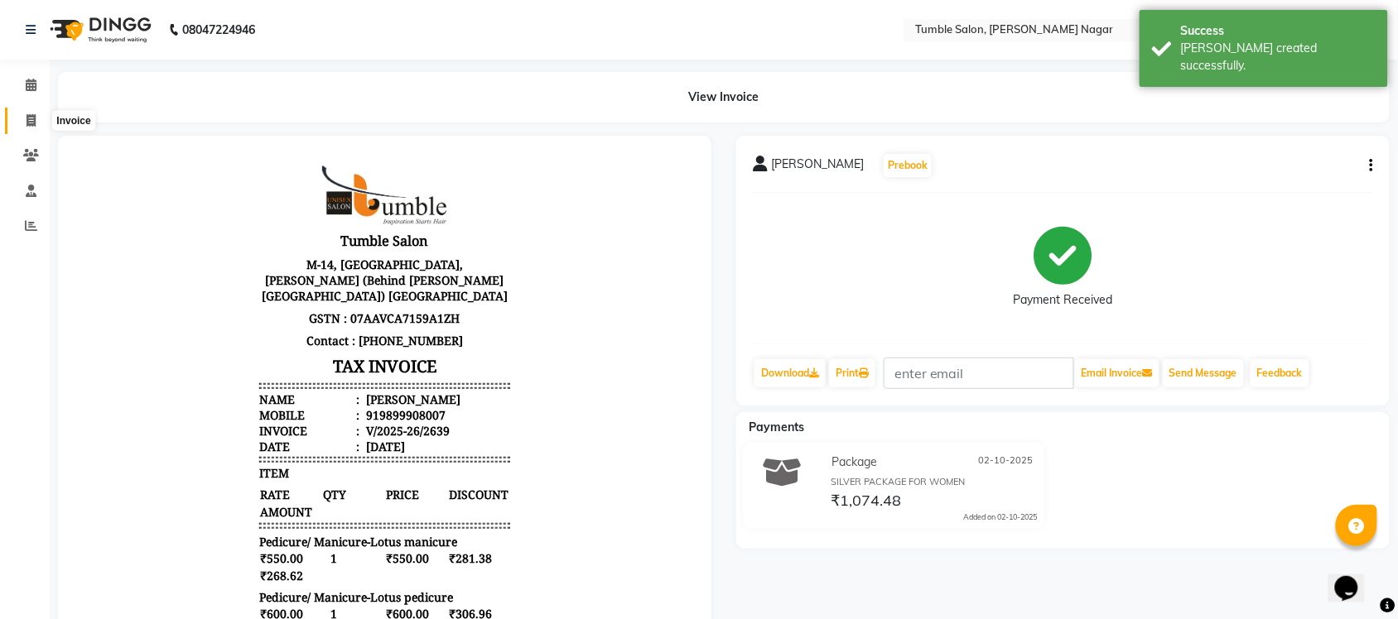
click at [31, 120] on icon at bounding box center [30, 120] width 9 height 12
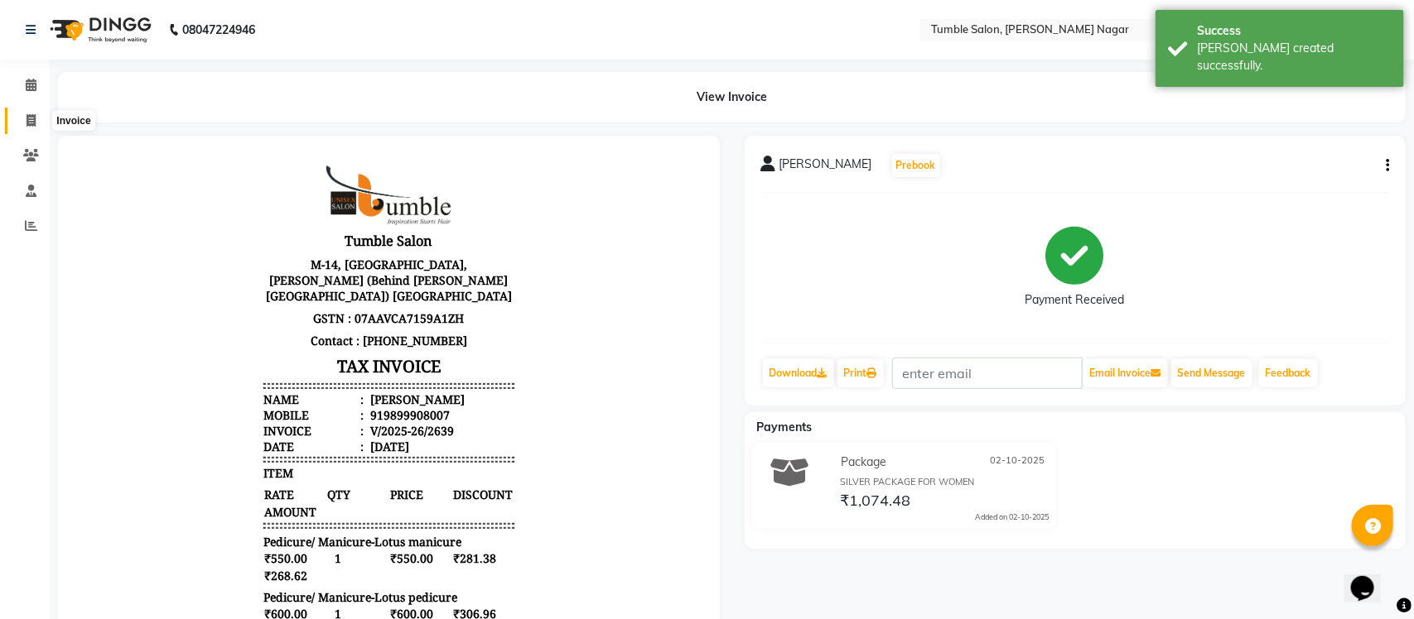
select select "8207"
select select "service"
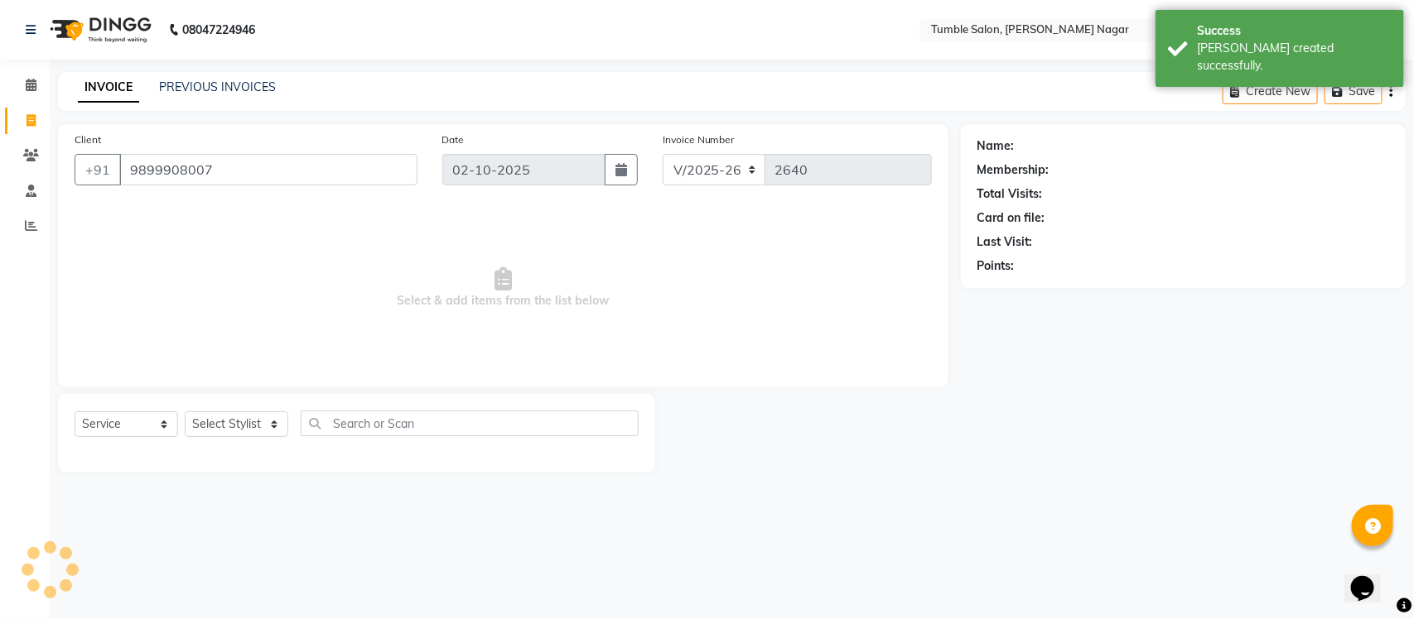
type input "9899908007"
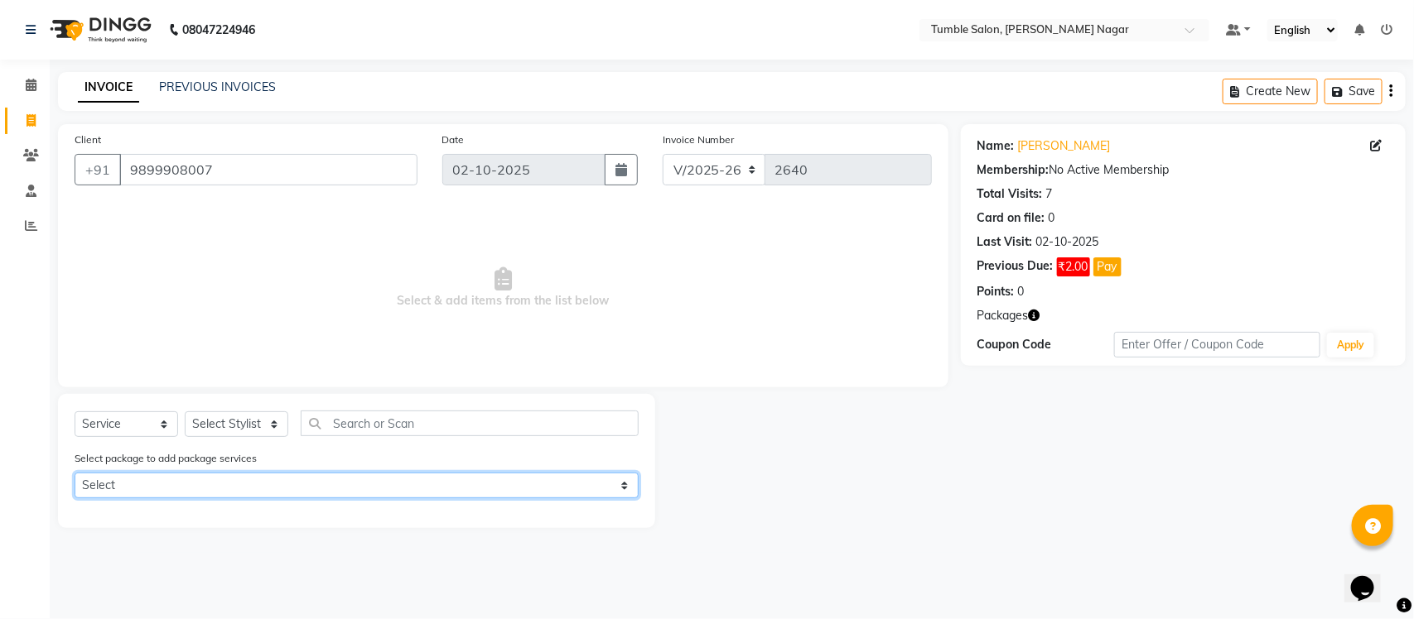
click at [619, 484] on select "Select SILVER PACKAGE FOR WOMEN SILVER PACKAGE FOR MEN" at bounding box center [357, 486] width 564 height 26
select select "2: Object"
click at [75, 473] on select "Select SILVER PACKAGE FOR WOMEN SILVER PACKAGE FOR MEN" at bounding box center [357, 486] width 564 height 26
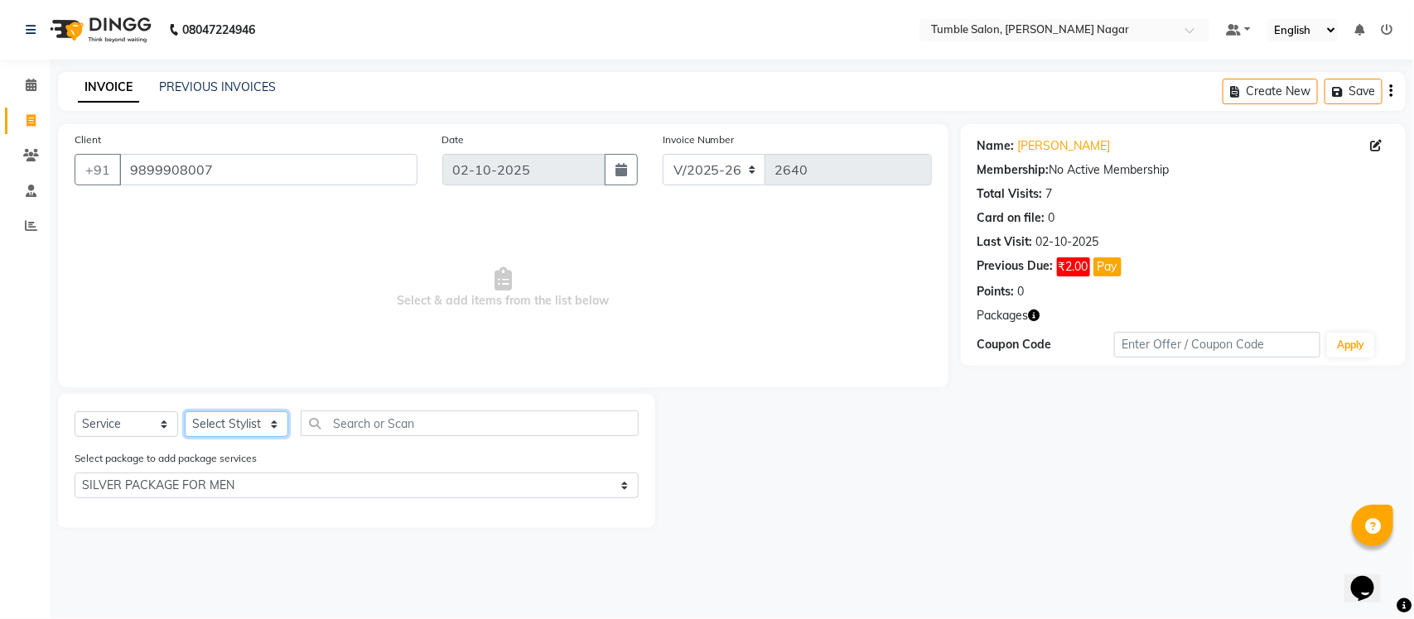
click at [274, 424] on select "Select Stylist Finance id Fiza Abbasi Govind Kiran Singh Krishna Lokesh Mahende…" at bounding box center [237, 425] width 104 height 26
select select "77846"
click at [185, 412] on select "Select Stylist Finance id Fiza Abbasi Govind Kiran Singh Krishna Lokesh Mahende…" at bounding box center [237, 425] width 104 height 26
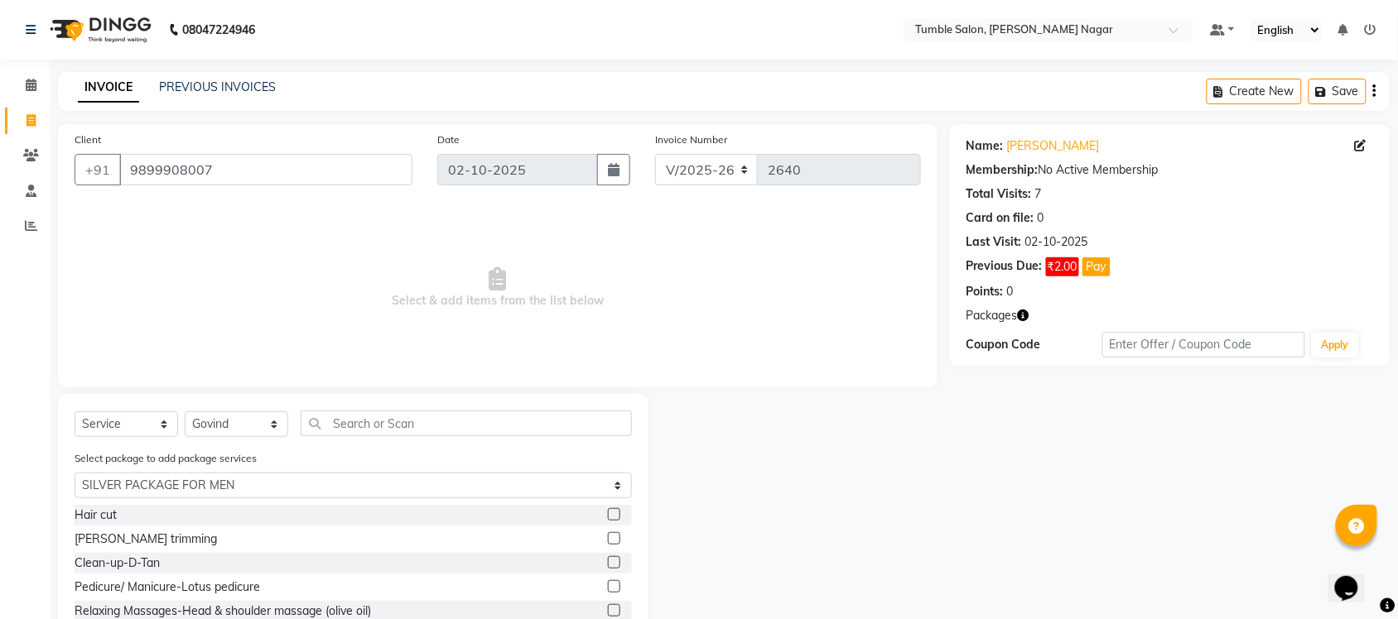
click at [609, 511] on label at bounding box center [614, 514] width 12 height 12
click at [609, 511] on input "checkbox" at bounding box center [613, 515] width 11 height 11
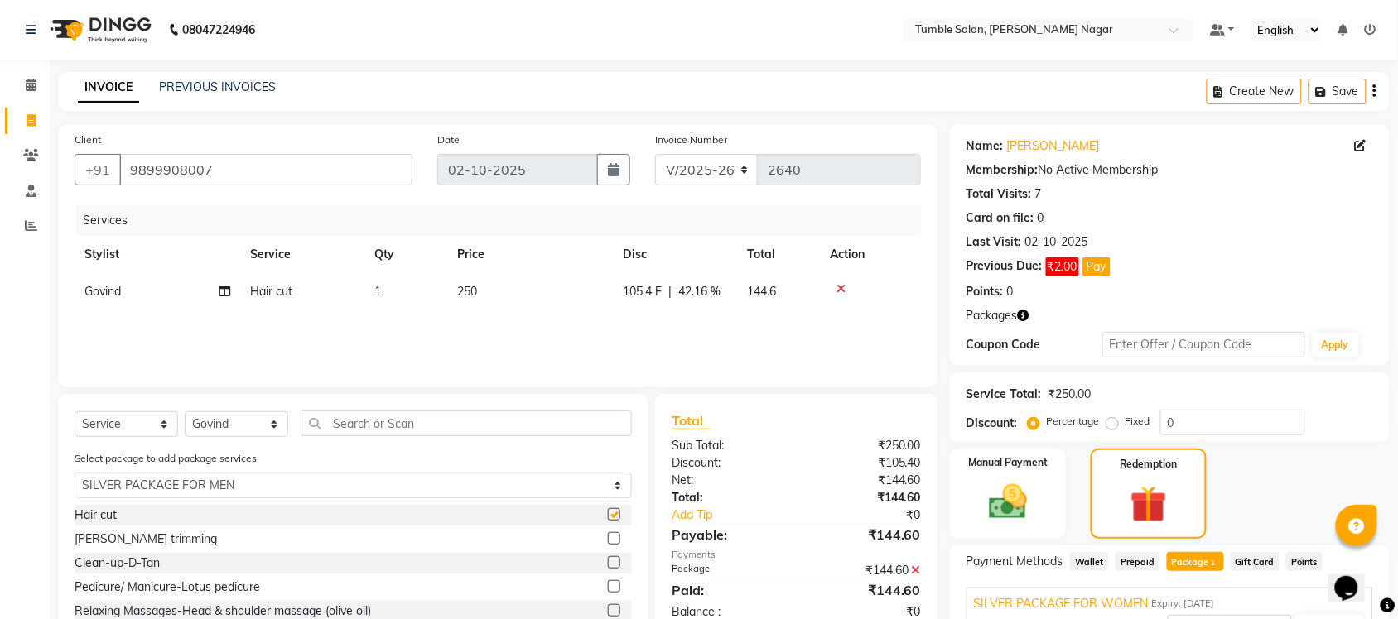
checkbox input "false"
click at [618, 538] on label at bounding box center [614, 538] width 12 height 12
click at [618, 538] on input "checkbox" at bounding box center [613, 539] width 11 height 11
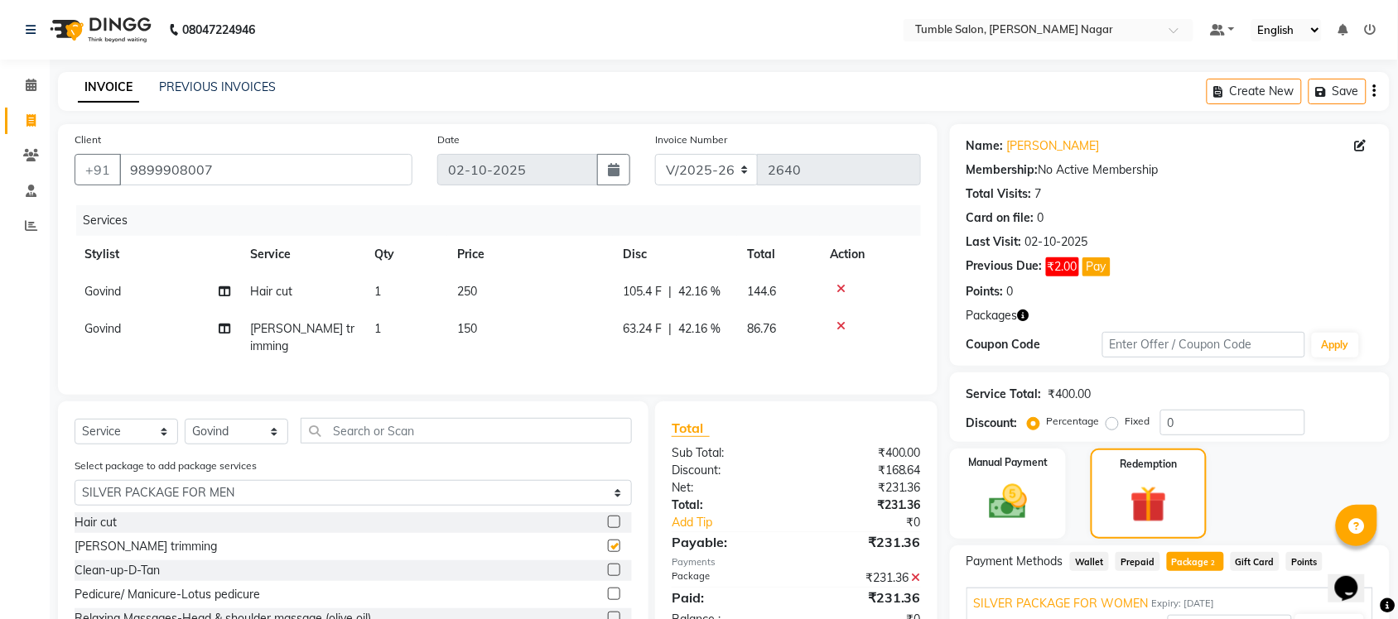
checkbox input "false"
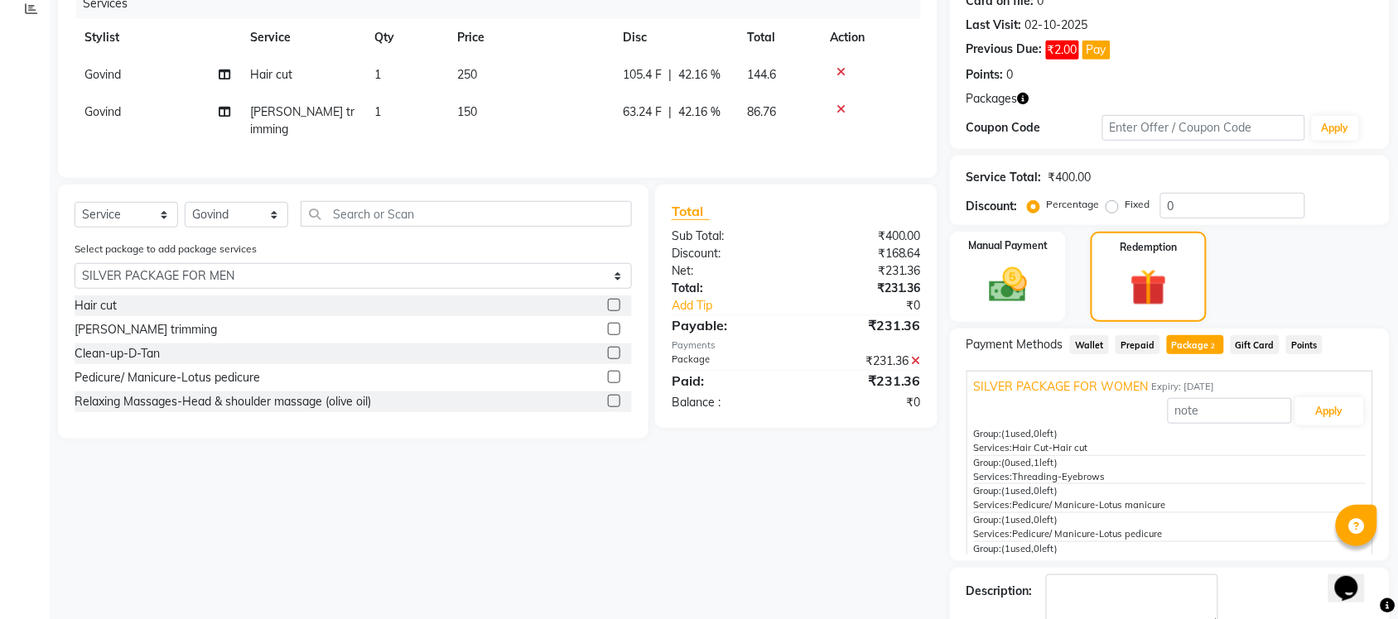
click at [611, 349] on label at bounding box center [614, 353] width 12 height 12
click at [611, 349] on input "checkbox" at bounding box center [613, 354] width 11 height 11
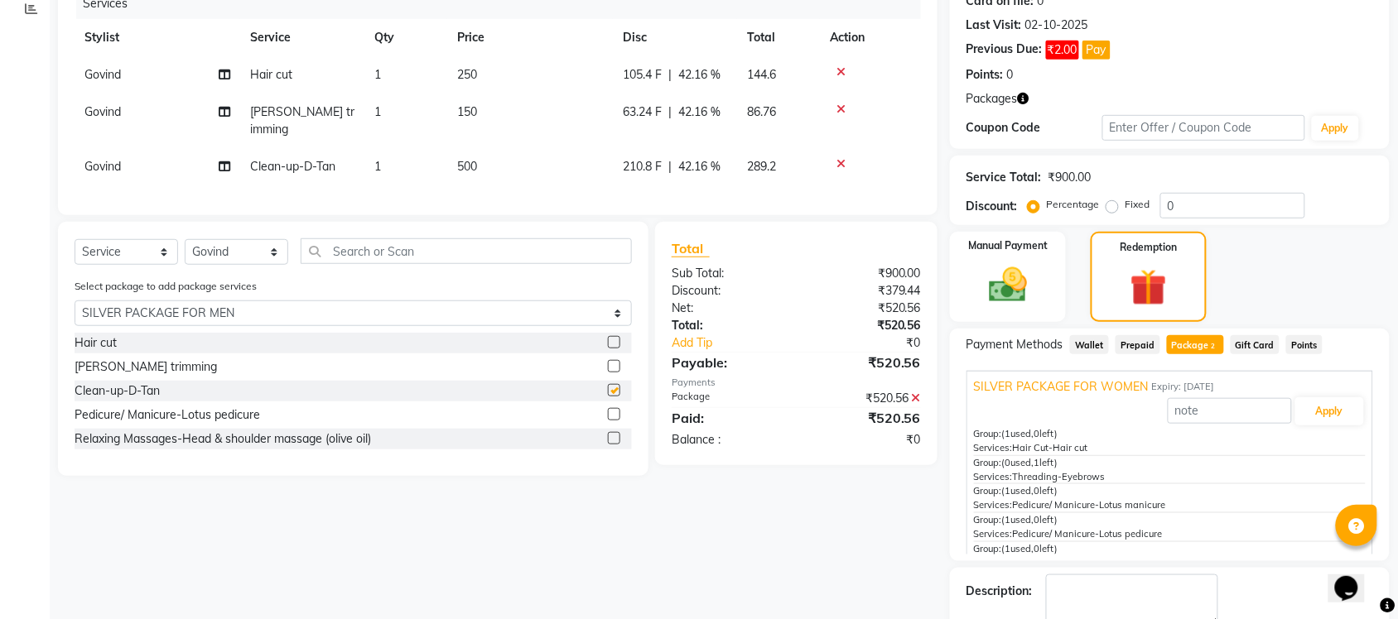
checkbox input "false"
click at [614, 432] on label at bounding box center [614, 438] width 12 height 12
click at [614, 434] on input "checkbox" at bounding box center [613, 439] width 11 height 11
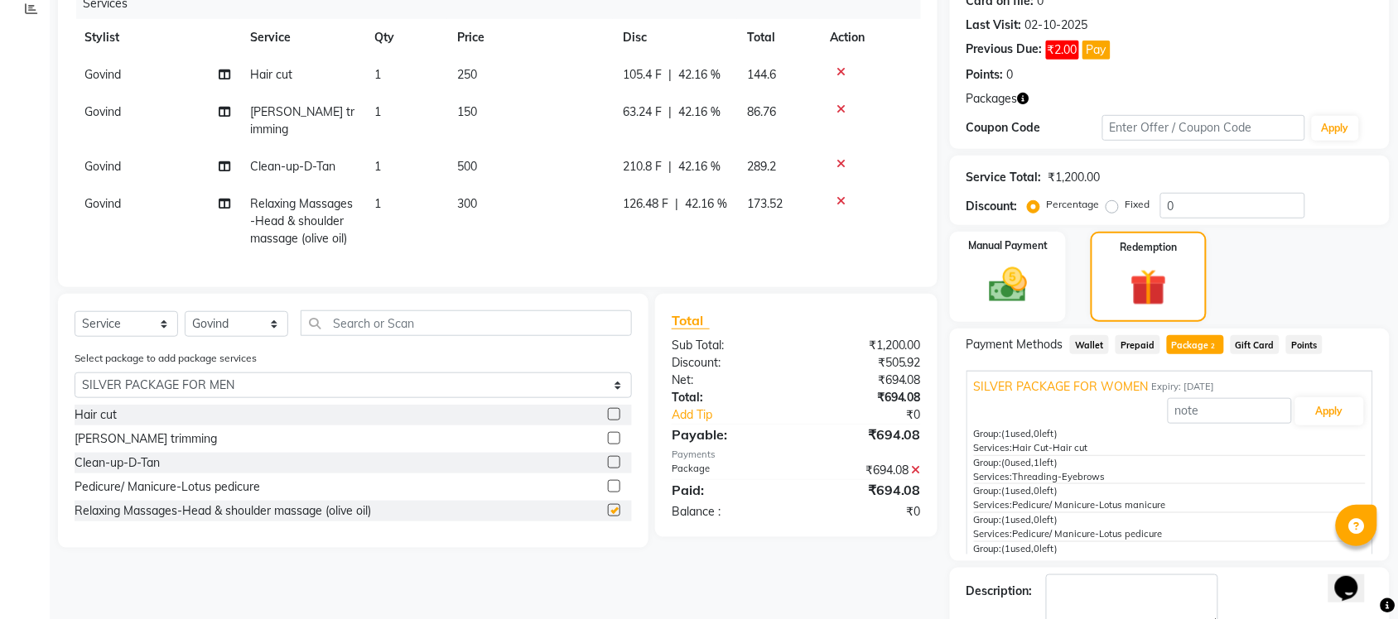
checkbox input "false"
click at [267, 320] on select "Select Stylist Finance id Fiza Abbasi Govind Kiran Singh Krishna Lokesh Mahende…" at bounding box center [237, 324] width 104 height 26
select select "89715"
click at [185, 311] on select "Select Stylist Finance id Fiza Abbasi Govind Kiran Singh Krishna Lokesh Mahende…" at bounding box center [237, 324] width 104 height 26
click at [609, 483] on label at bounding box center [614, 486] width 12 height 12
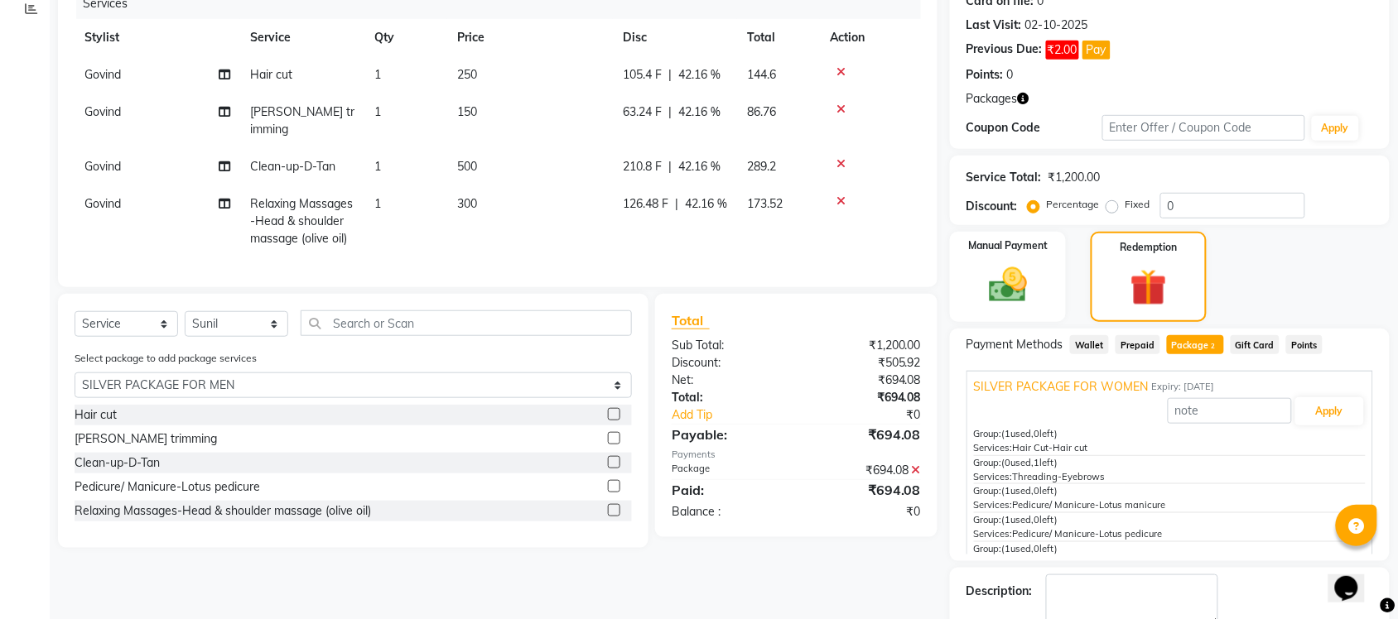
click at [609, 483] on input "checkbox" at bounding box center [613, 487] width 11 height 11
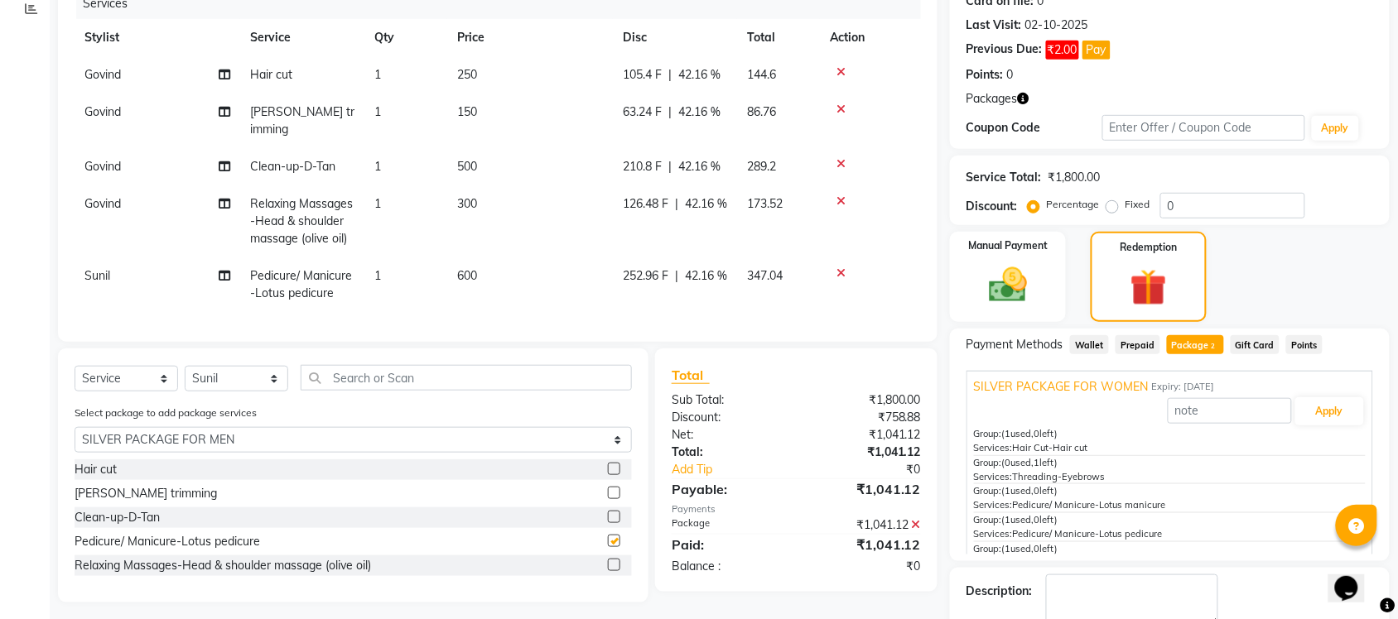
checkbox input "false"
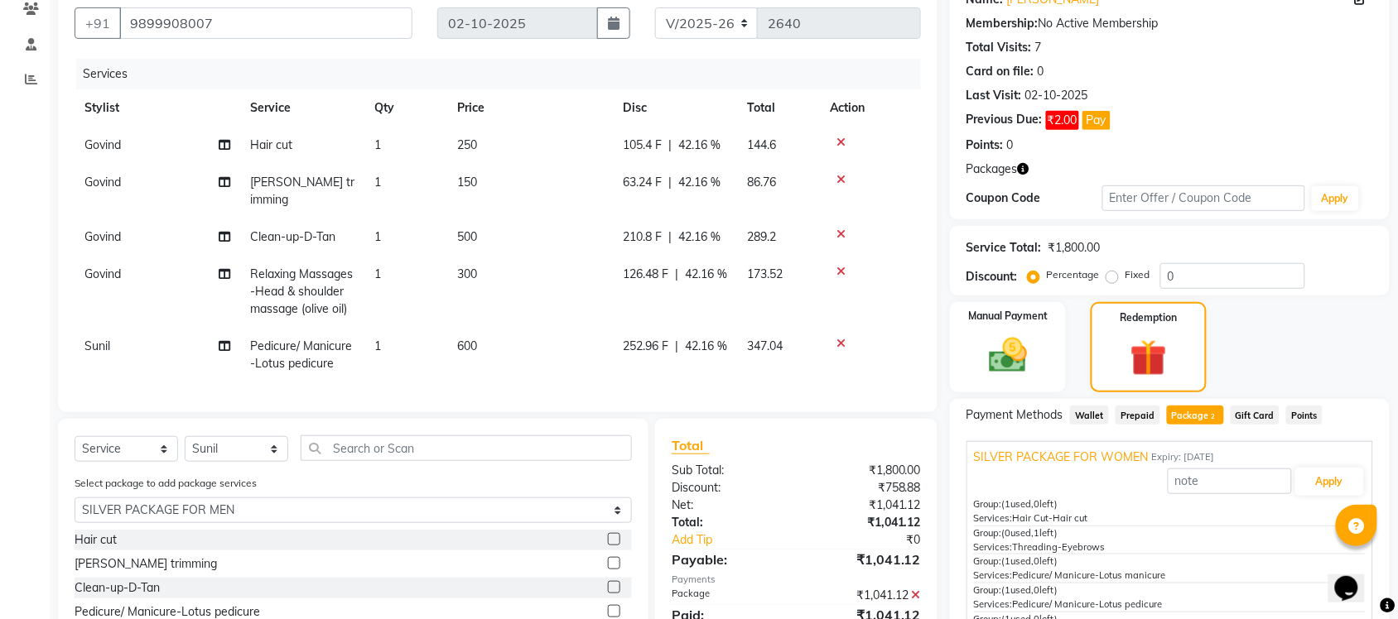
scroll to position [311, 0]
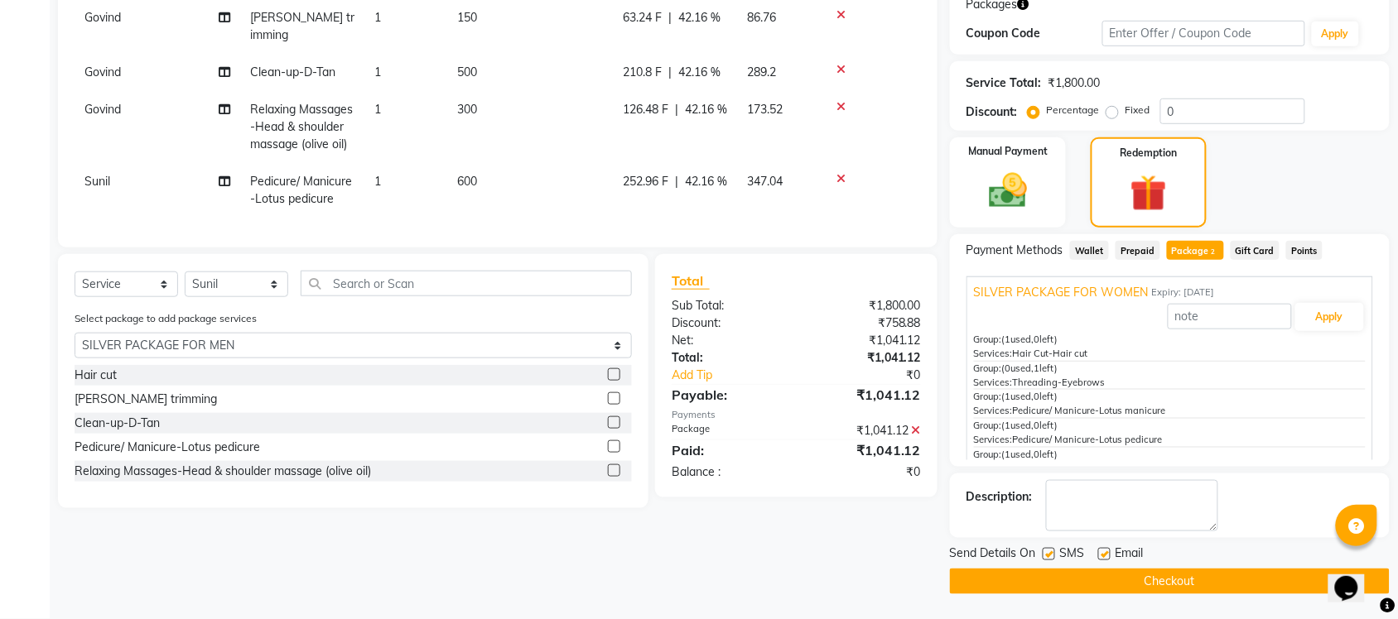
click at [1139, 584] on button "Checkout" at bounding box center [1170, 582] width 440 height 26
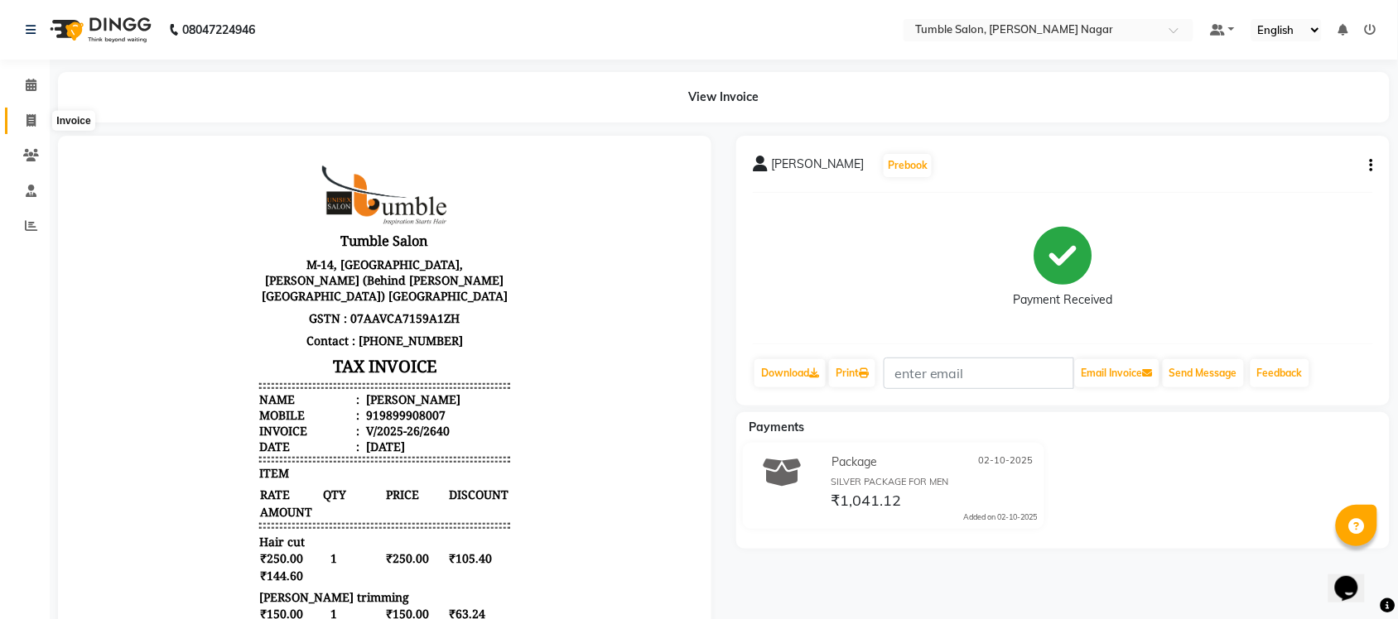
click at [31, 114] on icon at bounding box center [30, 120] width 9 height 12
select select "service"
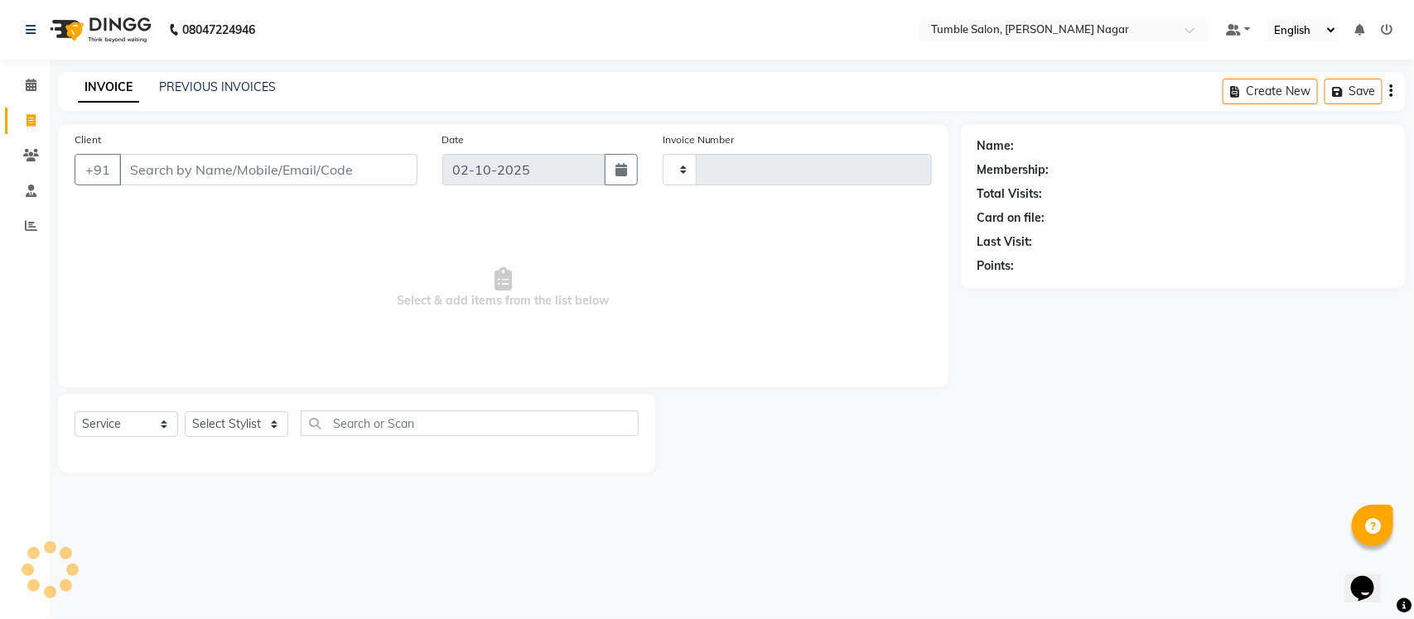
type input "2641"
select select "8207"
click at [218, 87] on link "PREVIOUS INVOICES" at bounding box center [217, 86] width 117 height 15
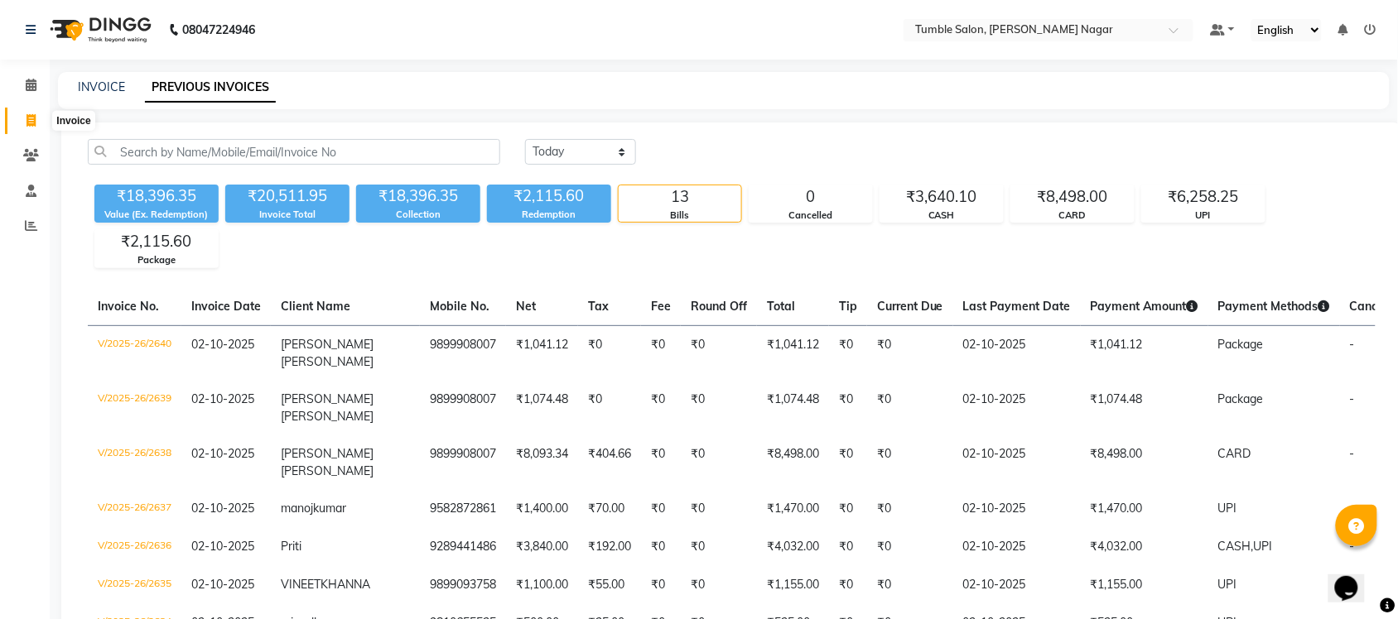
click at [31, 118] on icon at bounding box center [30, 120] width 9 height 12
select select "service"
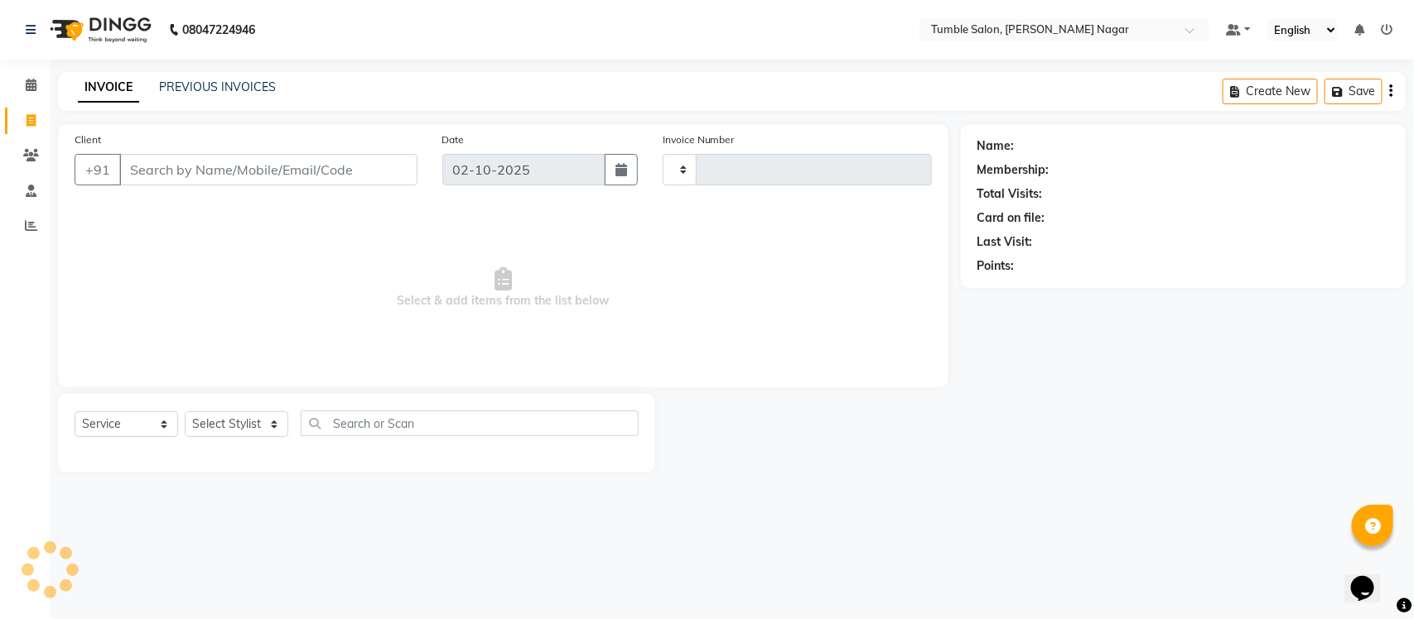
type input "2642"
select select "8207"
click at [184, 83] on link "PREVIOUS INVOICES" at bounding box center [217, 86] width 117 height 15
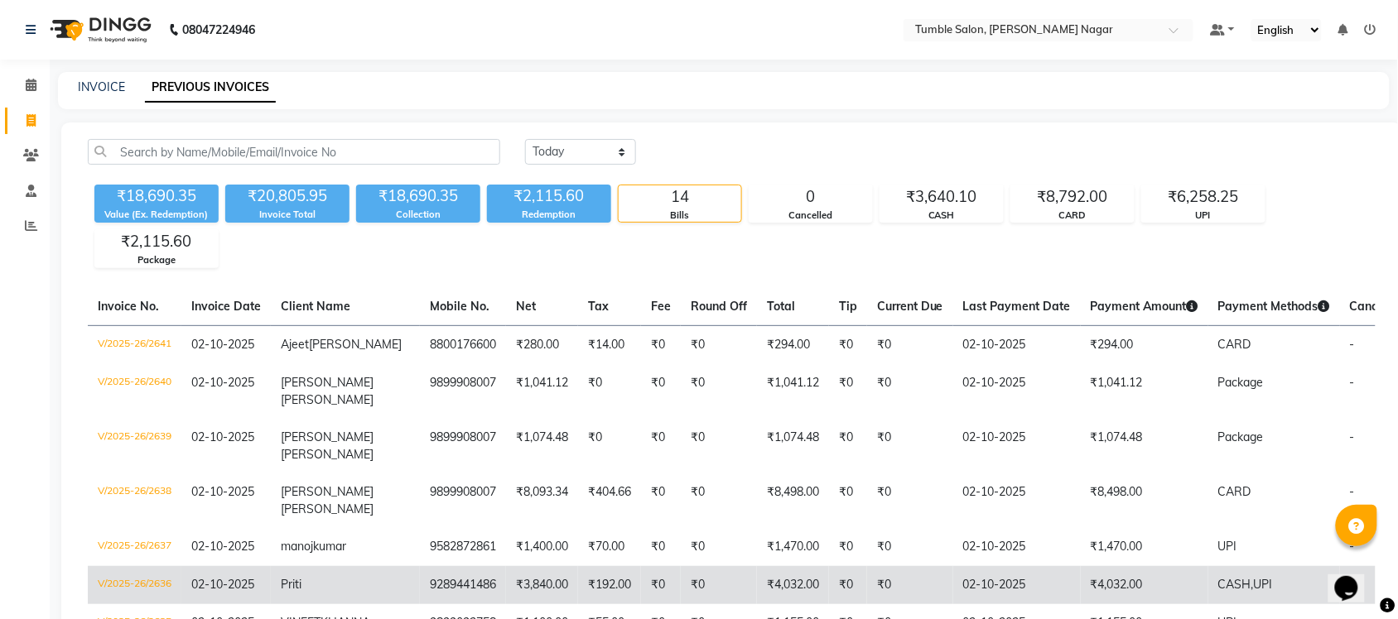
click at [139, 580] on td "V/2025-26/2636" at bounding box center [135, 585] width 94 height 38
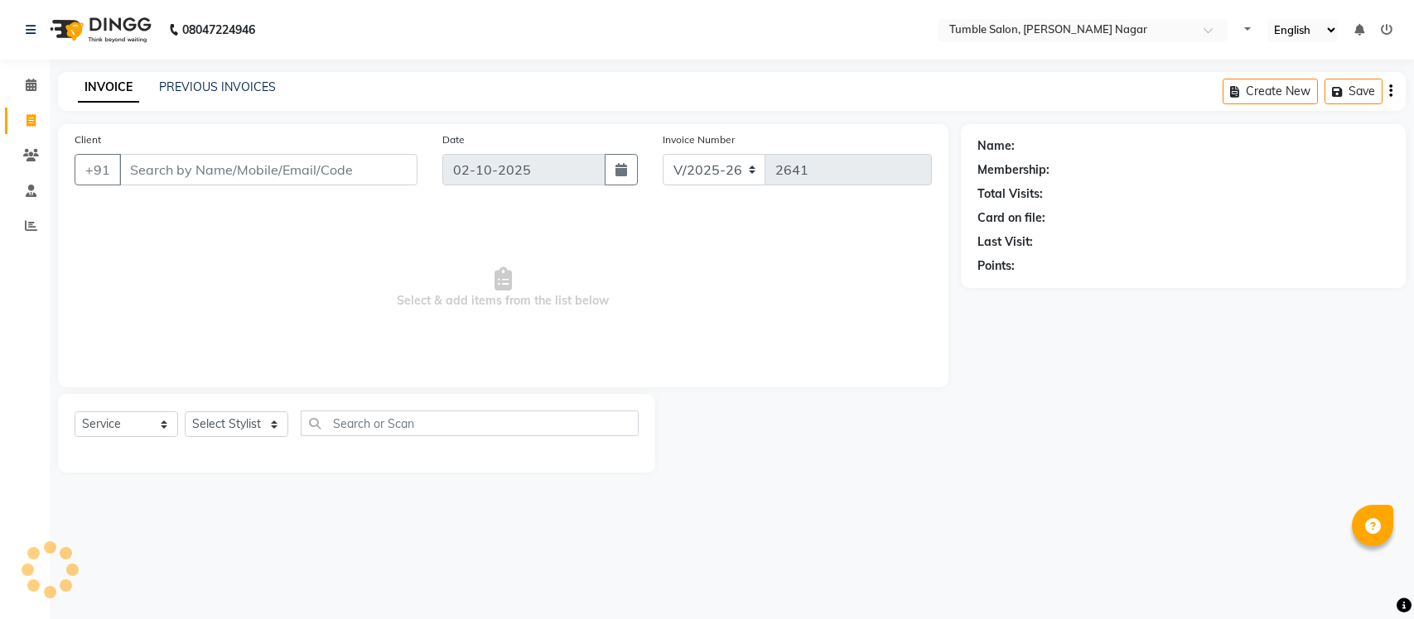
select select "8207"
select select "service"
click at [33, 226] on icon at bounding box center [31, 225] width 12 height 12
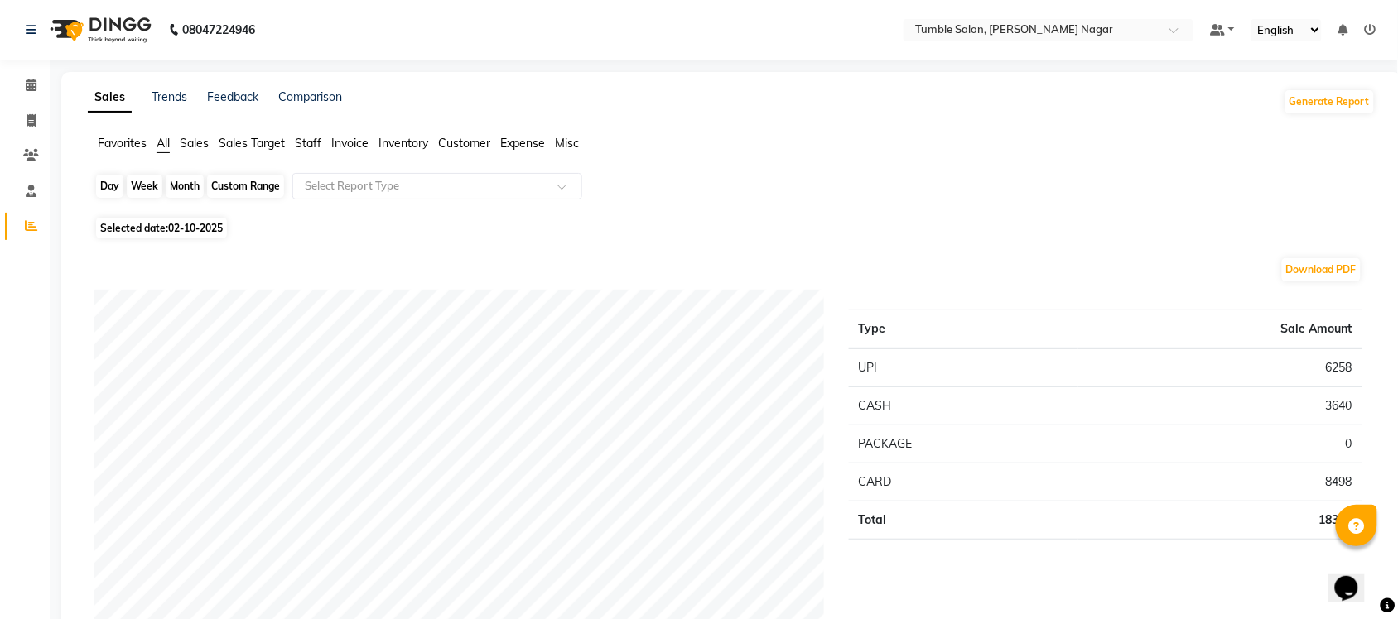
click at [100, 190] on div "Day" at bounding box center [109, 186] width 27 height 23
select select "10"
select select "2025"
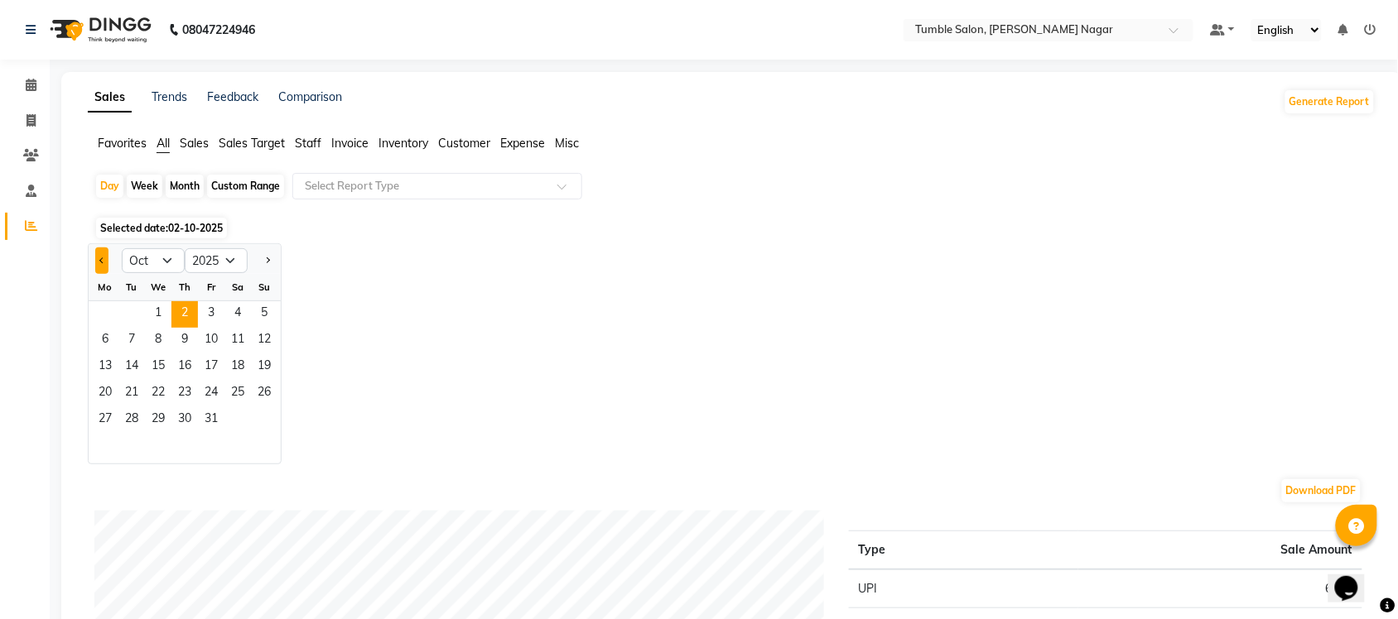
click at [100, 258] on button "Previous month" at bounding box center [101, 261] width 13 height 26
select select "9"
click at [135, 421] on span "30" at bounding box center [131, 420] width 26 height 26
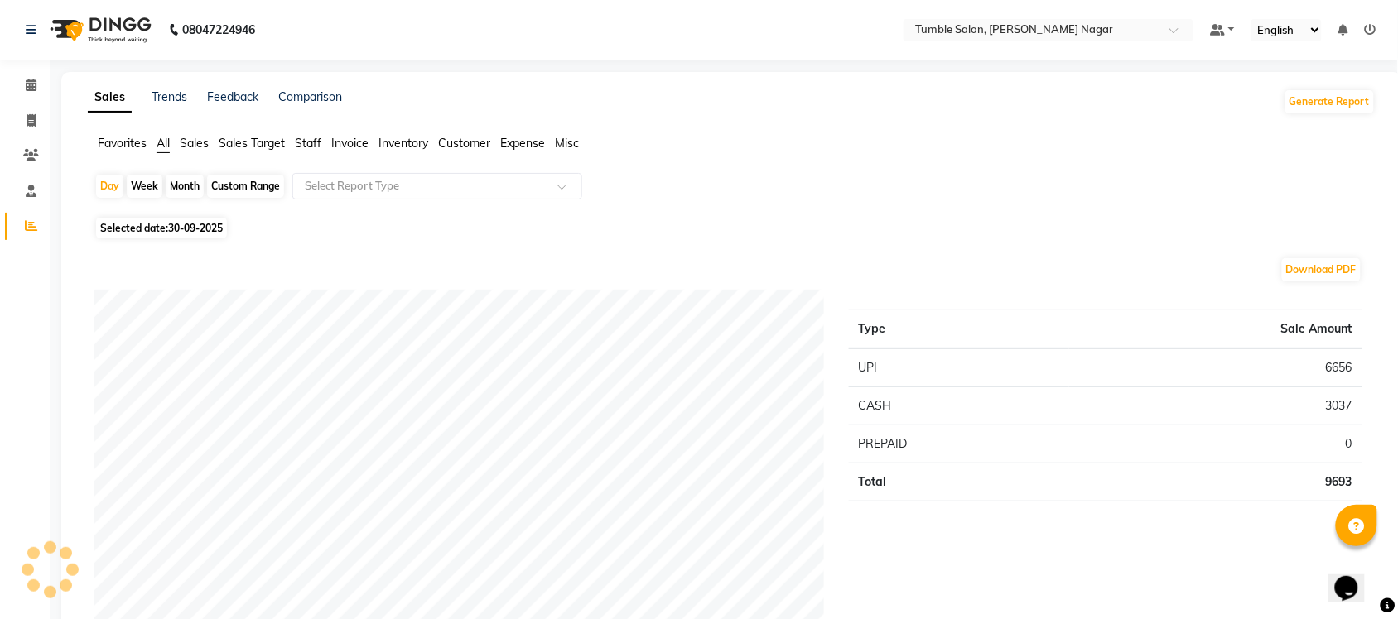
click at [185, 146] on span "Sales" at bounding box center [194, 143] width 29 height 15
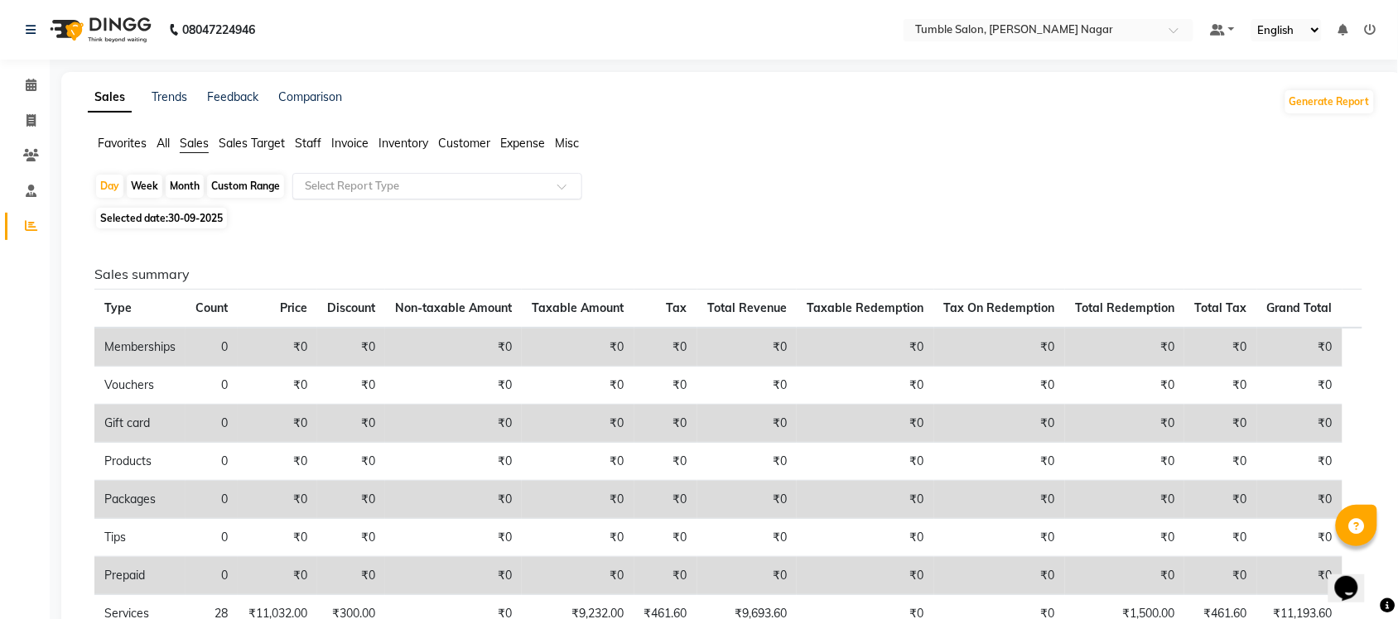
click at [563, 182] on div at bounding box center [437, 186] width 288 height 17
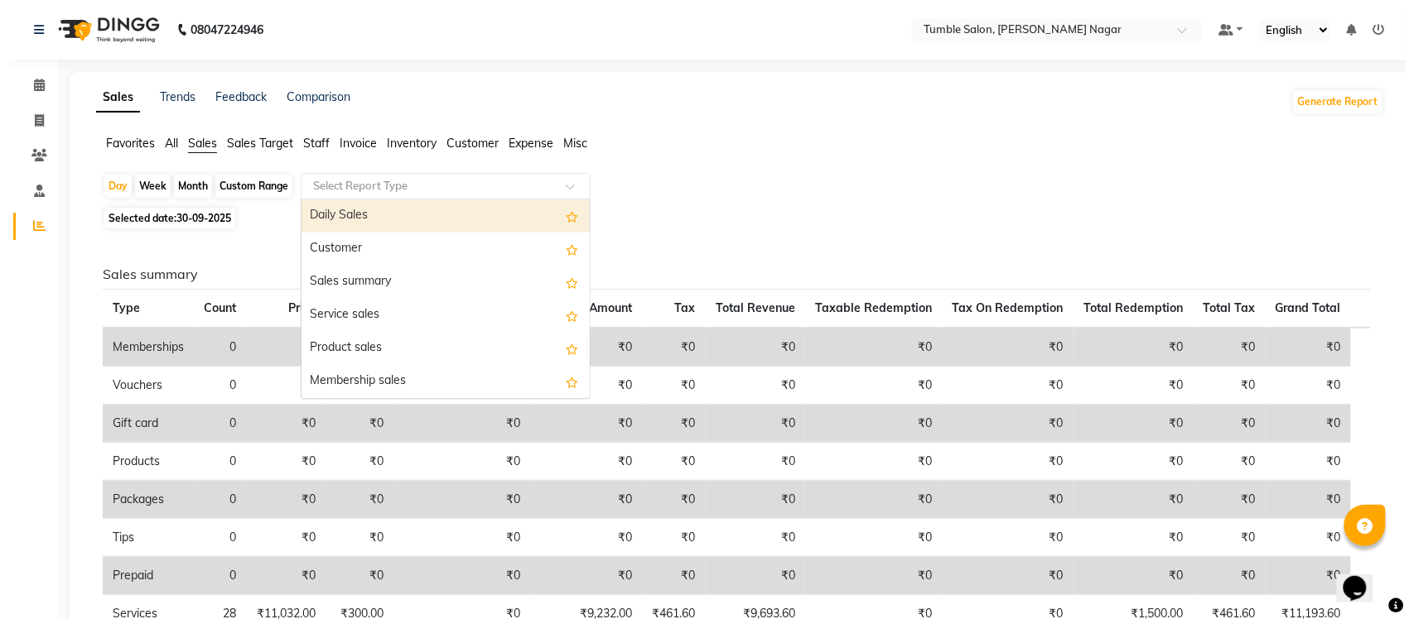
scroll to position [396, 0]
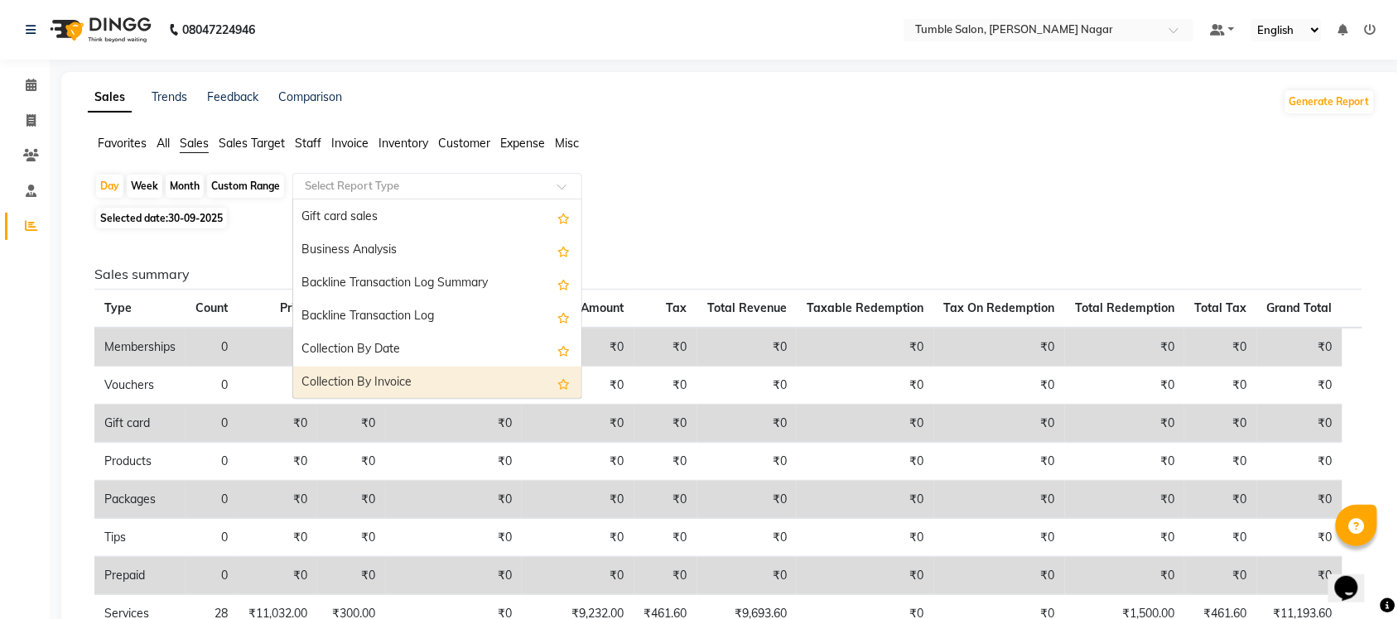
click at [437, 383] on div "Collection By Invoice" at bounding box center [437, 383] width 288 height 33
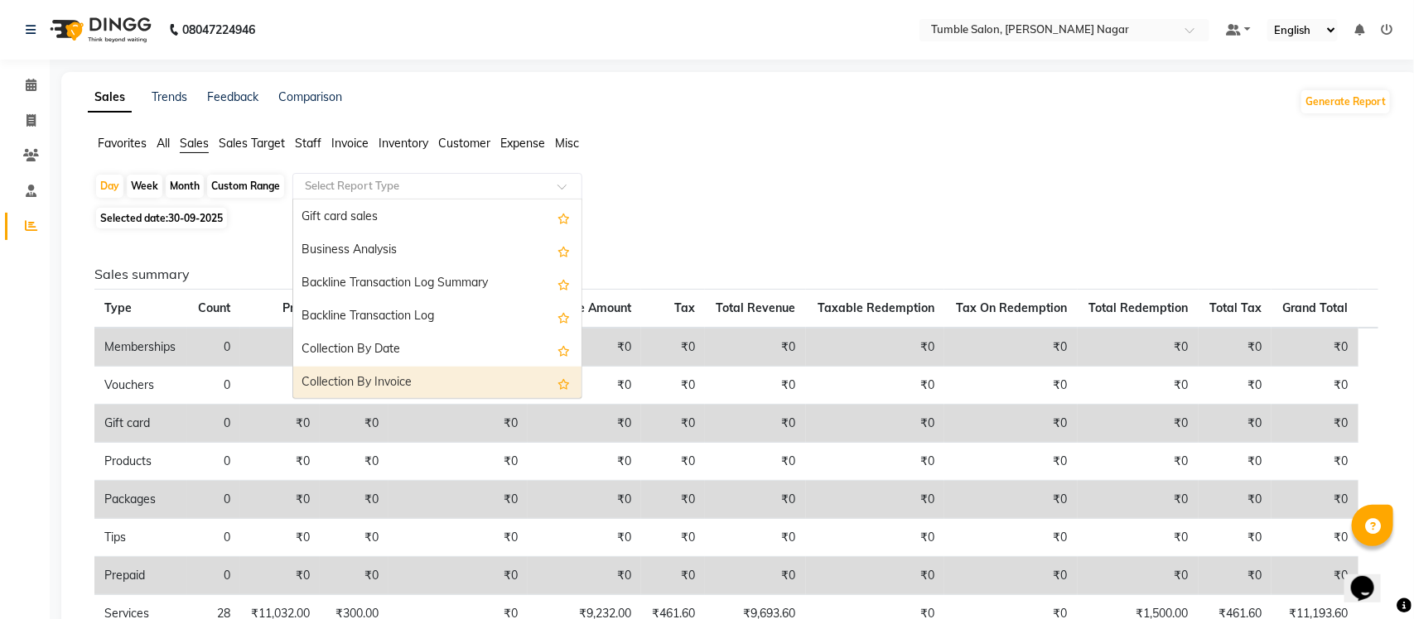
select select "full_report"
select select "csv"
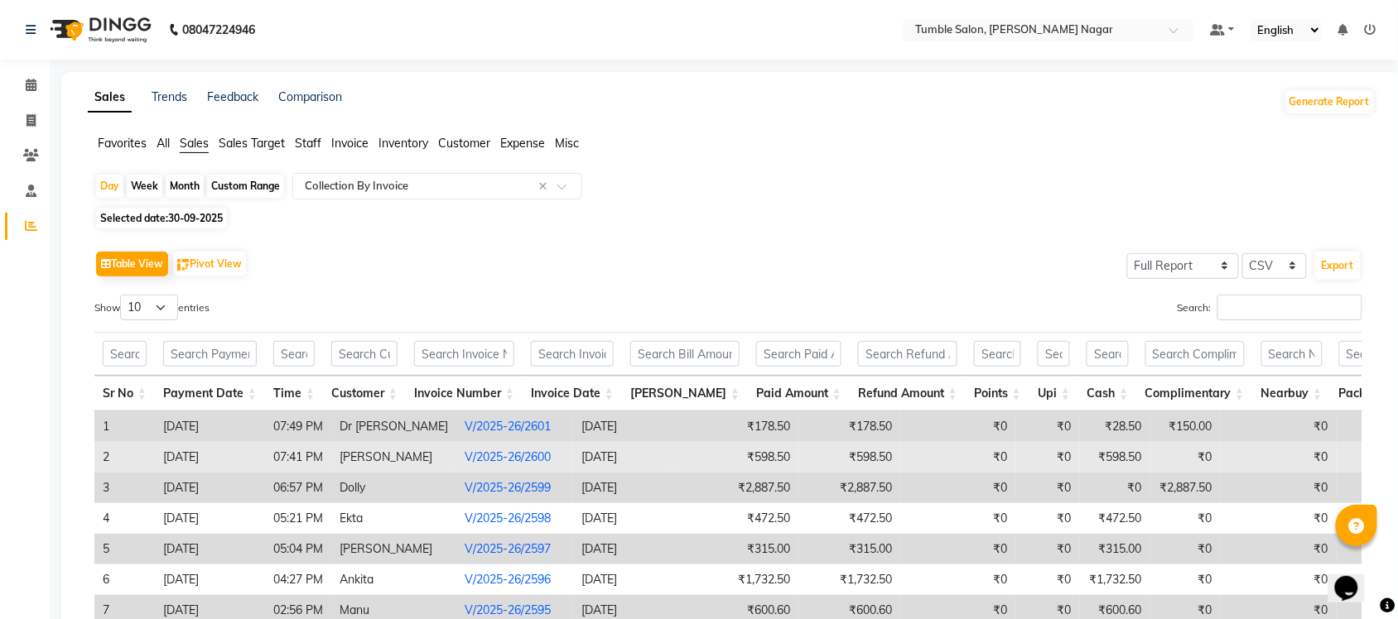
click at [480, 457] on link "V/2025-26/2600" at bounding box center [508, 457] width 86 height 15
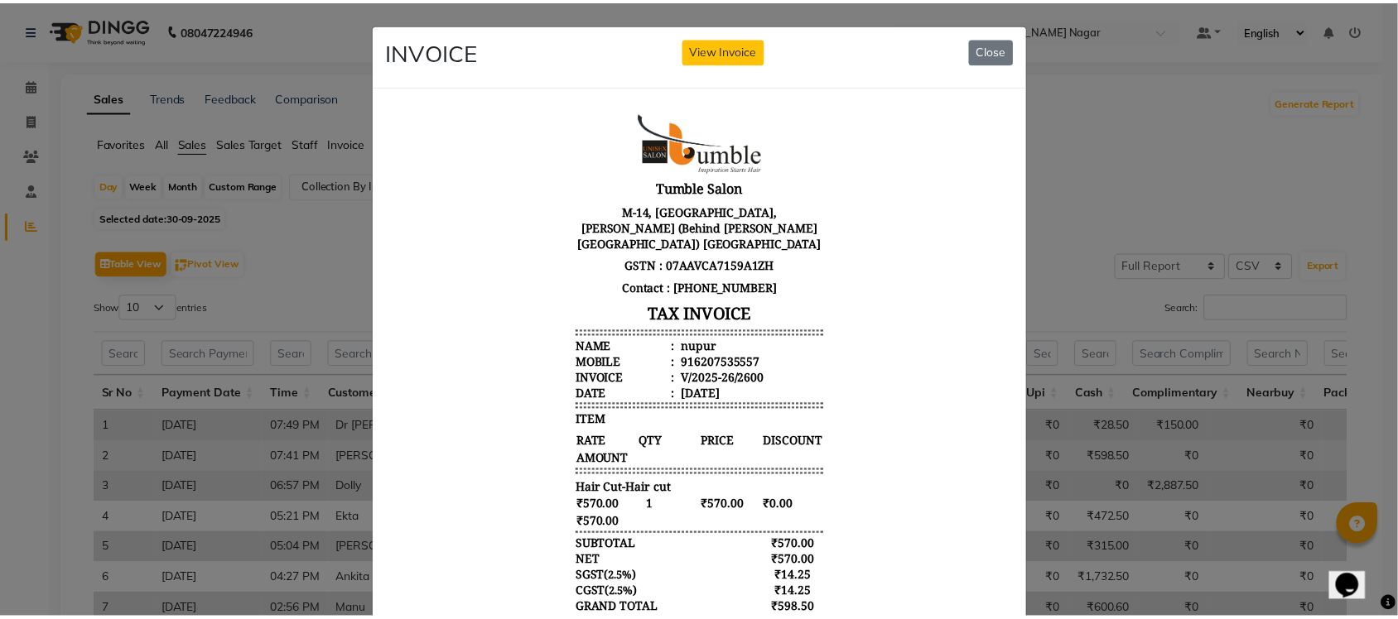
scroll to position [0, 0]
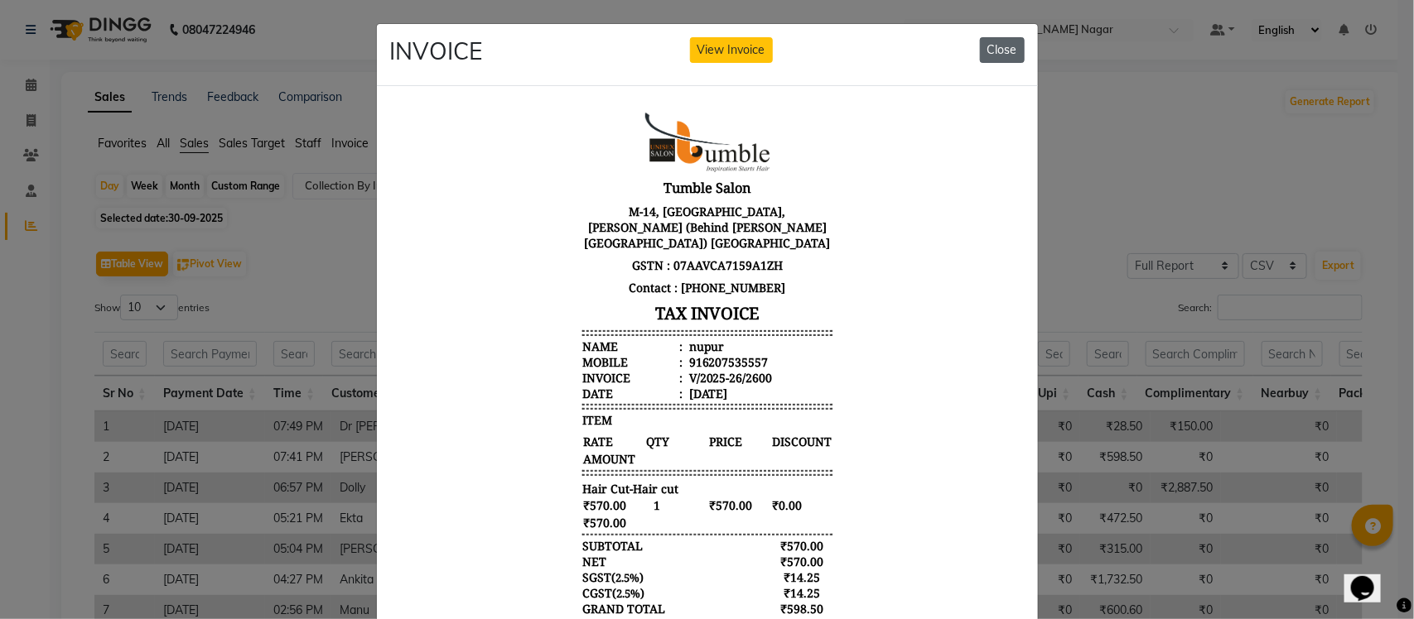
click at [990, 46] on button "Close" at bounding box center [1002, 50] width 45 height 26
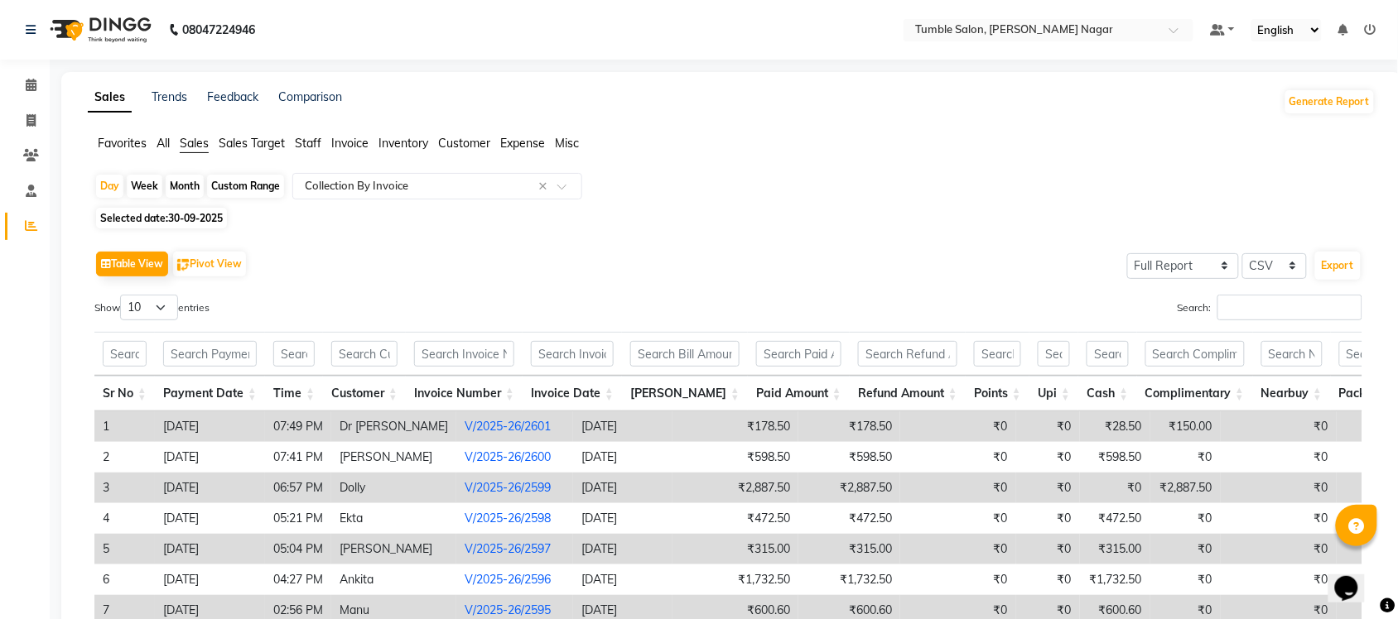
click at [309, 147] on span "Staff" at bounding box center [308, 143] width 26 height 15
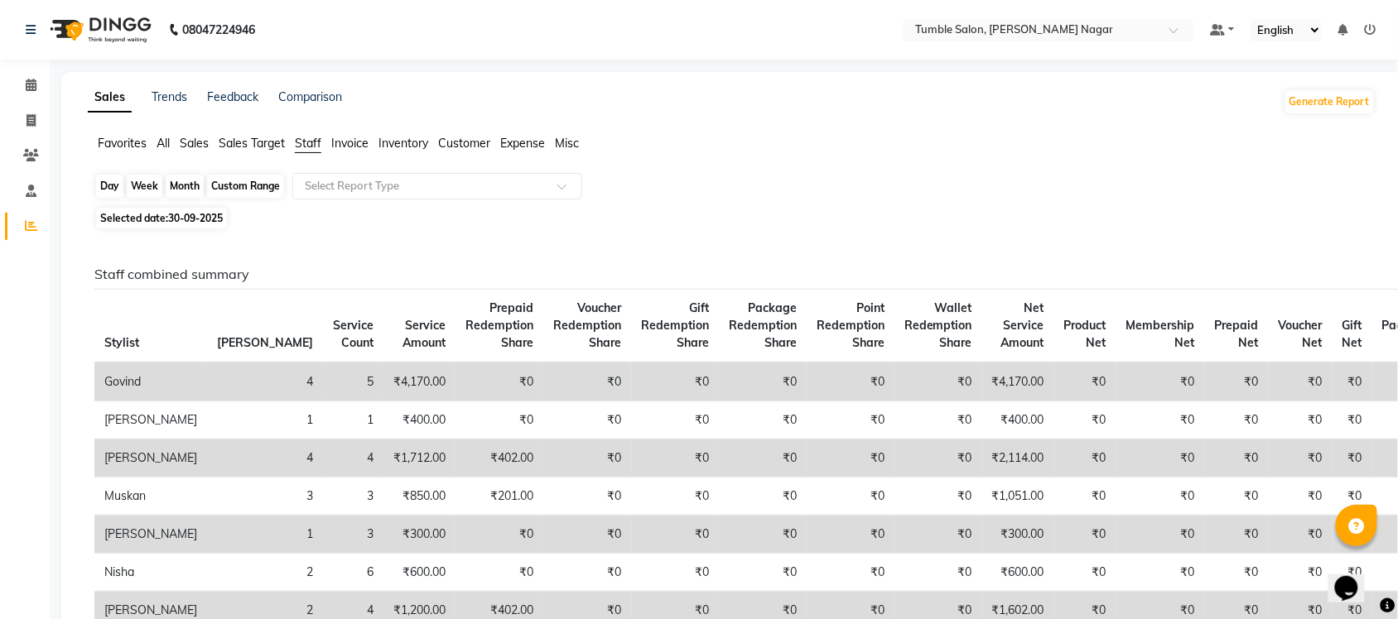
click at [108, 184] on div "Day" at bounding box center [109, 186] width 27 height 23
select select "9"
select select "2025"
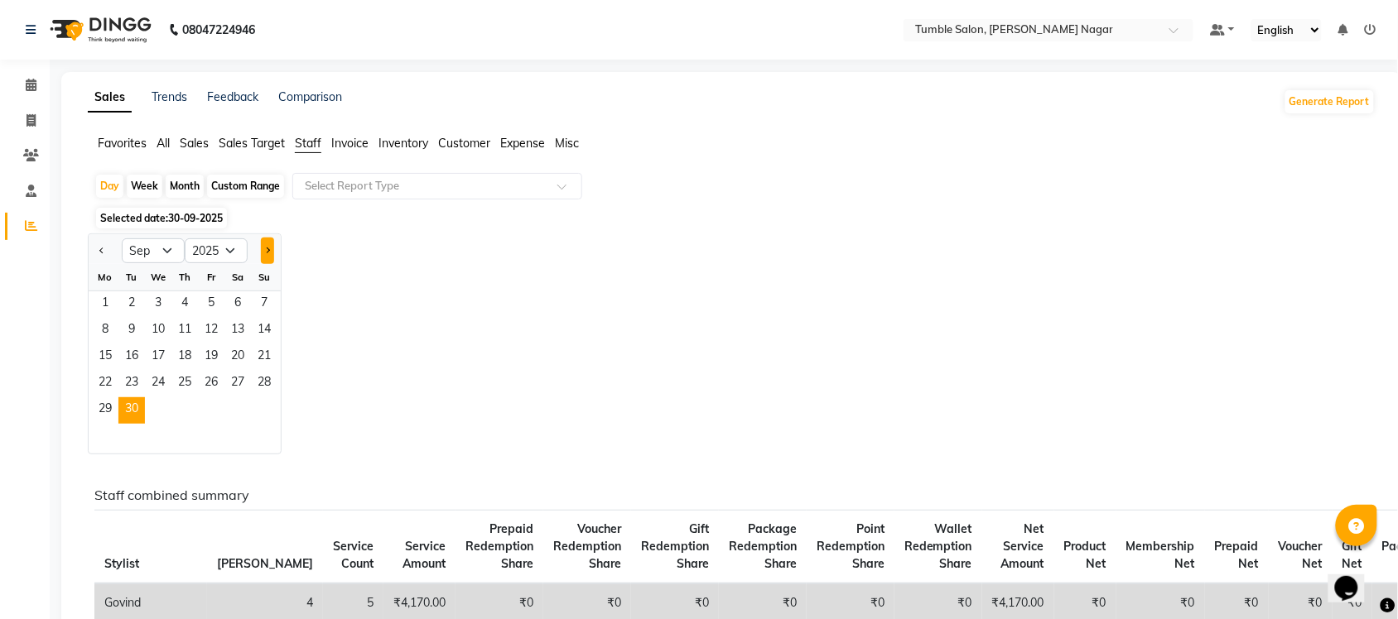
click at [262, 251] on button "Next month" at bounding box center [267, 251] width 13 height 26
select select "10"
click at [182, 302] on span "2" at bounding box center [184, 304] width 26 height 26
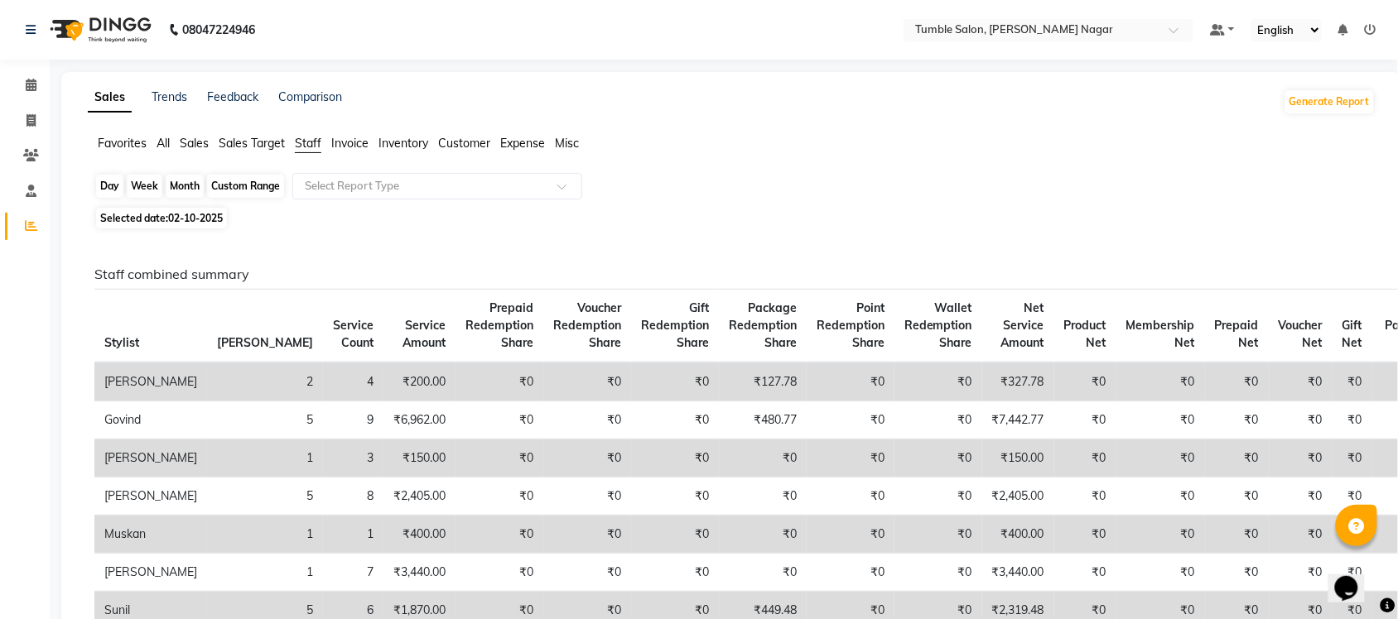
click at [104, 186] on div "Day" at bounding box center [109, 186] width 27 height 23
select select "10"
select select "2025"
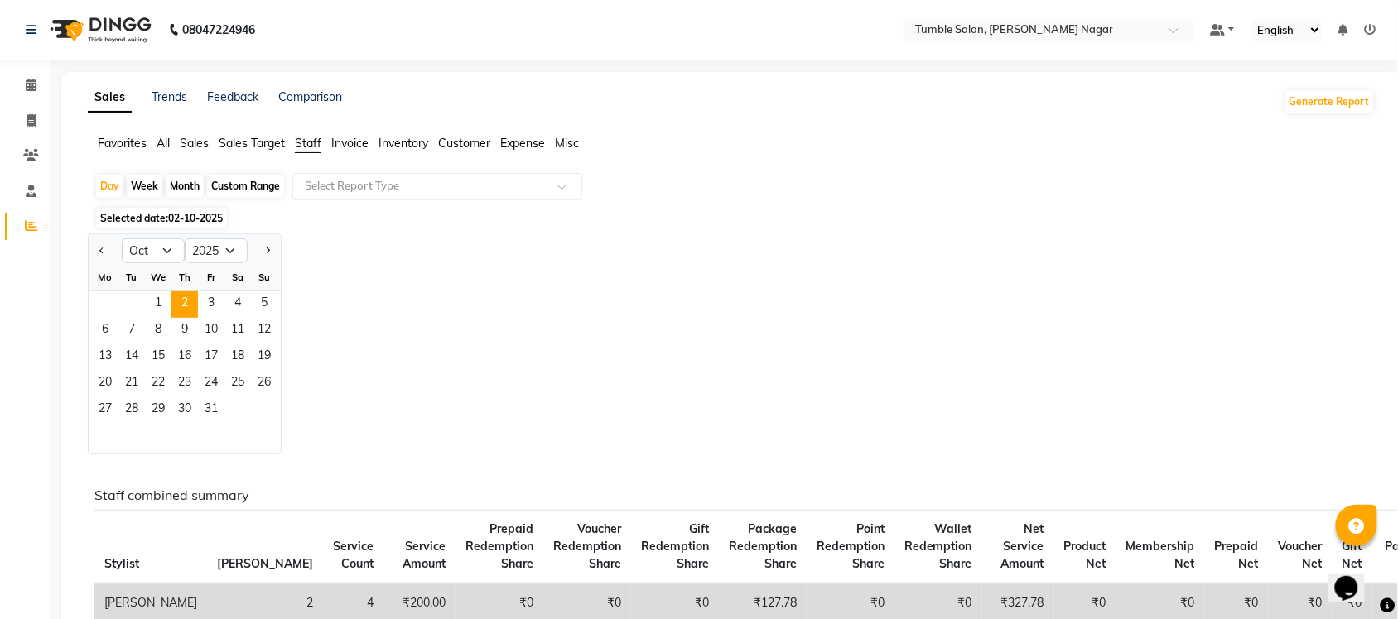
click at [570, 182] on div at bounding box center [437, 186] width 288 height 17
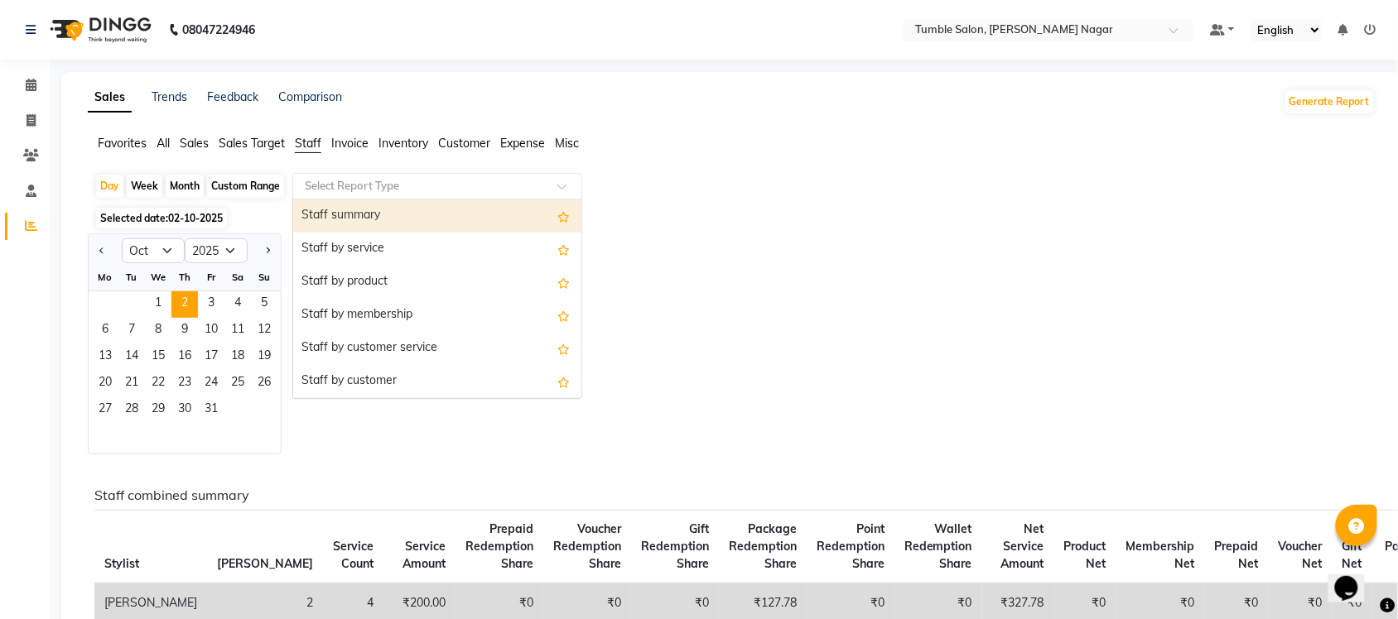
click at [408, 219] on div "Staff summary" at bounding box center [437, 216] width 288 height 33
select select "full_report"
select select "csv"
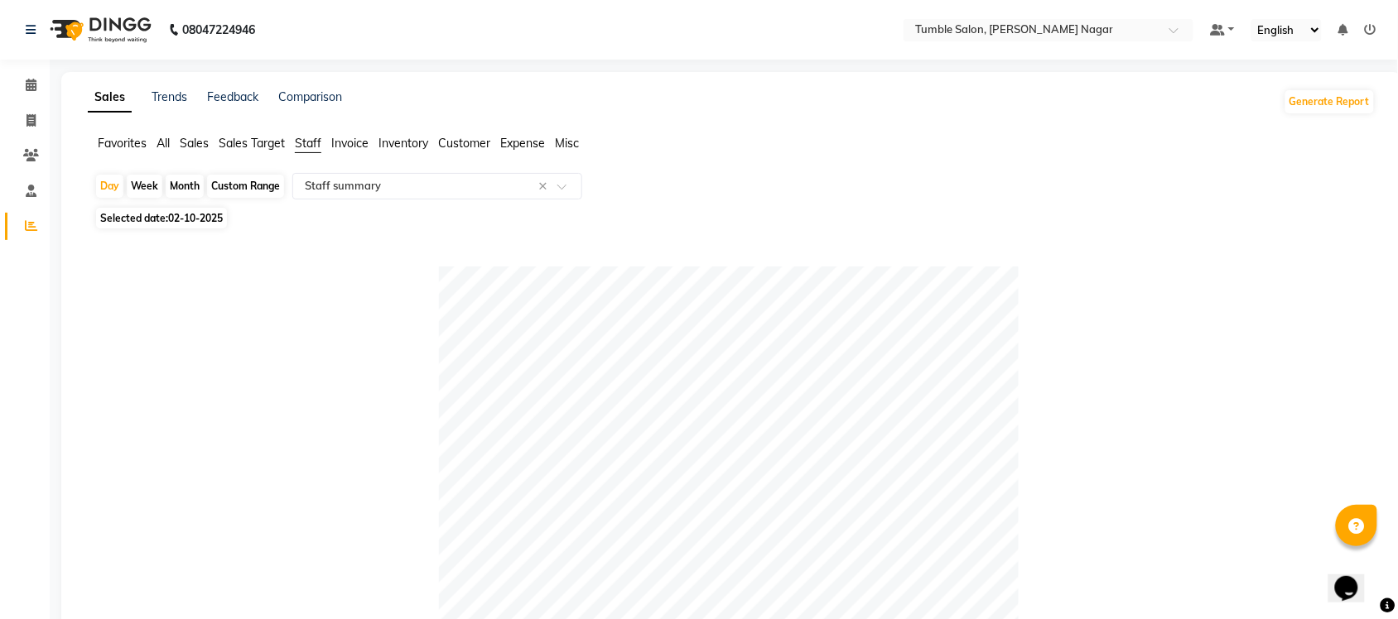
click at [200, 138] on span "Sales" at bounding box center [194, 143] width 29 height 15
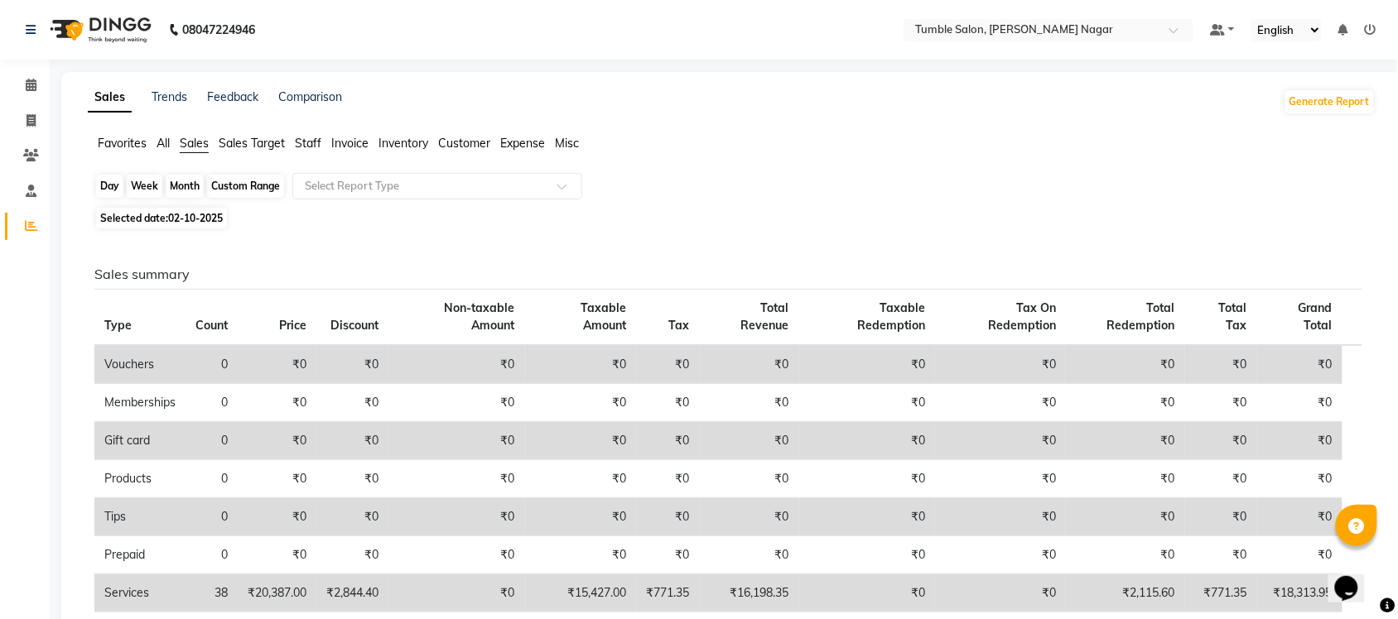
click at [100, 188] on div "Day" at bounding box center [109, 186] width 27 height 23
select select "10"
select select "2025"
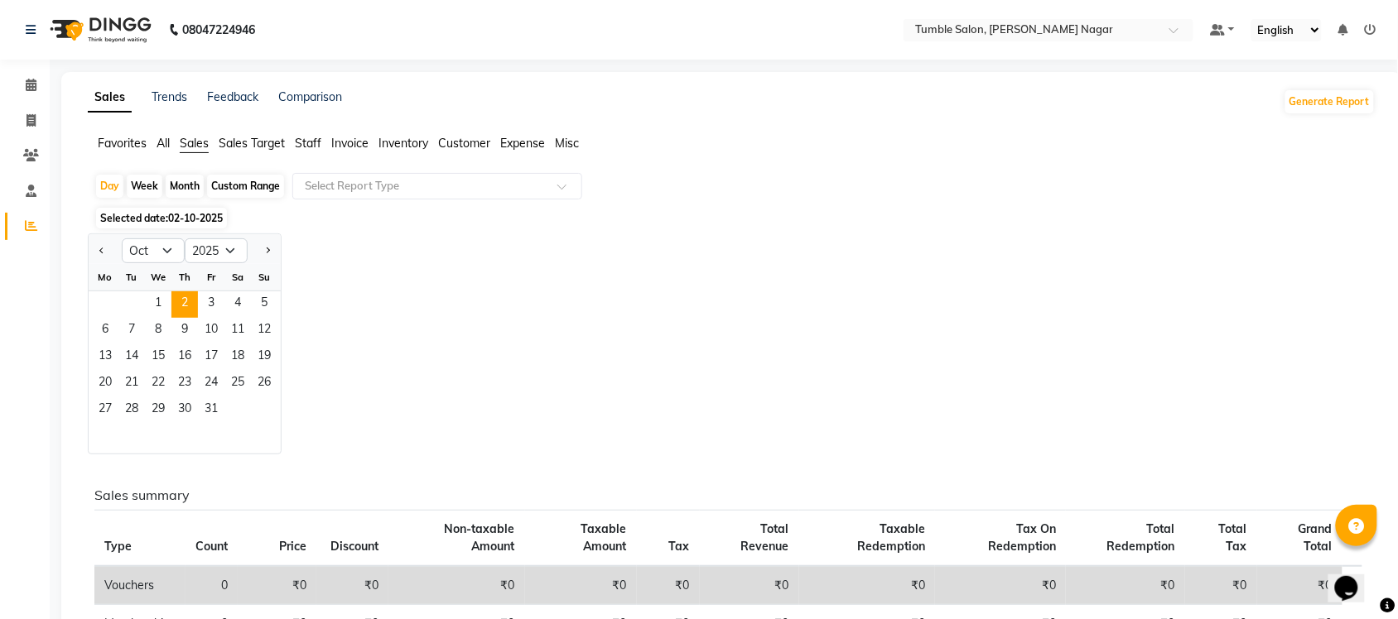
click at [184, 181] on div "Month" at bounding box center [185, 186] width 38 height 23
select select "10"
select select "2025"
click at [157, 303] on span "1" at bounding box center [158, 304] width 26 height 26
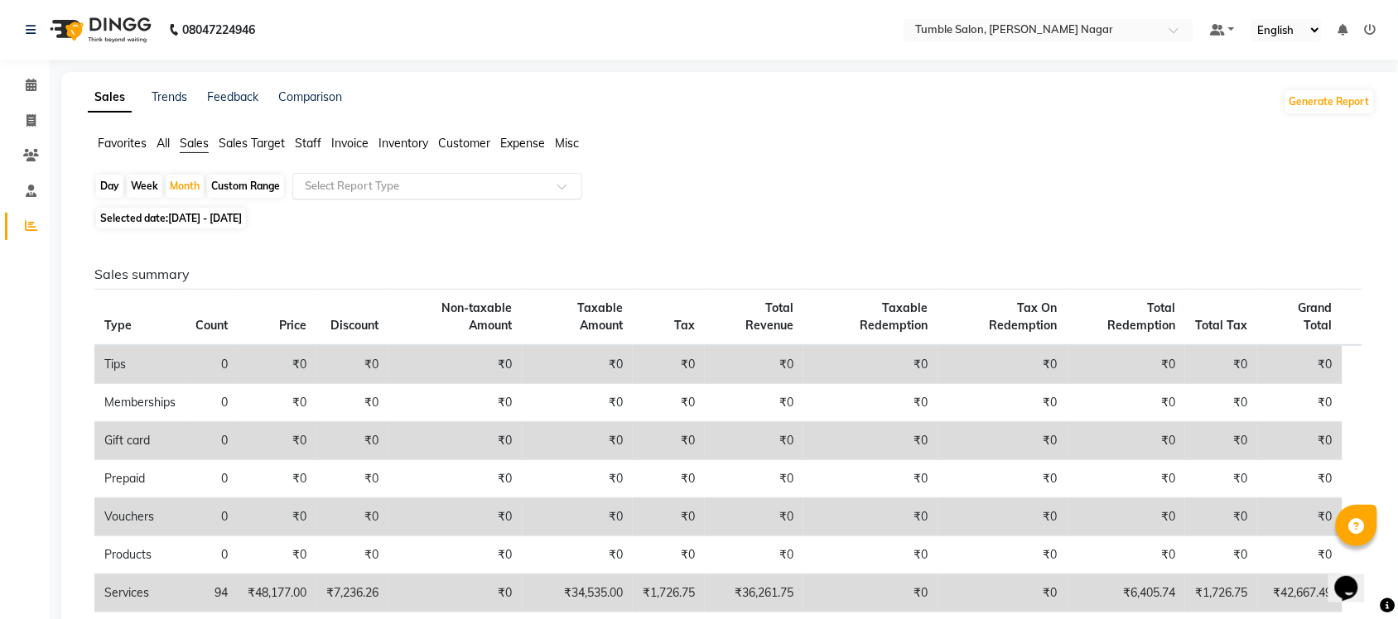
click at [567, 182] on div at bounding box center [437, 186] width 288 height 17
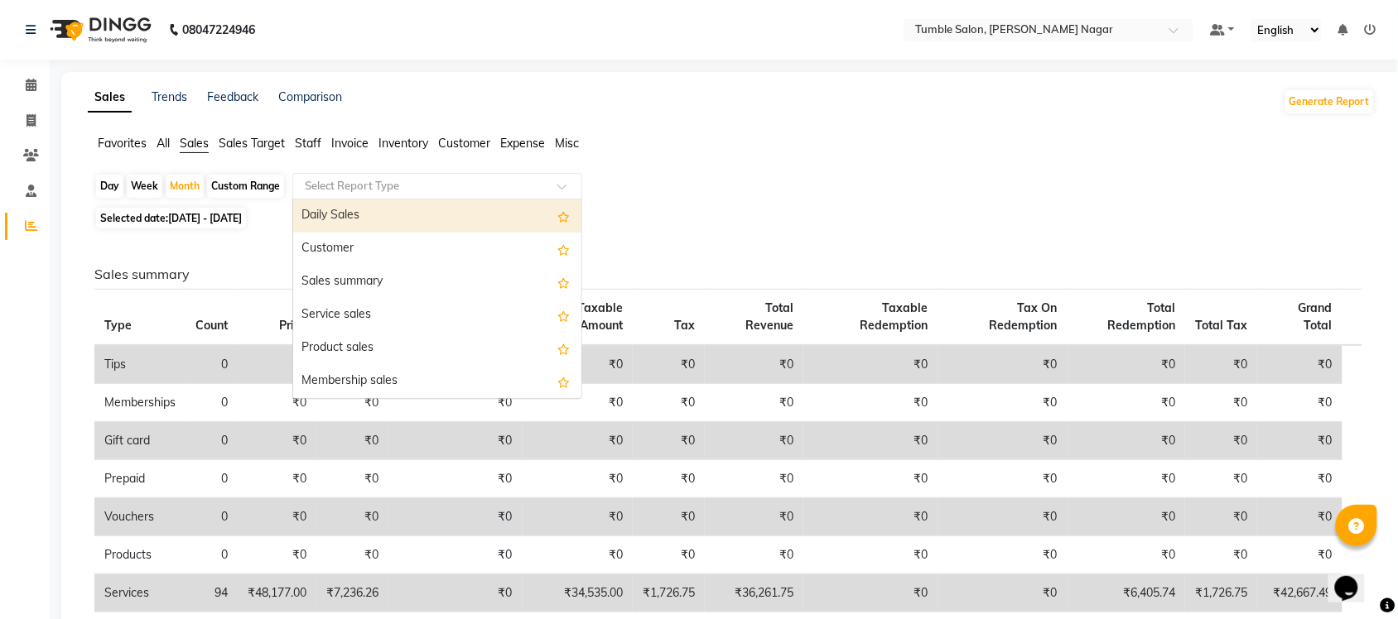
scroll to position [396, 0]
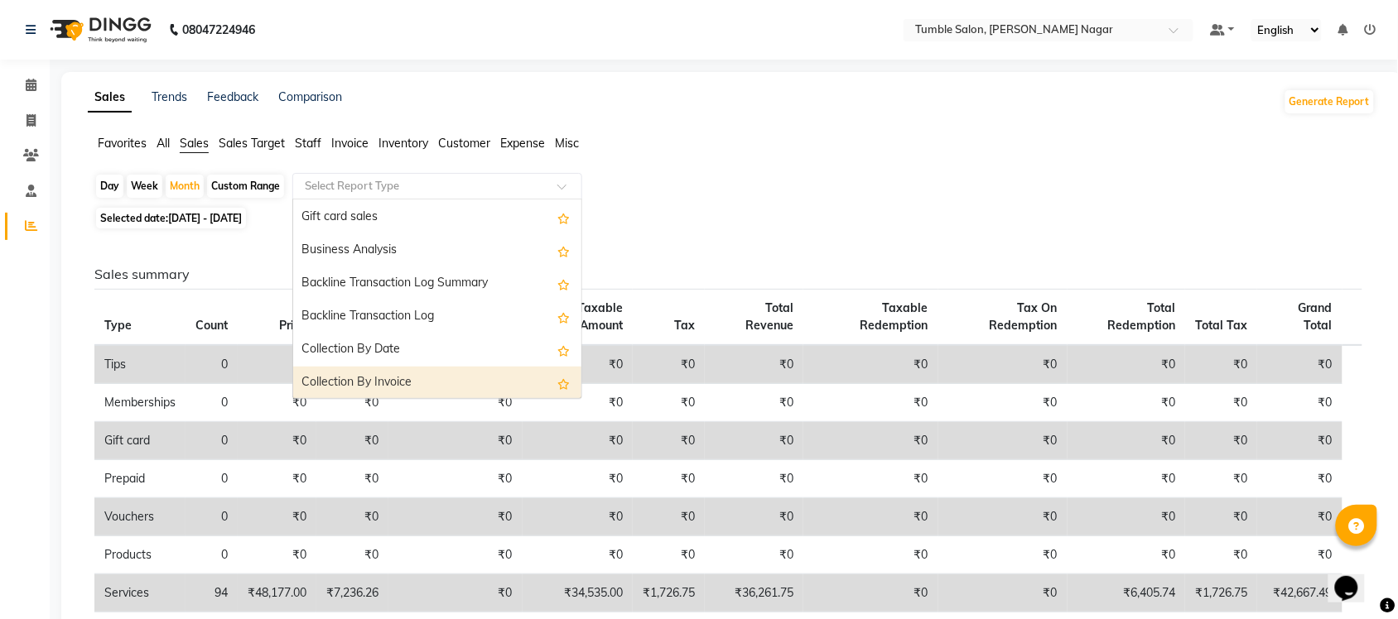
click at [433, 389] on div "Collection By Invoice" at bounding box center [437, 383] width 288 height 33
select select "full_report"
select select "csv"
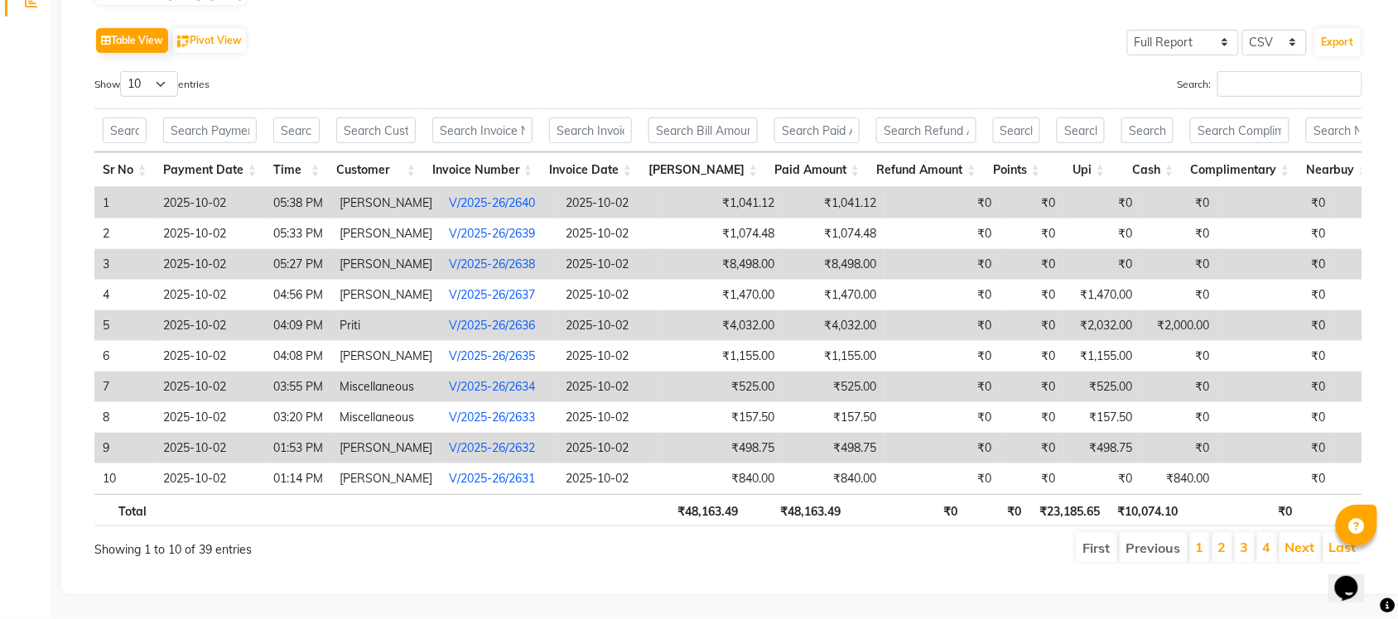
scroll to position [0, 0]
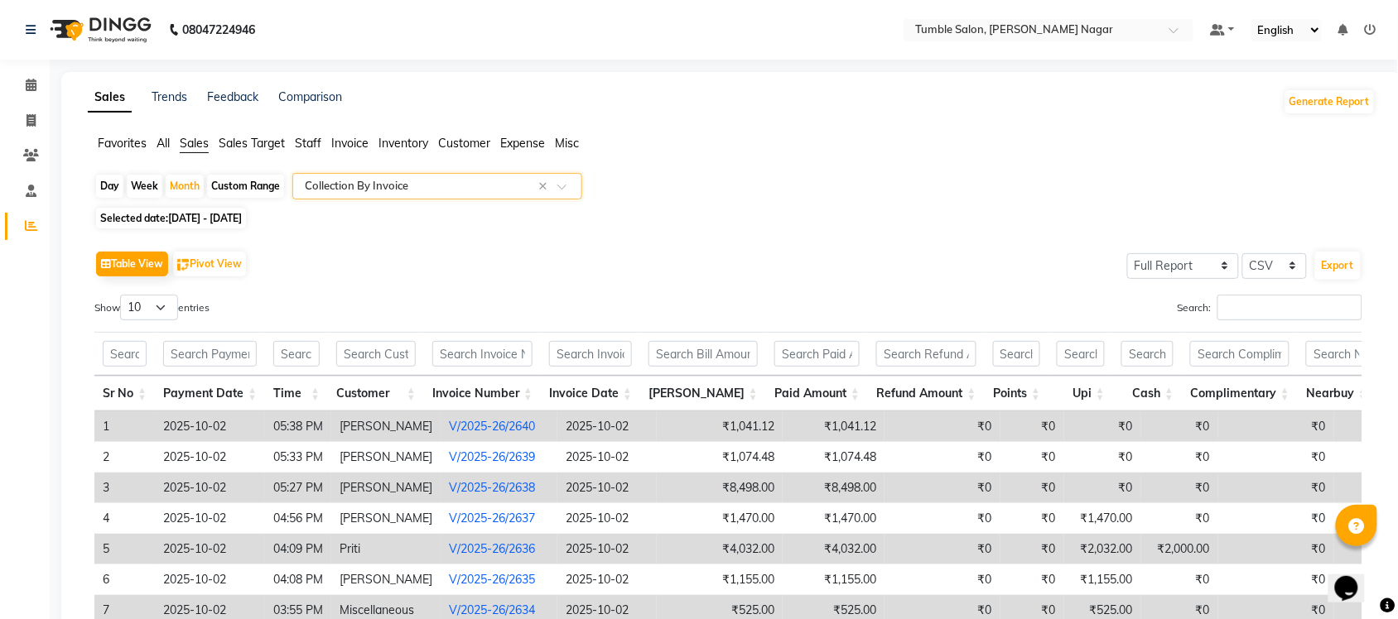
click at [104, 186] on div "Day" at bounding box center [109, 186] width 27 height 23
select select "10"
select select "2025"
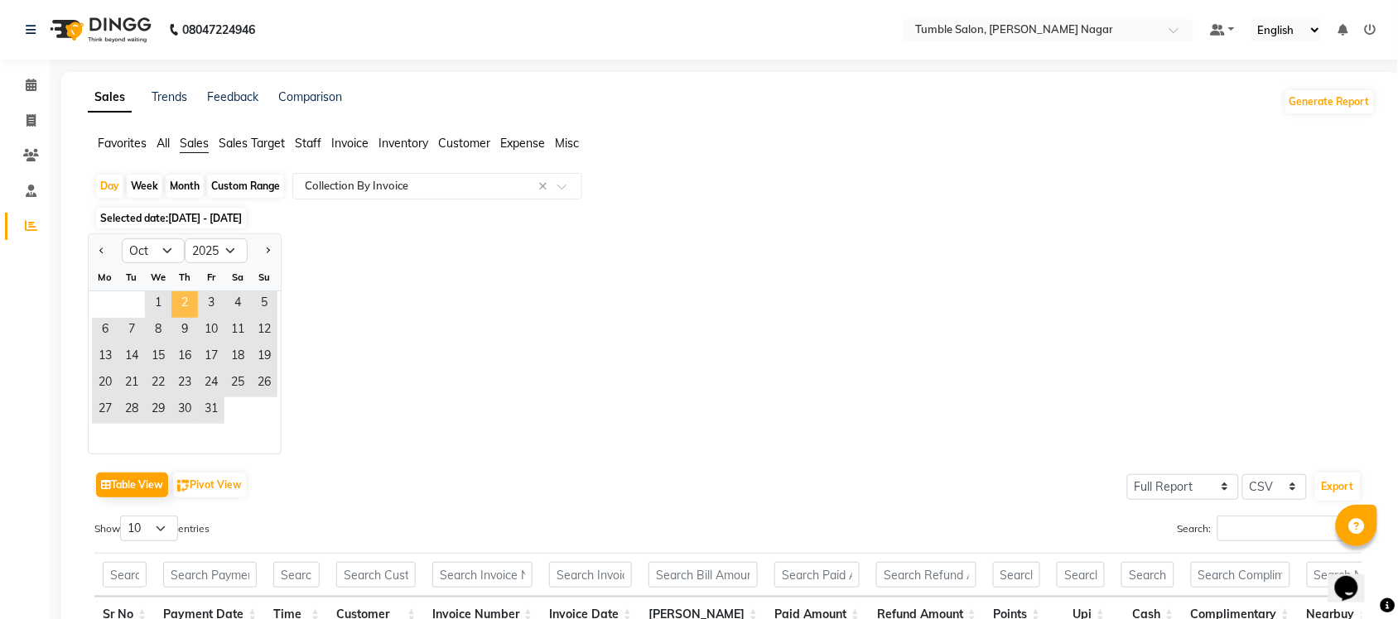
click at [186, 301] on span "2" at bounding box center [184, 304] width 26 height 26
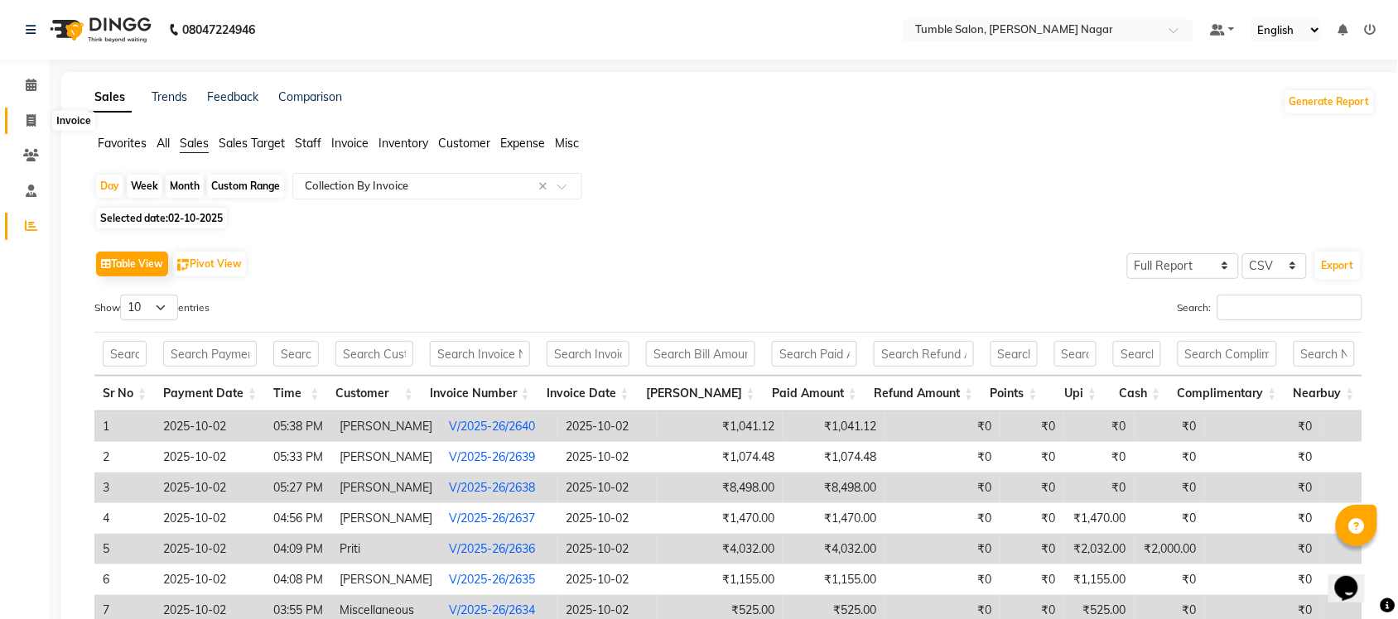
click at [31, 116] on icon at bounding box center [30, 120] width 9 height 12
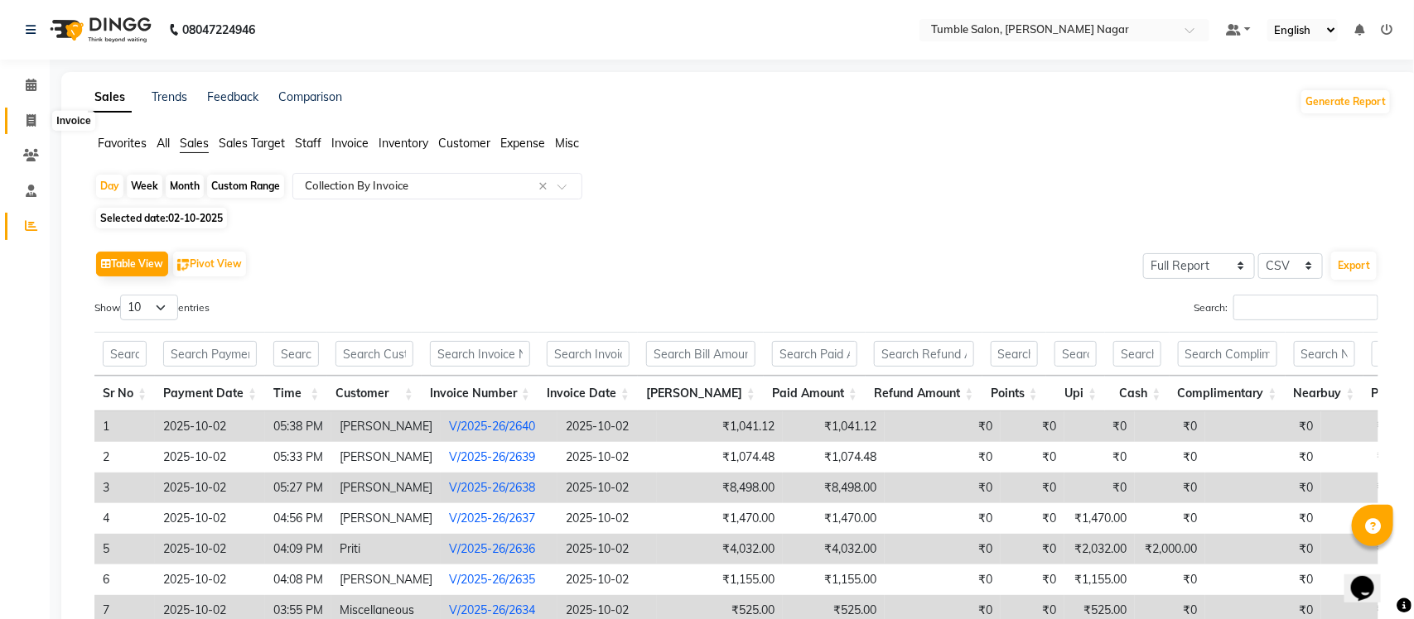
select select "8207"
select select "service"
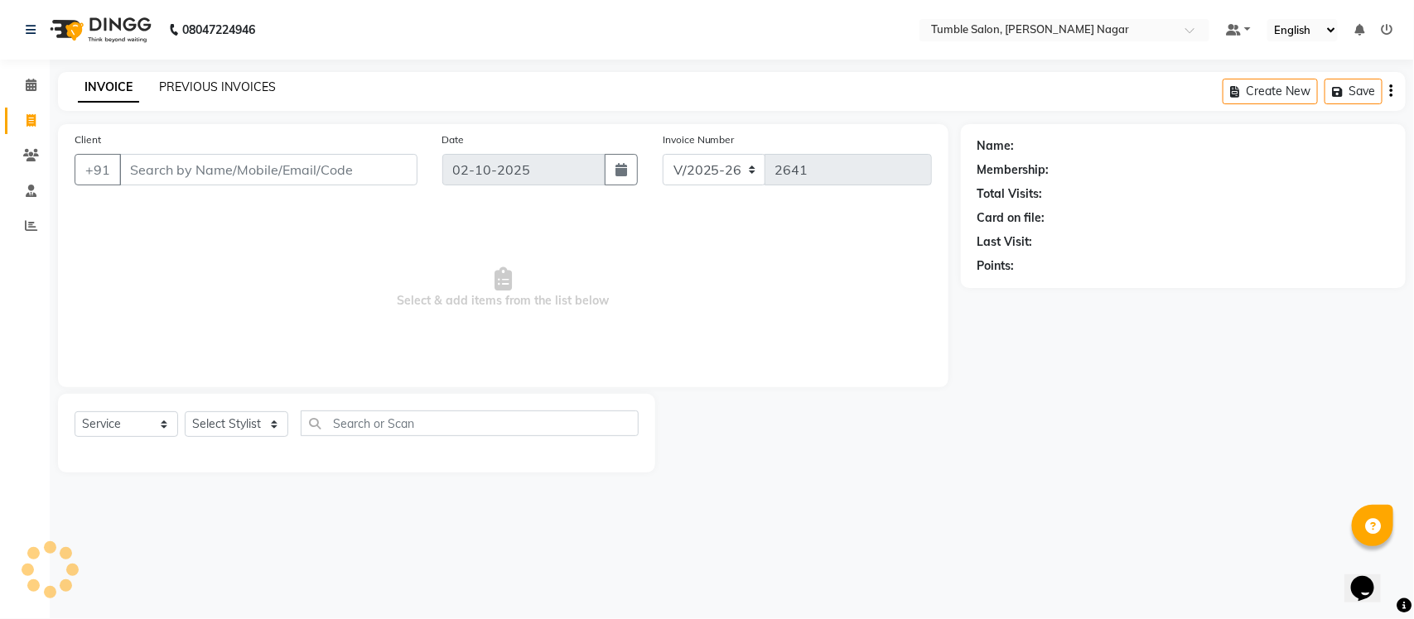
click at [221, 81] on link "PREVIOUS INVOICES" at bounding box center [217, 86] width 117 height 15
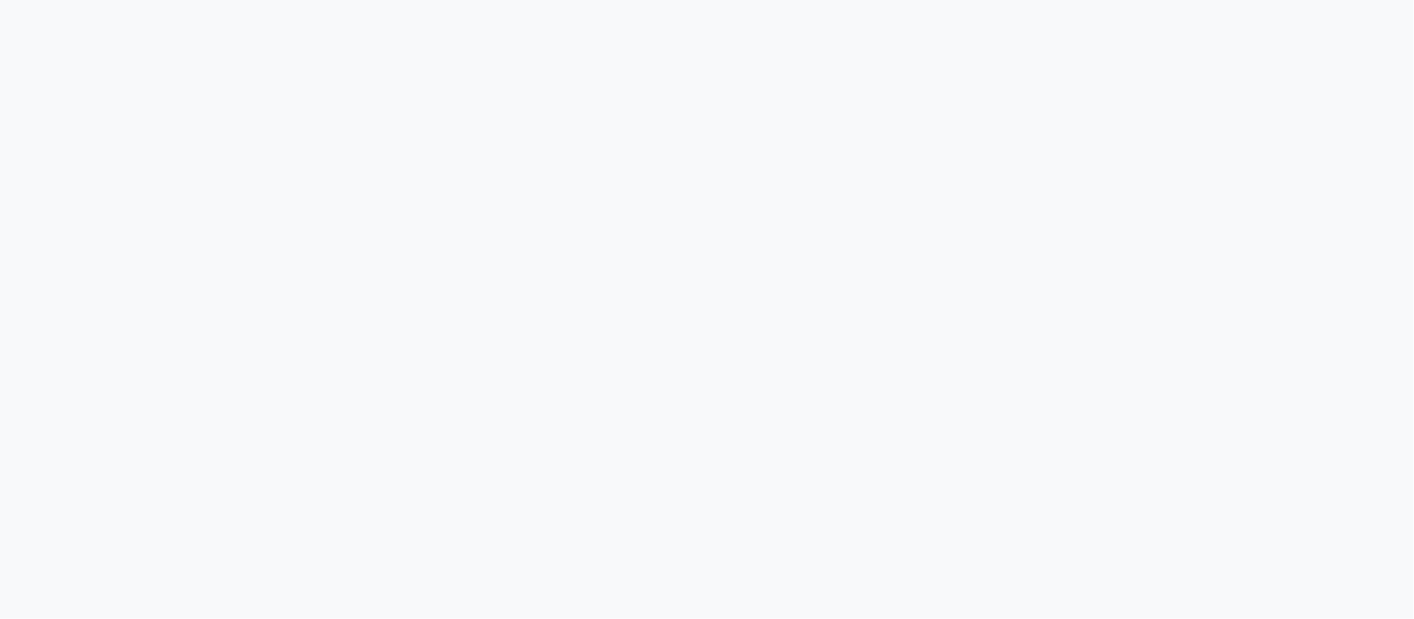
select select "8207"
select select "service"
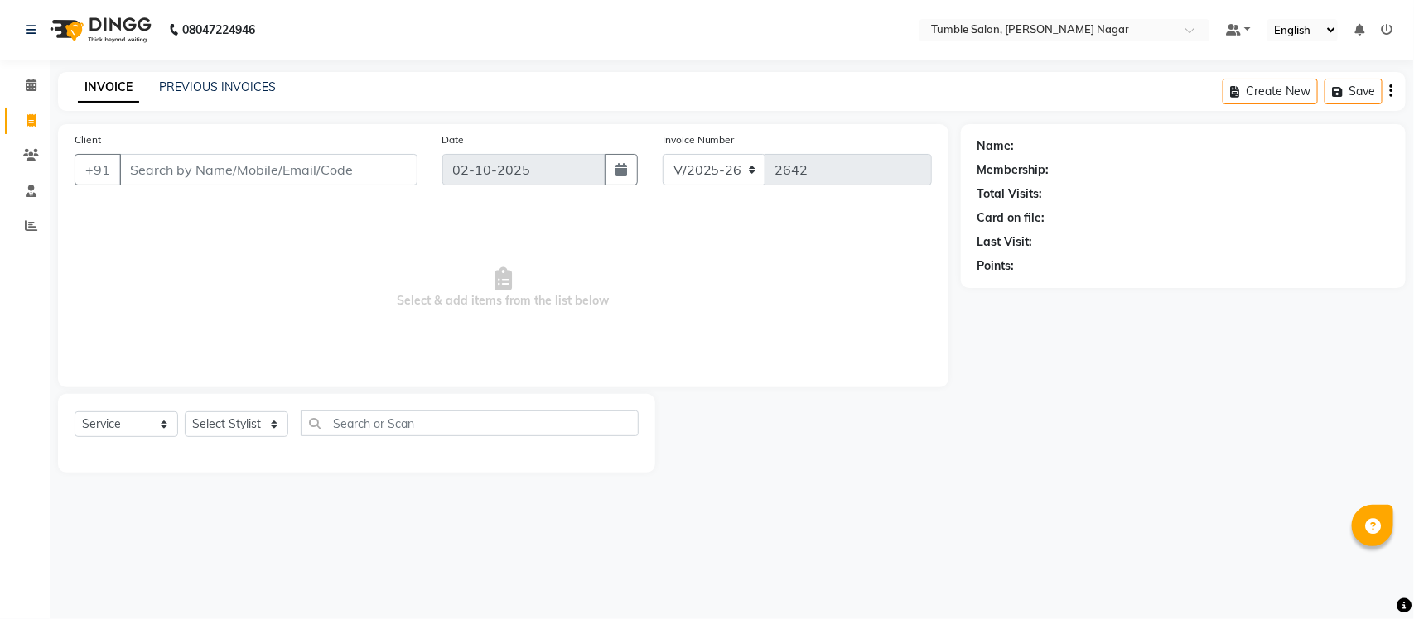
select select "en"
click at [192, 87] on link "PREVIOUS INVOICES" at bounding box center [217, 86] width 117 height 15
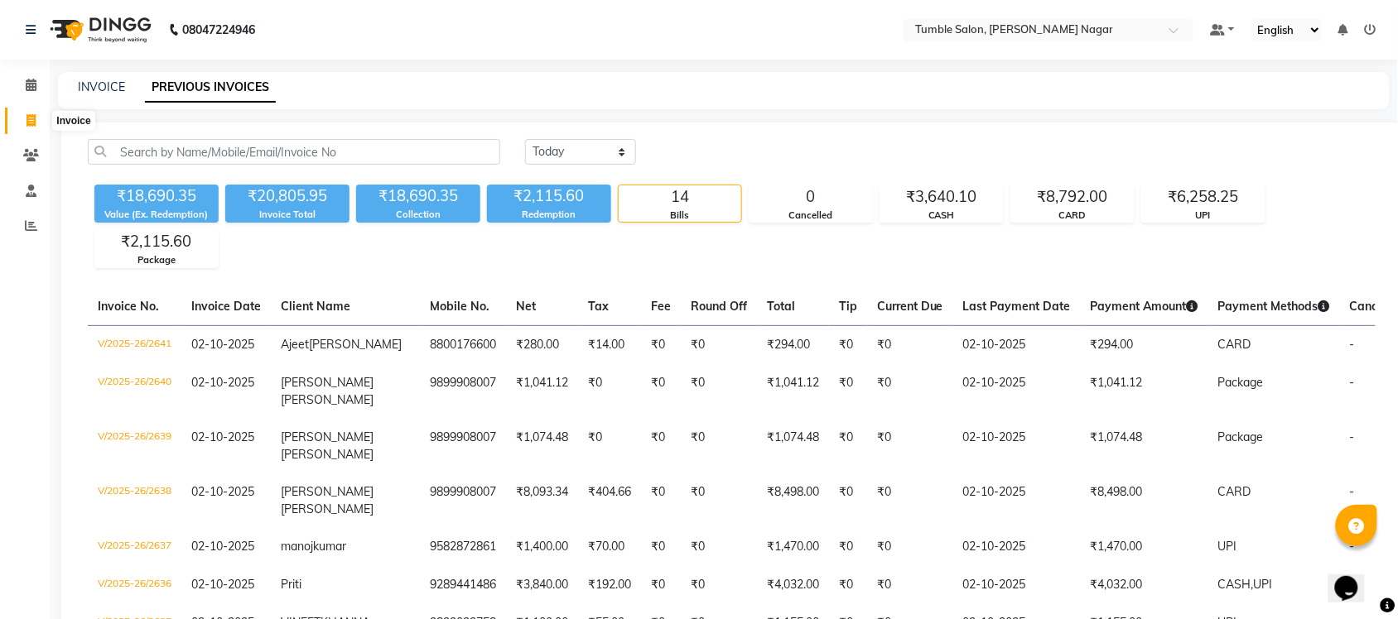
click at [25, 118] on span at bounding box center [31, 121] width 29 height 19
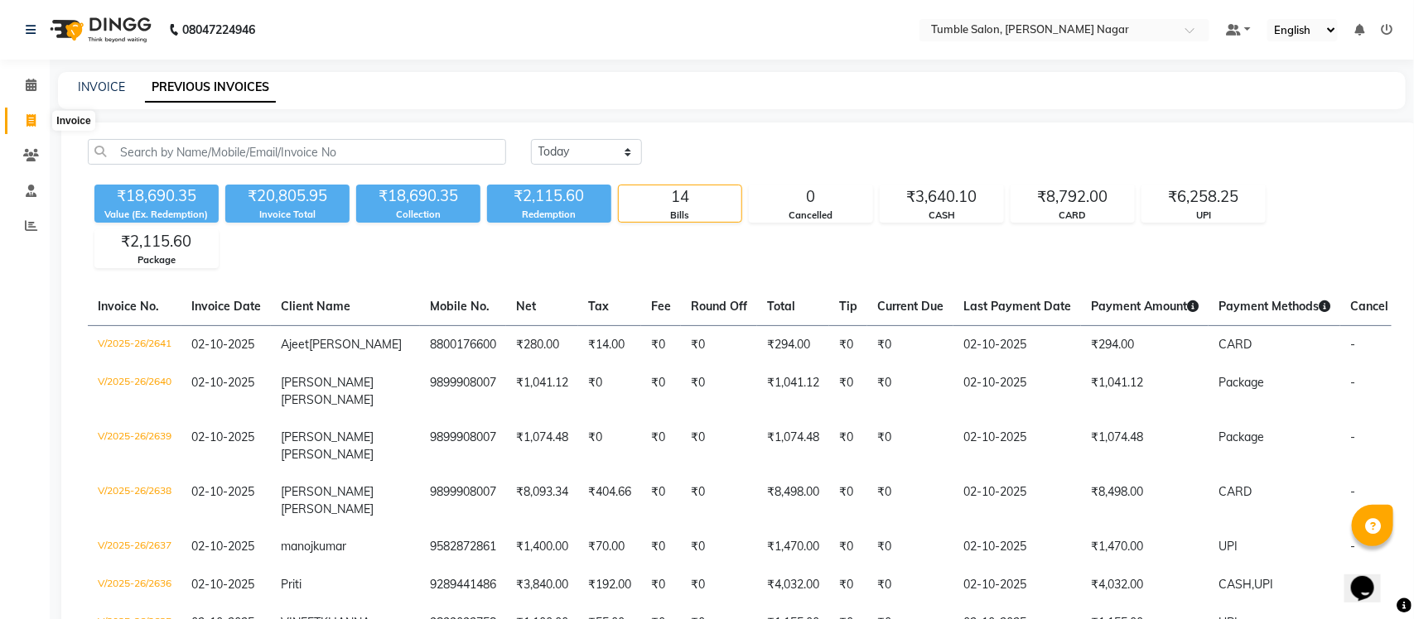
select select "service"
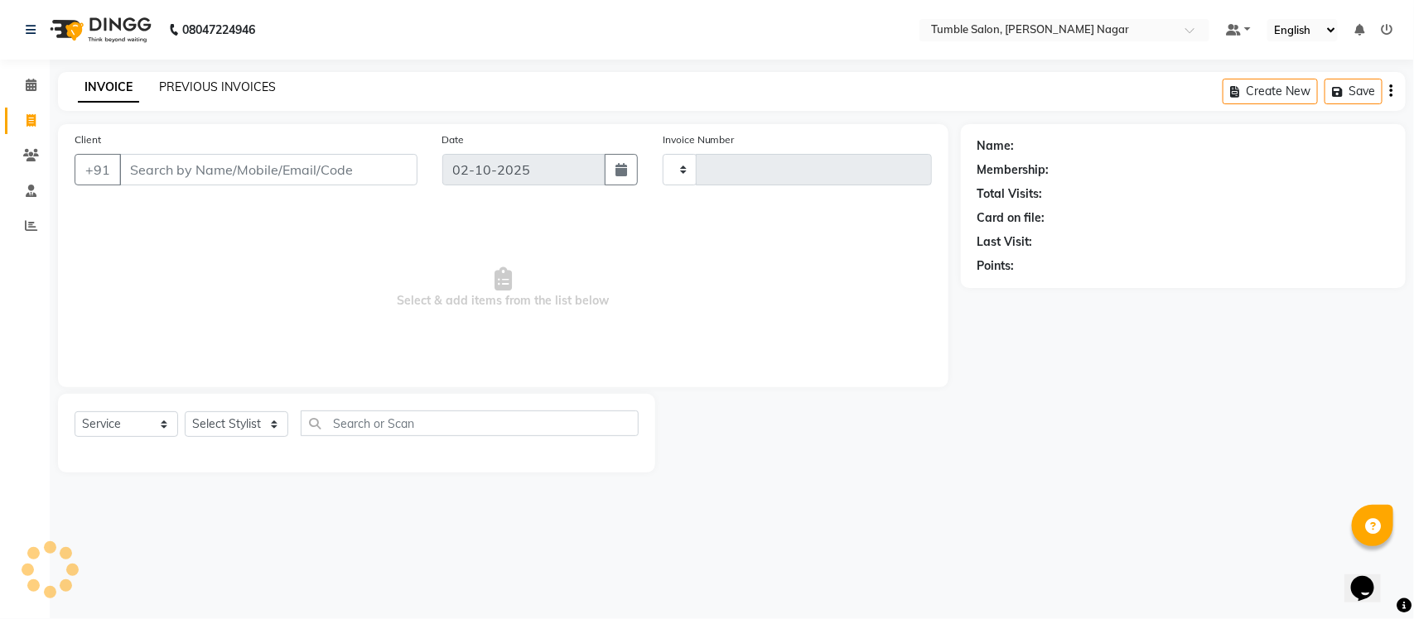
type input "2642"
click at [181, 83] on link "PREVIOUS INVOICES" at bounding box center [217, 86] width 117 height 15
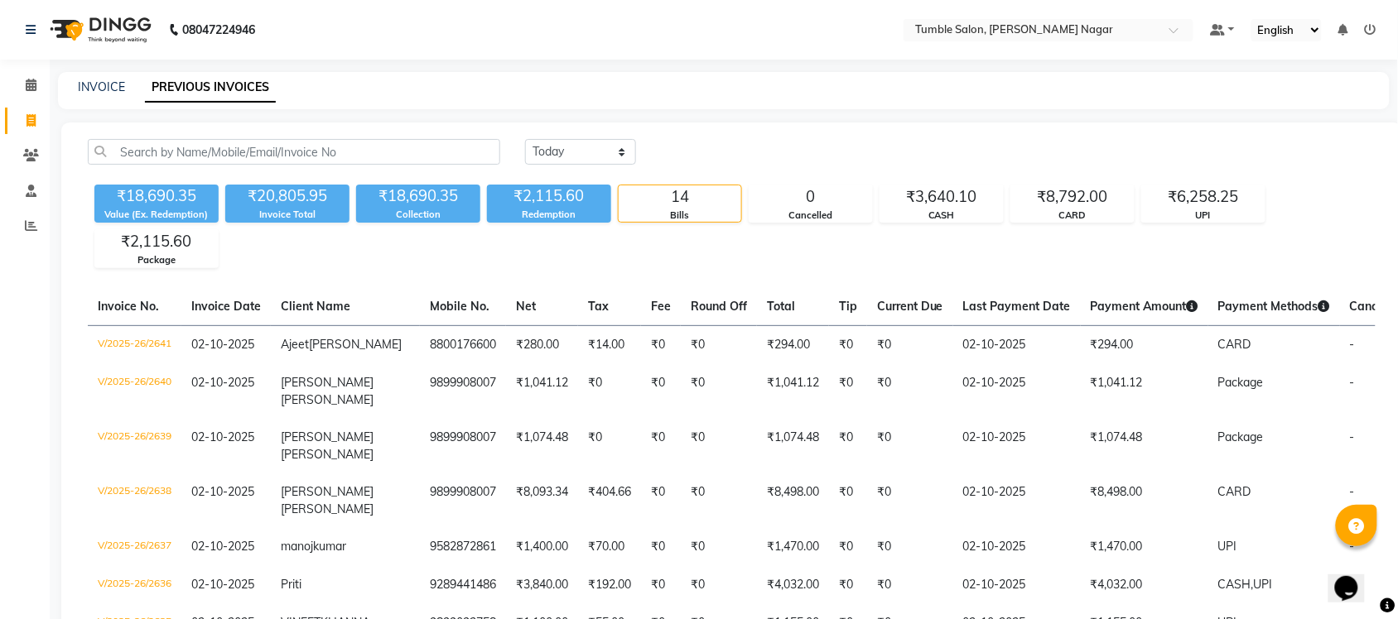
click at [605, 102] on div "INVOICE PREVIOUS INVOICES" at bounding box center [724, 90] width 1332 height 37
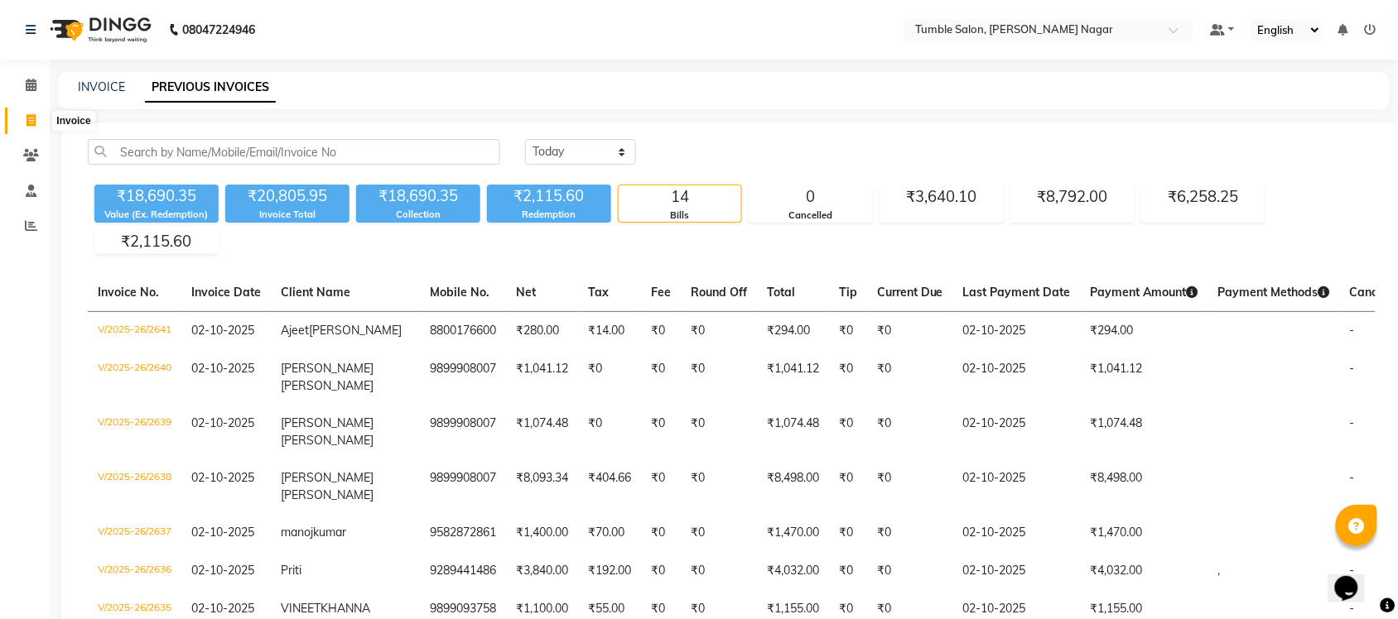
click at [36, 126] on span at bounding box center [31, 121] width 29 height 19
select select "service"
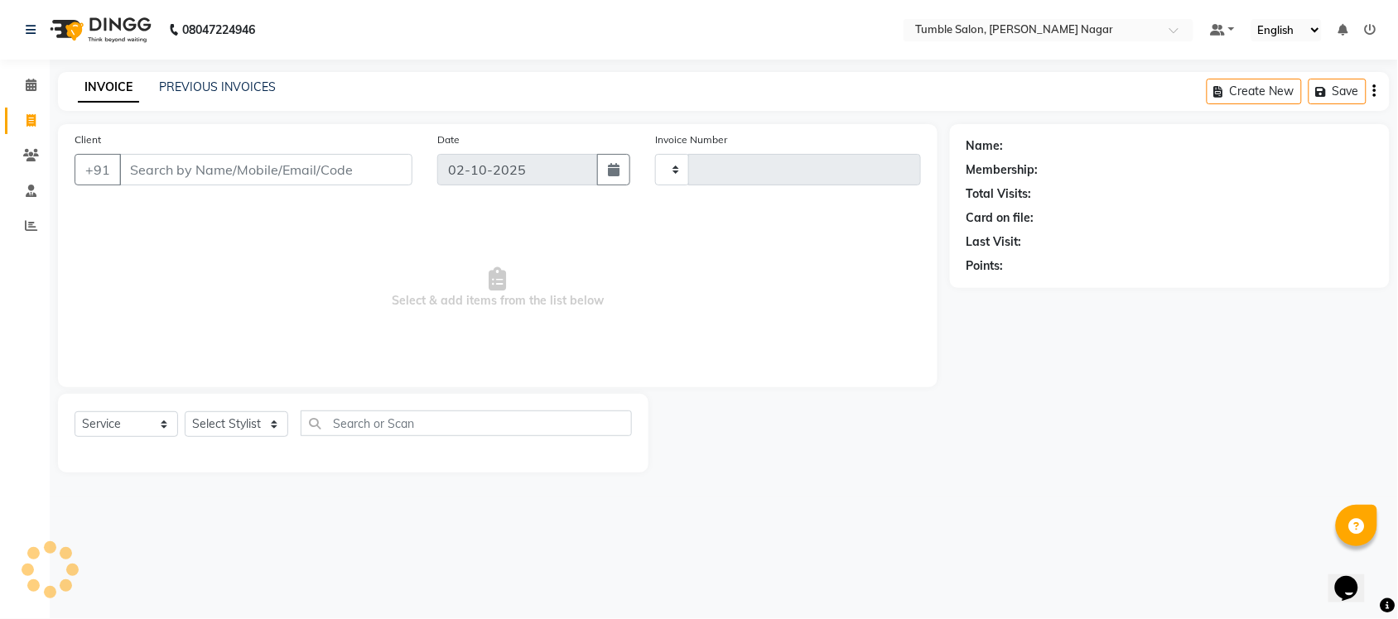
type input "2642"
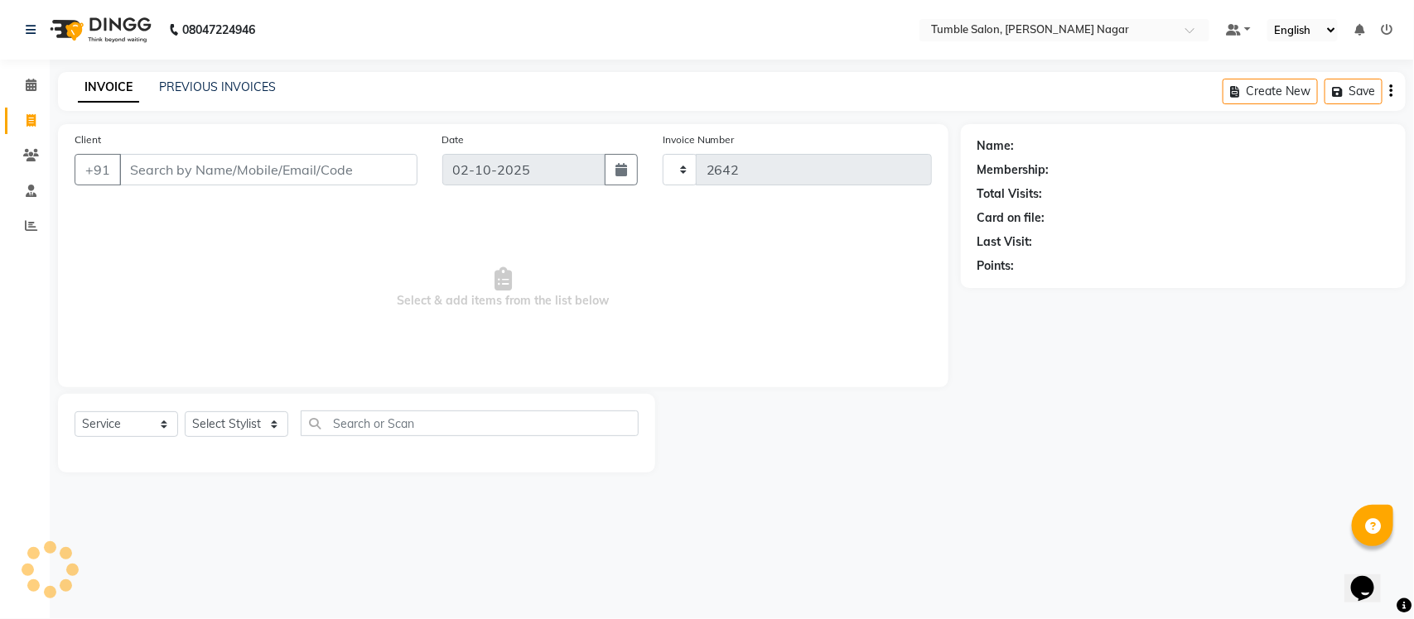
select select "8207"
click at [168, 84] on link "PREVIOUS INVOICES" at bounding box center [217, 86] width 117 height 15
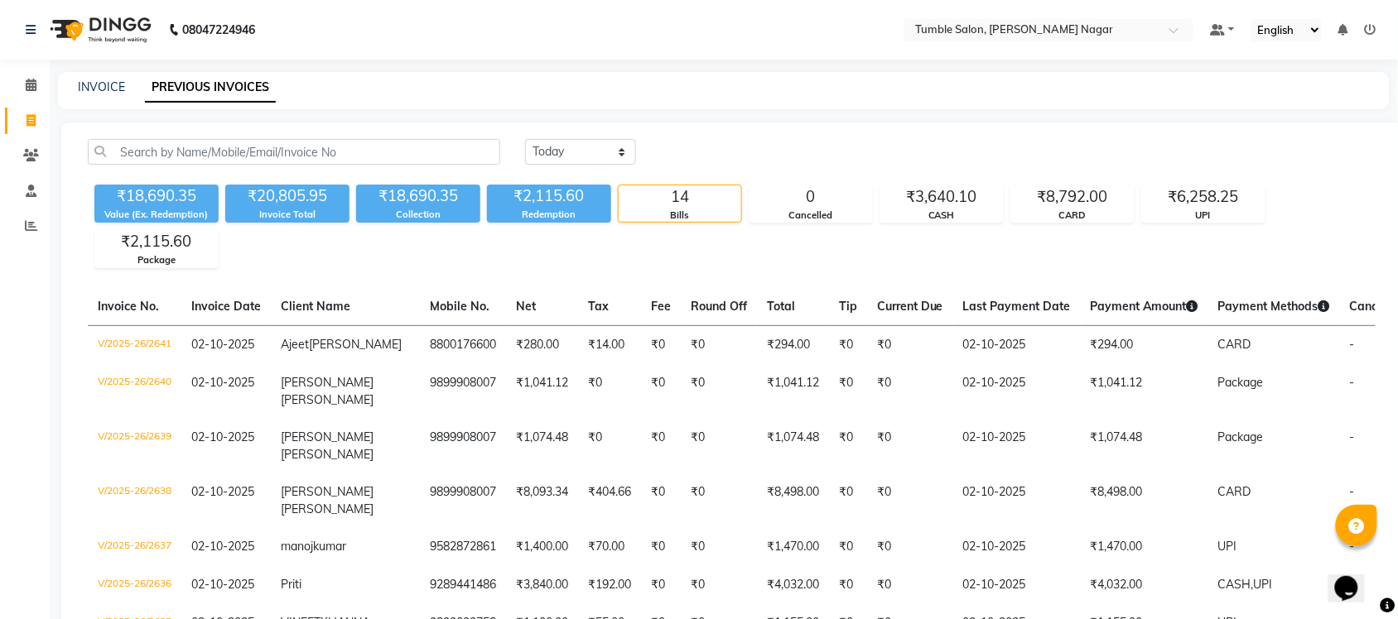
click at [435, 46] on nav "08047224946 Select Location × Tumble Salon, [PERSON_NAME] Nagar Default Panel M…" at bounding box center [699, 30] width 1398 height 60
click at [95, 83] on link "INVOICE" at bounding box center [101, 86] width 47 height 15
select select "8207"
select select "service"
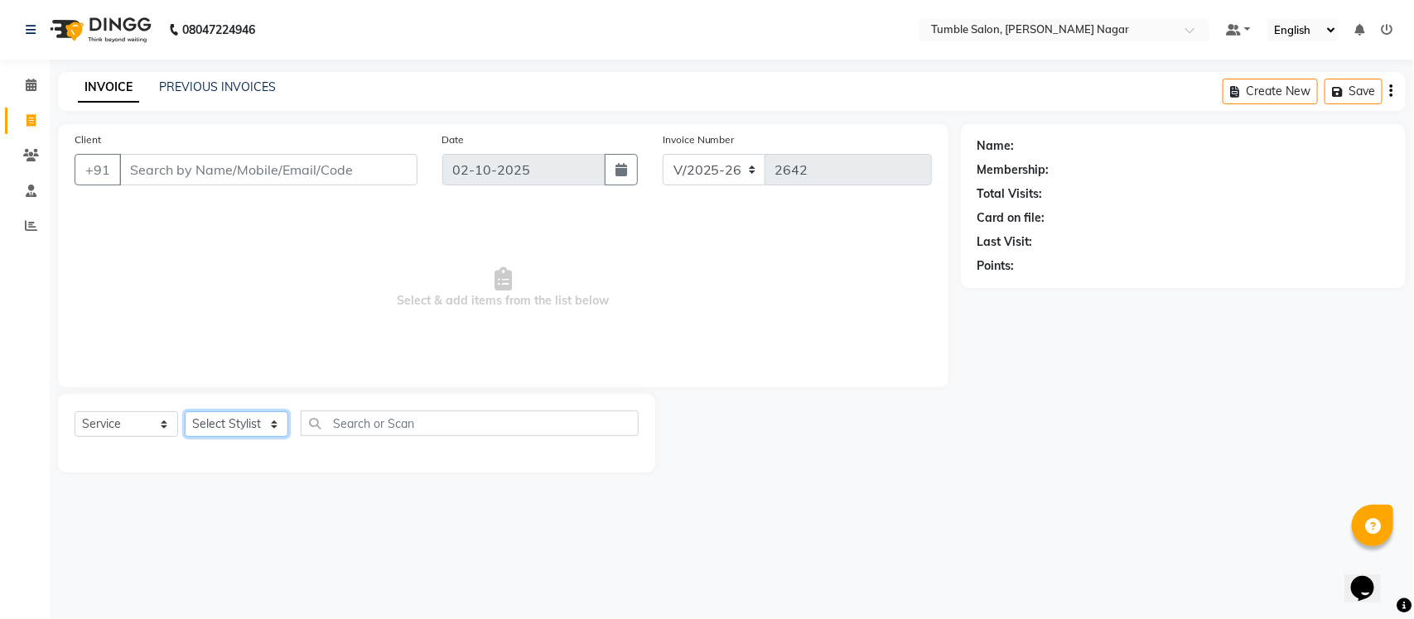
drag, startPoint x: 234, startPoint y: 419, endPoint x: 224, endPoint y: 358, distance: 62.0
click at [234, 419] on select "Select Stylist" at bounding box center [237, 425] width 104 height 26
select select "77846"
click at [185, 412] on select "Select Stylist Finance id [PERSON_NAME] [PERSON_NAME] [PERSON_NAME] [PERSON_NAM…" at bounding box center [237, 425] width 104 height 26
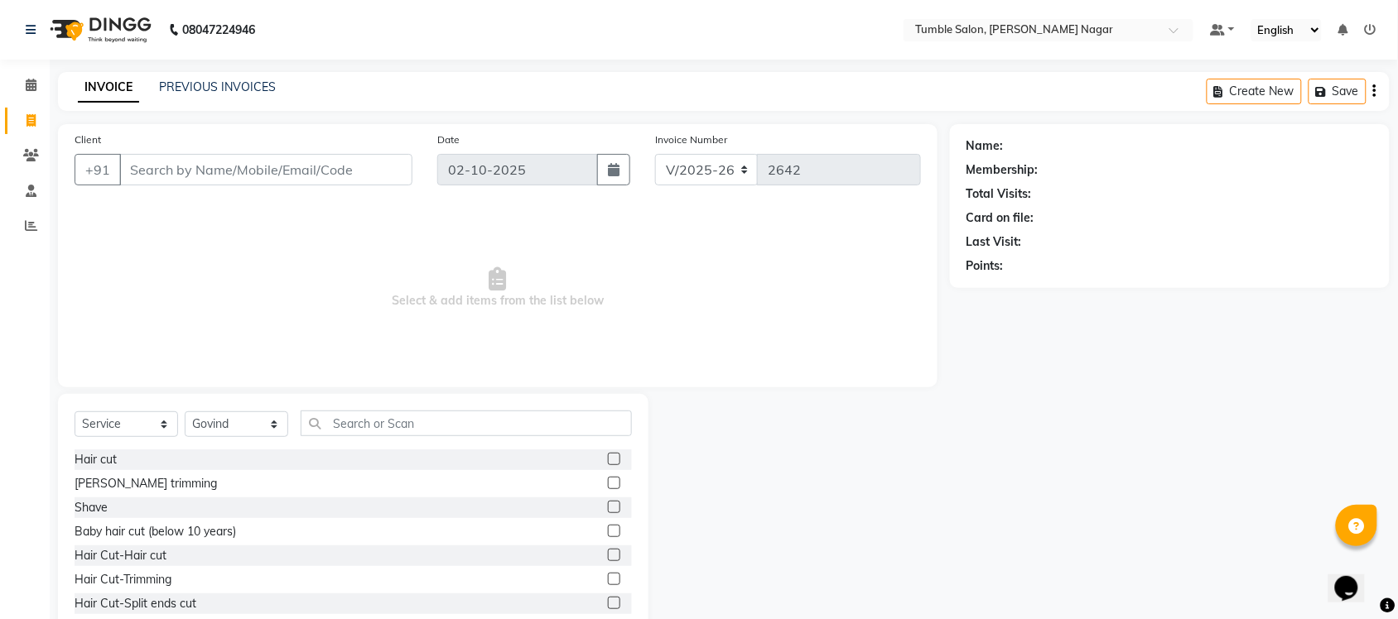
click at [112, 474] on div "[PERSON_NAME] trimming" at bounding box center [353, 484] width 557 height 21
click at [116, 482] on div "[PERSON_NAME] trimming" at bounding box center [146, 483] width 142 height 17
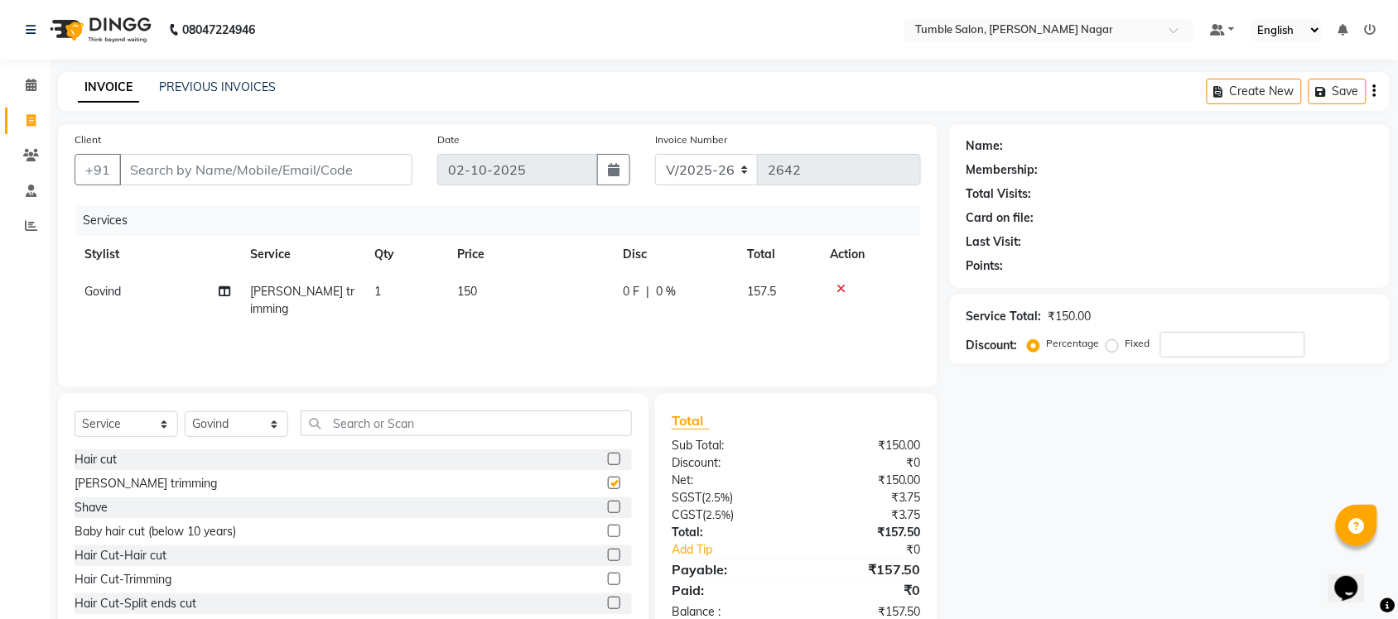
checkbox input "false"
click at [258, 176] on input "Client" at bounding box center [265, 169] width 293 height 31
type input "8"
type input "0"
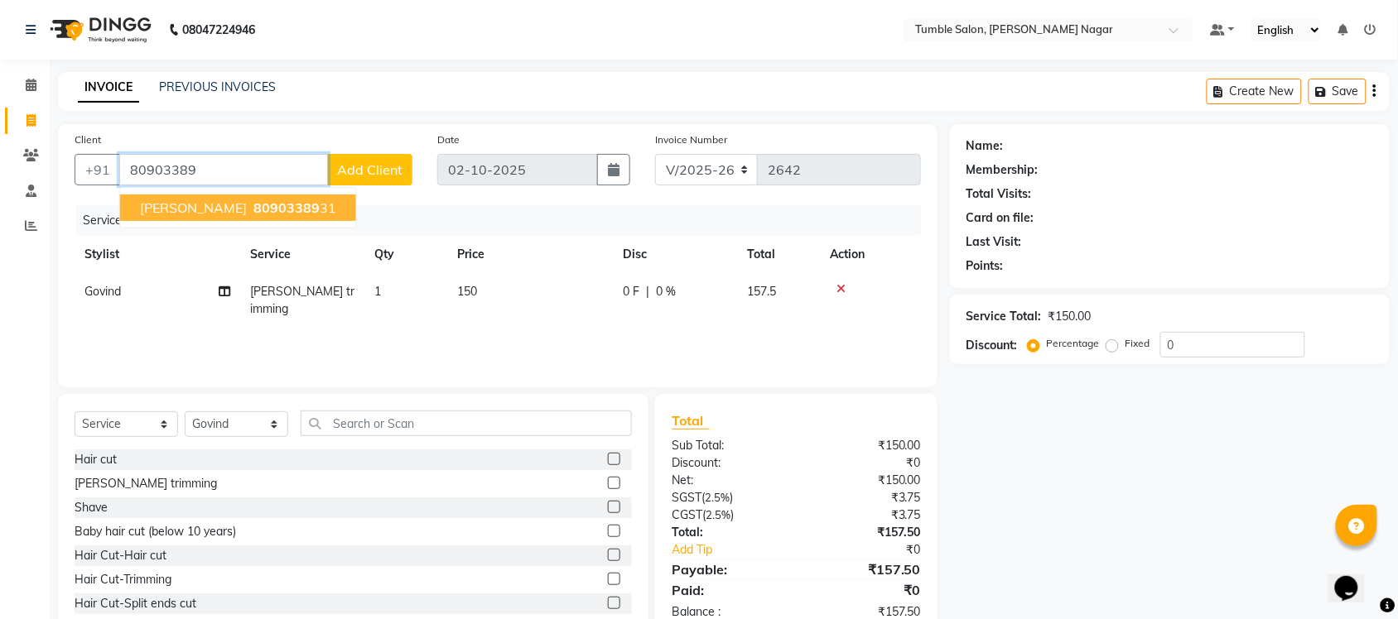
click at [253, 207] on span "80903389" at bounding box center [286, 208] width 66 height 17
type input "8090338931"
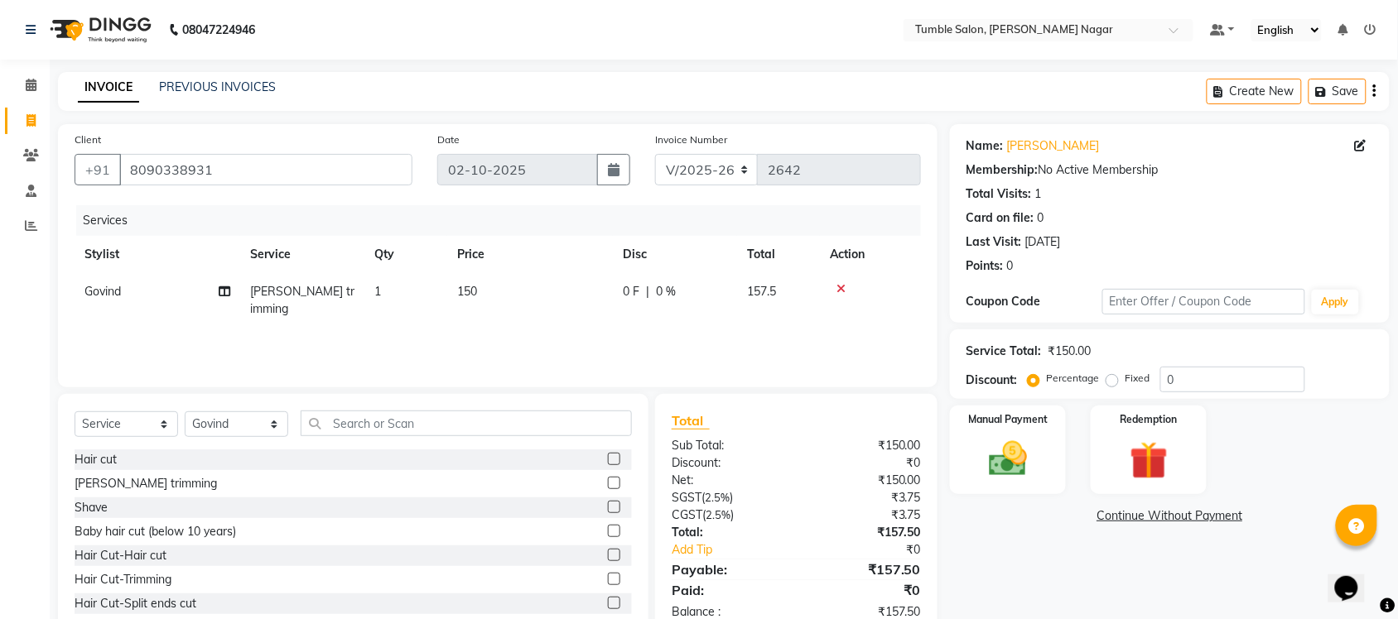
scroll to position [42, 0]
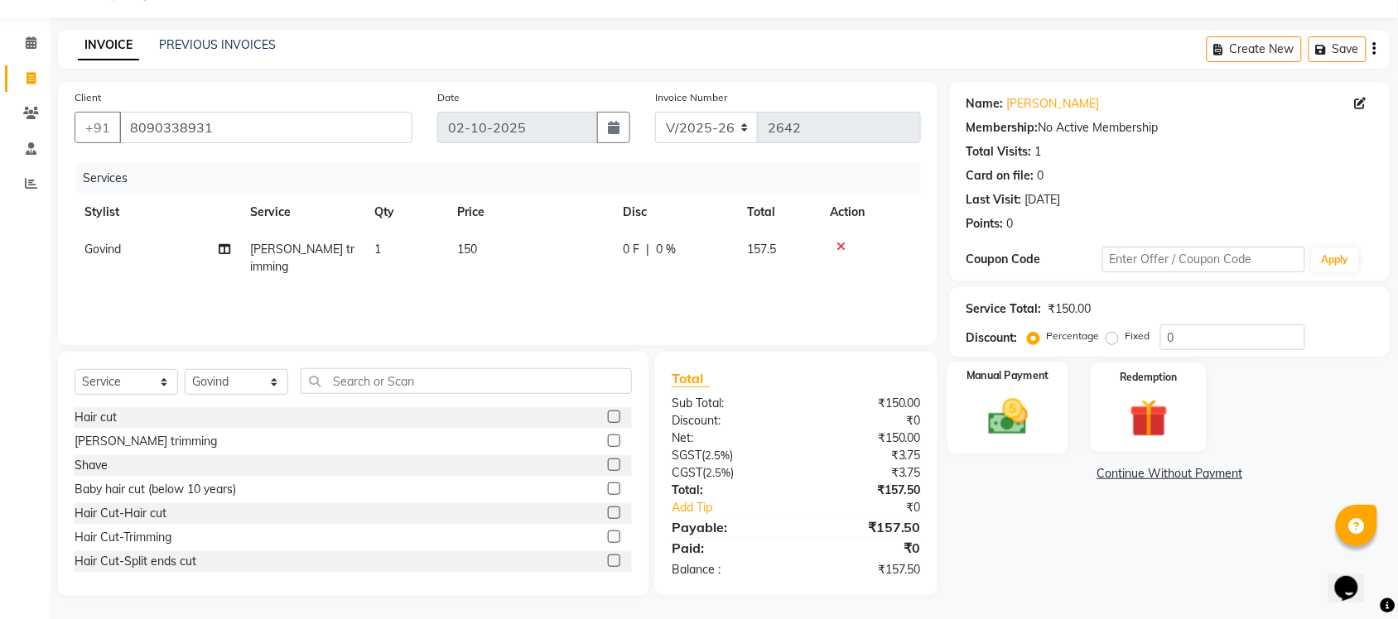
click at [1000, 415] on img at bounding box center [1008, 417] width 65 height 46
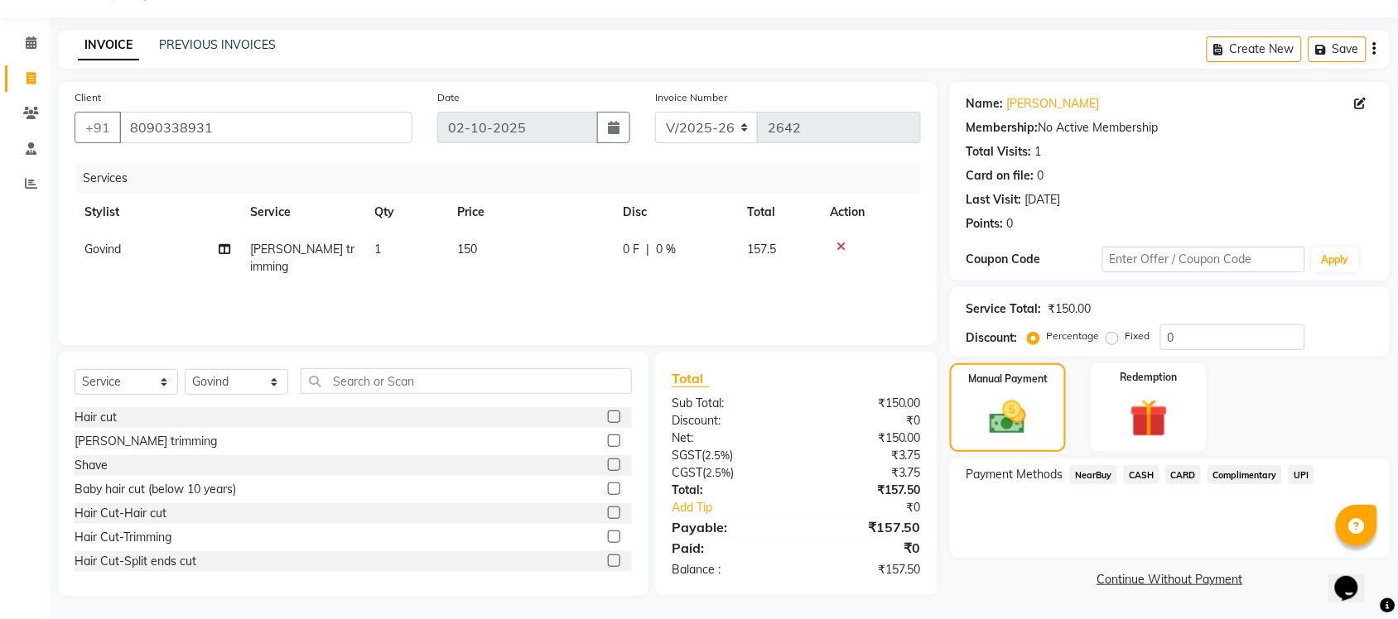
click at [1301, 473] on span "UPI" at bounding box center [1302, 474] width 26 height 19
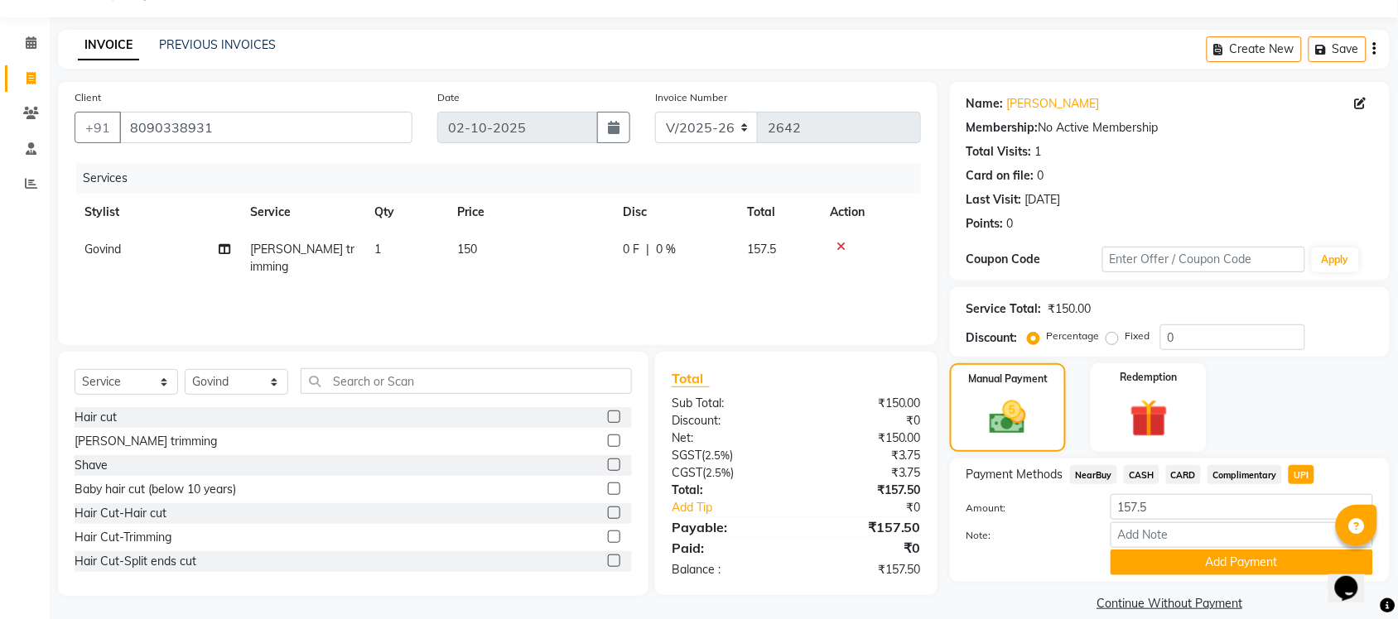
click at [1139, 470] on span "CASH" at bounding box center [1142, 474] width 36 height 19
click at [1189, 560] on button "Add Payment" at bounding box center [1242, 563] width 263 height 26
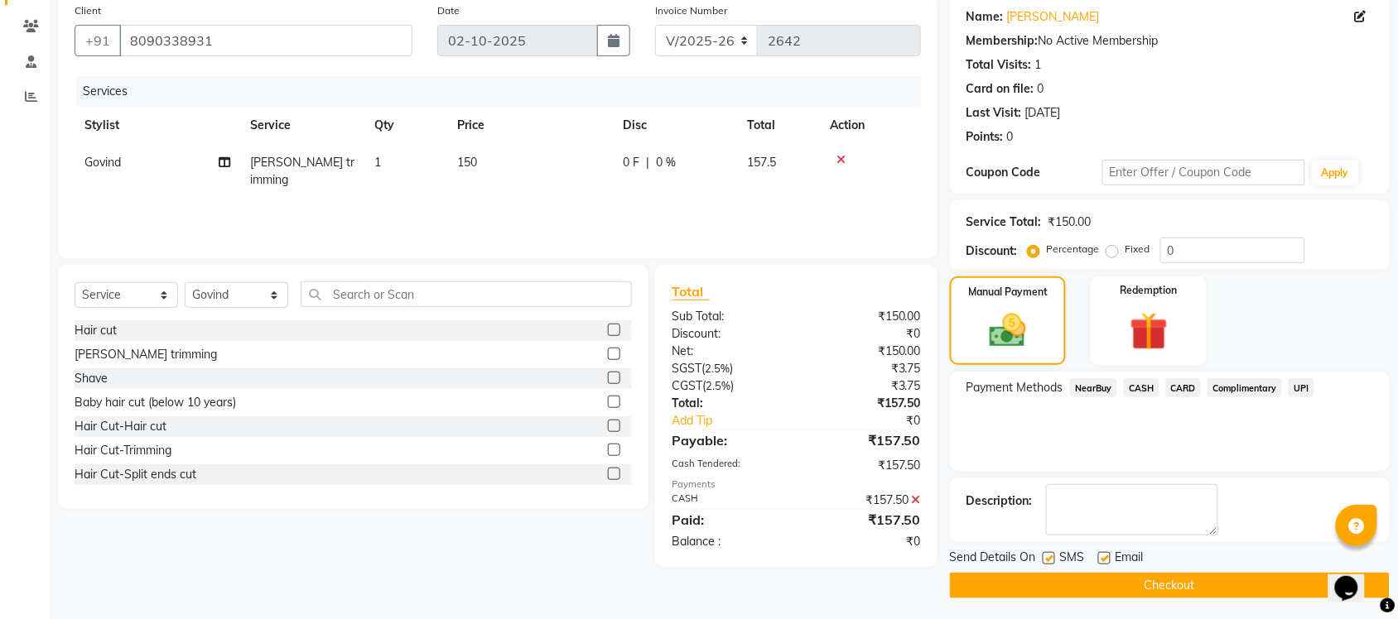
scroll to position [133, 0]
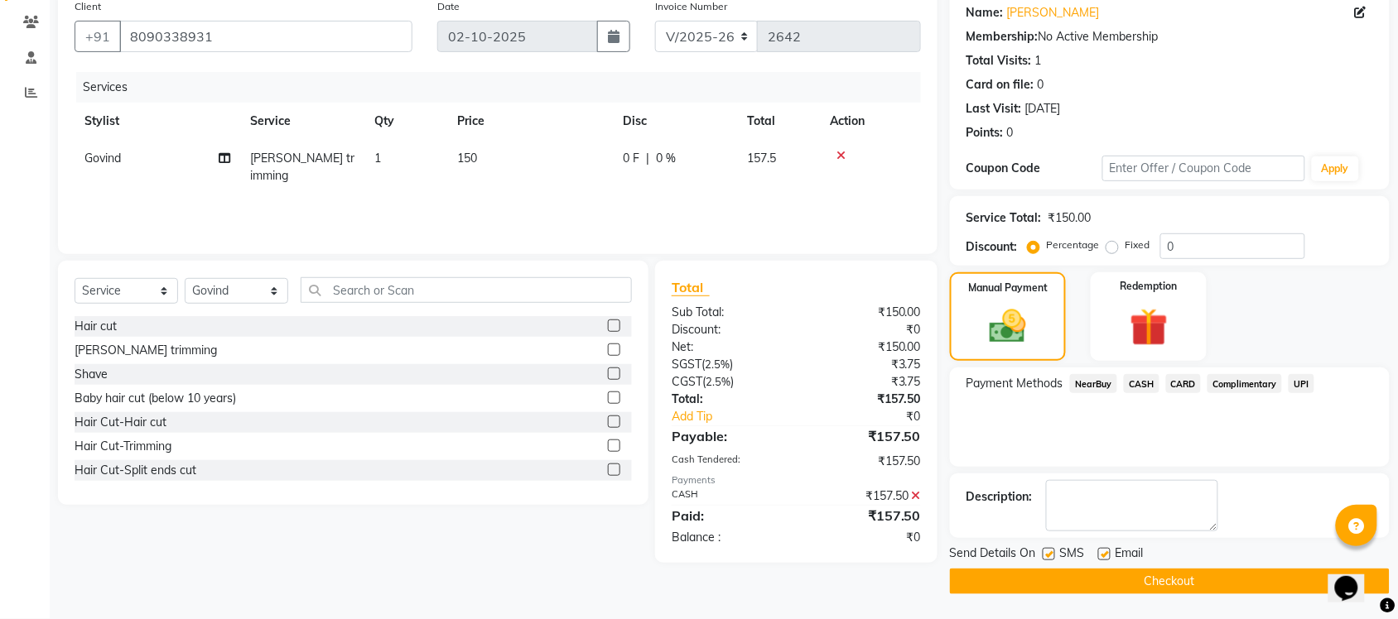
click at [1124, 577] on button "Checkout" at bounding box center [1170, 582] width 440 height 26
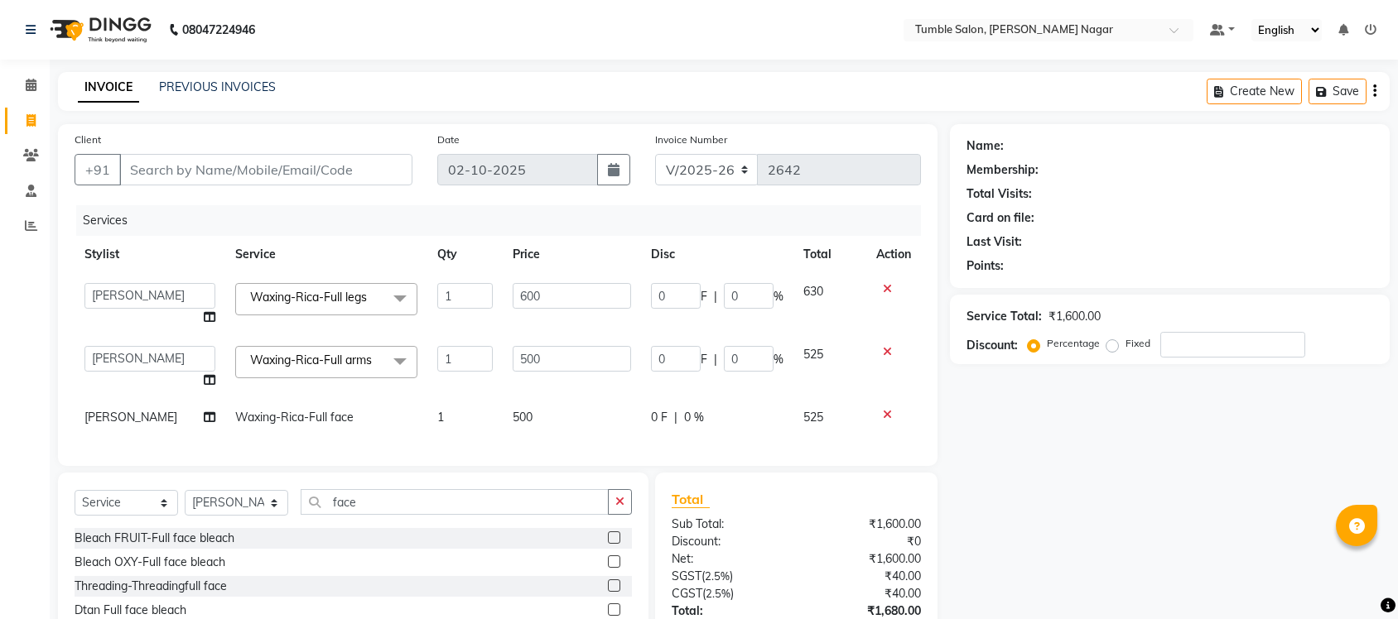
select select "8207"
select select "92332"
select select "service"
select select "92332"
